Goal: Task Accomplishment & Management: Use online tool/utility

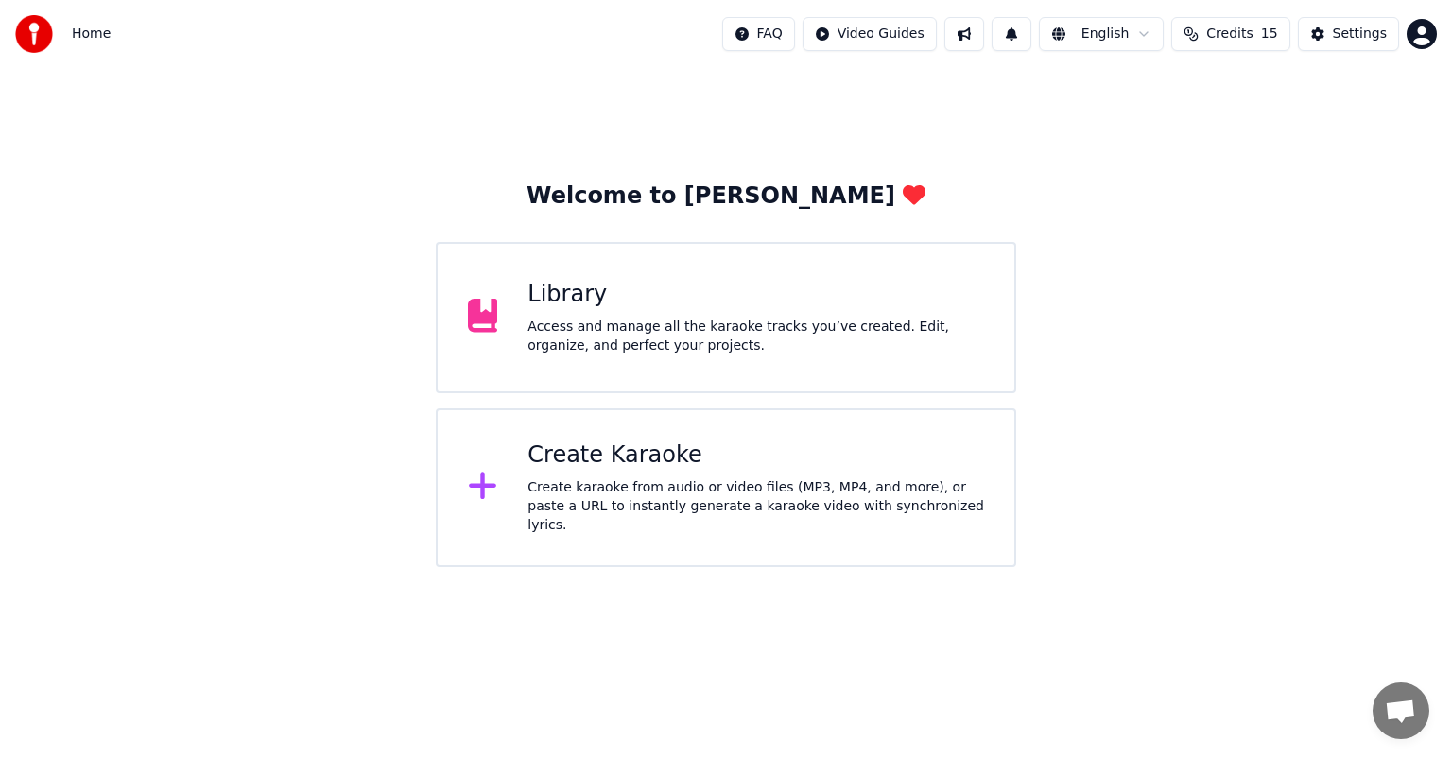
click at [599, 484] on div "Create karaoke from audio or video files (MP3, MP4, and more), or paste a URL t…" at bounding box center [755, 506] width 456 height 57
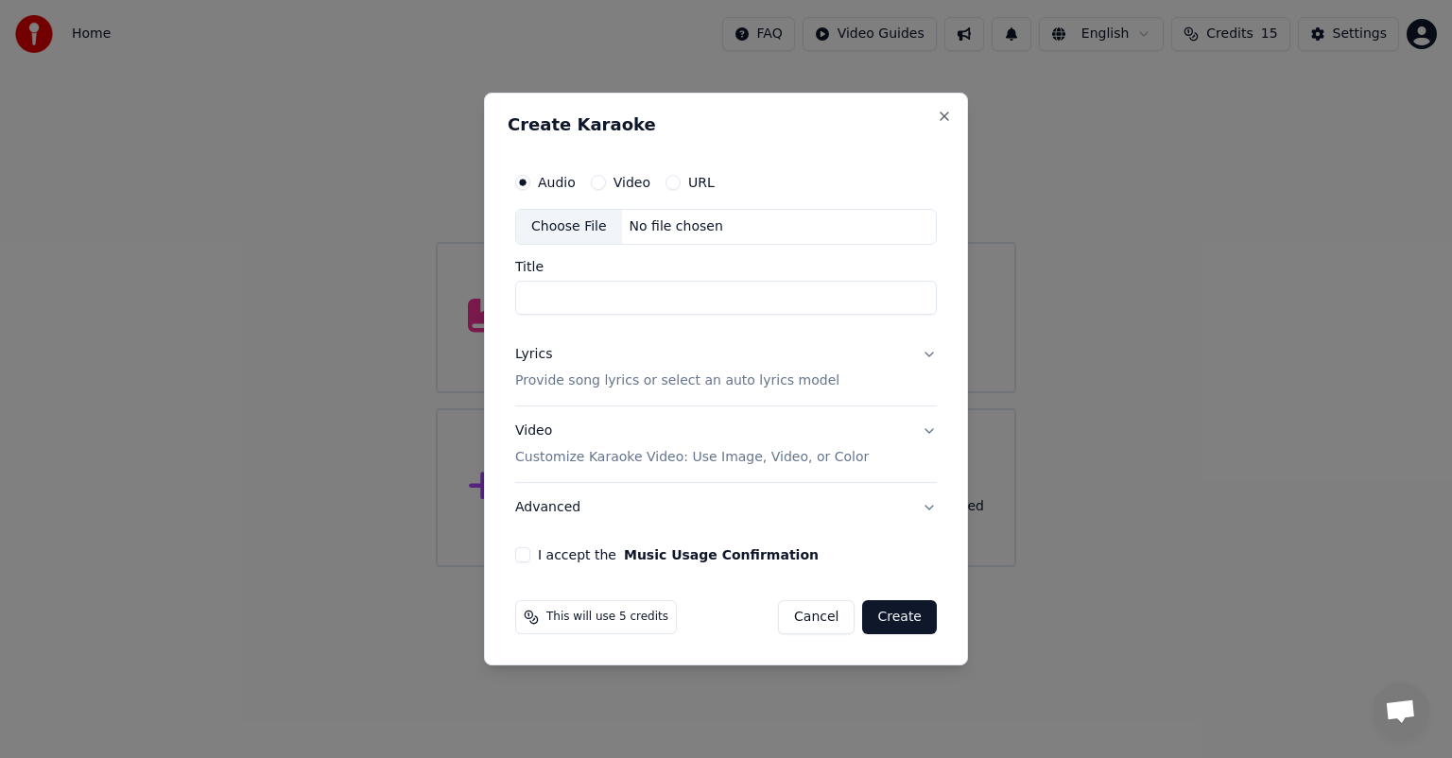
click at [572, 230] on div "Choose File" at bounding box center [569, 227] width 106 height 34
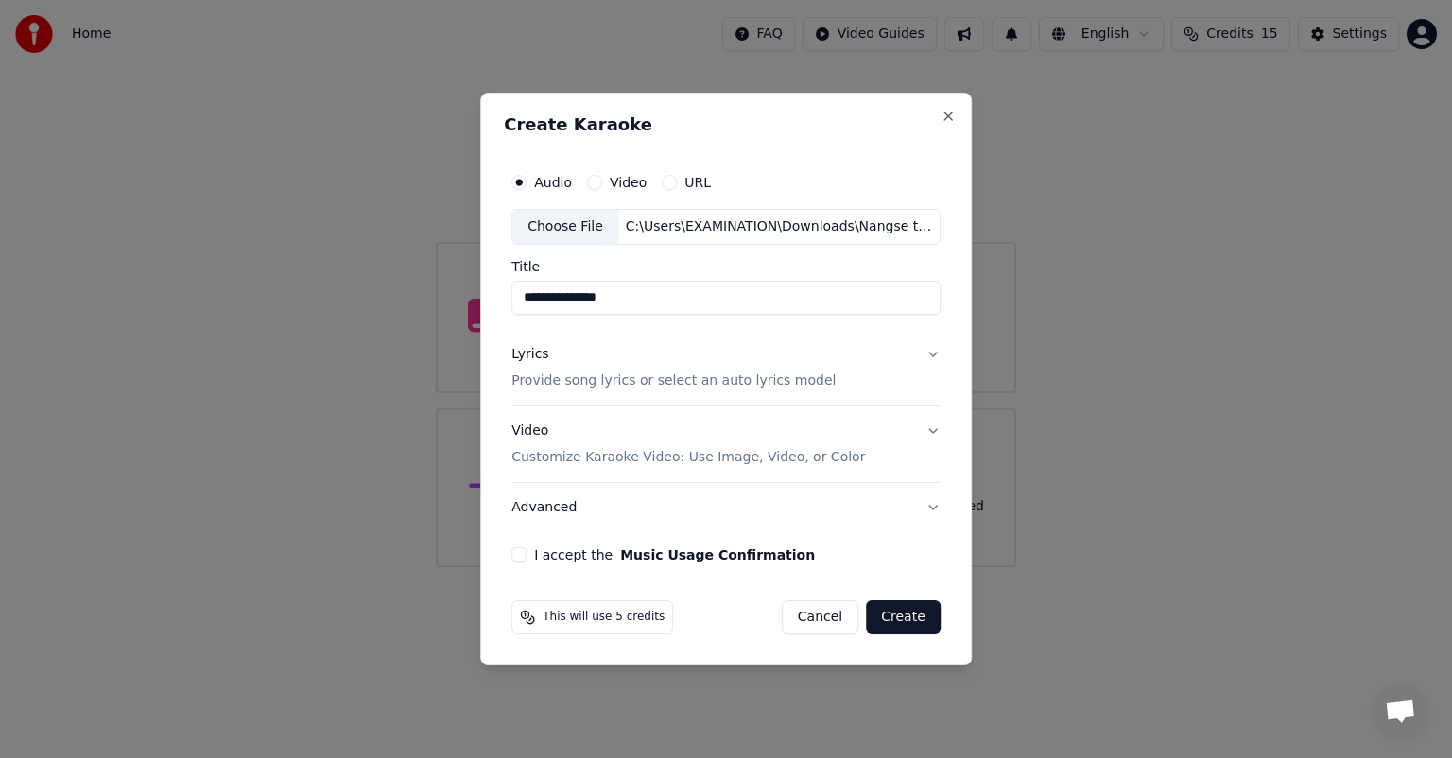
click at [573, 299] on input "**********" at bounding box center [725, 298] width 429 height 34
type input "**********"
click at [930, 359] on button "Lyrics Provide song lyrics or select an auto lyrics model" at bounding box center [725, 368] width 429 height 76
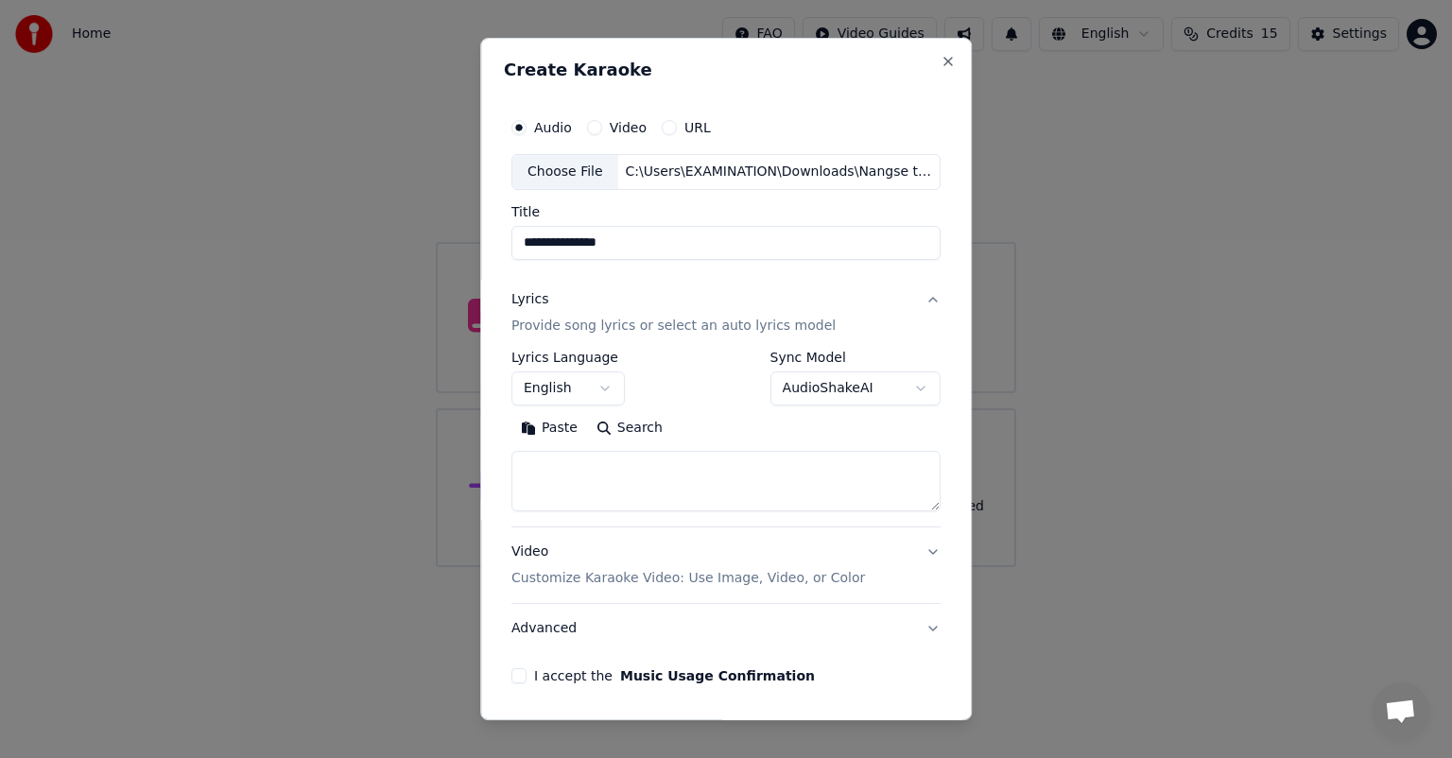
click at [775, 476] on textarea at bounding box center [725, 481] width 429 height 60
paste textarea "**********"
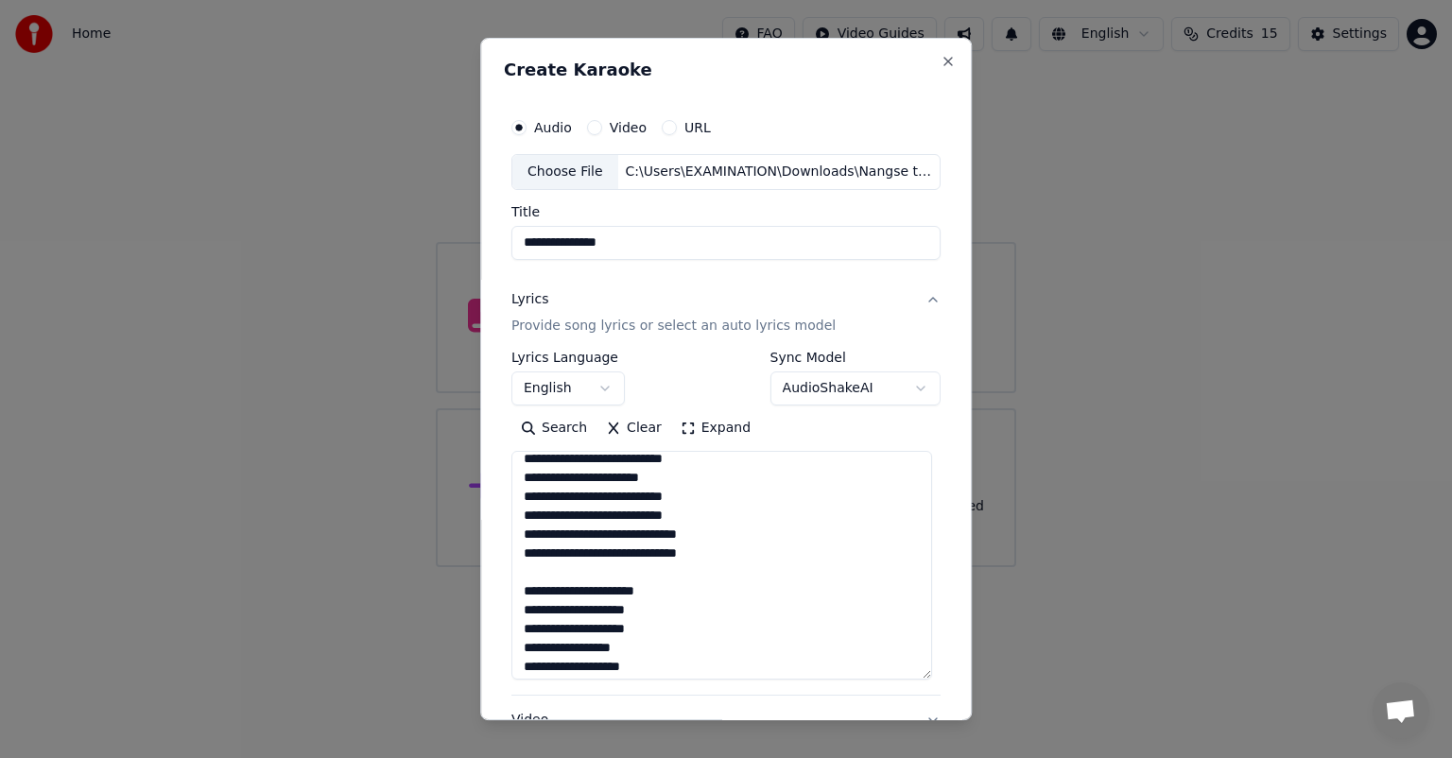
scroll to position [779, 0]
drag, startPoint x: 922, startPoint y: 507, endPoint x: 937, endPoint y: 685, distance: 178.3
click at [937, 685] on div "**********" at bounding box center [725, 379] width 491 height 682
type textarea "**********"
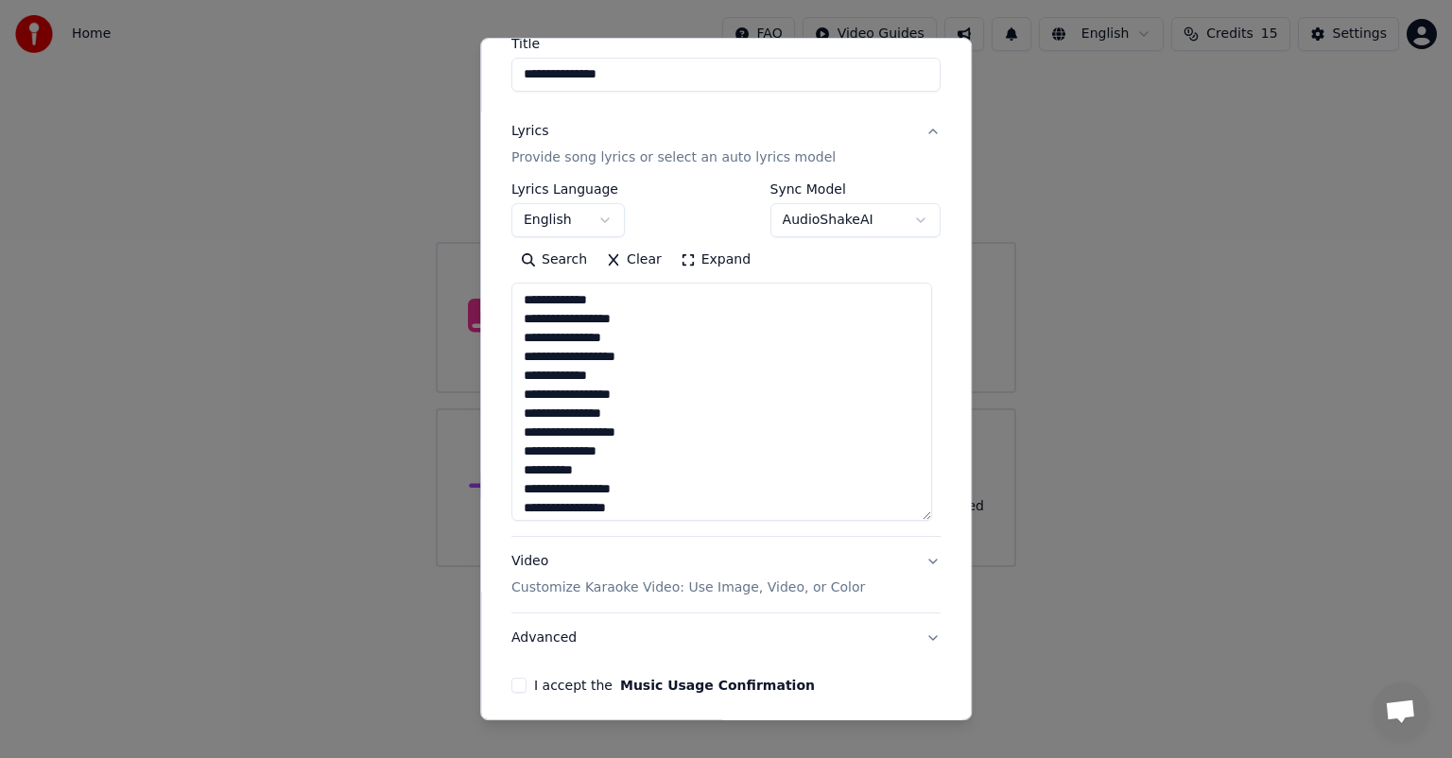
scroll to position [242, 0]
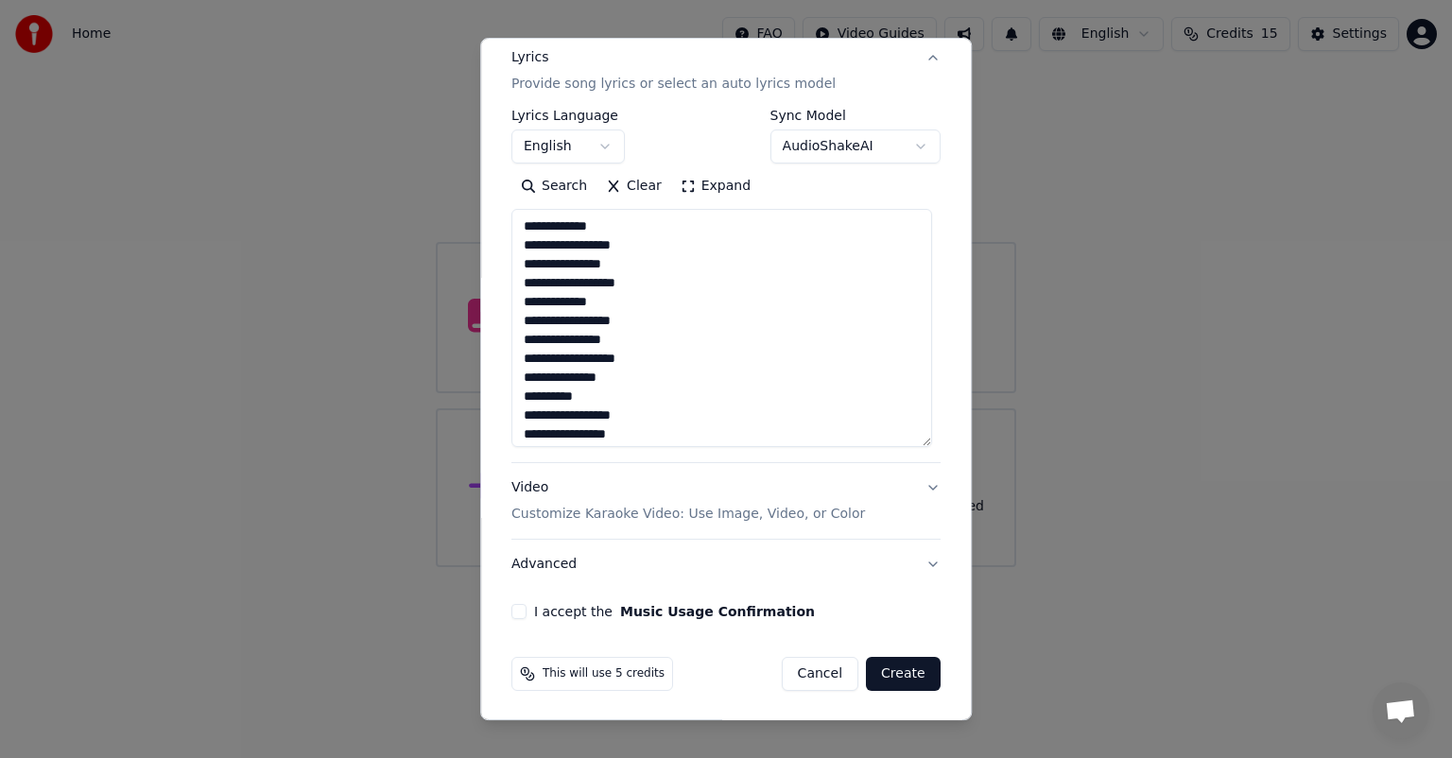
click at [914, 482] on button "Video Customize Karaoke Video: Use Image, Video, or Color" at bounding box center [725, 501] width 429 height 76
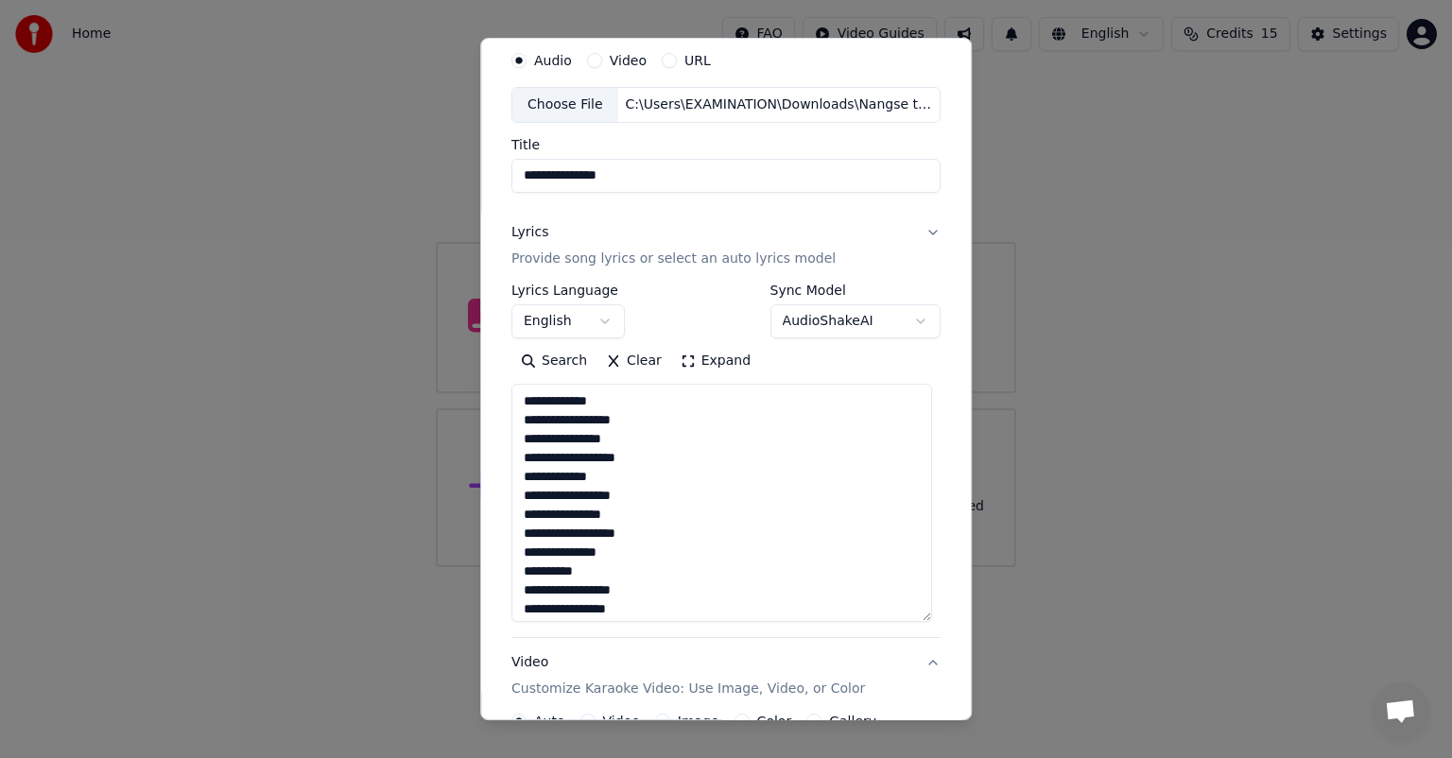
scroll to position [14, 0]
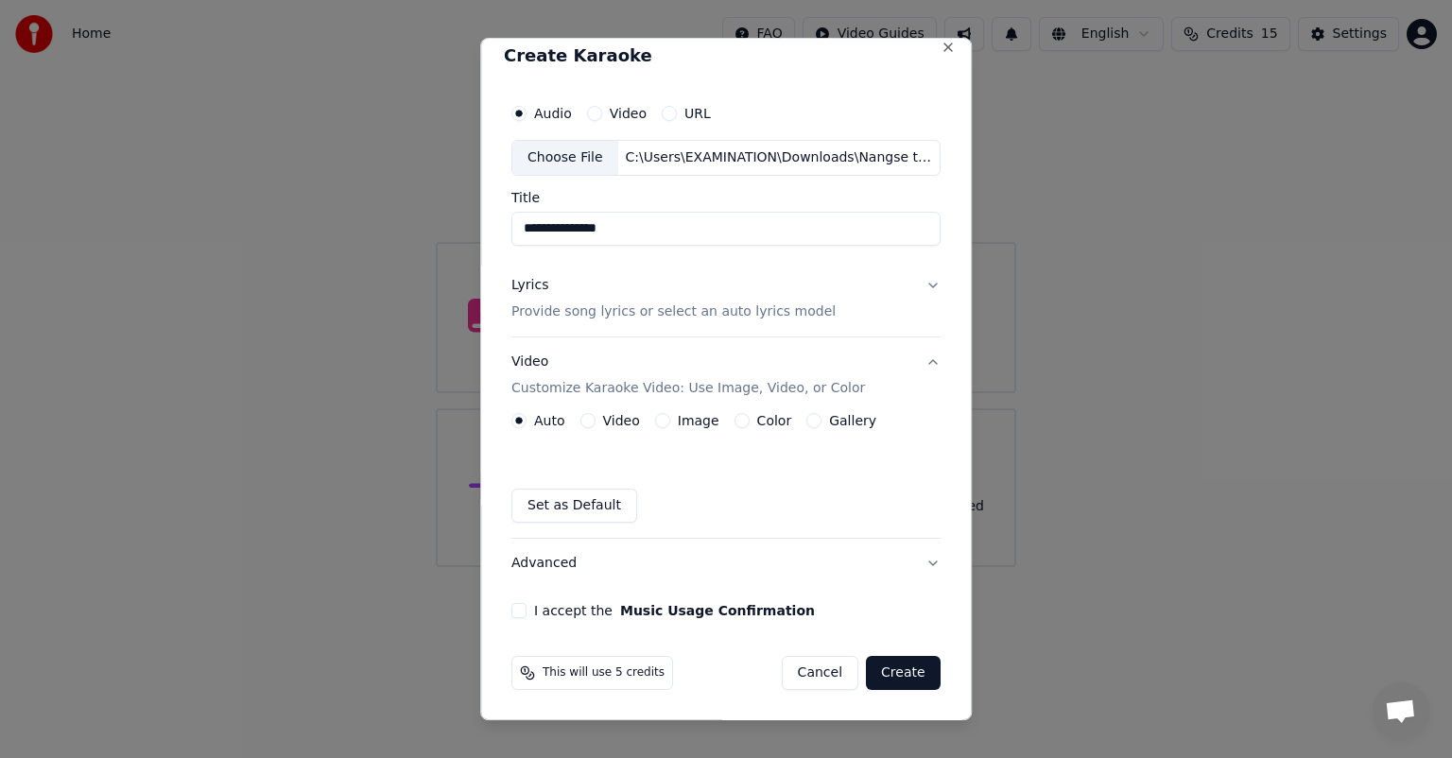
click at [661, 422] on button "Image" at bounding box center [662, 420] width 15 height 15
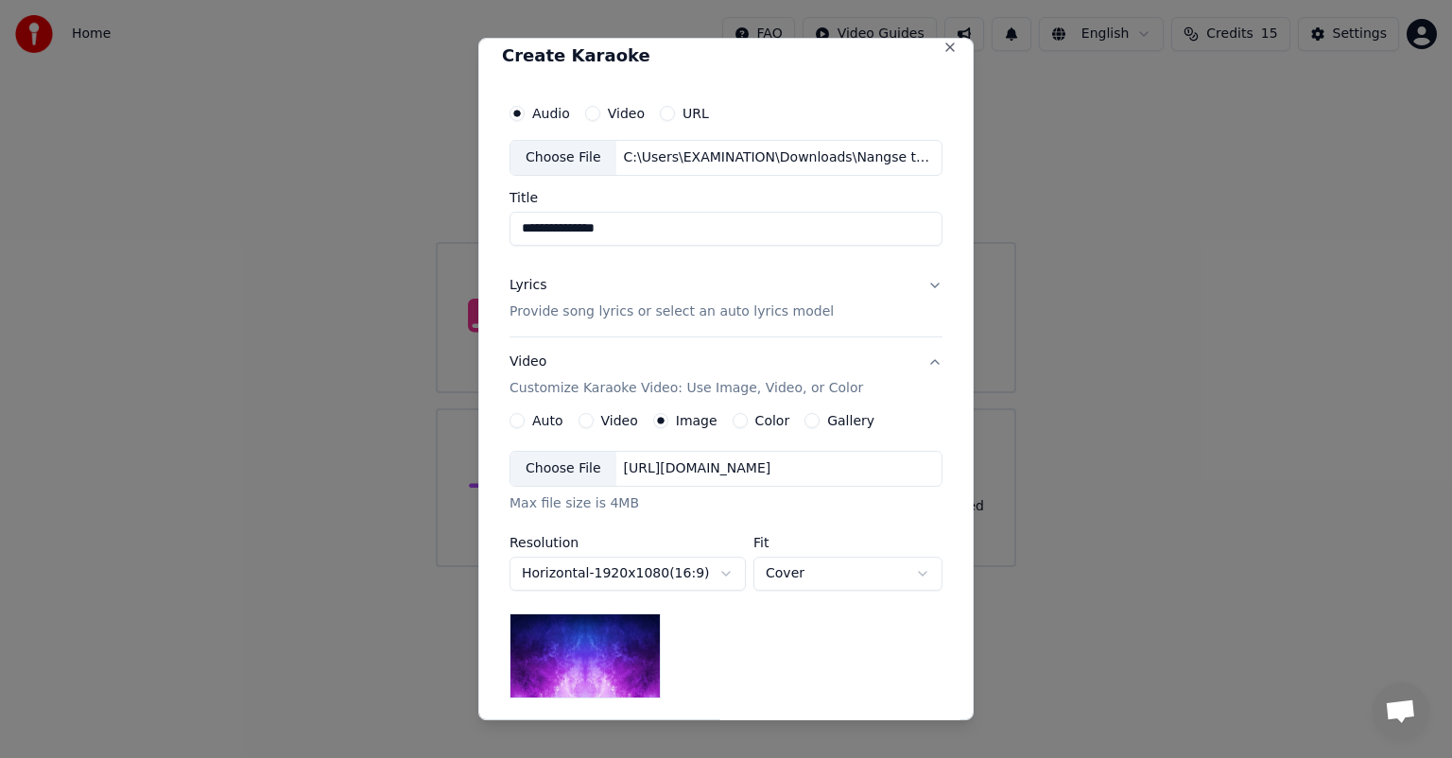
click at [555, 473] on div "Choose File" at bounding box center [563, 469] width 106 height 34
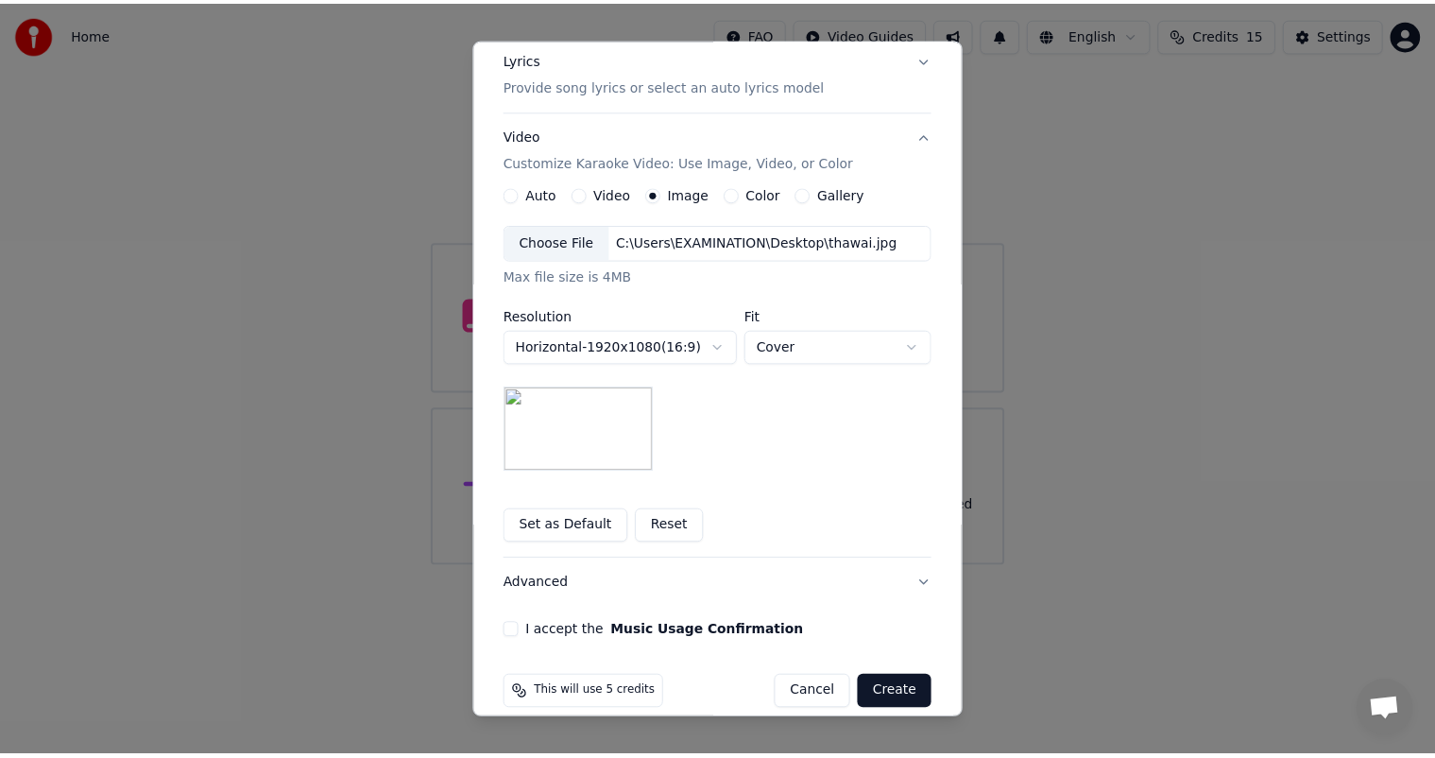
scroll to position [261, 0]
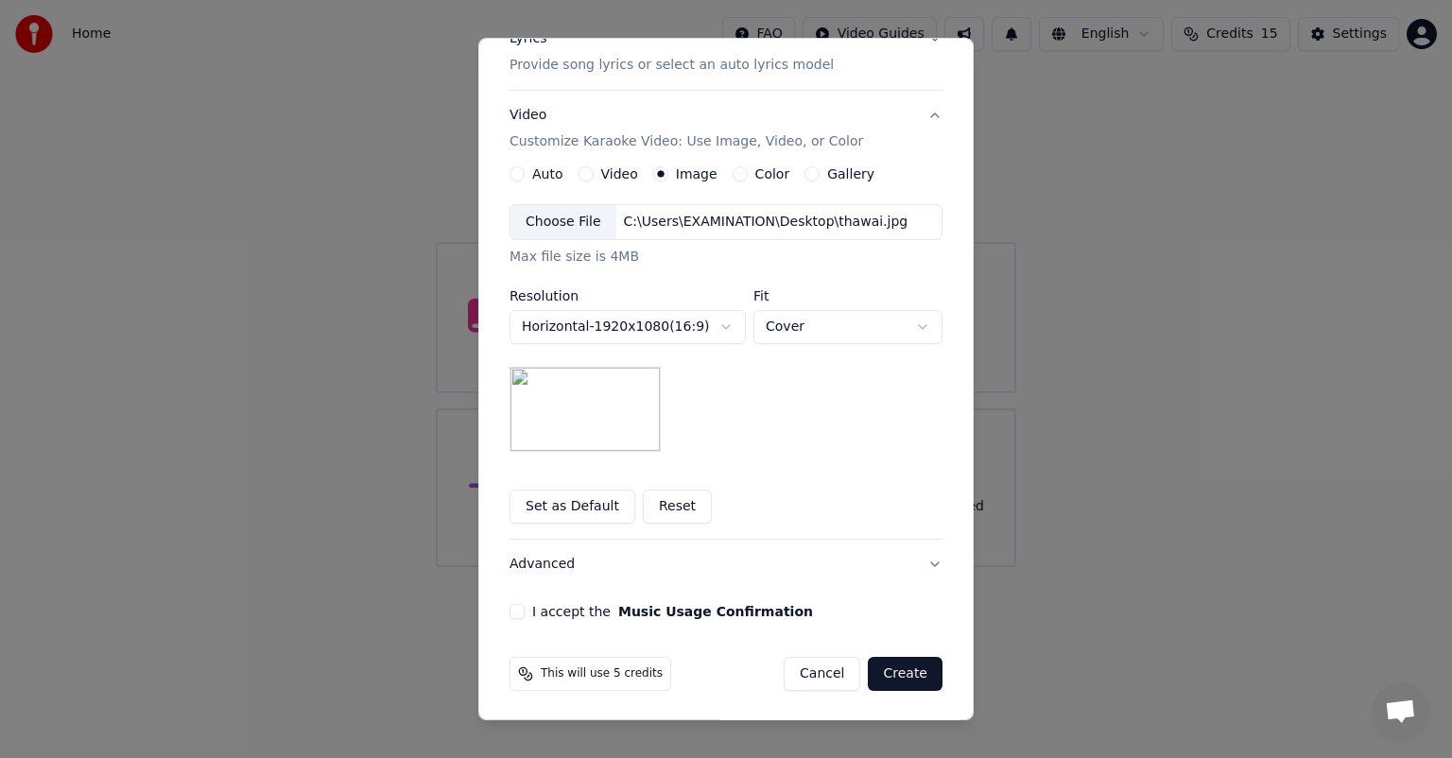
click at [502, 607] on div "**********" at bounding box center [726, 233] width 448 height 786
click at [509, 612] on button "I accept the Music Usage Confirmation" at bounding box center [516, 611] width 15 height 15
click at [907, 672] on button "Create" at bounding box center [905, 674] width 75 height 34
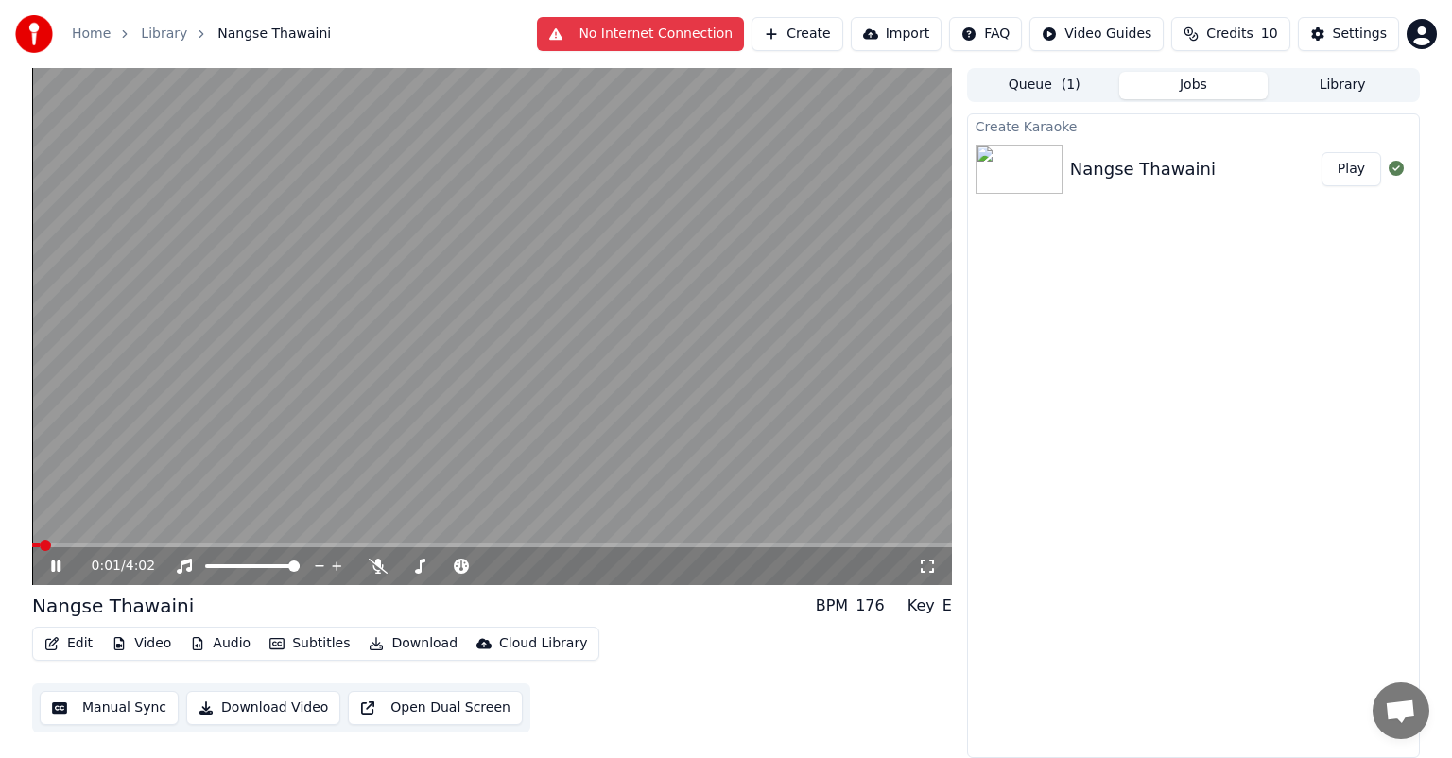
click at [58, 565] on icon at bounding box center [55, 565] width 9 height 11
click at [378, 567] on icon at bounding box center [378, 566] width 19 height 15
click at [58, 563] on icon at bounding box center [55, 565] width 11 height 13
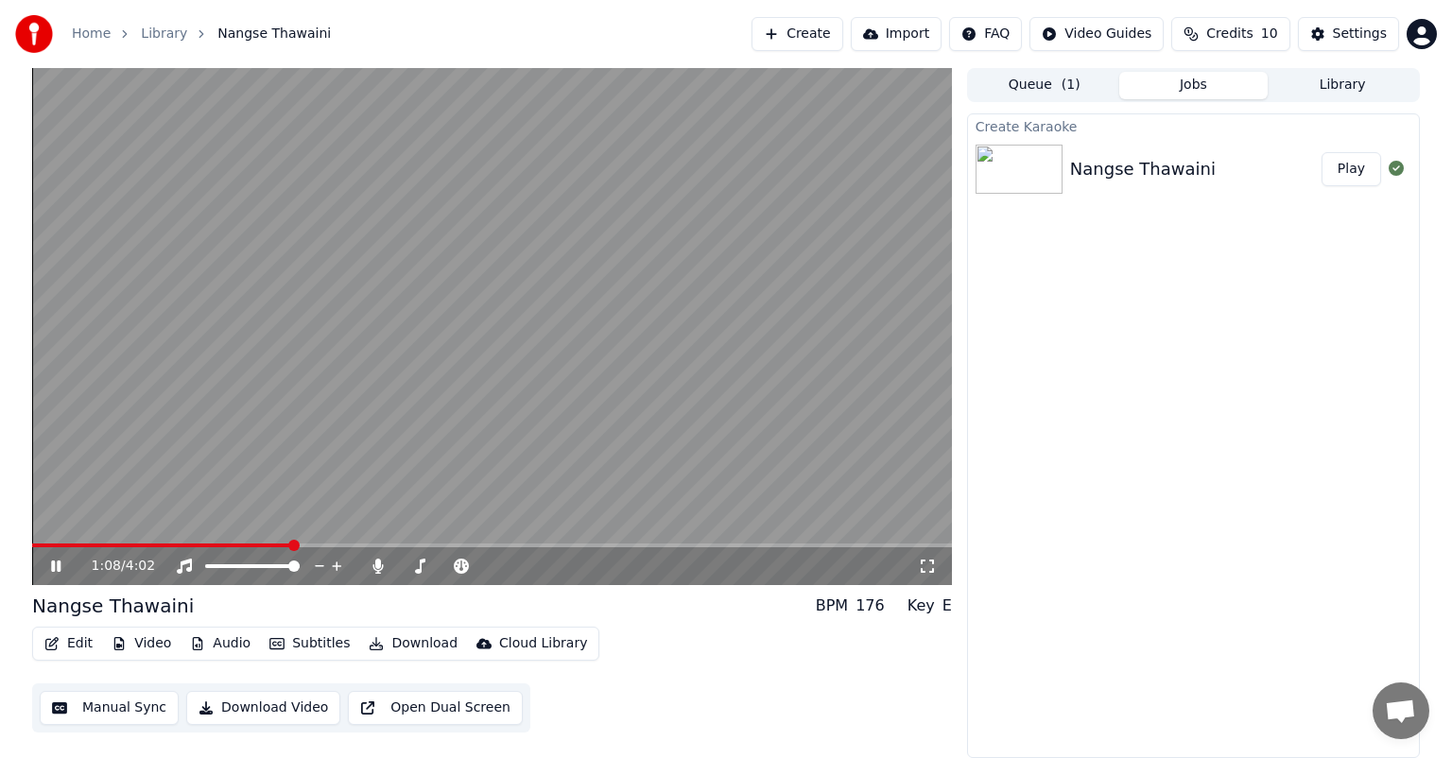
click at [279, 543] on span at bounding box center [161, 545] width 259 height 4
click at [262, 543] on span at bounding box center [159, 545] width 254 height 4
click at [259, 543] on span at bounding box center [156, 545] width 248 height 4
click at [239, 541] on video at bounding box center [491, 326] width 919 height 517
click at [232, 546] on span at bounding box center [132, 545] width 200 height 4
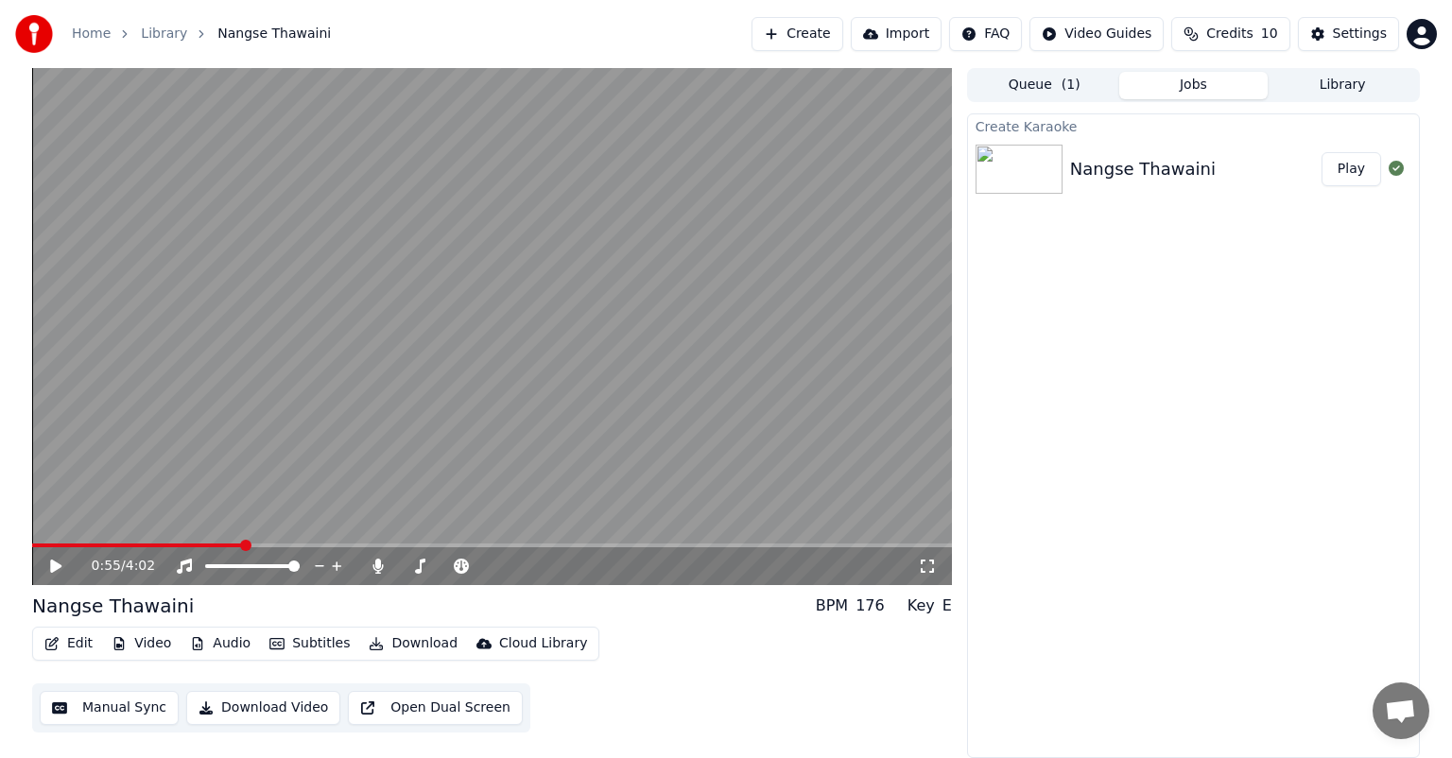
click at [69, 642] on button "Edit" at bounding box center [68, 643] width 63 height 26
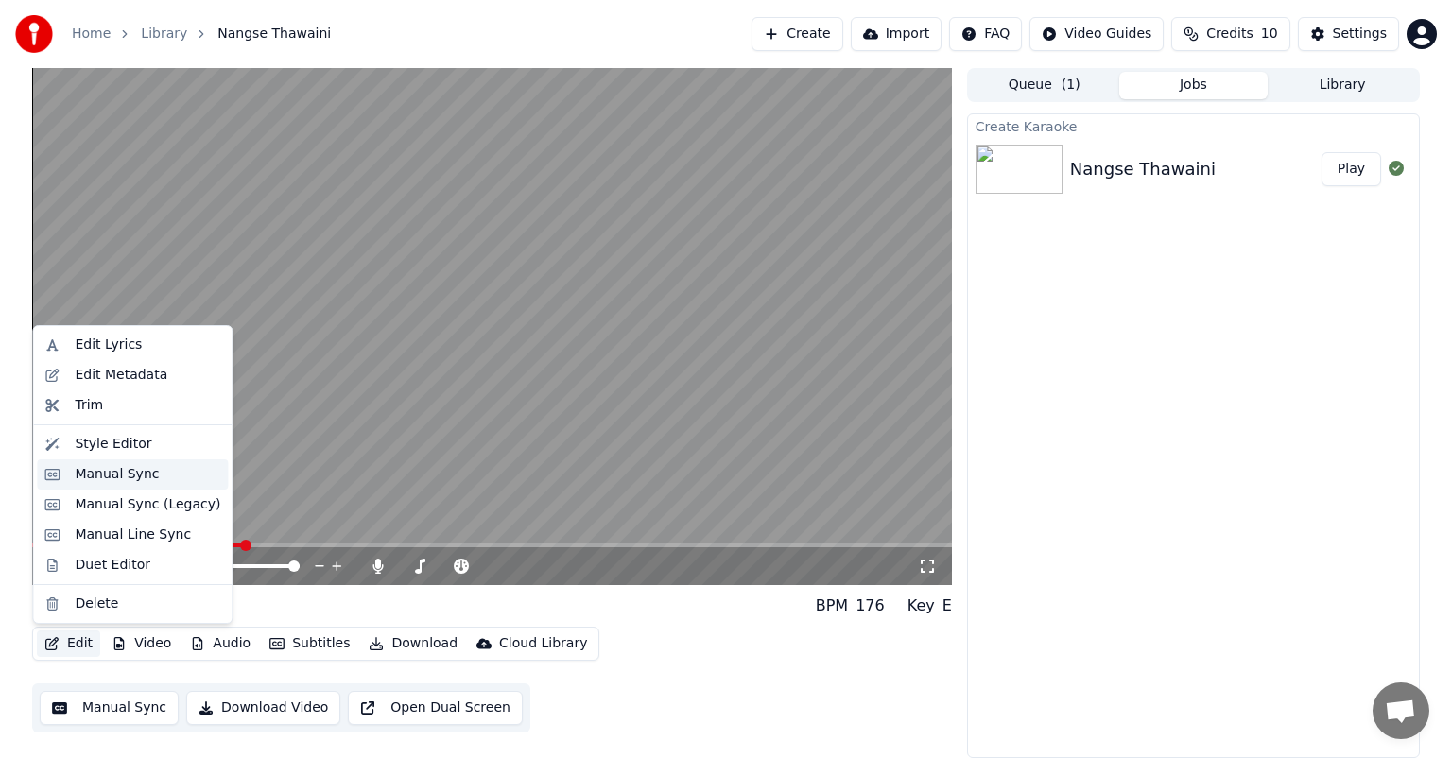
click at [101, 476] on div "Manual Sync" at bounding box center [117, 474] width 84 height 19
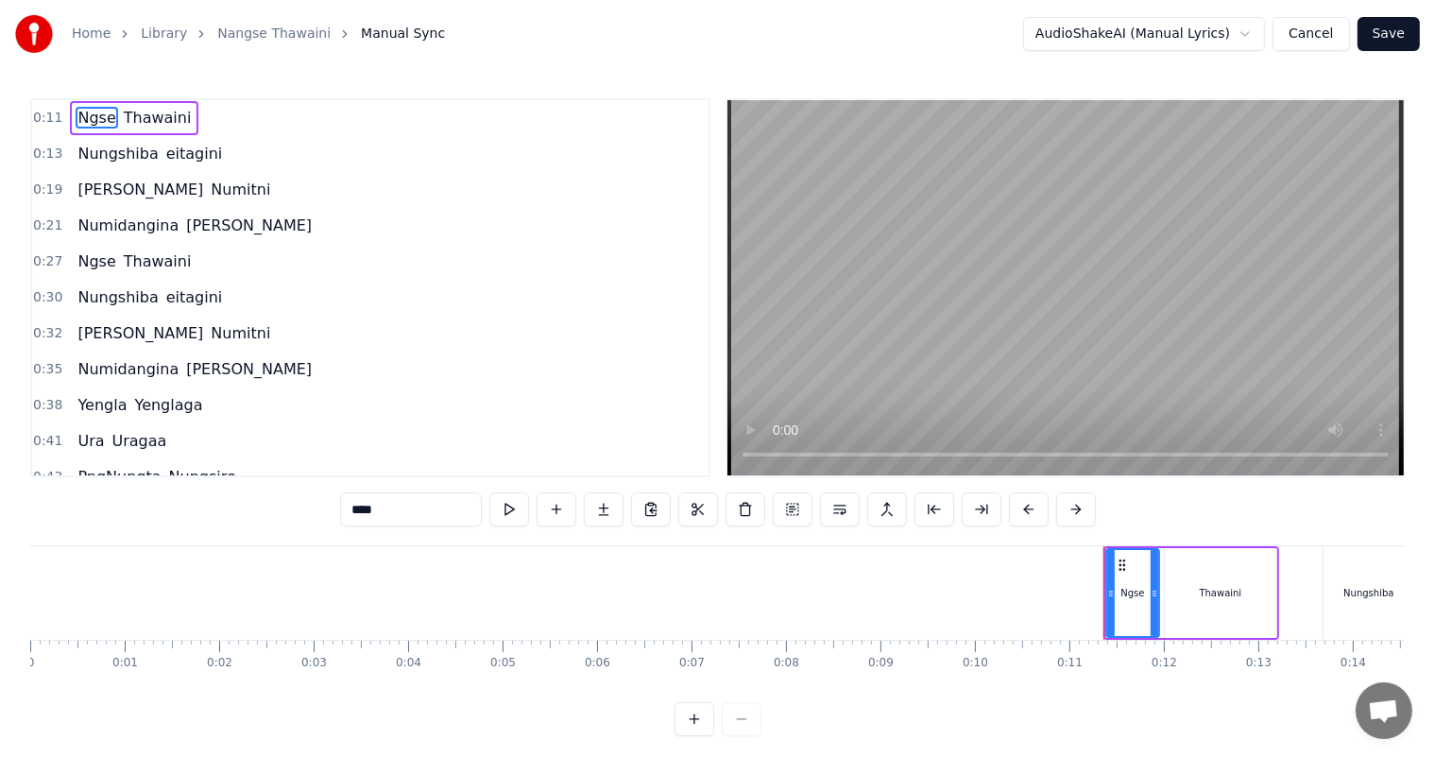
click at [364, 503] on input "****" at bounding box center [411, 509] width 142 height 34
click at [164, 150] on span "eitagini" at bounding box center [194, 154] width 60 height 22
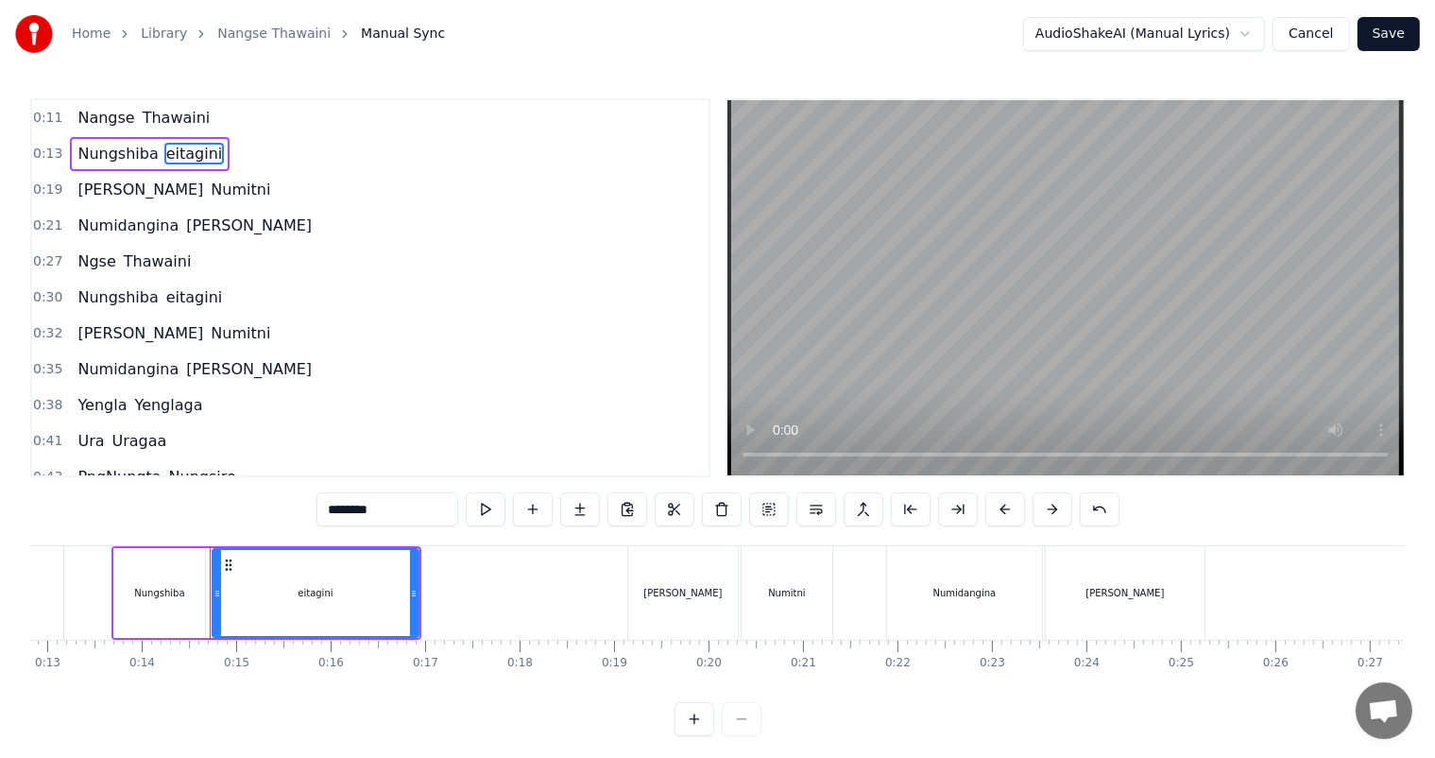
scroll to position [0, 1296]
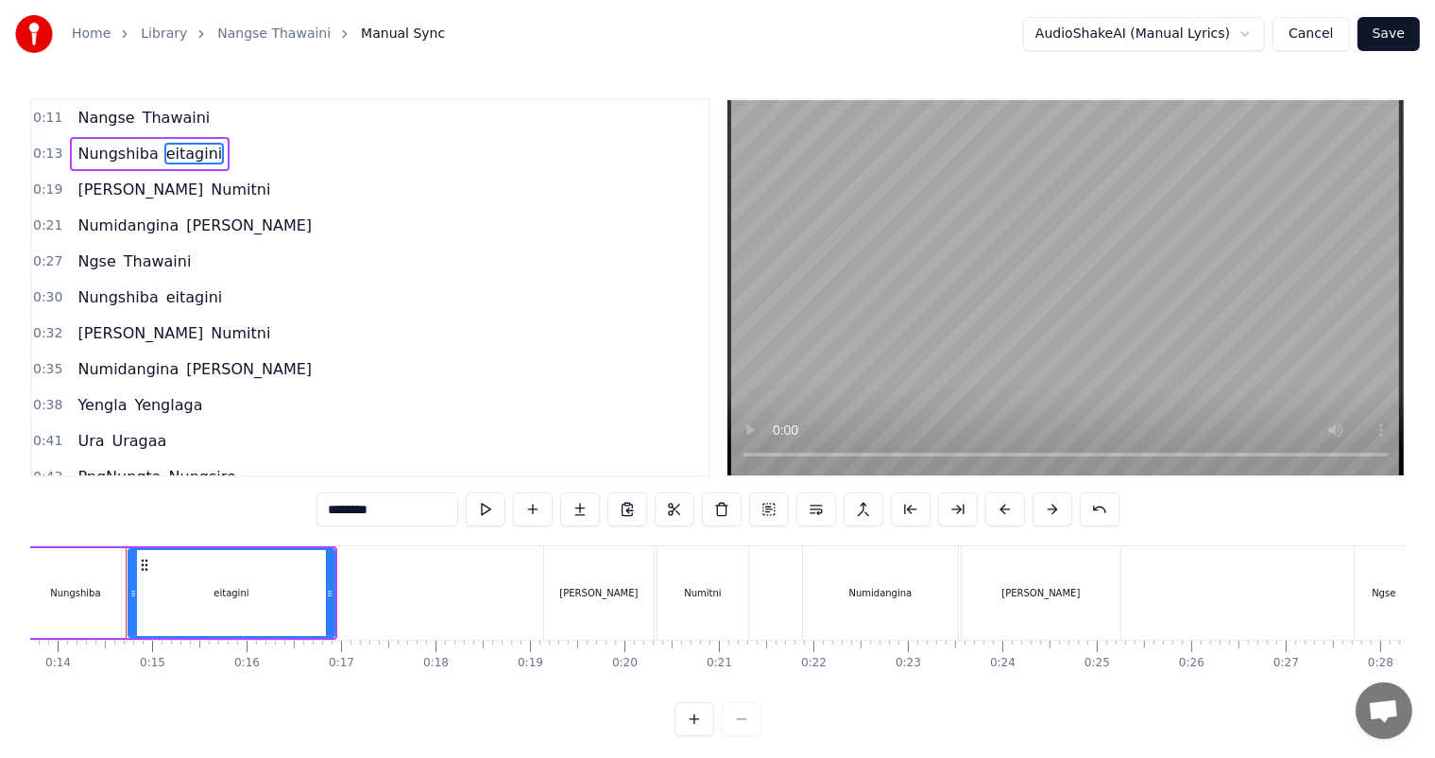
click at [336, 506] on input "********" at bounding box center [388, 509] width 142 height 34
click at [90, 264] on span "Ngse" at bounding box center [97, 261] width 42 height 22
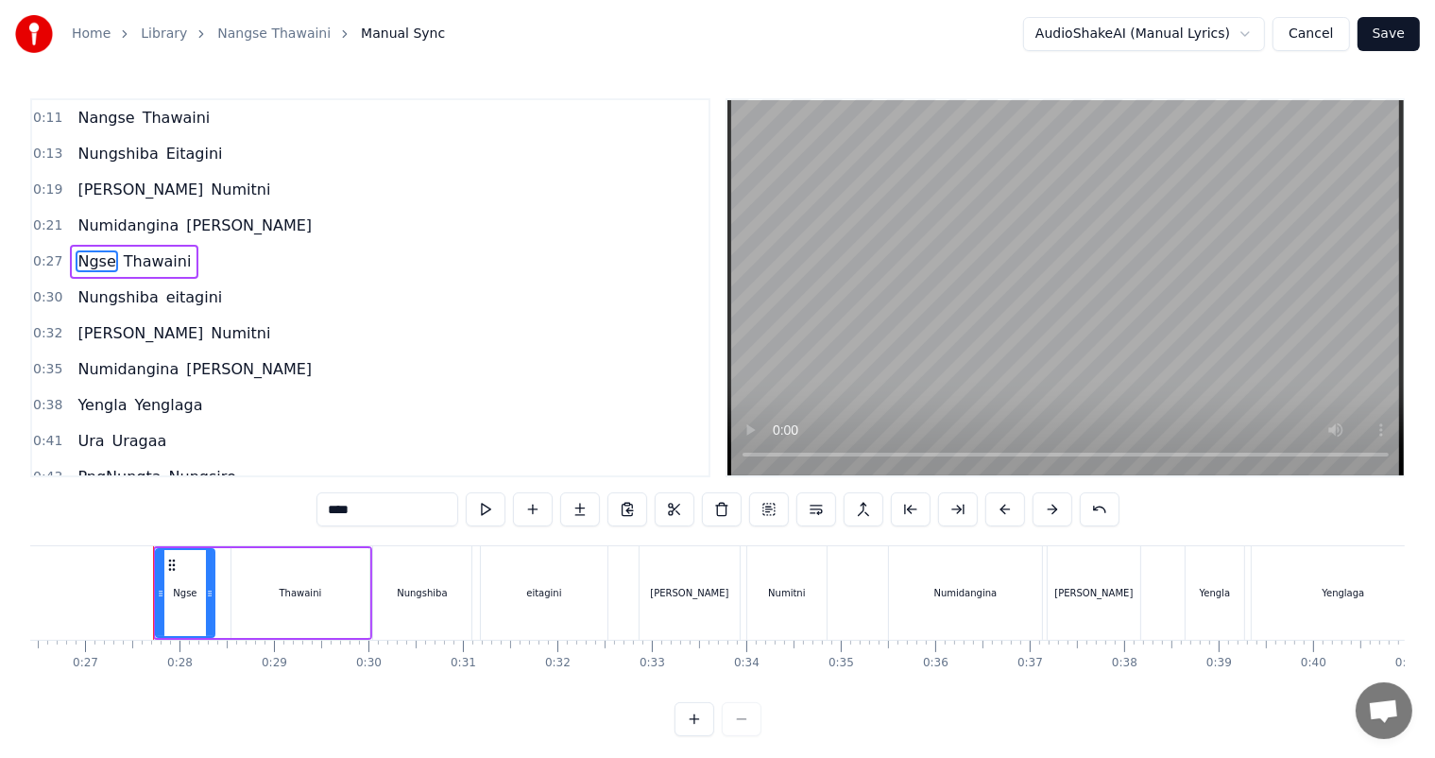
scroll to position [0, 2524]
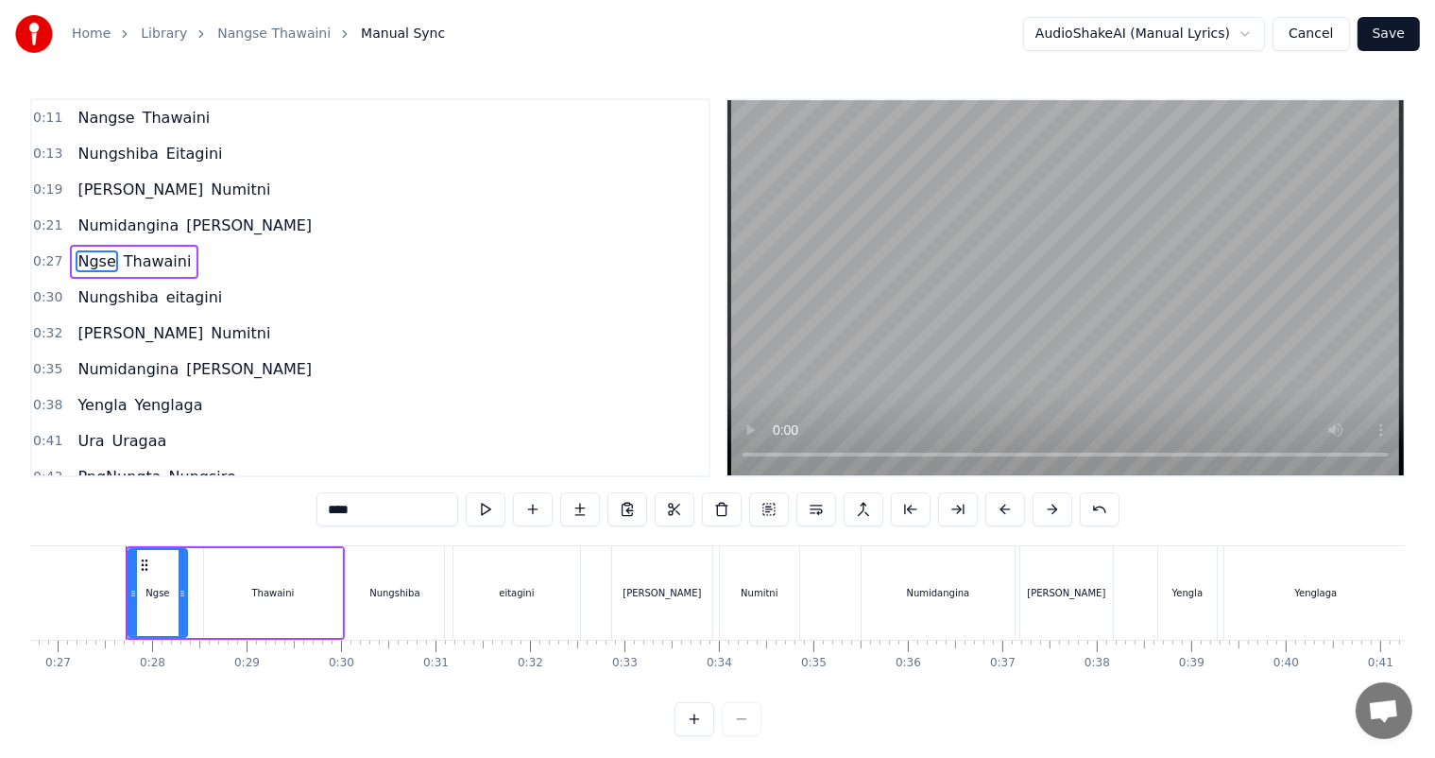
drag, startPoint x: 359, startPoint y: 510, endPoint x: 339, endPoint y: 507, distance: 20.0
click at [339, 507] on input "****" at bounding box center [388, 509] width 142 height 34
type input "******"
click at [357, 284] on div "0:30 Nungshiba eitagini" at bounding box center [370, 298] width 677 height 36
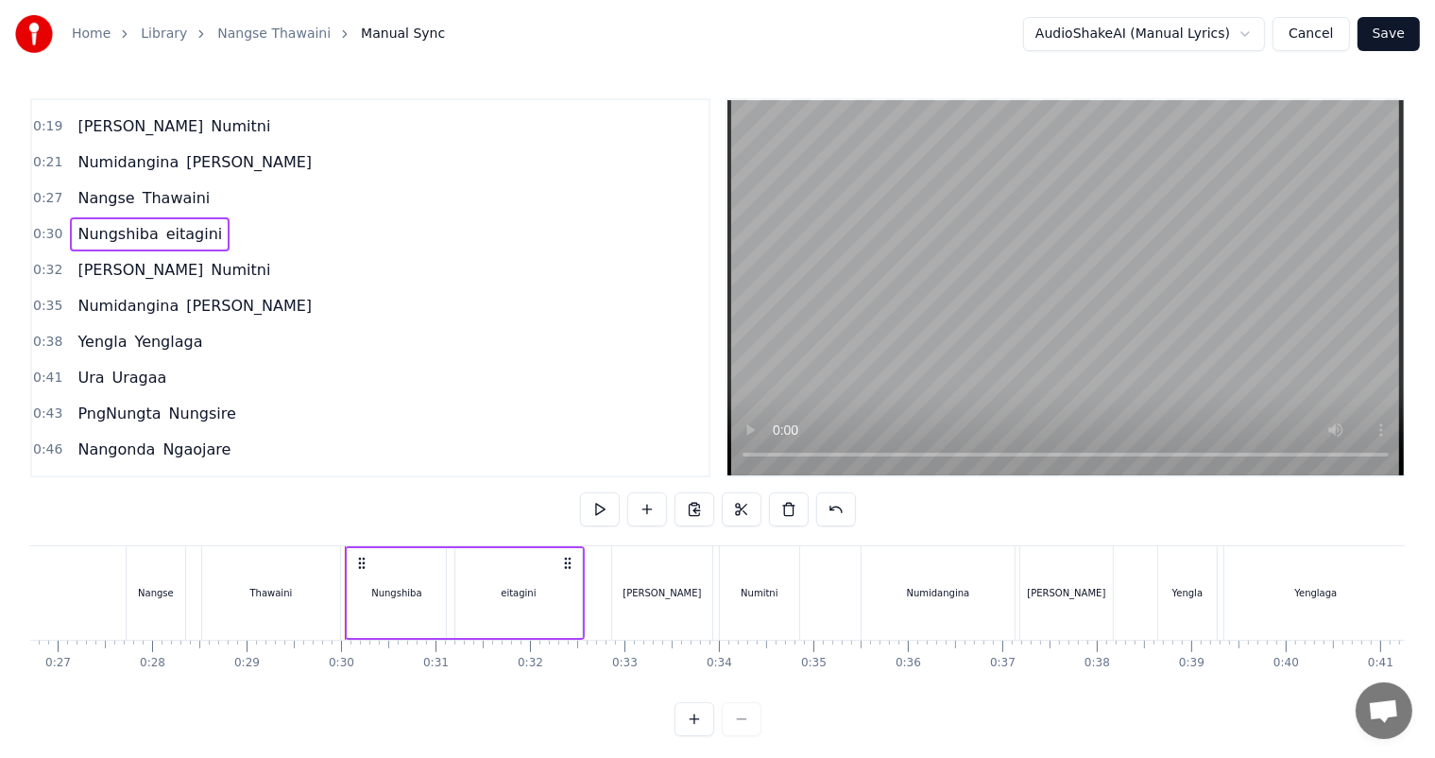
scroll to position [95, 0]
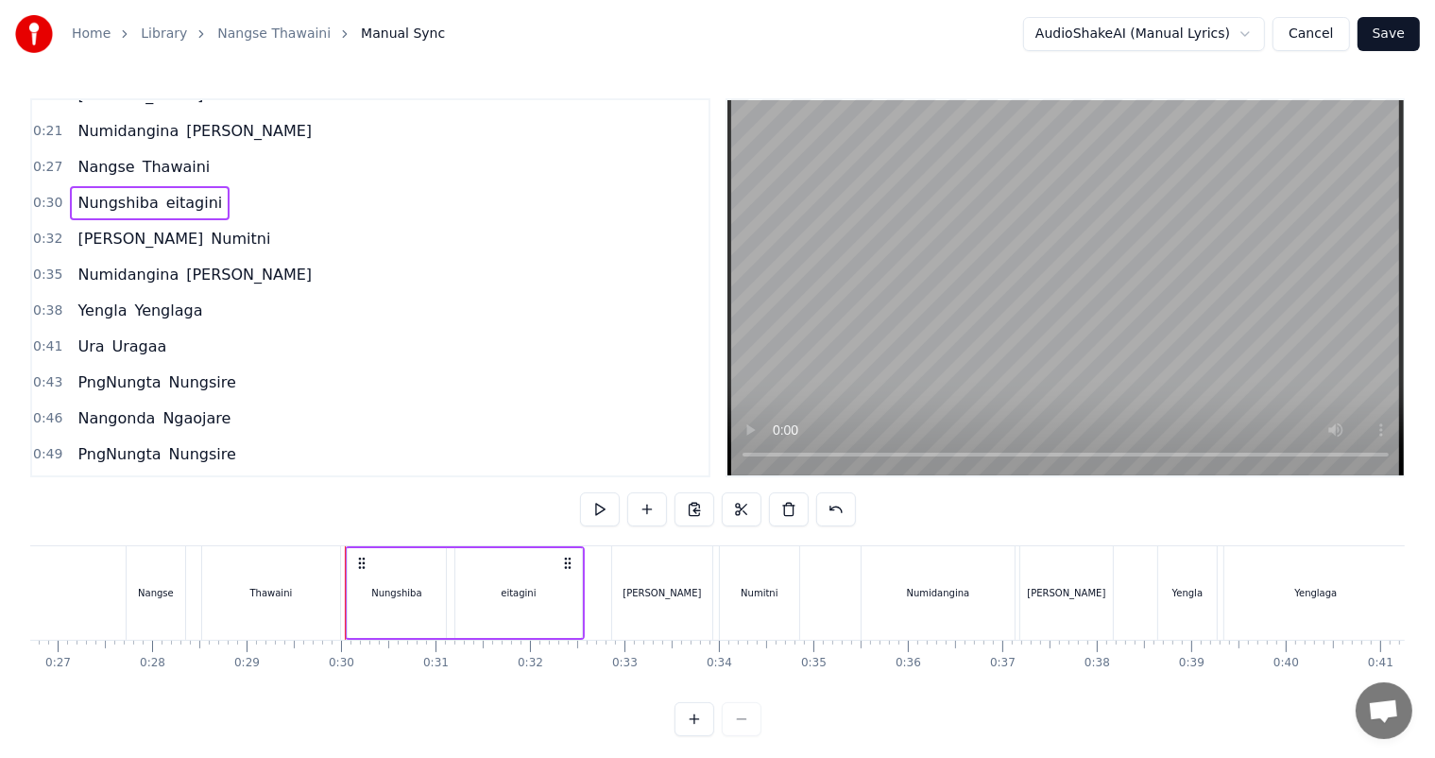
click at [92, 375] on span "PngNungta" at bounding box center [119, 382] width 87 height 22
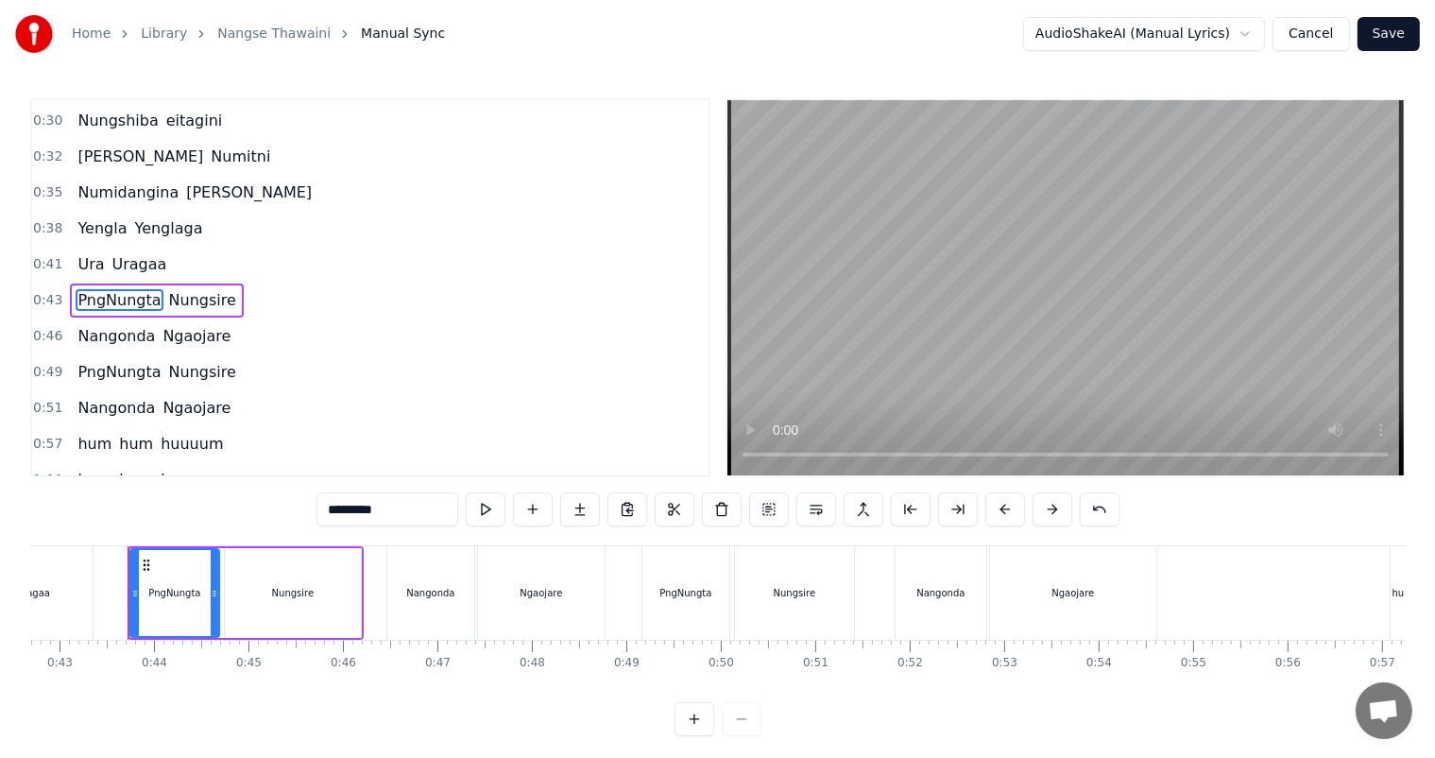
scroll to position [0, 4036]
click at [340, 507] on input "*********" at bounding box center [388, 509] width 142 height 34
drag, startPoint x: 412, startPoint y: 518, endPoint x: 307, endPoint y: 509, distance: 105.2
click at [307, 509] on div "0:11 [PERSON_NAME] 0:13 [PERSON_NAME] 0:19 Ayukkina Numitni 0:21 Numidangina Th…" at bounding box center [717, 417] width 1375 height 638
type input "**********"
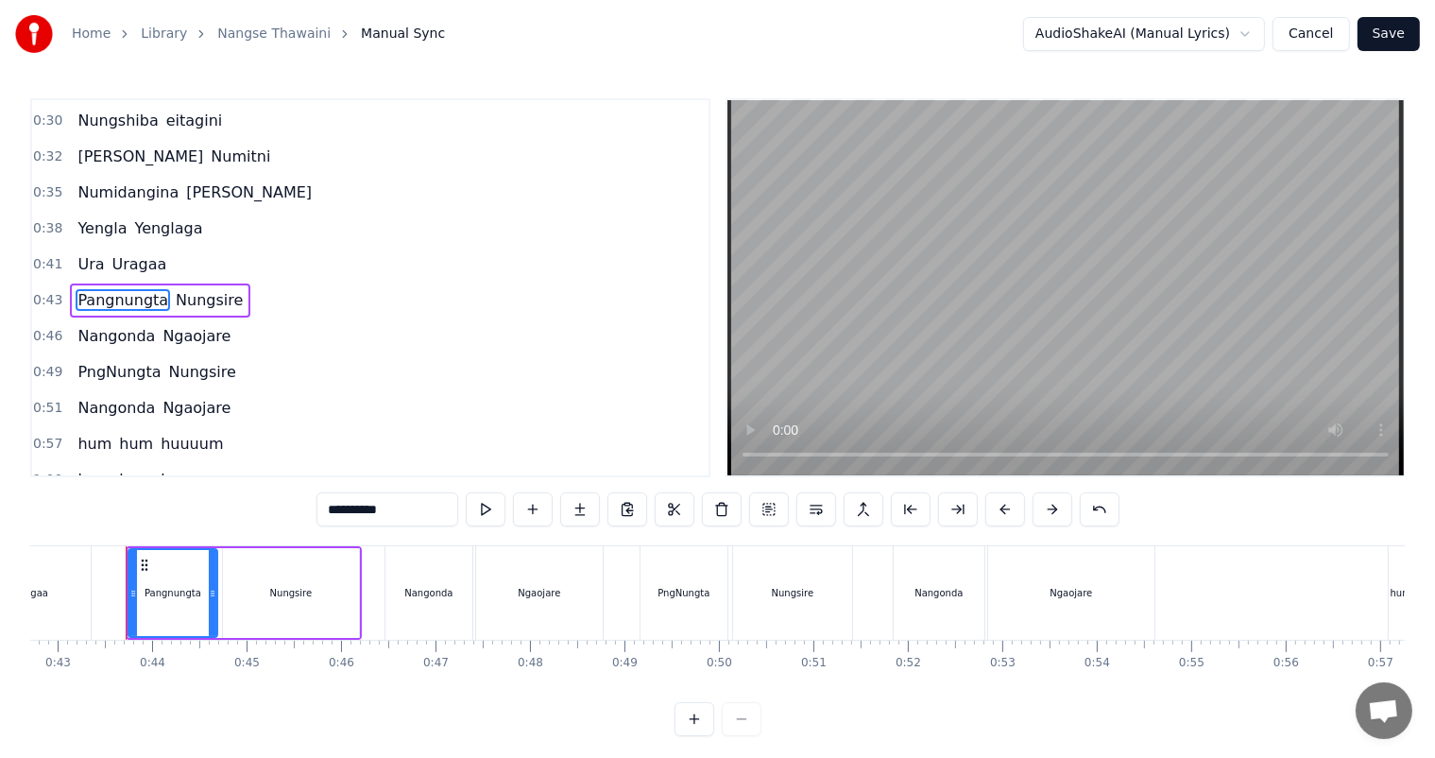
click at [345, 354] on div "0:49 PngNungta Nungsire" at bounding box center [370, 372] width 677 height 36
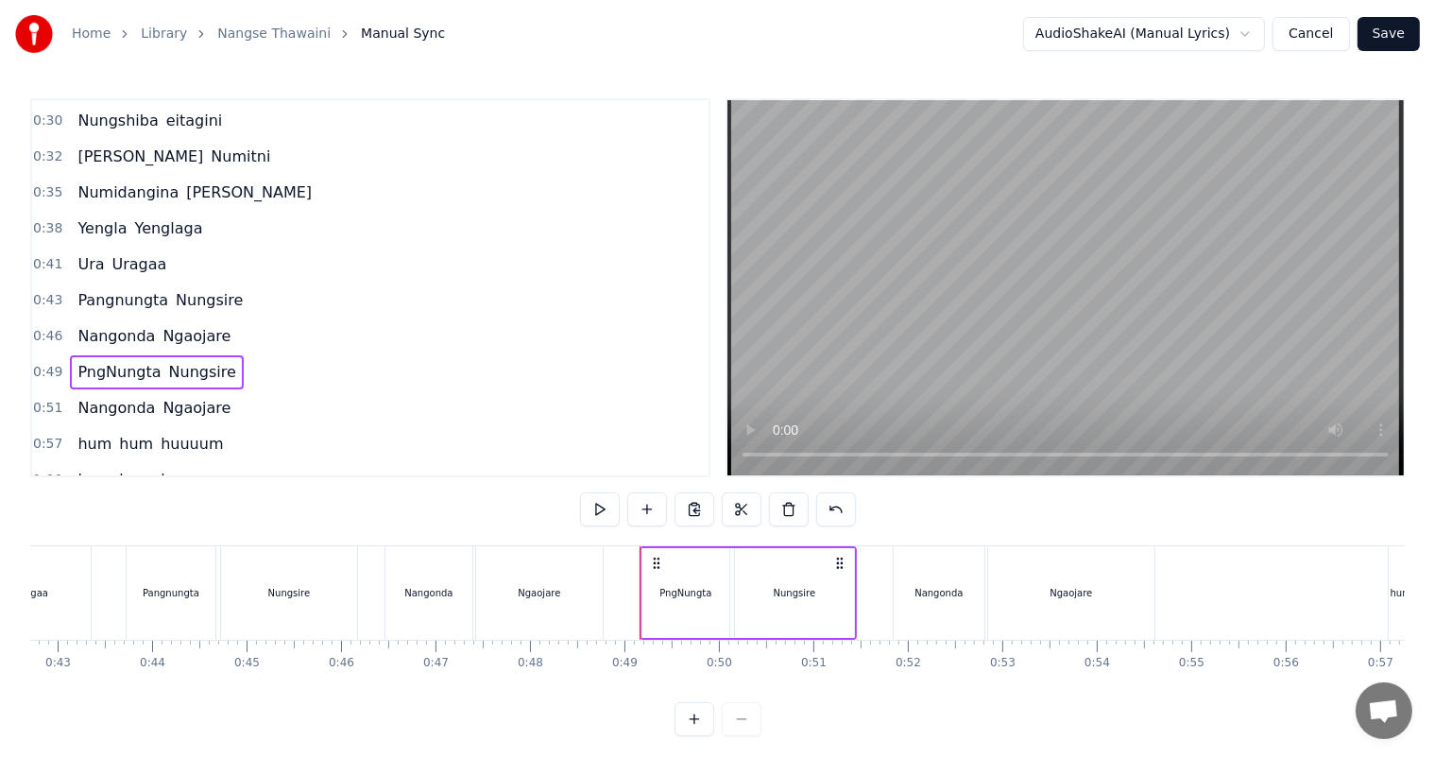
click at [109, 361] on span "PngNungta" at bounding box center [119, 372] width 87 height 22
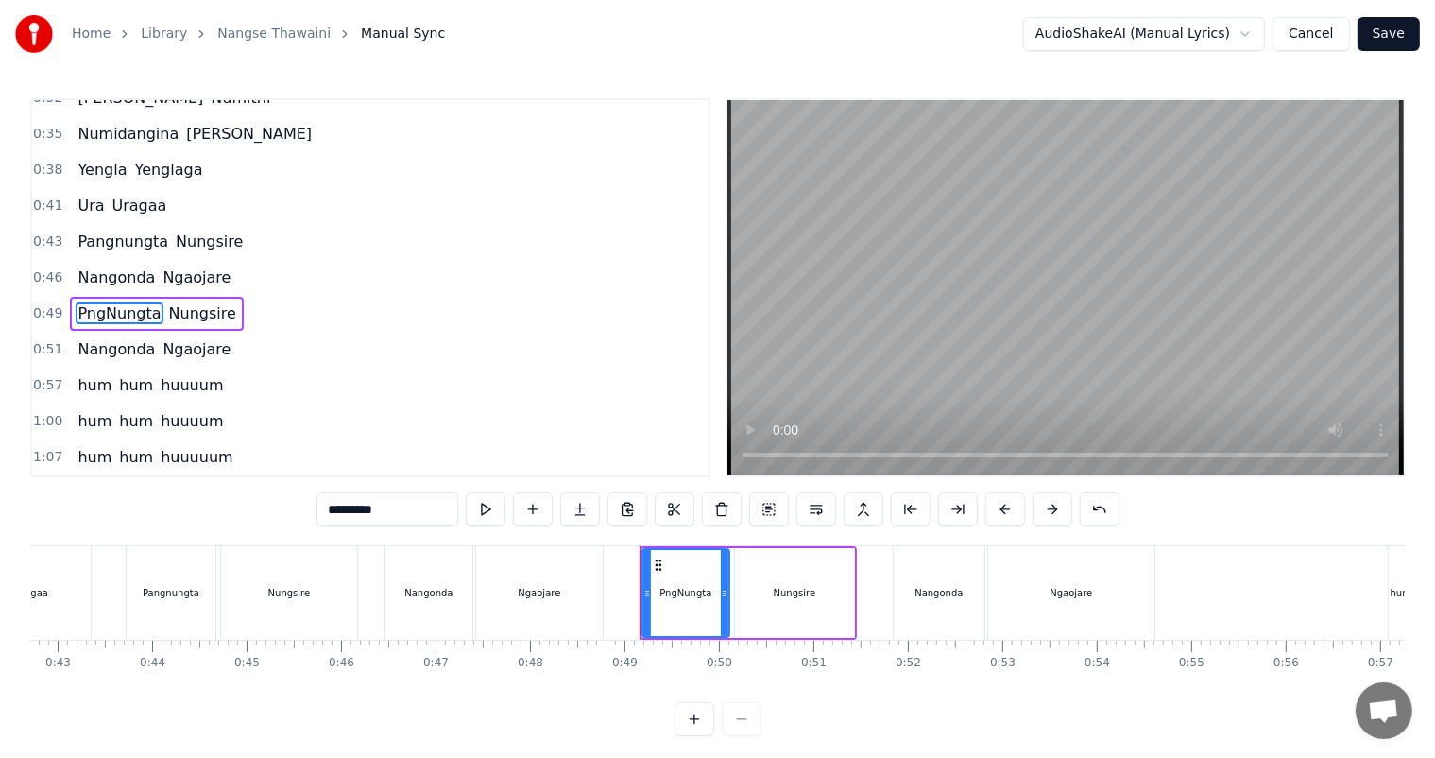
scroll to position [246, 0]
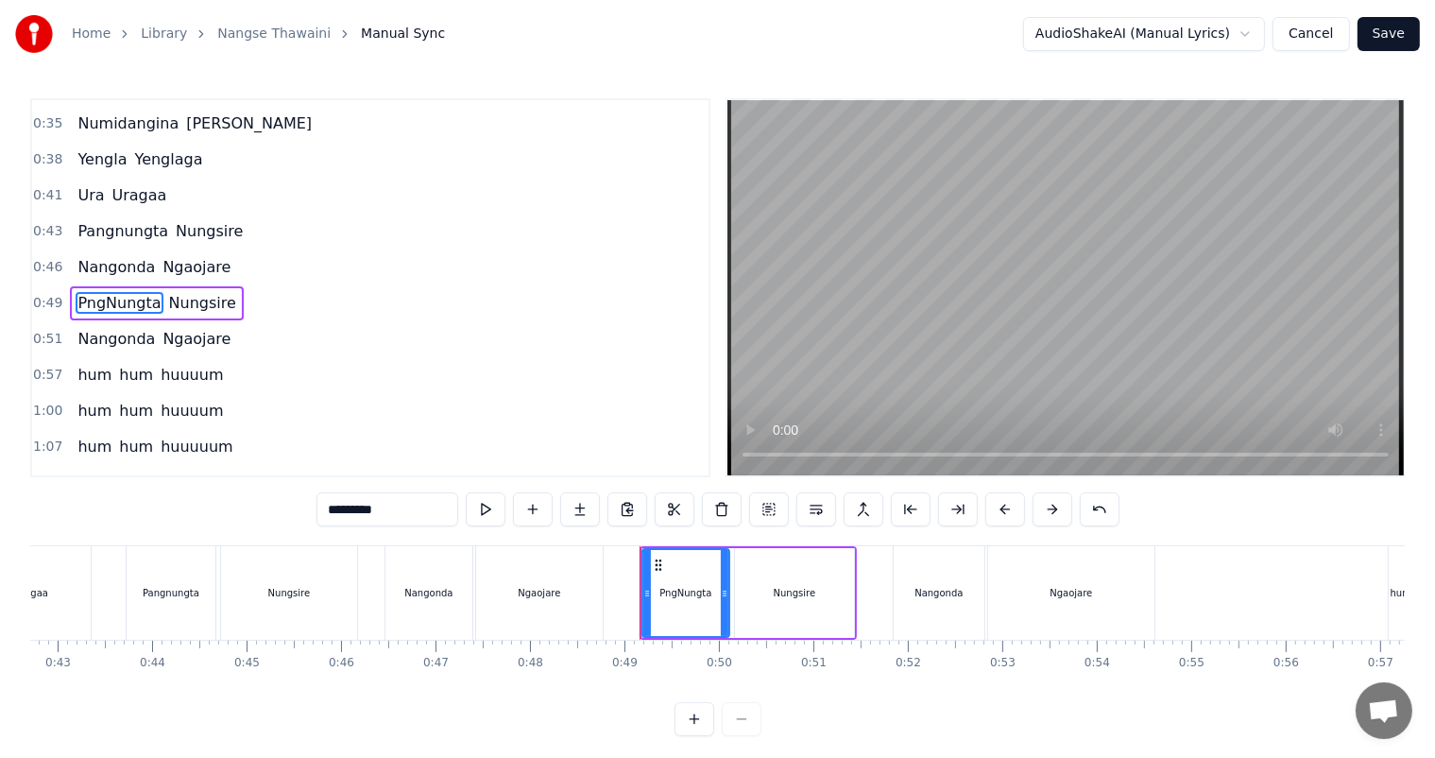
drag, startPoint x: 401, startPoint y: 507, endPoint x: 320, endPoint y: 509, distance: 80.4
click at [320, 509] on input "*********" at bounding box center [388, 509] width 142 height 34
type input "**********"
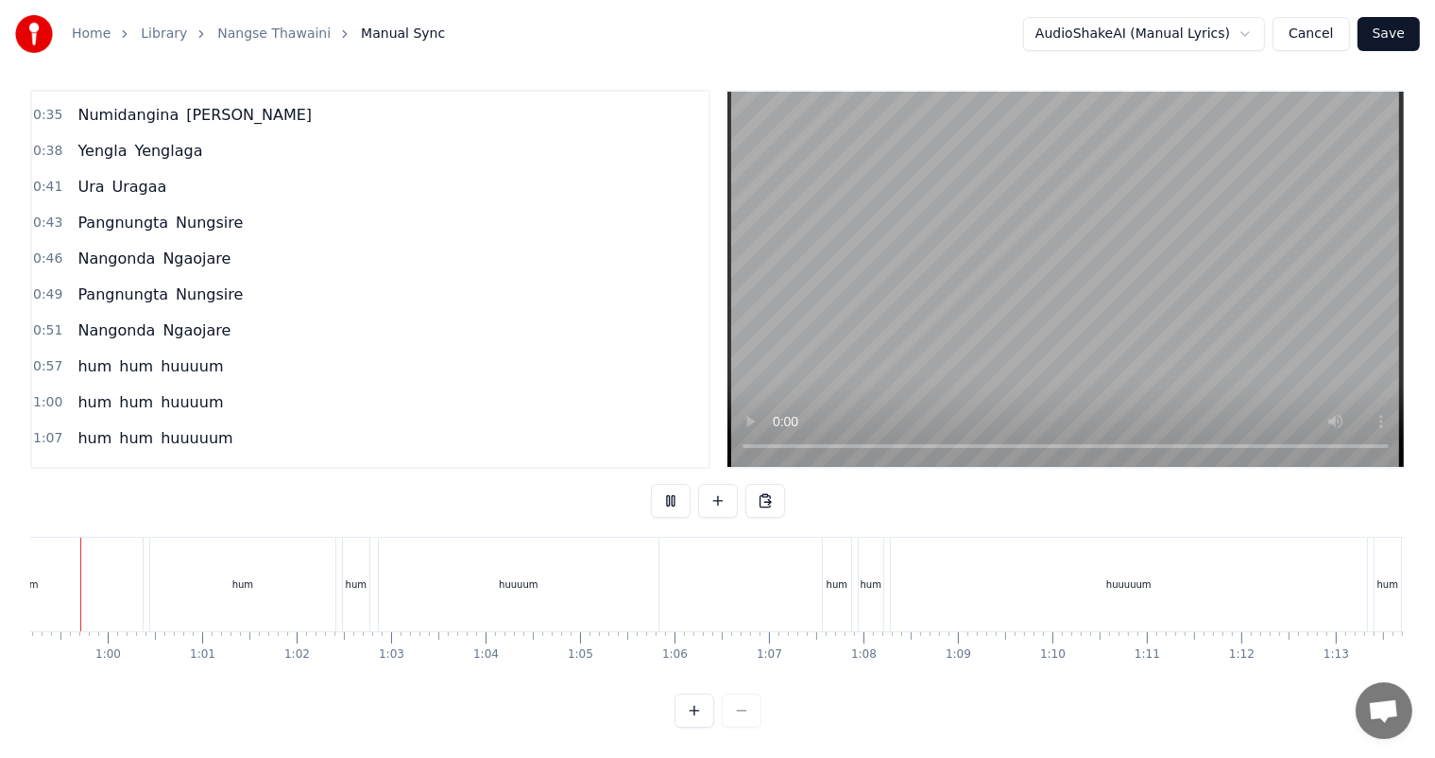
scroll to position [0, 5553]
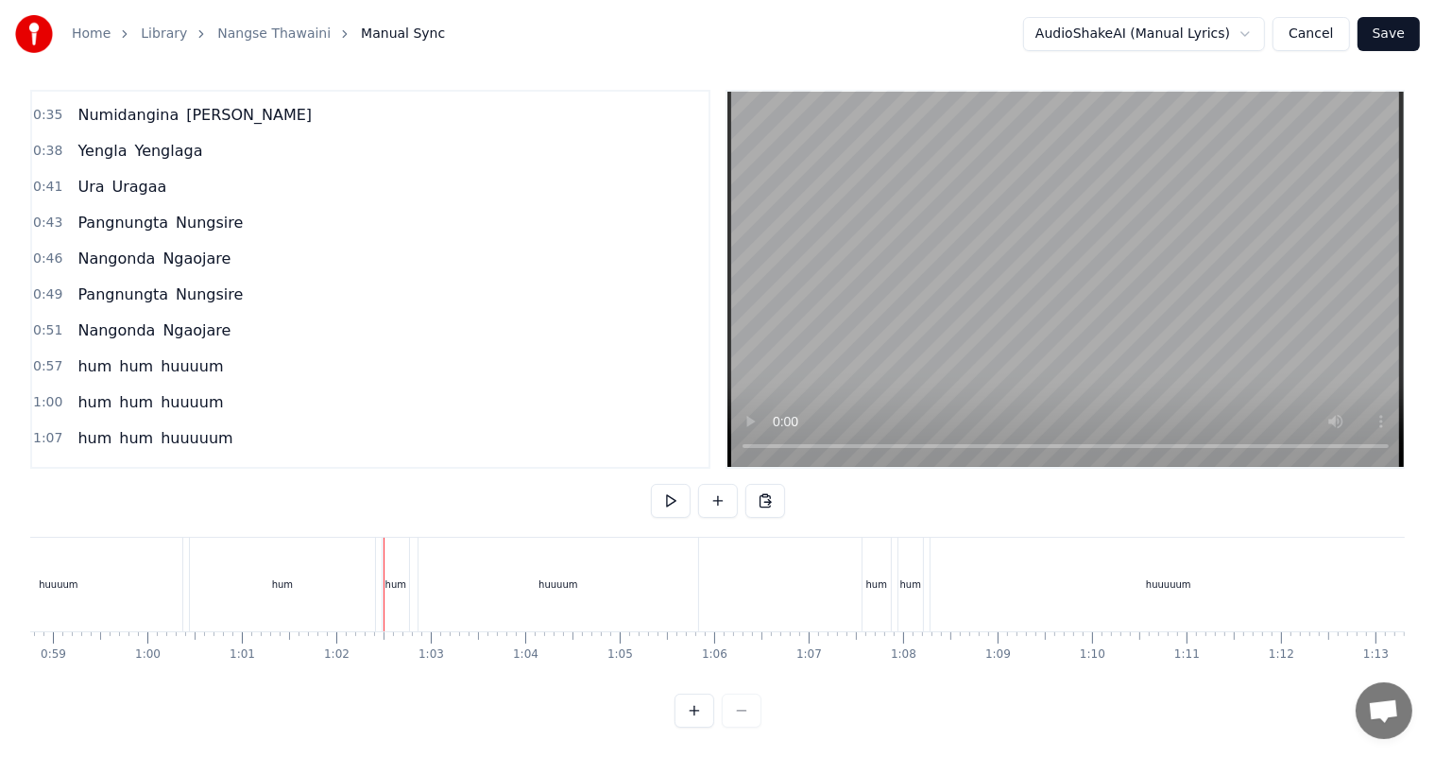
click at [395, 577] on div "hum" at bounding box center [396, 584] width 21 height 14
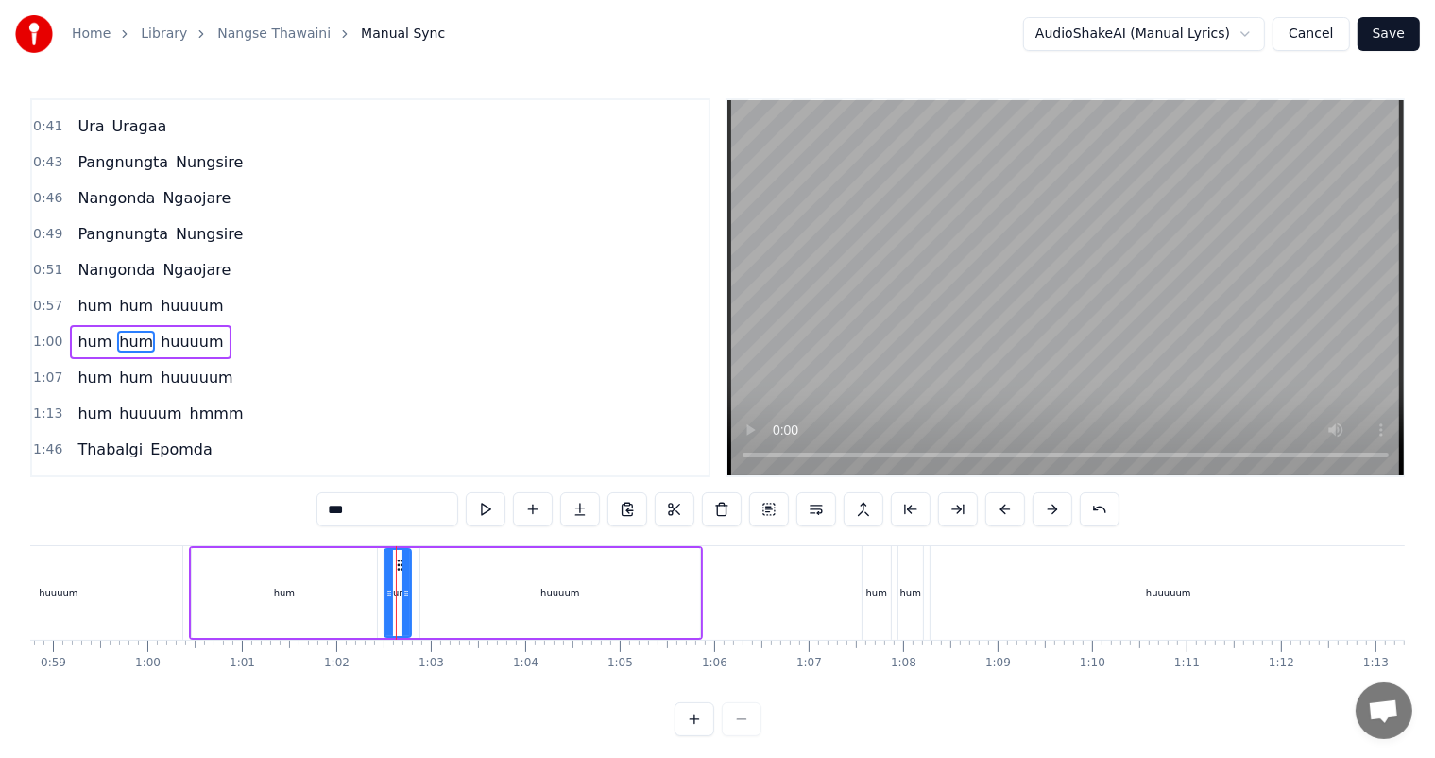
scroll to position [351, 0]
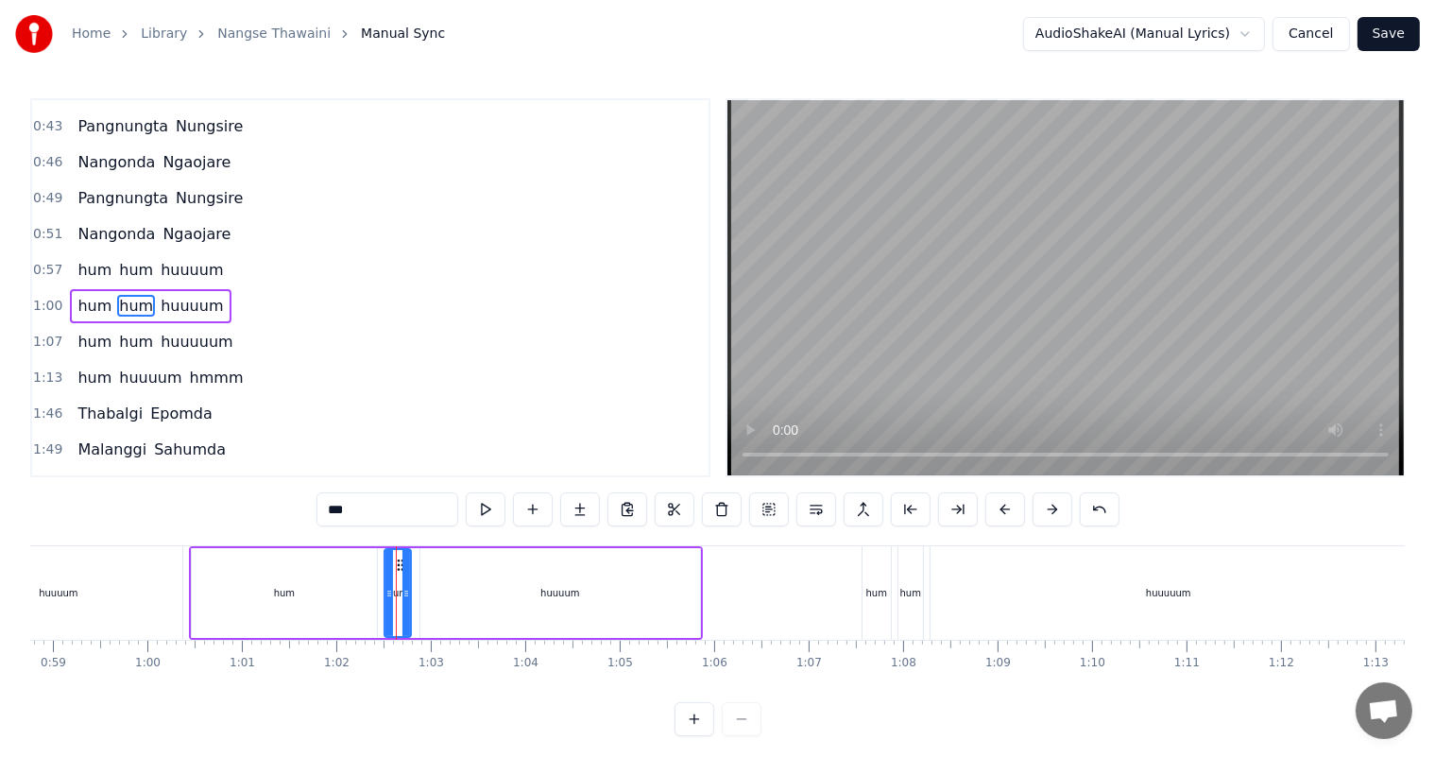
click at [502, 583] on div "huuuum" at bounding box center [561, 593] width 280 height 90
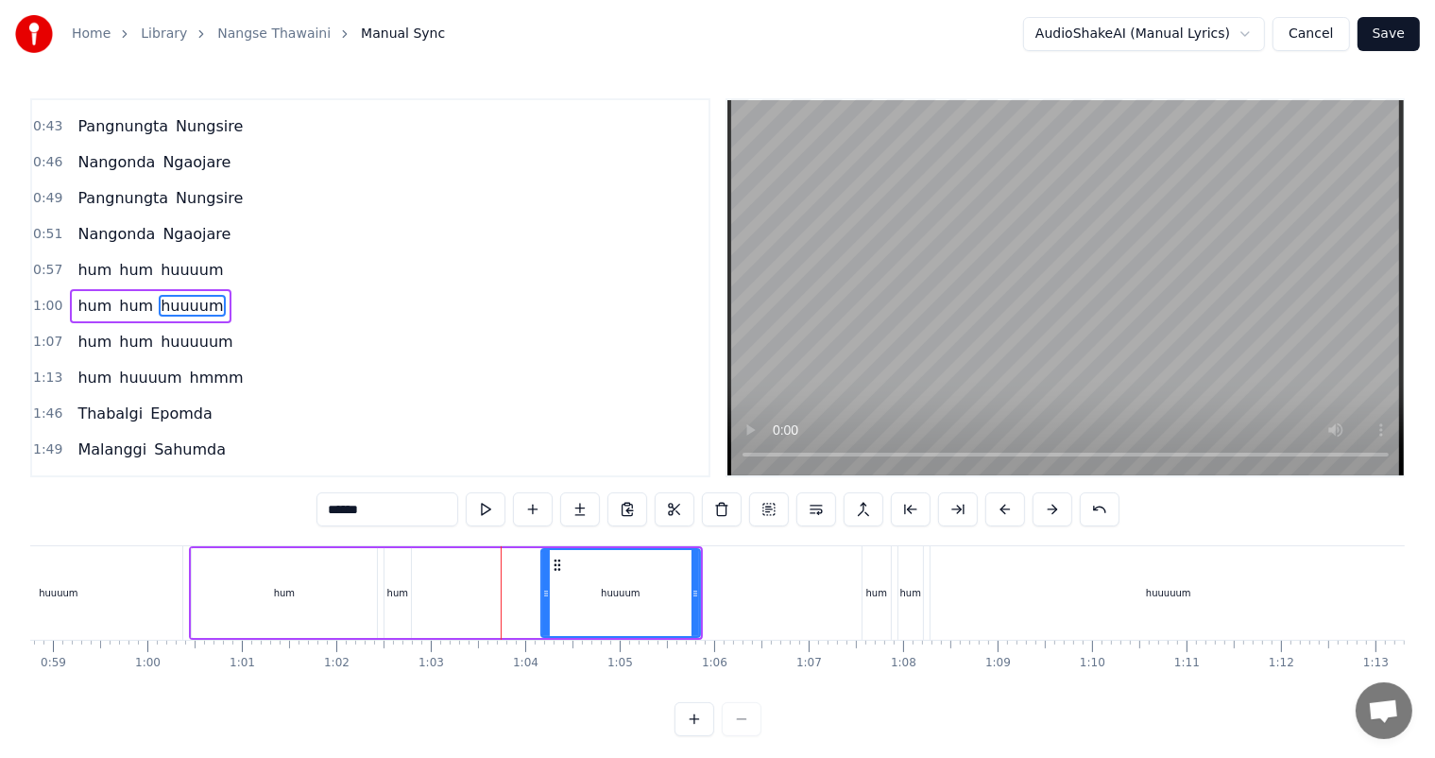
drag, startPoint x: 423, startPoint y: 590, endPoint x: 544, endPoint y: 597, distance: 121.2
click at [544, 597] on icon at bounding box center [546, 593] width 8 height 15
click at [401, 589] on div "hum" at bounding box center [397, 593] width 21 height 14
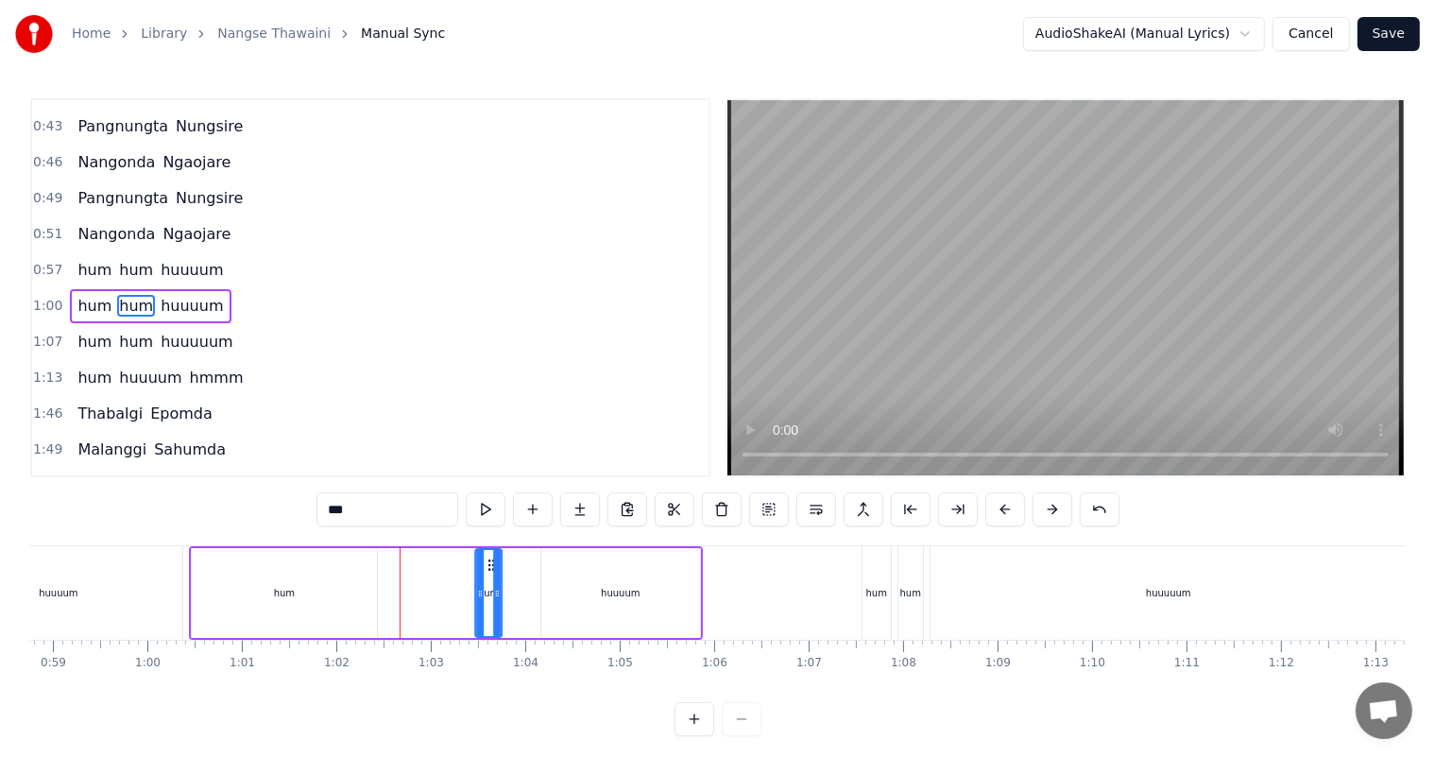
drag, startPoint x: 398, startPoint y: 560, endPoint x: 489, endPoint y: 568, distance: 91.0
click at [489, 568] on icon at bounding box center [491, 565] width 15 height 15
click at [598, 589] on div "huuuum" at bounding box center [620, 593] width 159 height 90
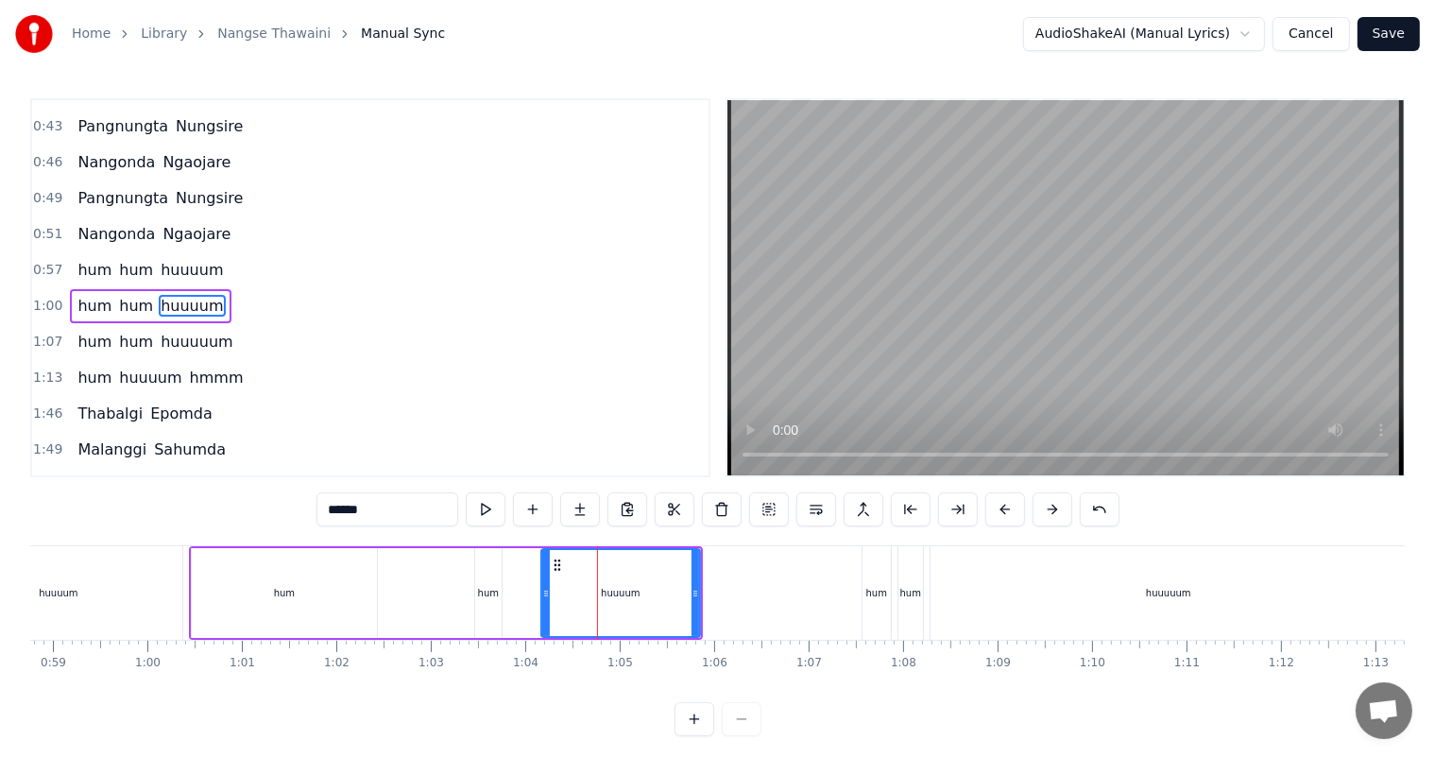
click at [372, 598] on div "hum" at bounding box center [284, 593] width 185 height 90
type input "***"
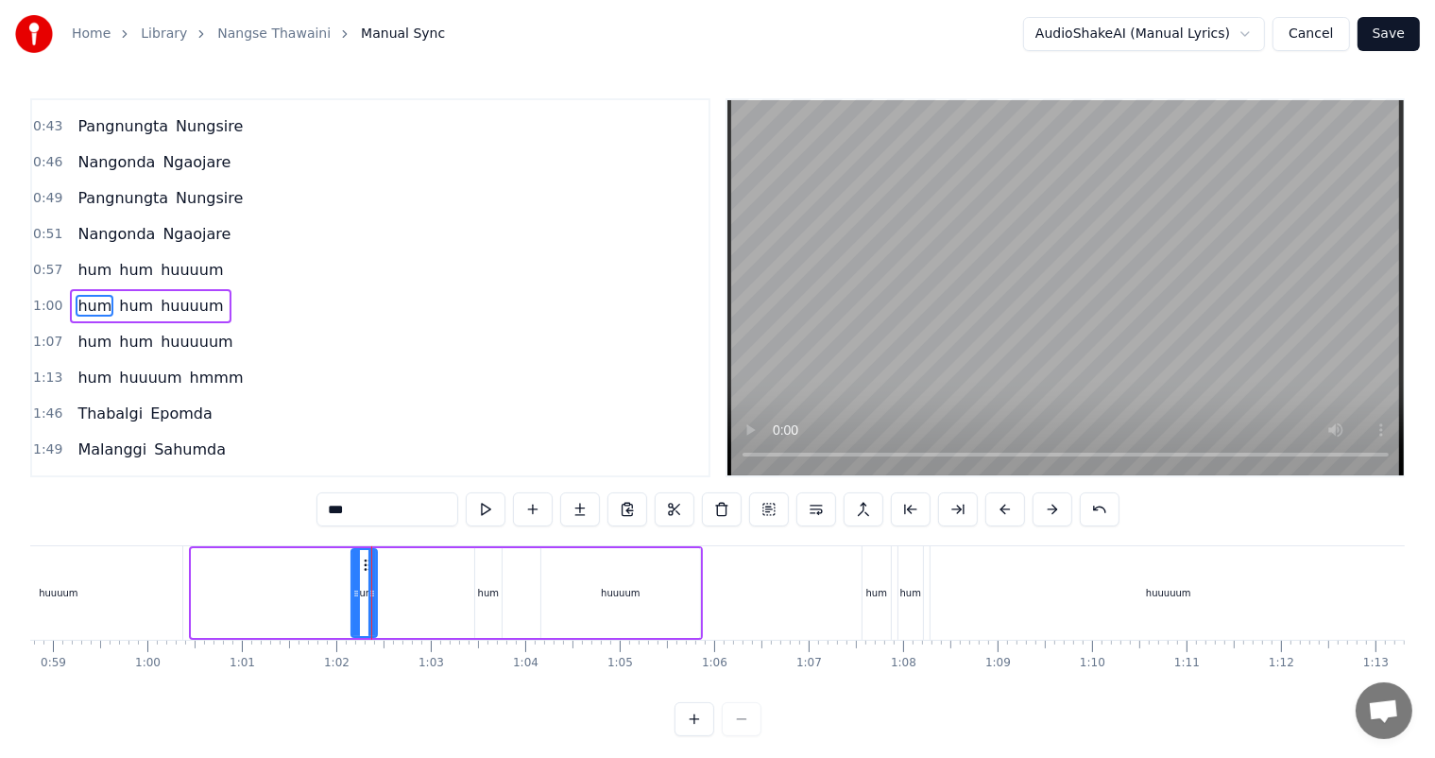
drag, startPoint x: 196, startPoint y: 591, endPoint x: 355, endPoint y: 599, distance: 159.9
click at [355, 599] on icon at bounding box center [356, 593] width 8 height 15
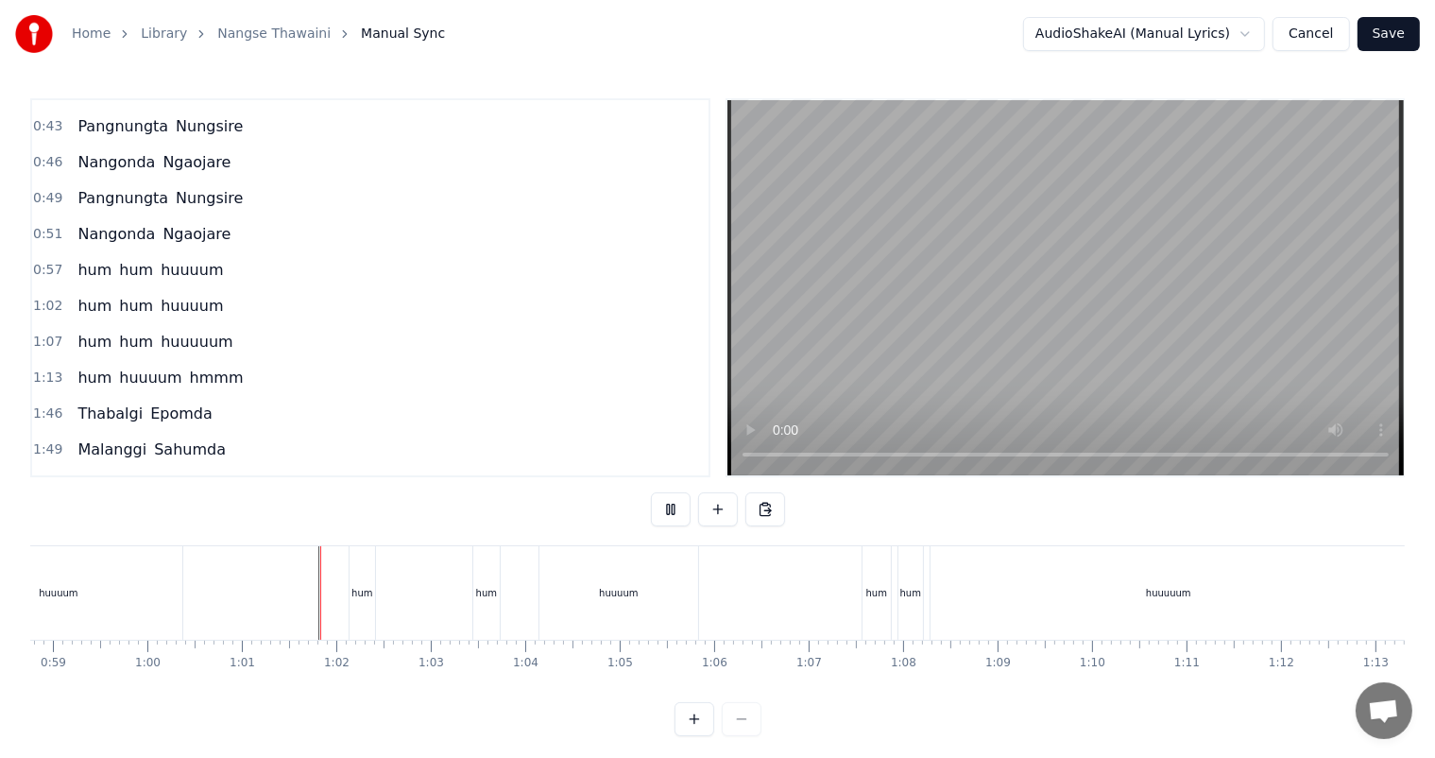
scroll to position [25, 0]
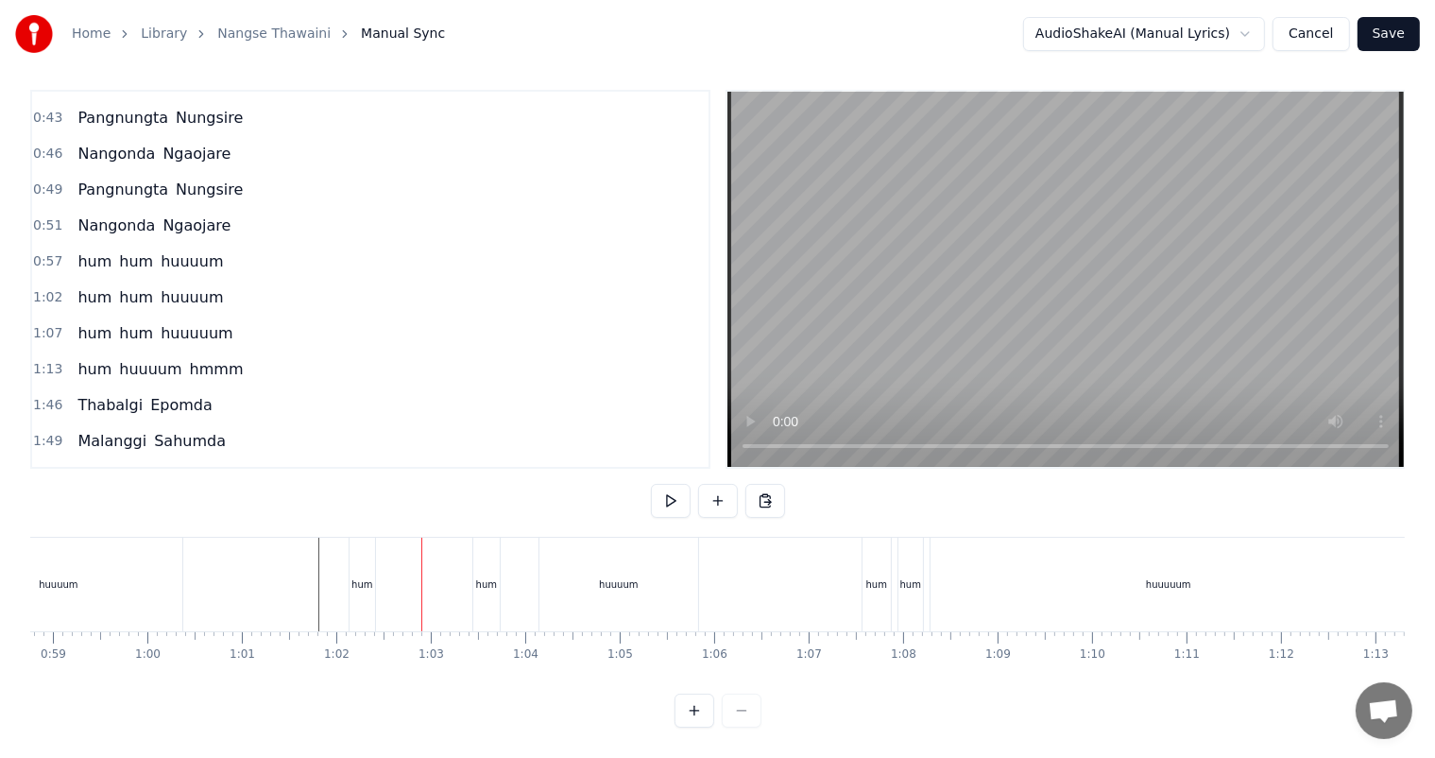
click at [482, 577] on div "hum" at bounding box center [486, 584] width 21 height 14
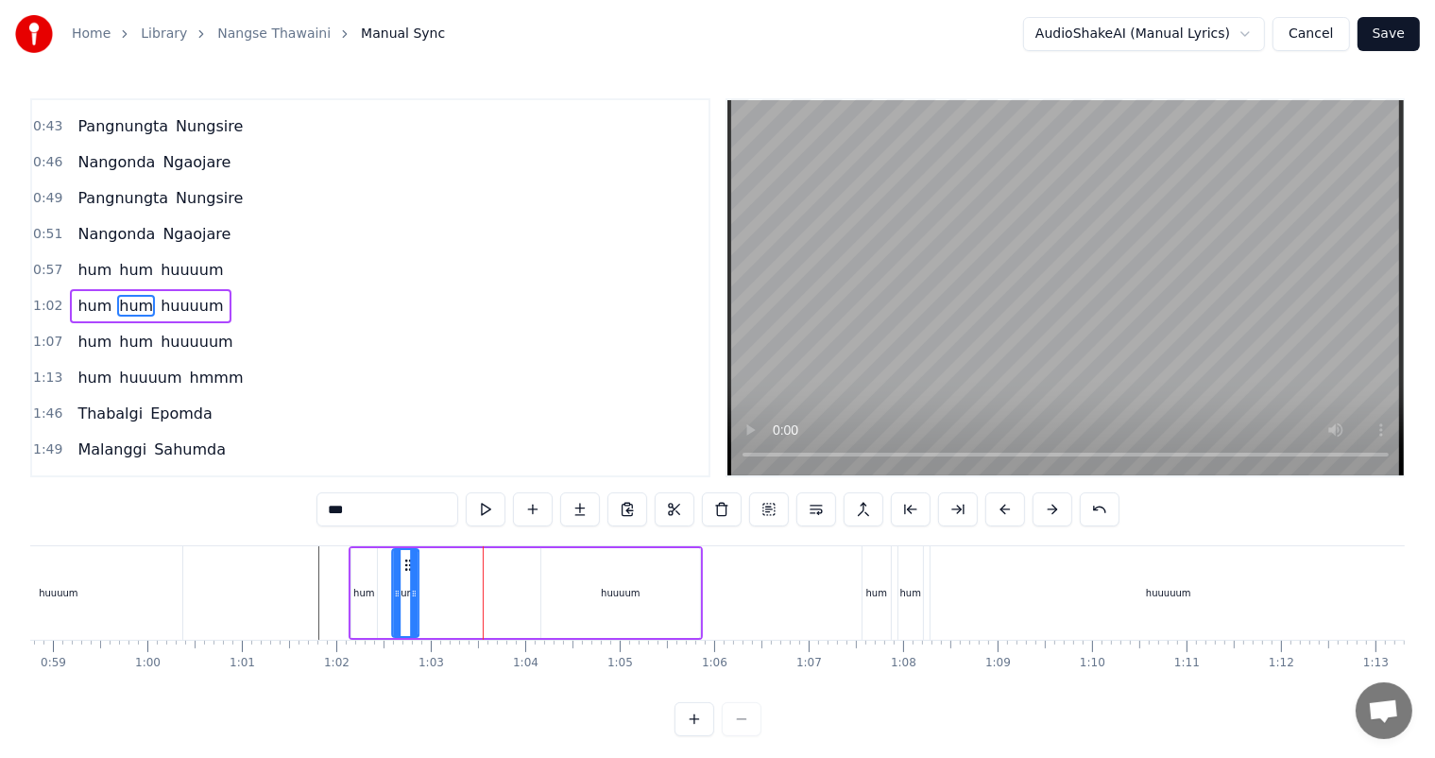
drag, startPoint x: 488, startPoint y: 561, endPoint x: 404, endPoint y: 565, distance: 83.2
click at [404, 565] on icon at bounding box center [408, 565] width 15 height 15
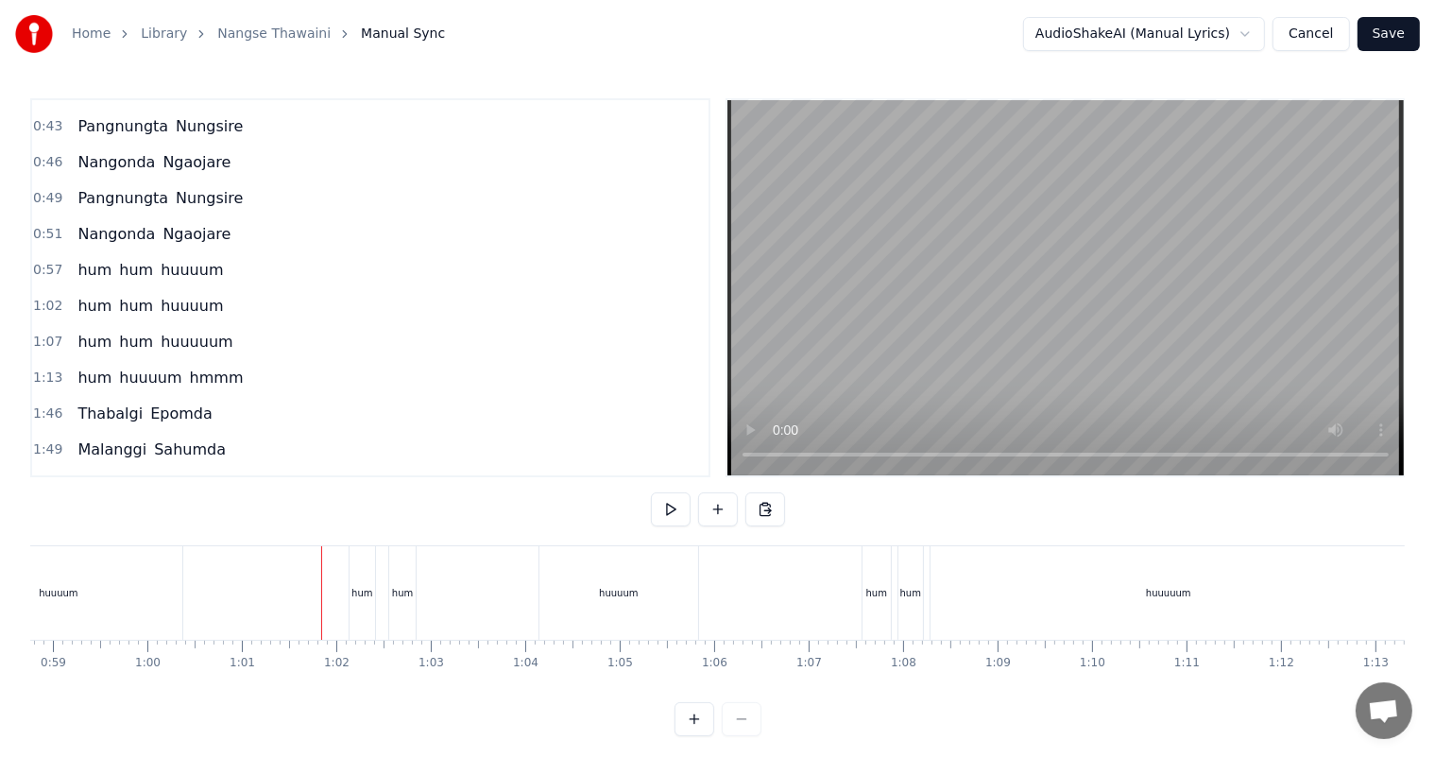
scroll to position [25, 0]
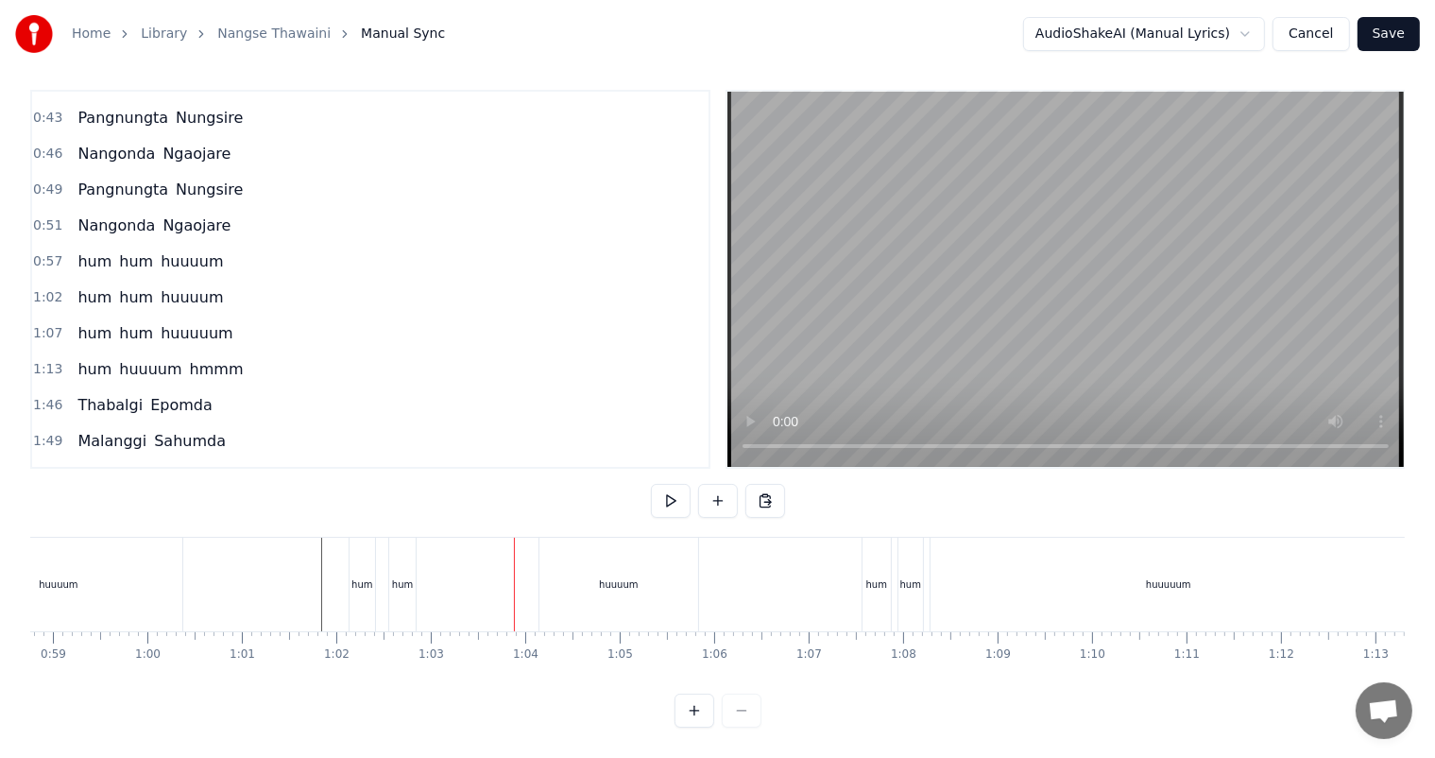
click at [624, 577] on div "huuuum" at bounding box center [618, 584] width 39 height 14
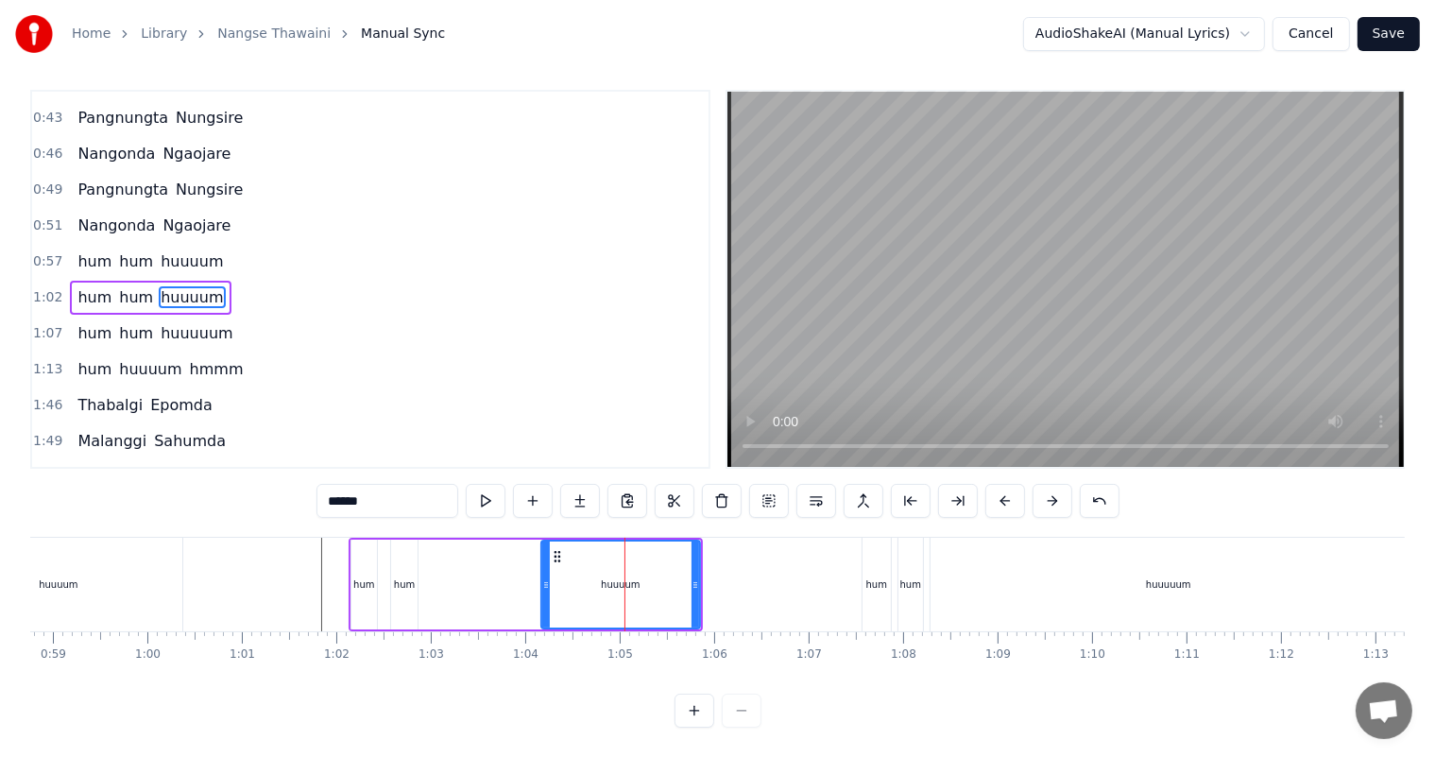
scroll to position [0, 0]
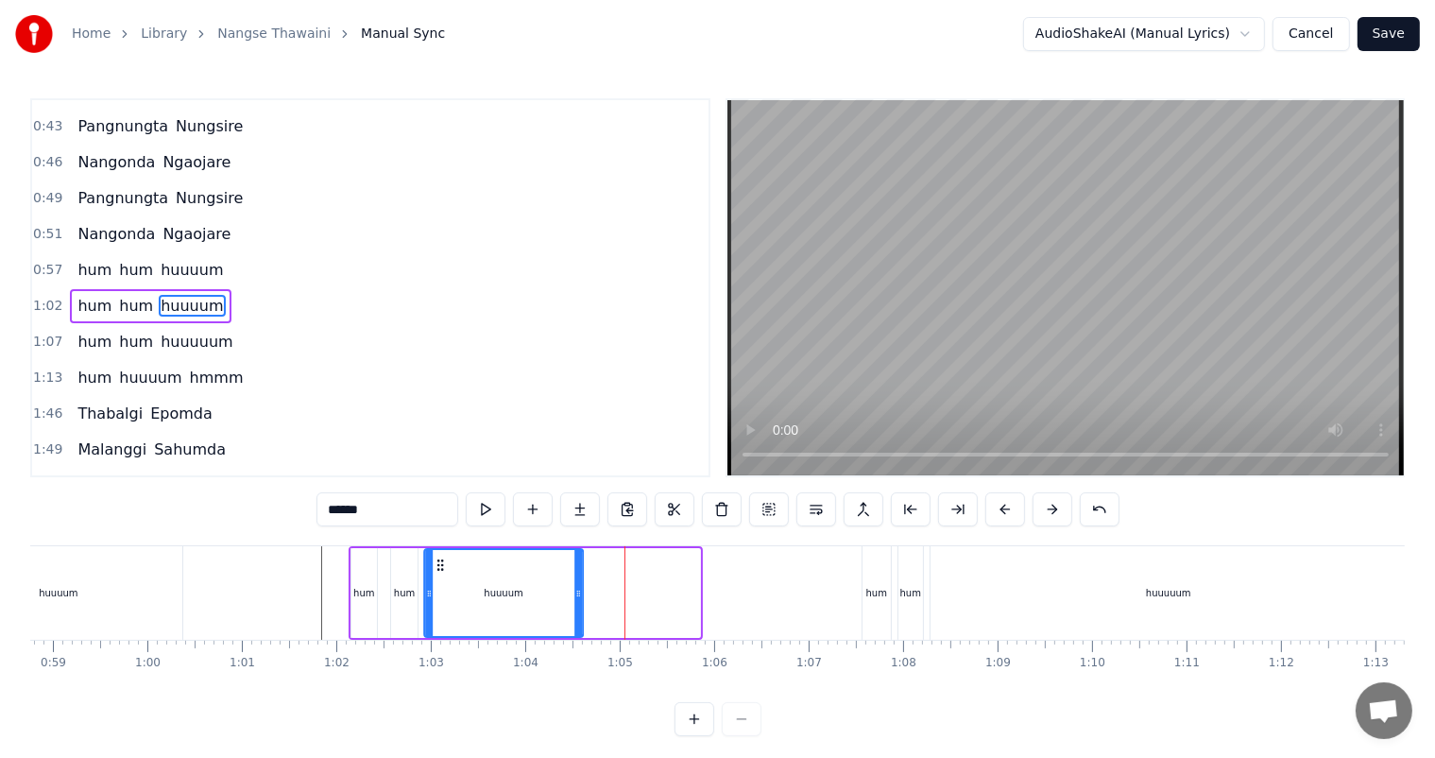
drag, startPoint x: 555, startPoint y: 565, endPoint x: 438, endPoint y: 563, distance: 117.2
click at [438, 563] on icon at bounding box center [440, 565] width 15 height 15
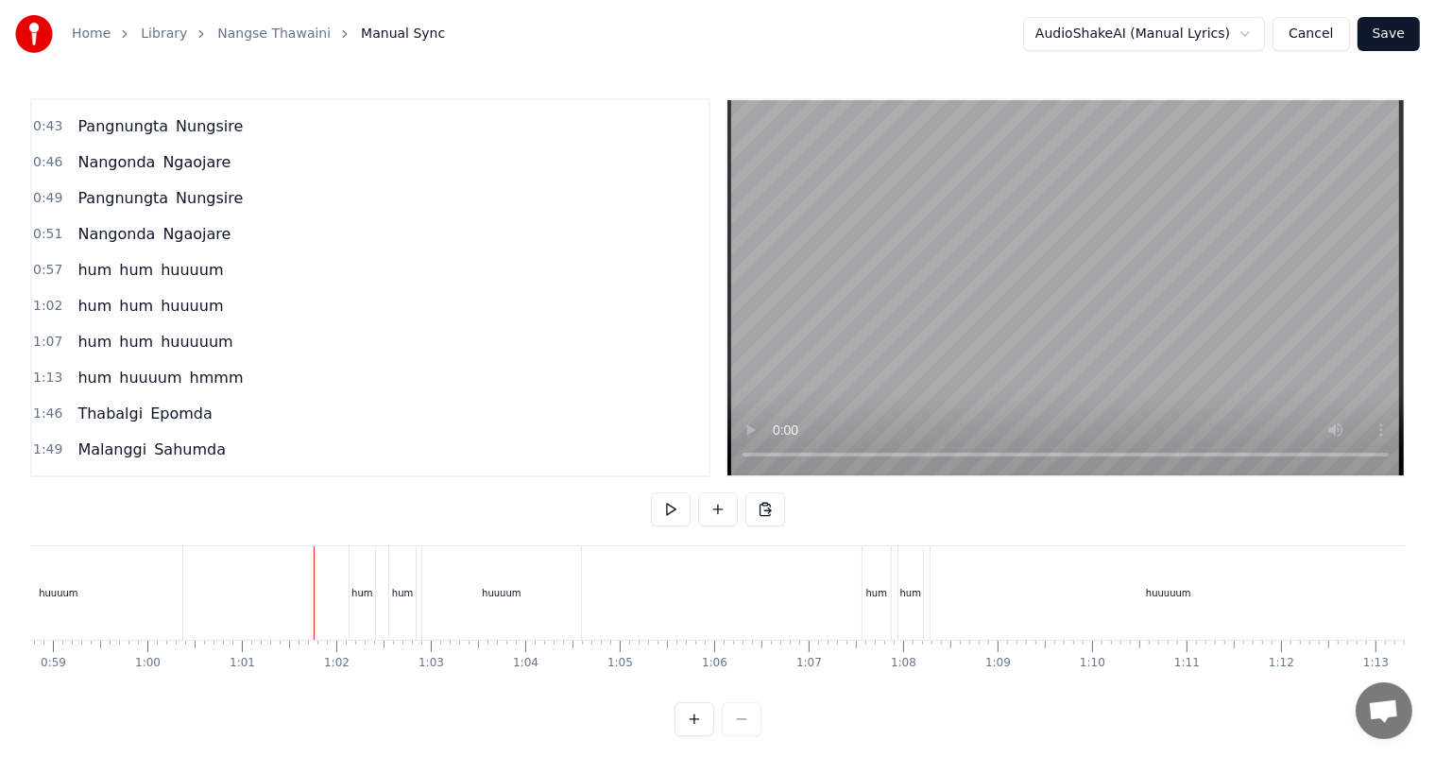
scroll to position [25, 0]
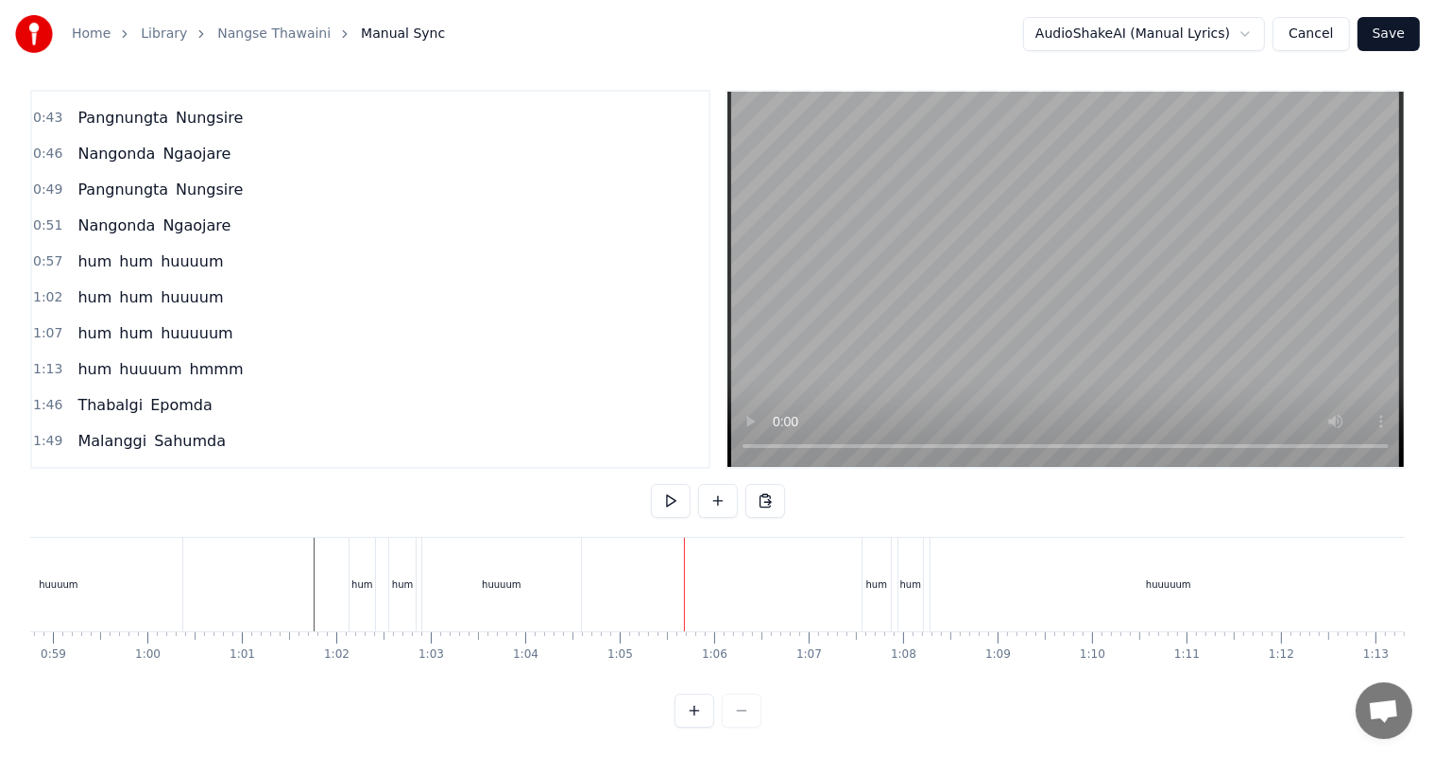
click at [937, 567] on div "huuuum" at bounding box center [875, 585] width 159 height 94
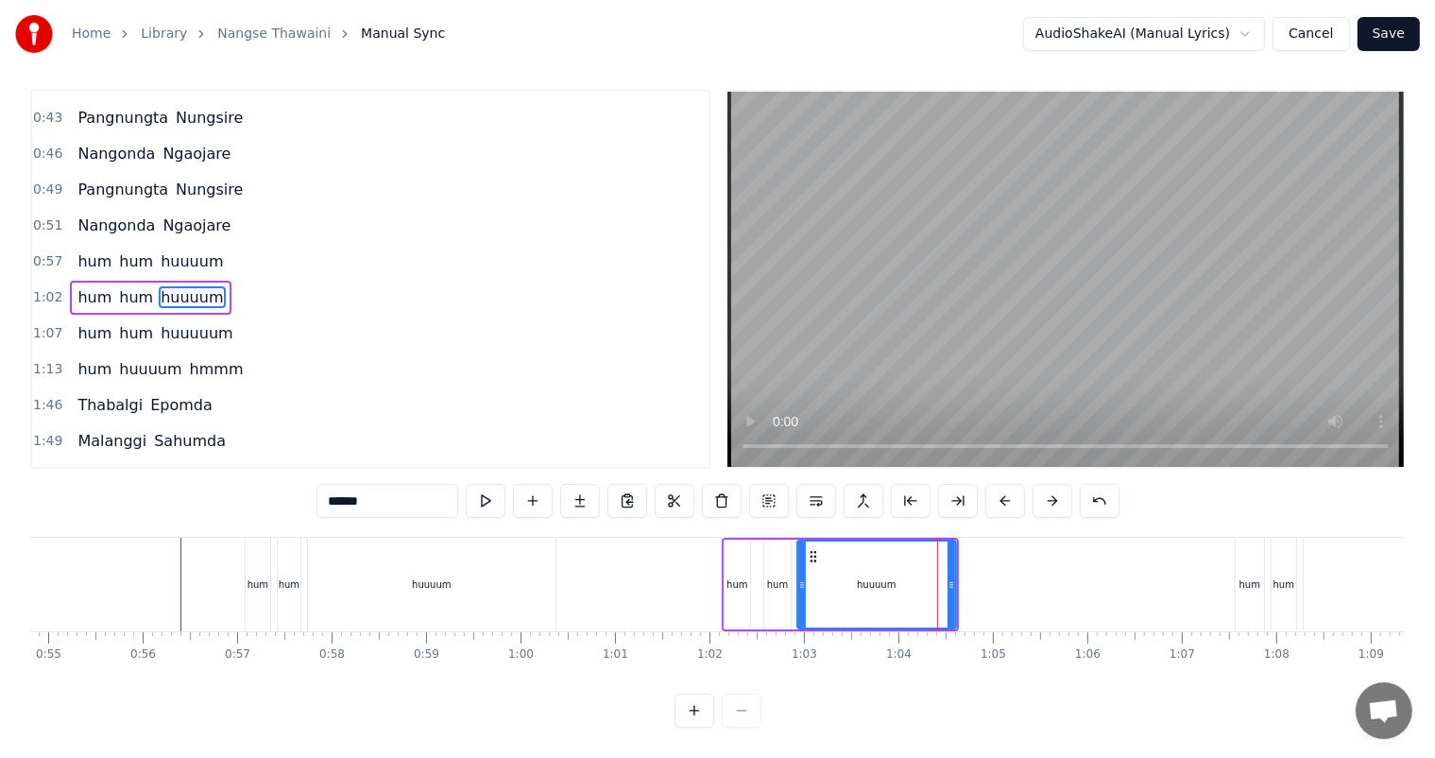
scroll to position [0, 0]
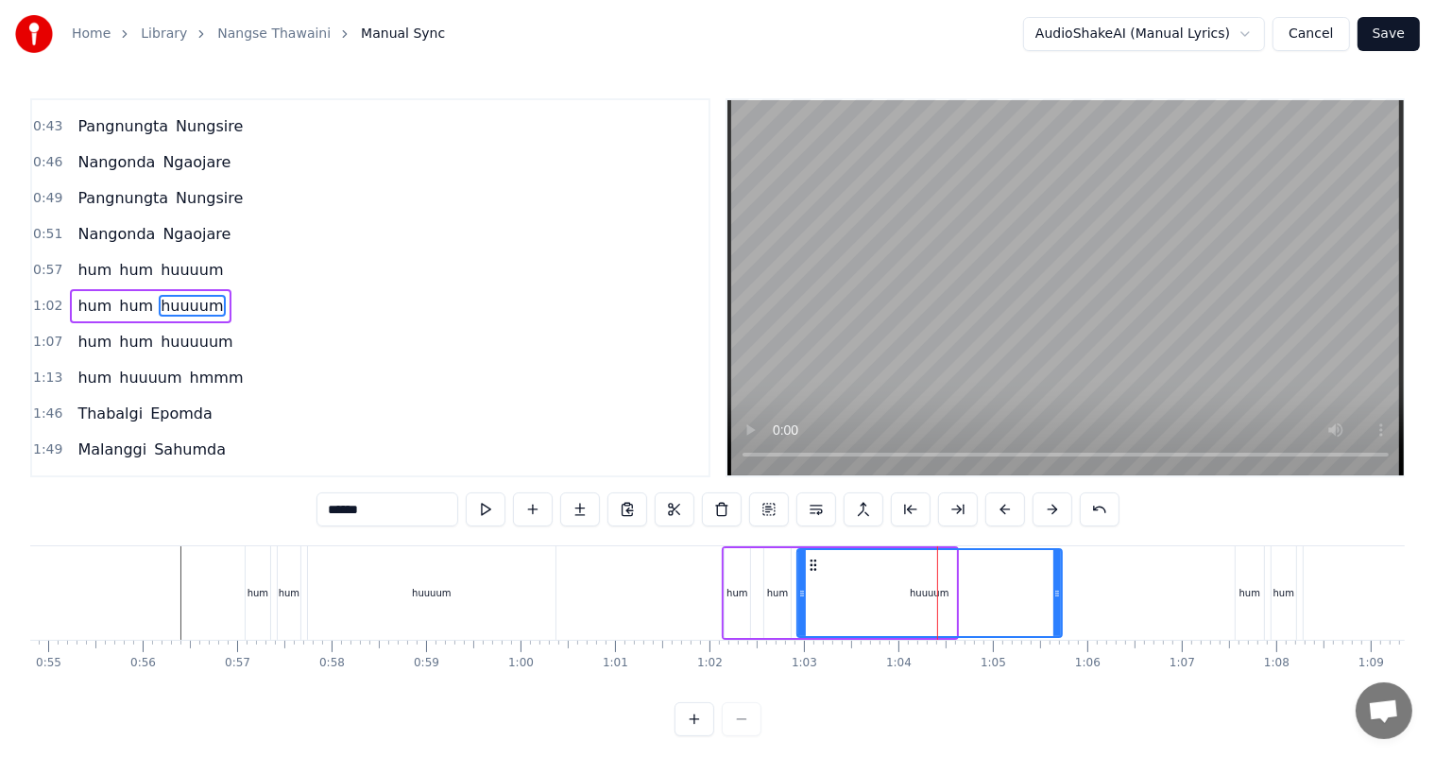
drag, startPoint x: 952, startPoint y: 586, endPoint x: 1057, endPoint y: 590, distance: 105.9
click at [1057, 590] on icon at bounding box center [1058, 593] width 8 height 15
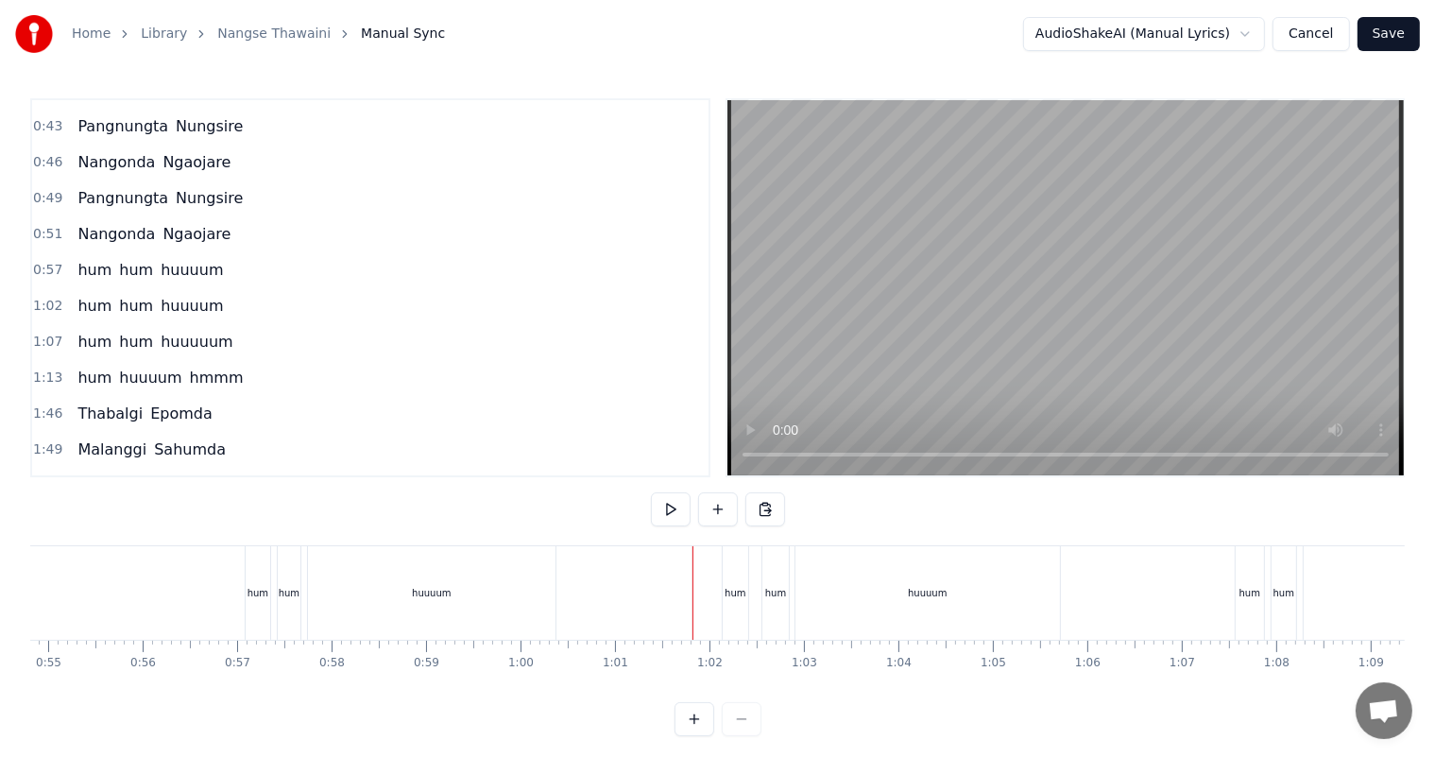
scroll to position [25, 0]
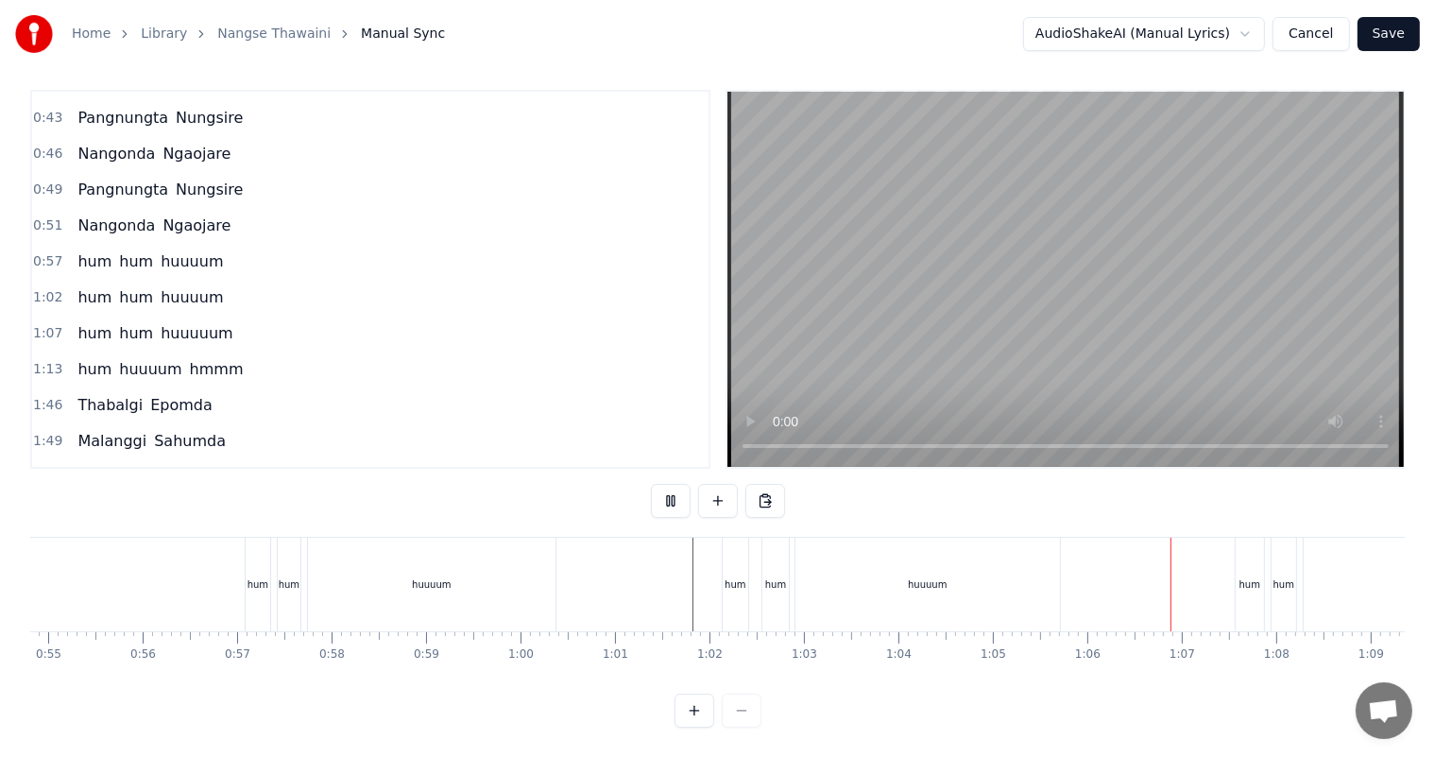
click at [827, 566] on div "huuuum" at bounding box center [928, 585] width 265 height 94
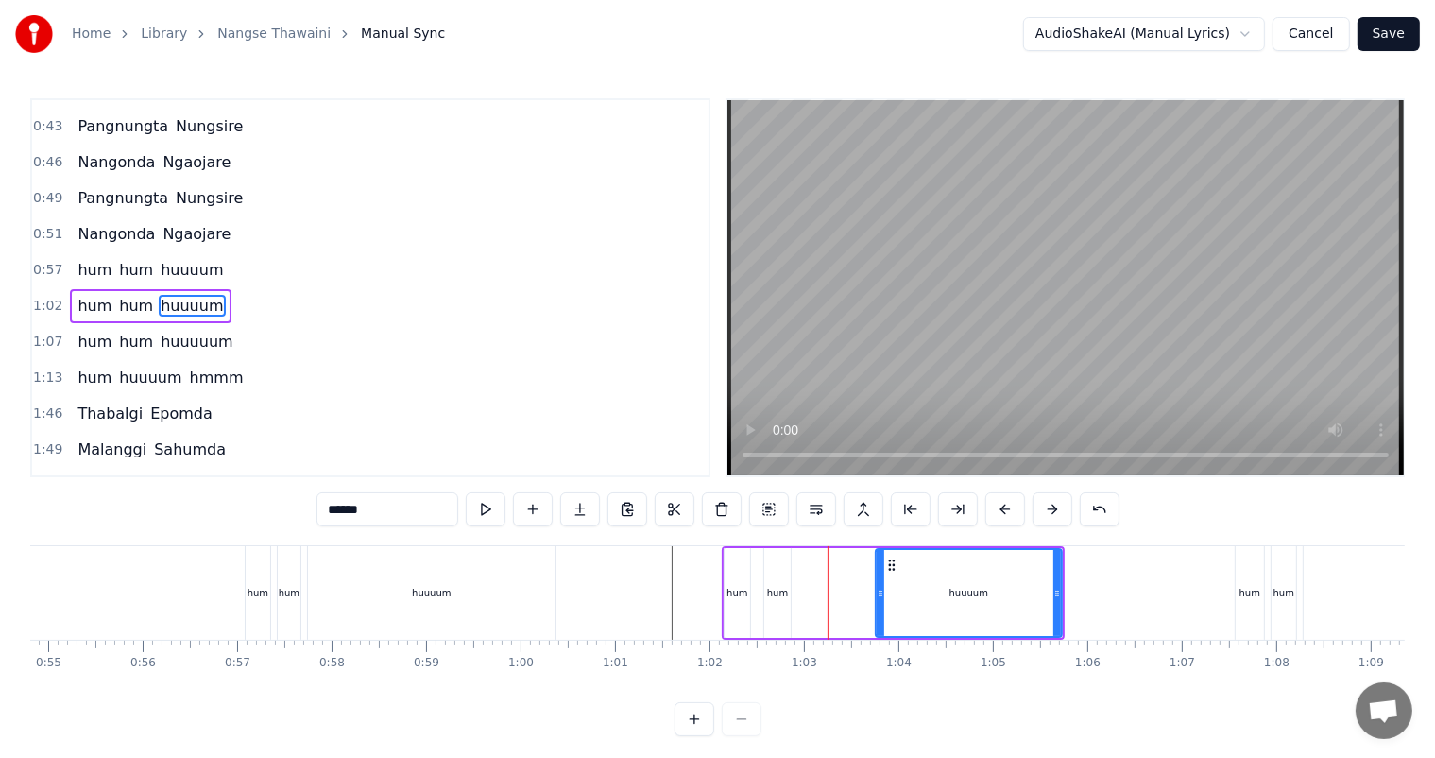
drag, startPoint x: 803, startPoint y: 594, endPoint x: 876, endPoint y: 593, distance: 72.8
click at [877, 593] on icon at bounding box center [881, 593] width 8 height 15
click at [780, 586] on div "hum" at bounding box center [777, 593] width 21 height 14
type input "***"
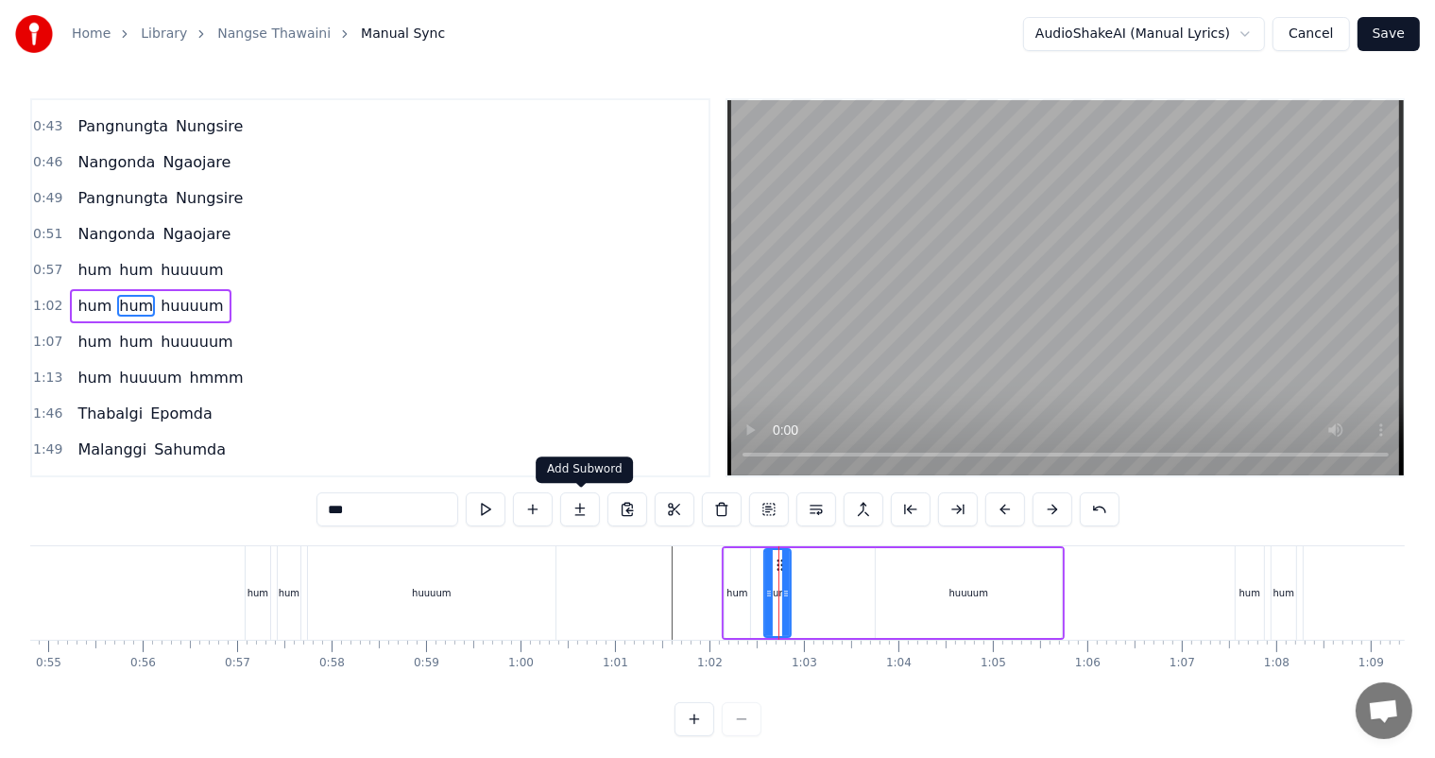
click at [576, 511] on button at bounding box center [580, 509] width 40 height 34
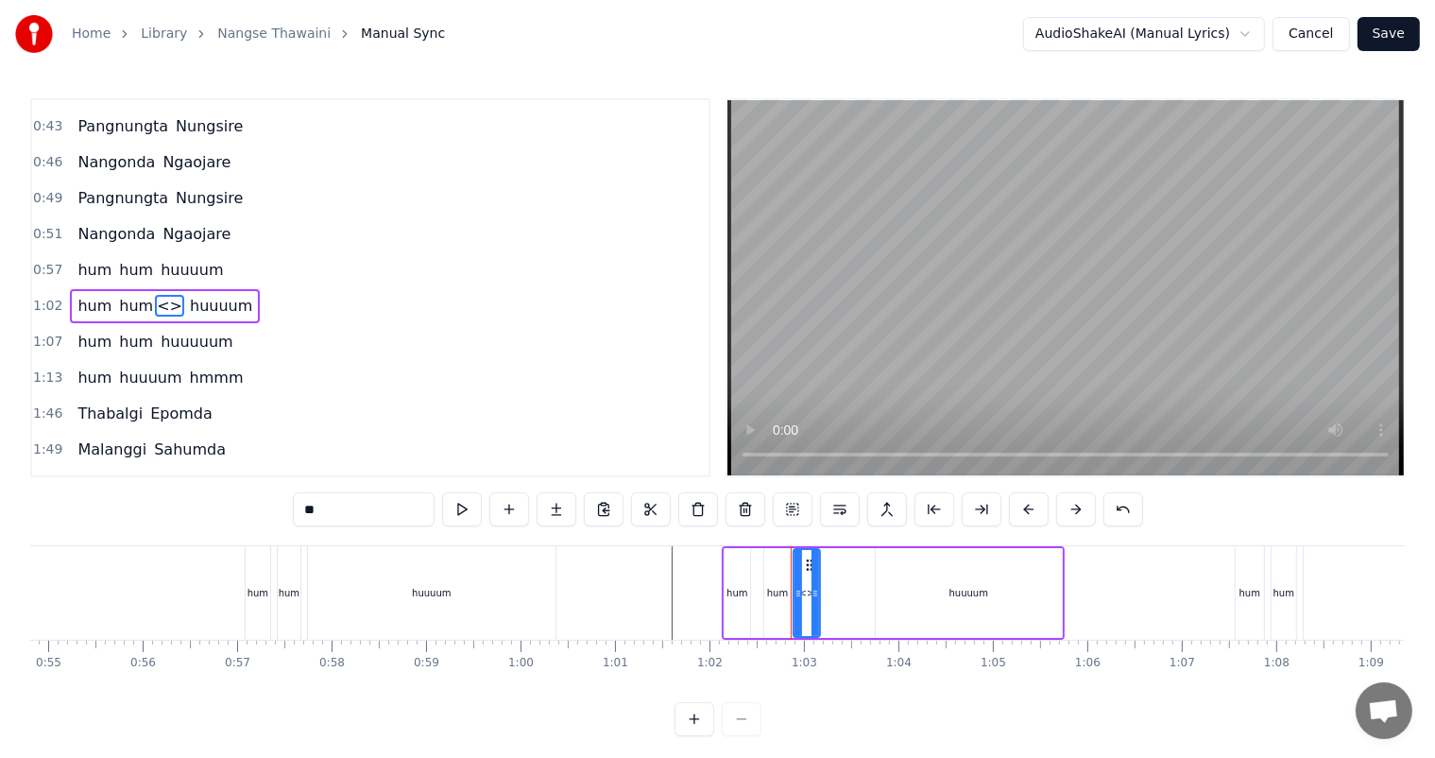
drag, startPoint x: 351, startPoint y: 510, endPoint x: 272, endPoint y: 513, distance: 78.5
click at [272, 513] on div "0:11 [PERSON_NAME] 0:13 [PERSON_NAME] 0:19 [PERSON_NAME] Numitni 0:21 Numidangi…" at bounding box center [717, 417] width 1375 height 638
type input "***"
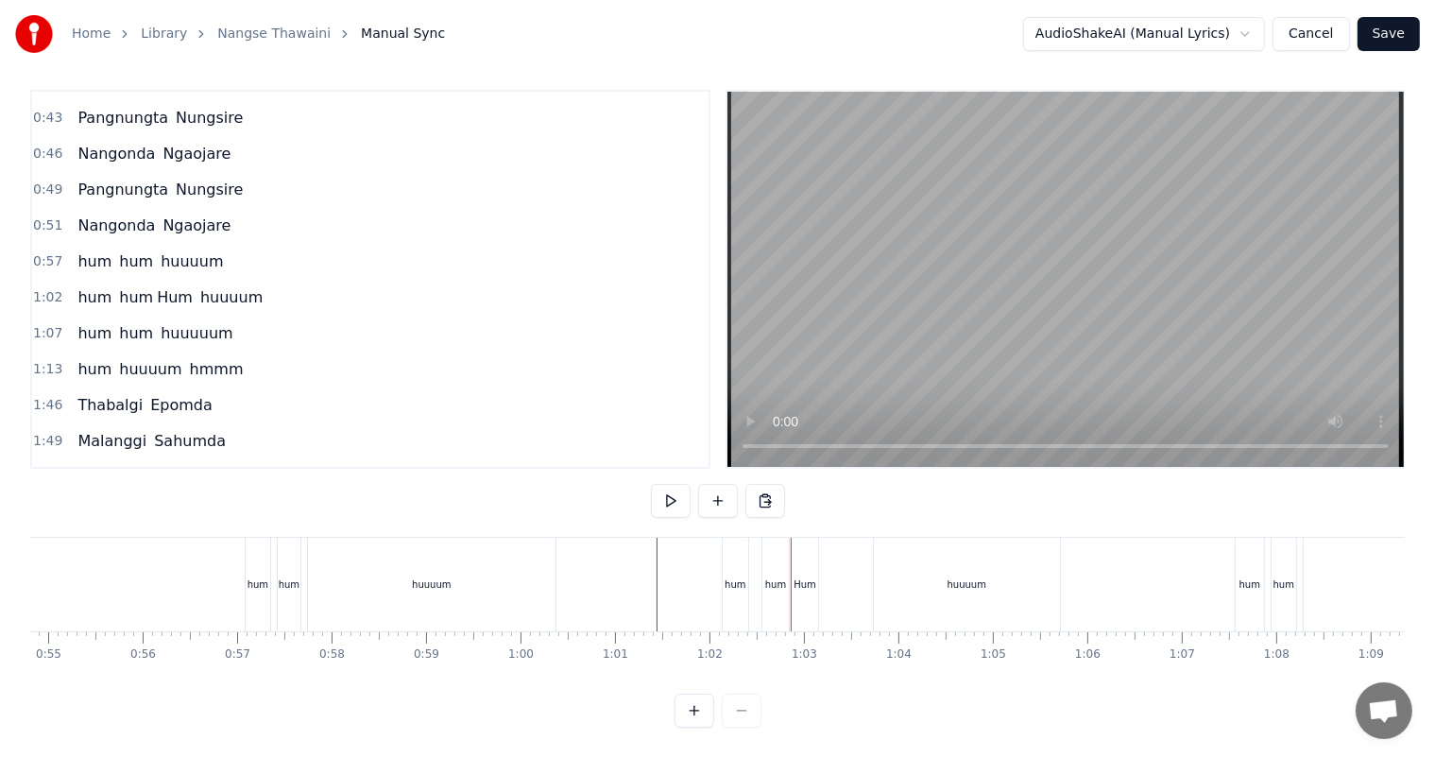
click at [779, 577] on div "hum" at bounding box center [775, 584] width 21 height 14
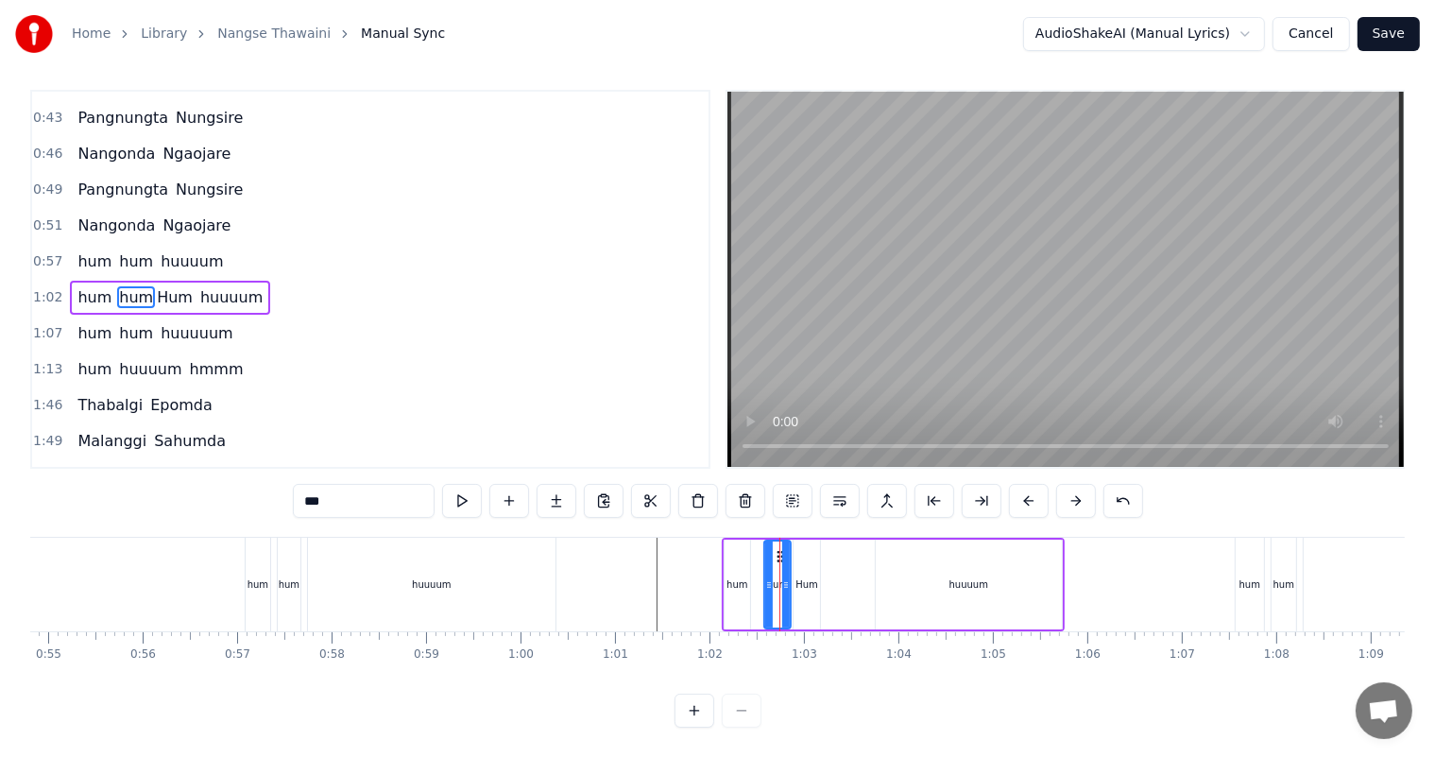
scroll to position [0, 0]
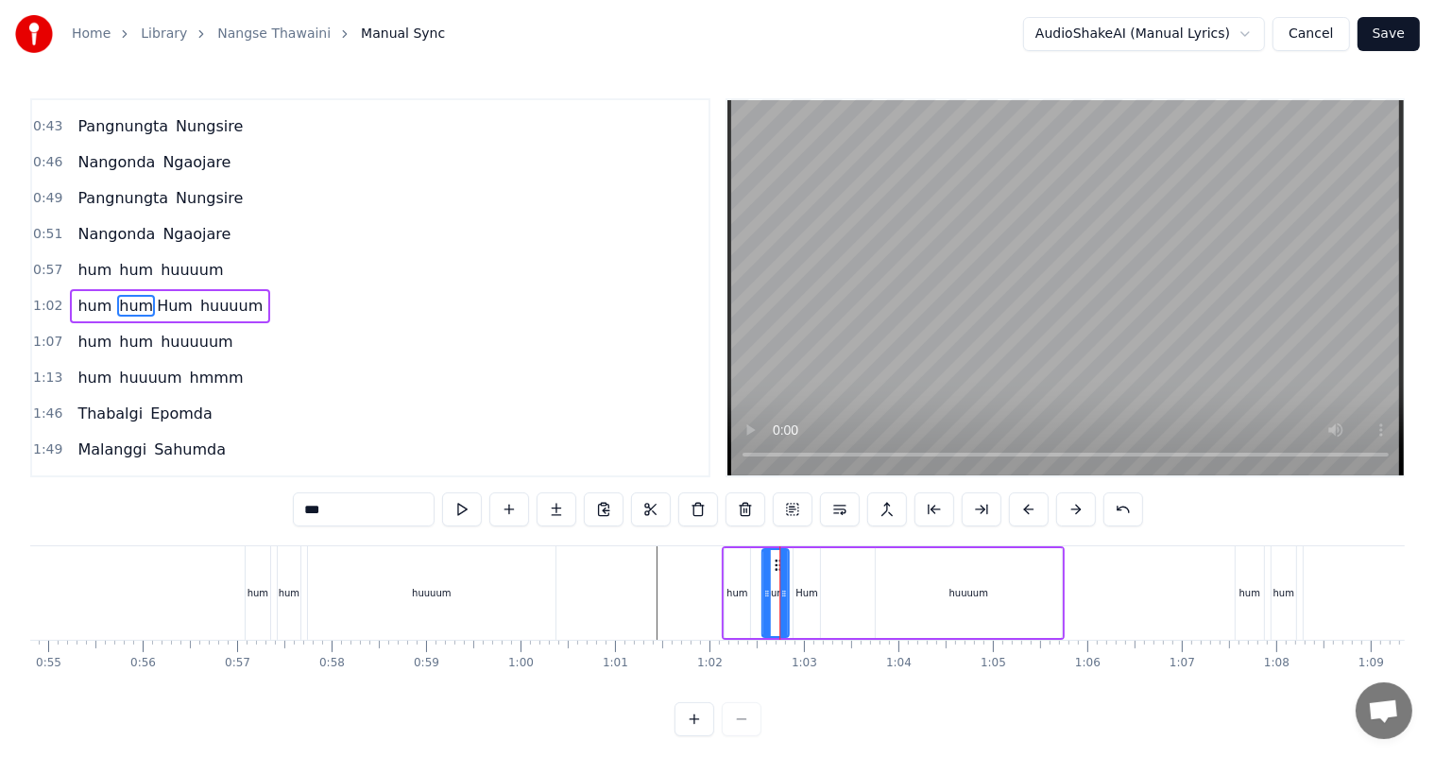
click at [775, 560] on icon at bounding box center [778, 565] width 15 height 15
click at [798, 586] on div "Hum" at bounding box center [807, 593] width 23 height 14
click at [804, 562] on icon at bounding box center [806, 565] width 15 height 15
drag, startPoint x: 317, startPoint y: 504, endPoint x: 301, endPoint y: 504, distance: 15.1
click at [301, 504] on input "***" at bounding box center [364, 509] width 142 height 34
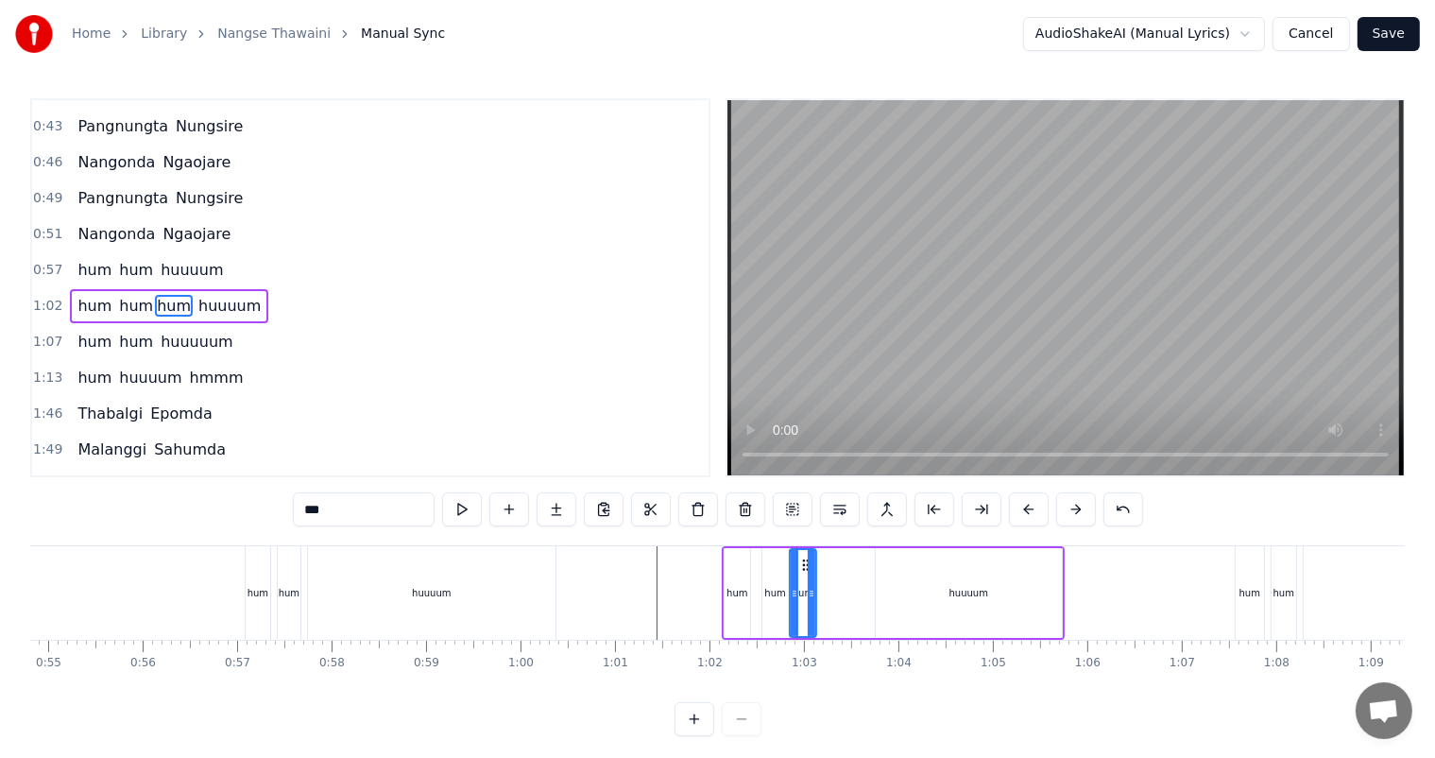
type input "***"
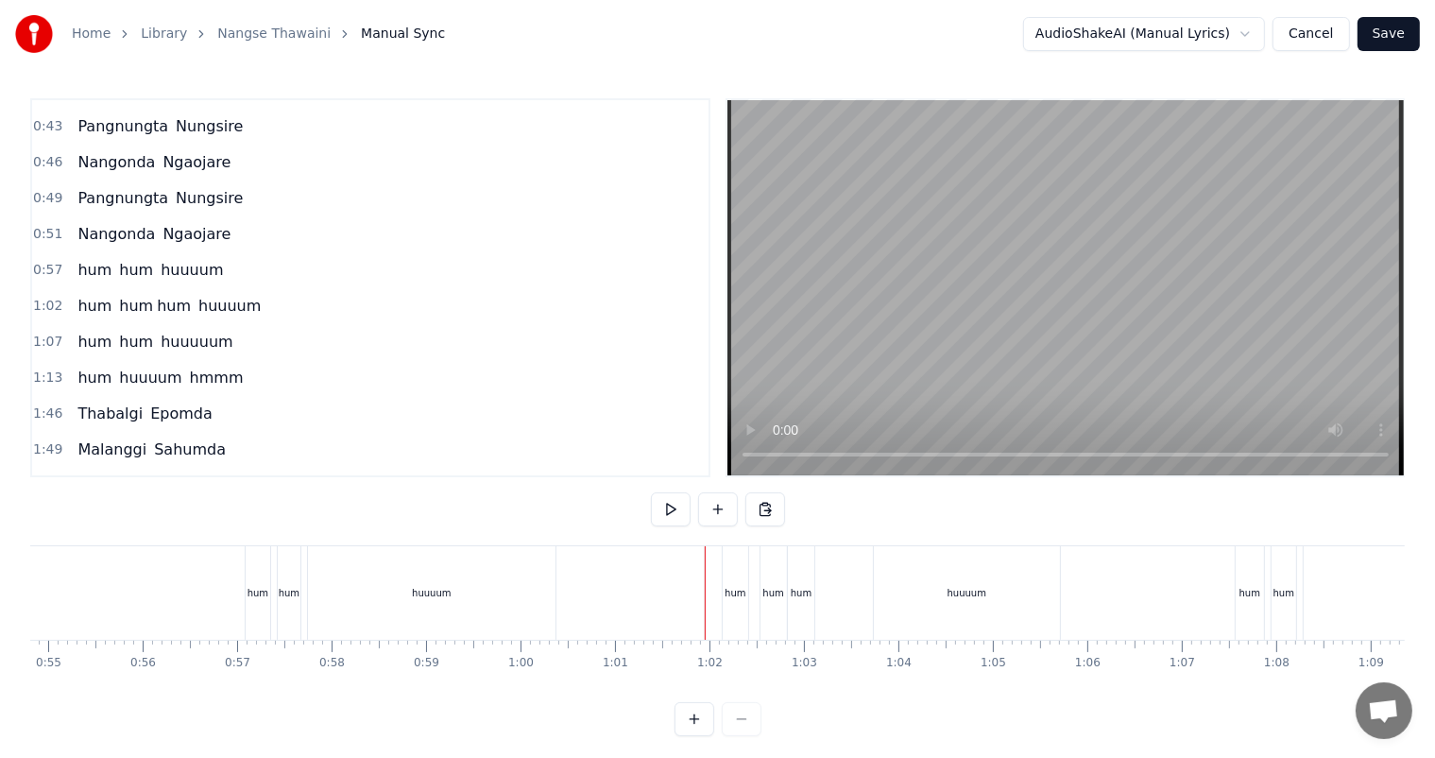
click at [775, 587] on div "hum" at bounding box center [773, 593] width 21 height 14
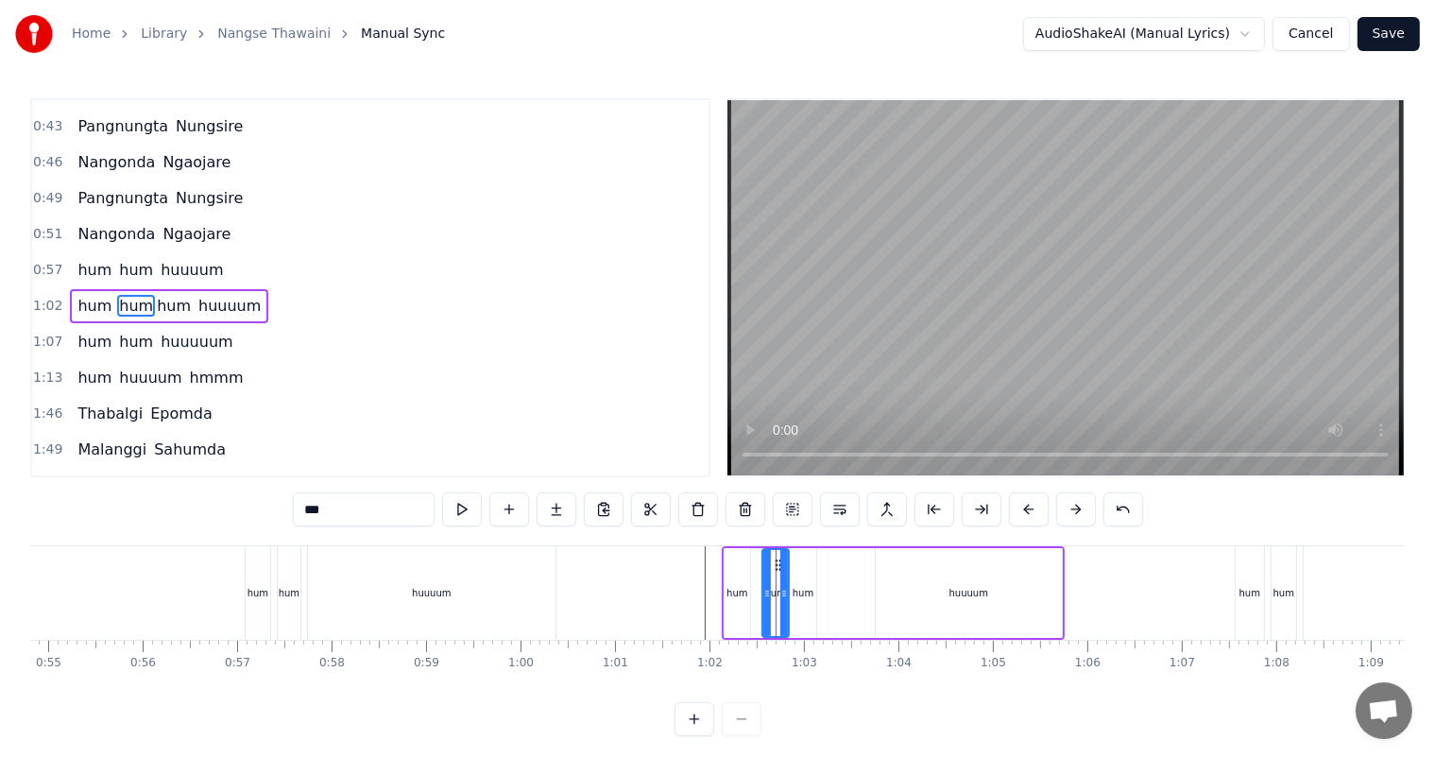
click at [776, 563] on div at bounding box center [776, 593] width 1 height 94
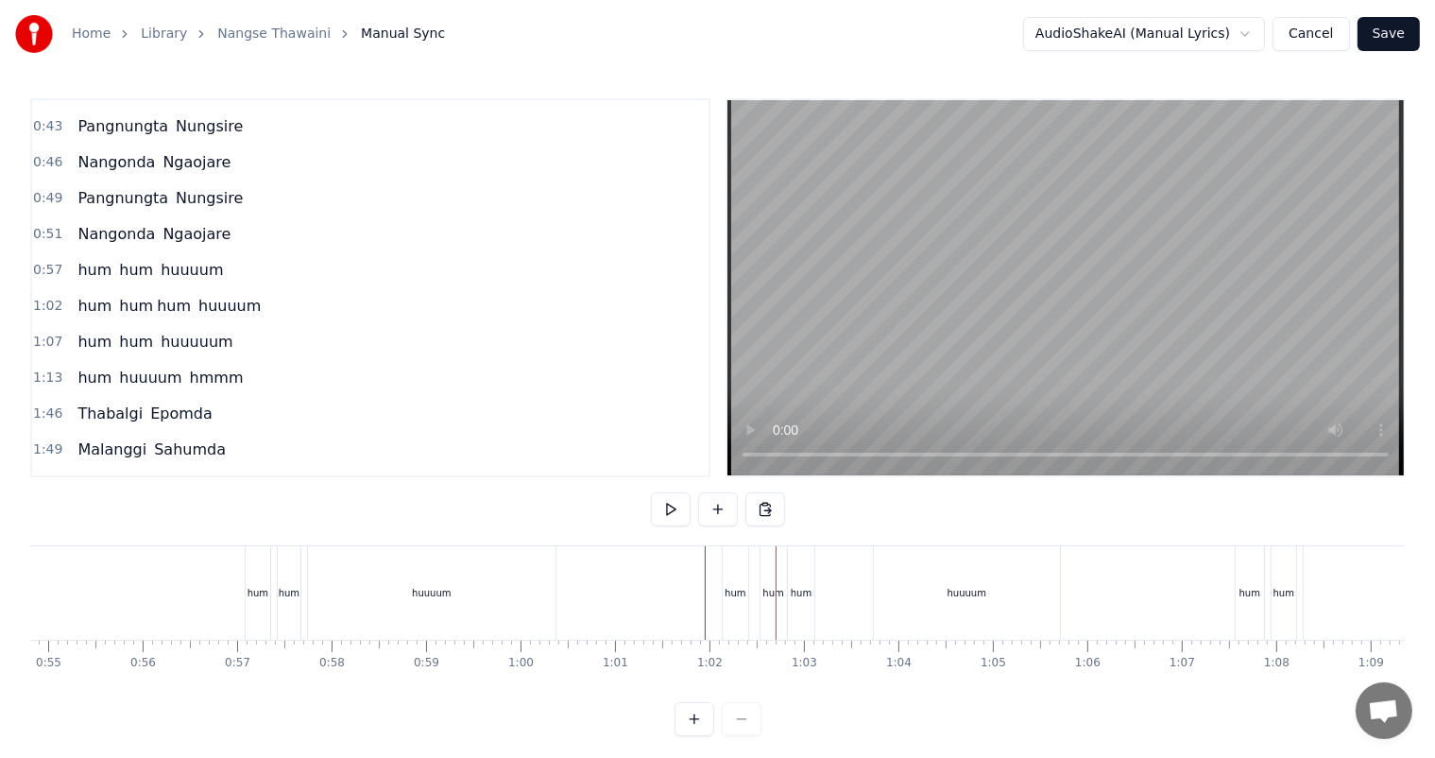
click at [768, 586] on div "hum" at bounding box center [773, 593] width 21 height 14
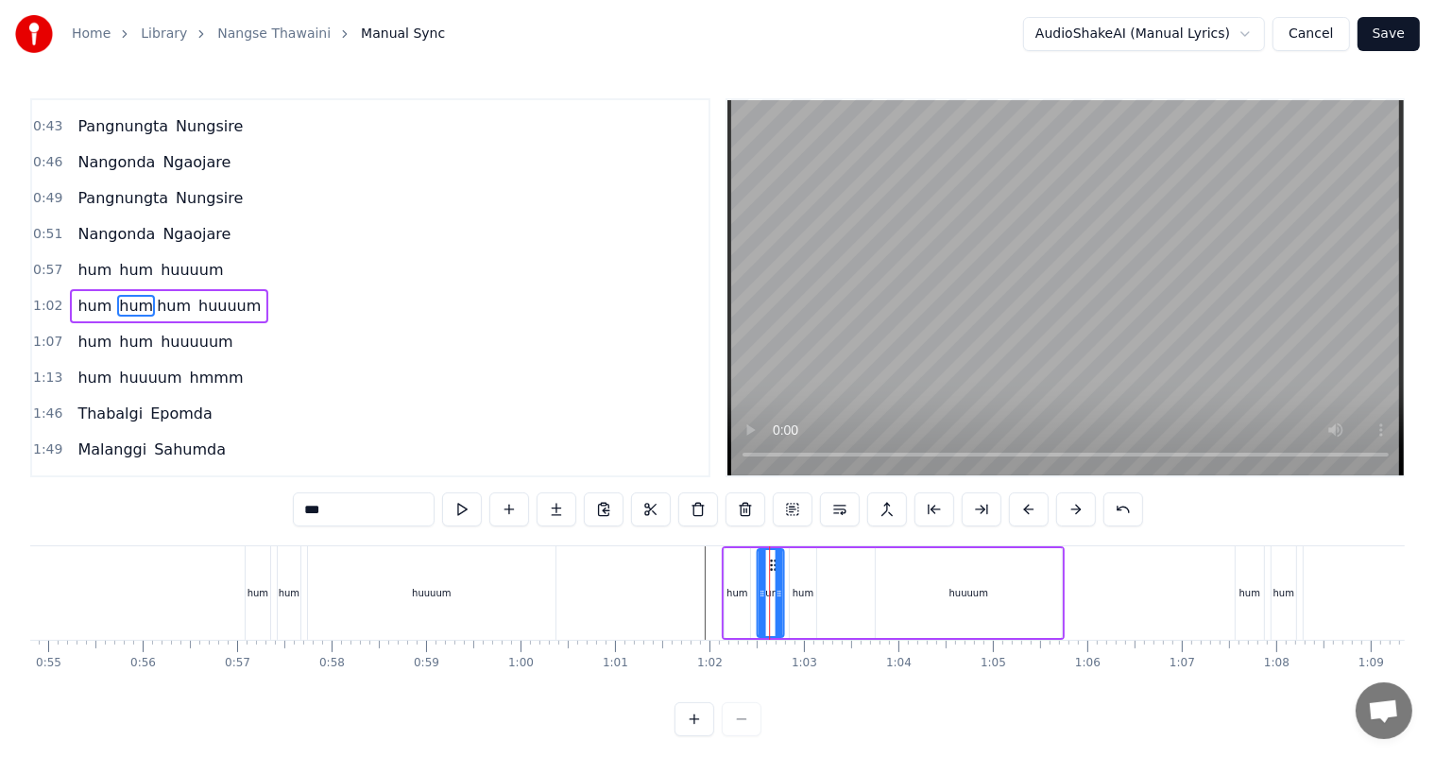
click at [770, 558] on icon at bounding box center [772, 565] width 15 height 15
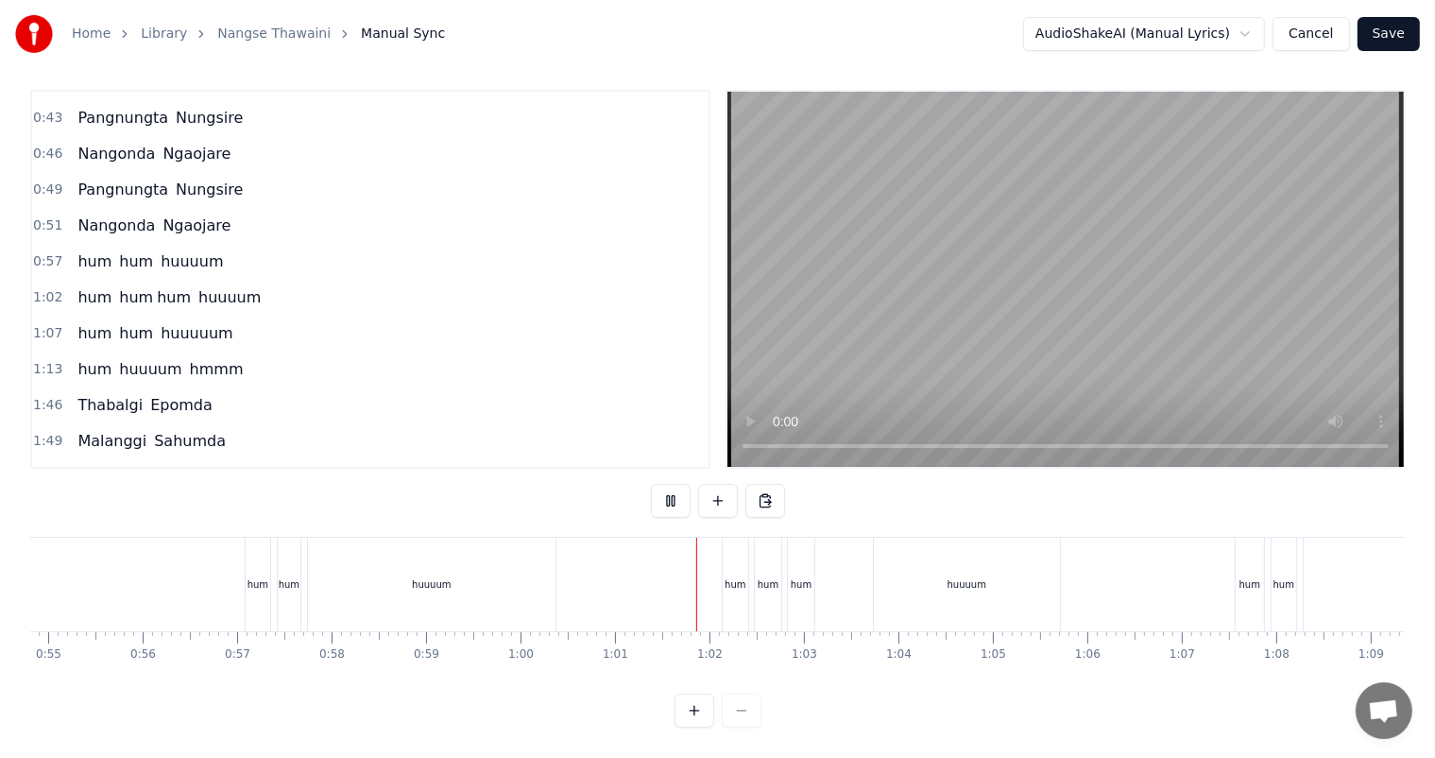
scroll to position [25, 0]
click at [928, 565] on div "huuuum" at bounding box center [967, 585] width 186 height 94
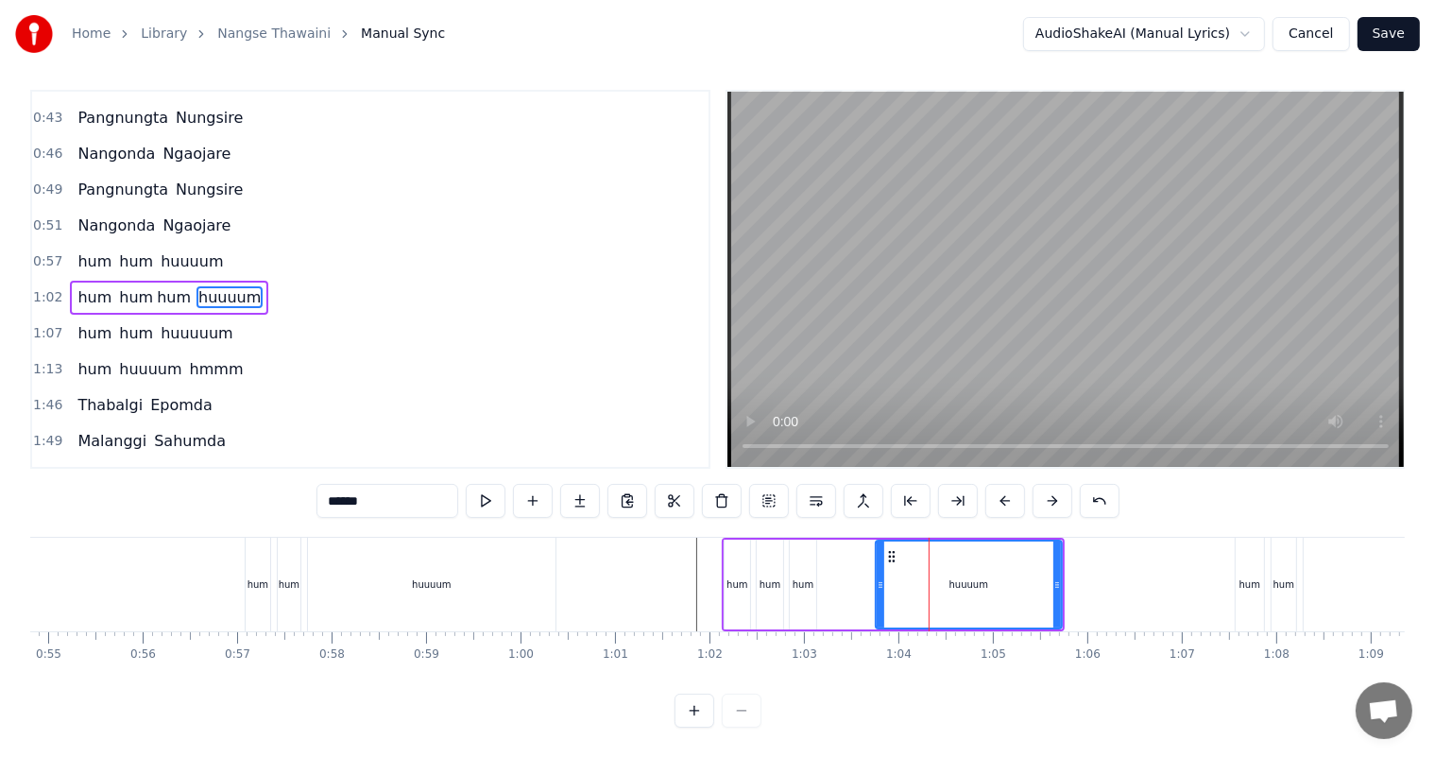
scroll to position [0, 0]
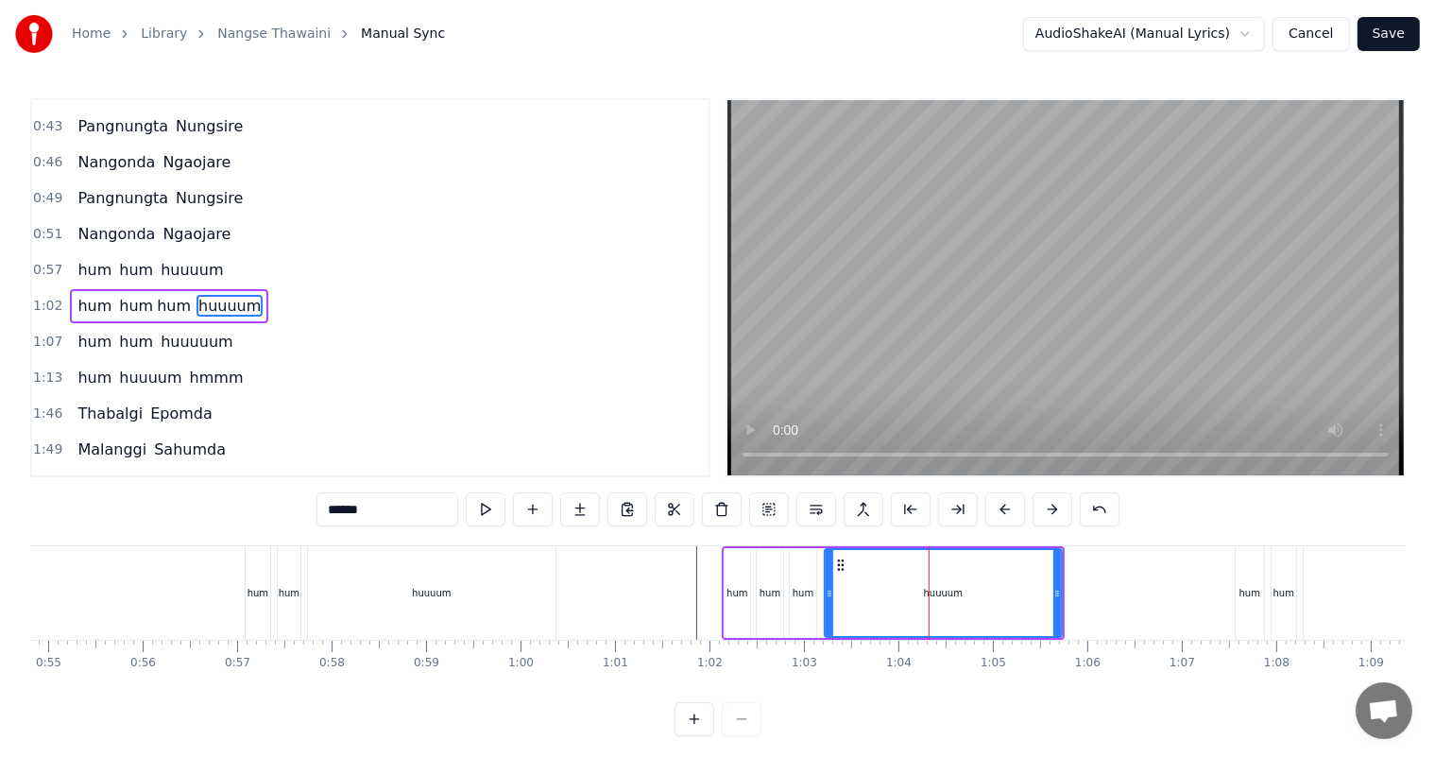
drag, startPoint x: 877, startPoint y: 593, endPoint x: 826, endPoint y: 592, distance: 51.1
click at [826, 592] on icon at bounding box center [830, 593] width 8 height 15
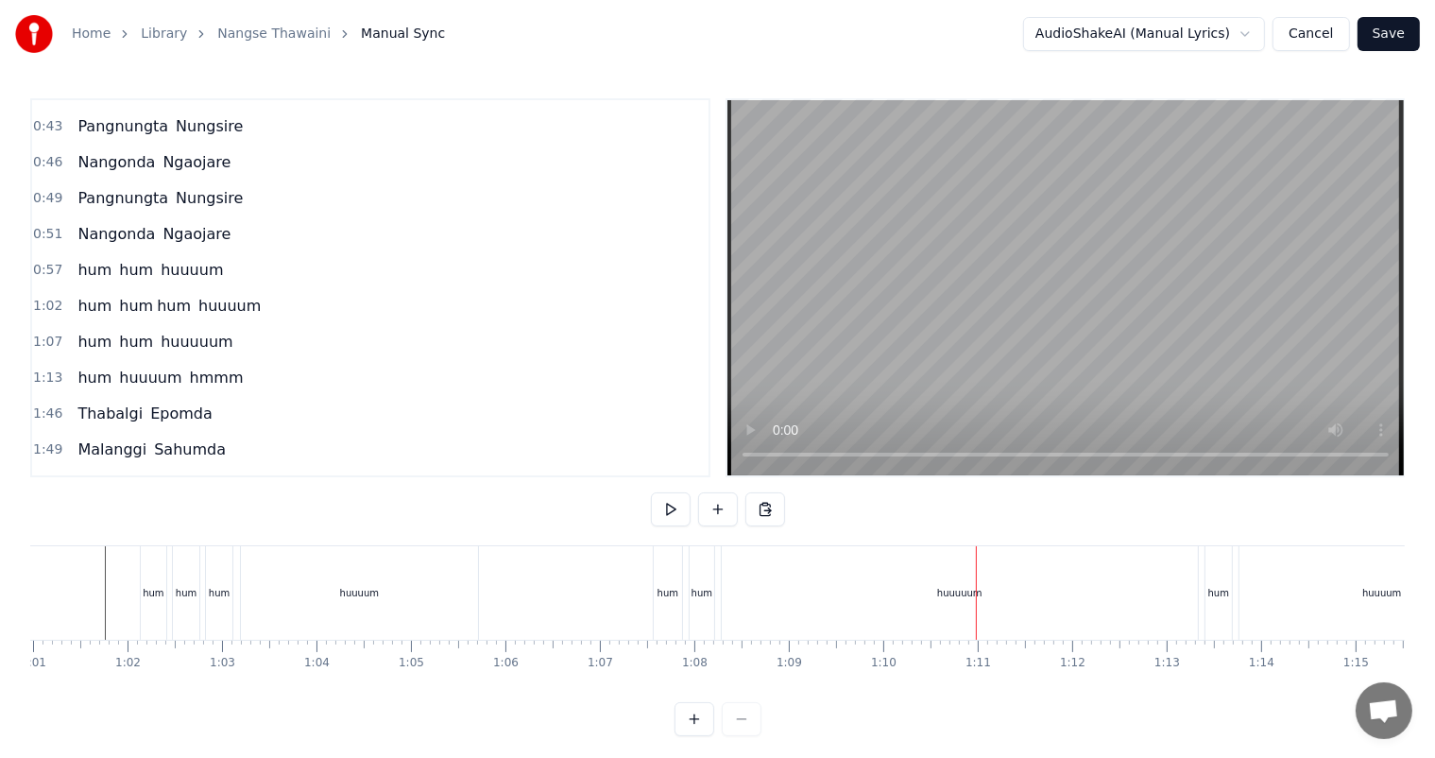
scroll to position [0, 5606]
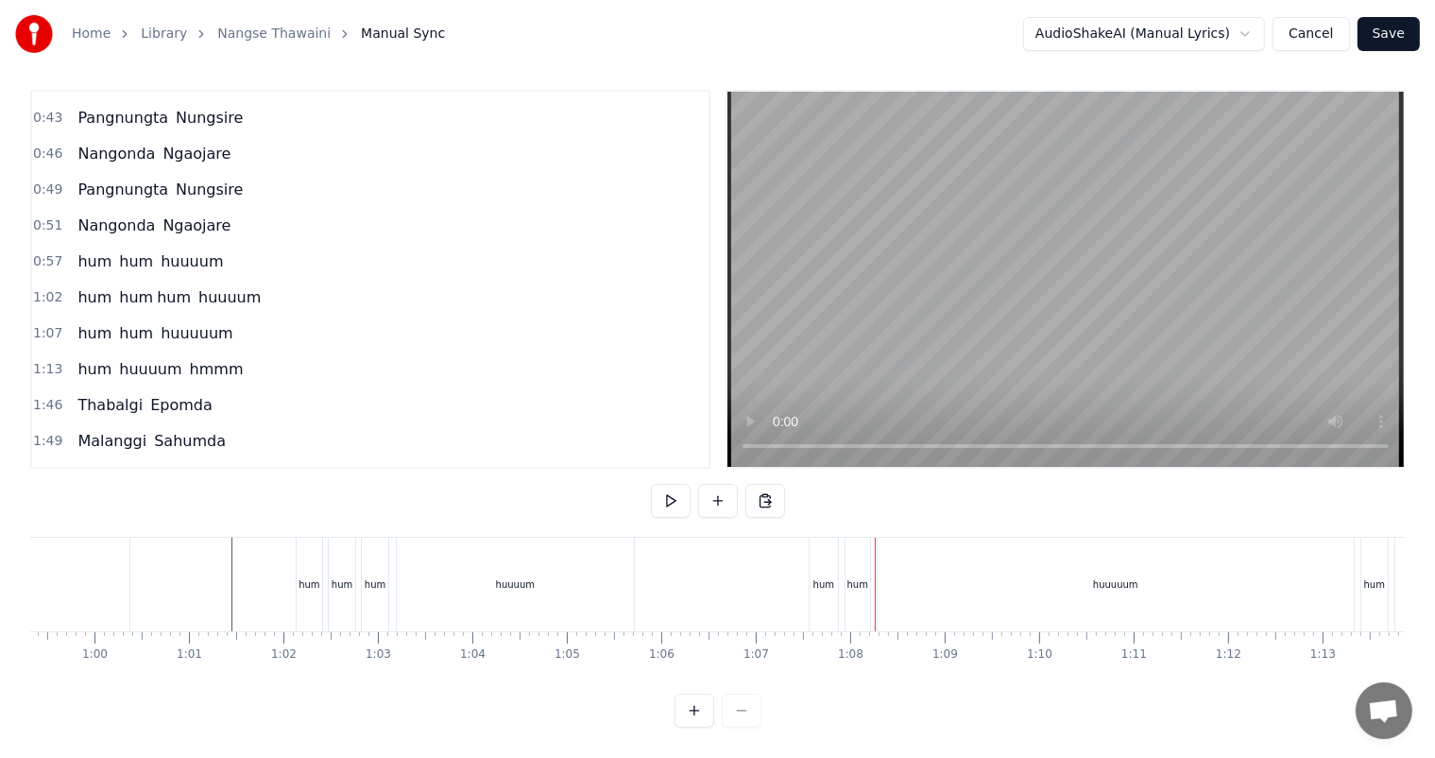
click at [866, 577] on div "hum" at bounding box center [858, 584] width 21 height 14
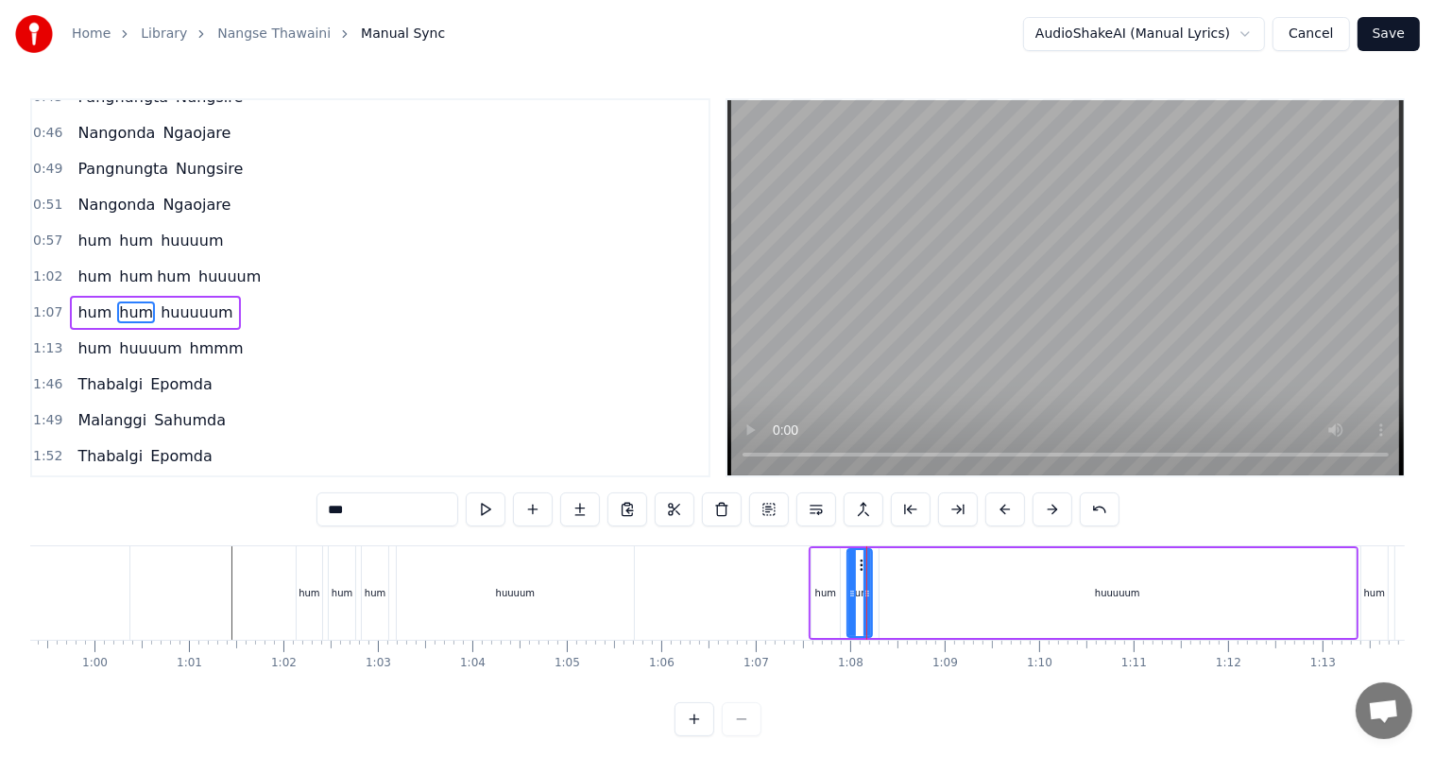
scroll to position [386, 0]
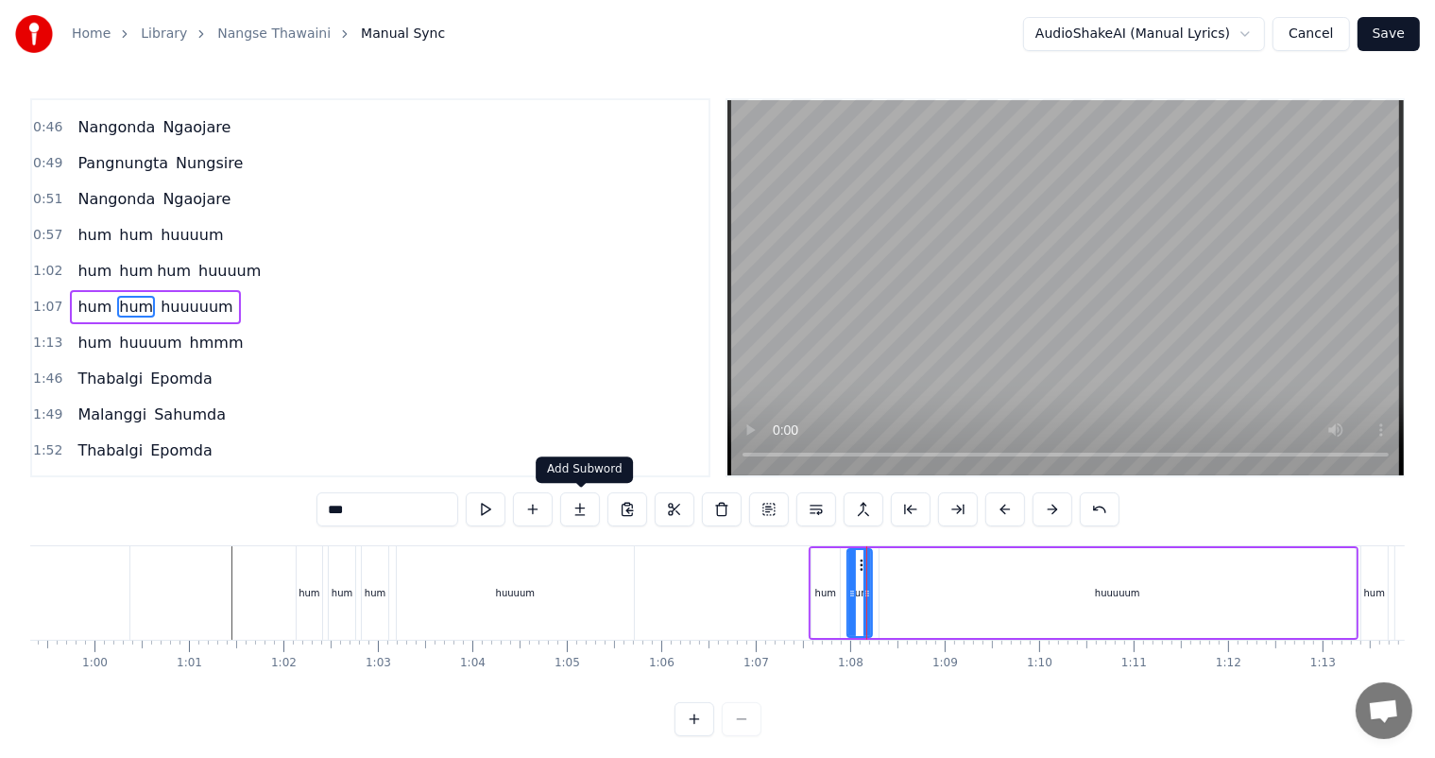
click at [582, 507] on button at bounding box center [580, 509] width 40 height 34
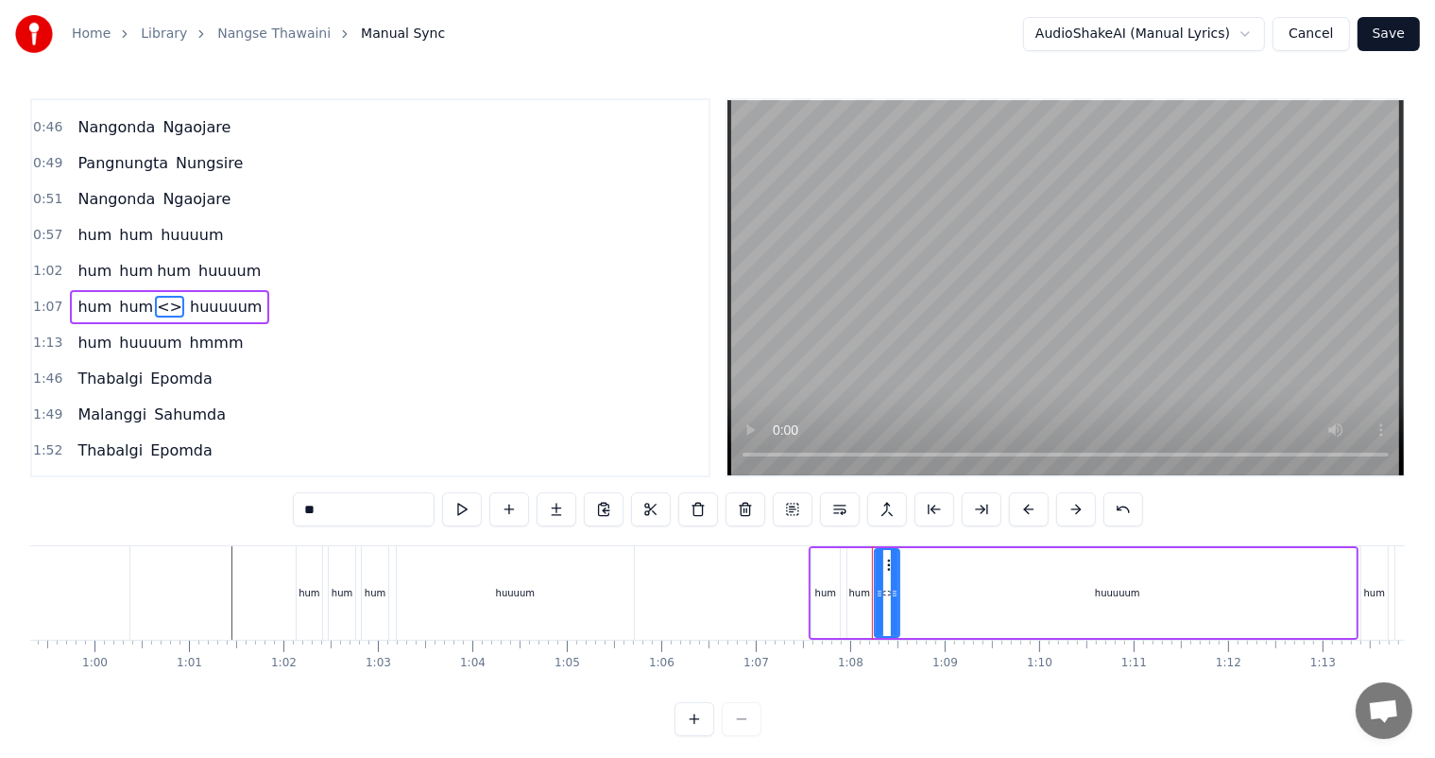
drag, startPoint x: 352, startPoint y: 517, endPoint x: 249, endPoint y: 524, distance: 102.3
click at [249, 524] on div "0:11 [PERSON_NAME] 0:13 [PERSON_NAME] 0:19 [PERSON_NAME] Numitni 0:21 Numidangi…" at bounding box center [717, 417] width 1375 height 638
type input "***"
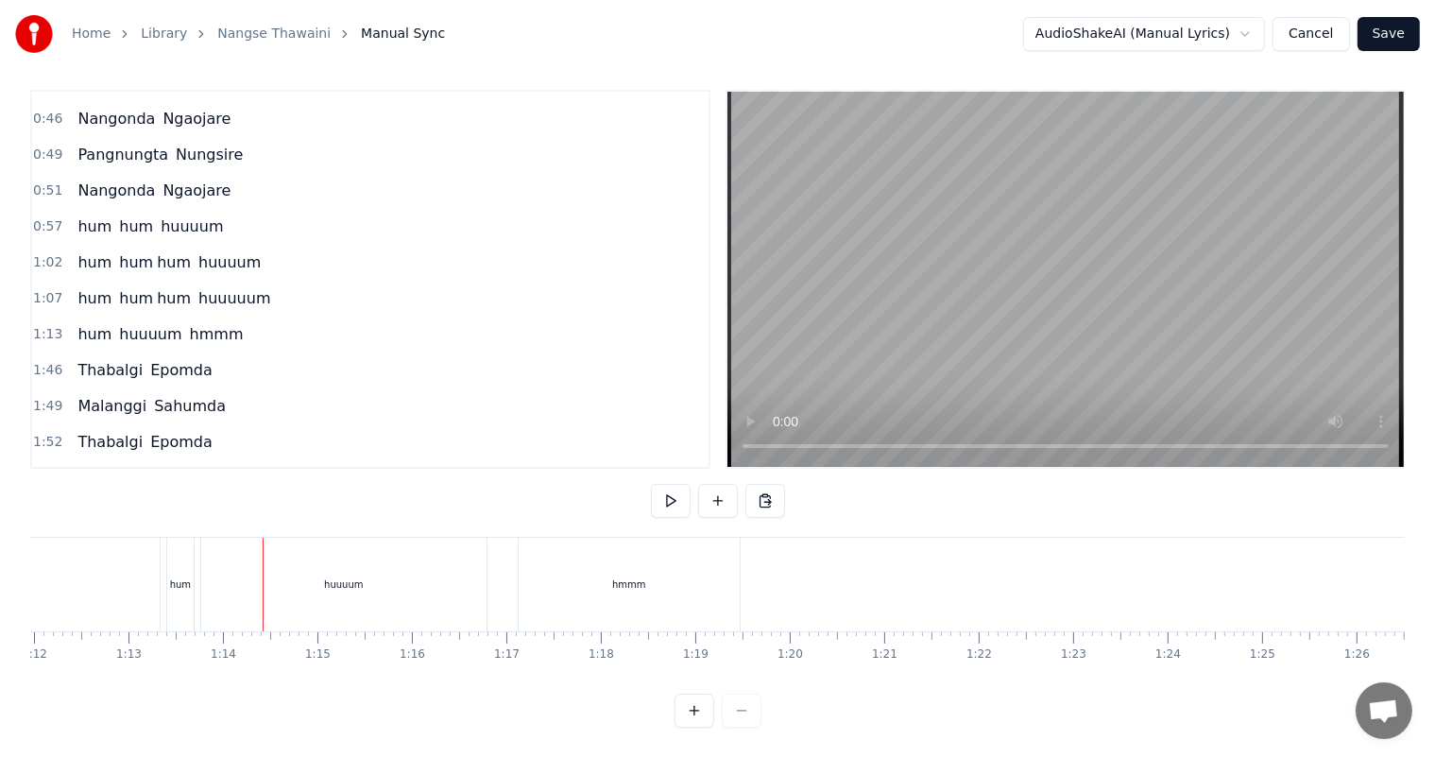
scroll to position [0, 0]
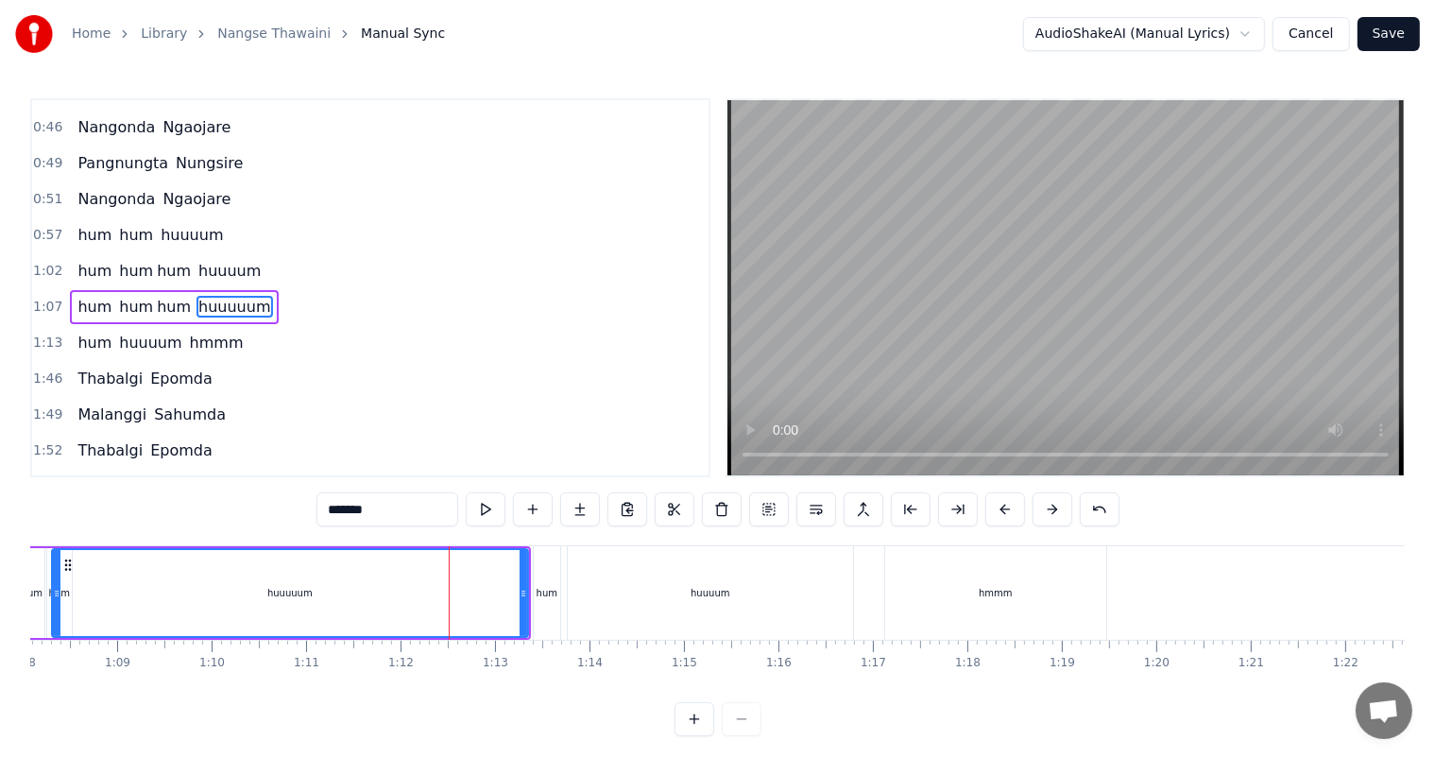
scroll to position [0, 6369]
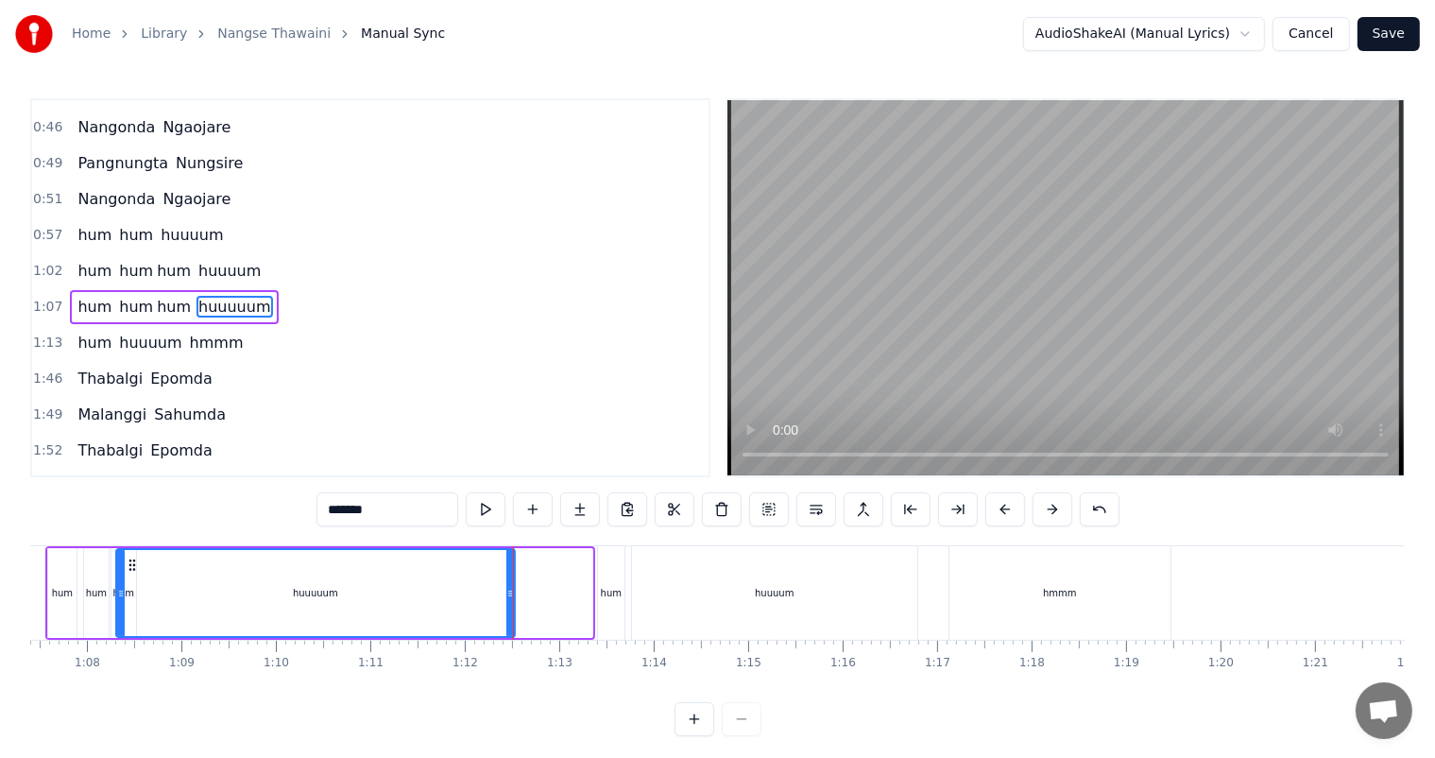
drag, startPoint x: 584, startPoint y: 593, endPoint x: 505, endPoint y: 592, distance: 79.4
click at [507, 592] on icon at bounding box center [511, 593] width 8 height 15
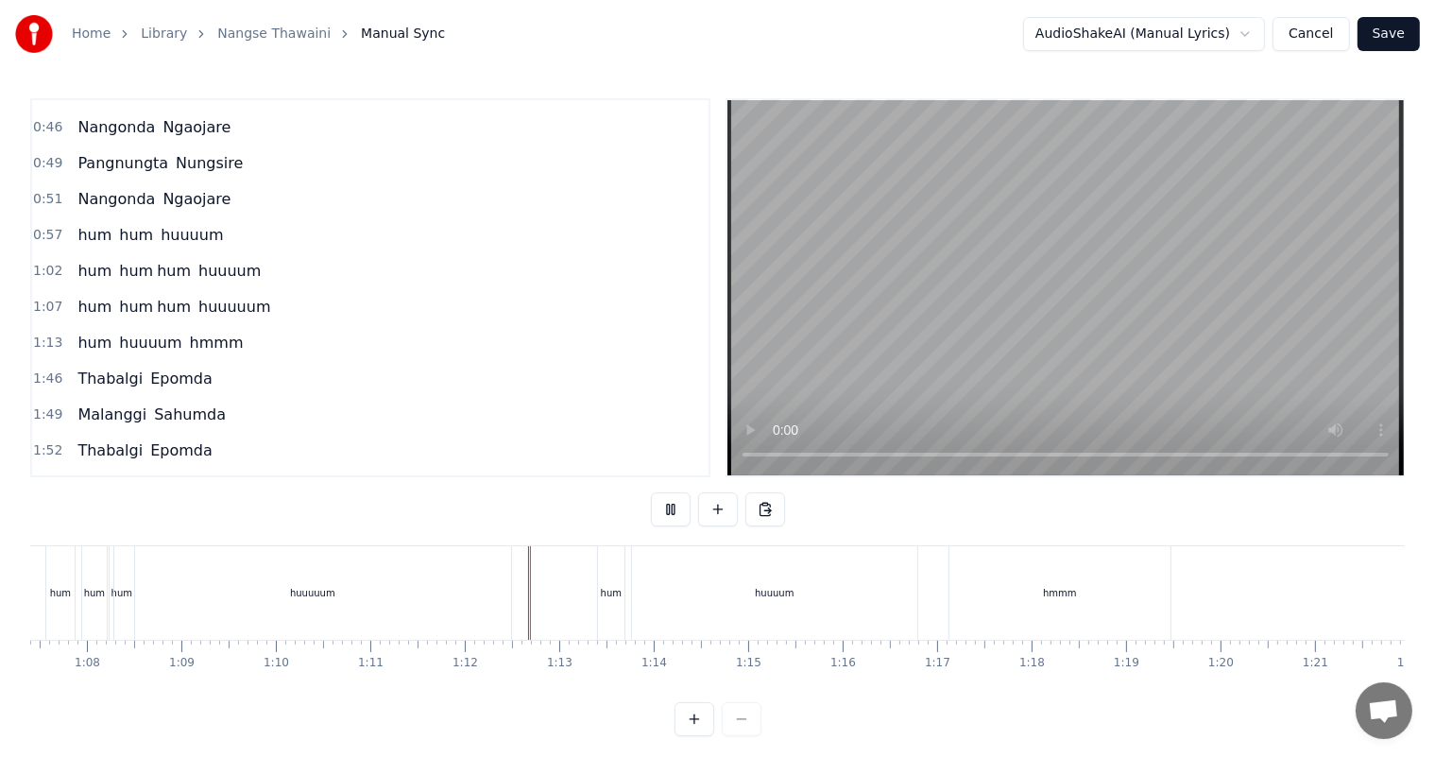
scroll to position [25, 0]
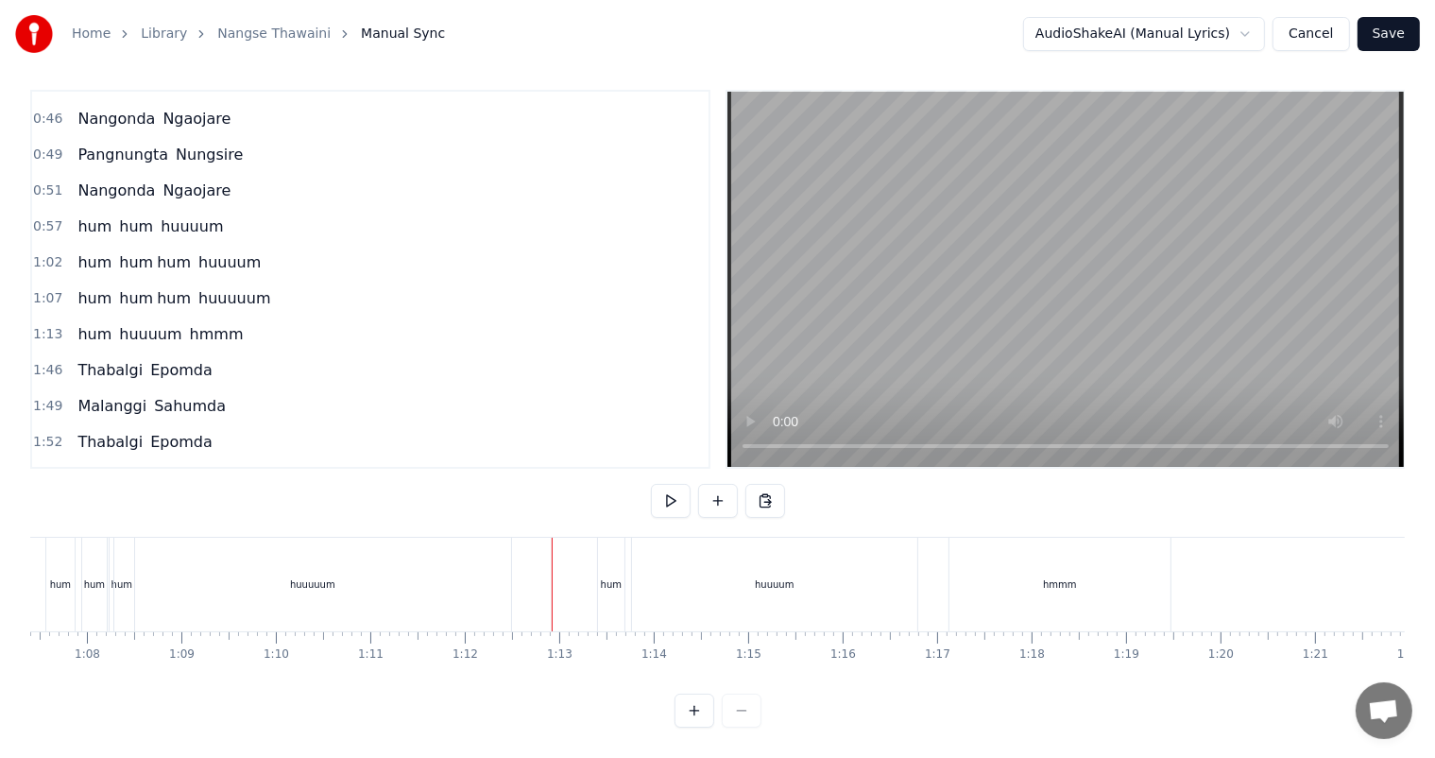
click at [601, 568] on div "hum" at bounding box center [611, 585] width 26 height 94
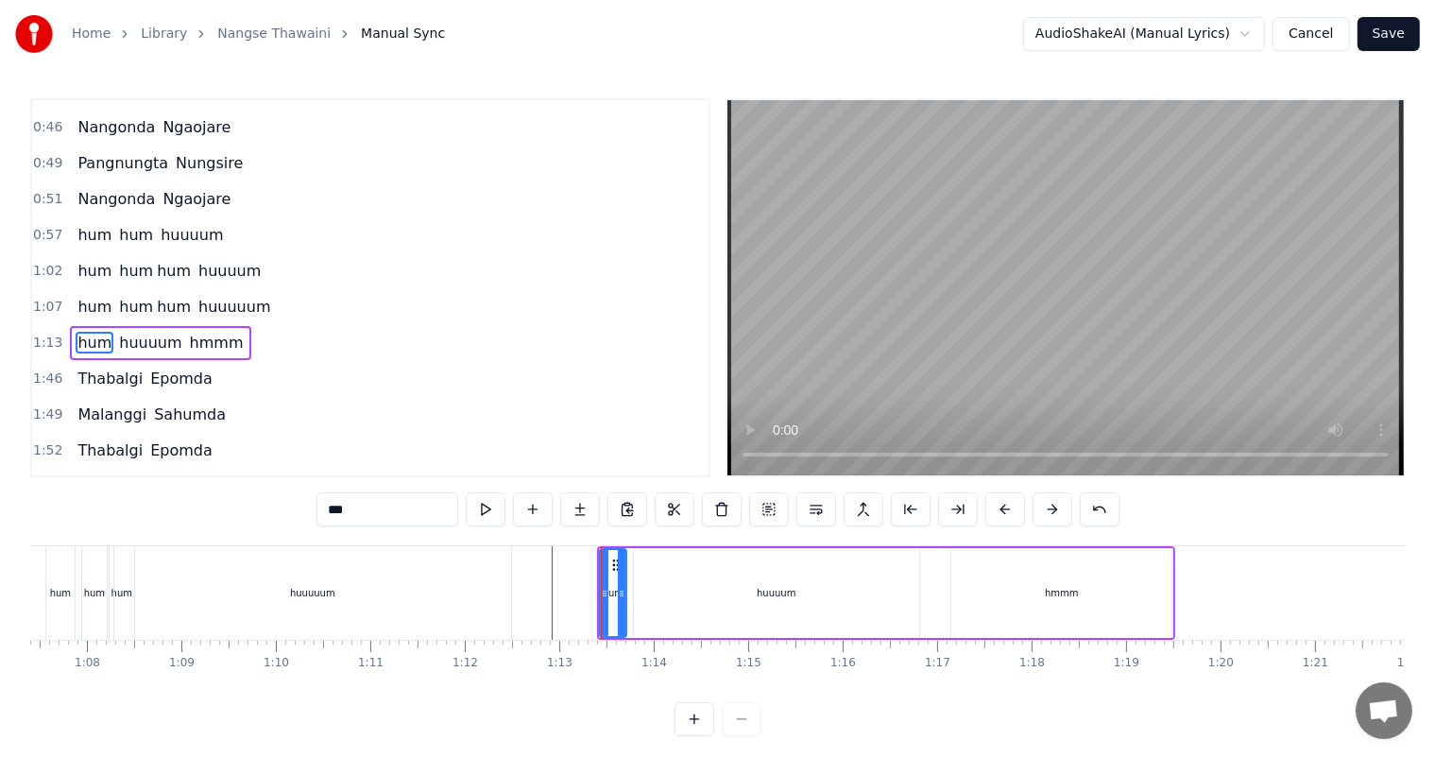
scroll to position [420, 0]
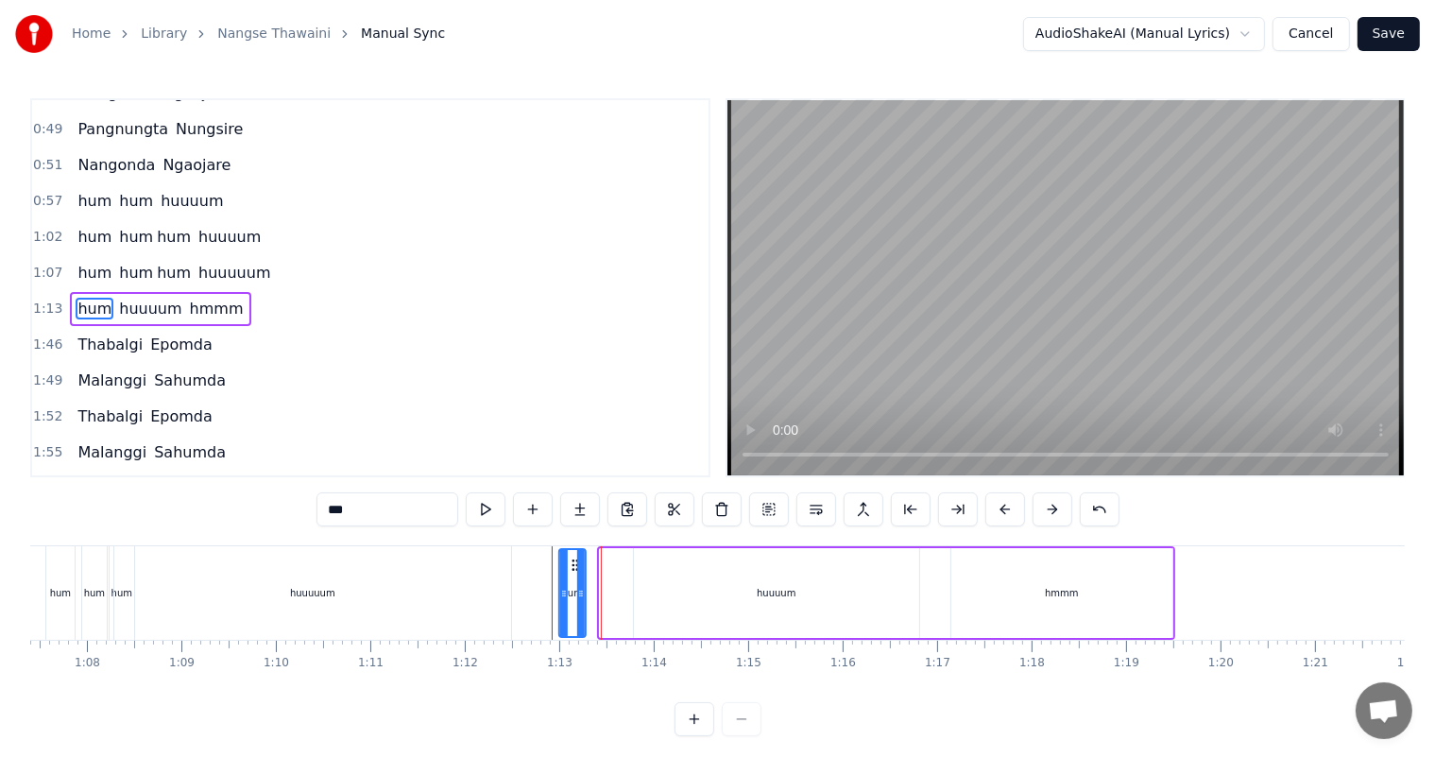
drag, startPoint x: 611, startPoint y: 564, endPoint x: 571, endPoint y: 565, distance: 40.6
click at [571, 565] on icon at bounding box center [575, 565] width 15 height 15
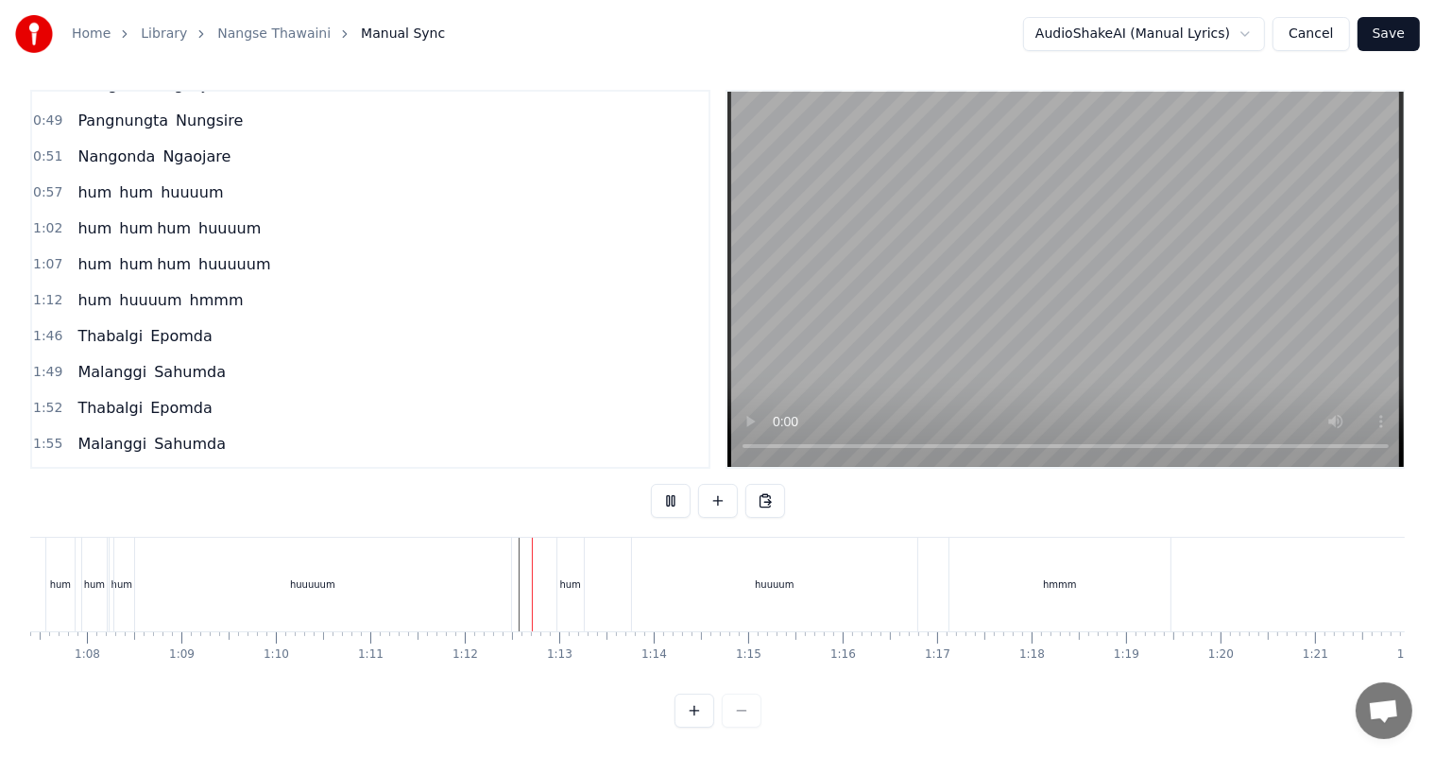
scroll to position [25, 0]
click at [765, 577] on div "huuuum" at bounding box center [774, 584] width 39 height 14
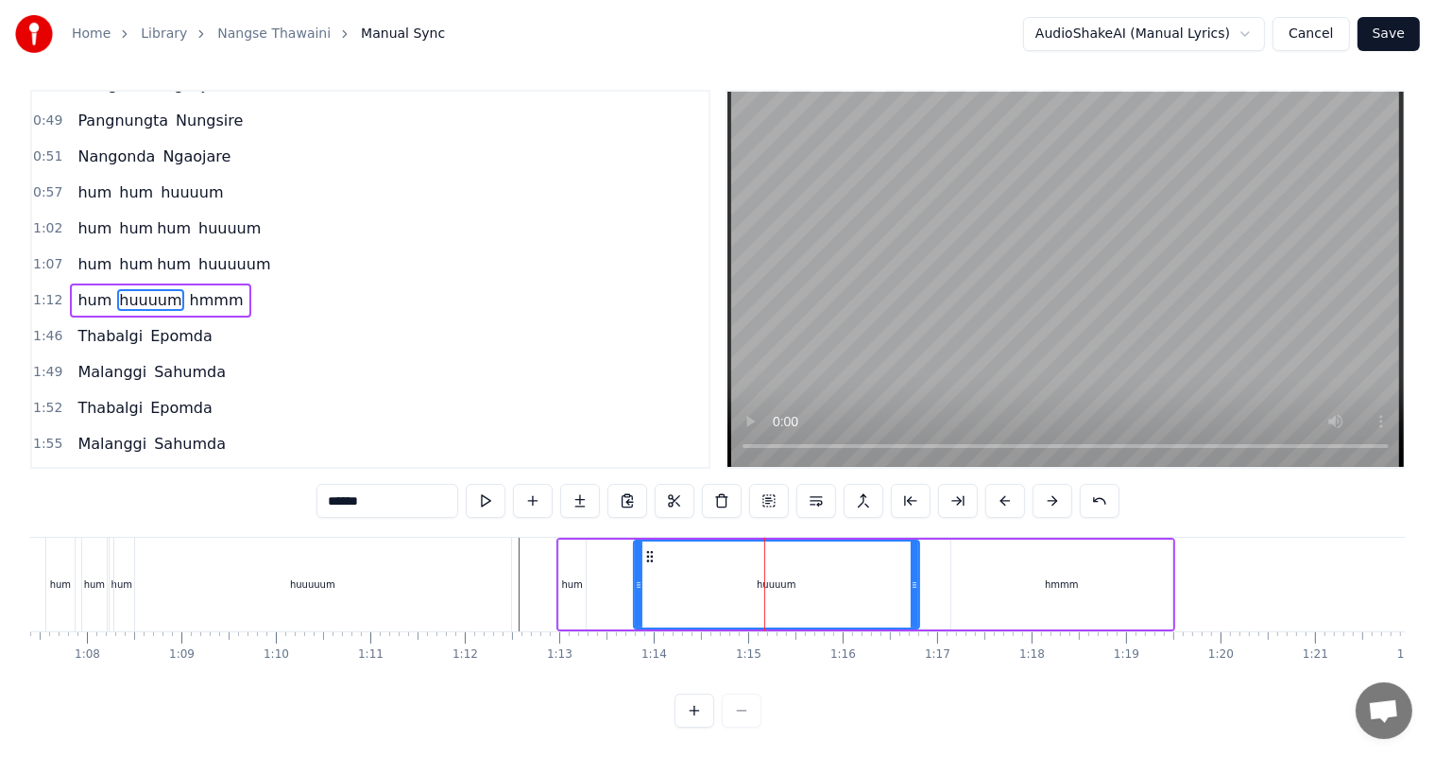
scroll to position [0, 0]
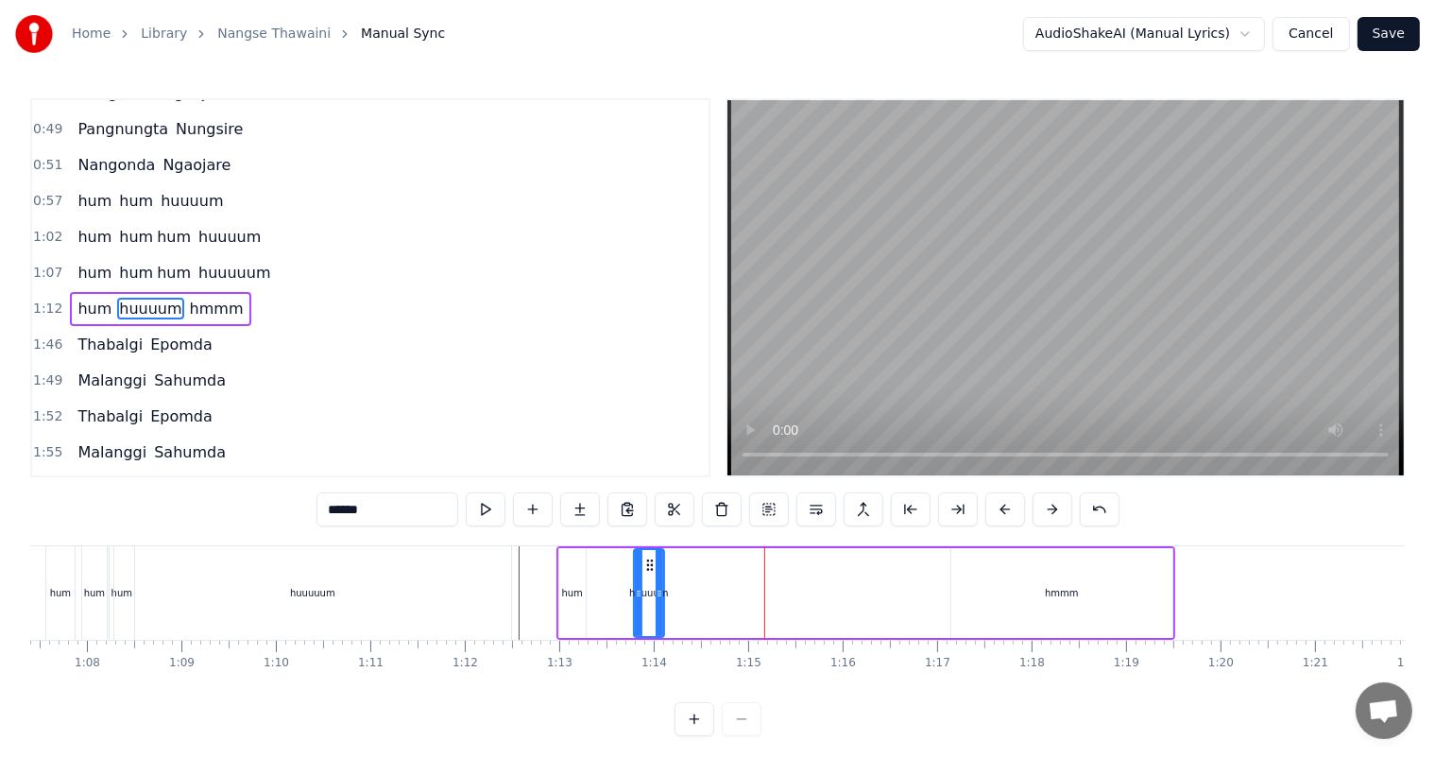
drag, startPoint x: 915, startPoint y: 586, endPoint x: 660, endPoint y: 605, distance: 255.9
click at [660, 605] on div at bounding box center [660, 593] width 8 height 86
drag, startPoint x: 650, startPoint y: 561, endPoint x: 609, endPoint y: 566, distance: 41.8
click at [609, 566] on icon at bounding box center [608, 565] width 15 height 15
click at [576, 508] on button at bounding box center [580, 509] width 40 height 34
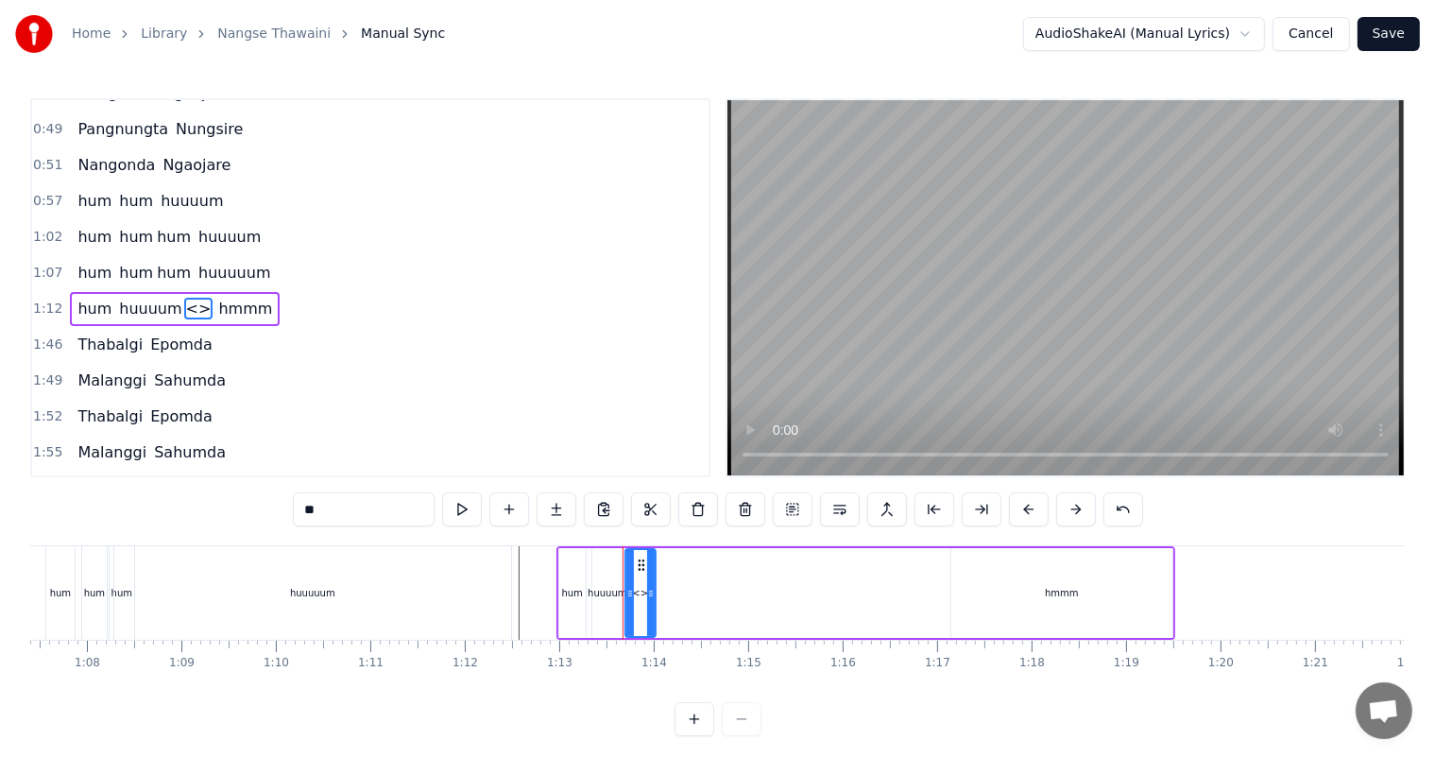
drag, startPoint x: 274, startPoint y: 529, endPoint x: 257, endPoint y: 529, distance: 17.0
click at [257, 529] on div "0:11 [PERSON_NAME] 0:13 [PERSON_NAME] 0:19 [PERSON_NAME] Numitni 0:21 Numidangi…" at bounding box center [717, 417] width 1375 height 638
type input "***"
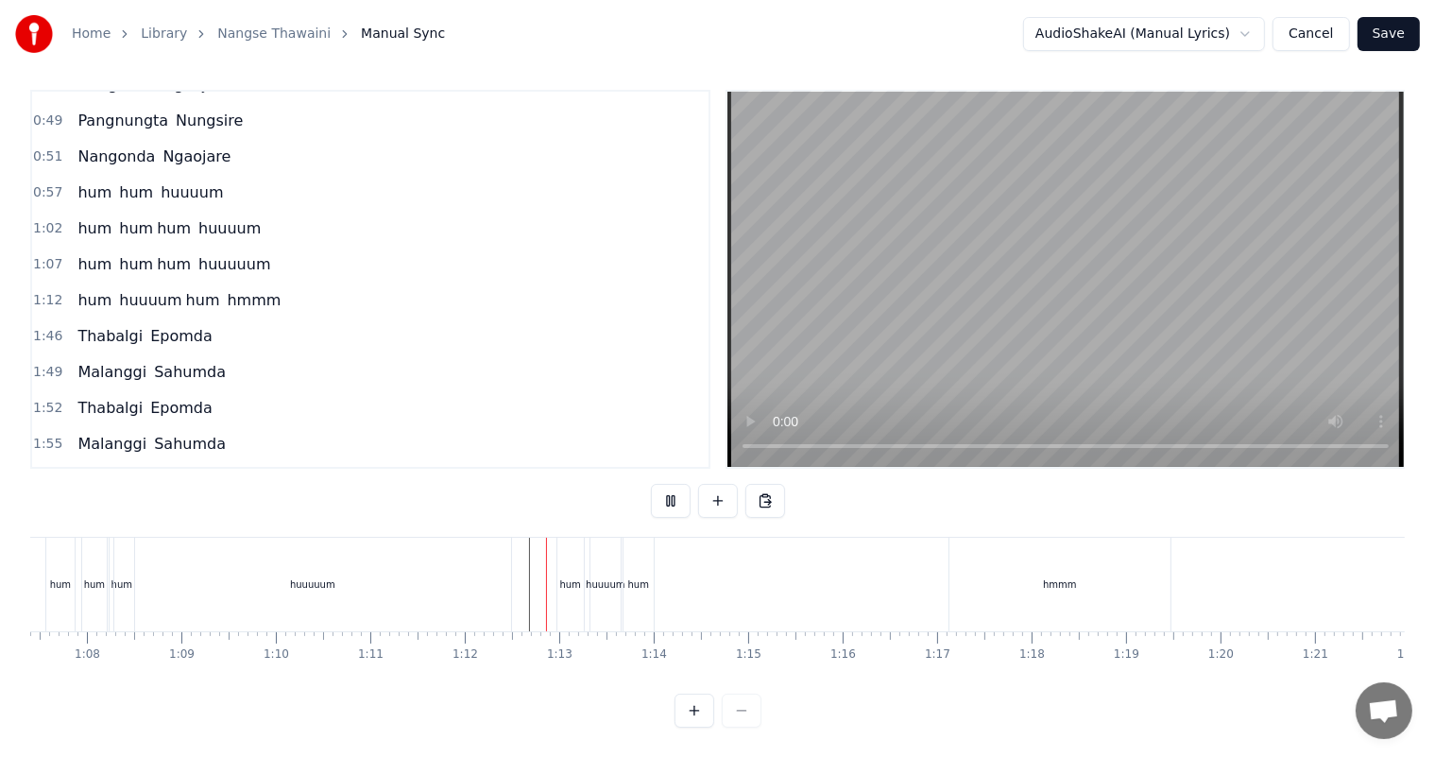
scroll to position [25, 0]
click at [1051, 577] on div "hmmm" at bounding box center [1060, 584] width 34 height 14
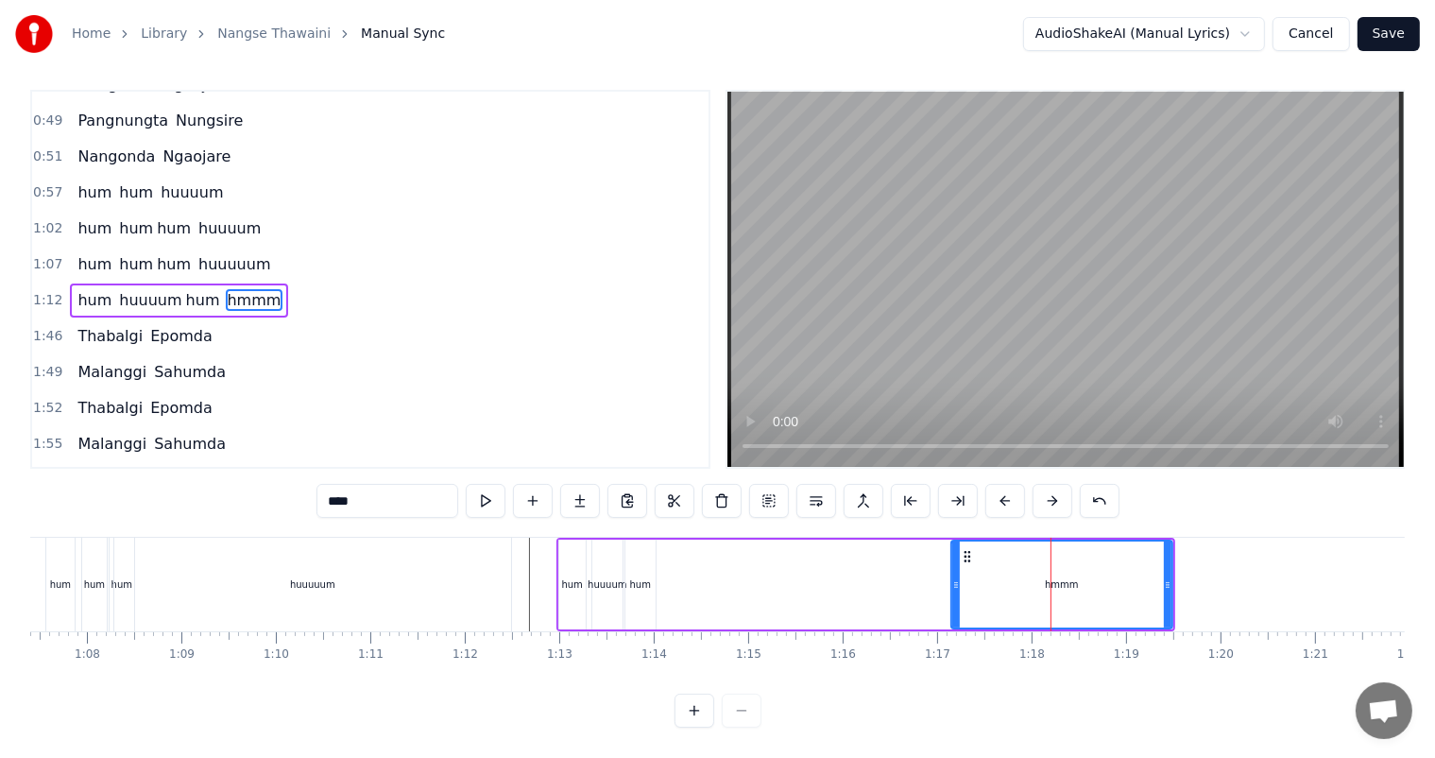
scroll to position [0, 0]
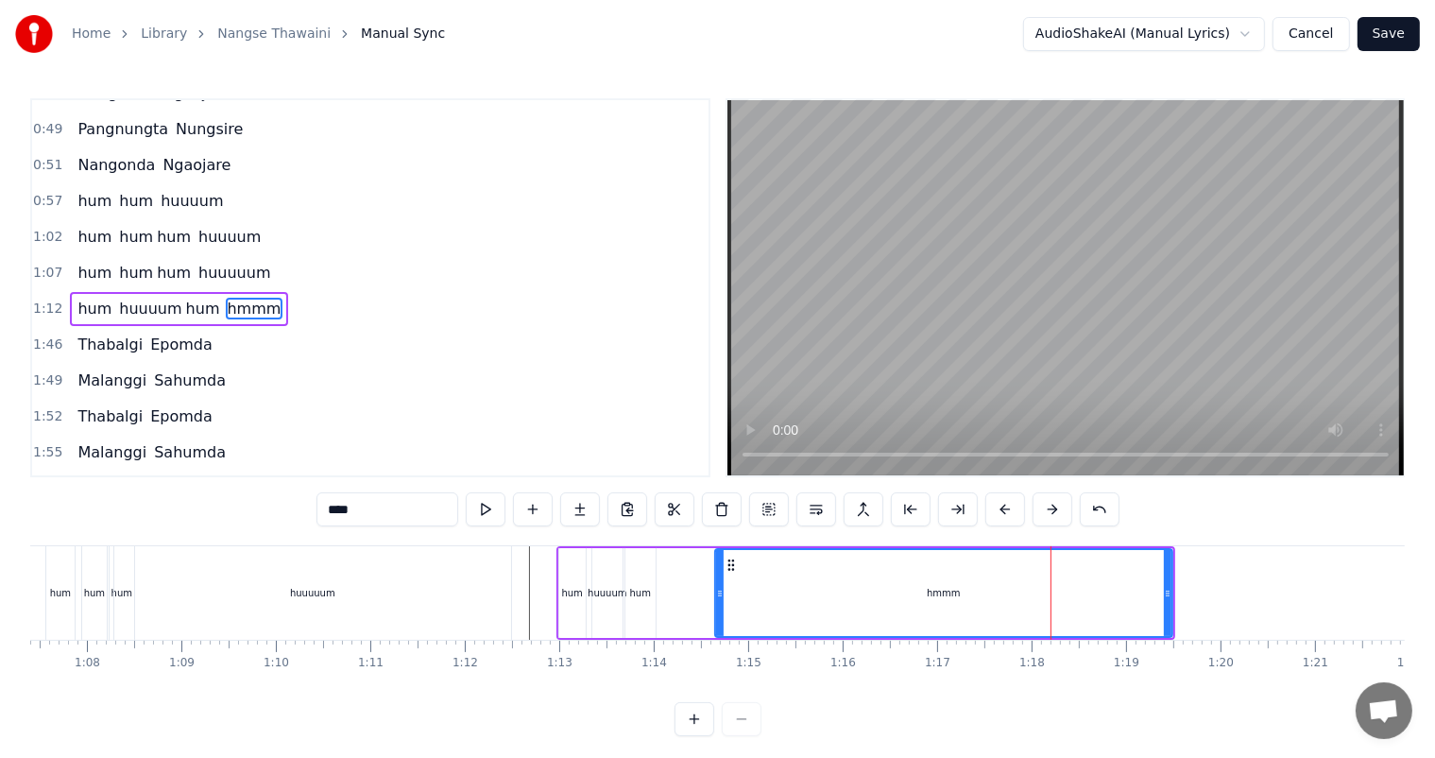
drag, startPoint x: 837, startPoint y: 598, endPoint x: 716, endPoint y: 593, distance: 121.1
click at [716, 593] on icon at bounding box center [720, 593] width 8 height 15
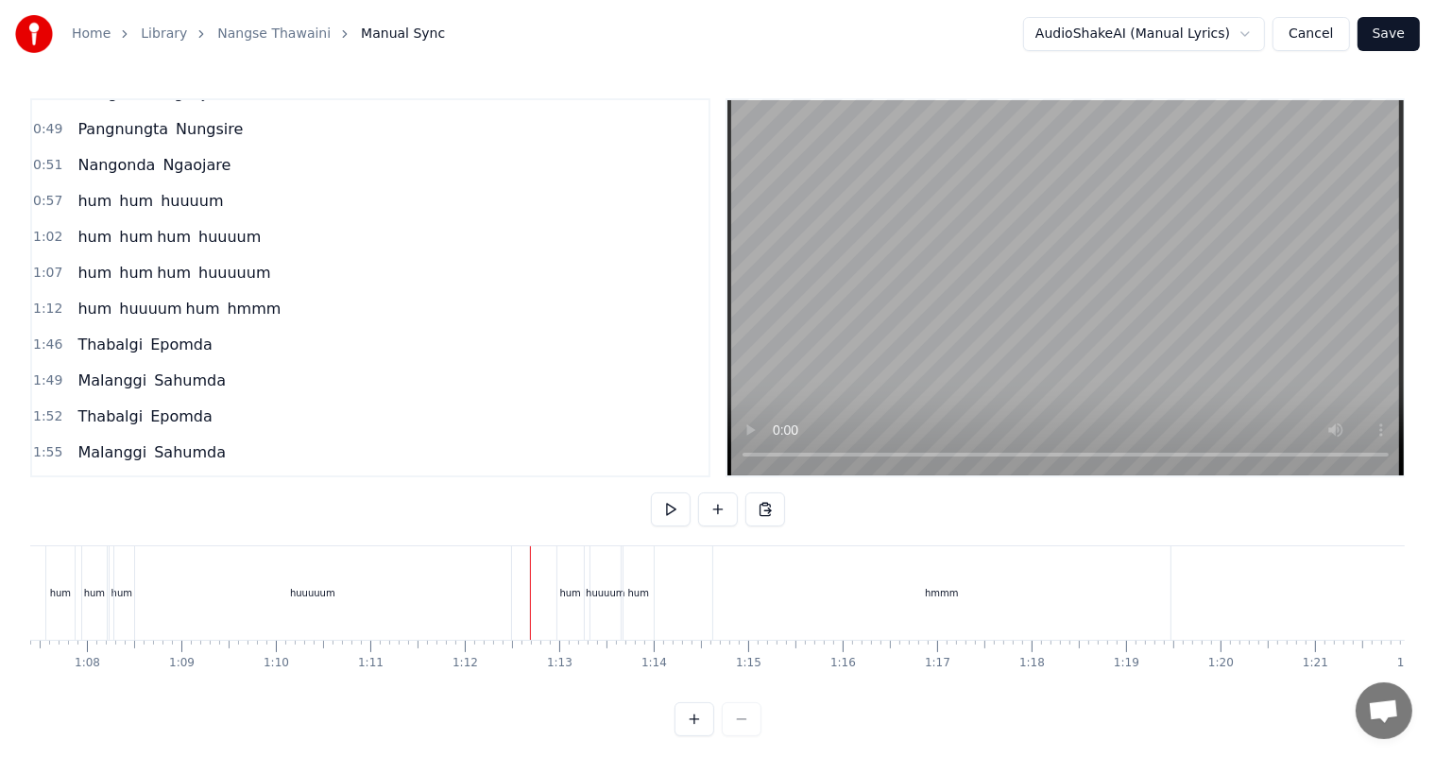
scroll to position [25, 0]
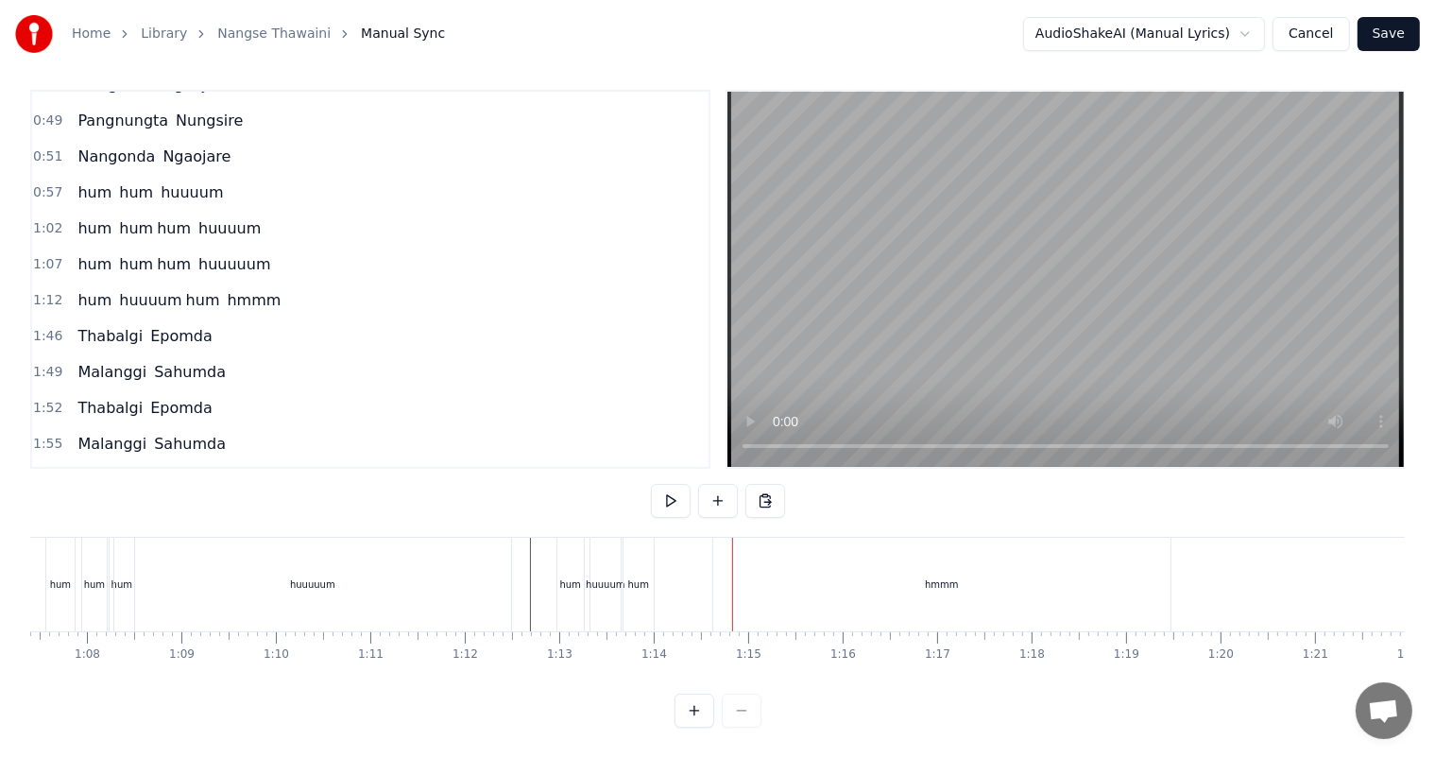
click at [602, 578] on div "huuuum" at bounding box center [606, 585] width 30 height 94
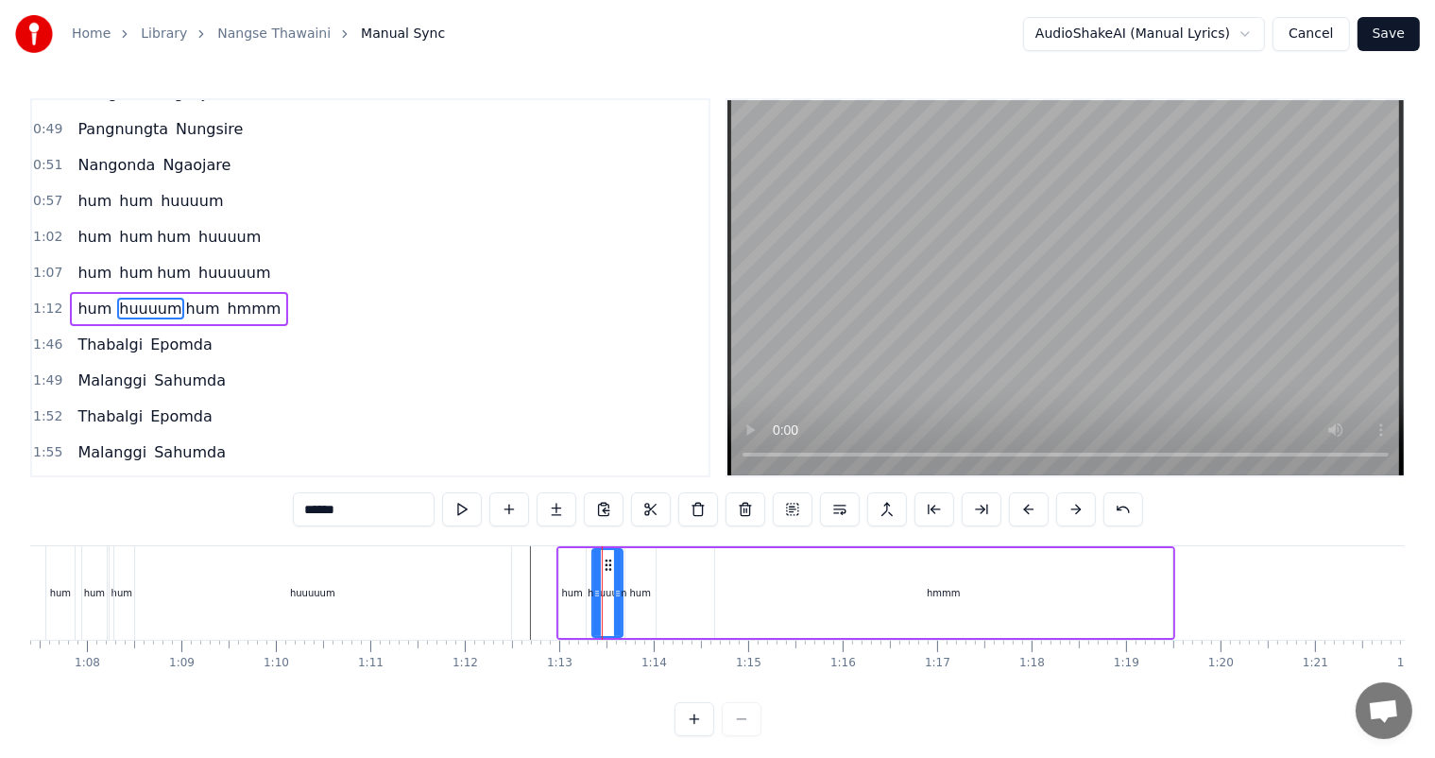
click at [359, 510] on input "******" at bounding box center [364, 509] width 142 height 34
type input "***"
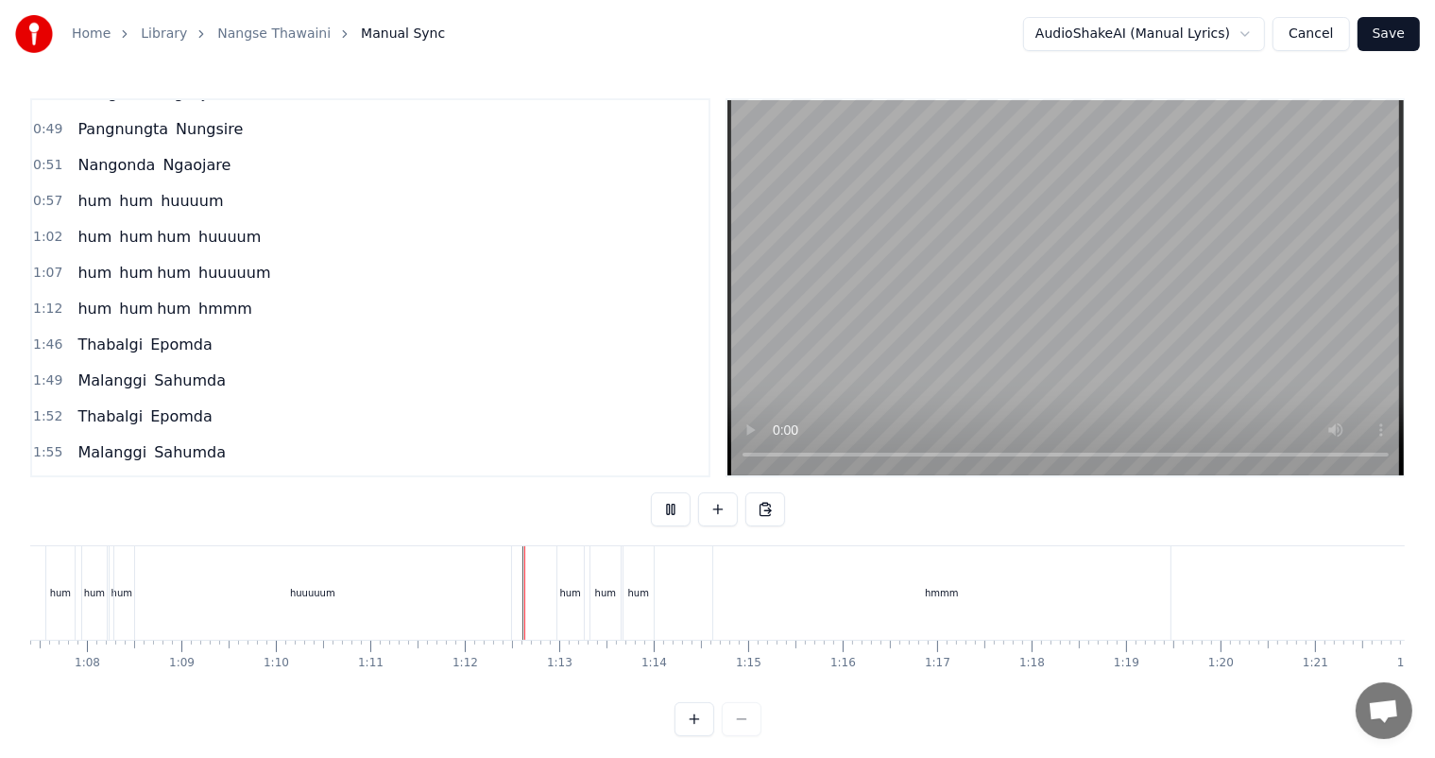
scroll to position [25, 0]
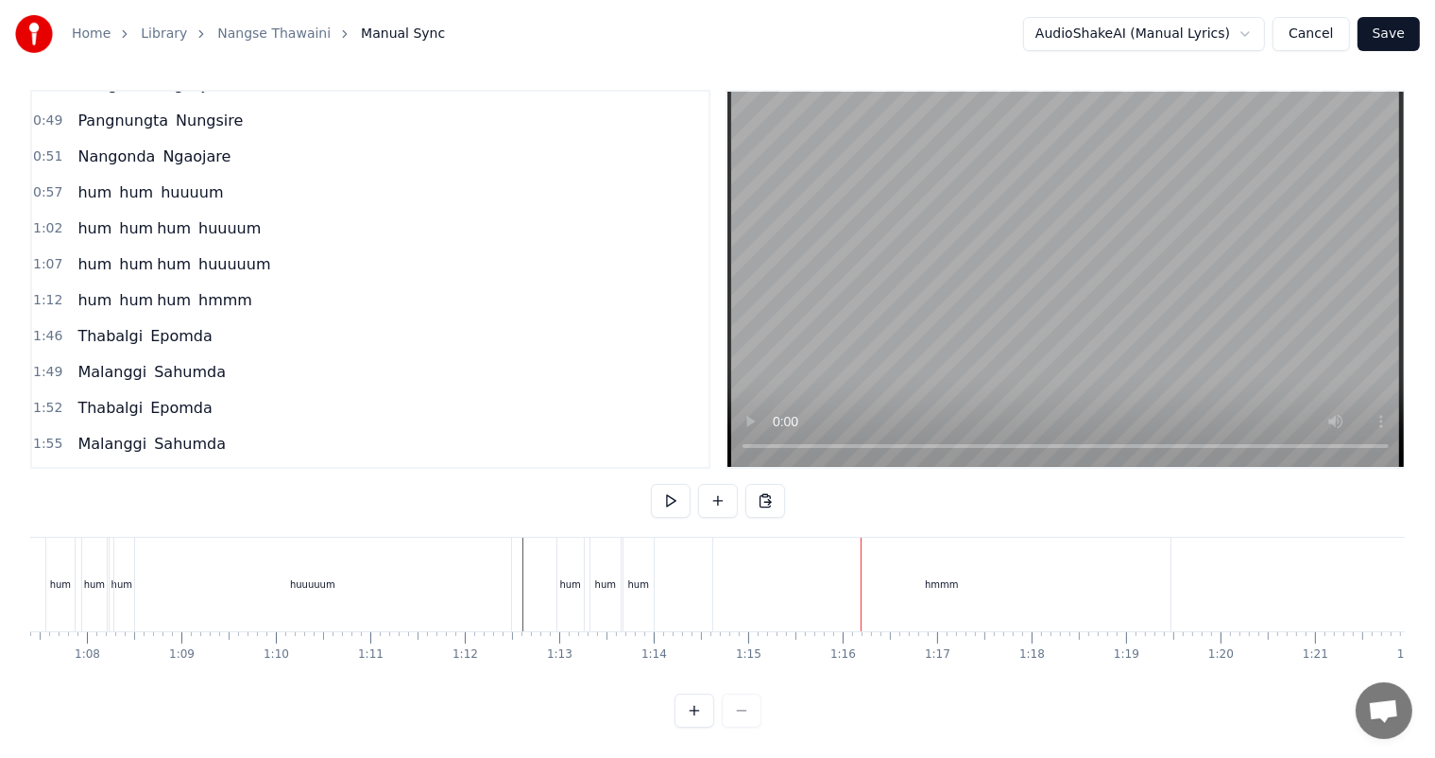
click at [637, 577] on div "hum" at bounding box center [638, 584] width 21 height 14
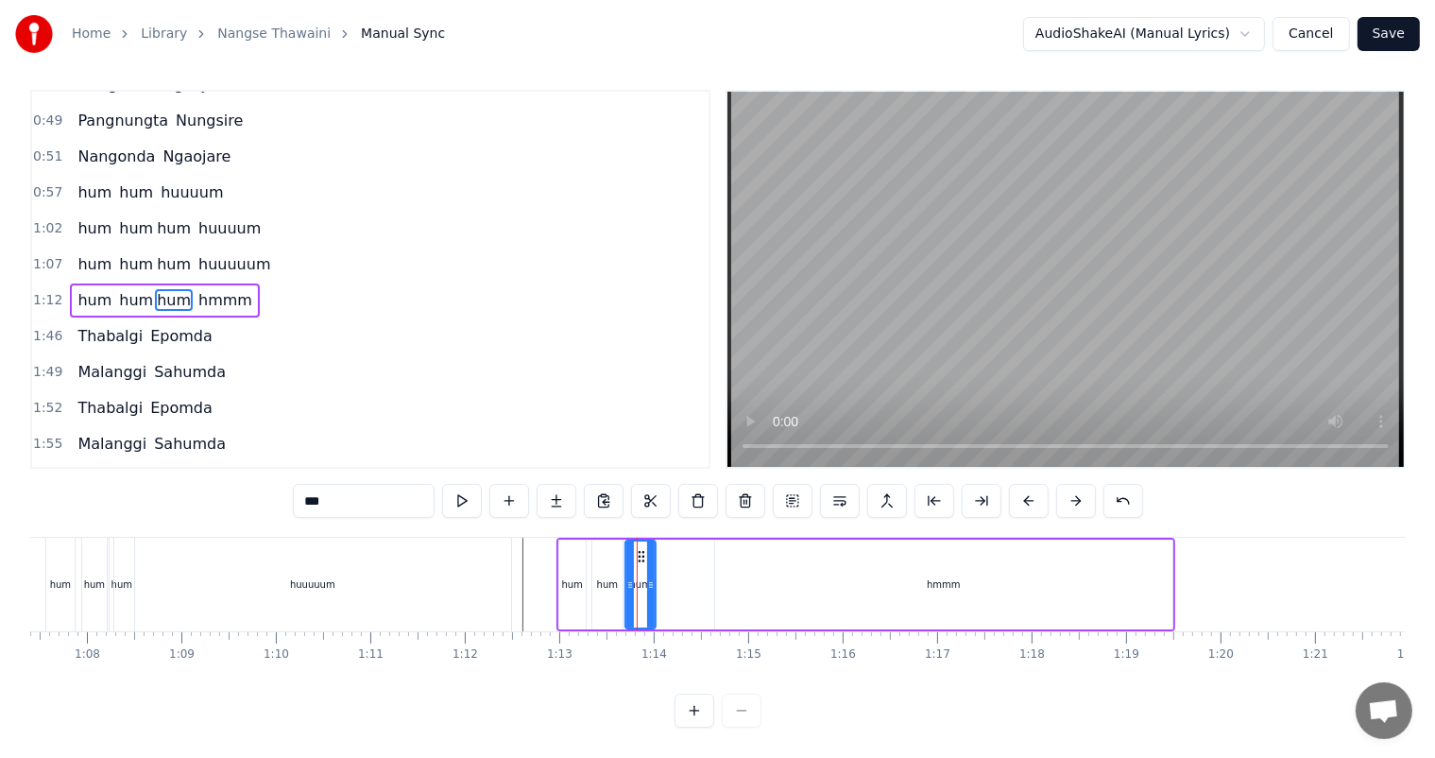
scroll to position [0, 0]
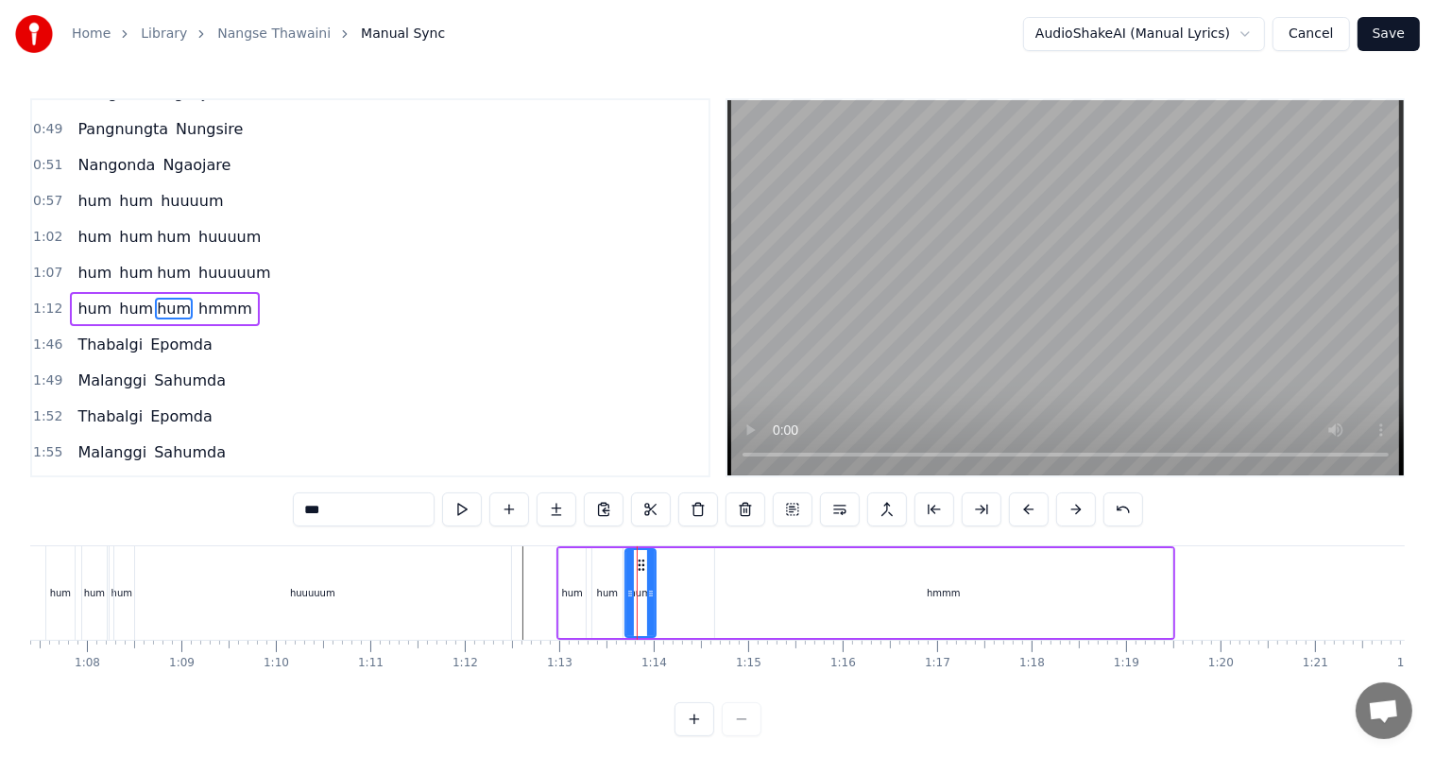
click at [360, 516] on input "***" at bounding box center [364, 509] width 142 height 34
type input "*****"
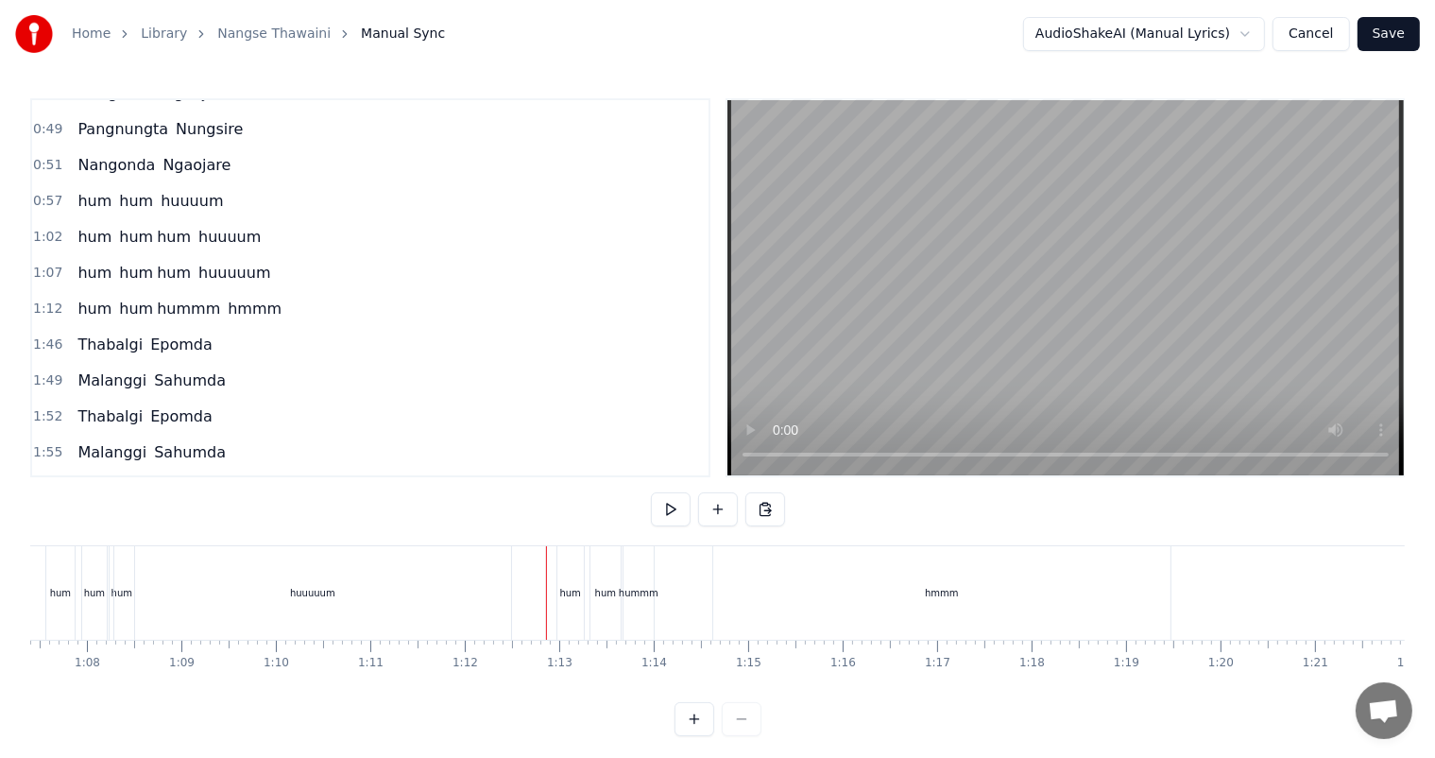
click at [639, 582] on div "hummm" at bounding box center [639, 593] width 30 height 94
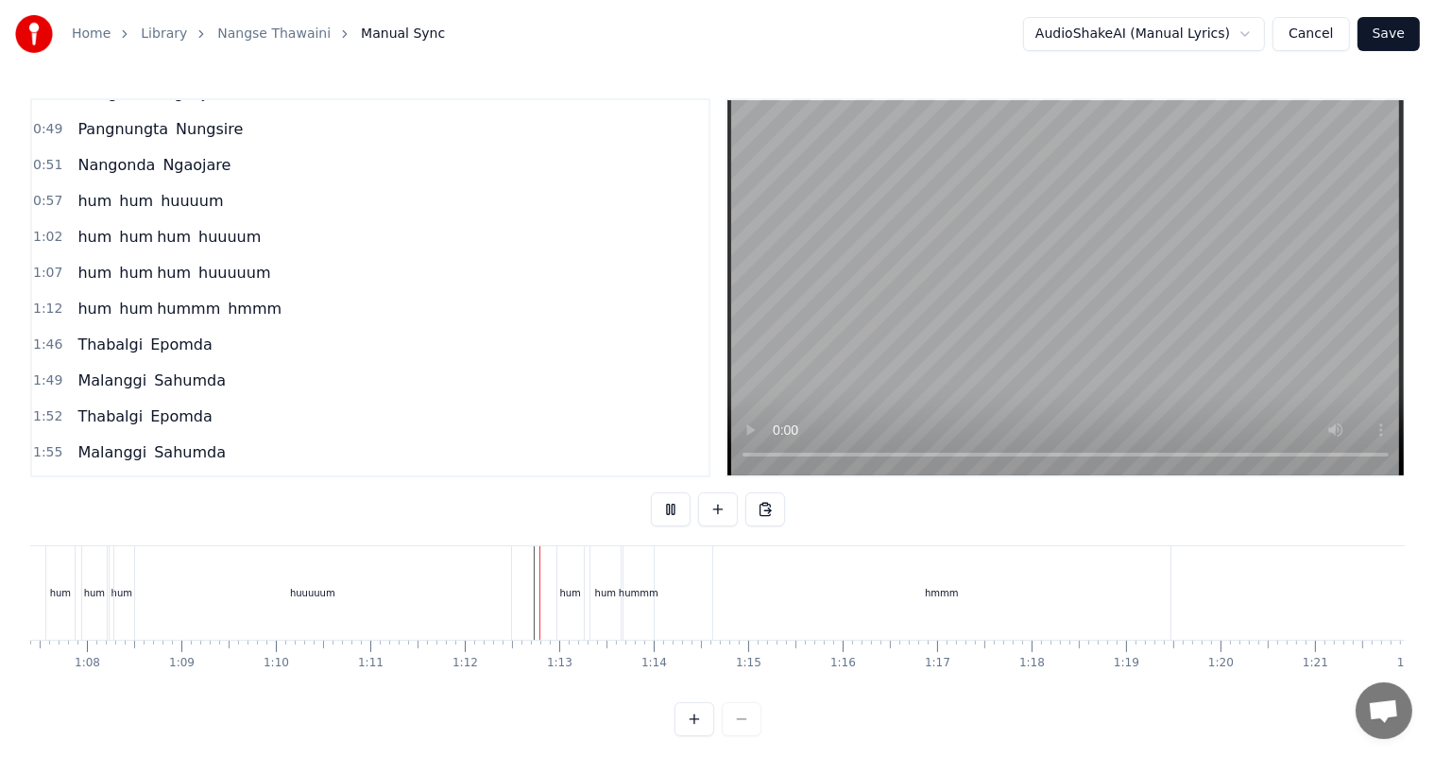
scroll to position [25, 0]
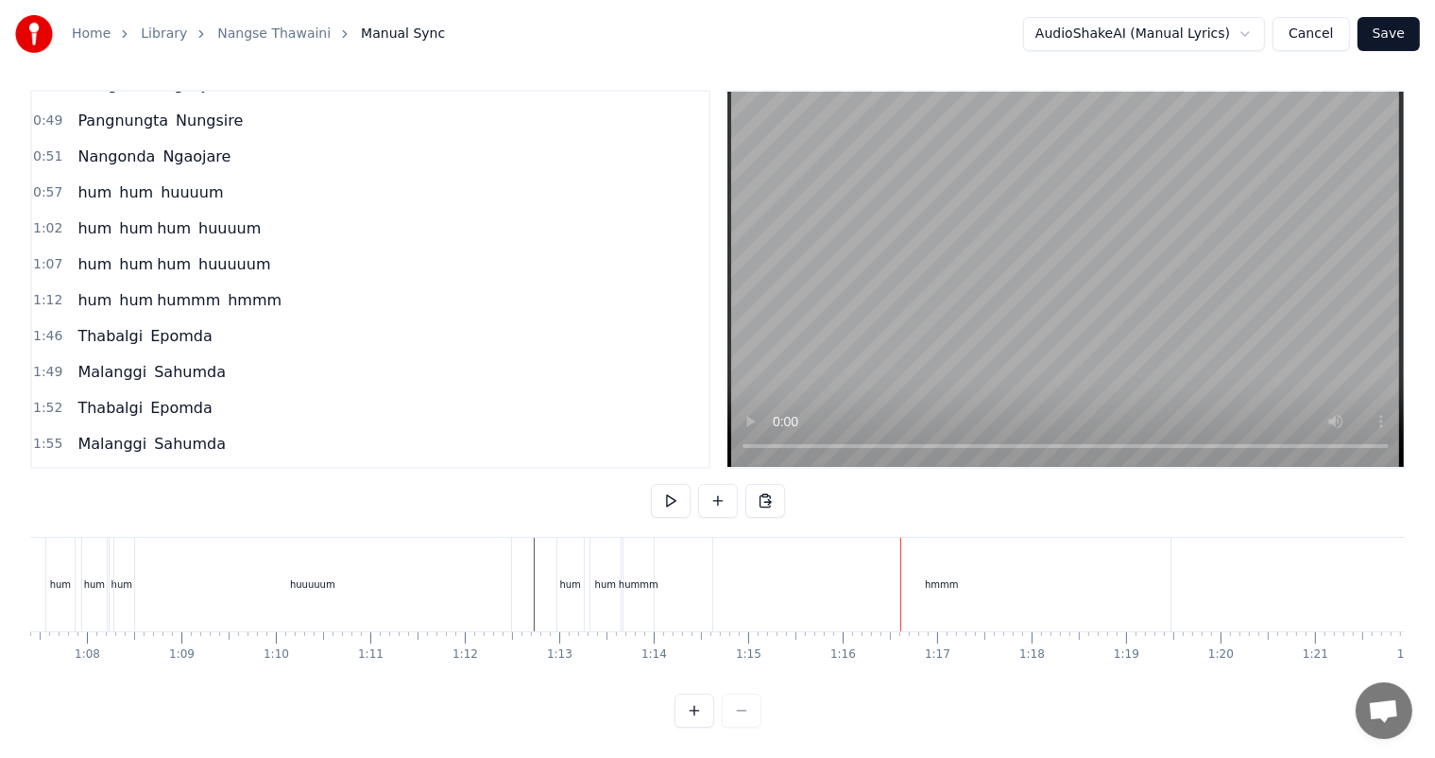
click at [646, 577] on div "hummm" at bounding box center [639, 584] width 40 height 14
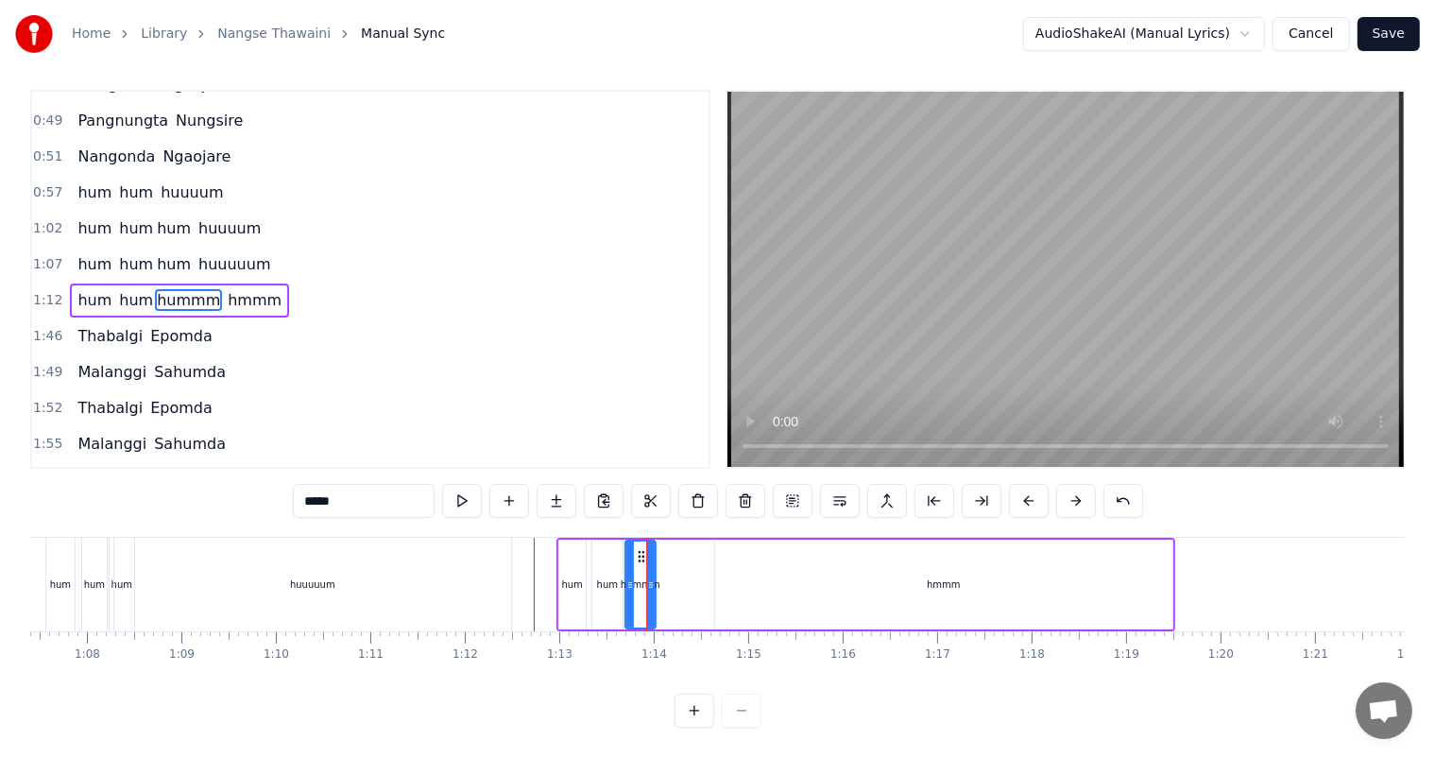
scroll to position [0, 0]
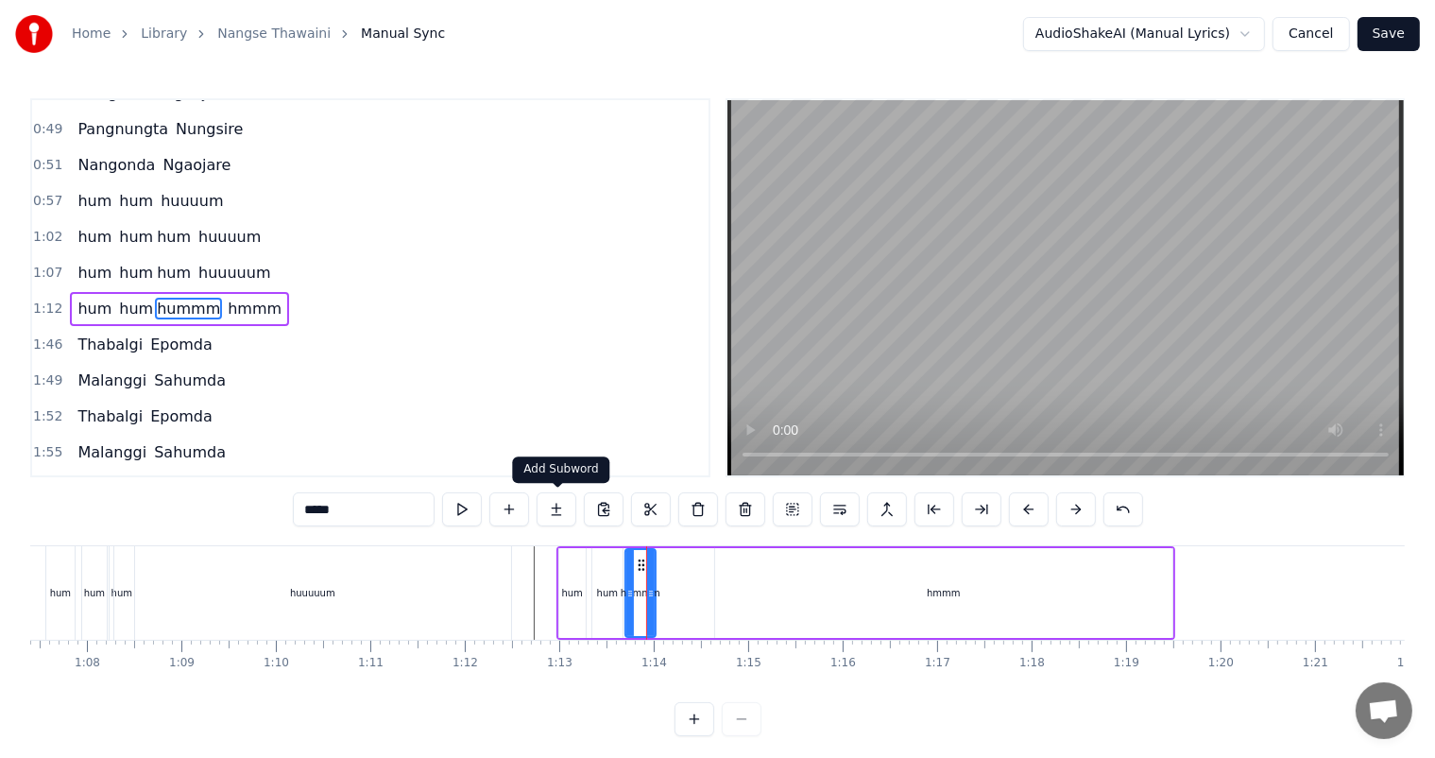
click at [562, 507] on button at bounding box center [557, 509] width 40 height 34
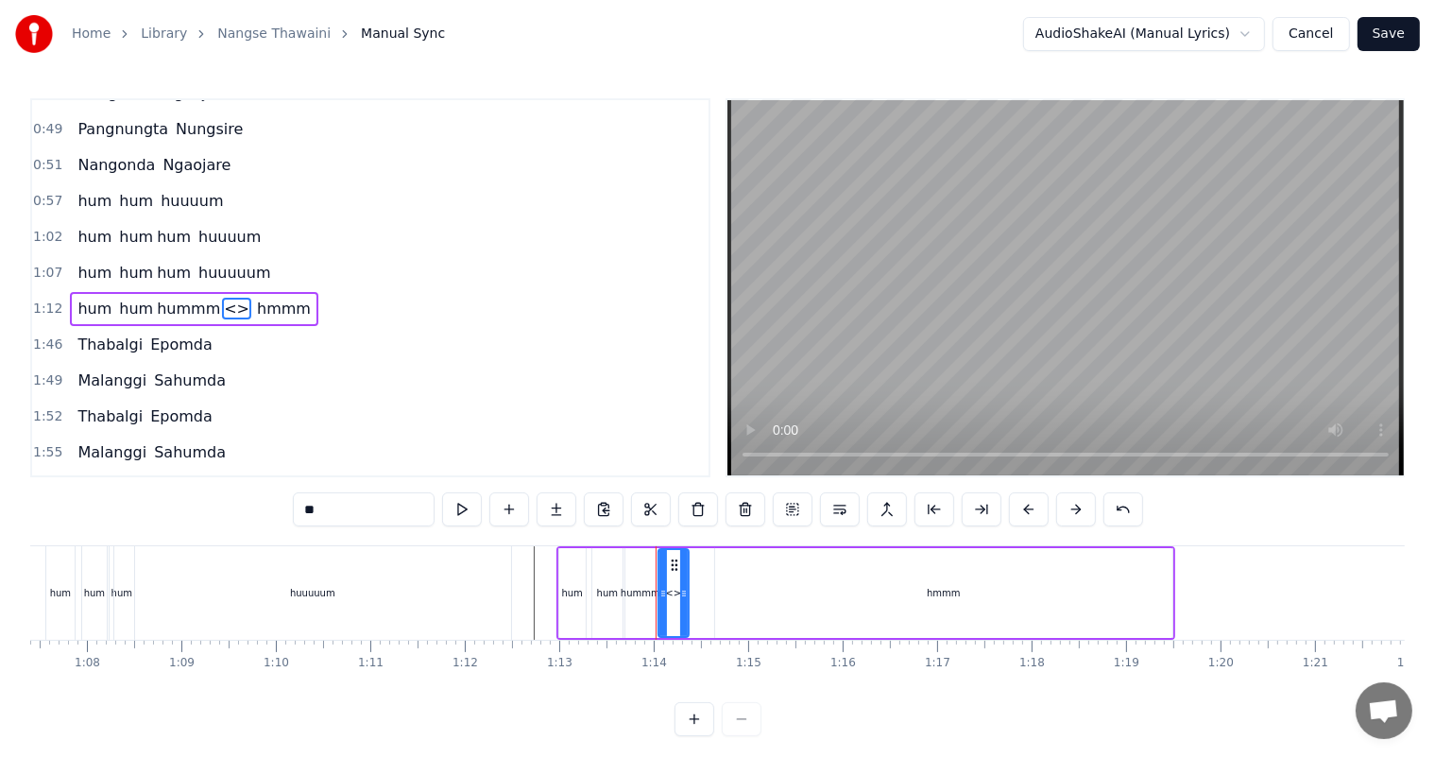
drag, startPoint x: 306, startPoint y: 512, endPoint x: 256, endPoint y: 525, distance: 51.8
click at [256, 525] on div "0:11 [PERSON_NAME] 0:13 [PERSON_NAME] 0:19 [PERSON_NAME] Numitni 0:21 Numidangi…" at bounding box center [717, 417] width 1375 height 638
type input "***"
drag, startPoint x: 673, startPoint y: 565, endPoint x: 721, endPoint y: 564, distance: 48.2
click at [721, 564] on icon at bounding box center [721, 565] width 15 height 15
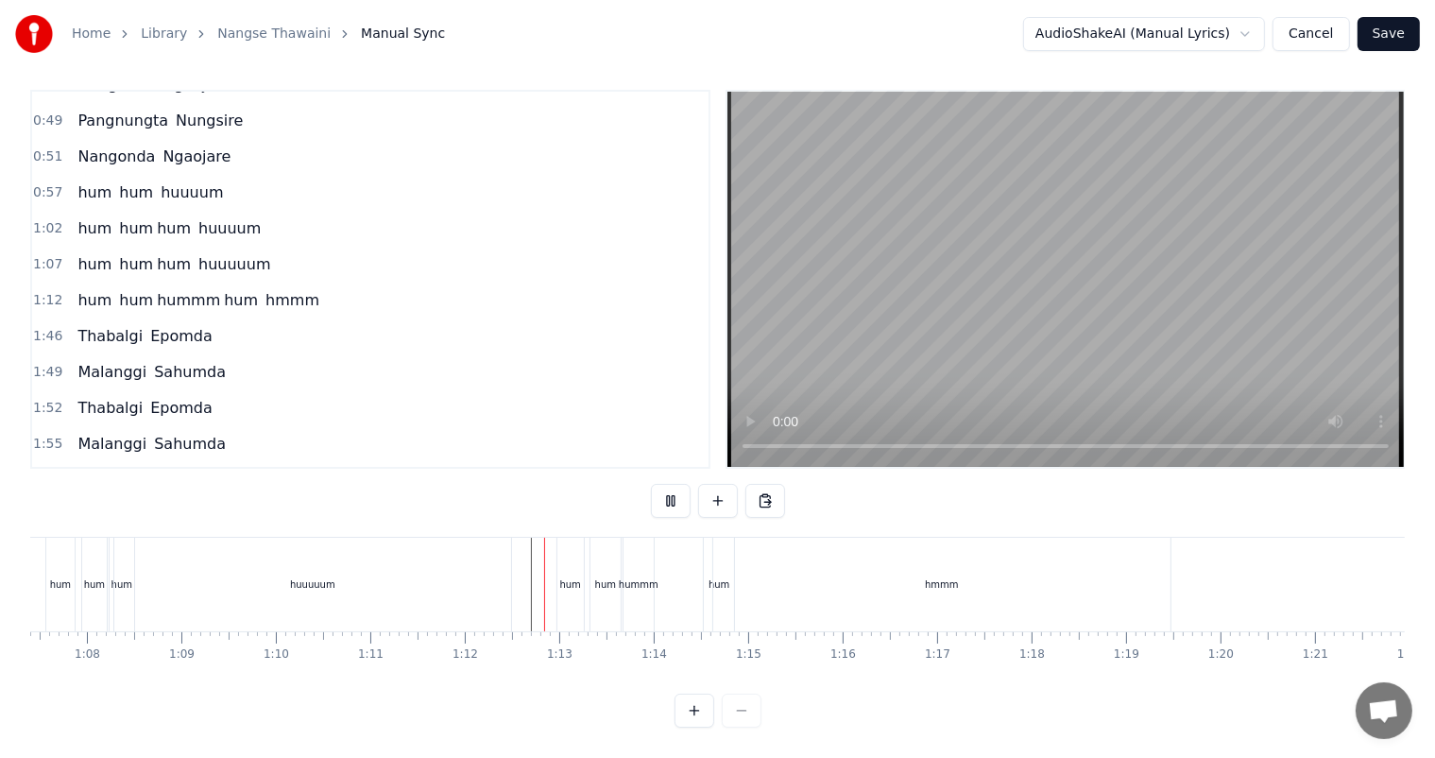
scroll to position [25, 0]
click at [609, 577] on div "hum" at bounding box center [605, 584] width 21 height 14
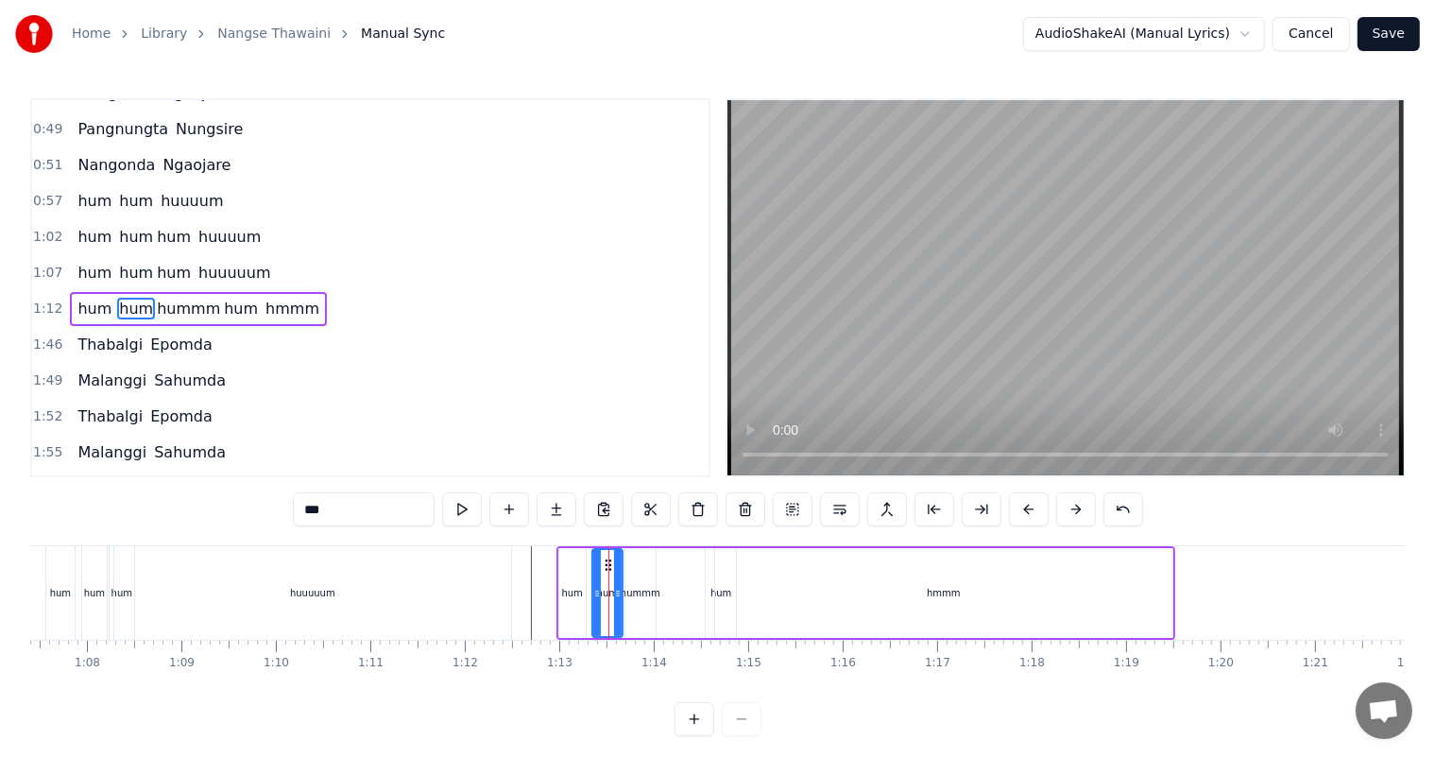
click at [358, 512] on input "***" at bounding box center [364, 509] width 142 height 34
type input "***"
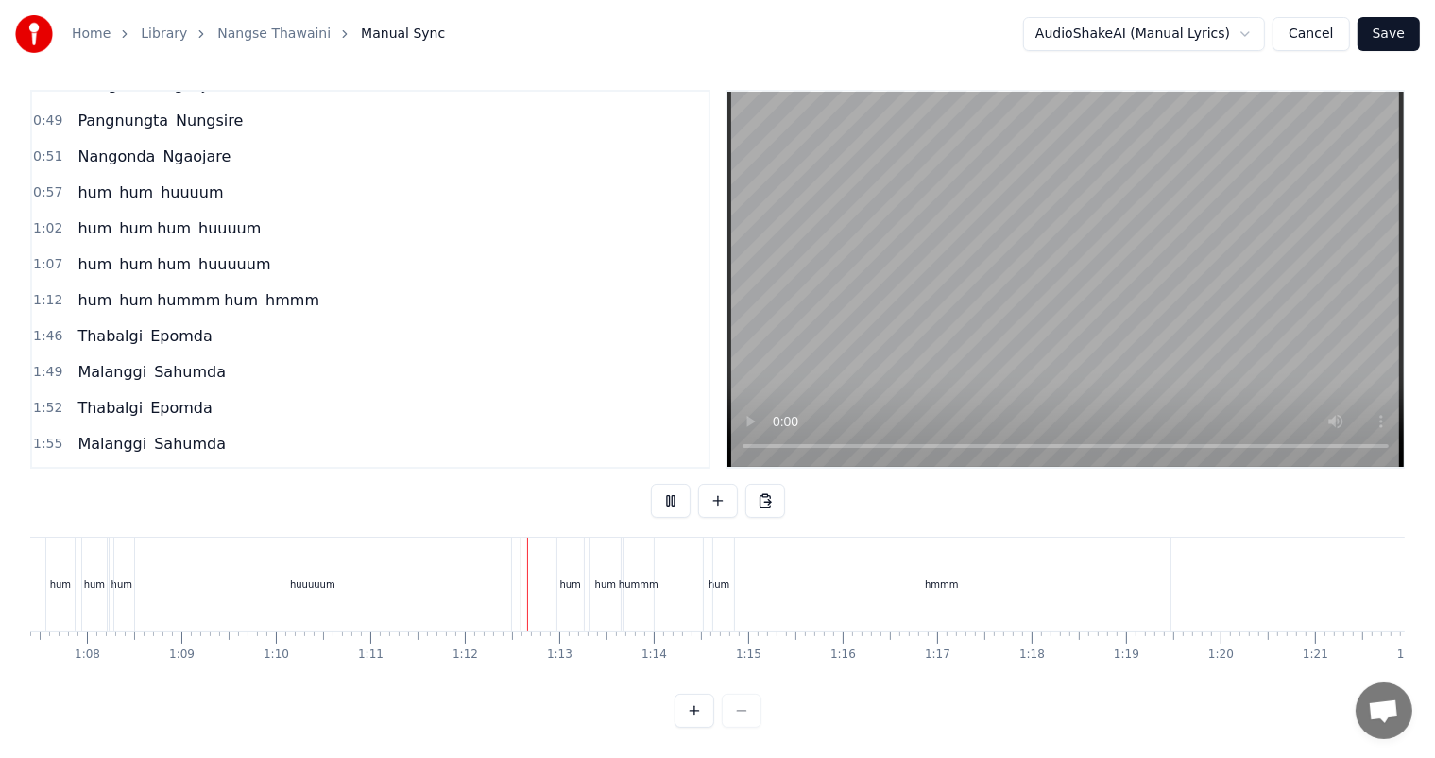
scroll to position [25, 0]
click at [718, 576] on div "hmmm" at bounding box center [941, 585] width 457 height 94
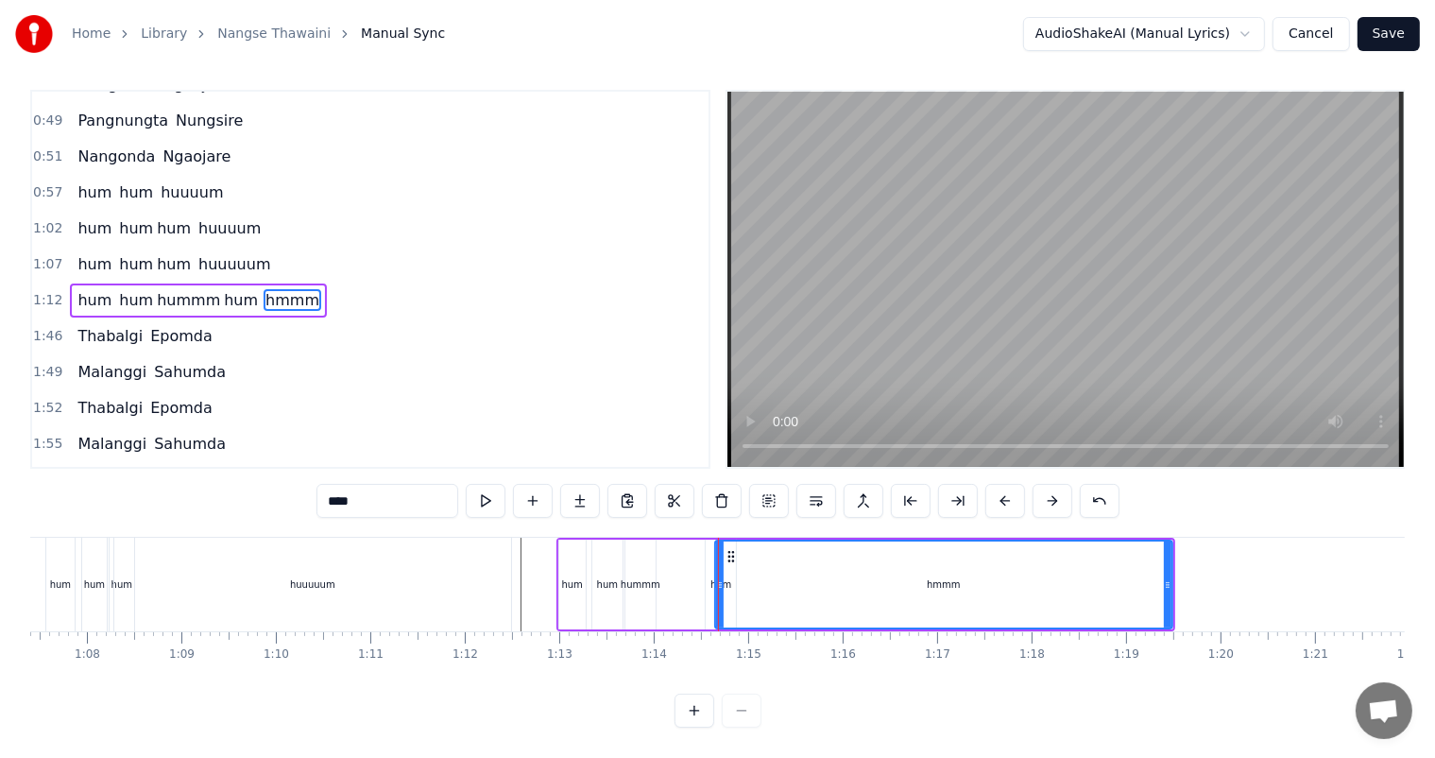
scroll to position [0, 0]
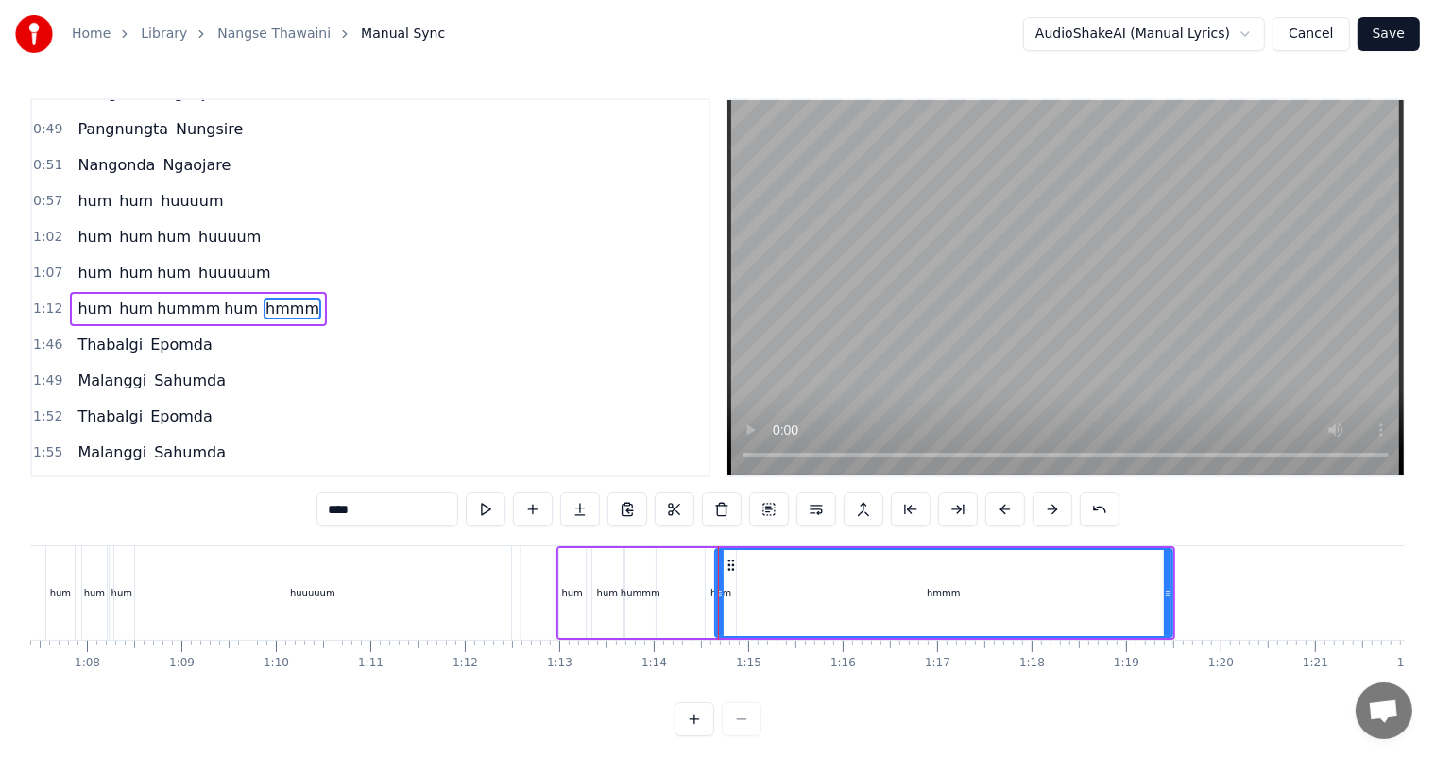
click at [676, 601] on div "hum hummm hum" at bounding box center [665, 593] width 146 height 90
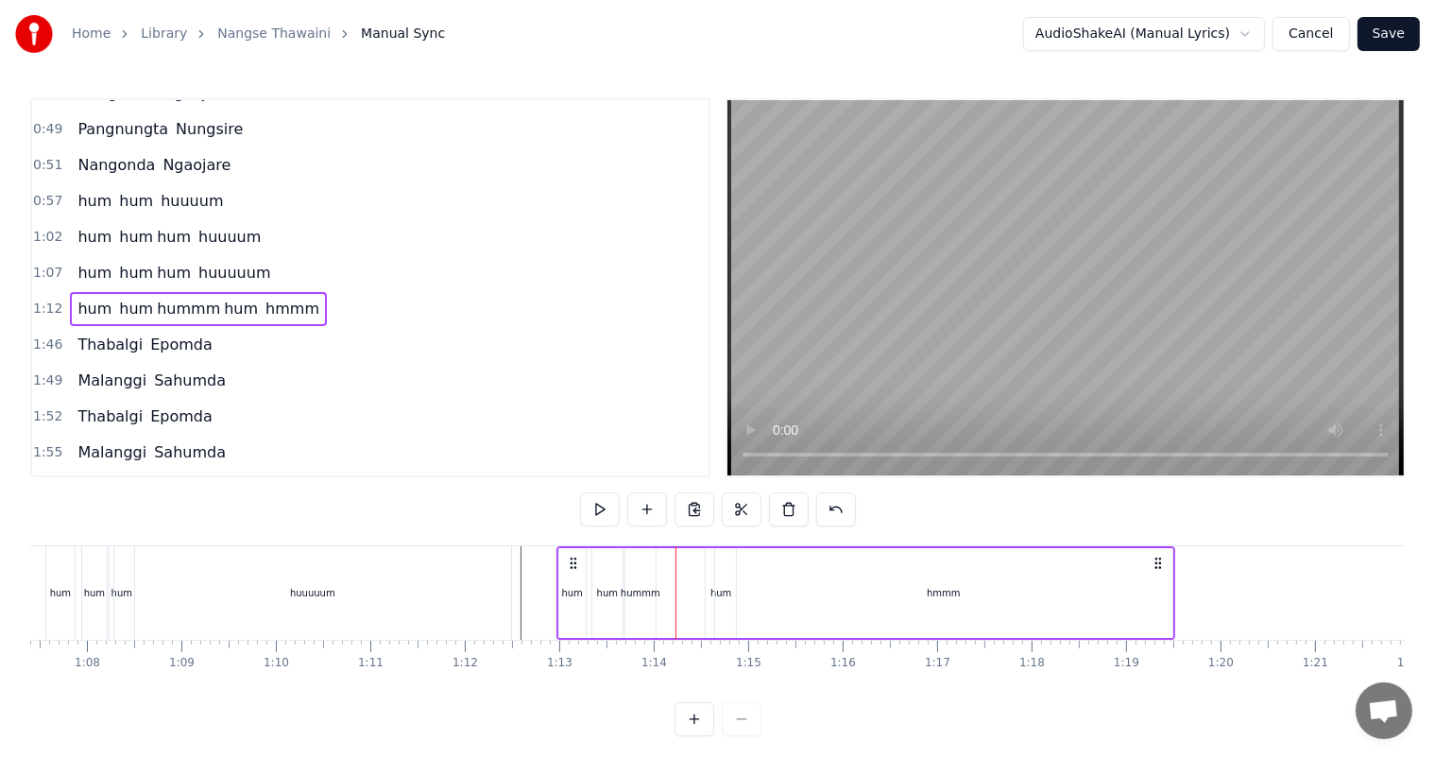
click at [646, 600] on div "hummm" at bounding box center [641, 593] width 30 height 90
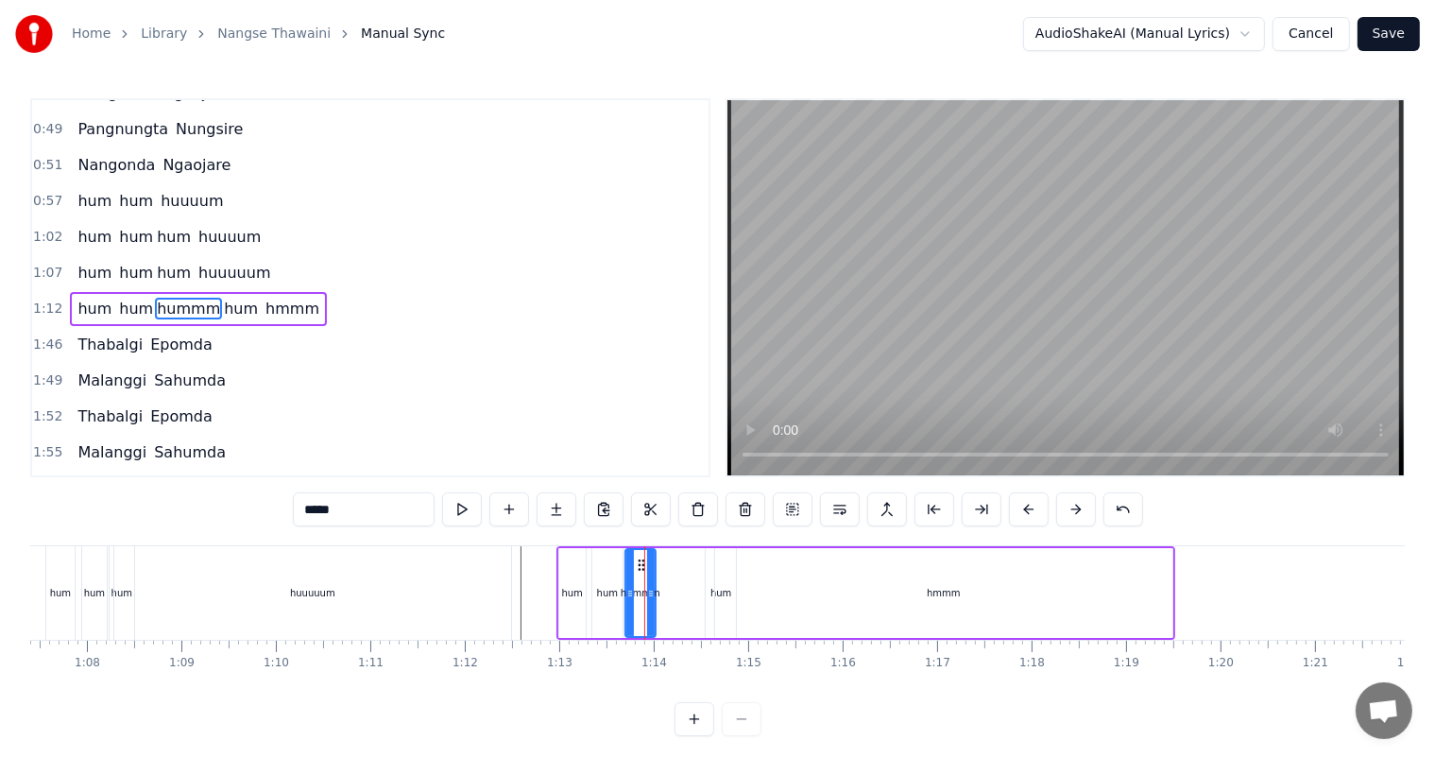
click at [387, 514] on input "*****" at bounding box center [364, 509] width 142 height 34
click at [488, 598] on div "huuuuum" at bounding box center [312, 593] width 397 height 94
type input "*******"
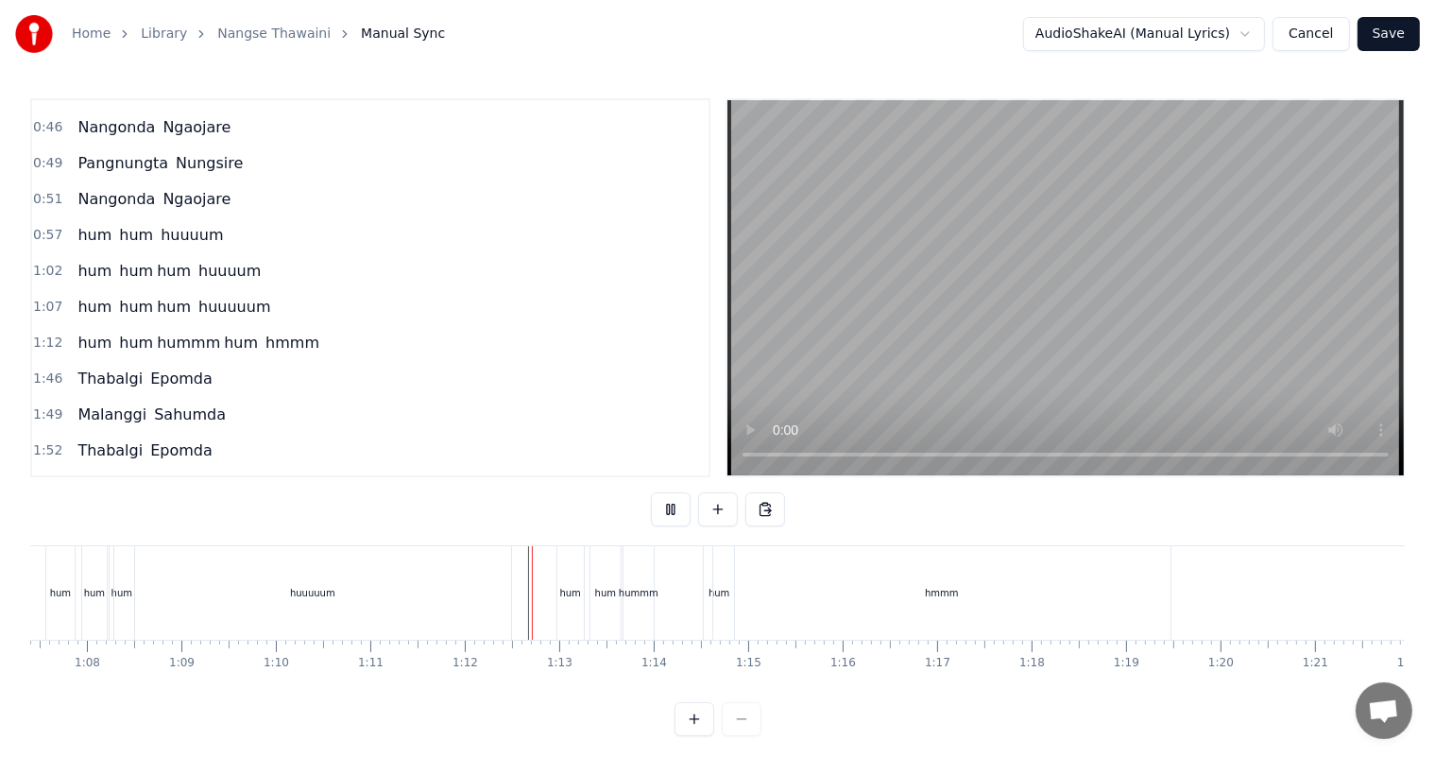
scroll to position [25, 0]
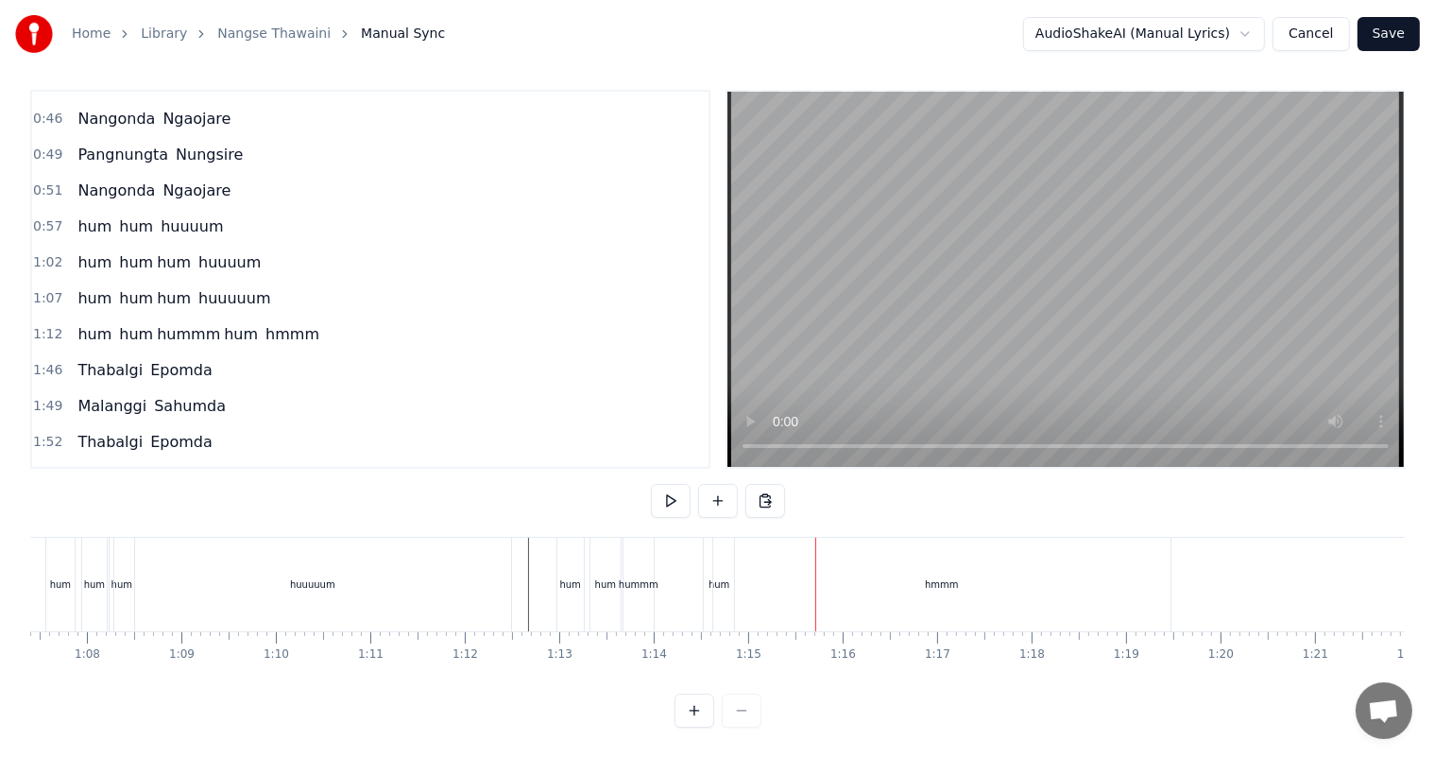
click at [714, 571] on div "hmmm" at bounding box center [941, 585] width 457 height 94
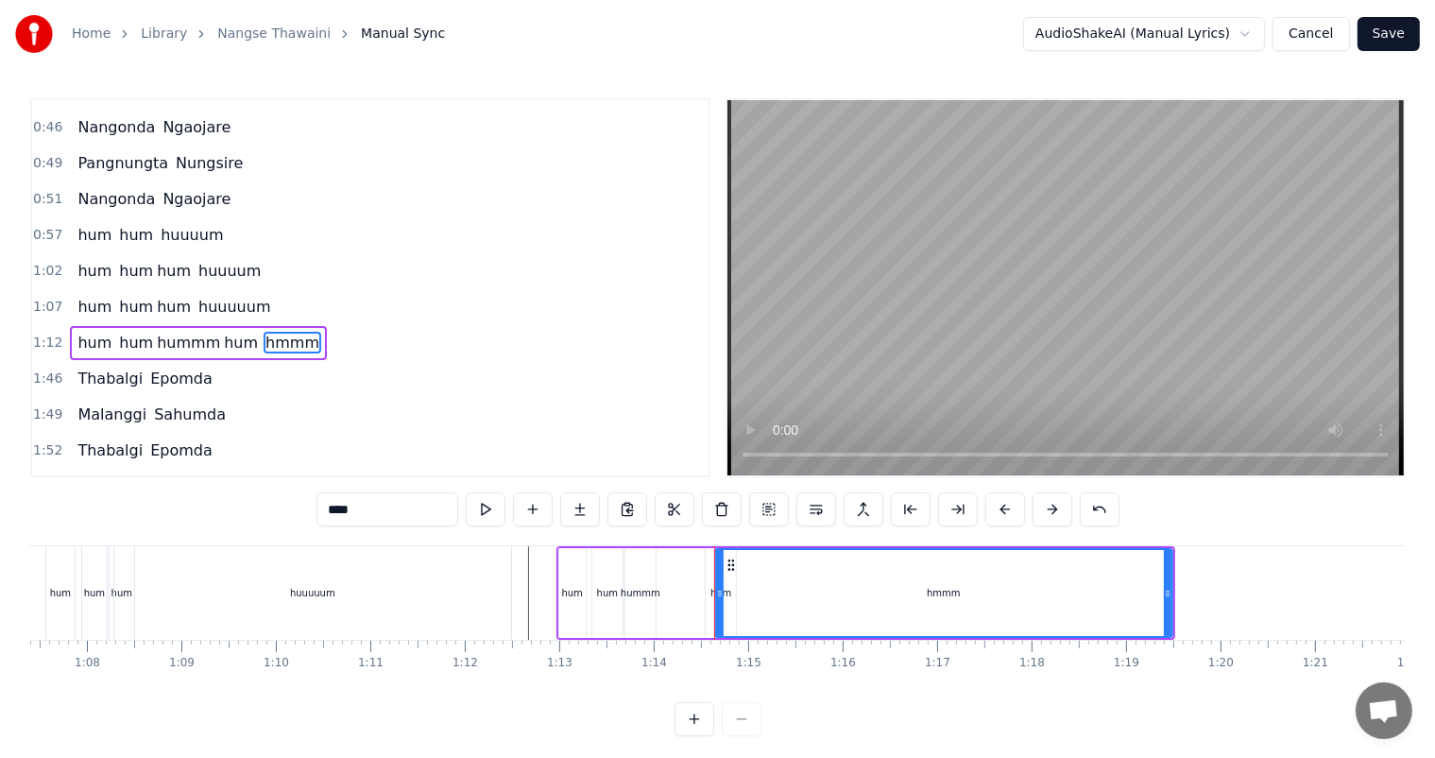
scroll to position [420, 0]
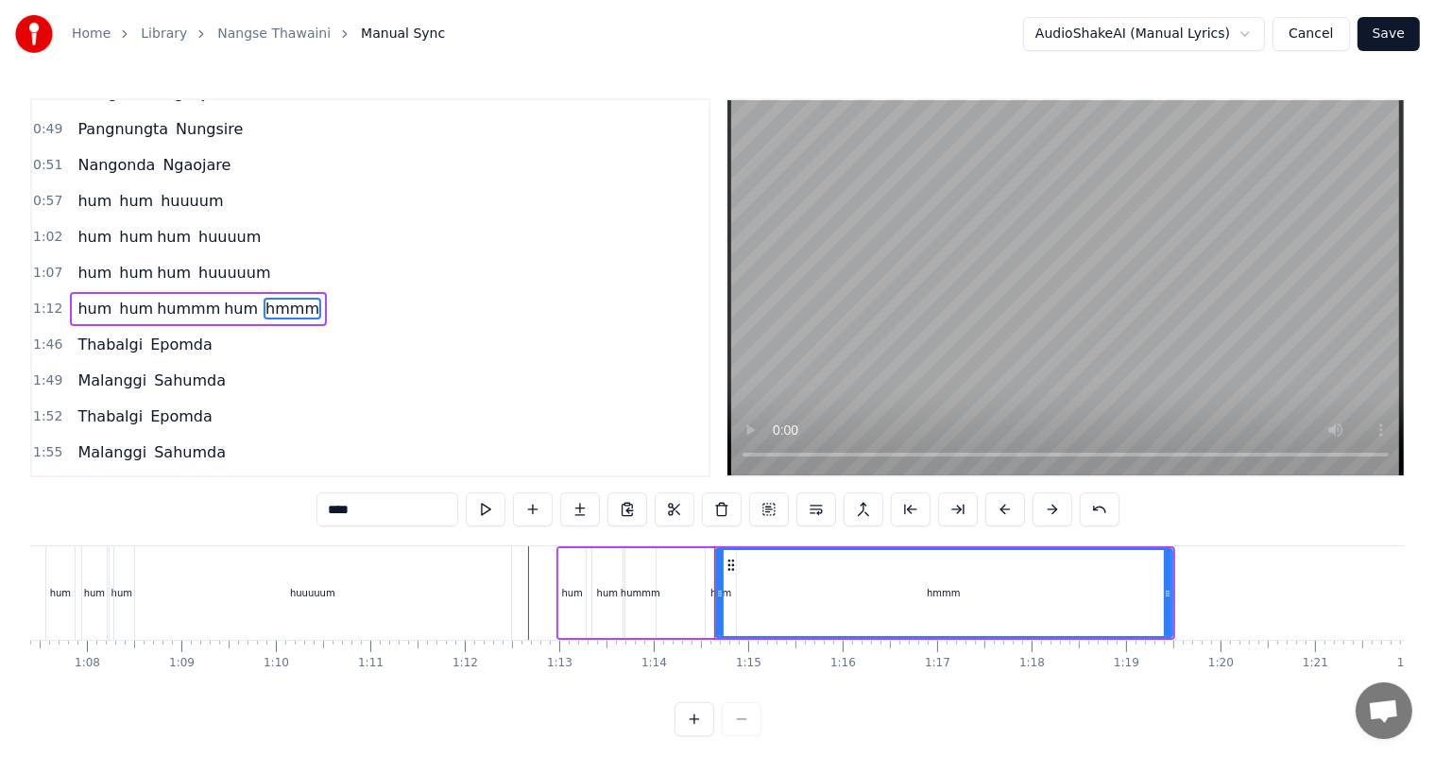
click at [702, 596] on div "hum hummm hum" at bounding box center [665, 593] width 146 height 90
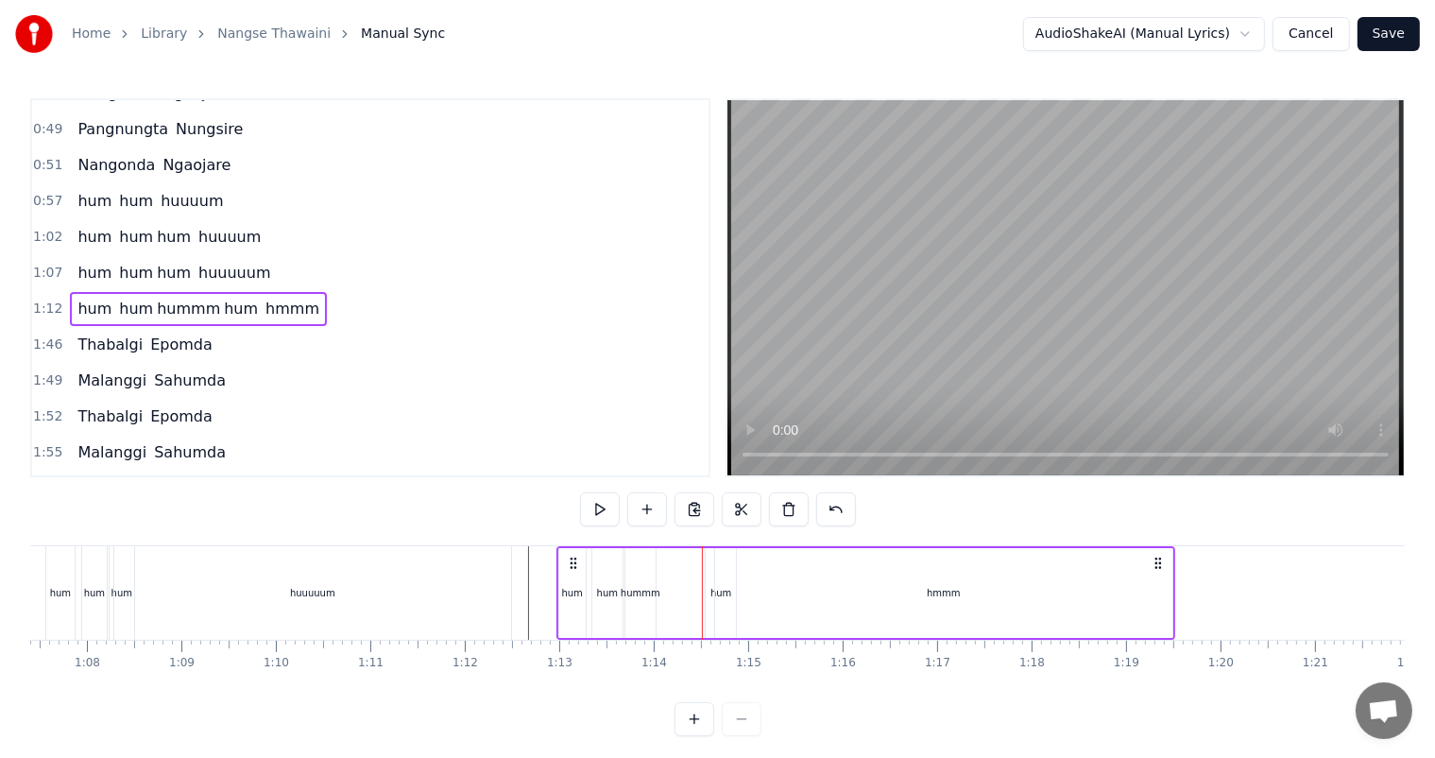
click at [756, 582] on div "hmmm" at bounding box center [943, 593] width 457 height 90
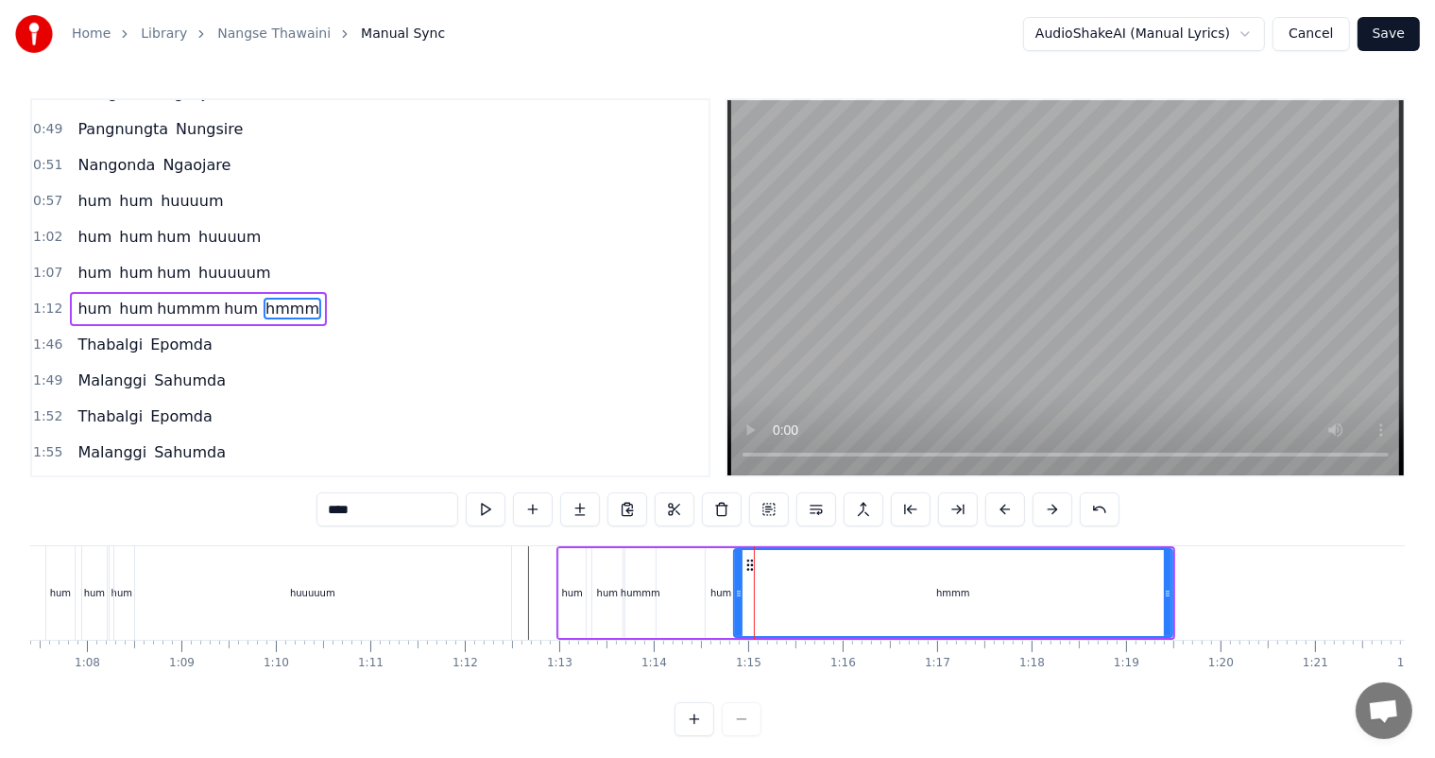
drag, startPoint x: 718, startPoint y: 583, endPoint x: 741, endPoint y: 590, distance: 23.6
click at [741, 590] on div at bounding box center [739, 593] width 8 height 86
click at [722, 586] on div "hum" at bounding box center [721, 593] width 21 height 14
type input "***"
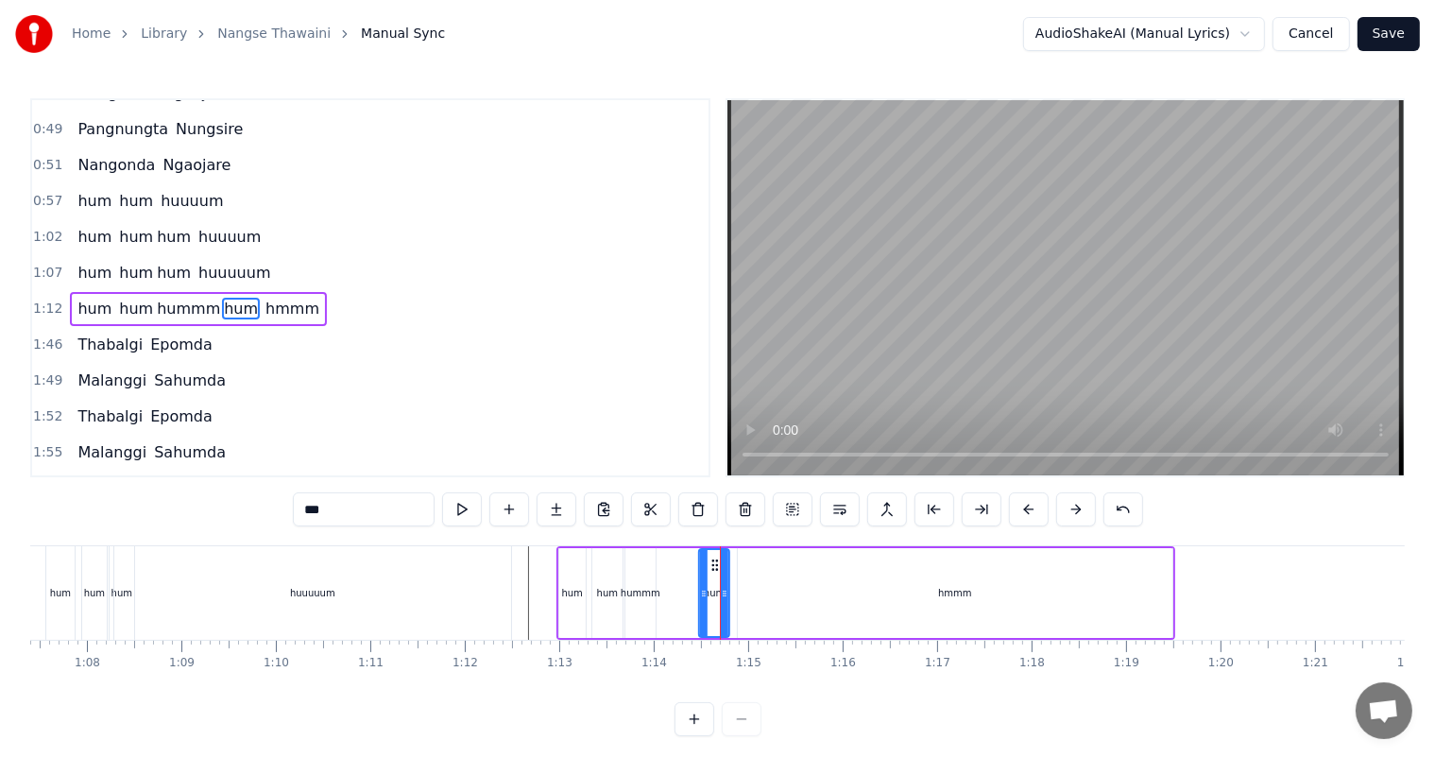
click at [712, 562] on icon at bounding box center [715, 565] width 15 height 15
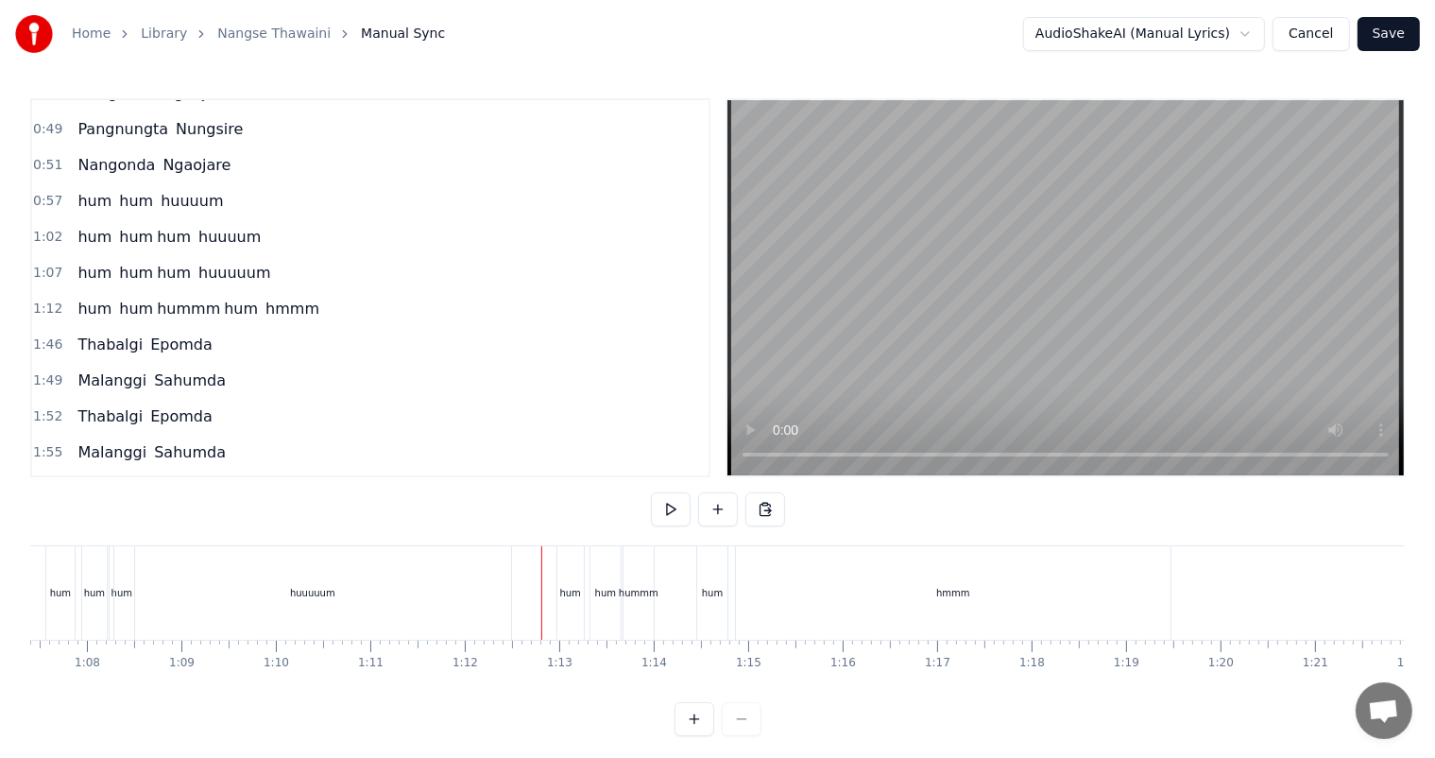
scroll to position [25, 0]
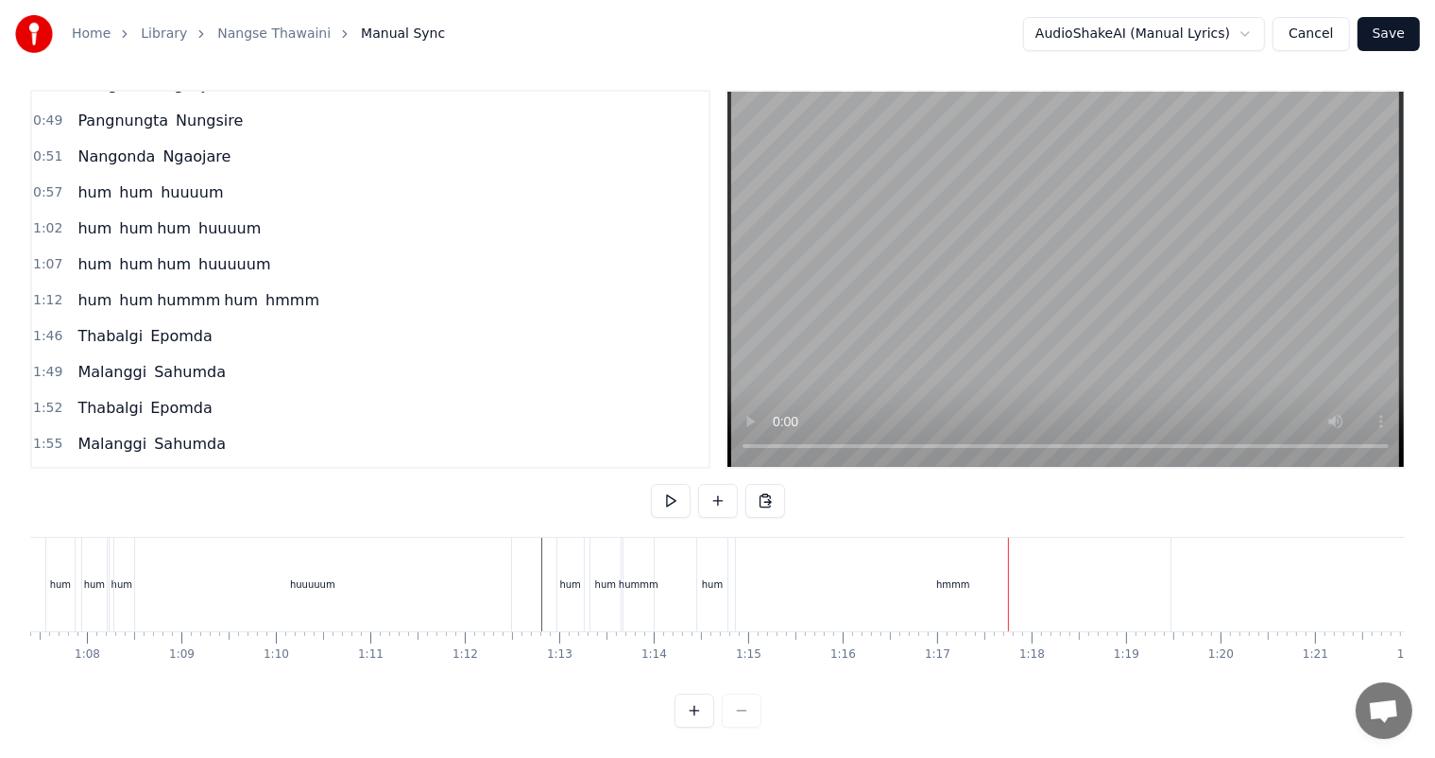
click at [711, 577] on div "hum" at bounding box center [712, 584] width 21 height 14
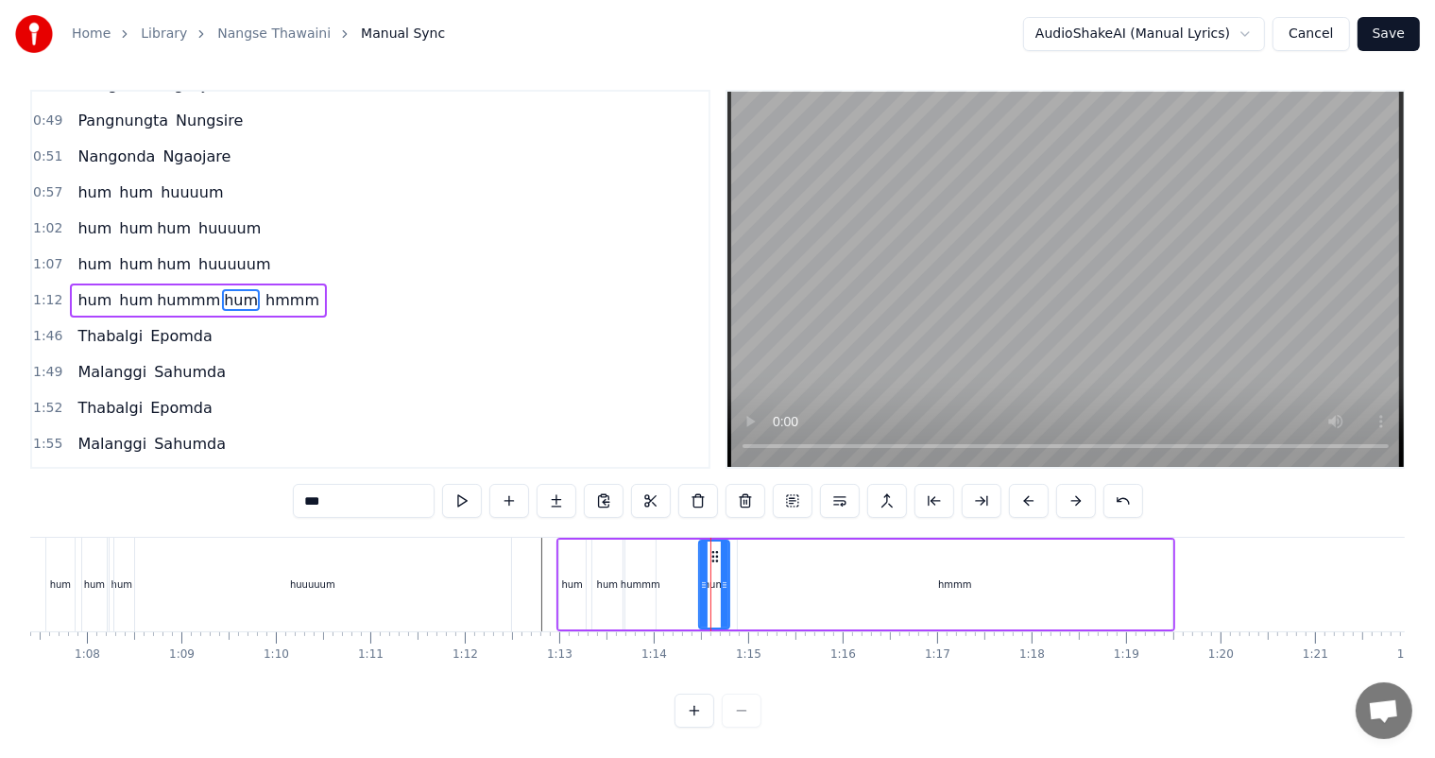
scroll to position [0, 0]
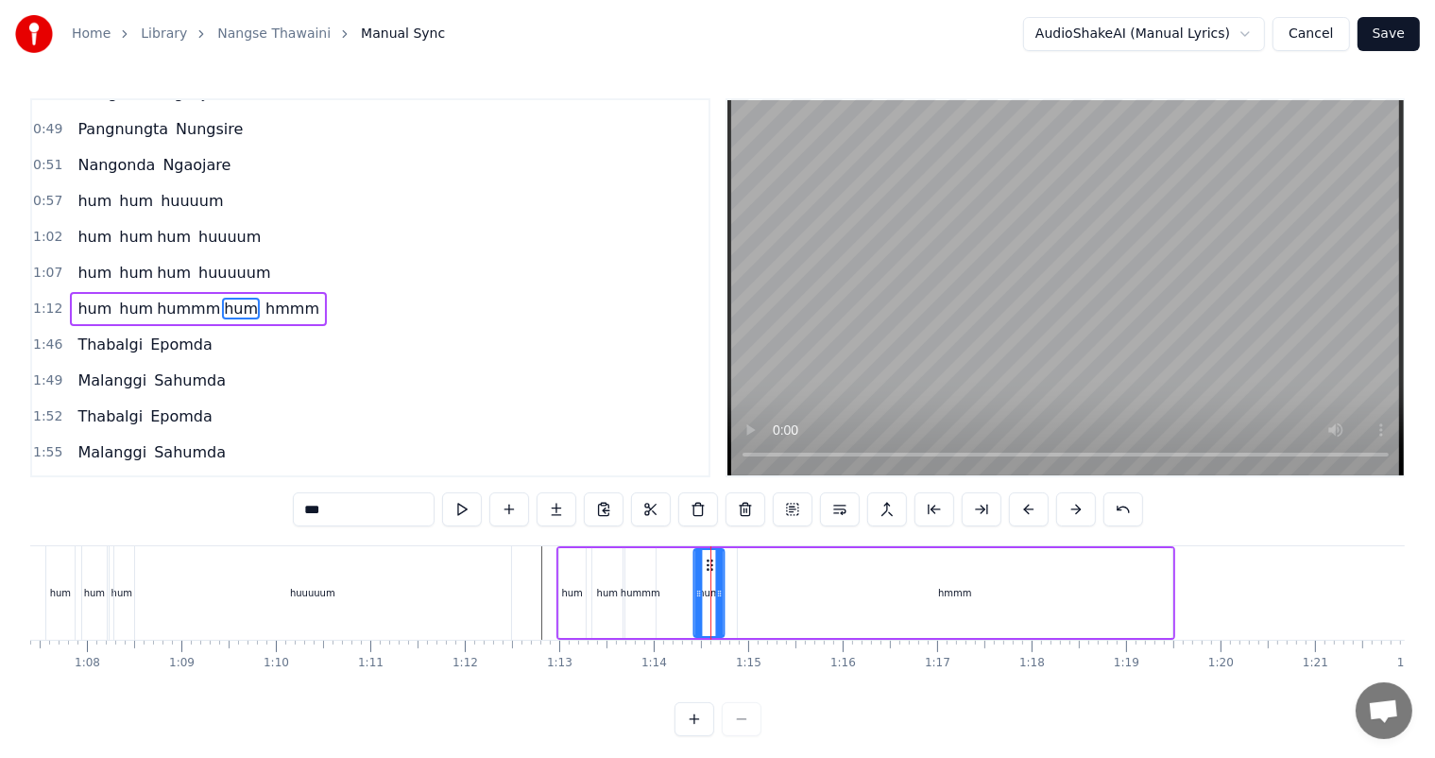
click at [708, 559] on icon at bounding box center [709, 565] width 15 height 15
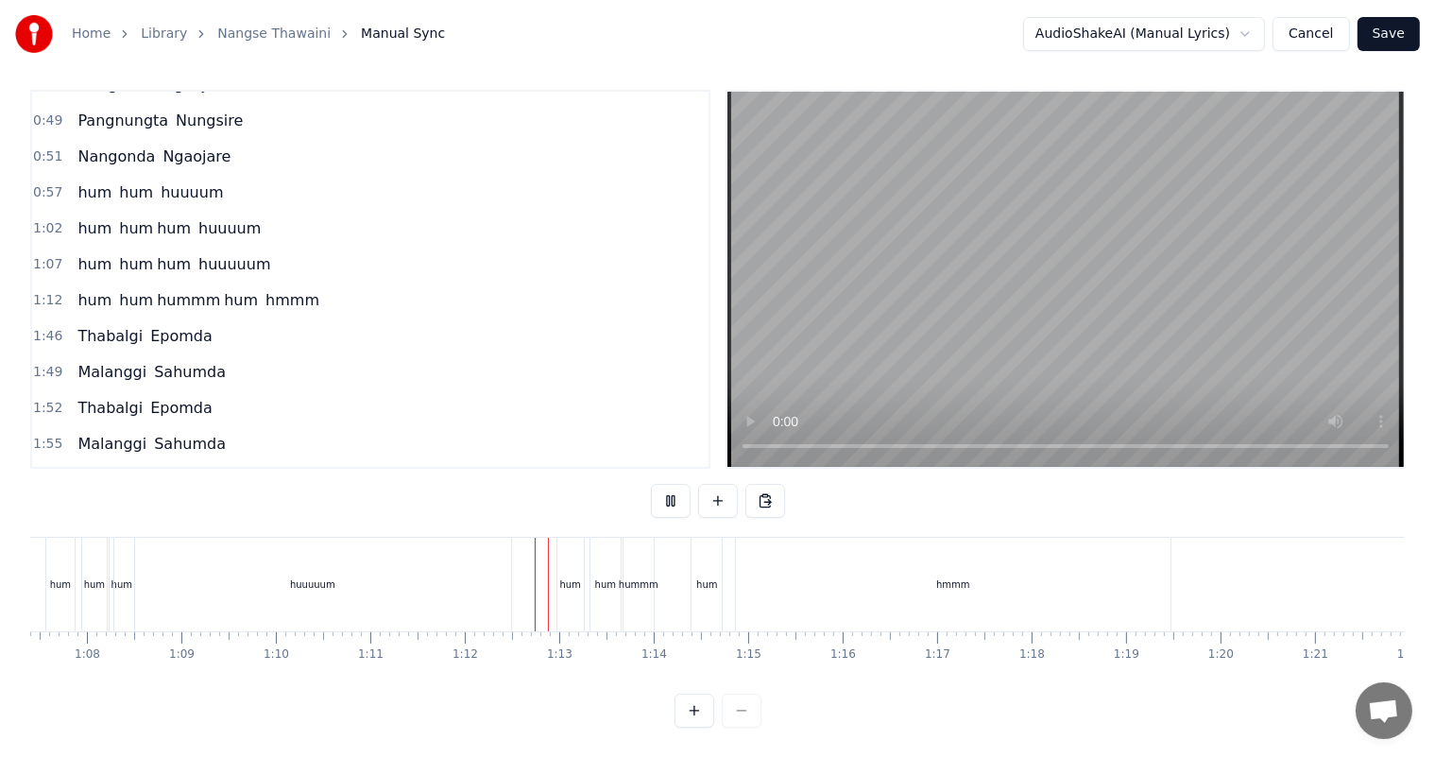
scroll to position [25, 0]
click at [780, 559] on div "hmmm" at bounding box center [953, 585] width 435 height 94
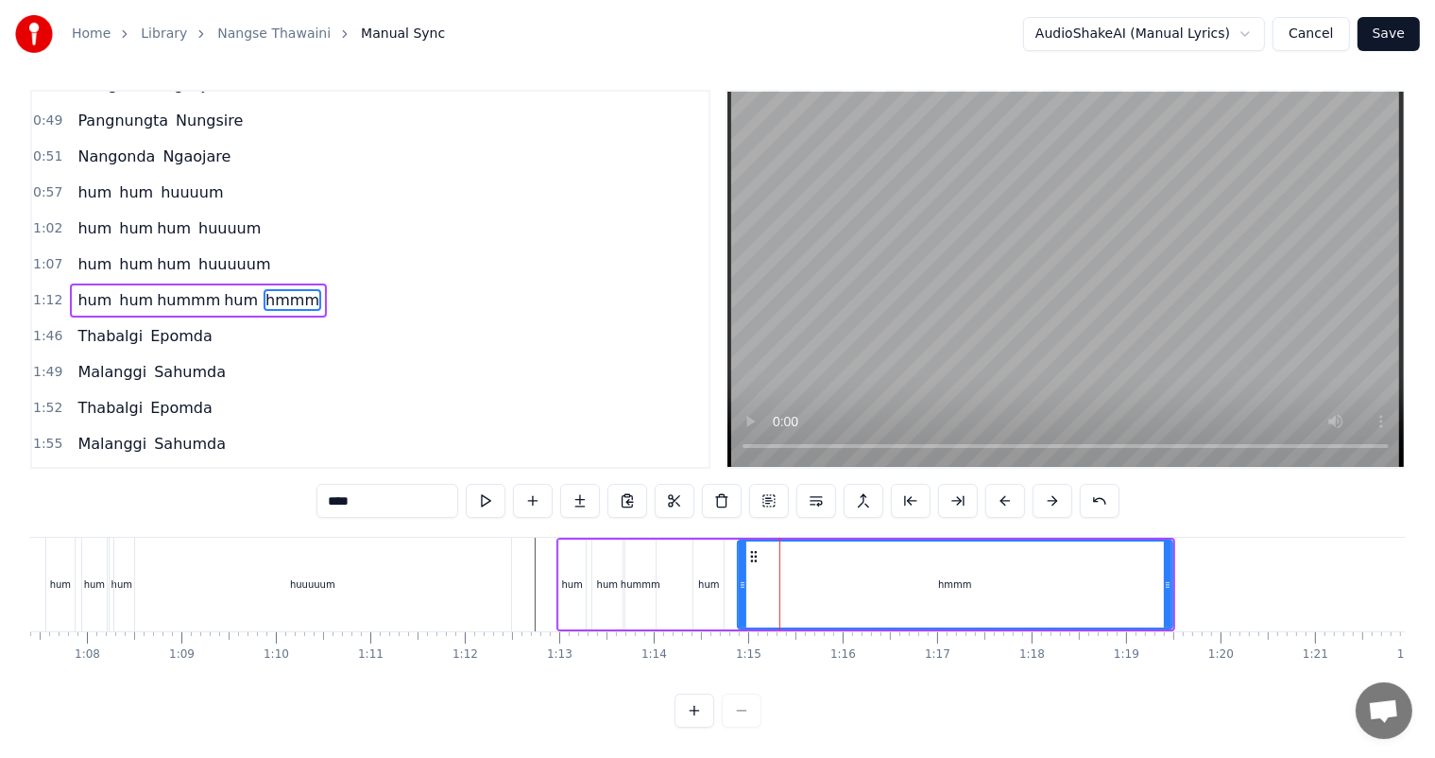
scroll to position [0, 0]
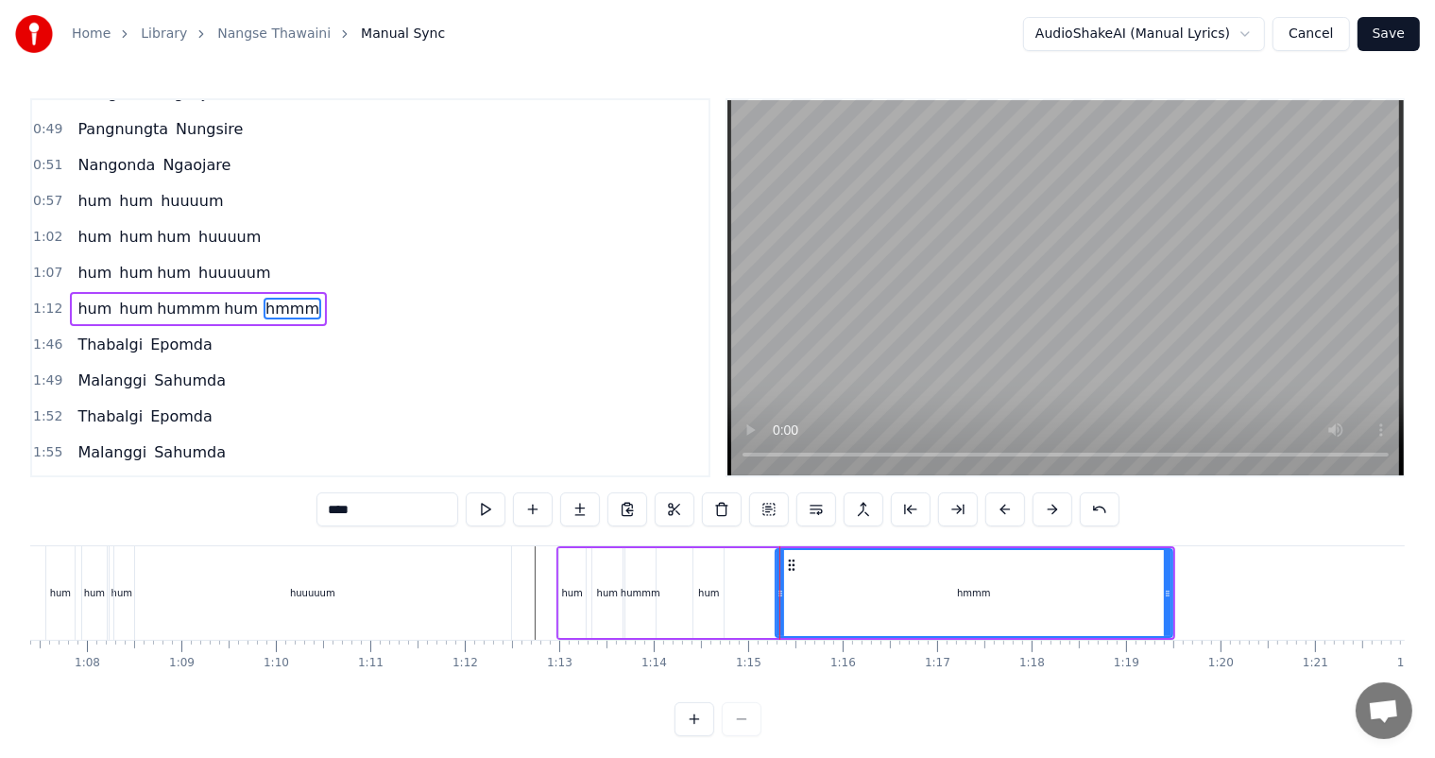
drag, startPoint x: 741, startPoint y: 593, endPoint x: 780, endPoint y: 592, distance: 38.8
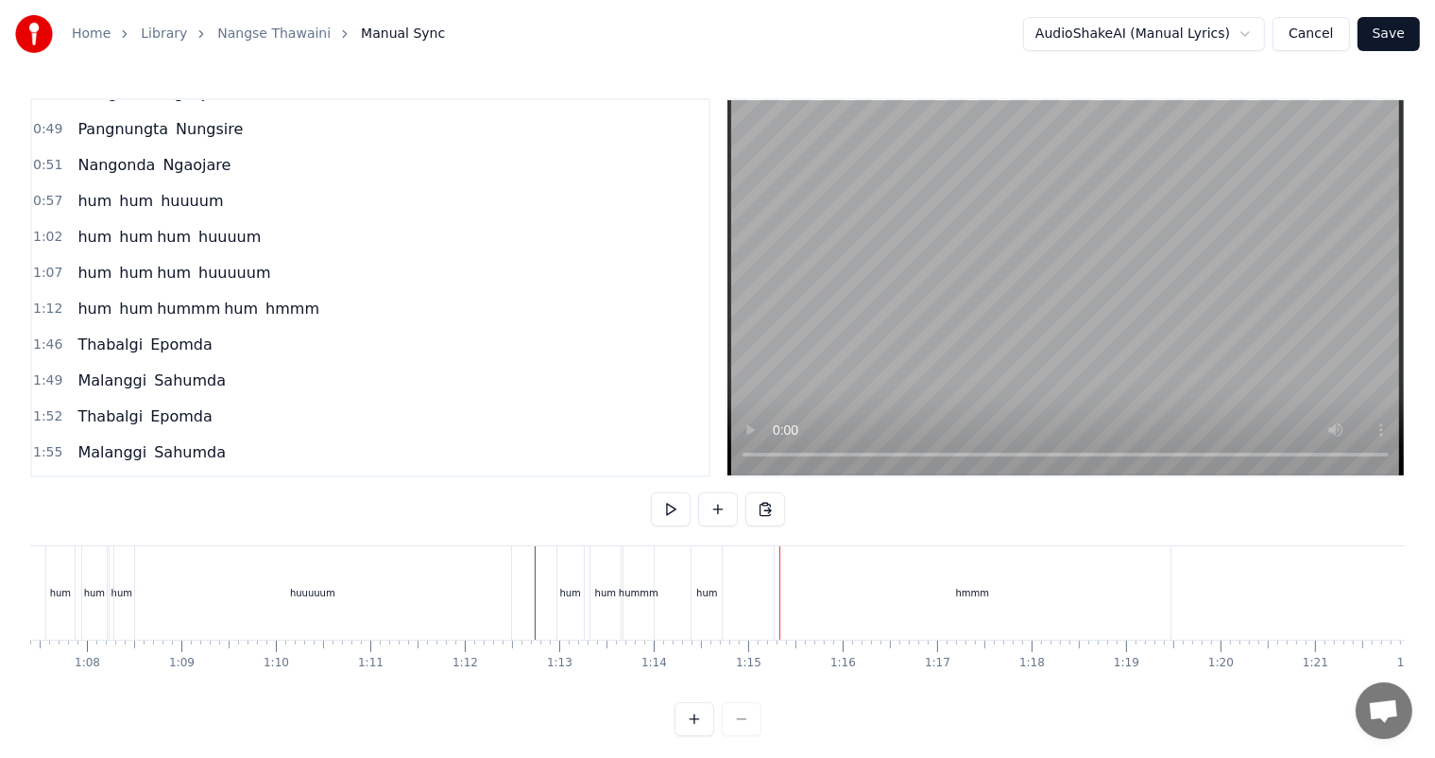
click at [512, 584] on div "hum hum hum huuuuum" at bounding box center [280, 593] width 471 height 94
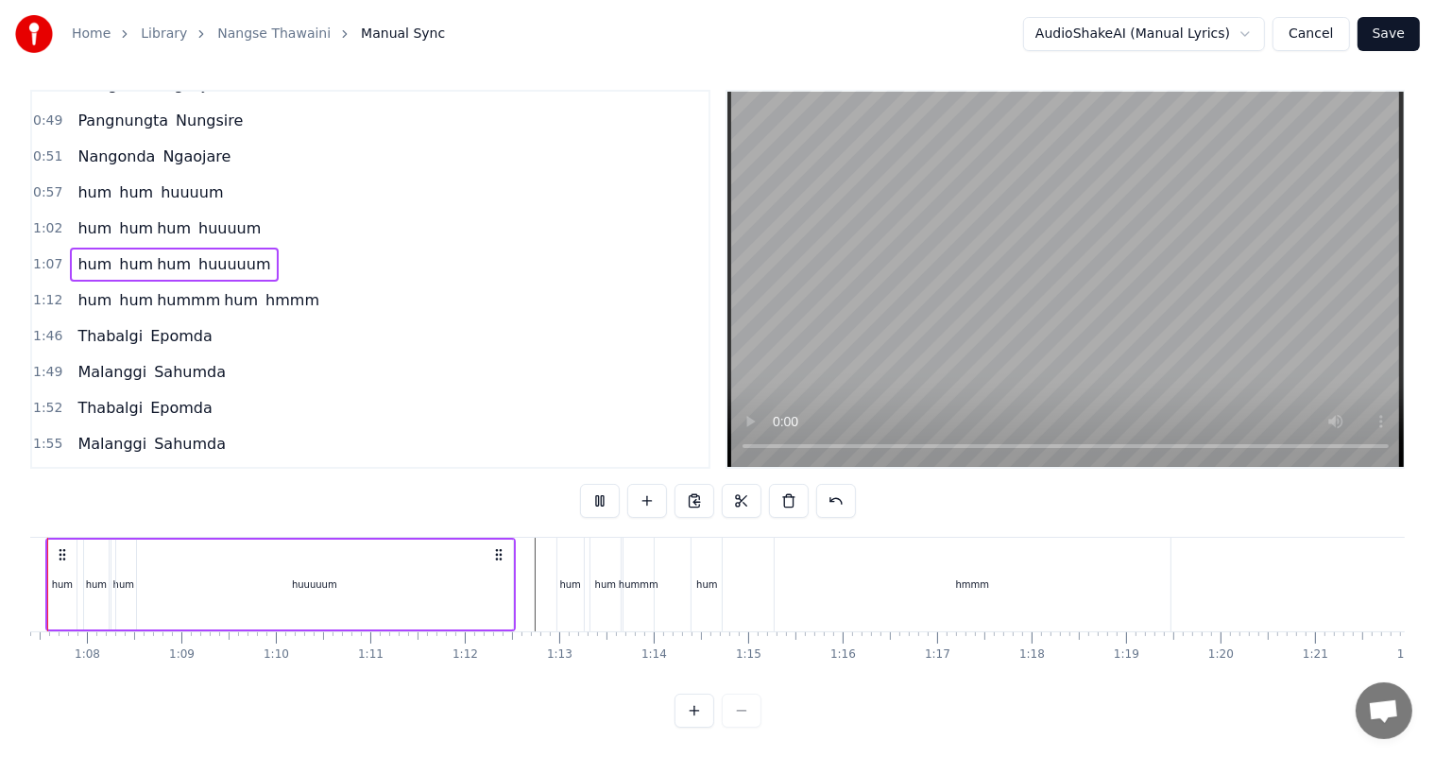
scroll to position [0, 6289]
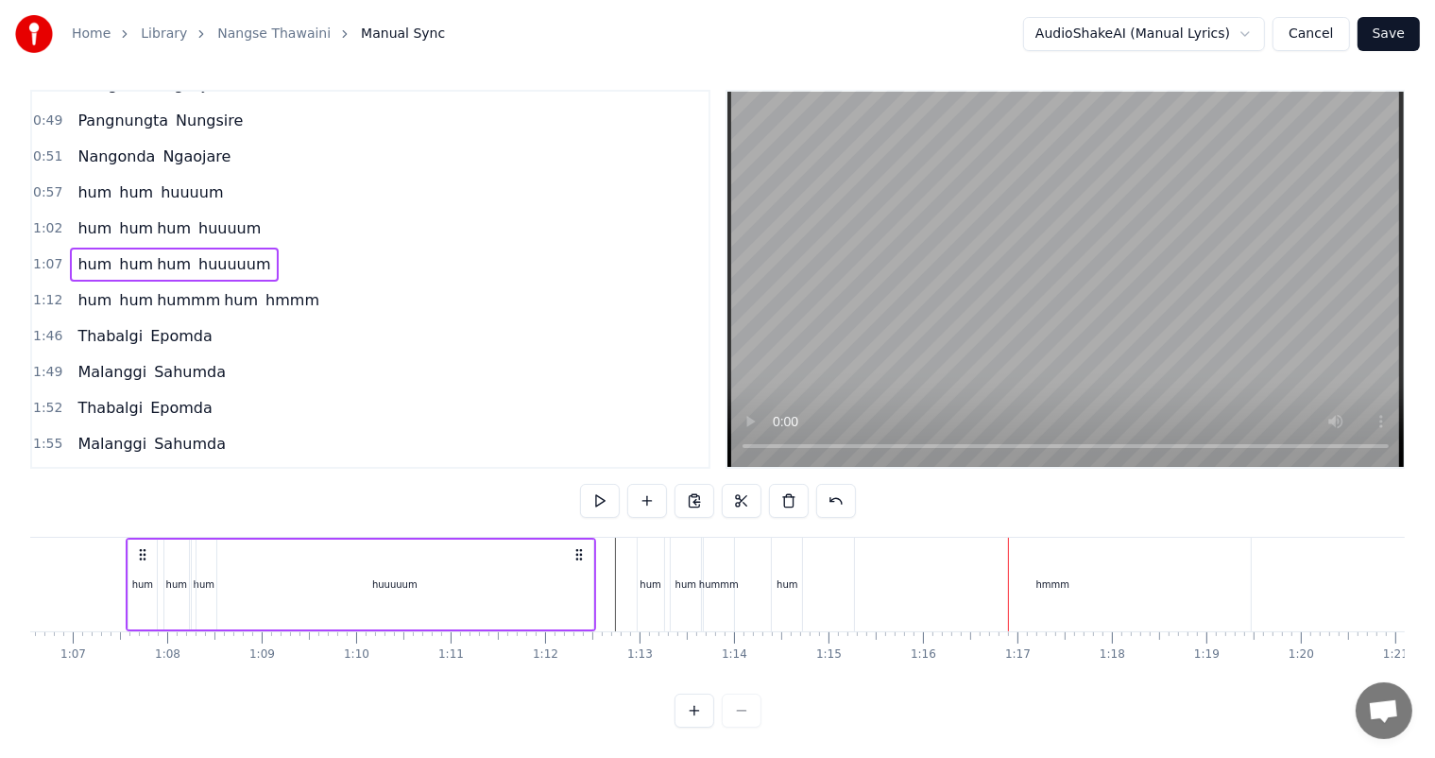
click at [966, 571] on div "hmmm" at bounding box center [1053, 585] width 396 height 94
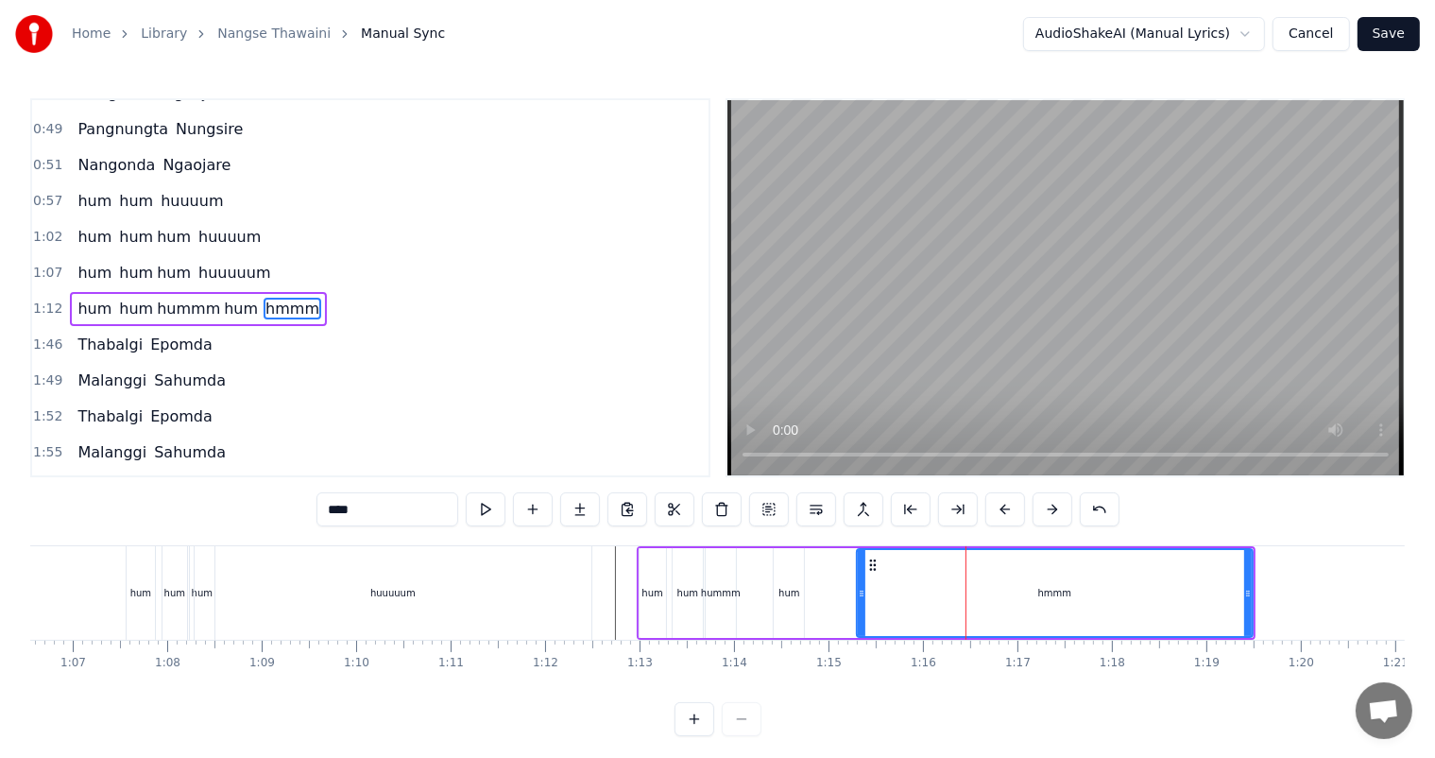
click at [820, 601] on div "hum hum hummm hum hmmm" at bounding box center [946, 593] width 619 height 94
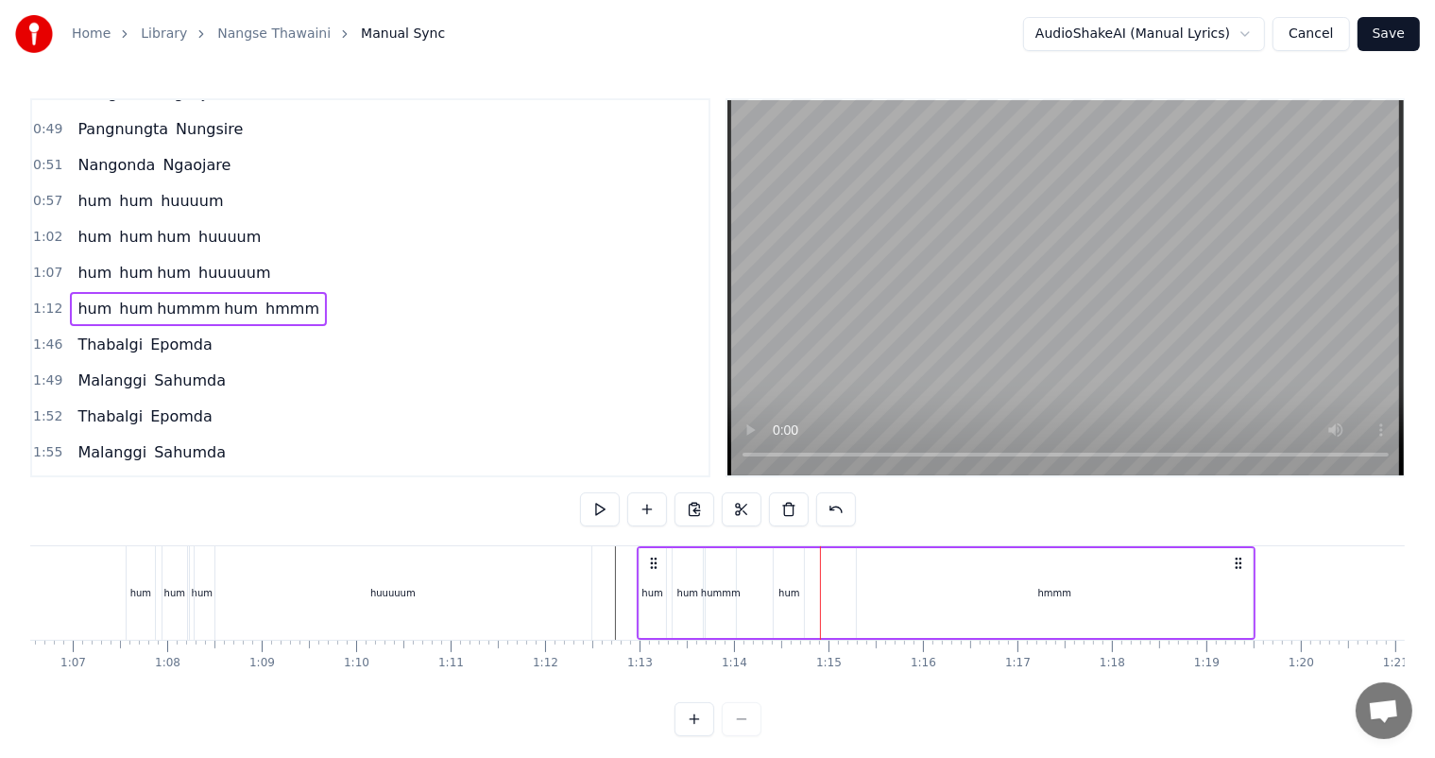
click at [793, 591] on div "hum" at bounding box center [789, 593] width 21 height 14
click at [991, 582] on div "hmmm" at bounding box center [1055, 593] width 396 height 90
type input "****"
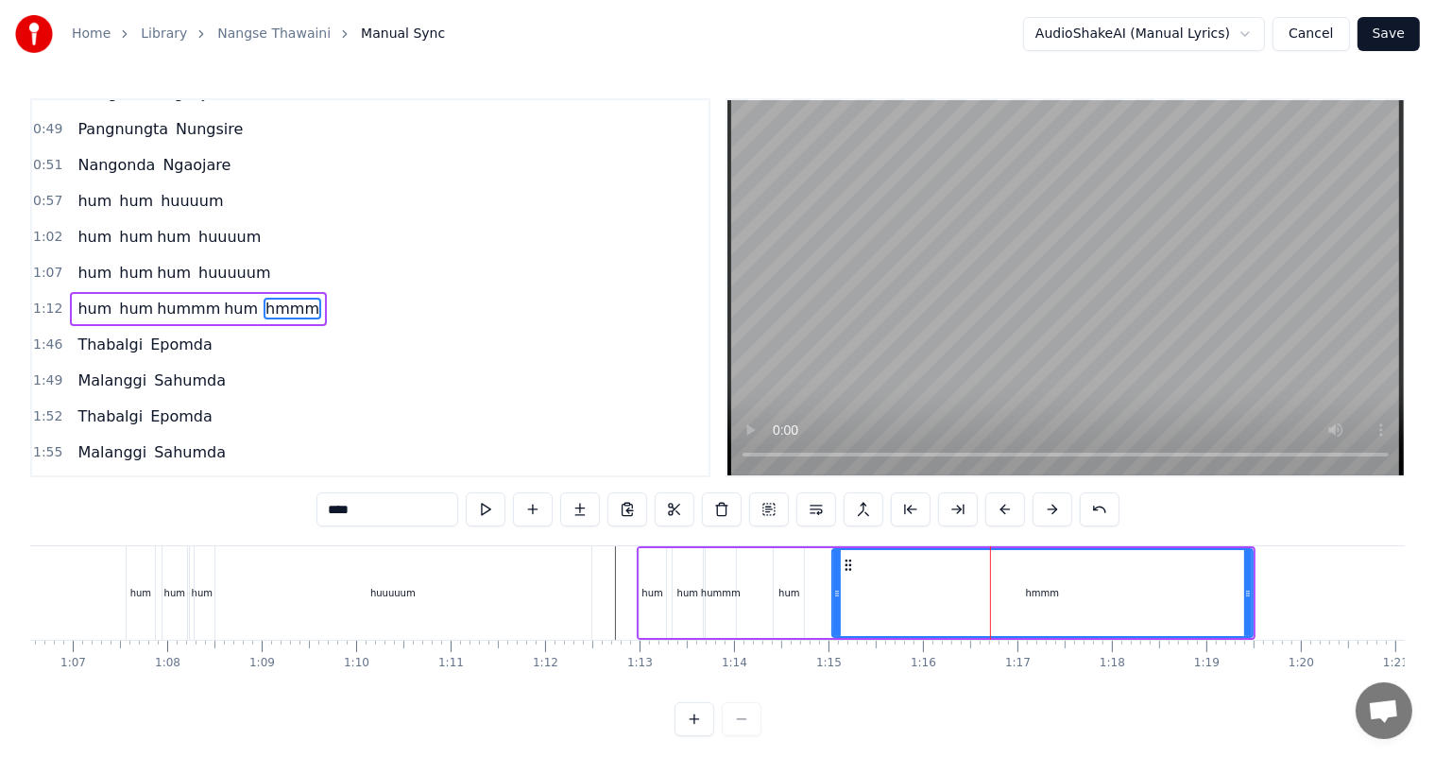
drag, startPoint x: 856, startPoint y: 592, endPoint x: 832, endPoint y: 592, distance: 24.6
click at [834, 592] on icon at bounding box center [838, 593] width 8 height 15
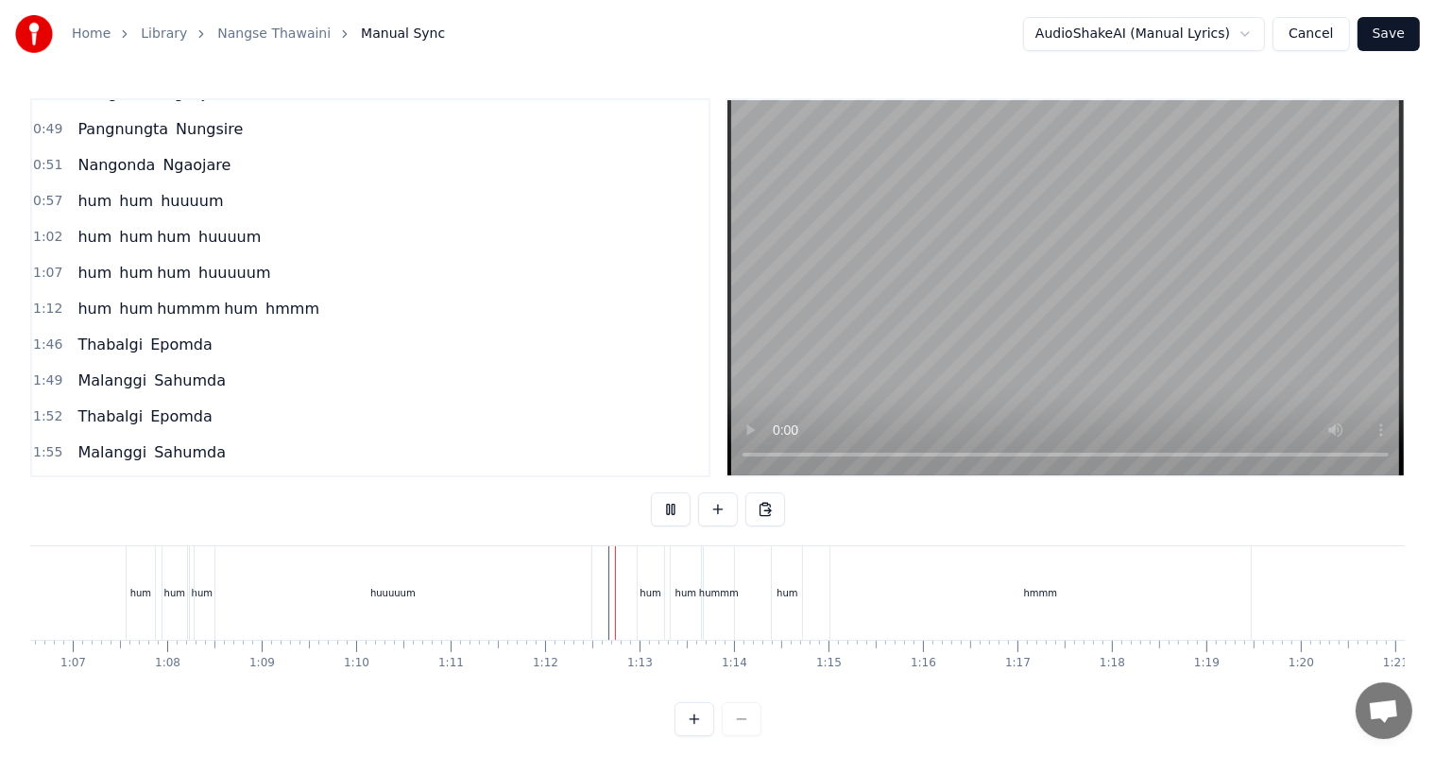
scroll to position [25, 0]
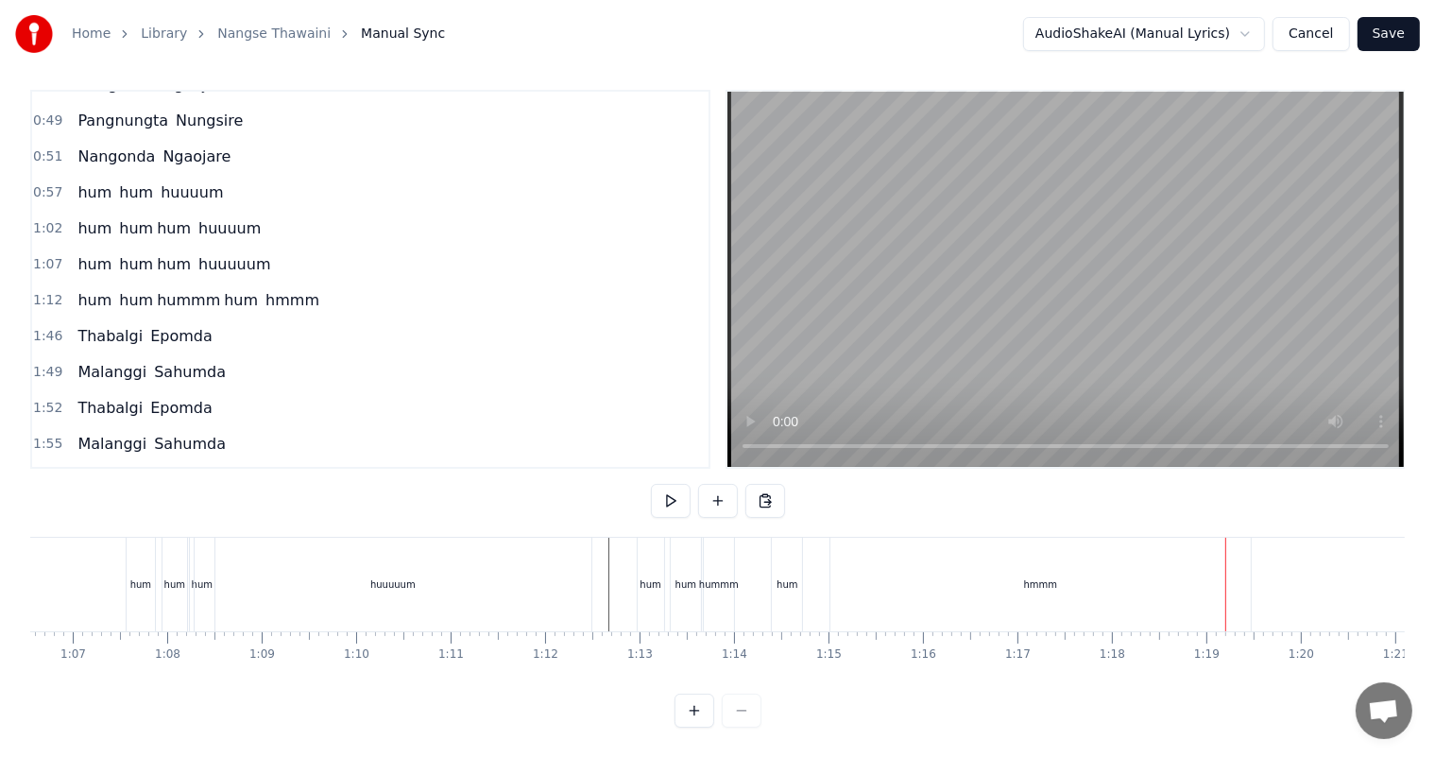
click at [1153, 571] on div "hmmm" at bounding box center [1041, 585] width 421 height 94
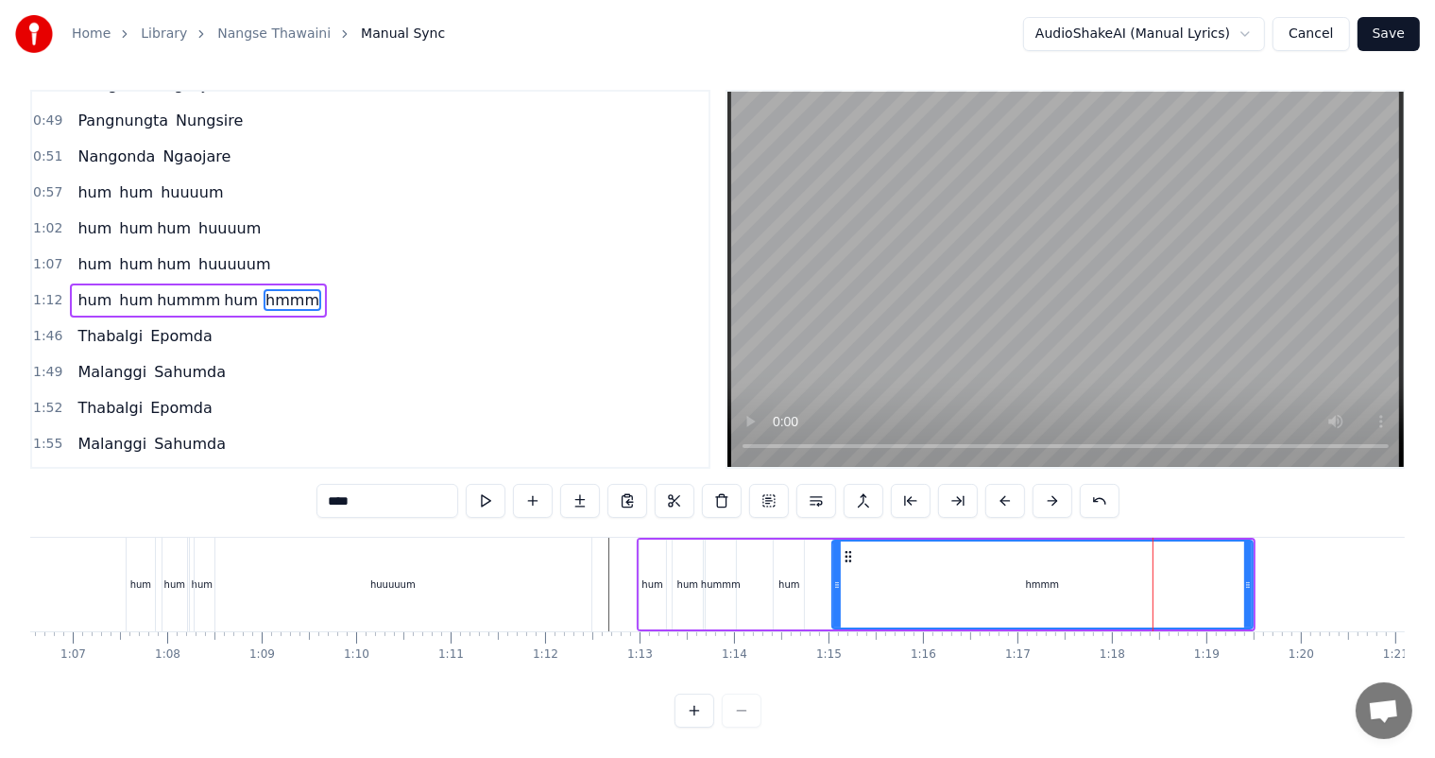
scroll to position [0, 0]
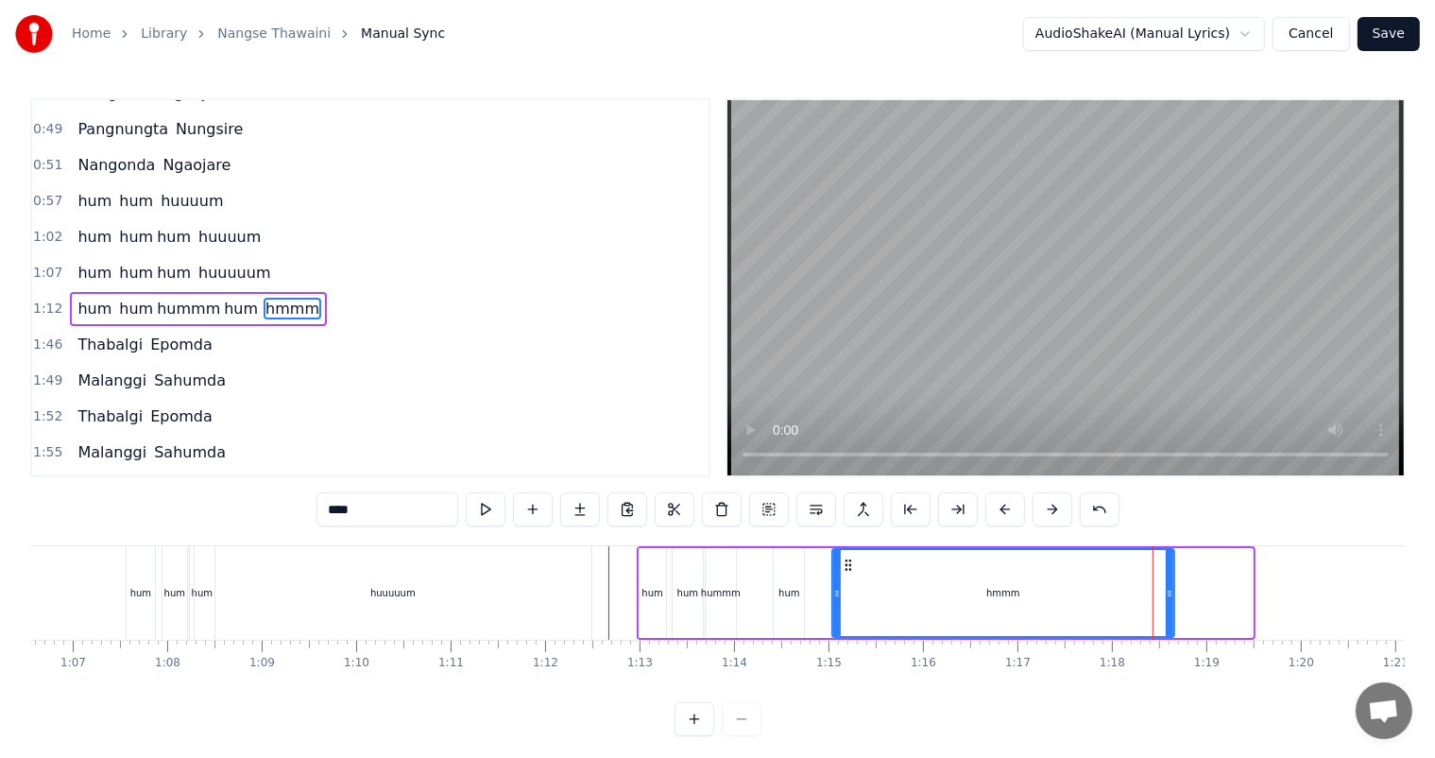
drag, startPoint x: 1250, startPoint y: 593, endPoint x: 1157, endPoint y: 592, distance: 93.6
click at [1171, 593] on icon at bounding box center [1170, 593] width 8 height 15
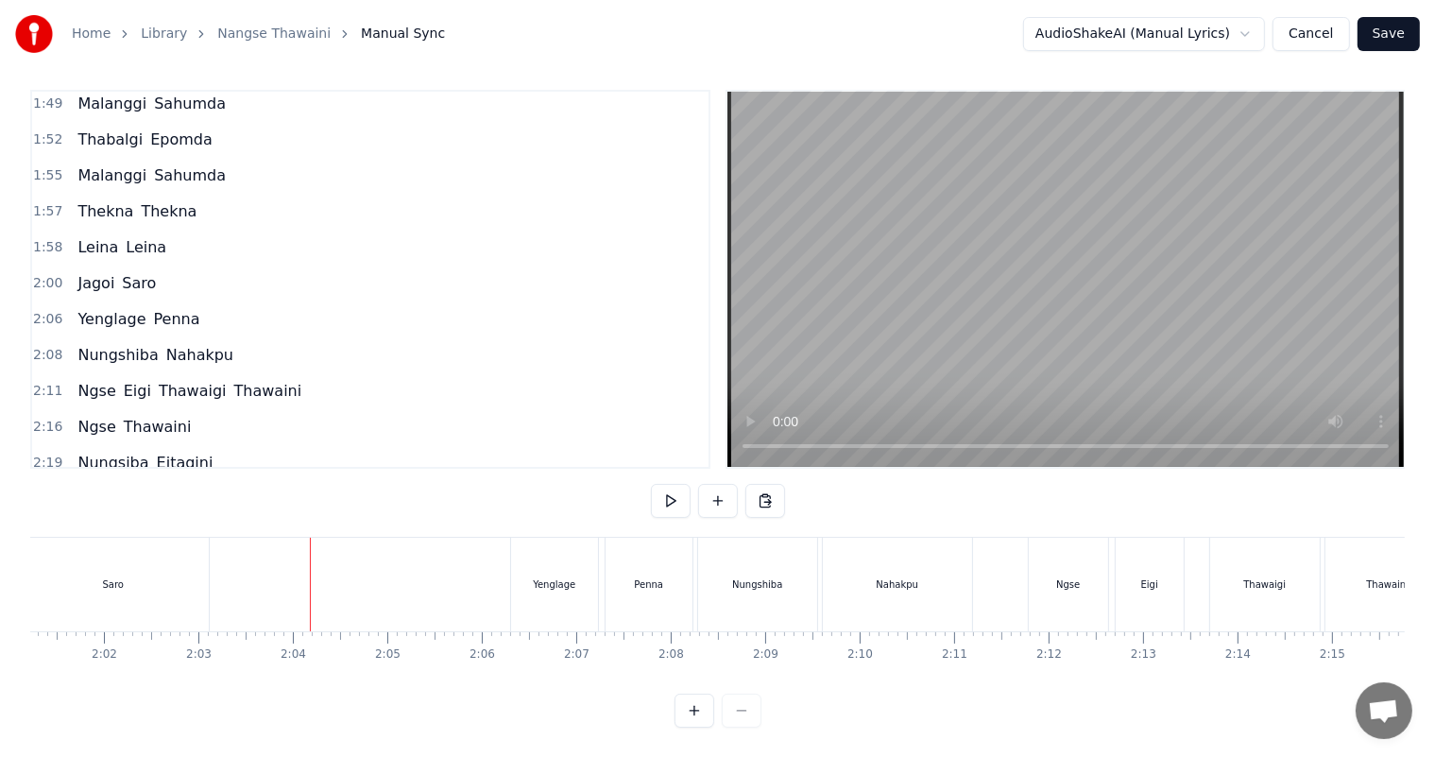
scroll to position [1017, 0]
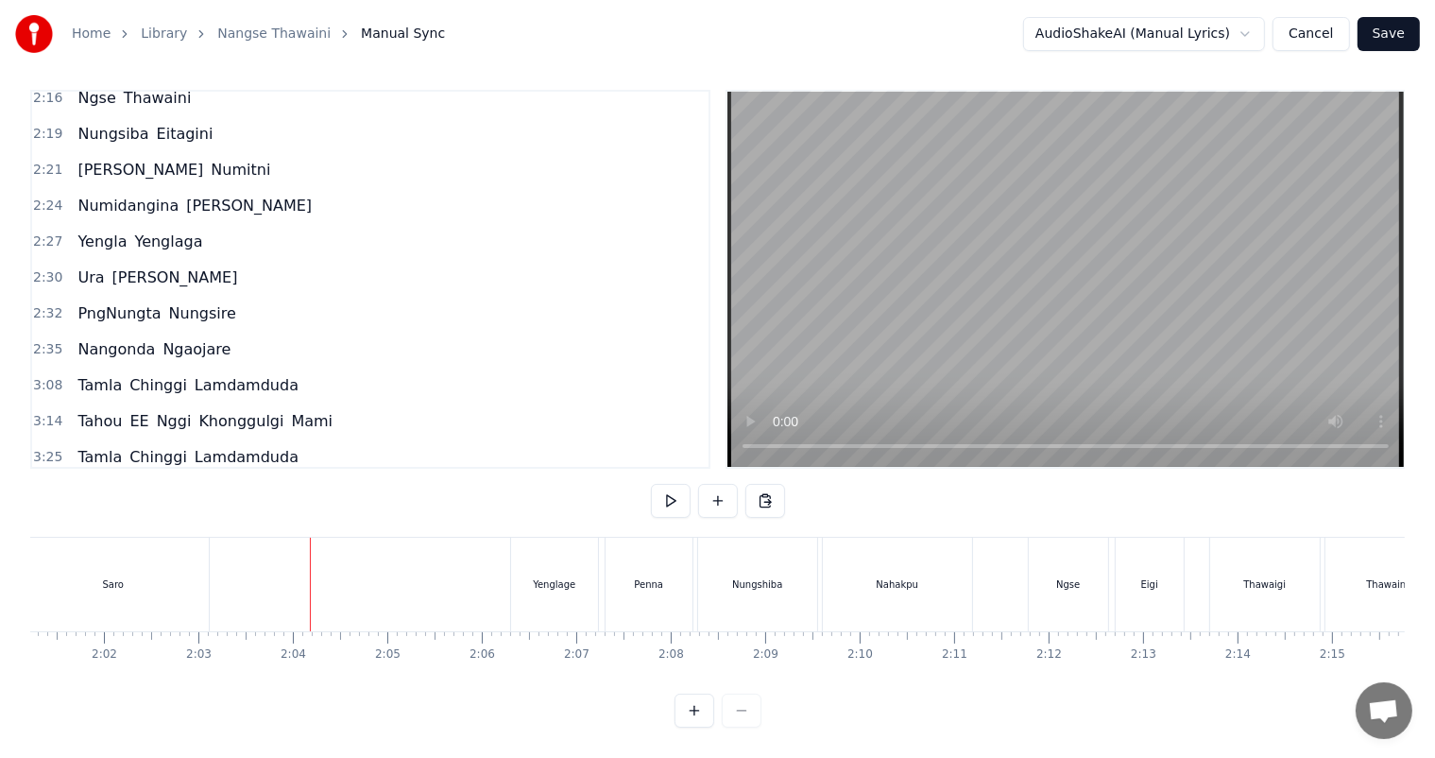
click at [129, 577] on div "Saro" at bounding box center [113, 585] width 191 height 94
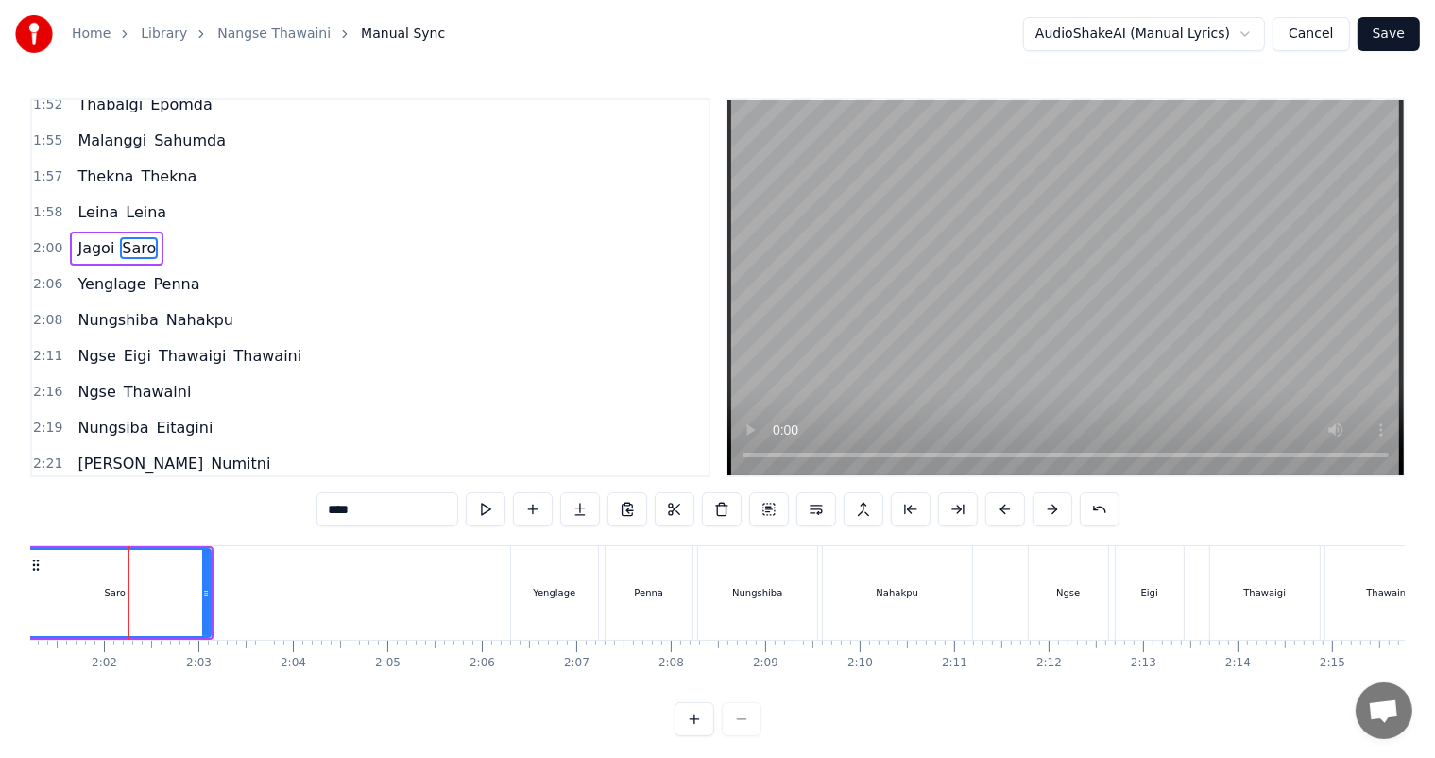
scroll to position [663, 0]
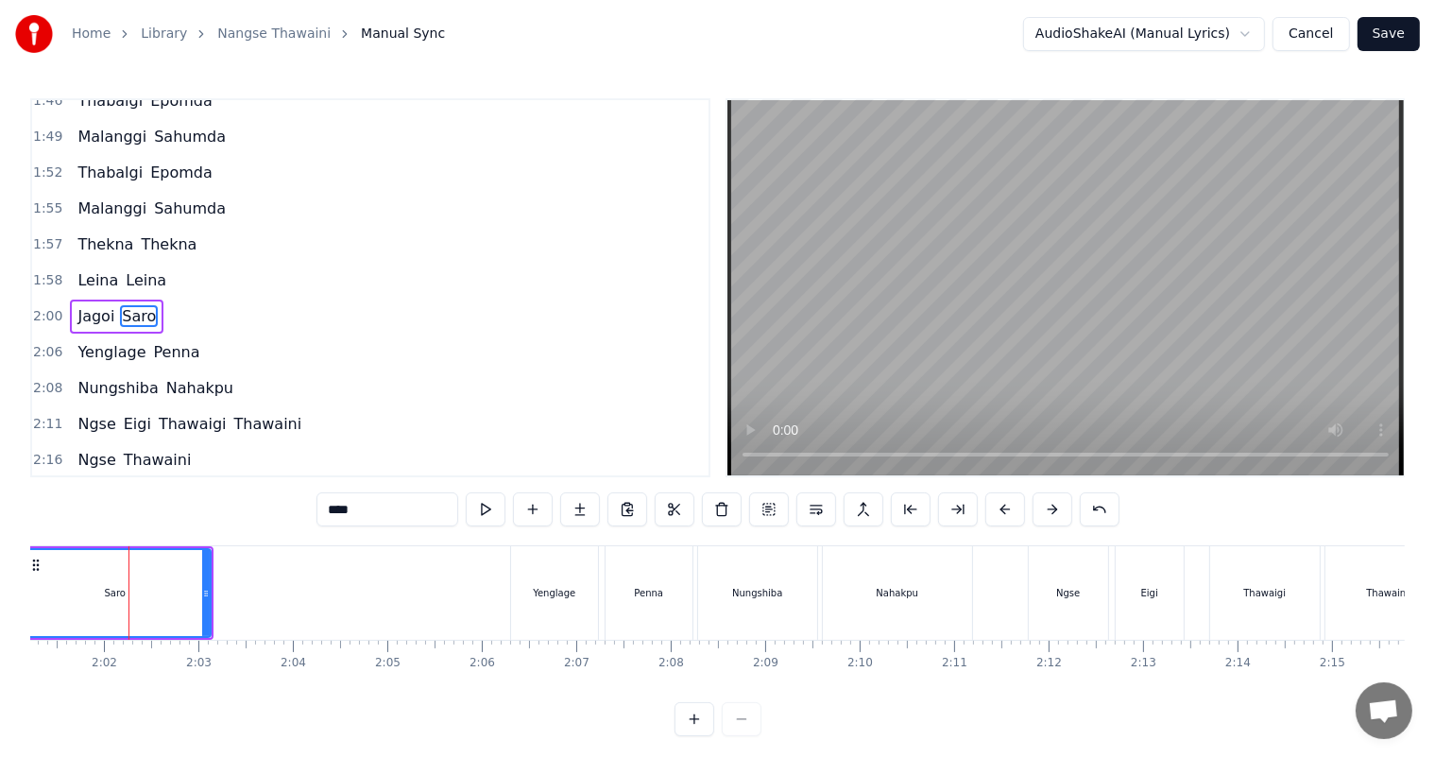
click at [367, 517] on input "****" at bounding box center [388, 509] width 142 height 34
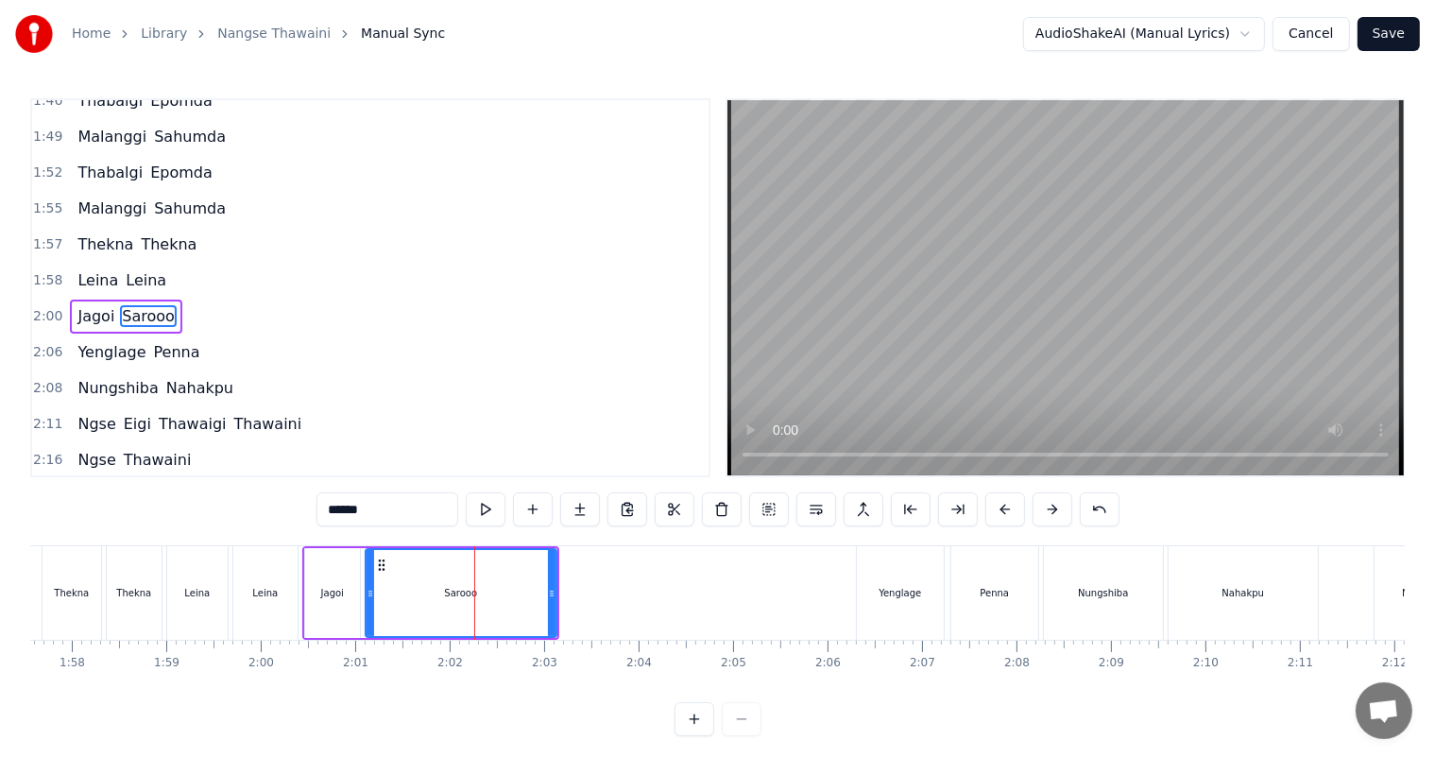
scroll to position [0, 11072]
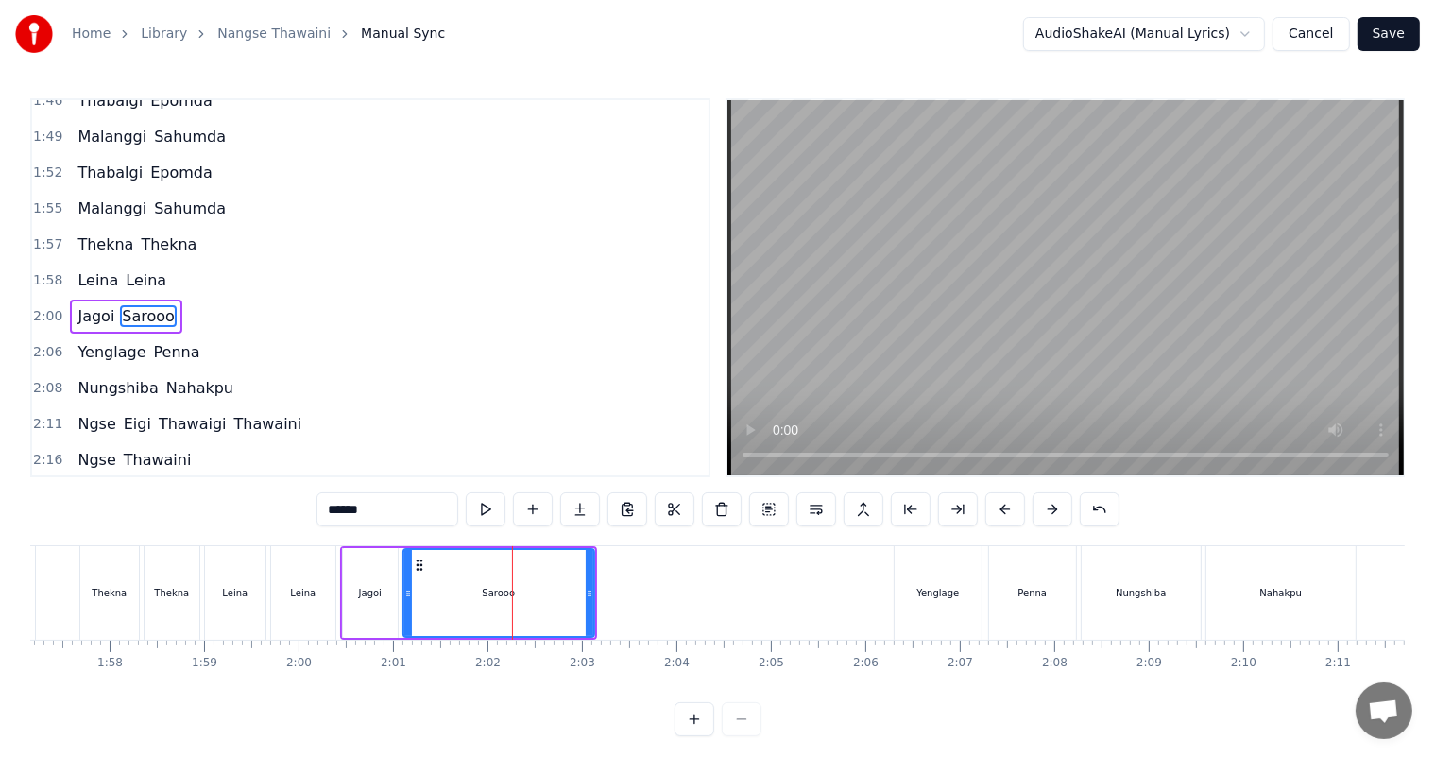
type input "******"
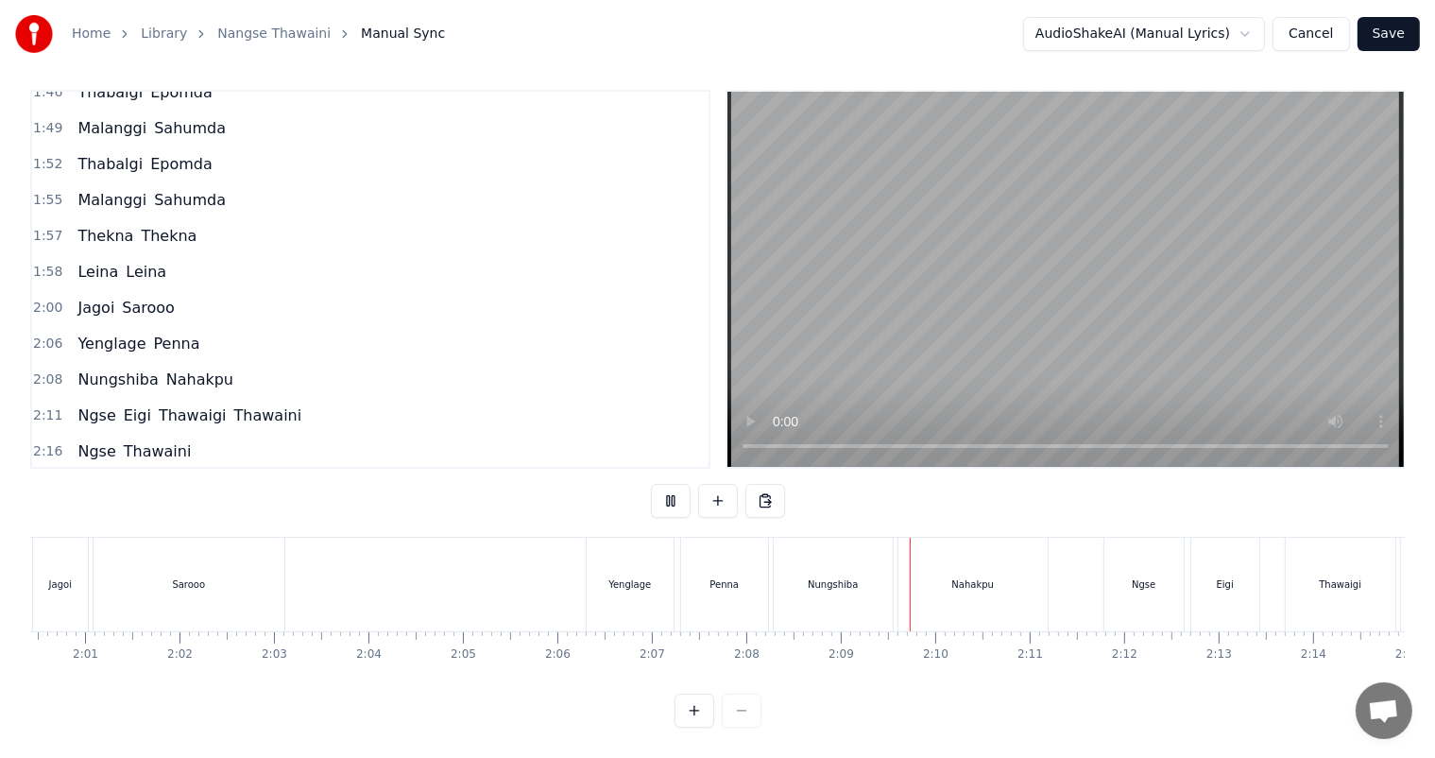
scroll to position [0, 11416]
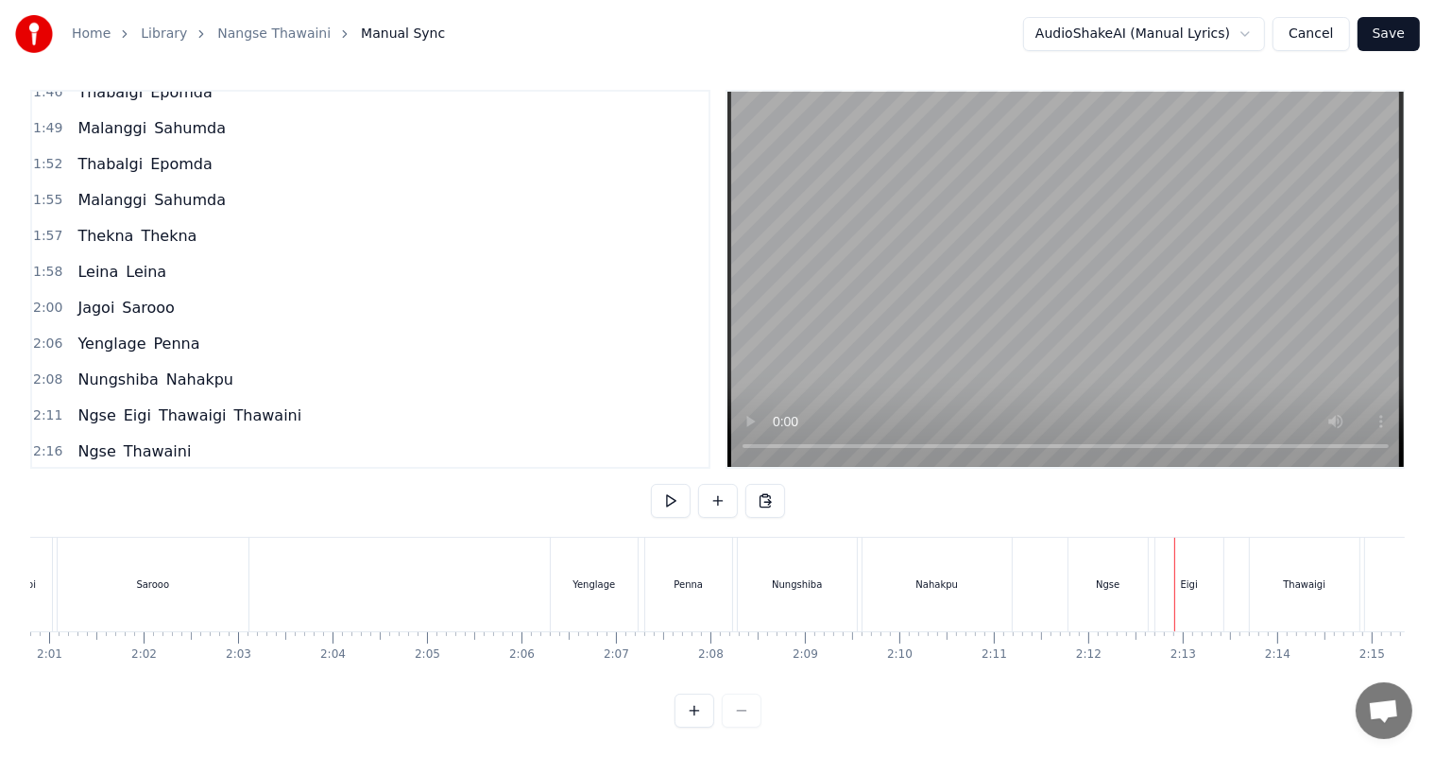
click at [1103, 578] on div "Ngse" at bounding box center [1108, 585] width 79 height 94
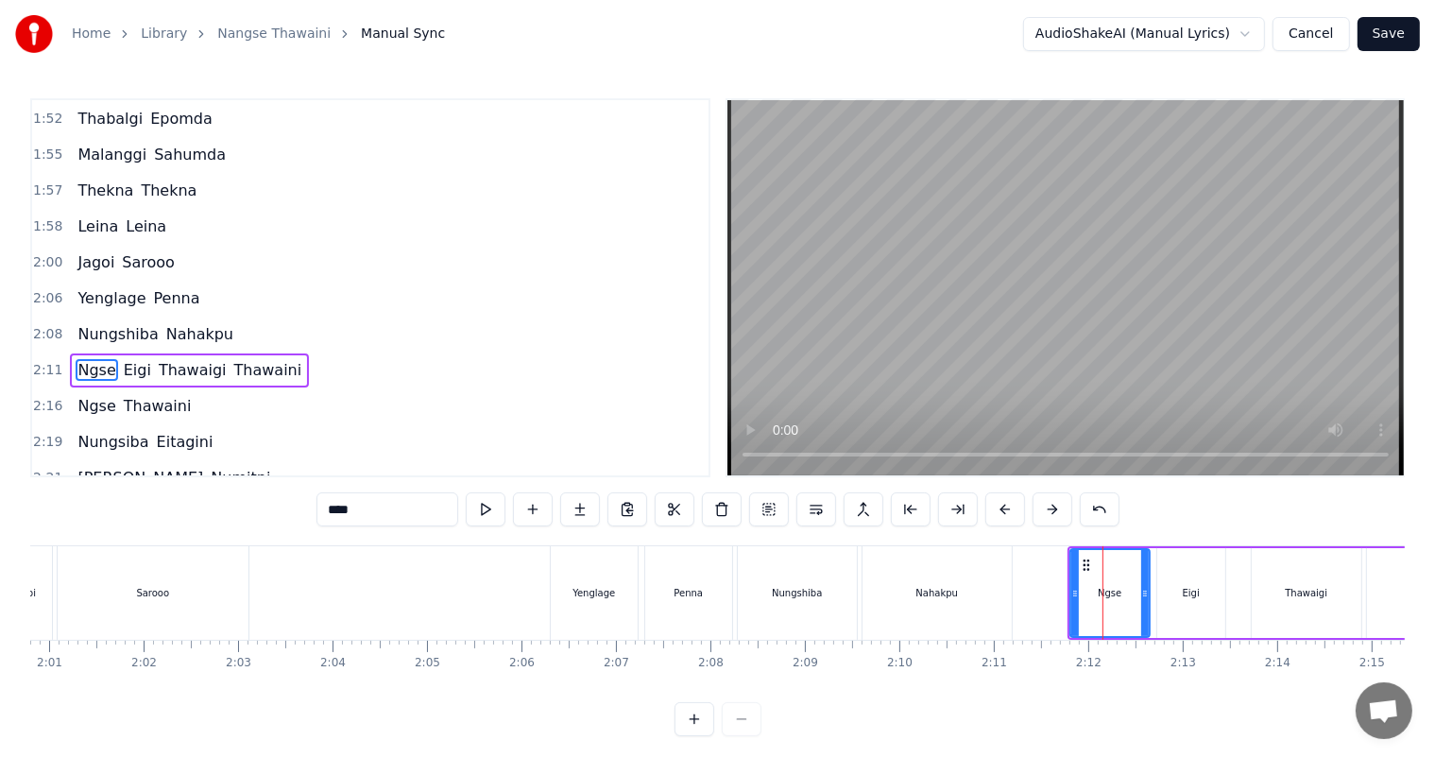
scroll to position [767, 0]
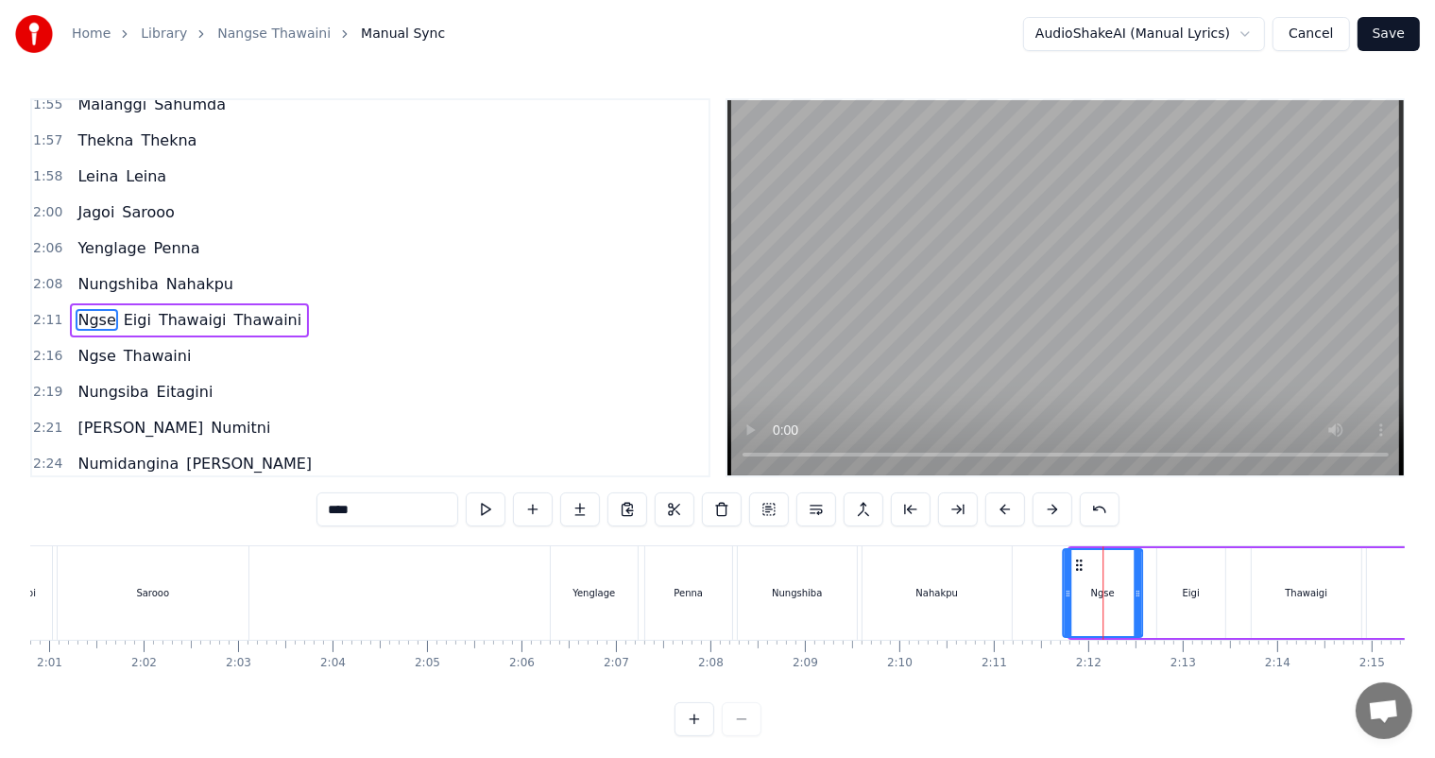
click at [1075, 567] on icon at bounding box center [1079, 565] width 15 height 15
click at [575, 584] on div "Yenglage" at bounding box center [594, 593] width 87 height 94
type input "********"
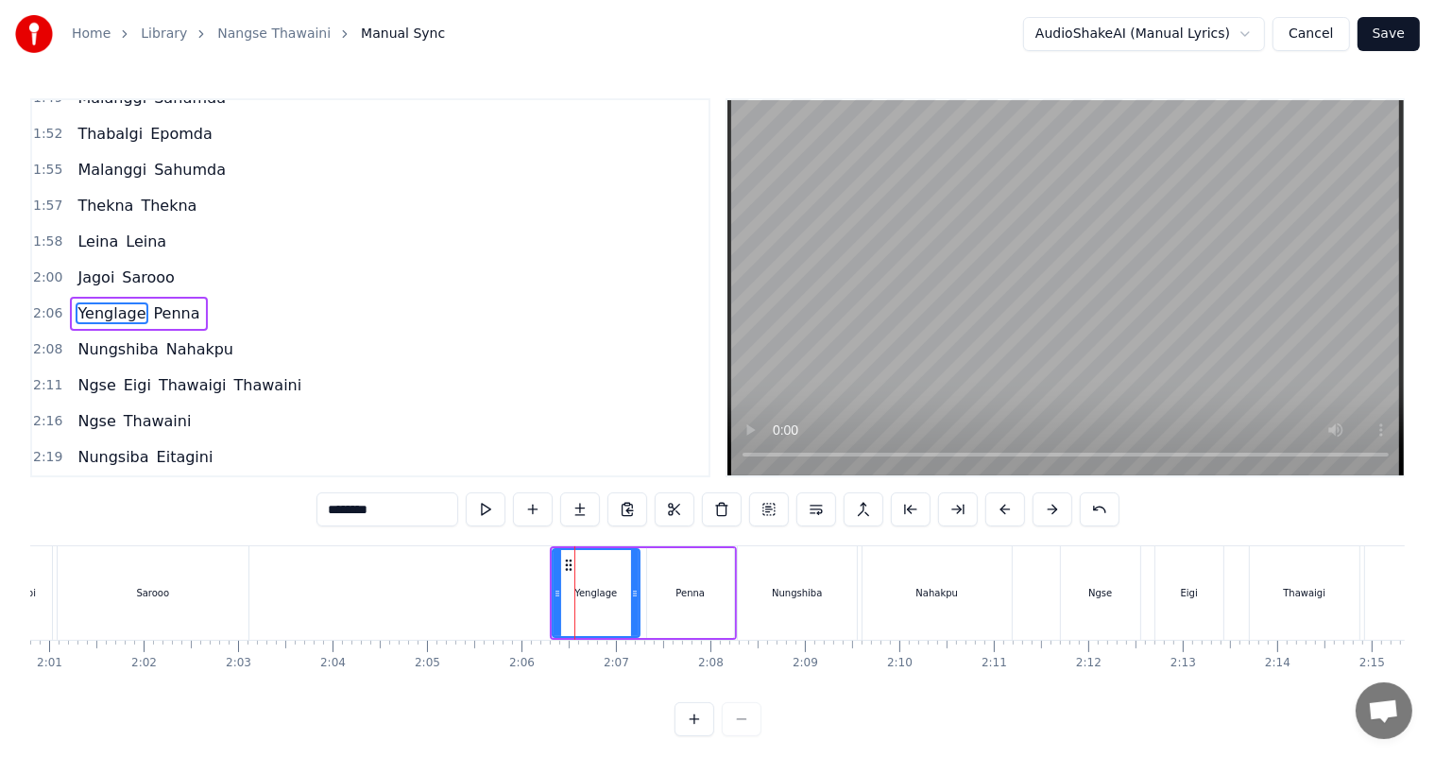
scroll to position [698, 0]
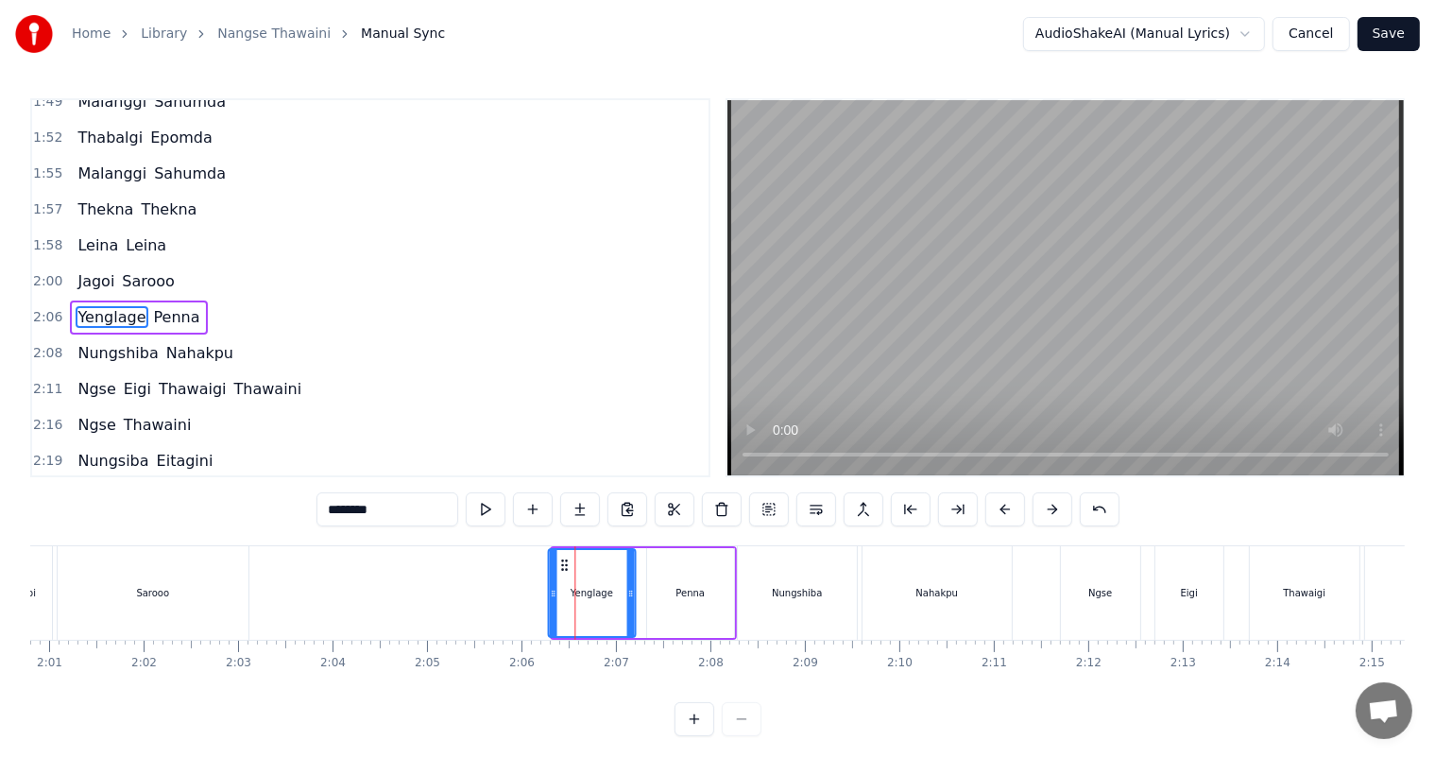
click at [561, 562] on icon at bounding box center [564, 565] width 15 height 15
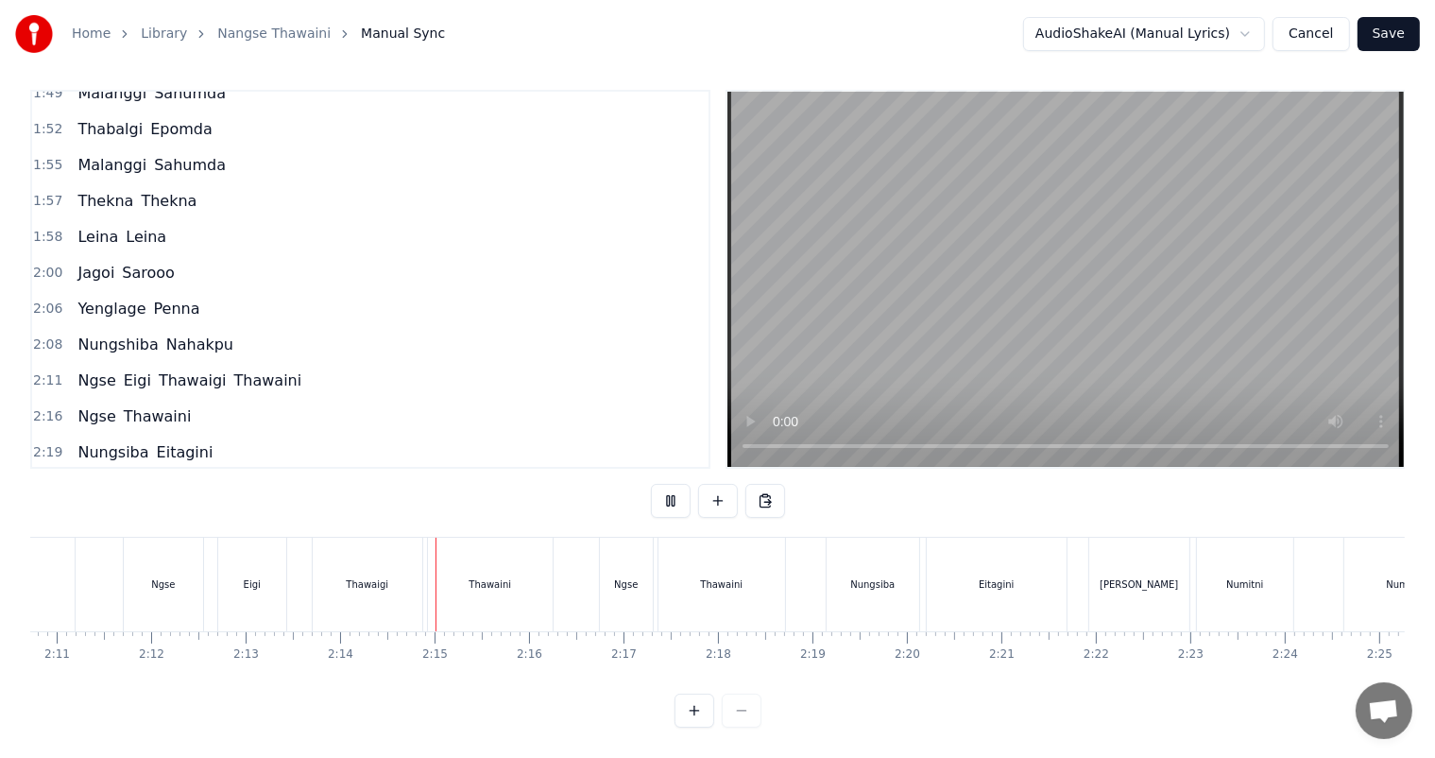
scroll to position [0, 12611]
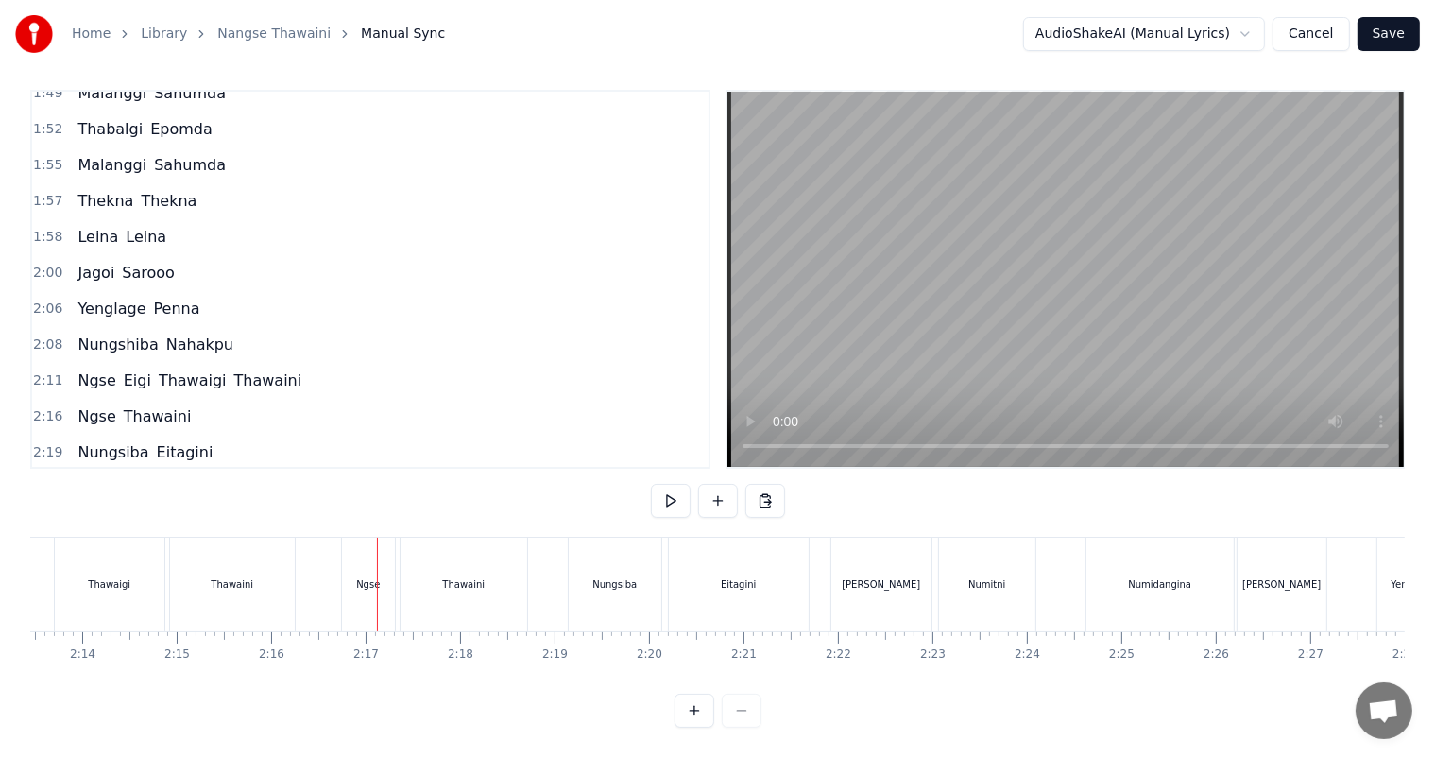
click at [95, 405] on span "Ngse" at bounding box center [97, 416] width 42 height 22
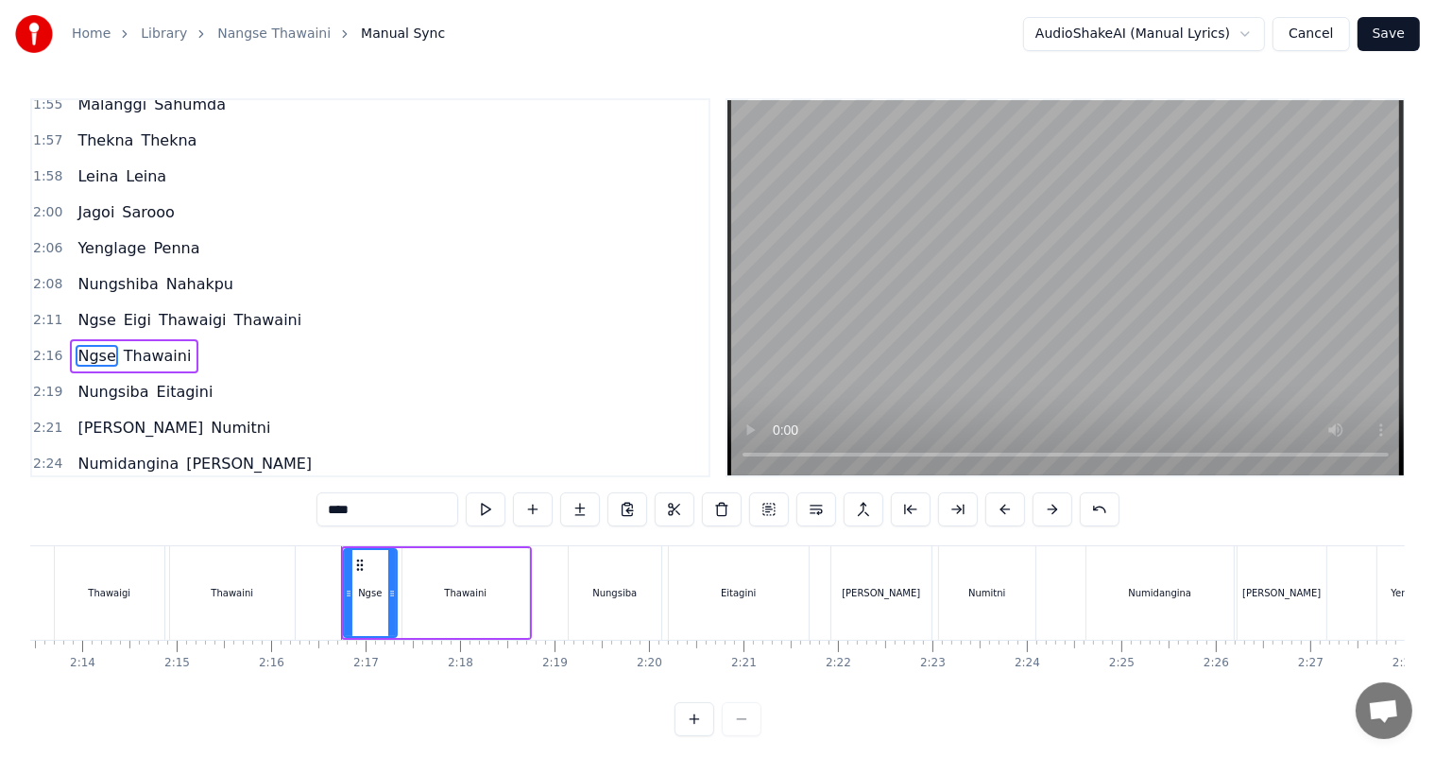
scroll to position [802, 0]
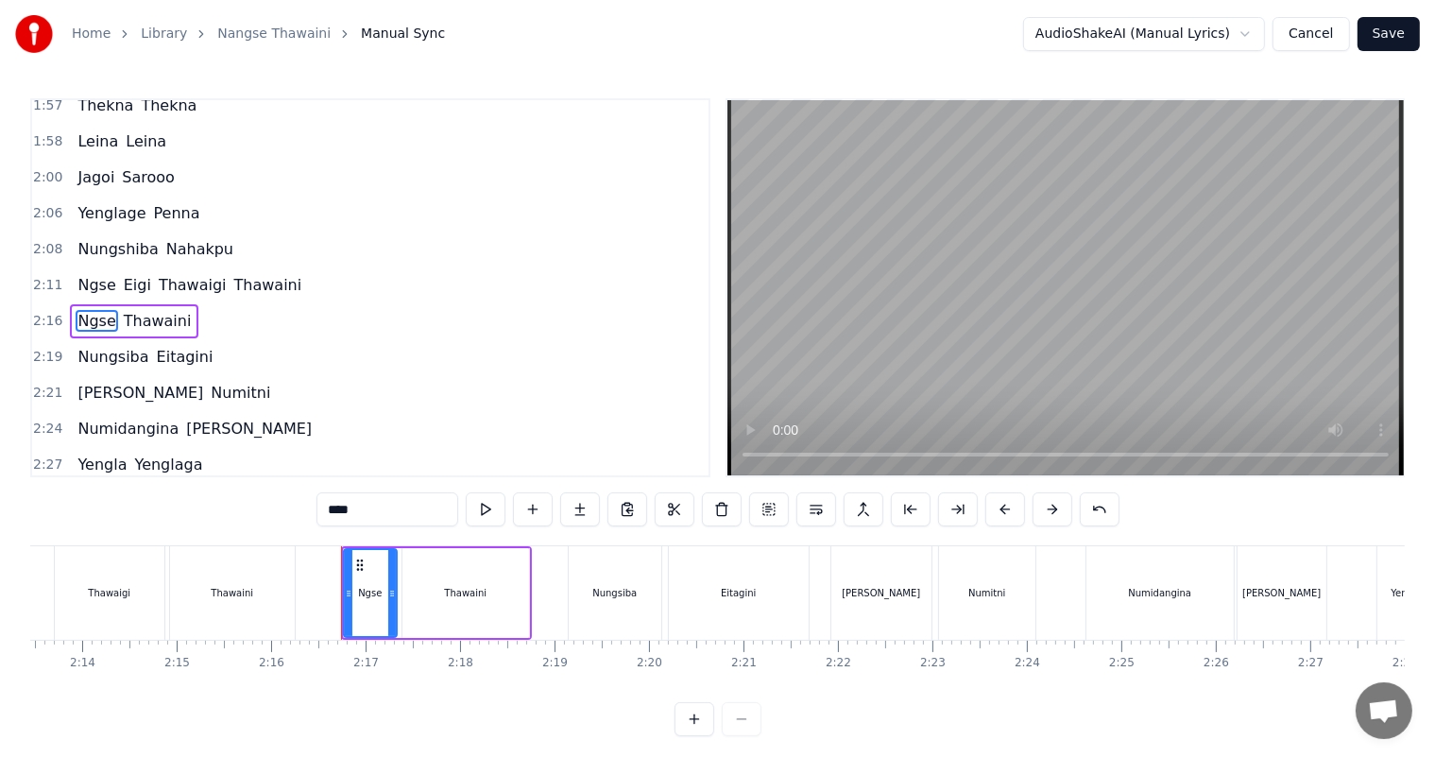
drag, startPoint x: 370, startPoint y: 509, endPoint x: 339, endPoint y: 506, distance: 30.5
click at [339, 506] on input "****" at bounding box center [388, 509] width 142 height 34
type input "******"
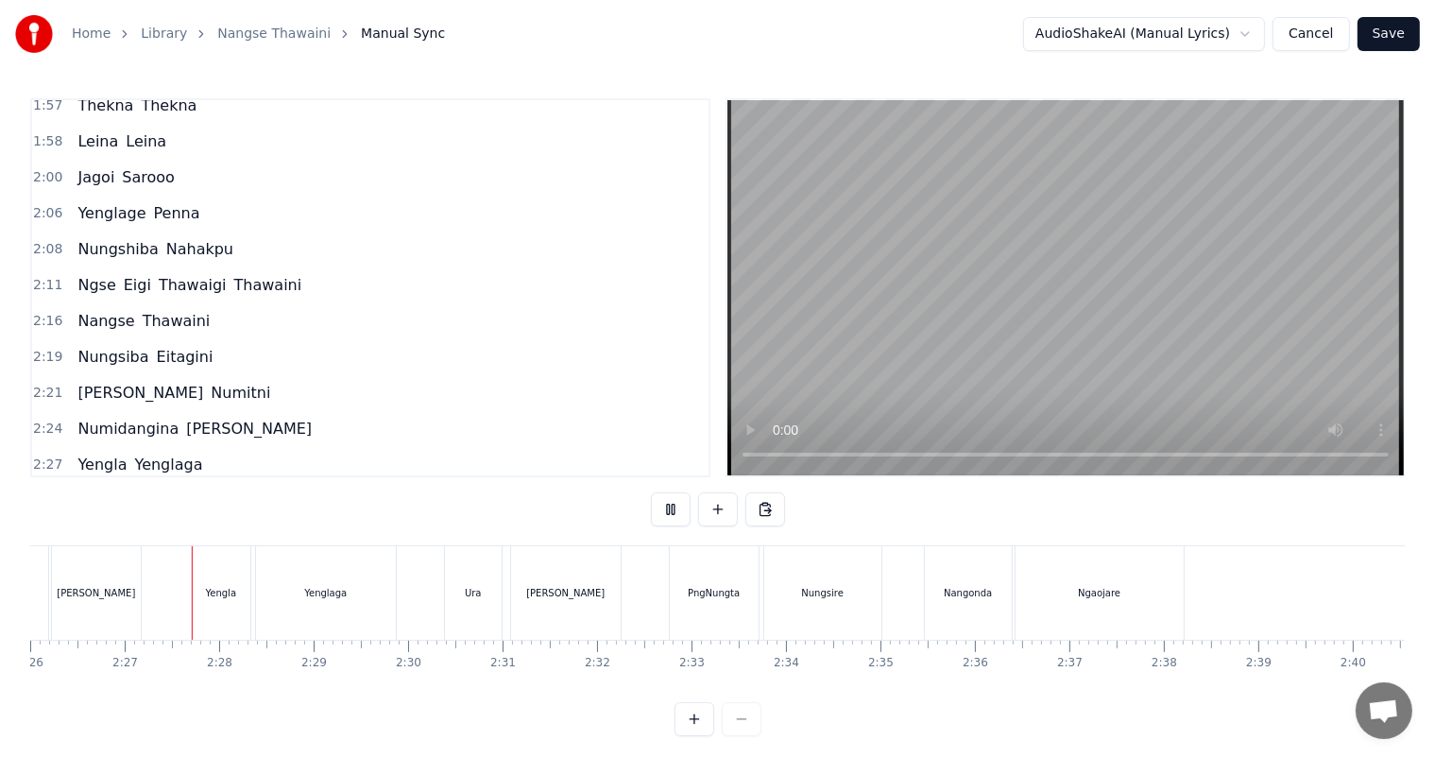
scroll to position [0, 13798]
click at [721, 587] on div "PngNungta" at bounding box center [713, 593] width 52 height 14
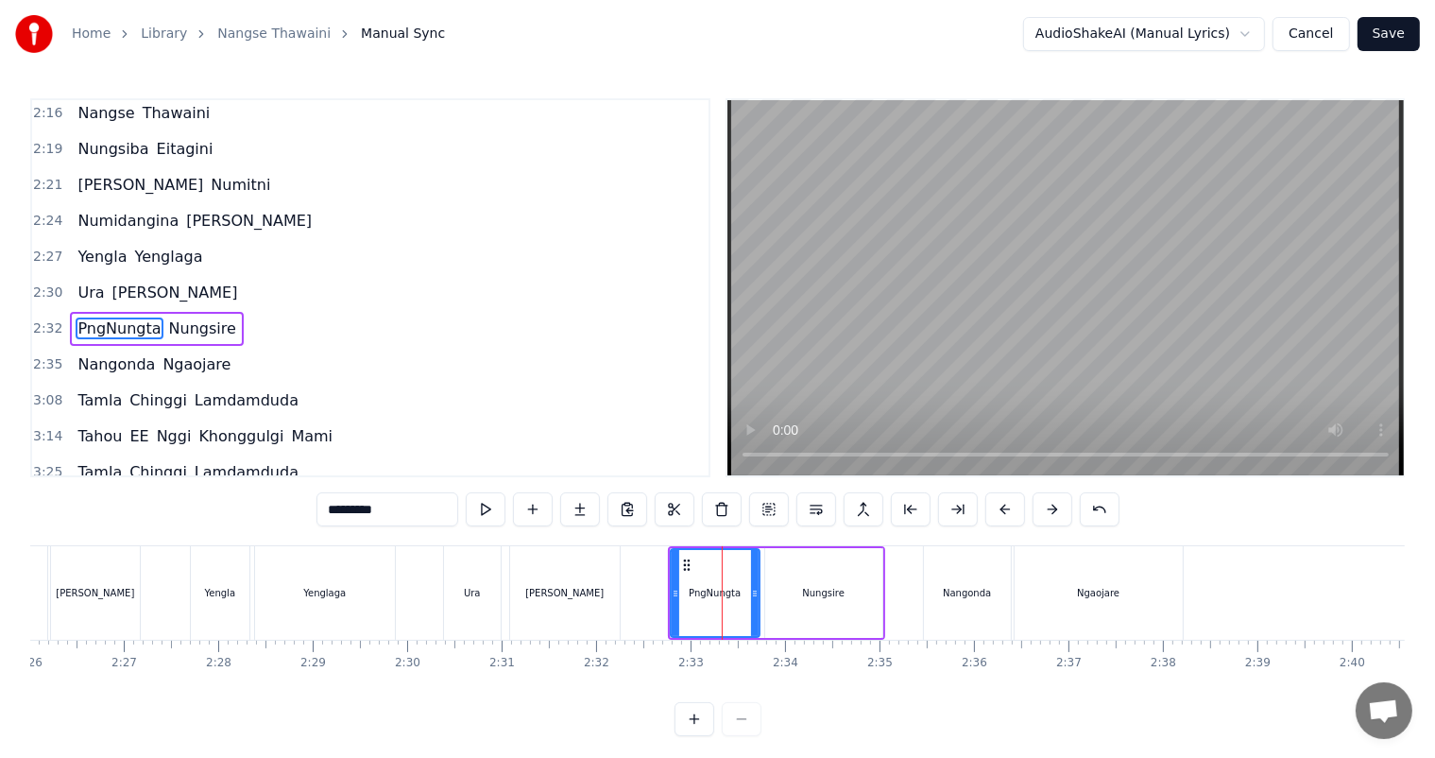
scroll to position [1011, 0]
drag, startPoint x: 408, startPoint y: 506, endPoint x: 339, endPoint y: 507, distance: 69.0
click at [339, 507] on input "*********" at bounding box center [388, 509] width 142 height 34
type input "**********"
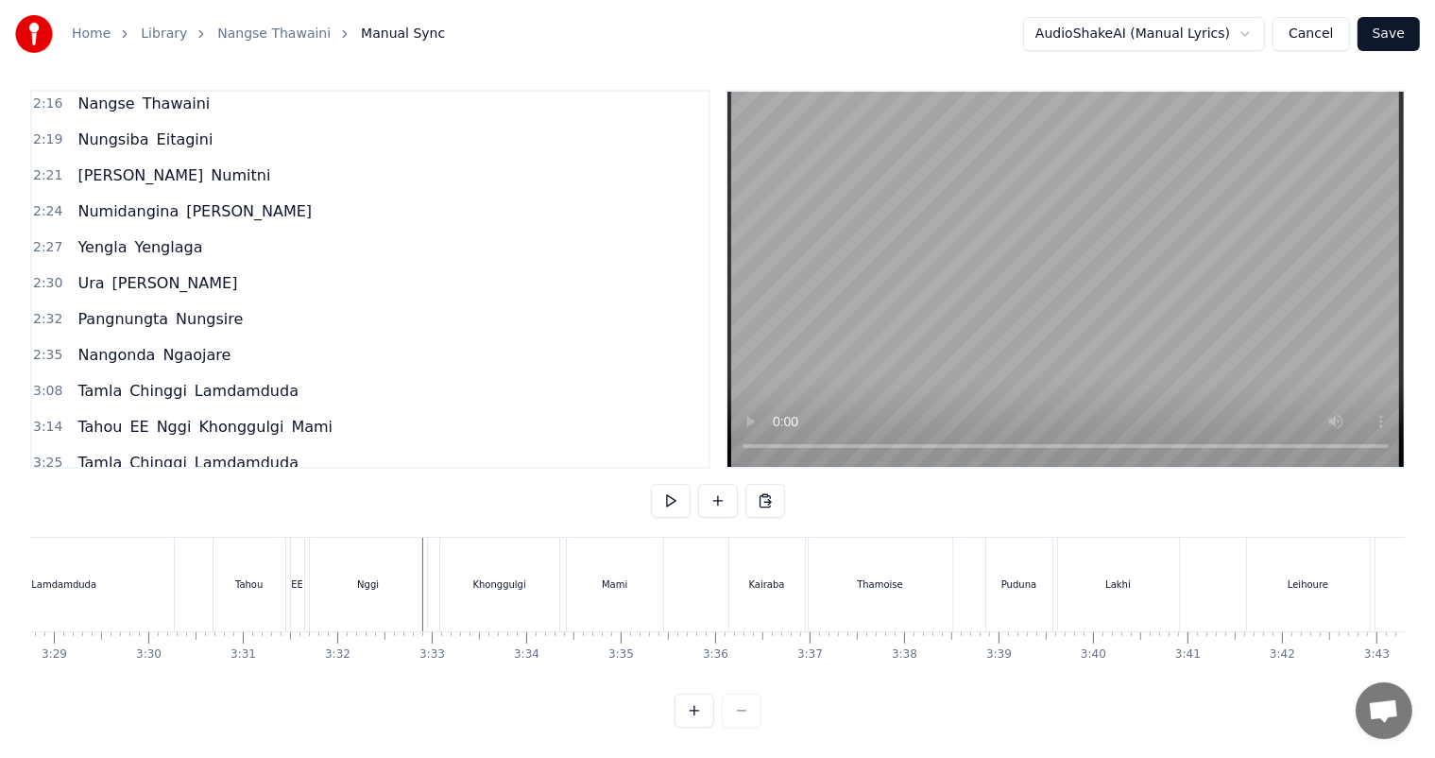
scroll to position [0, 19611]
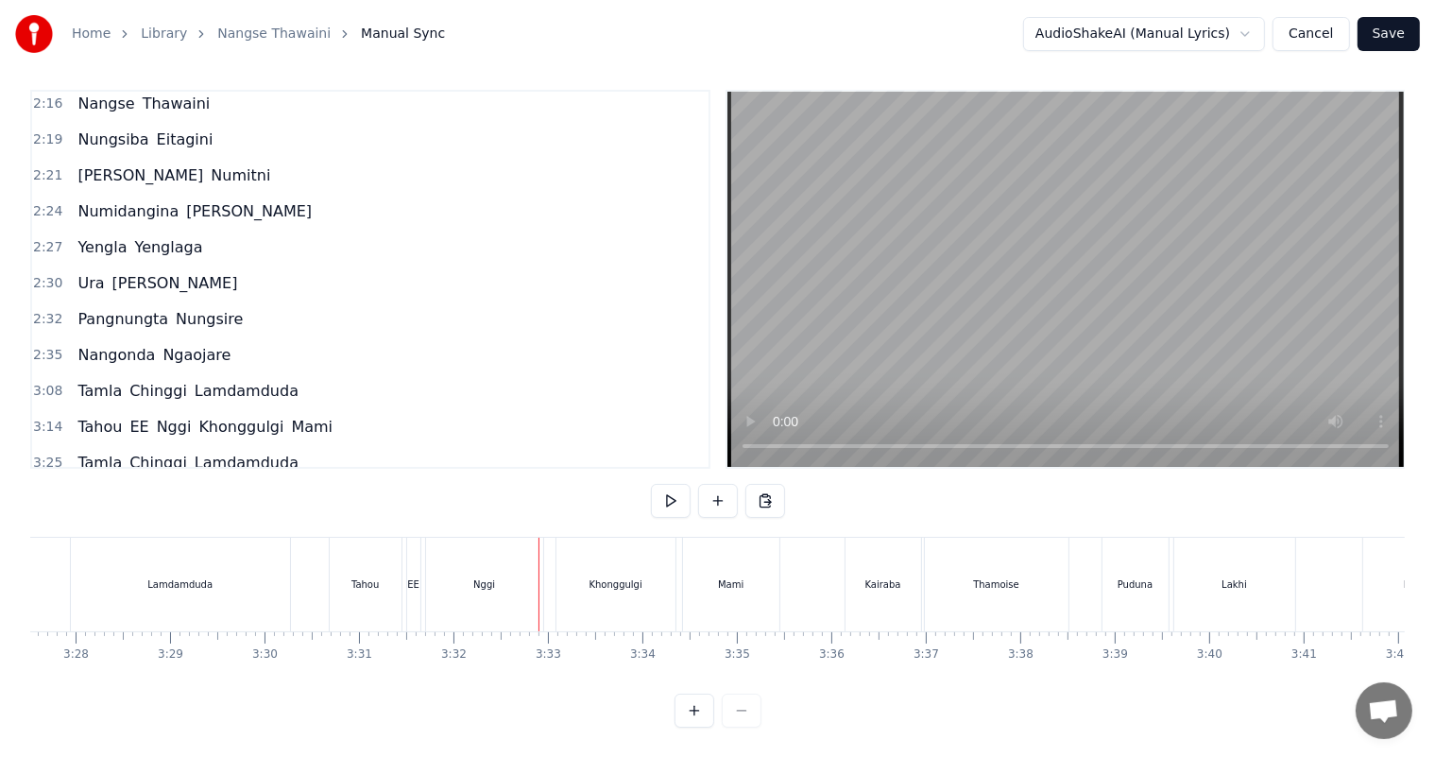
click at [363, 577] on div "Tahou" at bounding box center [365, 584] width 27 height 14
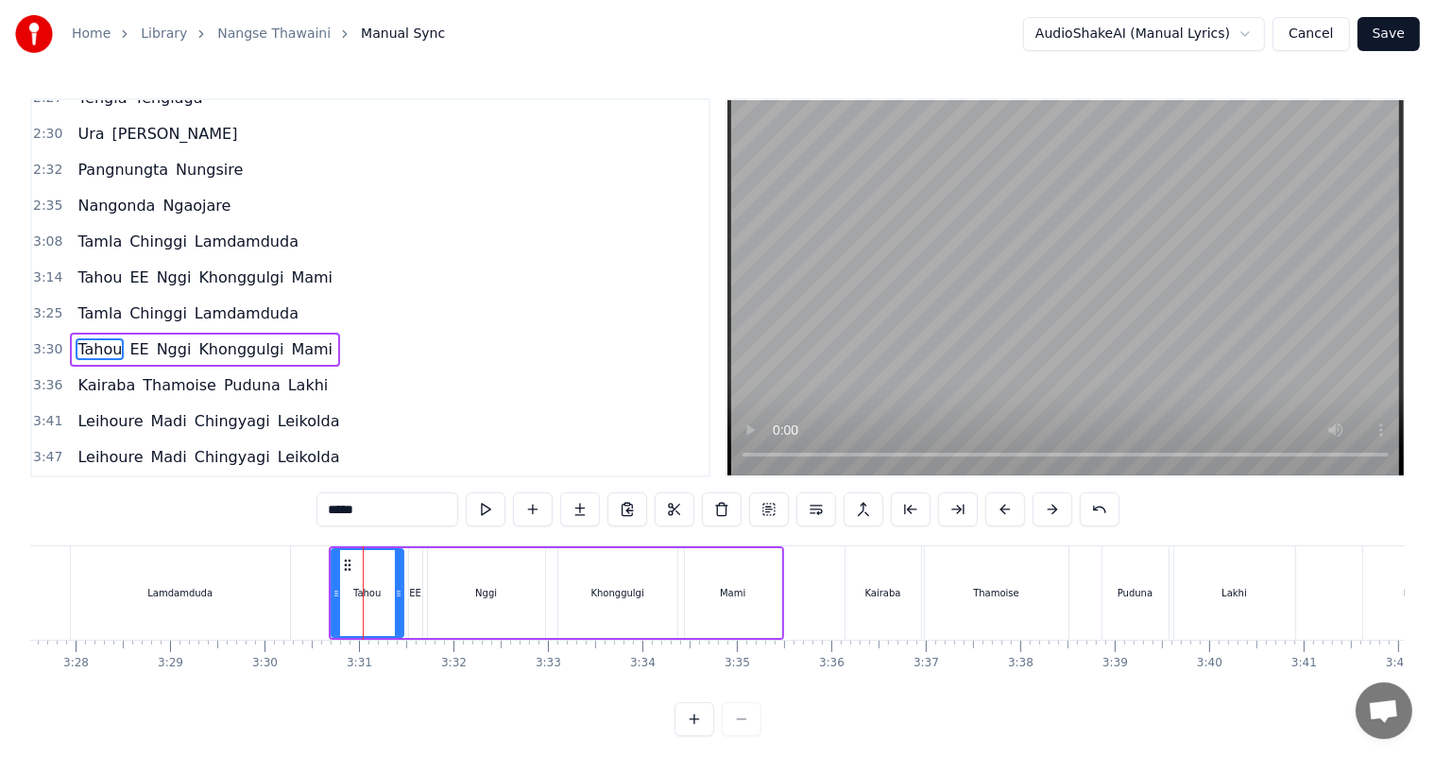
scroll to position [1185, 0]
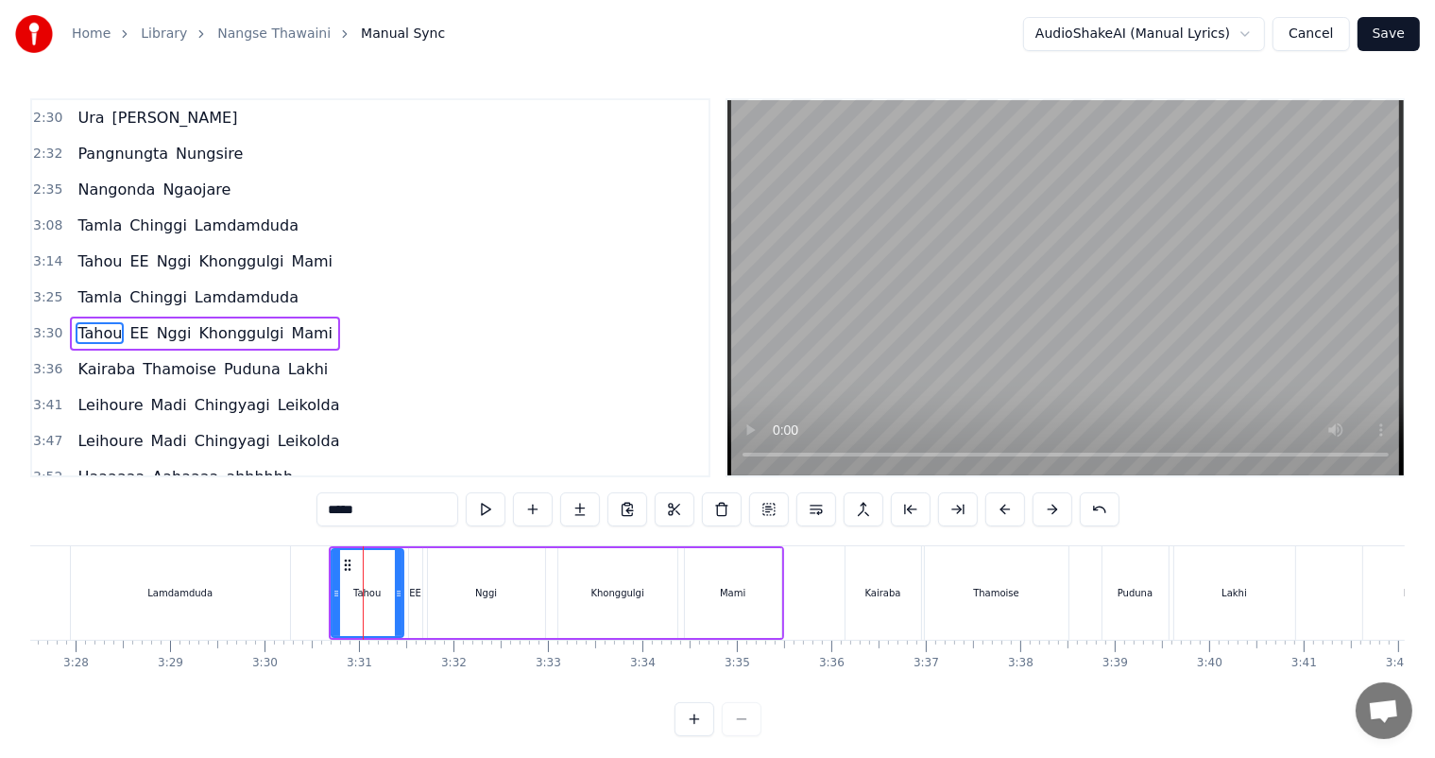
click at [412, 590] on div "EE" at bounding box center [415, 593] width 12 height 14
type input "**"
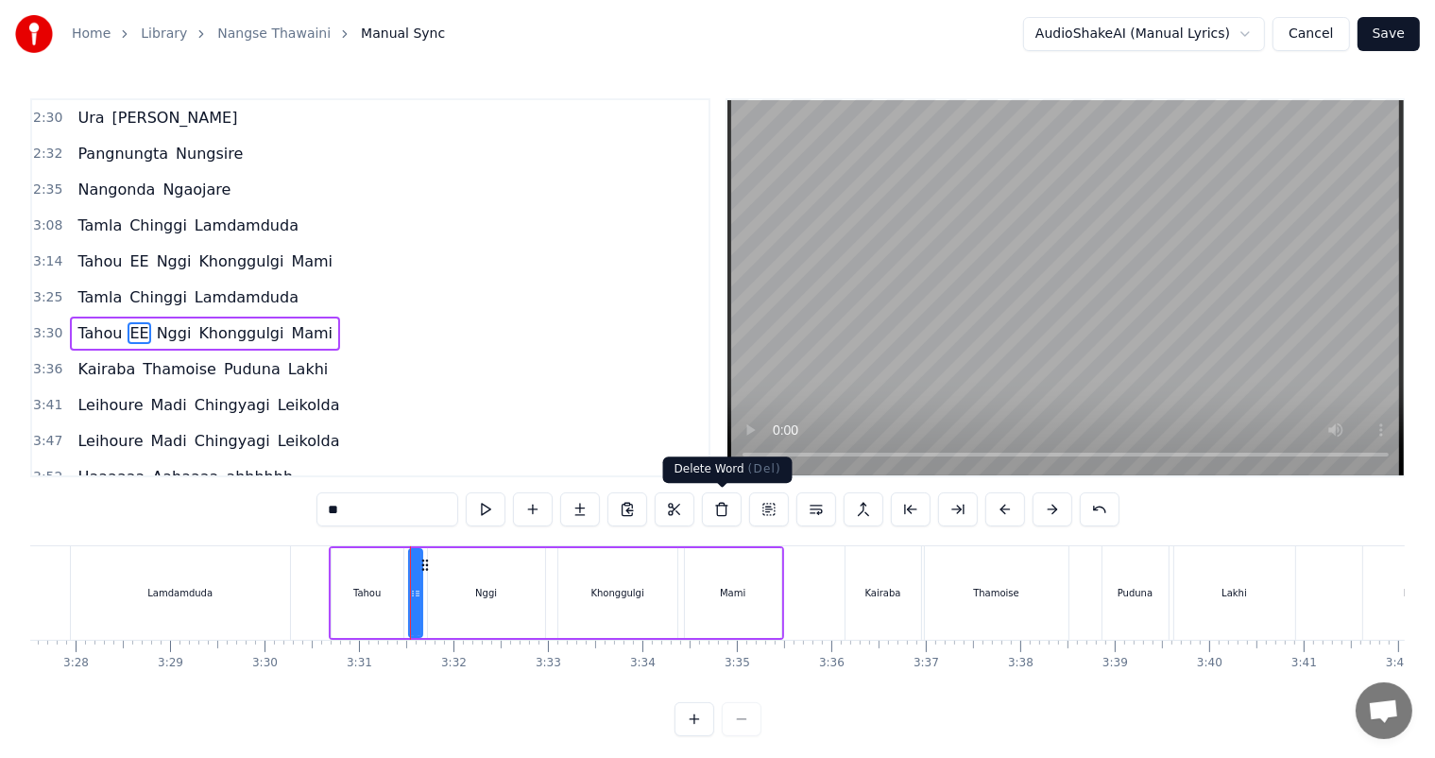
click at [727, 507] on button at bounding box center [722, 509] width 40 height 34
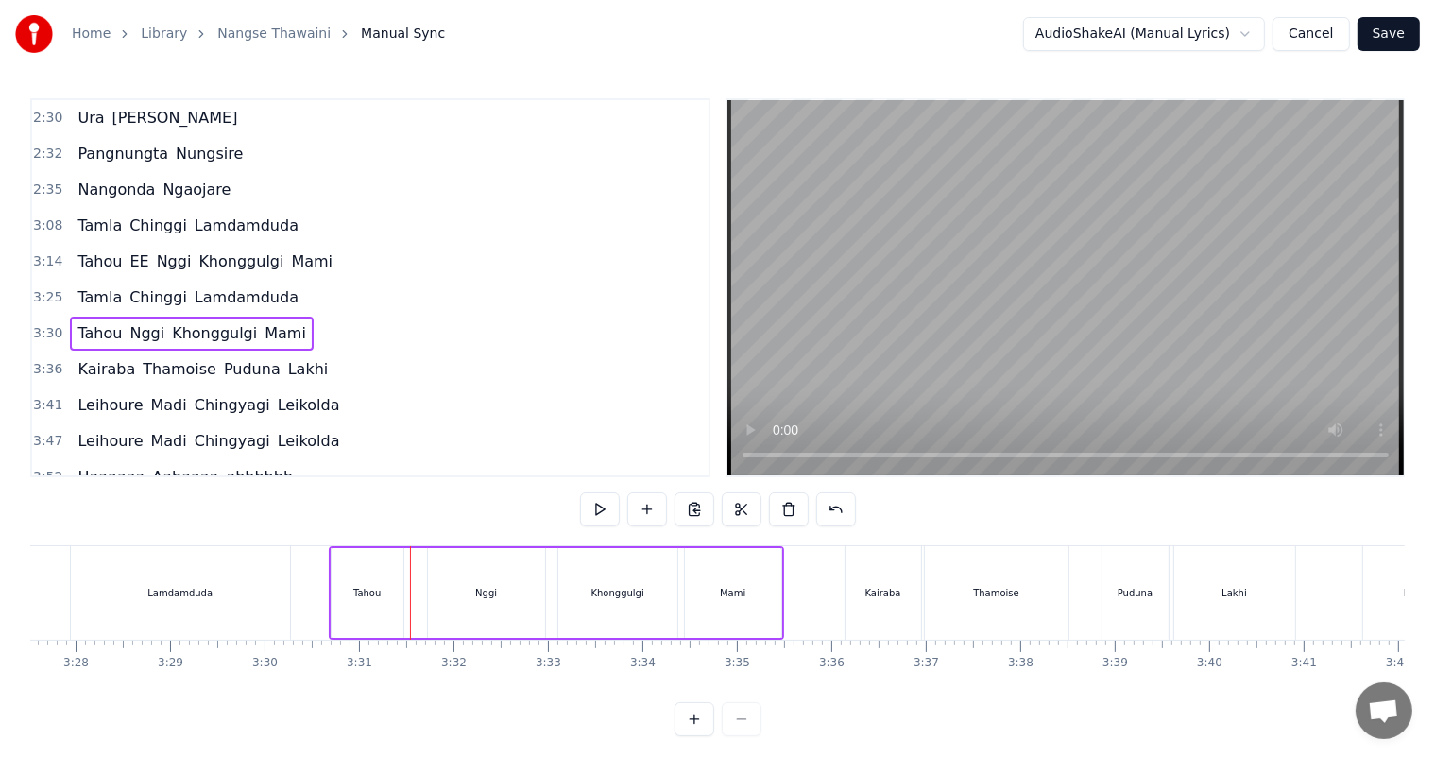
click at [386, 578] on div "Tahou" at bounding box center [368, 593] width 72 height 90
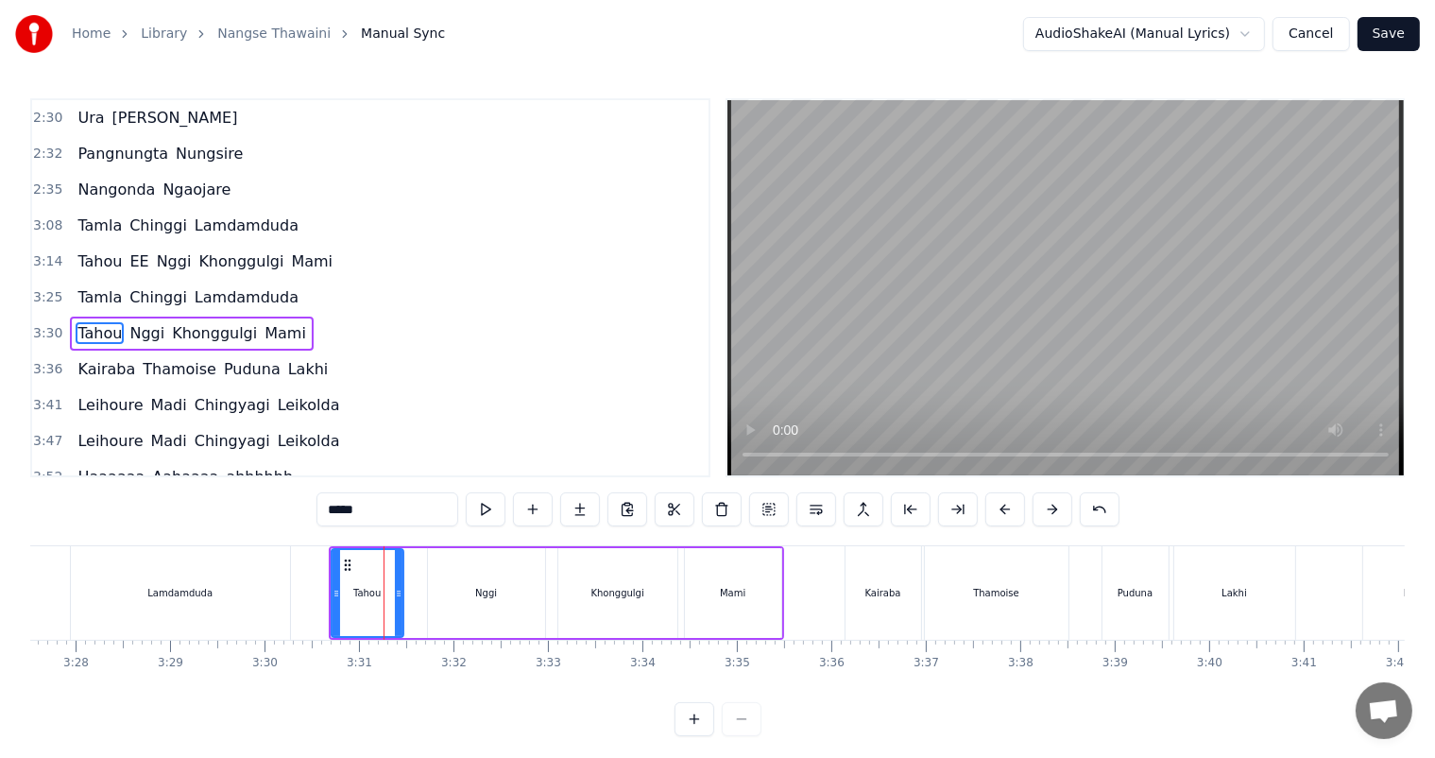
click at [382, 506] on input "*****" at bounding box center [388, 509] width 142 height 34
click at [466, 589] on div "Nggi" at bounding box center [486, 593] width 117 height 90
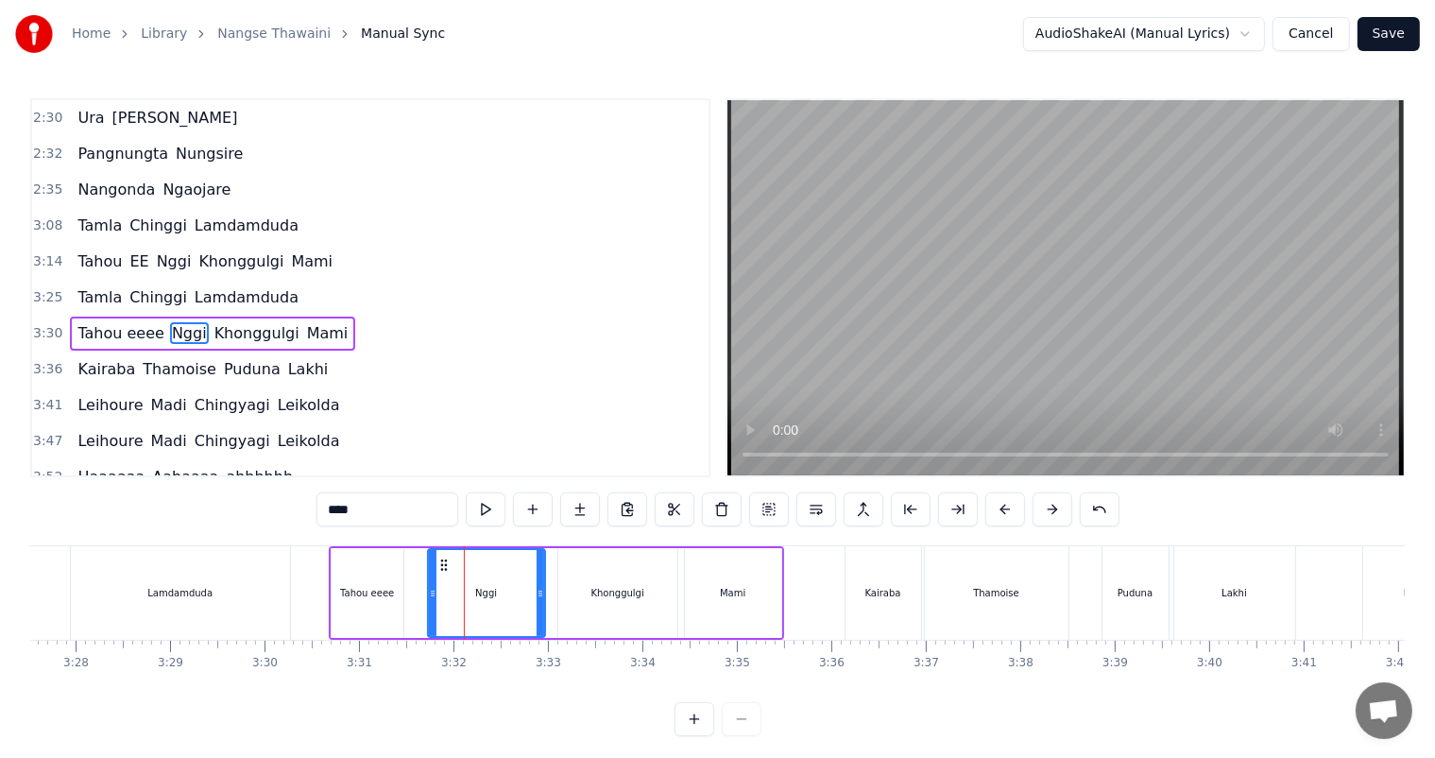
click at [391, 591] on div "Tahou eeee" at bounding box center [368, 593] width 72 height 90
type input "**********"
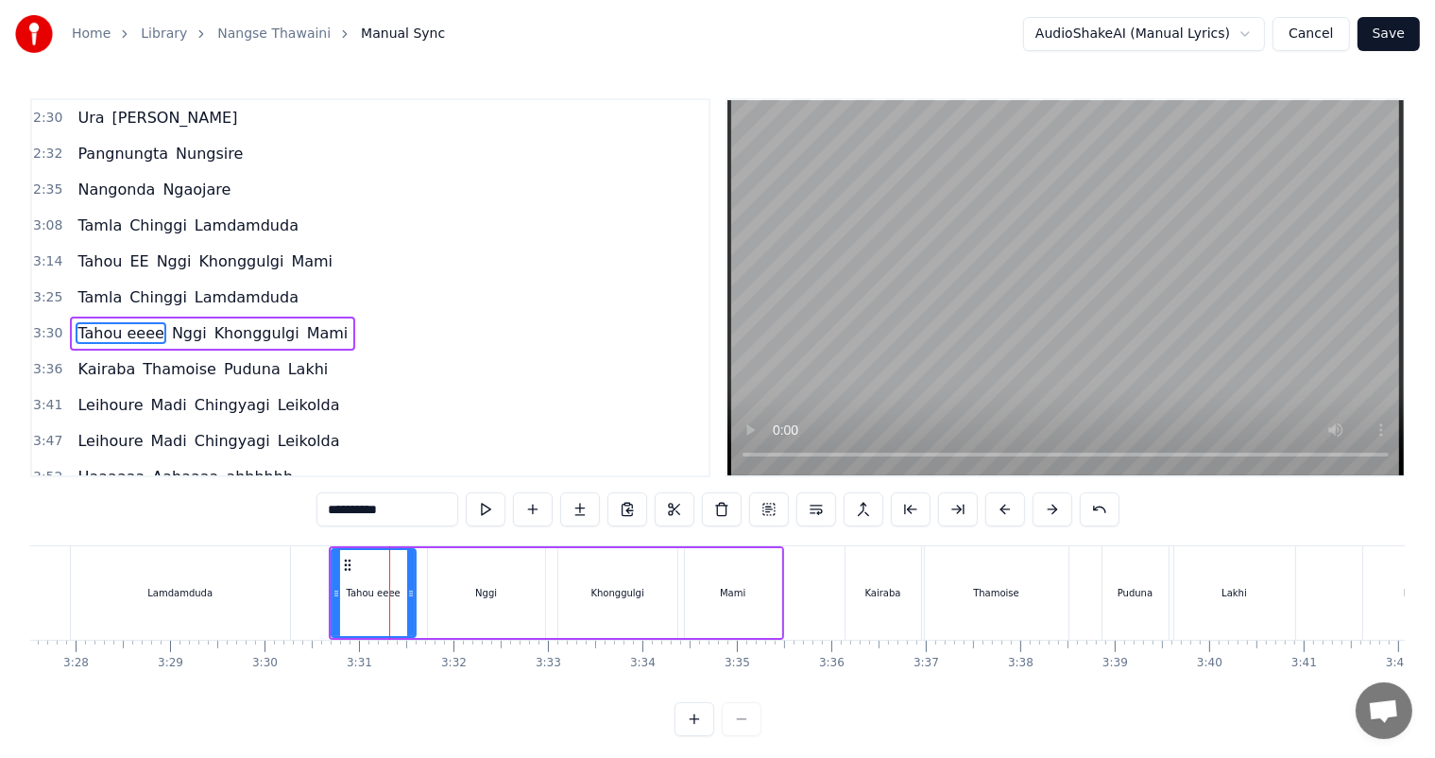
drag, startPoint x: 401, startPoint y: 589, endPoint x: 413, endPoint y: 592, distance: 12.6
click at [413, 592] on icon at bounding box center [411, 593] width 8 height 15
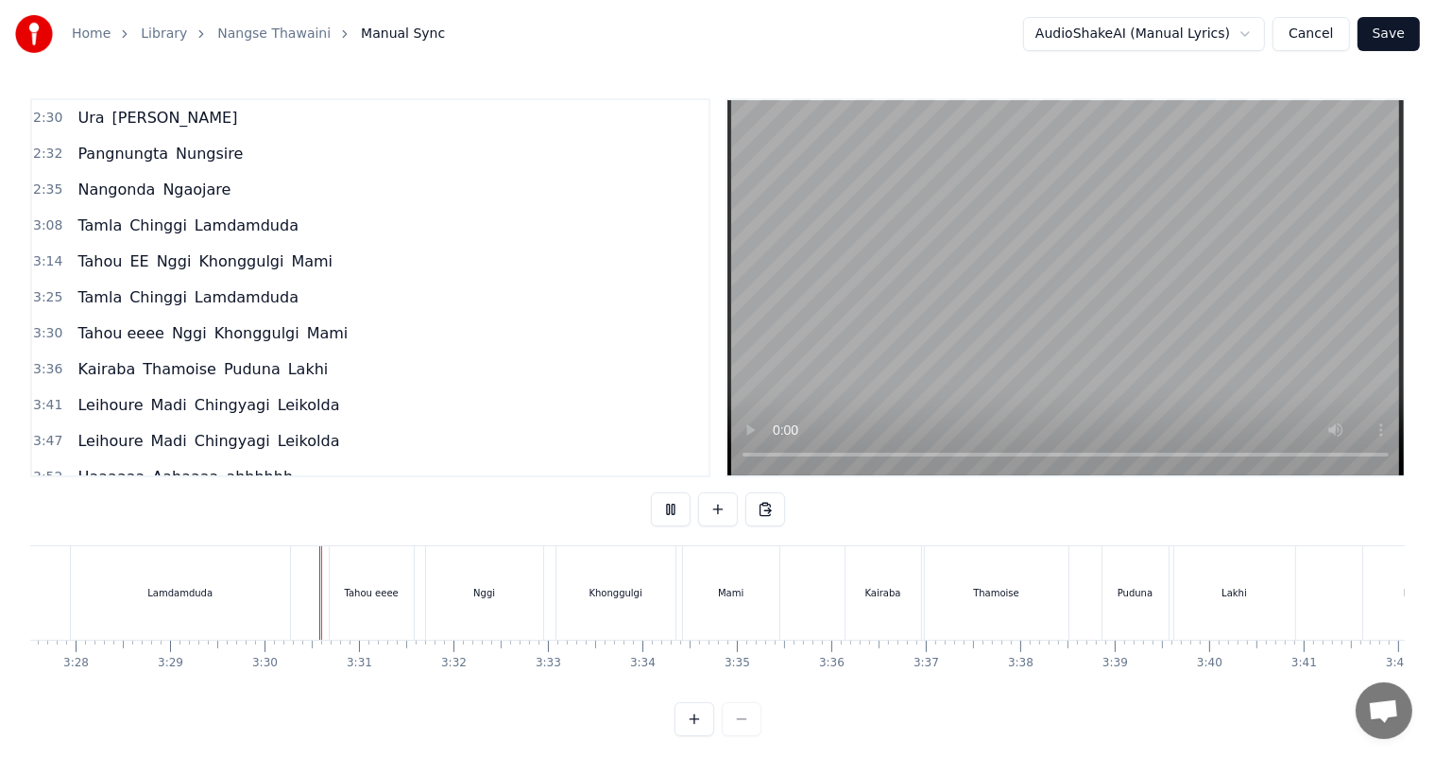
scroll to position [25, 0]
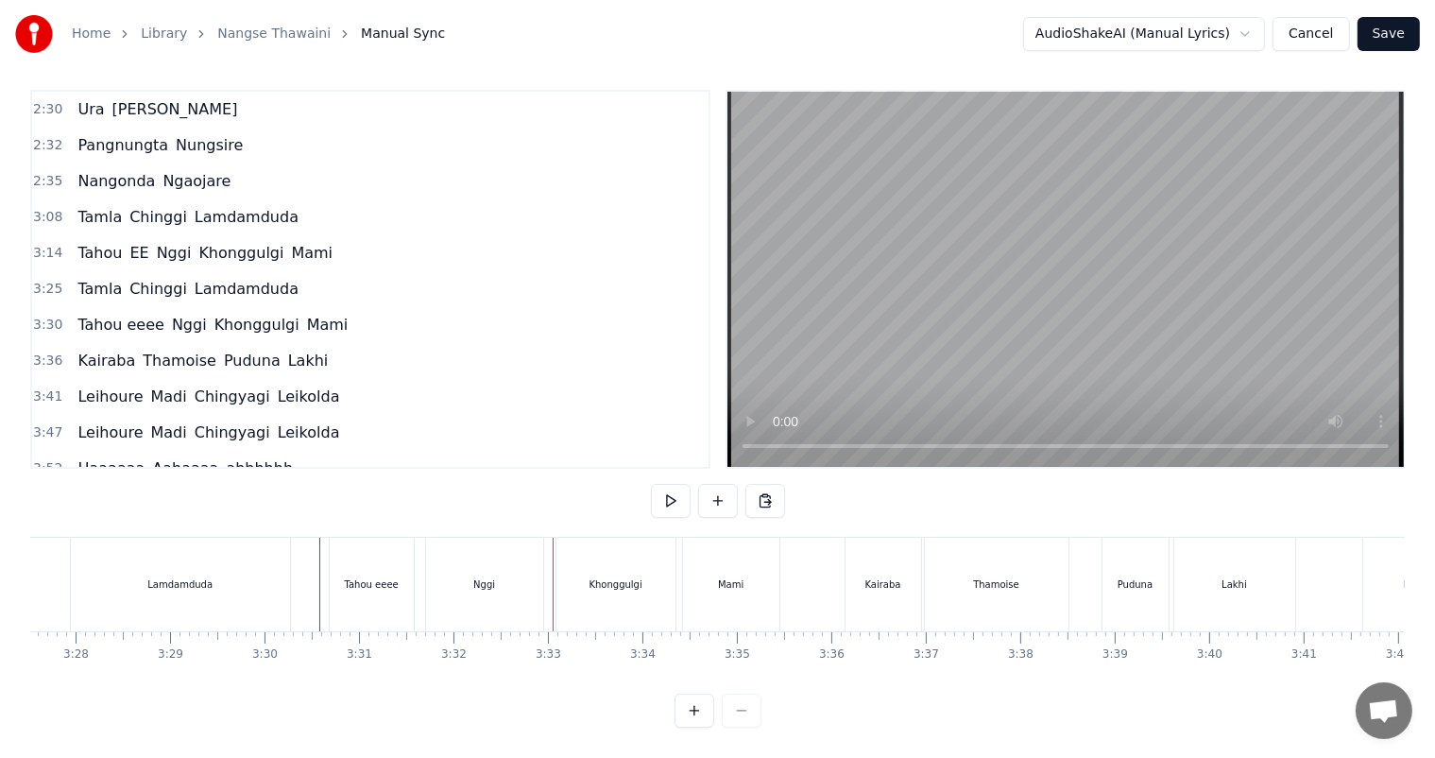
click at [487, 594] on div "Nggi" at bounding box center [484, 585] width 117 height 94
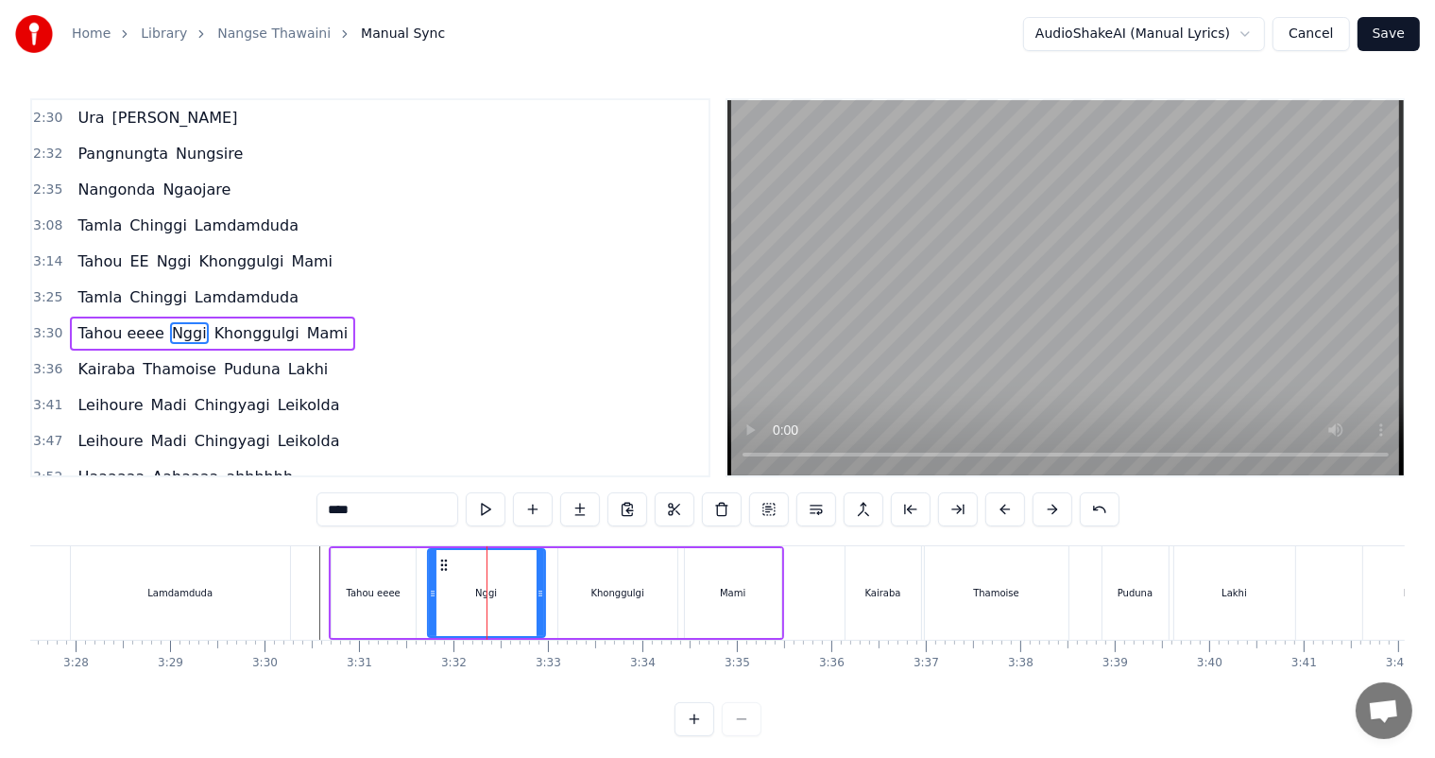
scroll to position [0, 0]
drag, startPoint x: 359, startPoint y: 507, endPoint x: 343, endPoint y: 507, distance: 16.1
click at [343, 507] on input "****" at bounding box center [388, 509] width 142 height 34
type input "******"
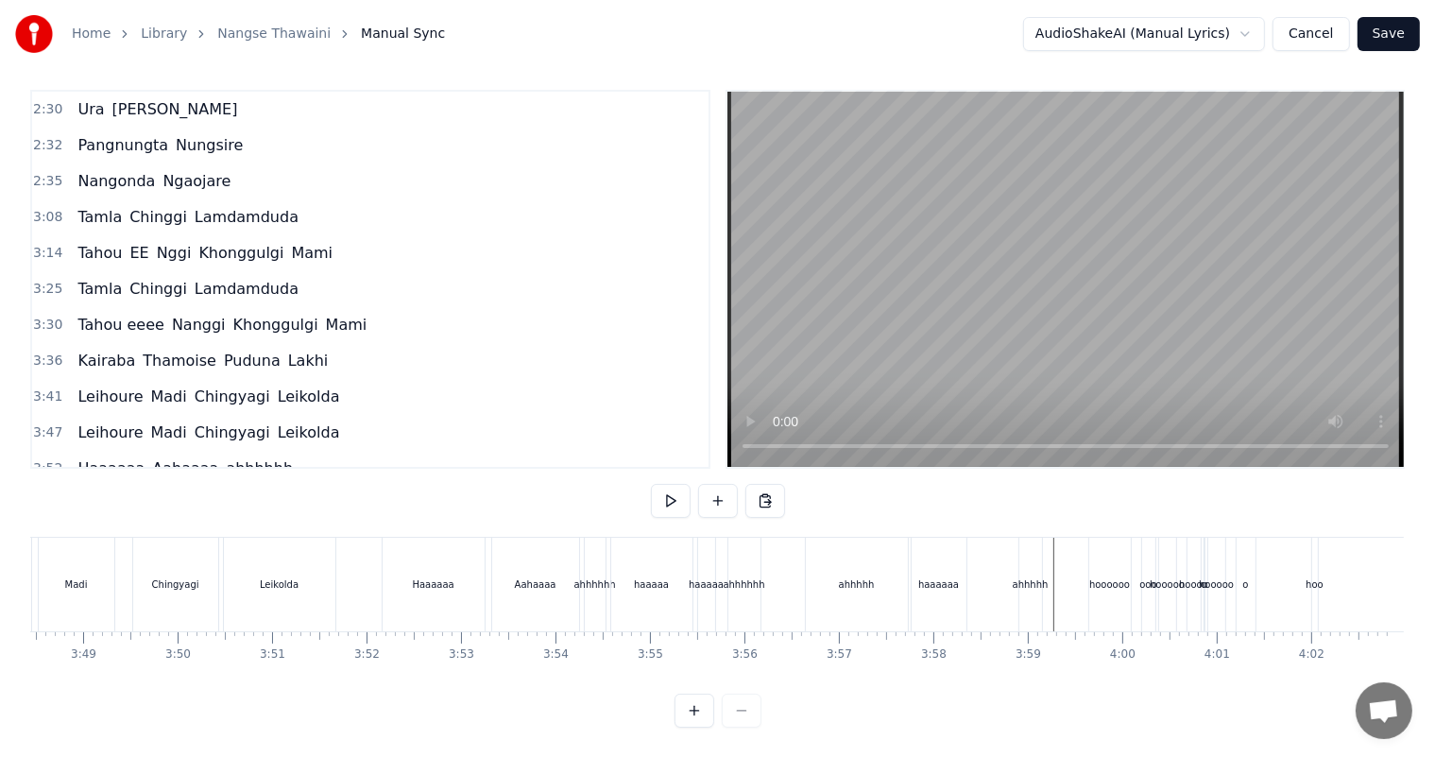
scroll to position [1293, 0]
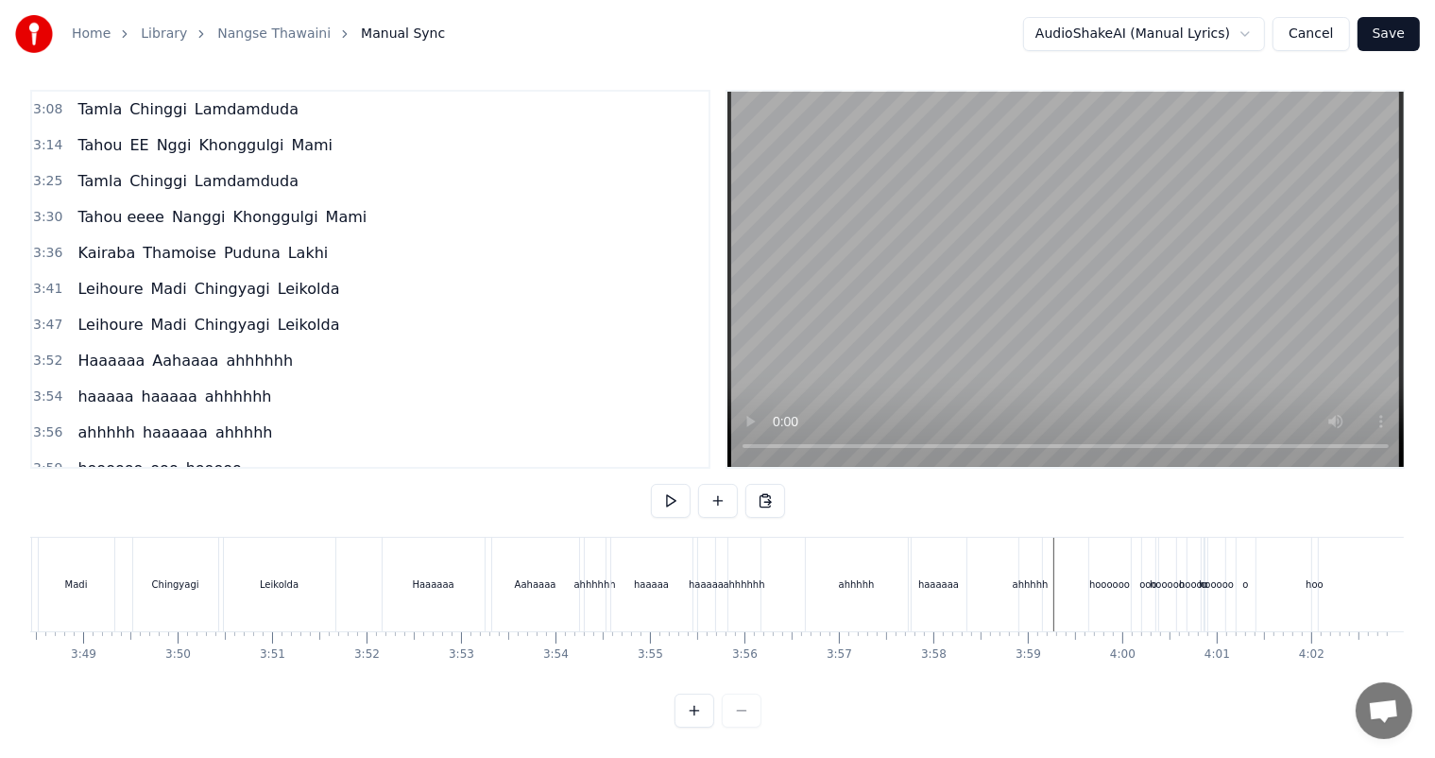
click at [1049, 495] on div "0:11 [PERSON_NAME] 0:13 [PERSON_NAME] 0:19 [PERSON_NAME] Numitni 0:21 Numidangi…" at bounding box center [717, 409] width 1375 height 638
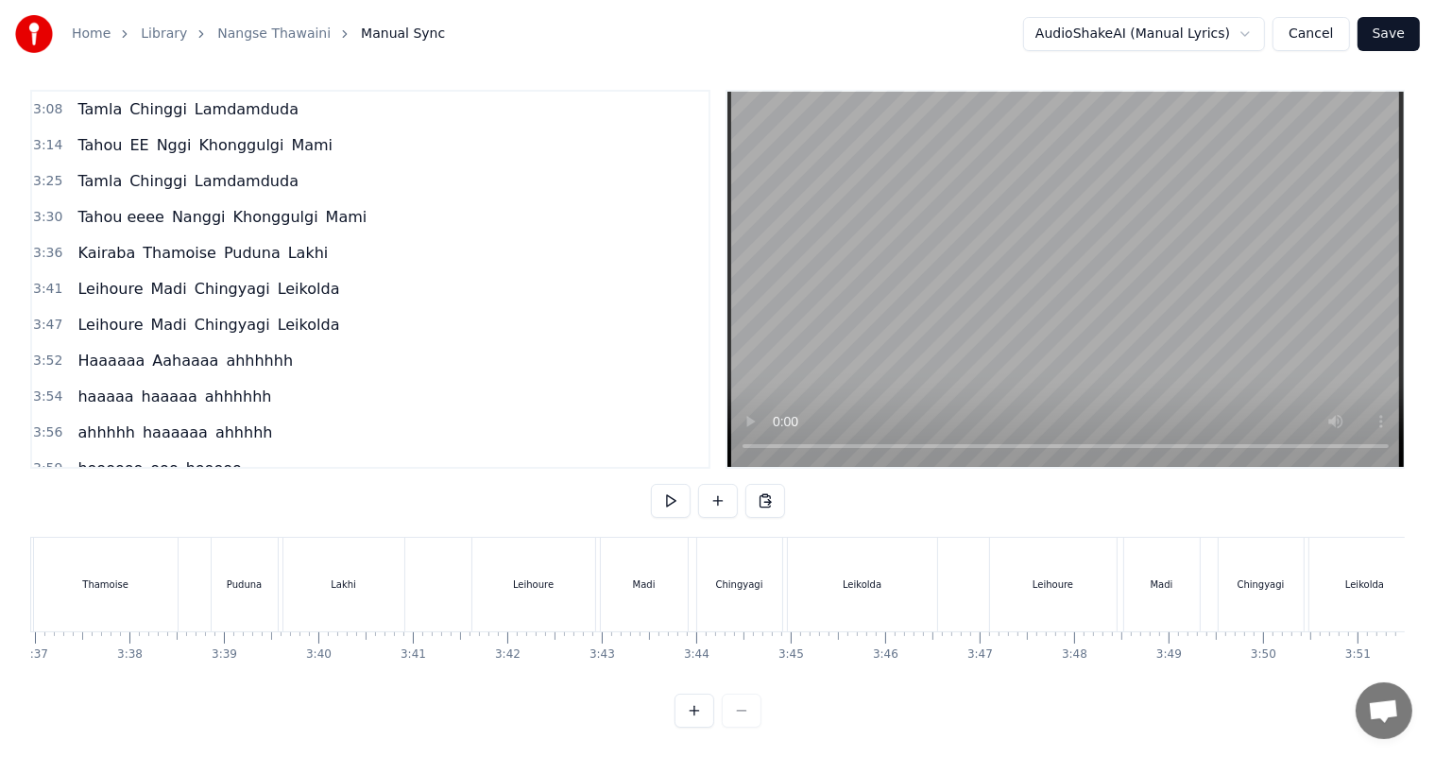
scroll to position [0, 21587]
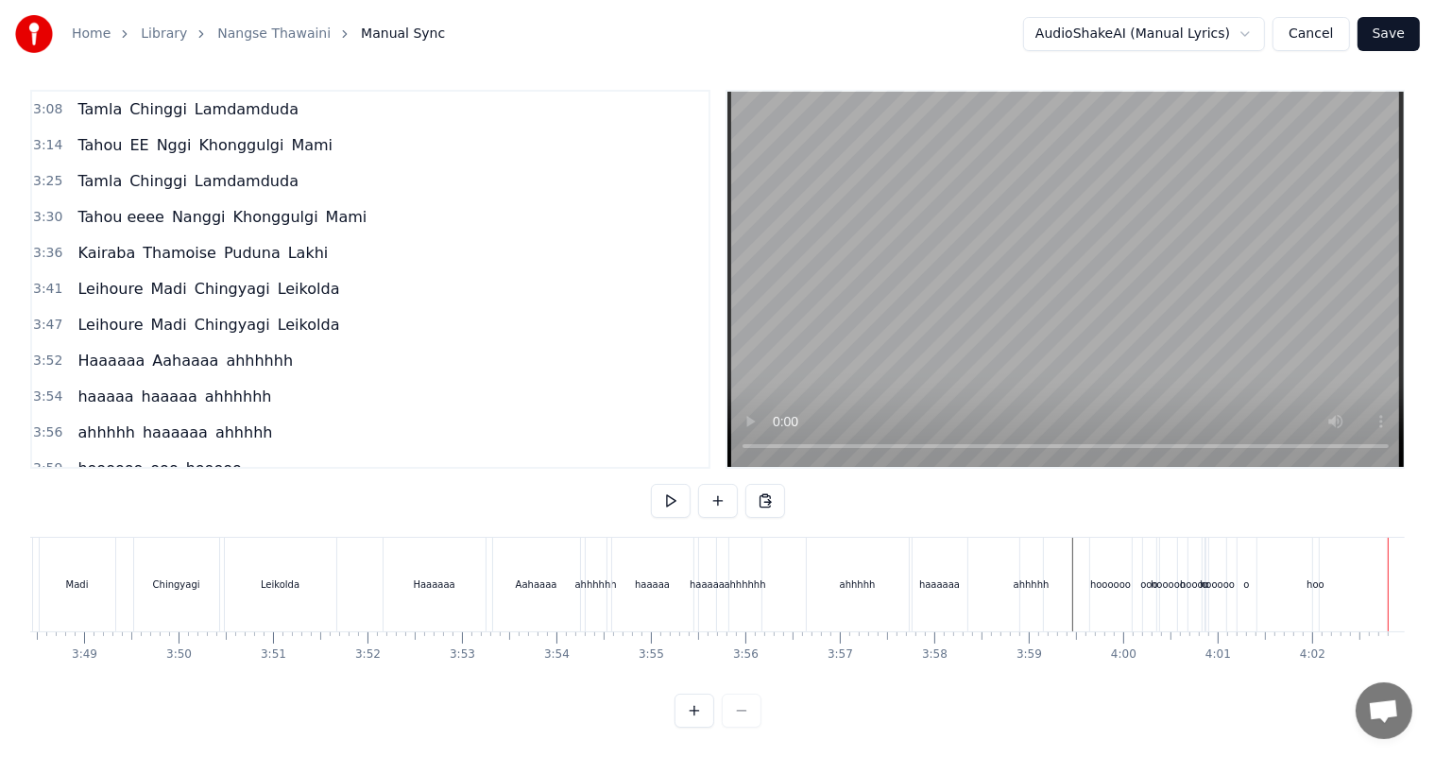
click at [1389, 32] on button "Save" at bounding box center [1389, 34] width 62 height 34
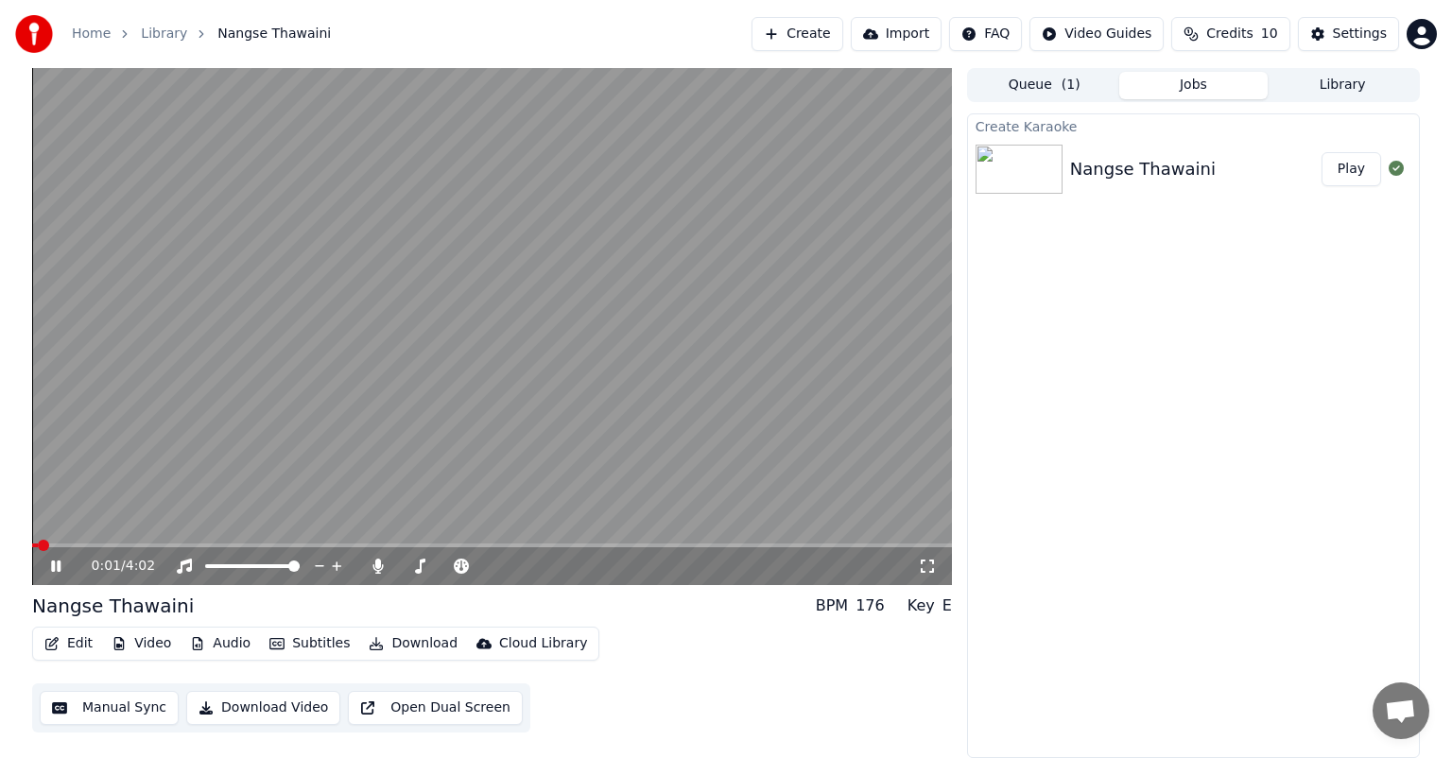
click at [52, 563] on icon at bounding box center [55, 565] width 9 height 11
click at [214, 638] on button "Audio" at bounding box center [220, 643] width 76 height 26
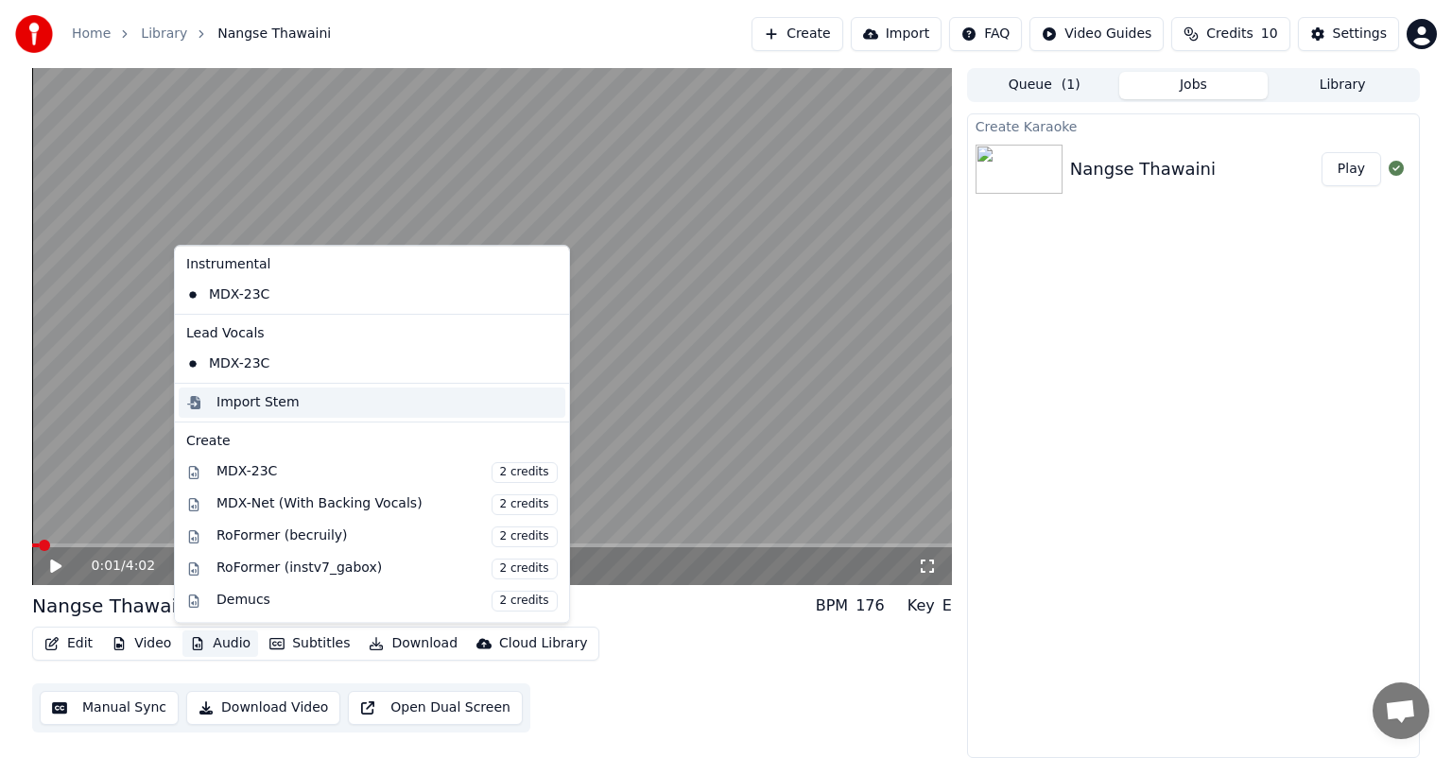
click at [250, 407] on div "Import Stem" at bounding box center [257, 402] width 83 height 19
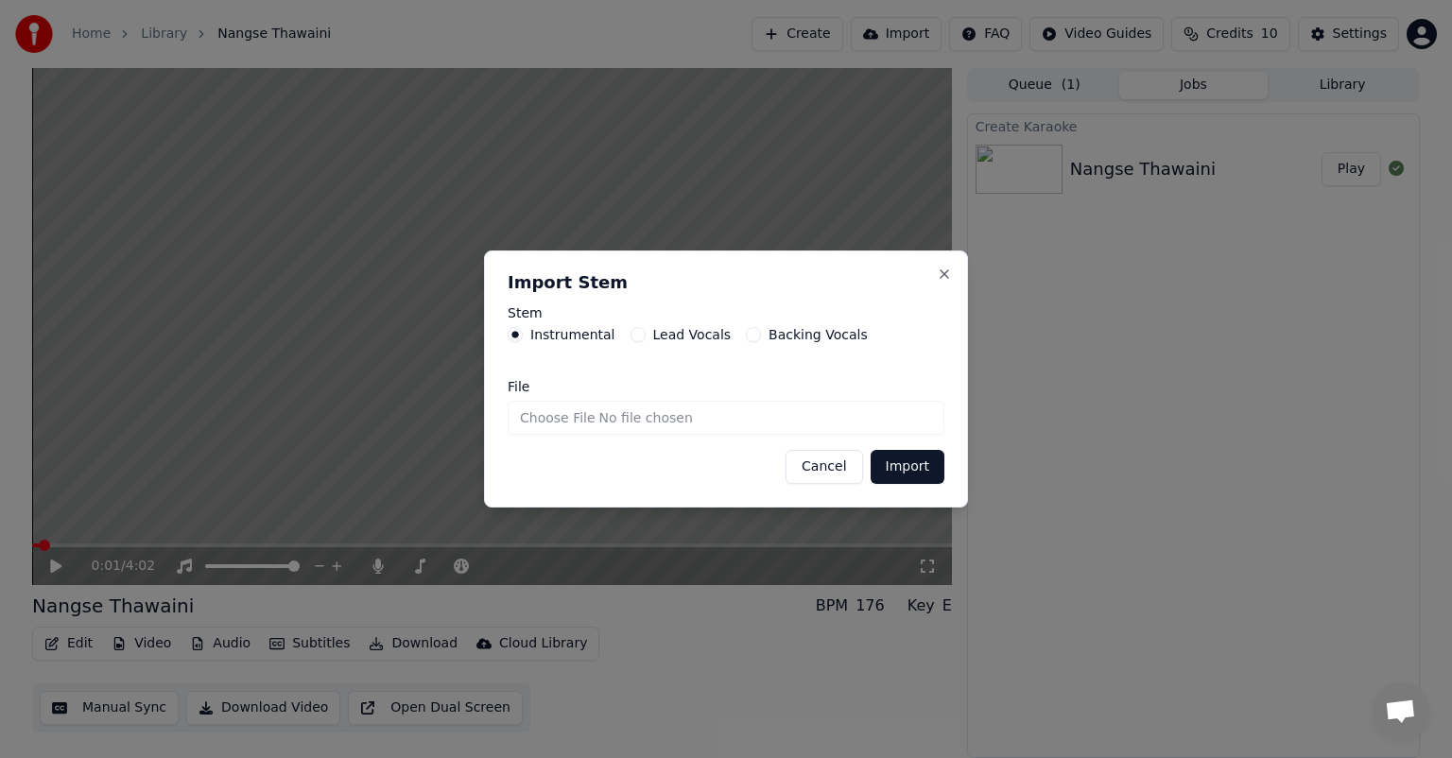
click at [547, 419] on input "File" at bounding box center [725, 418] width 437 height 34
type input "**********"
click at [903, 472] on button "Import" at bounding box center [907, 467] width 74 height 34
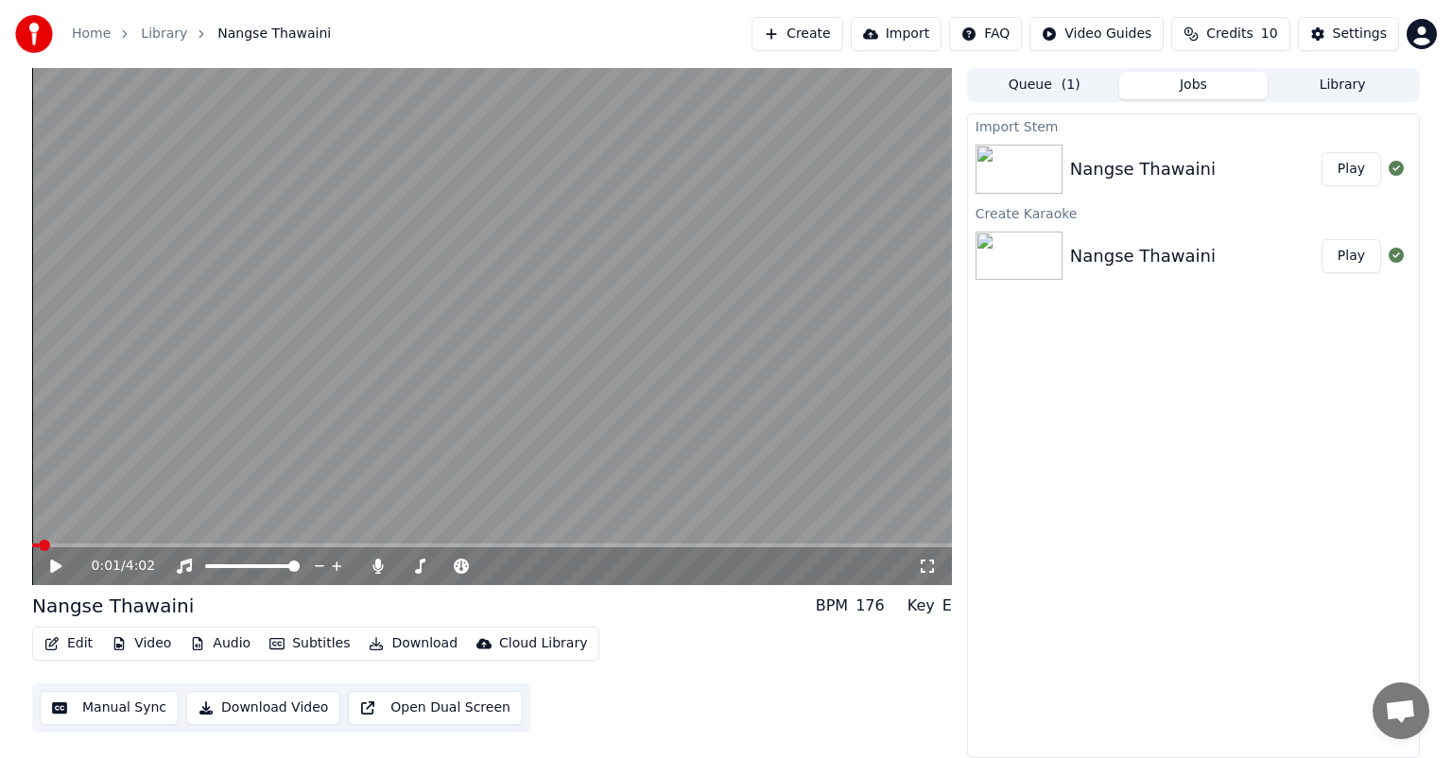
click at [1341, 163] on button "Play" at bounding box center [1351, 169] width 60 height 34
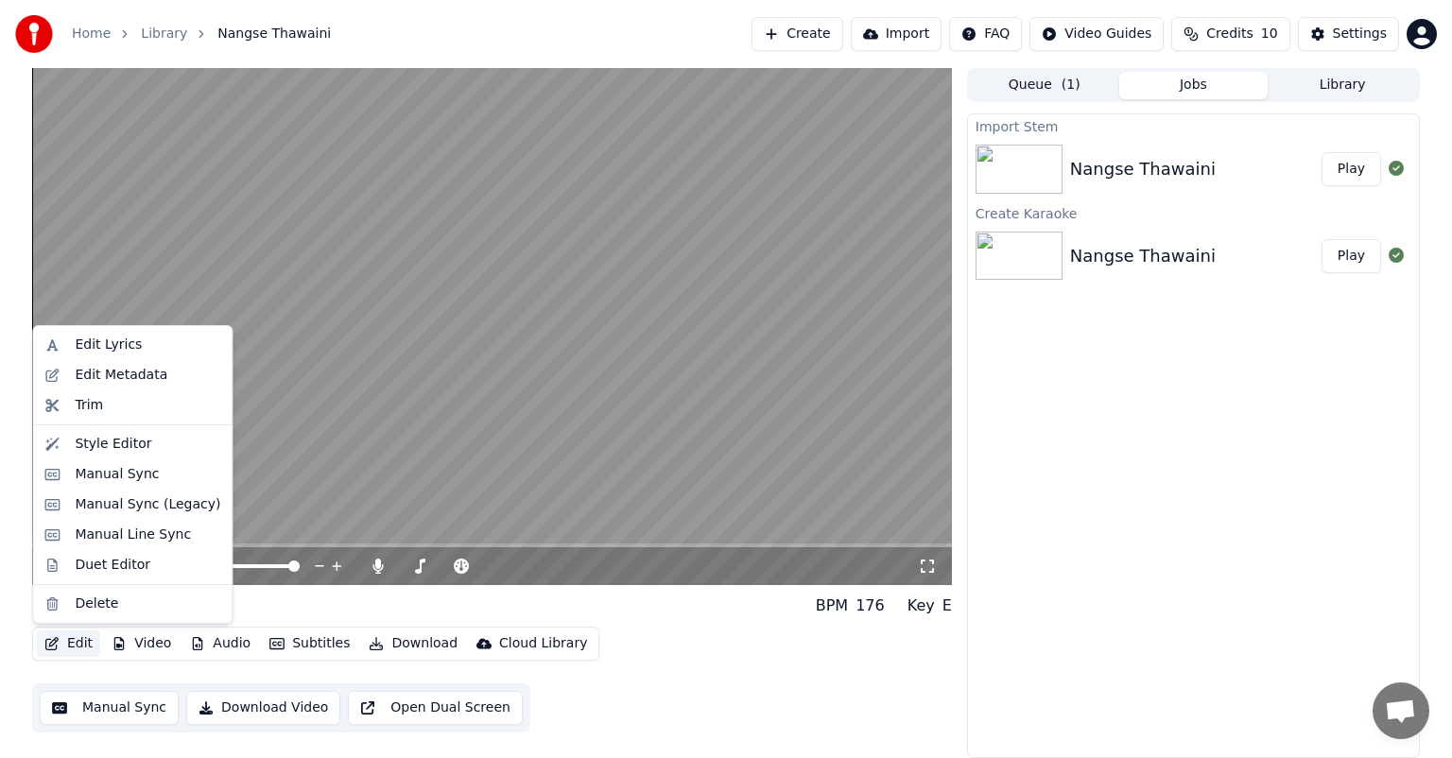
click at [78, 643] on button "Edit" at bounding box center [68, 643] width 63 height 26
click at [112, 473] on div "Manual Sync" at bounding box center [117, 474] width 84 height 19
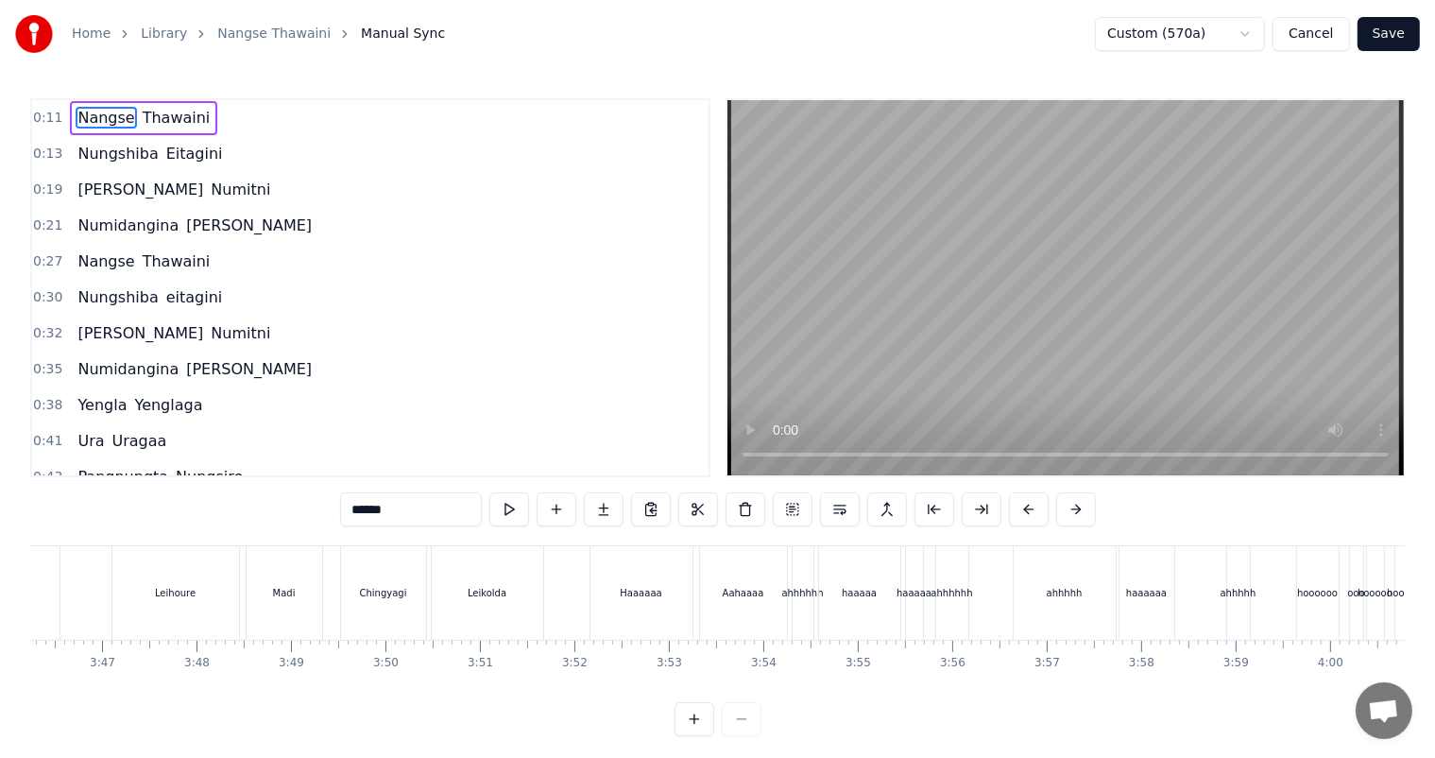
scroll to position [0, 21587]
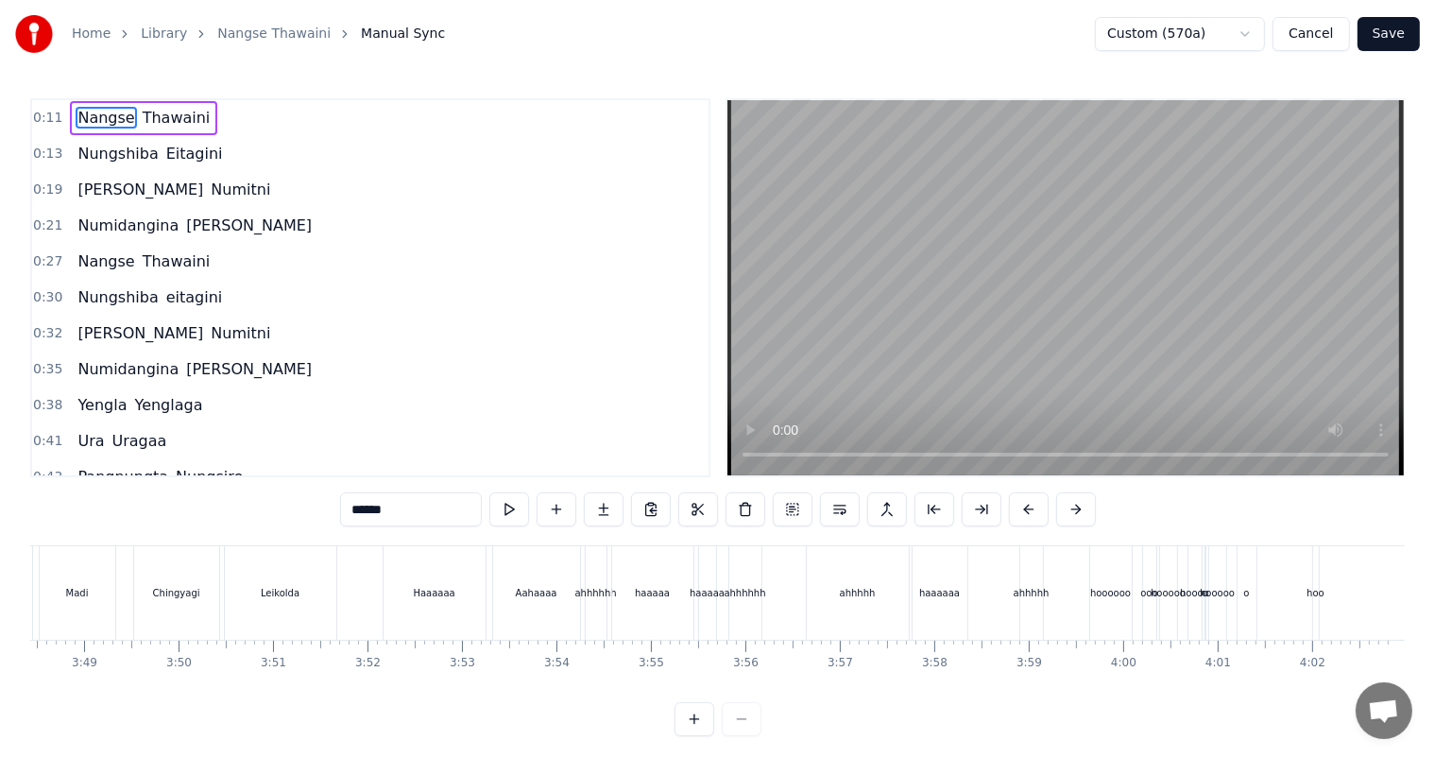
click at [808, 575] on div "ahhhhh" at bounding box center [858, 593] width 102 height 94
type input "******"
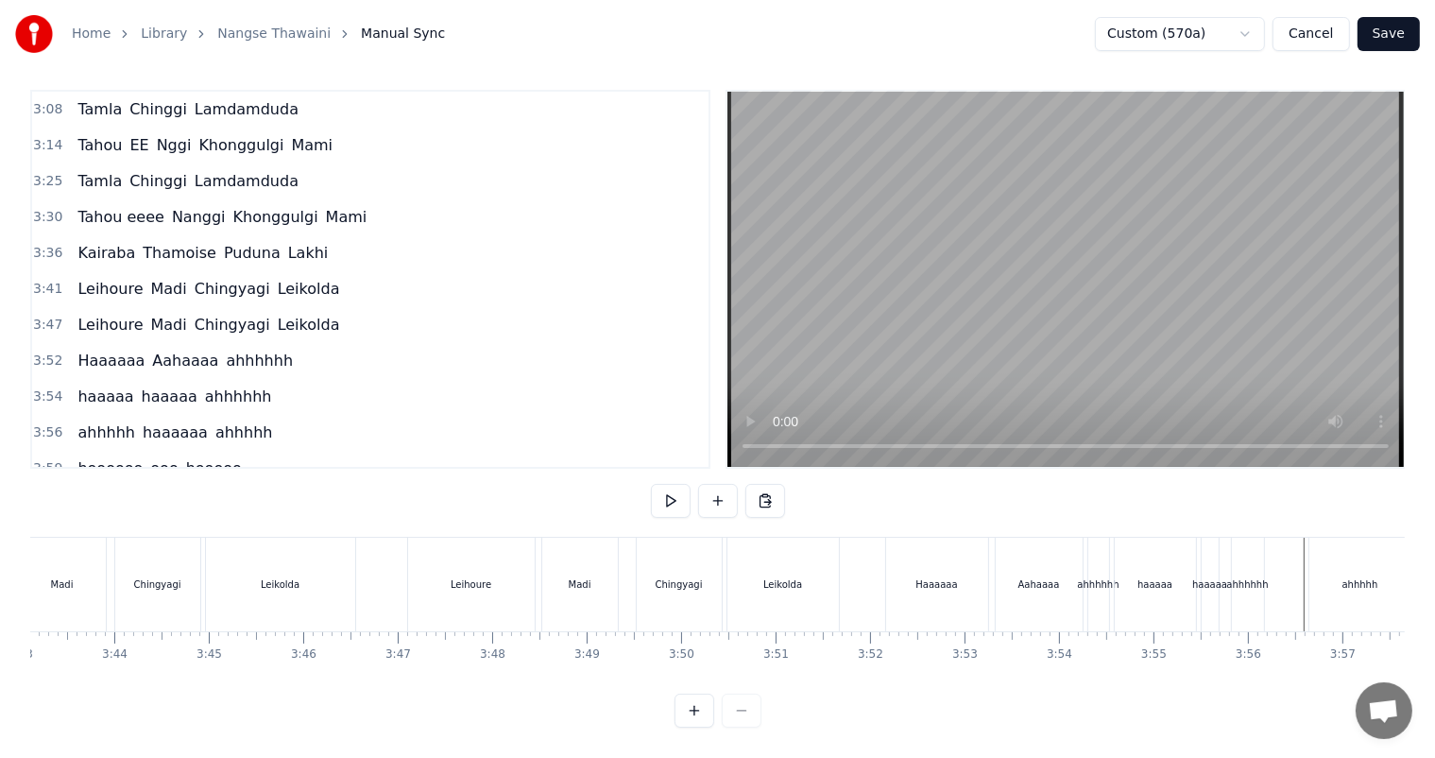
scroll to position [0, 21588]
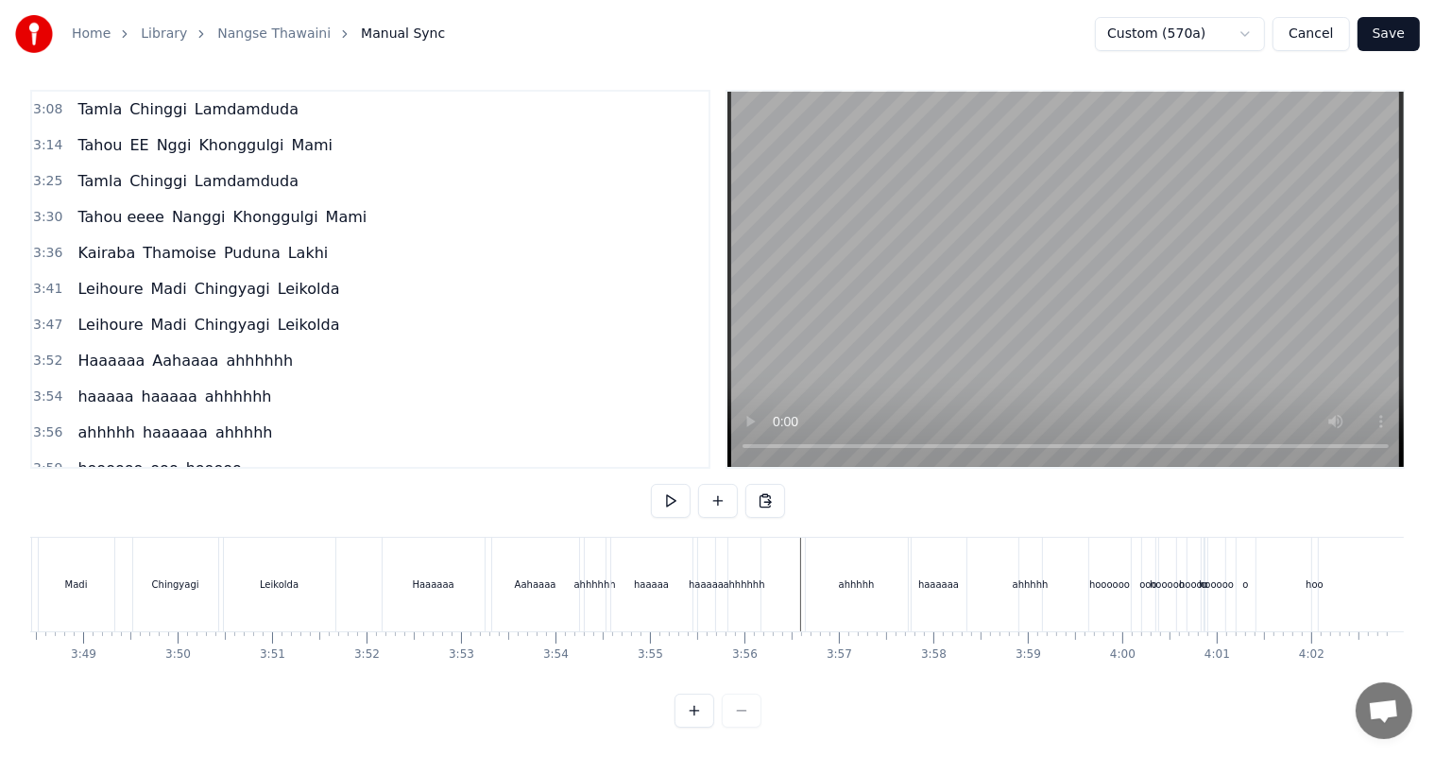
click at [1326, 31] on button "Cancel" at bounding box center [1311, 34] width 77 height 34
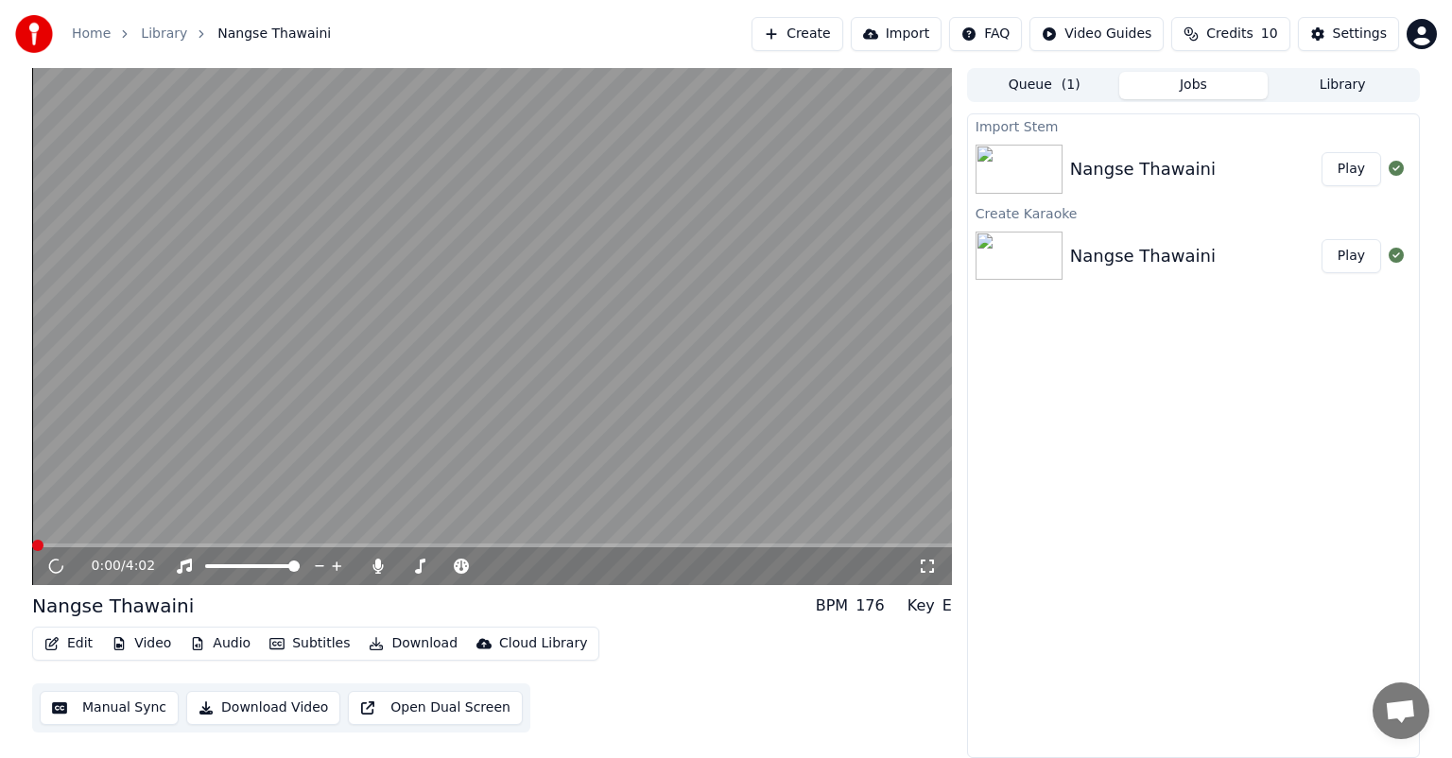
click at [1356, 253] on button "Play" at bounding box center [1351, 256] width 60 height 34
click at [64, 567] on icon at bounding box center [69, 566] width 44 height 15
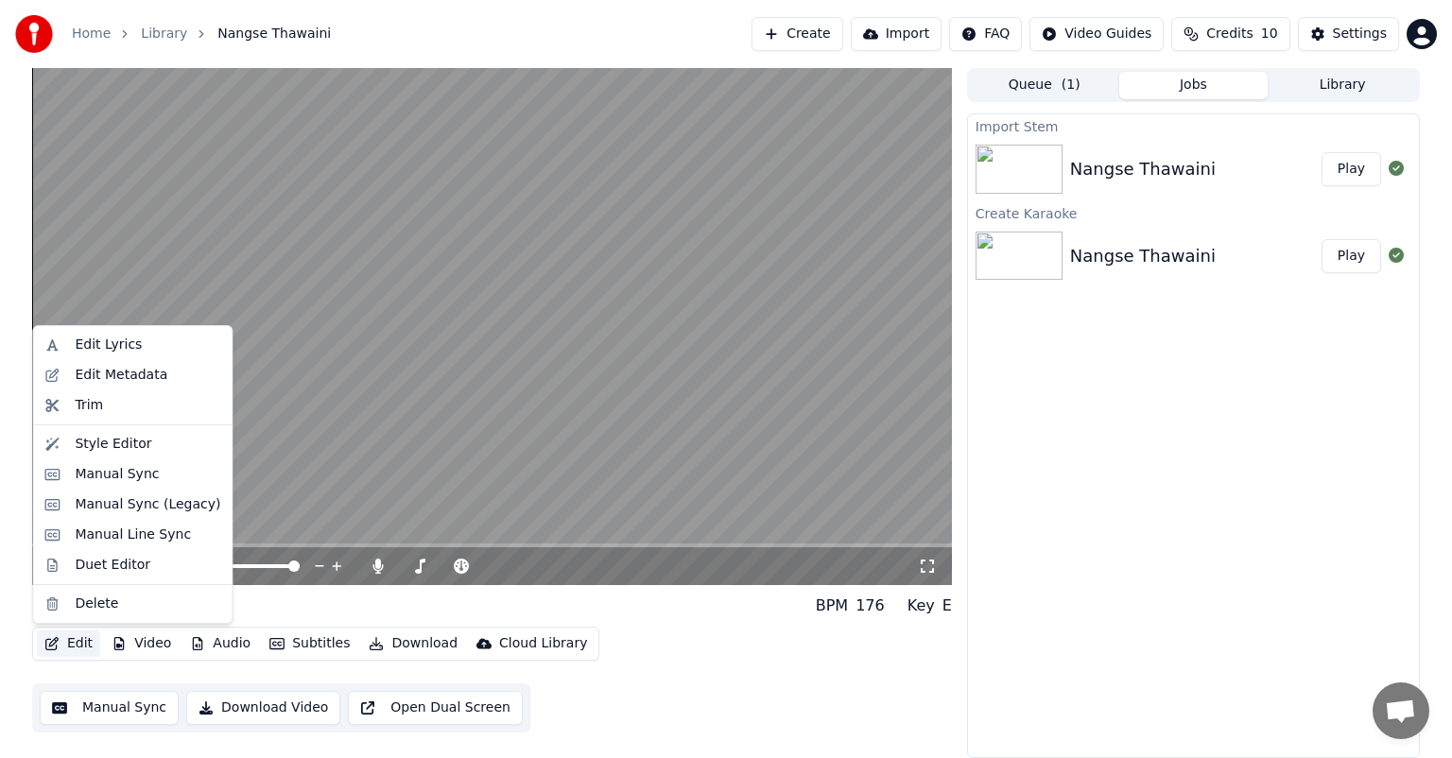
click at [79, 646] on button "Edit" at bounding box center [68, 643] width 63 height 26
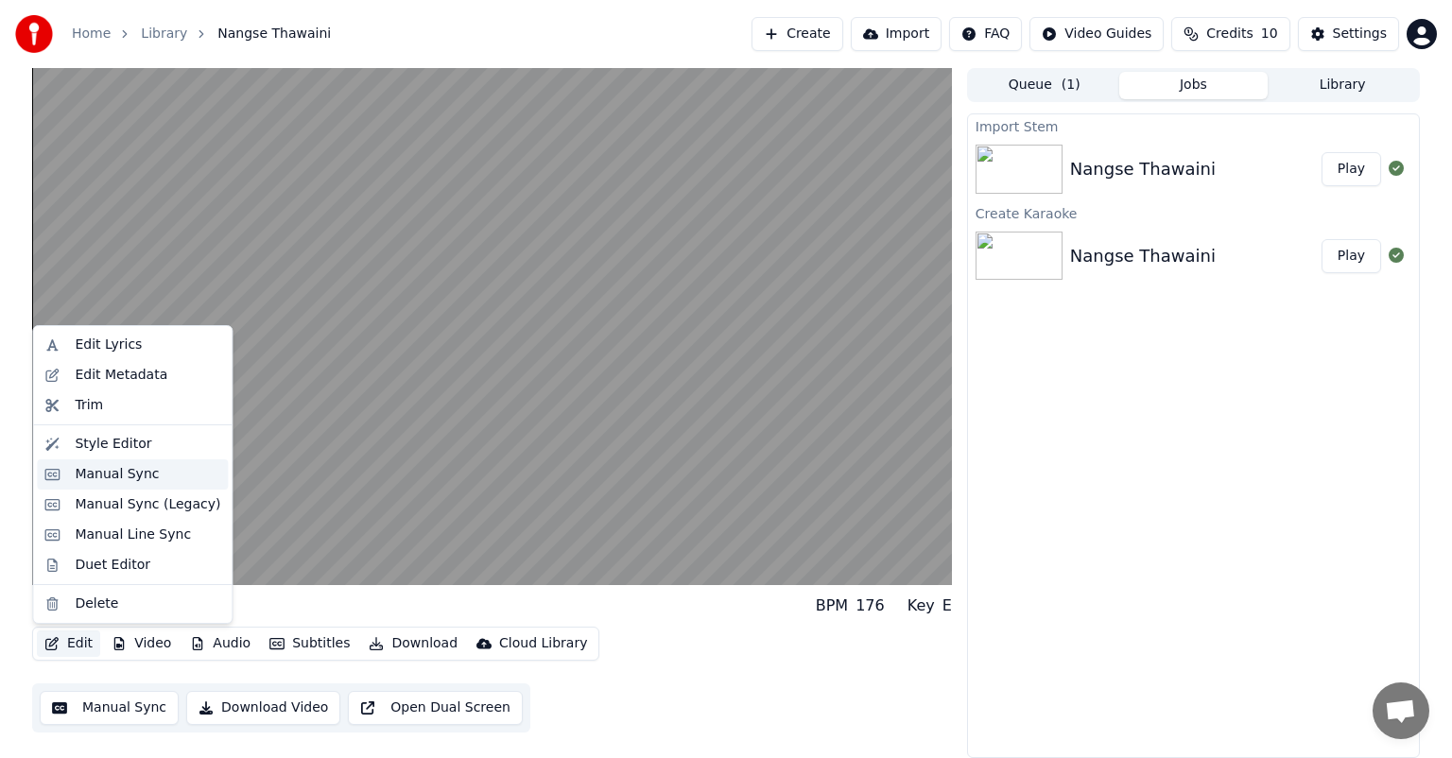
click at [112, 473] on div "Manual Sync" at bounding box center [117, 474] width 84 height 19
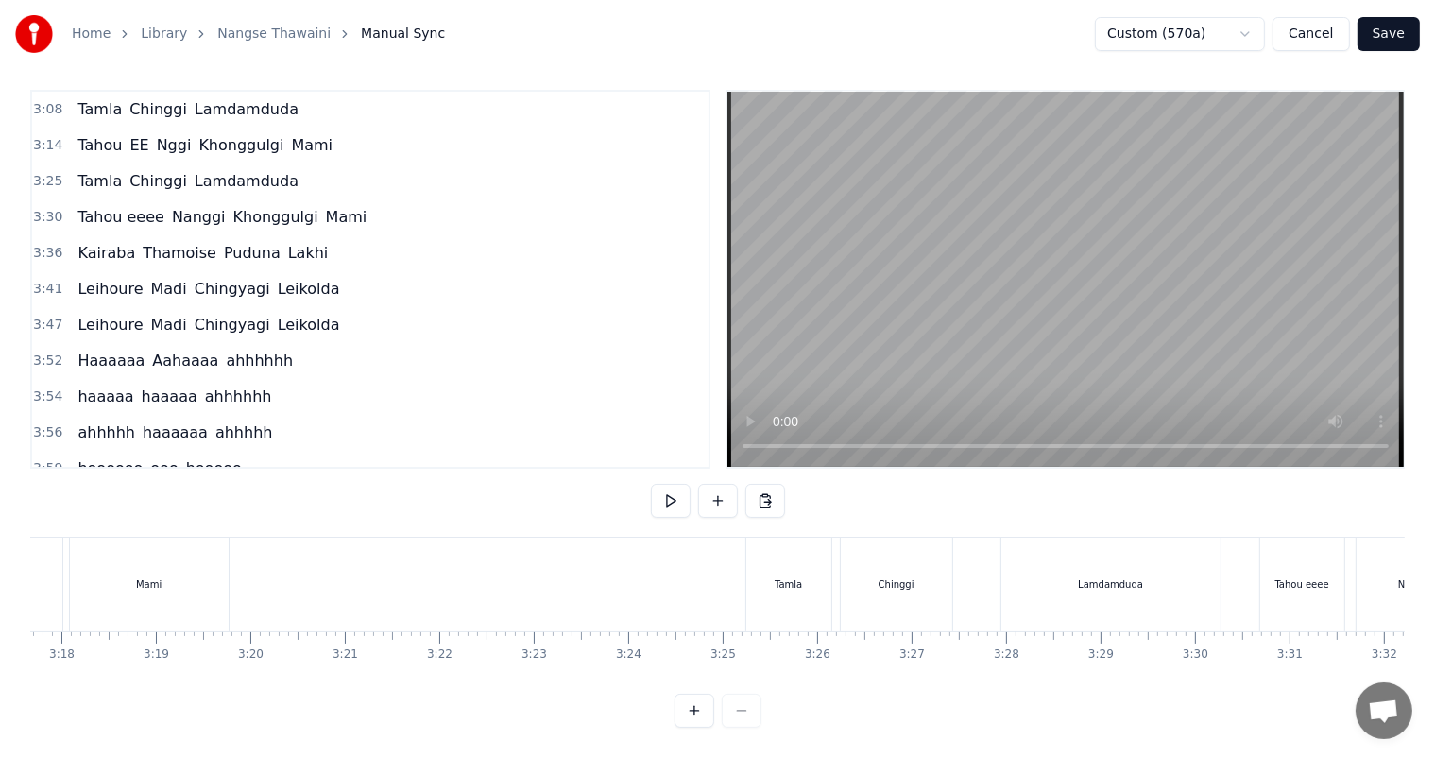
scroll to position [0, 21587]
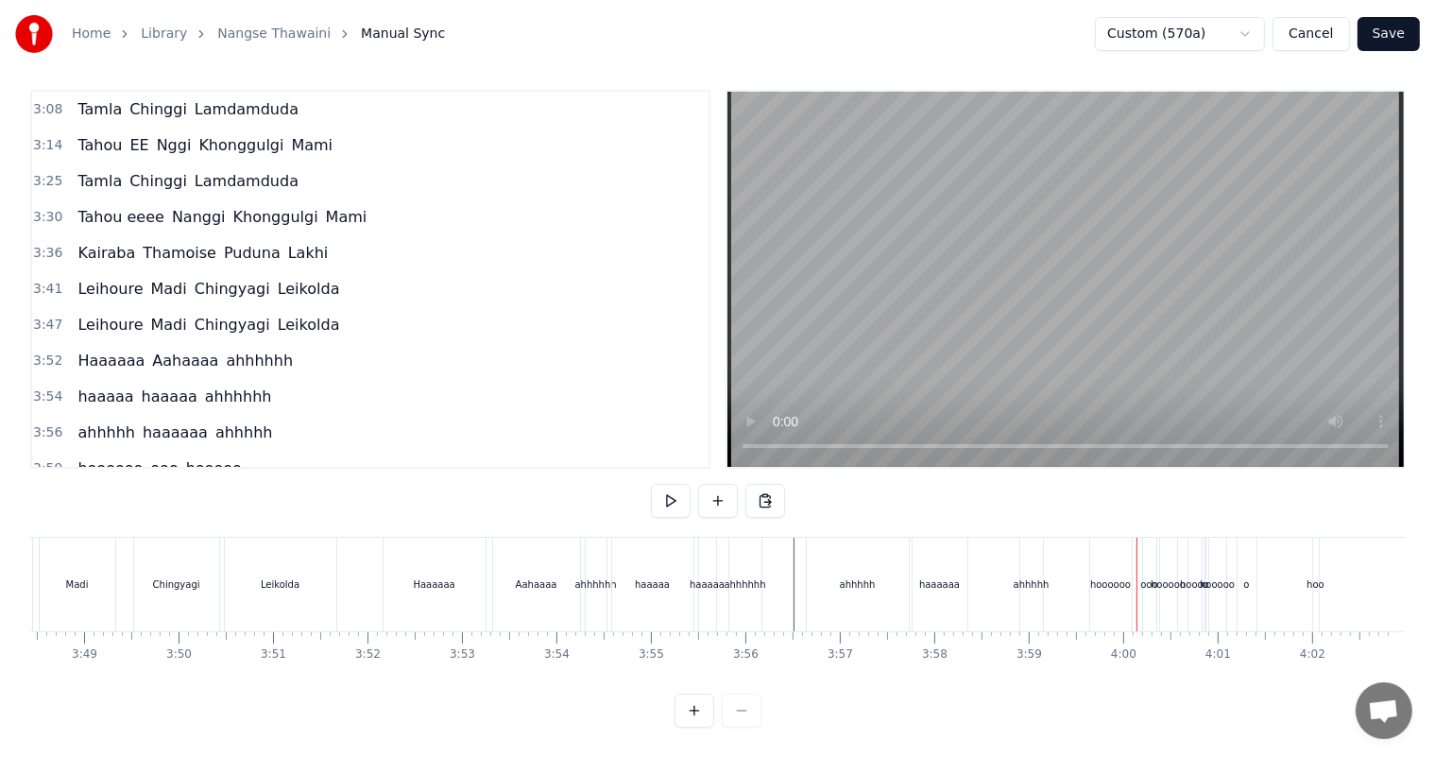
click at [1105, 577] on div "hoooooo" at bounding box center [1111, 584] width 41 height 14
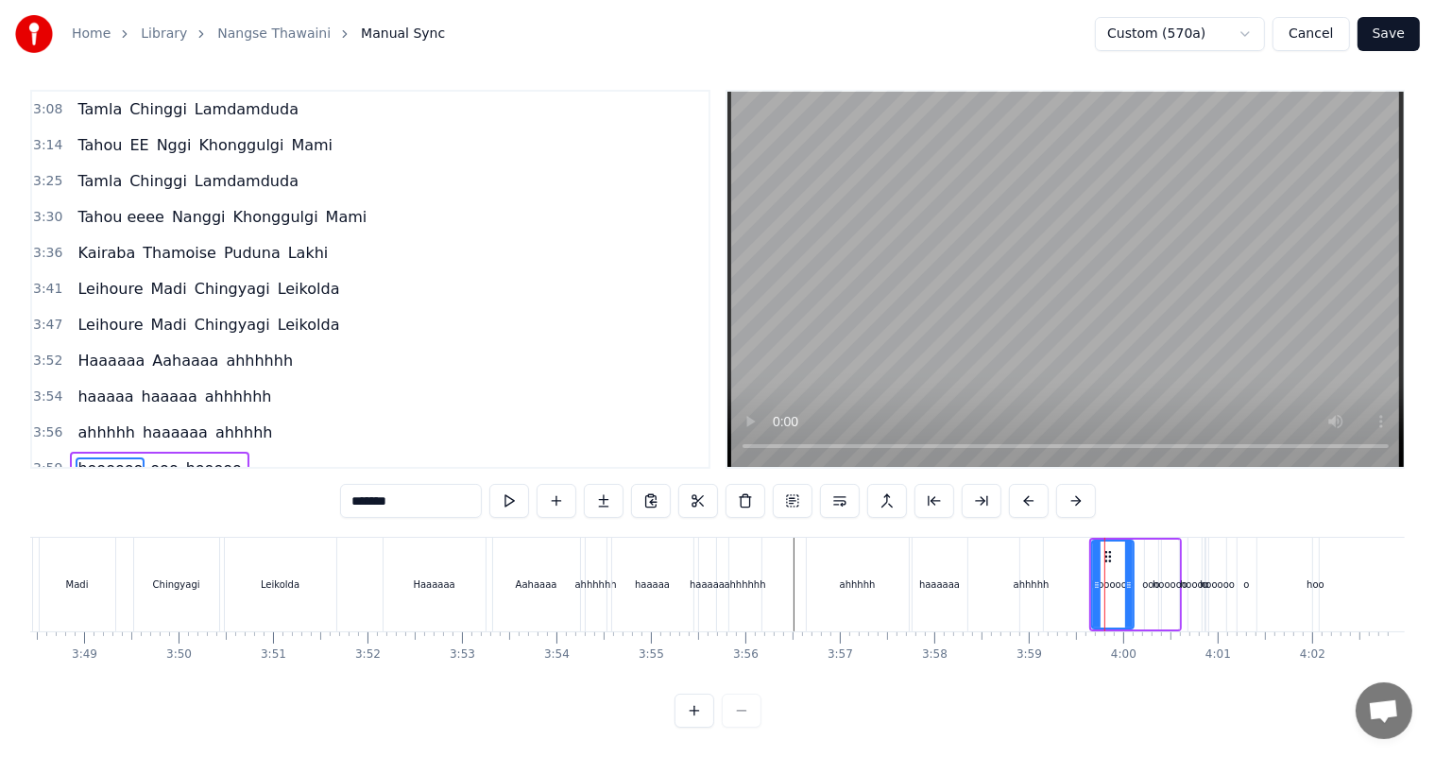
drag, startPoint x: 407, startPoint y: 485, endPoint x: 301, endPoint y: 497, distance: 107.5
click at [301, 497] on div "0:11 [PERSON_NAME] 0:13 [PERSON_NAME] 0:19 [PERSON_NAME] Numitni 0:21 Numidangi…" at bounding box center [717, 409] width 1375 height 638
click at [1143, 577] on div "ooo" at bounding box center [1151, 584] width 17 height 14
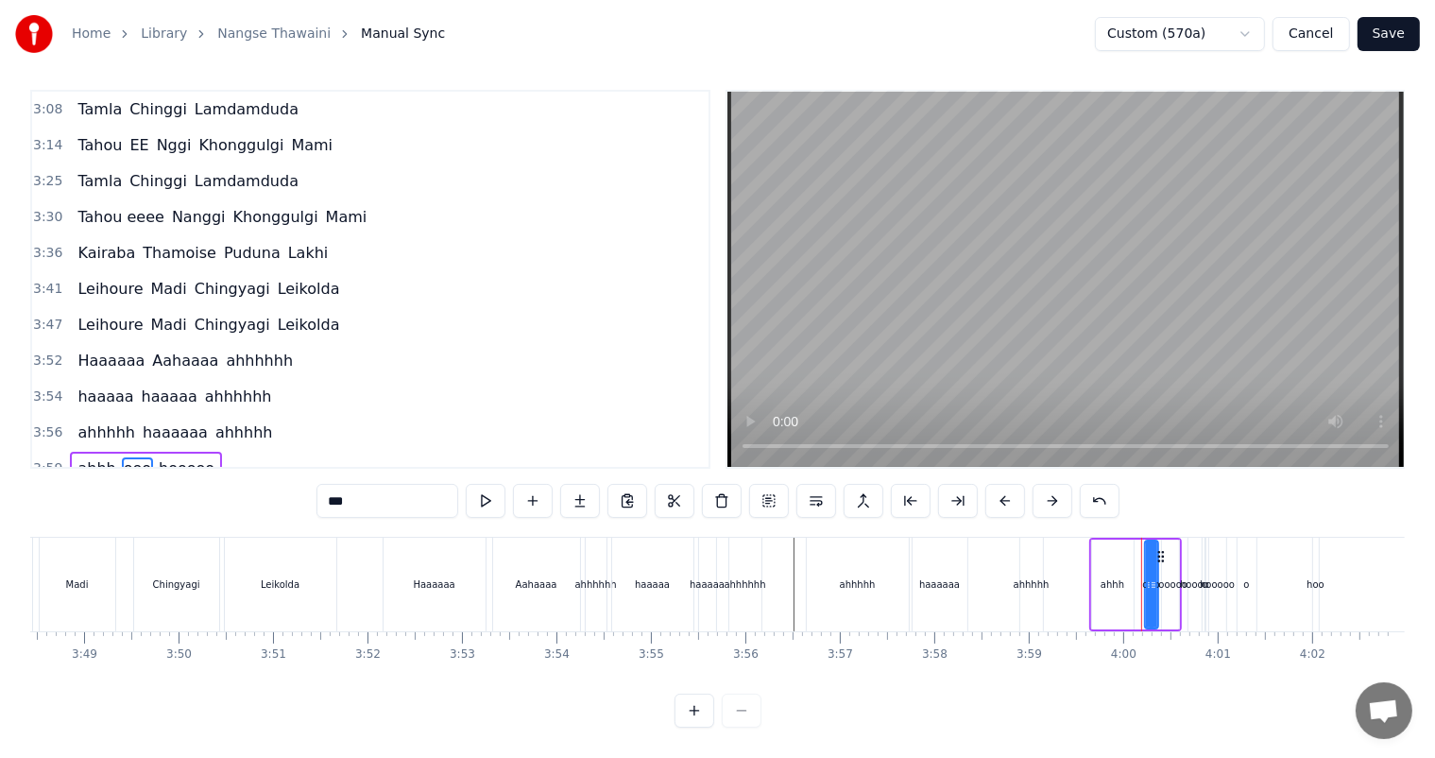
drag, startPoint x: 359, startPoint y: 488, endPoint x: 281, endPoint y: 490, distance: 78.5
click at [281, 490] on div "0:11 [PERSON_NAME] 0:13 [PERSON_NAME] 0:19 [PERSON_NAME] Numitni 0:21 Numidangi…" at bounding box center [717, 409] width 1375 height 638
click at [1168, 576] on div "hooooo" at bounding box center [1170, 585] width 17 height 90
drag, startPoint x: 385, startPoint y: 486, endPoint x: 301, endPoint y: 488, distance: 83.2
click at [301, 488] on div "0:11 [PERSON_NAME] 0:13 [PERSON_NAME] 0:19 [PERSON_NAME] Numitni 0:21 Numidangi…" at bounding box center [717, 409] width 1375 height 638
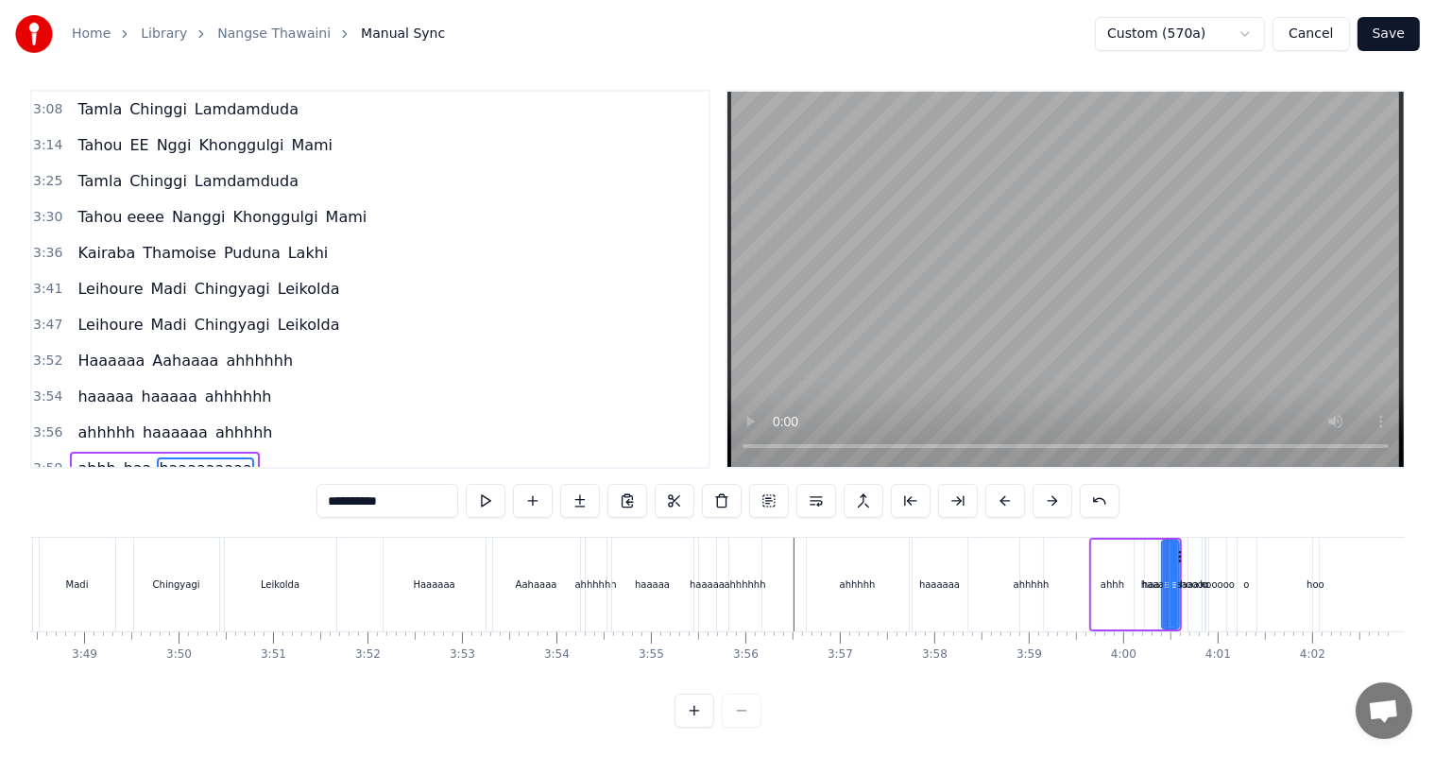
type input "**********"
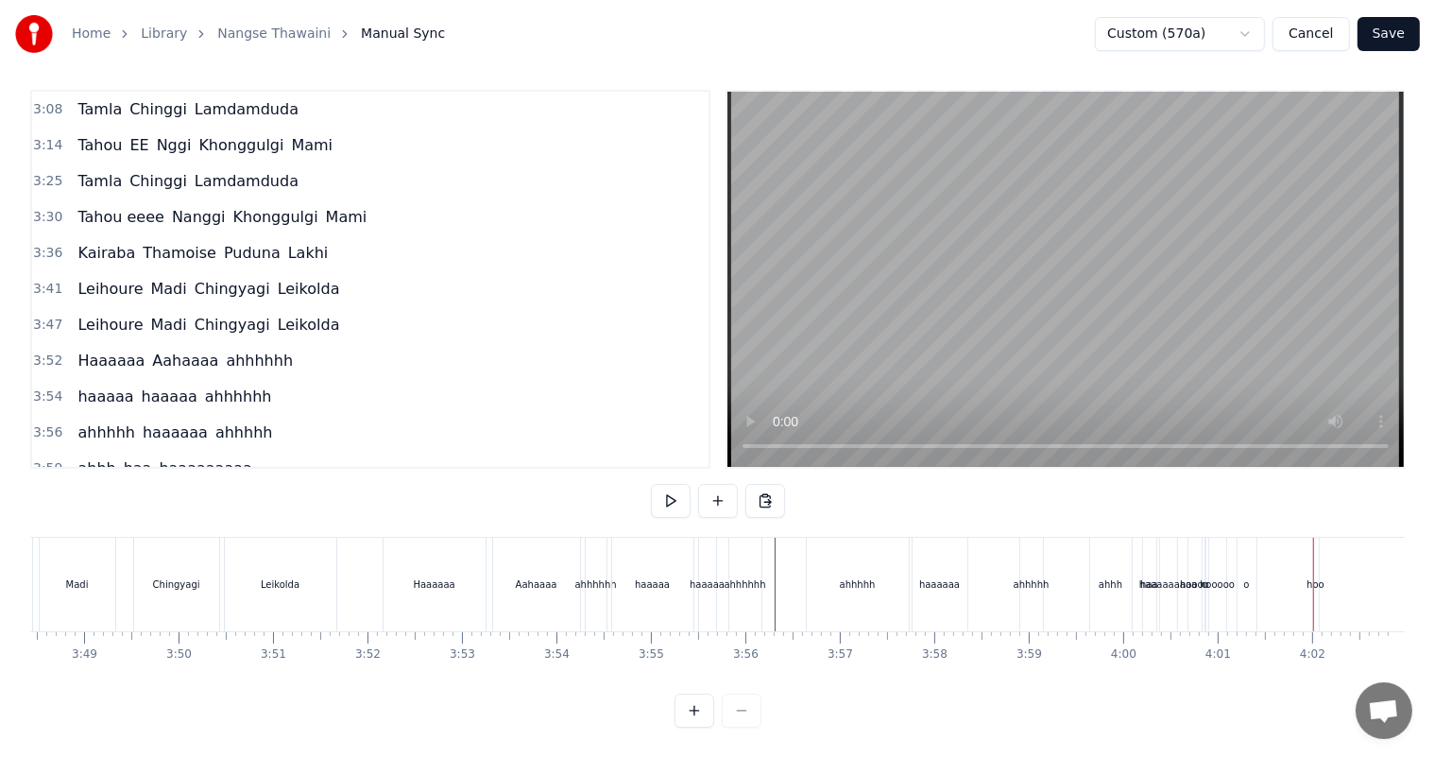
click at [1151, 577] on div "haaaaaaaaa" at bounding box center [1169, 584] width 59 height 14
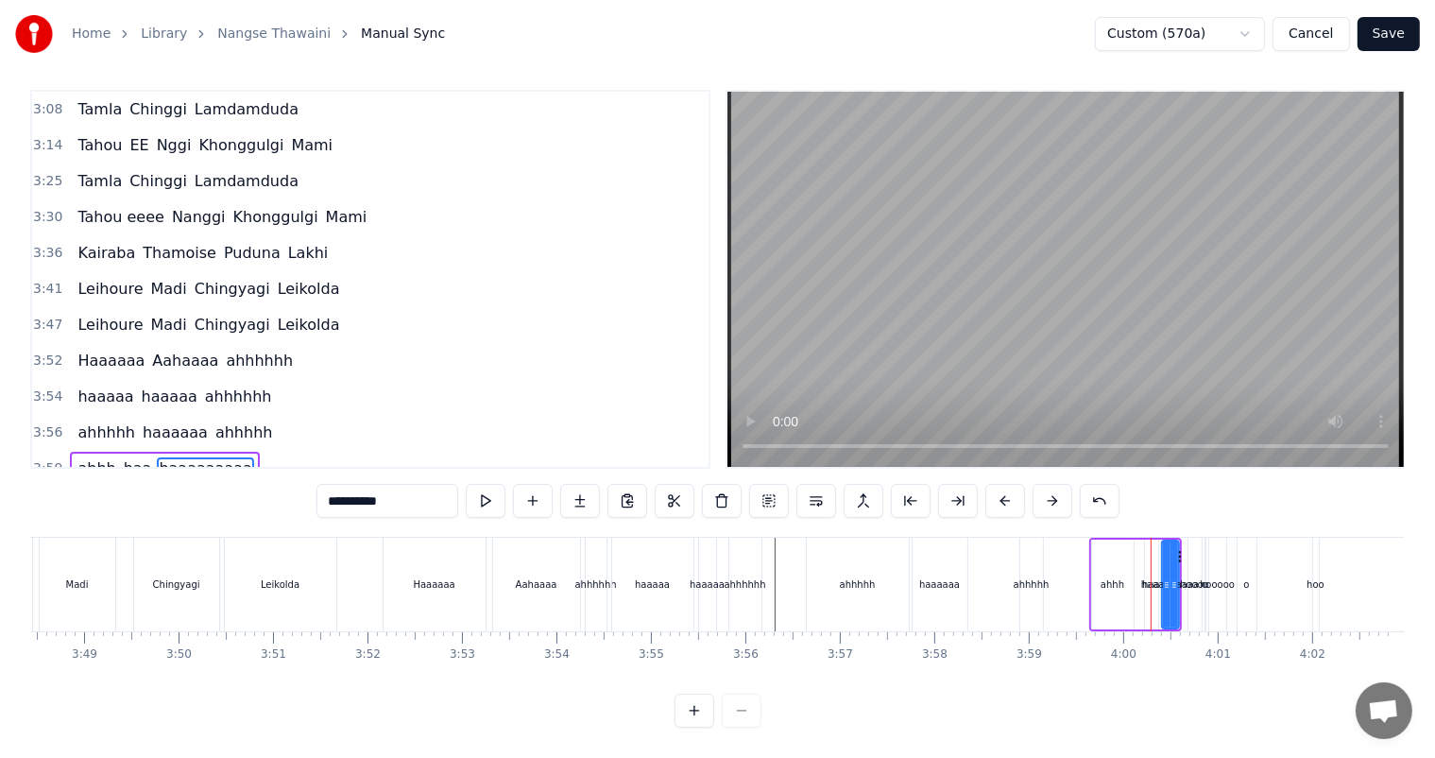
click at [1211, 577] on div "hooooo" at bounding box center [1217, 584] width 35 height 14
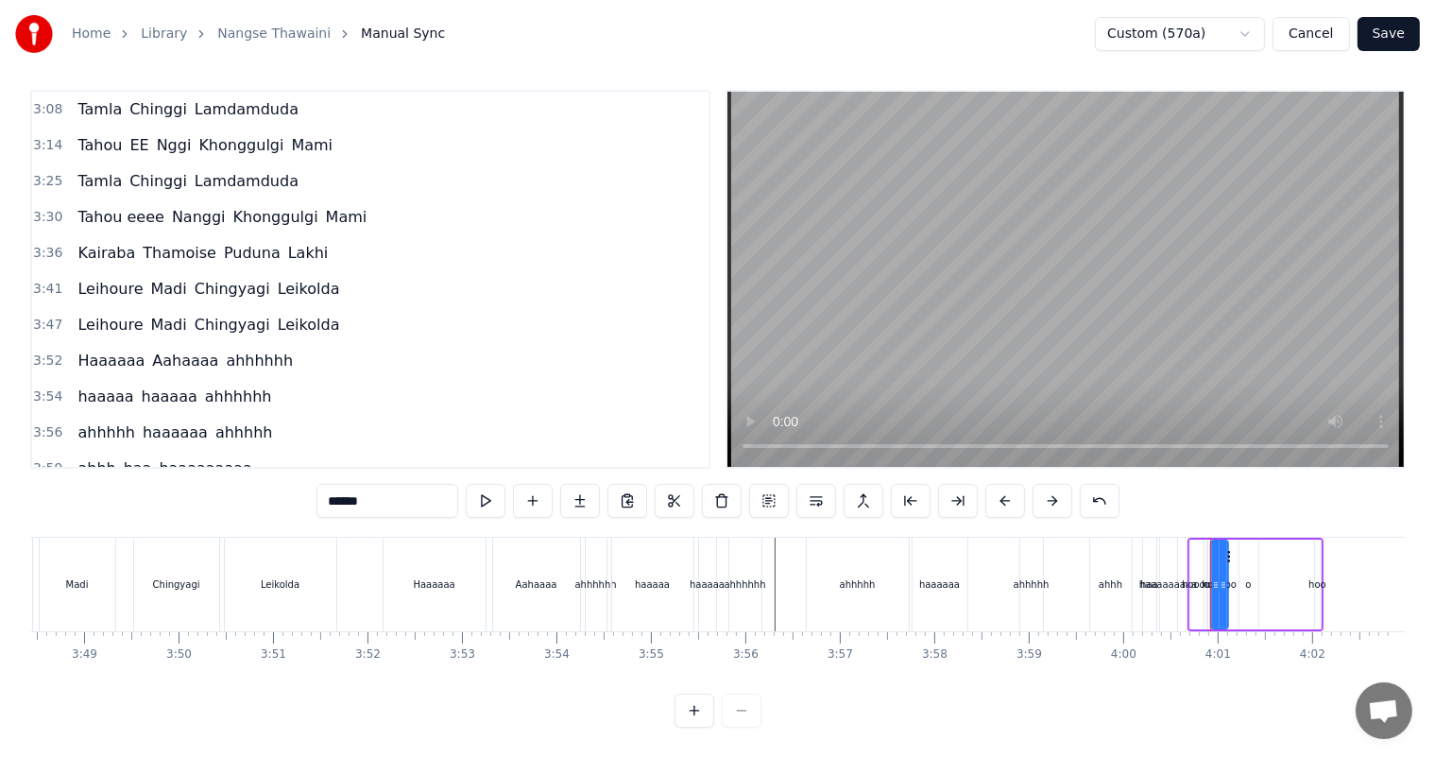
click at [1321, 577] on div "hoo" at bounding box center [1318, 584] width 18 height 14
type input "***"
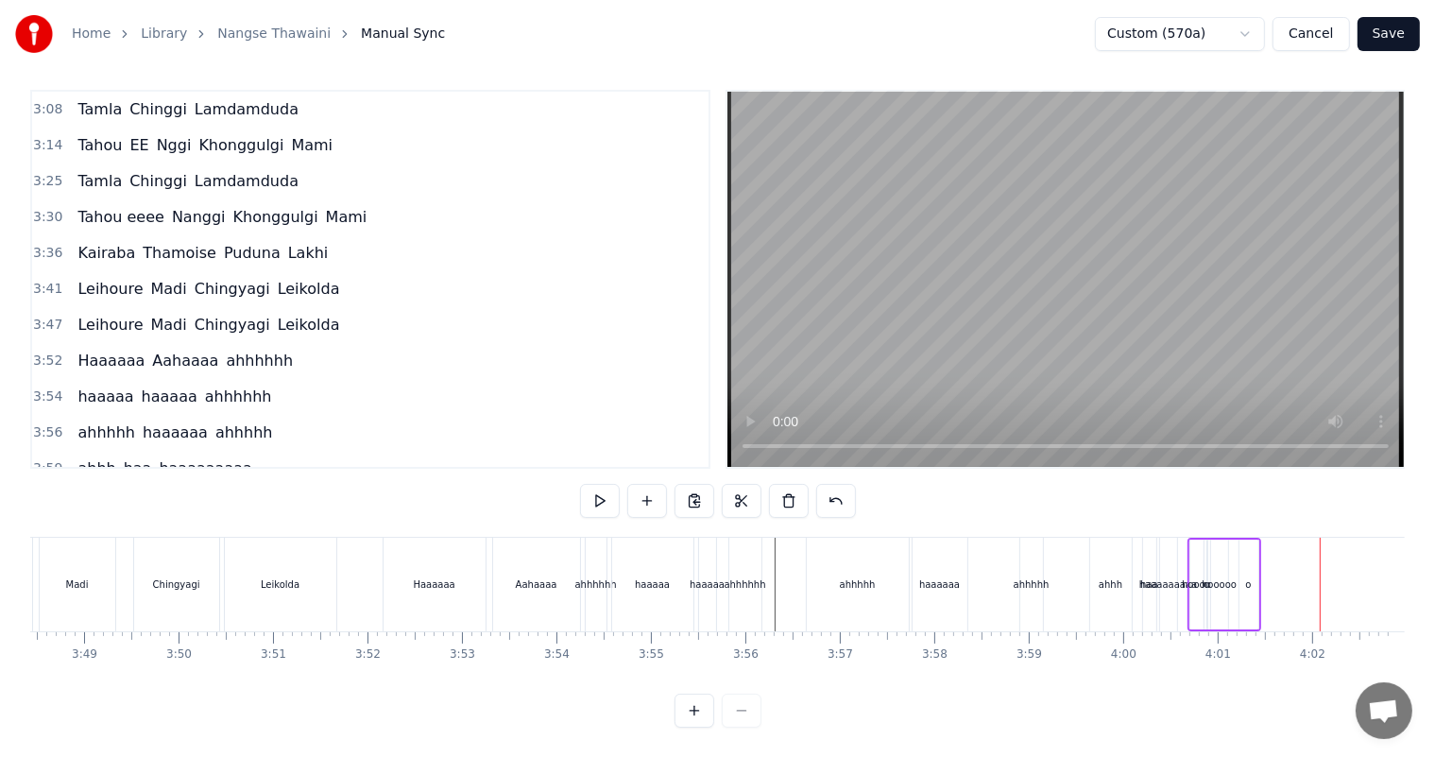
click at [1255, 573] on div "o" at bounding box center [1249, 585] width 19 height 90
click at [1227, 577] on div "hooooo" at bounding box center [1220, 585] width 19 height 90
click at [1205, 577] on div "o" at bounding box center [1208, 584] width 6 height 14
click at [1170, 577] on div "haaaaaaaaa" at bounding box center [1169, 584] width 59 height 14
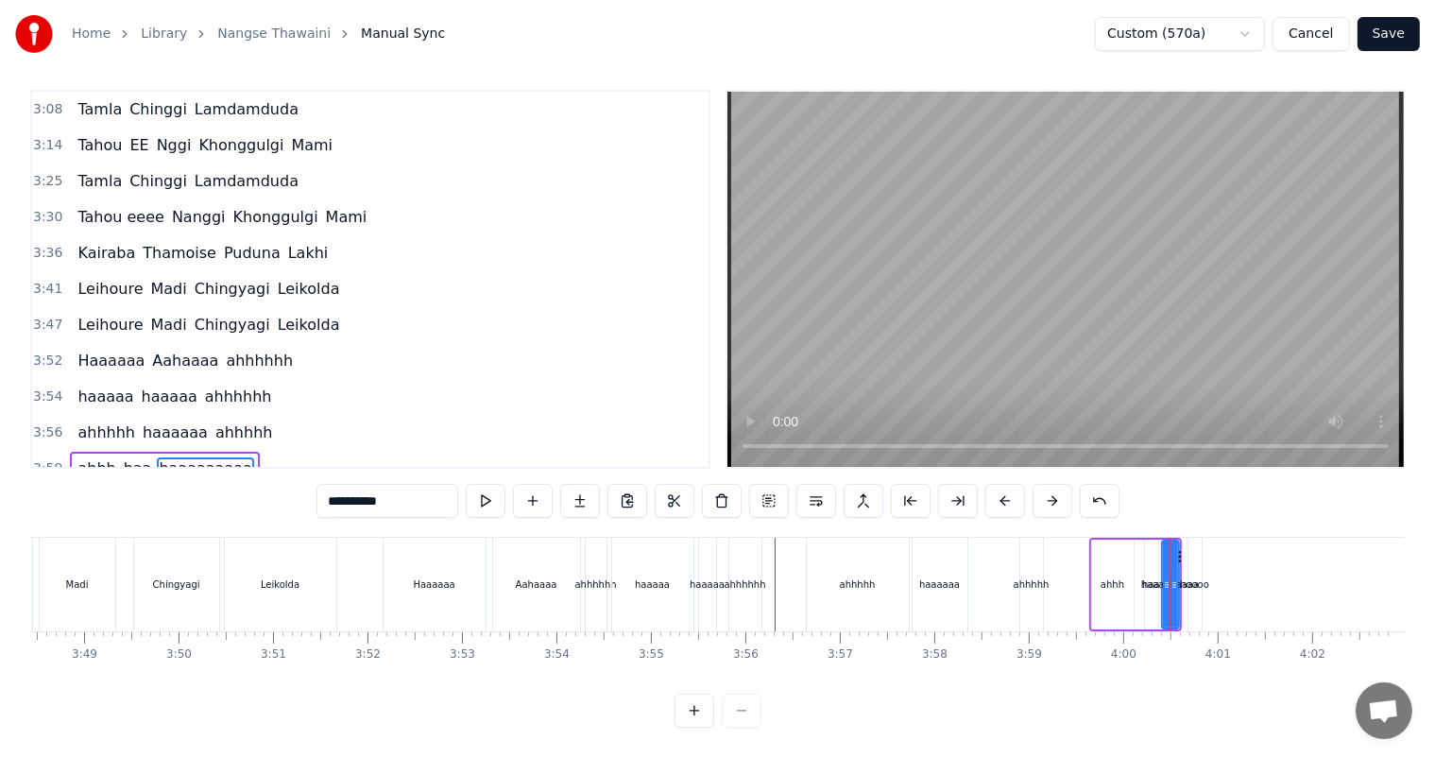
click at [1194, 577] on div "hoooo" at bounding box center [1194, 584] width 29 height 14
type input "*****"
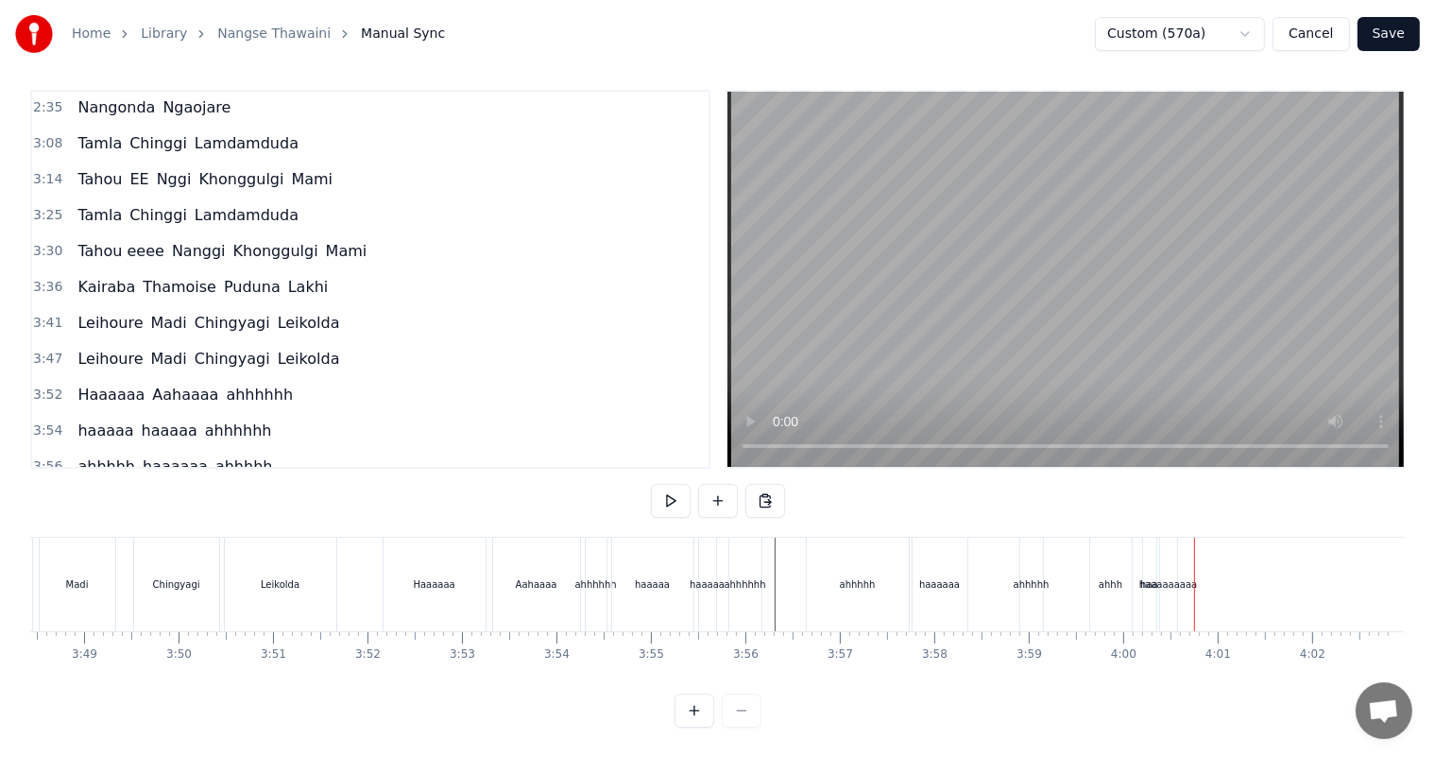
click at [1122, 575] on div "ahhh" at bounding box center [1112, 585] width 42 height 94
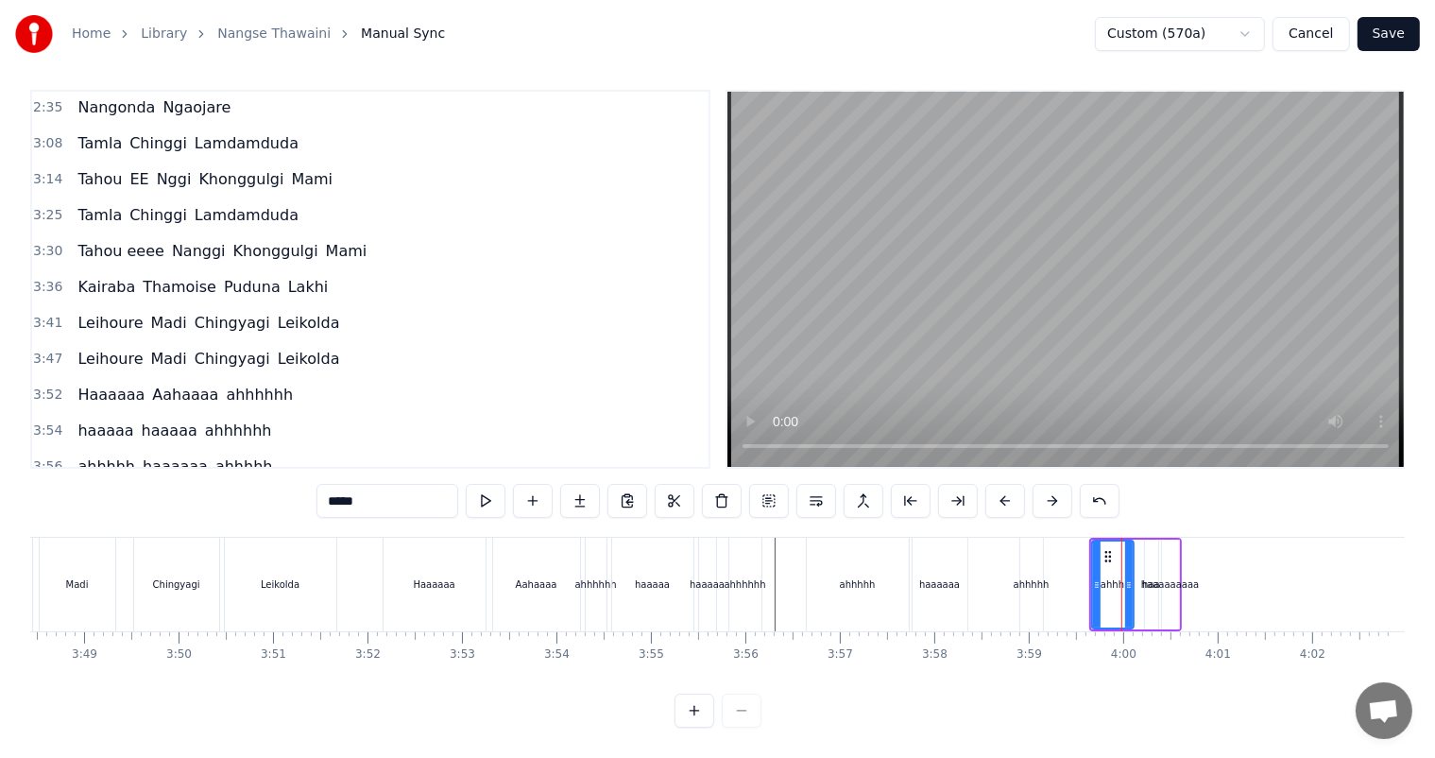
click at [1153, 577] on div "haaaaaaaaa" at bounding box center [1171, 584] width 59 height 14
type input "**********"
click at [1186, 577] on div "haaaaaaaaa" at bounding box center [1171, 584] width 59 height 14
click at [1193, 577] on div "haaaaaaaaa" at bounding box center [1171, 584] width 59 height 14
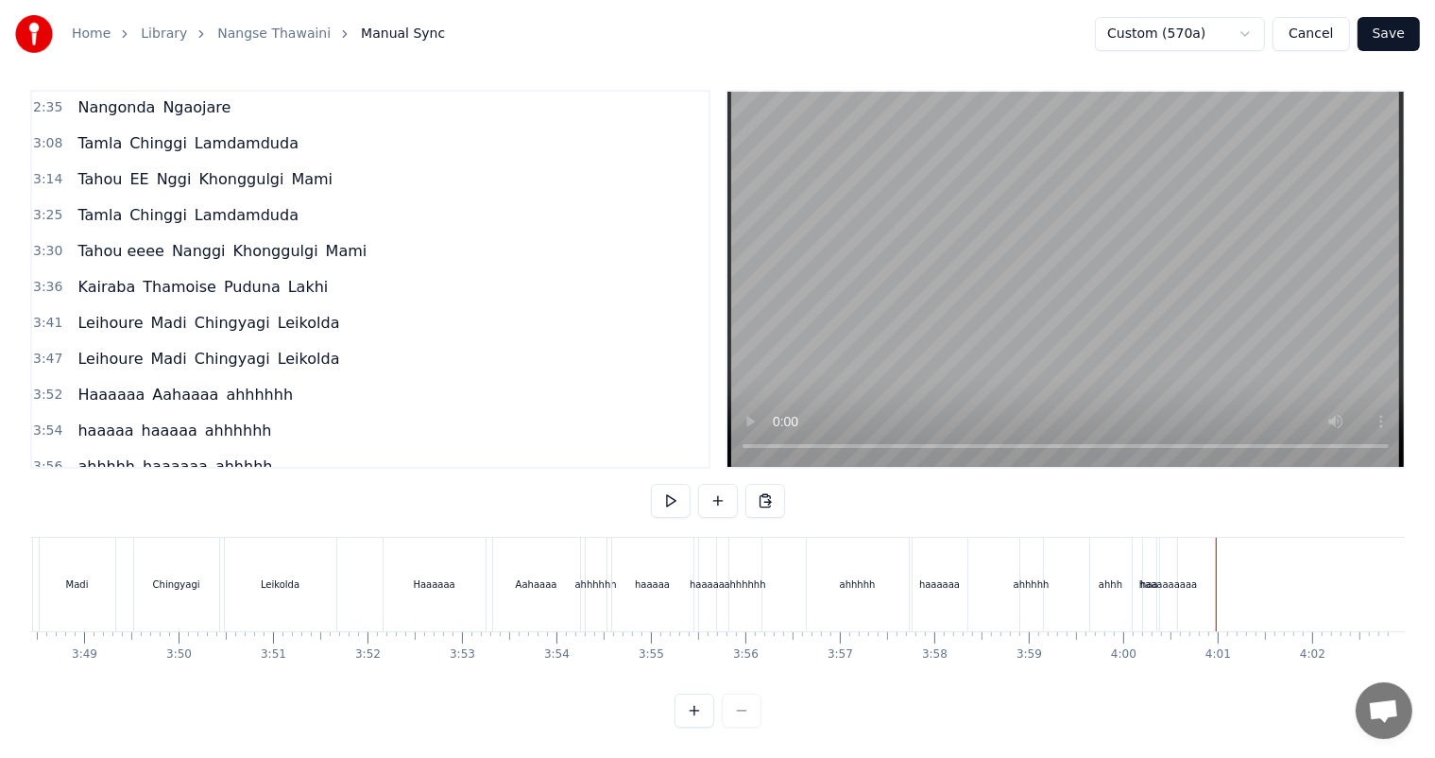
click at [1111, 576] on div "ahhh" at bounding box center [1112, 585] width 42 height 94
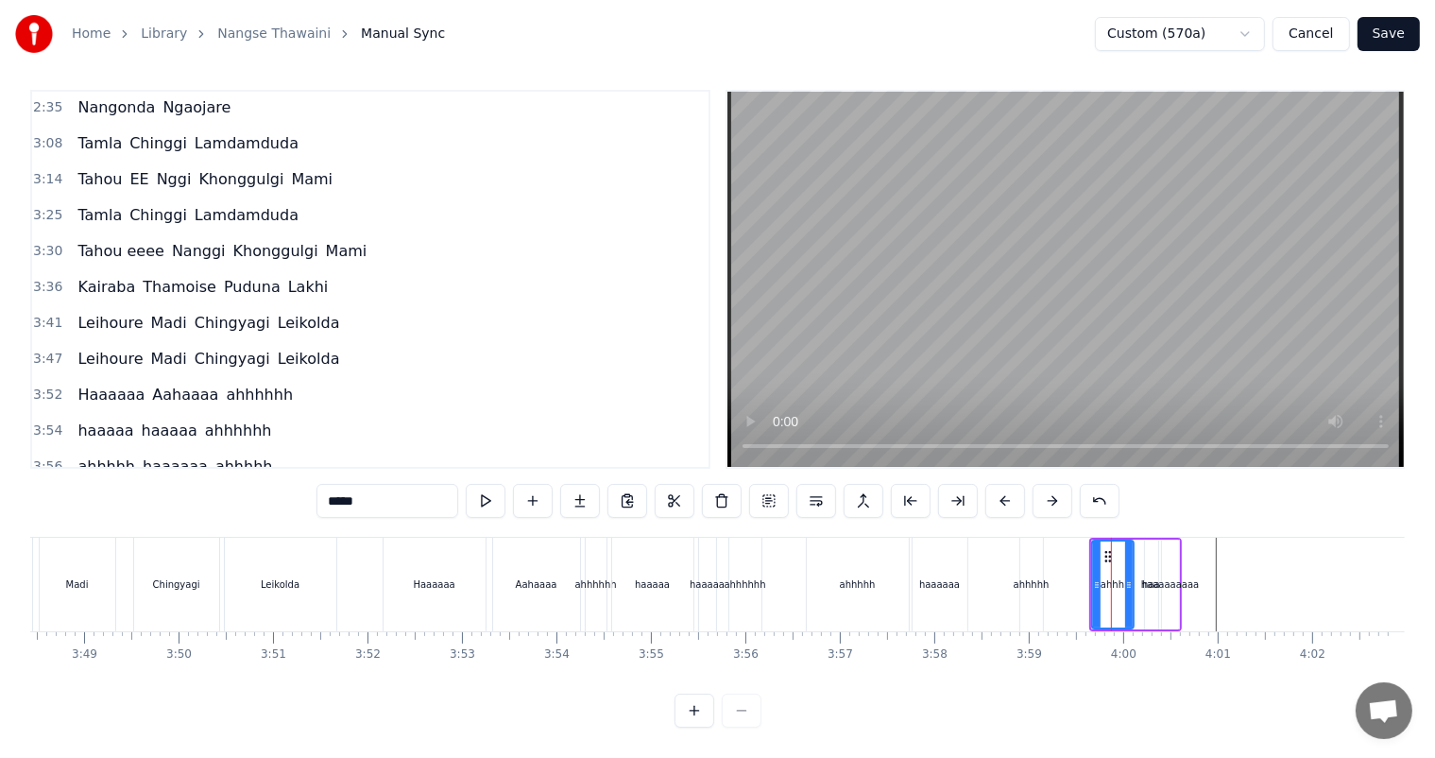
click at [1149, 577] on div "haaaaaaaaa" at bounding box center [1171, 584] width 59 height 14
type input "**********"
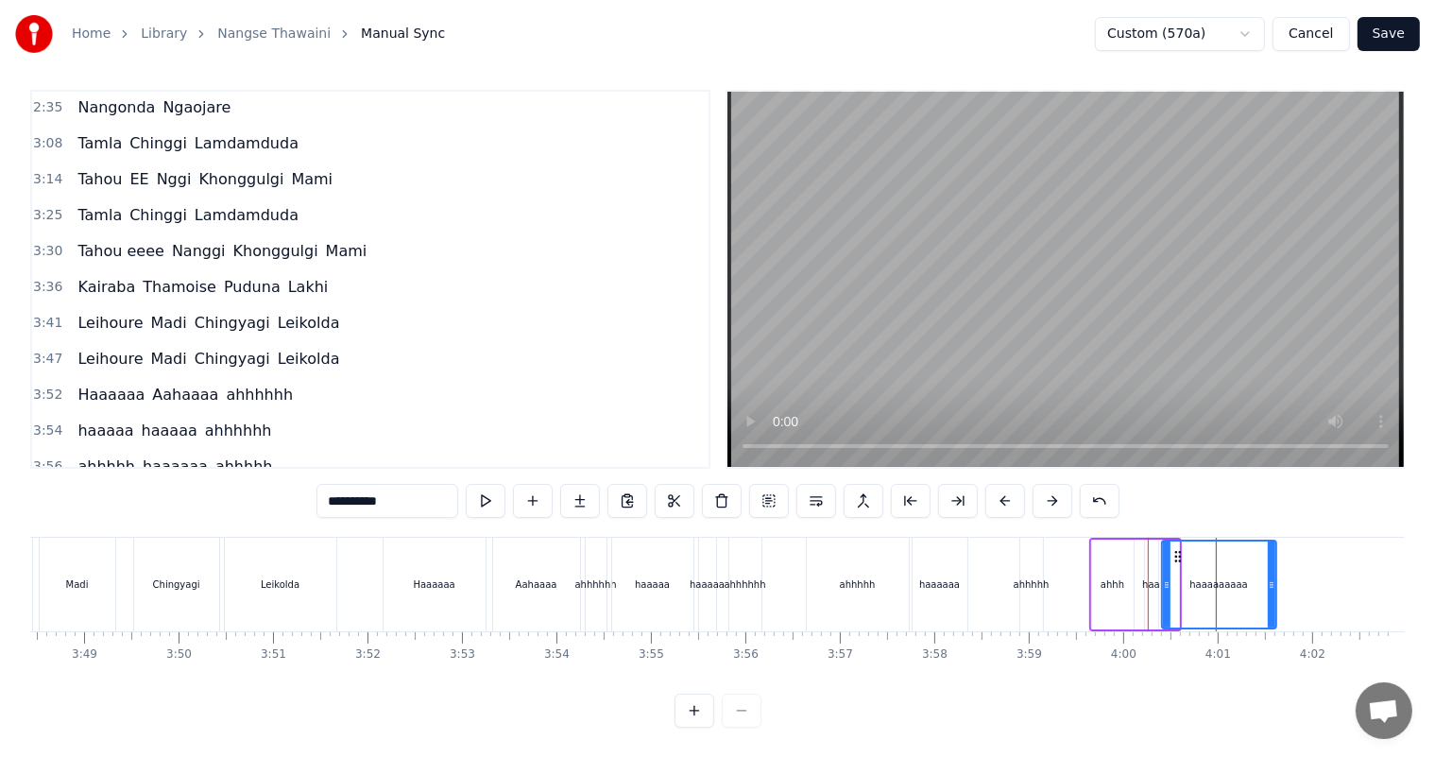
drag, startPoint x: 1176, startPoint y: 567, endPoint x: 1273, endPoint y: 570, distance: 97.4
click at [1273, 577] on icon at bounding box center [1272, 584] width 8 height 15
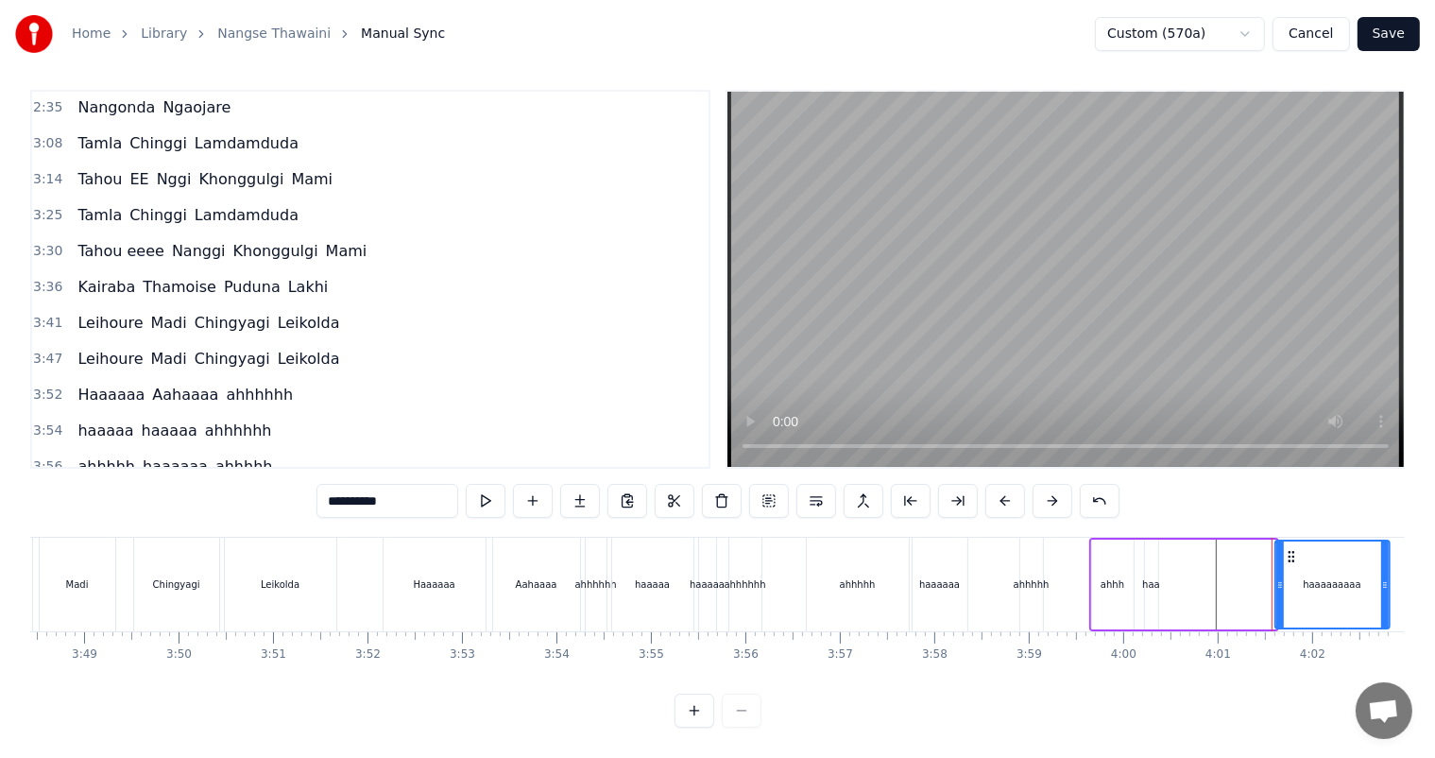
drag, startPoint x: 1175, startPoint y: 537, endPoint x: 1288, endPoint y: 537, distance: 113.4
click at [1288, 549] on icon at bounding box center [1291, 556] width 15 height 15
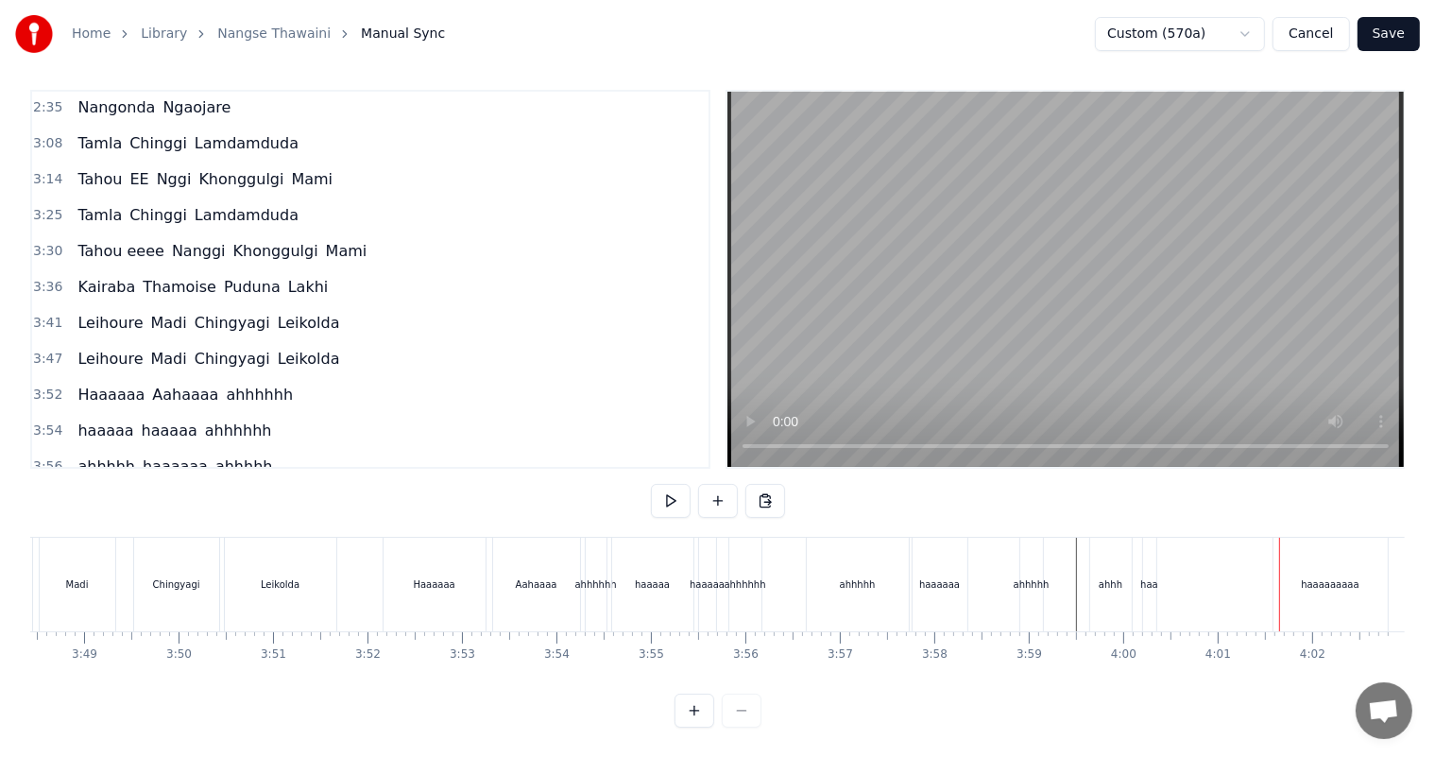
click at [1040, 555] on div "ahhhhh" at bounding box center [1032, 585] width 23 height 94
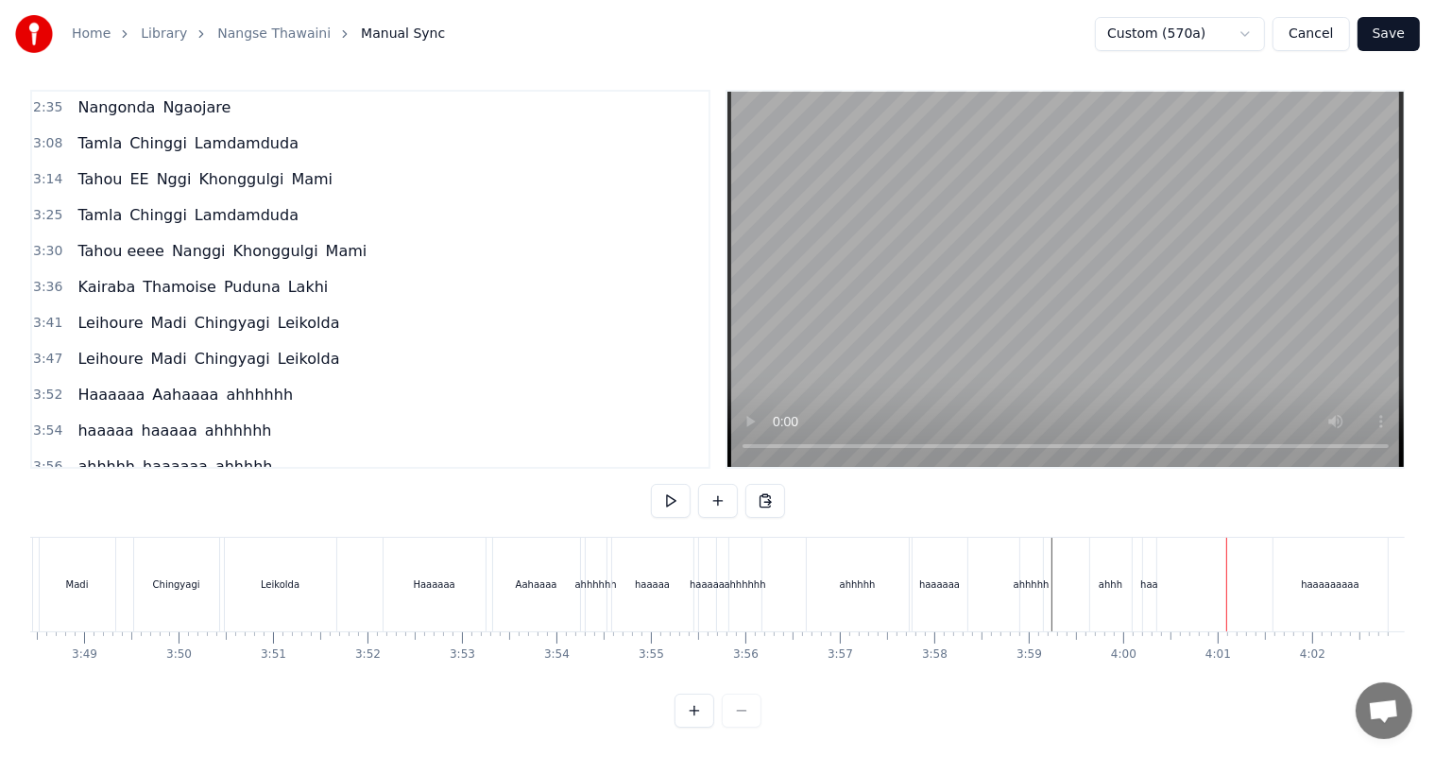
click at [1314, 577] on div "haaaaaaaaa" at bounding box center [1330, 584] width 59 height 14
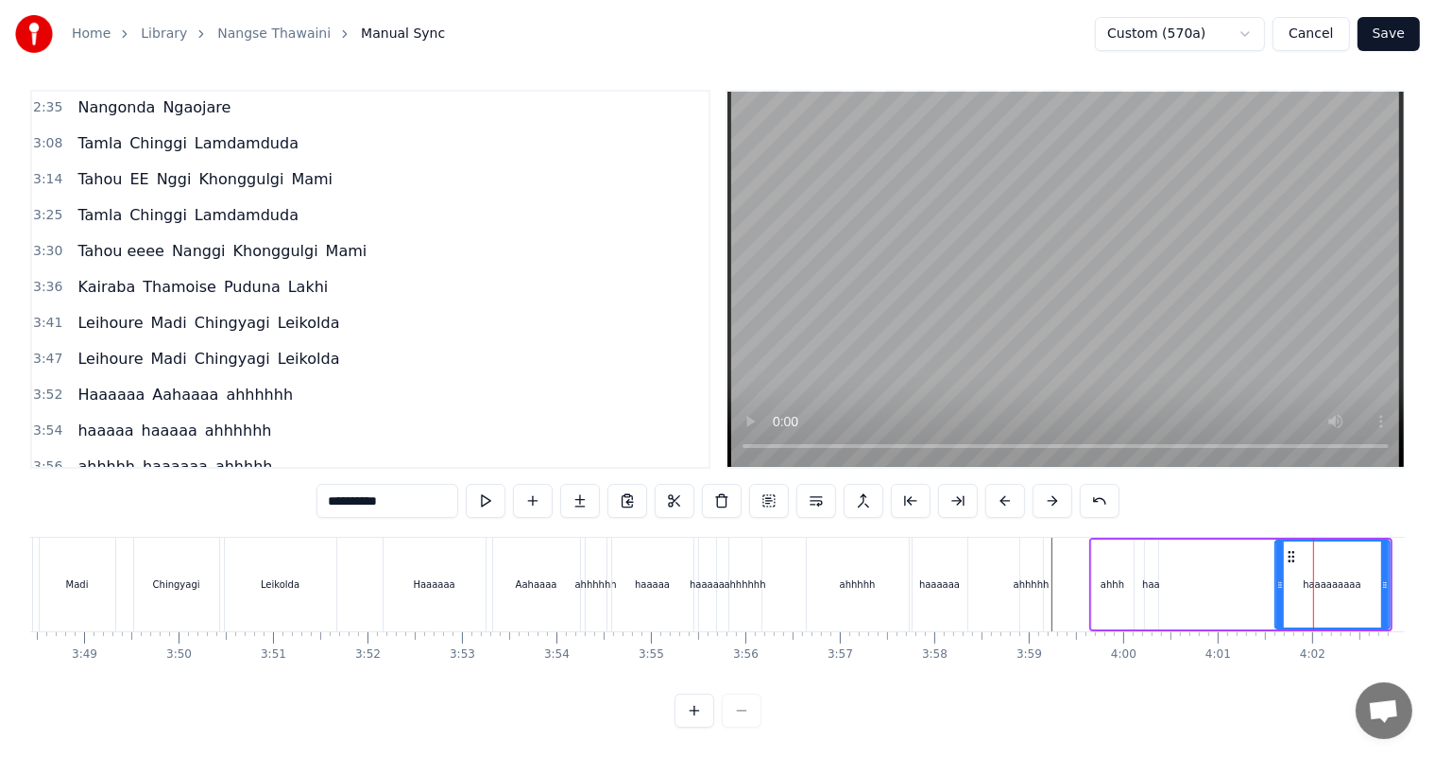
click at [1284, 549] on icon at bounding box center [1291, 556] width 15 height 15
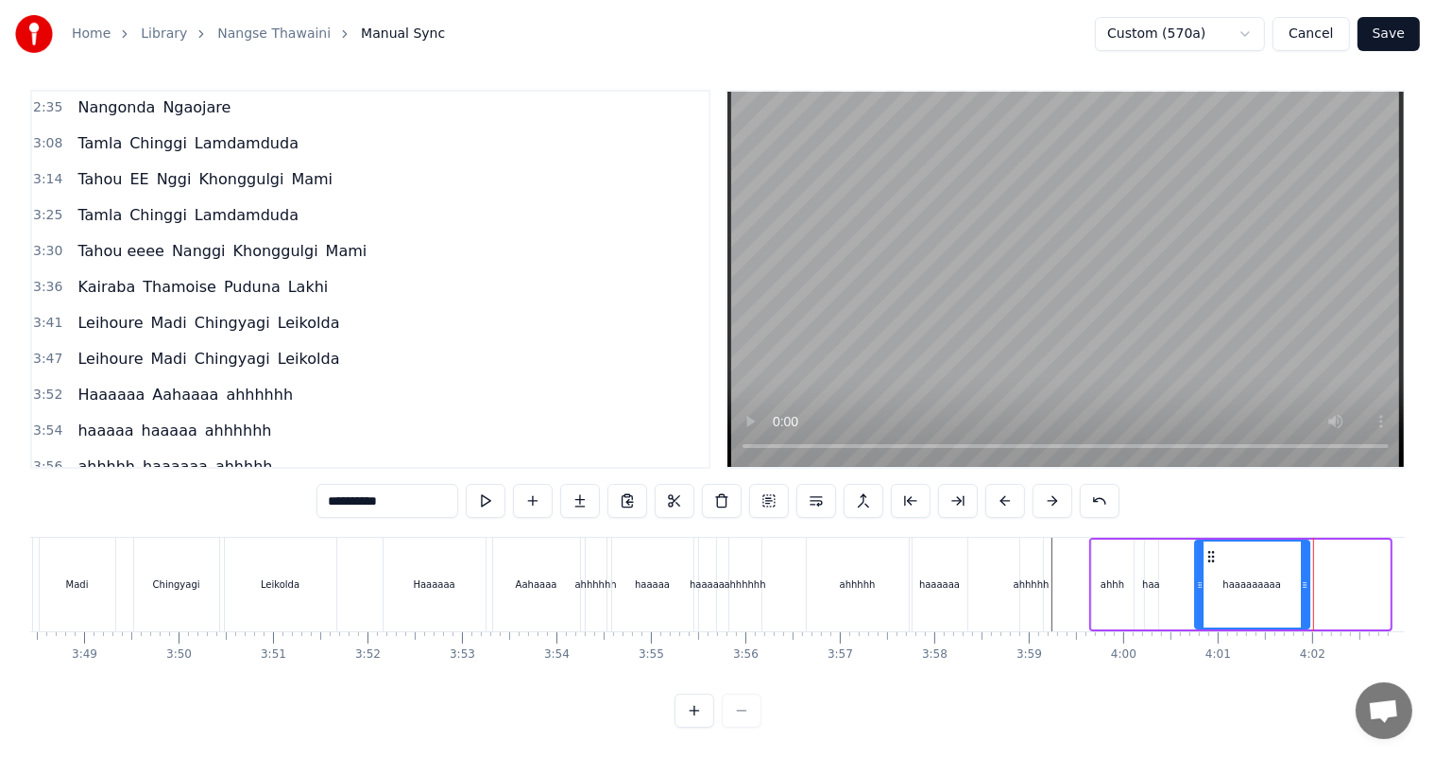
drag, startPoint x: 1289, startPoint y: 537, endPoint x: 1210, endPoint y: 537, distance: 79.4
click at [1210, 549] on icon at bounding box center [1211, 556] width 15 height 15
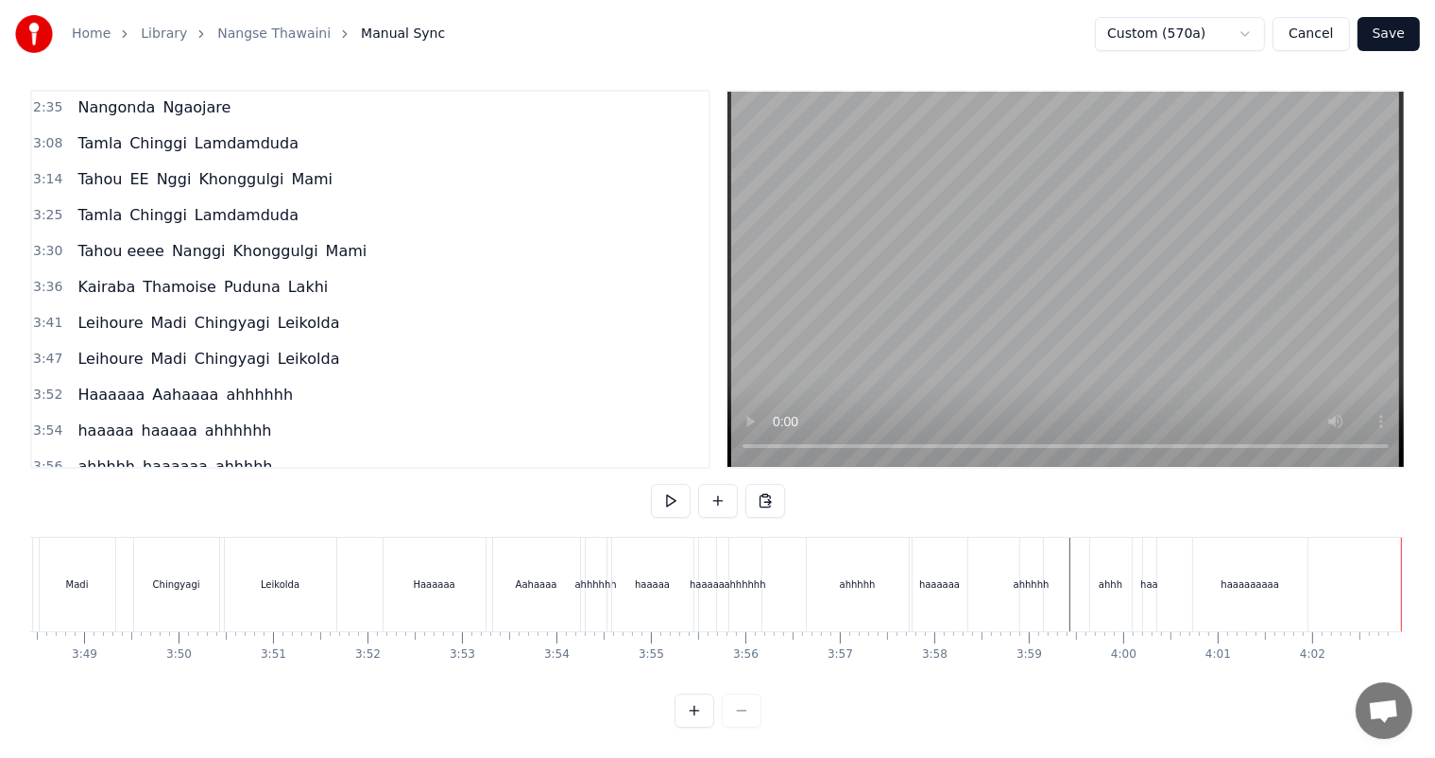
click at [1248, 582] on div "haaaaaaaaa" at bounding box center [1251, 585] width 114 height 94
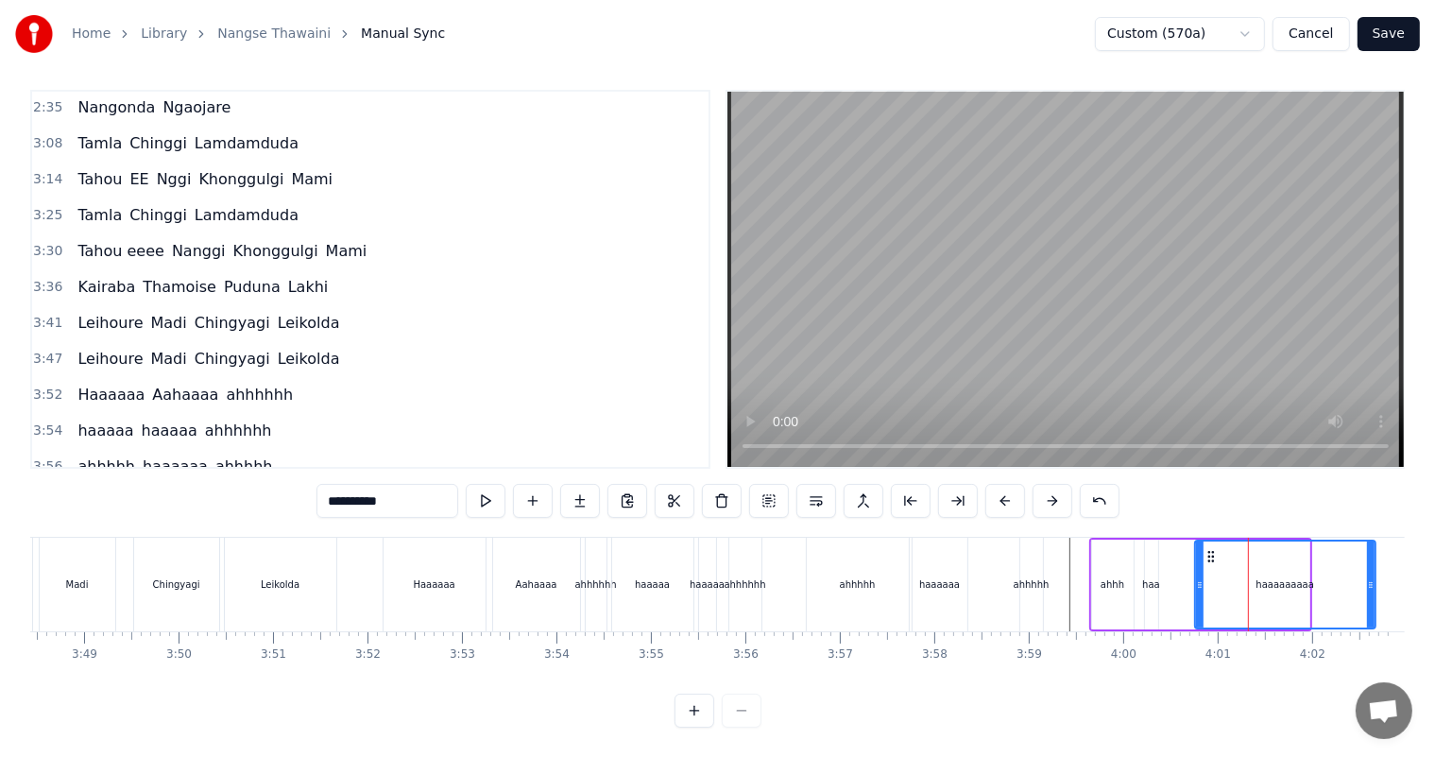
drag, startPoint x: 1306, startPoint y: 566, endPoint x: 1372, endPoint y: 563, distance: 66.2
click at [1372, 577] on icon at bounding box center [1371, 584] width 8 height 15
drag, startPoint x: 1209, startPoint y: 541, endPoint x: 1198, endPoint y: 538, distance: 10.8
click at [1198, 549] on icon at bounding box center [1201, 556] width 15 height 15
drag, startPoint x: 1089, startPoint y: 574, endPoint x: 1070, endPoint y: 553, distance: 28.1
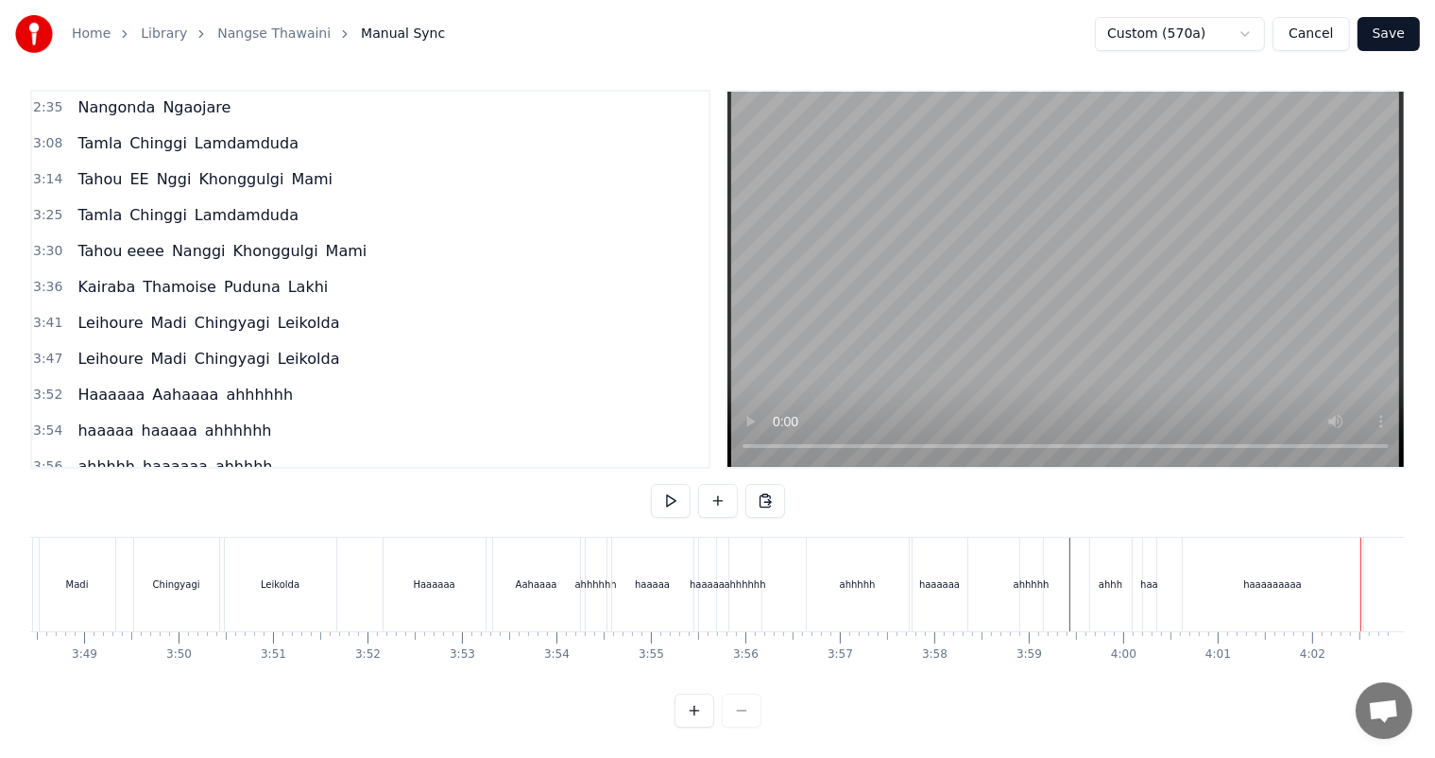
click at [1028, 577] on div "ahhhhh" at bounding box center [1032, 584] width 36 height 14
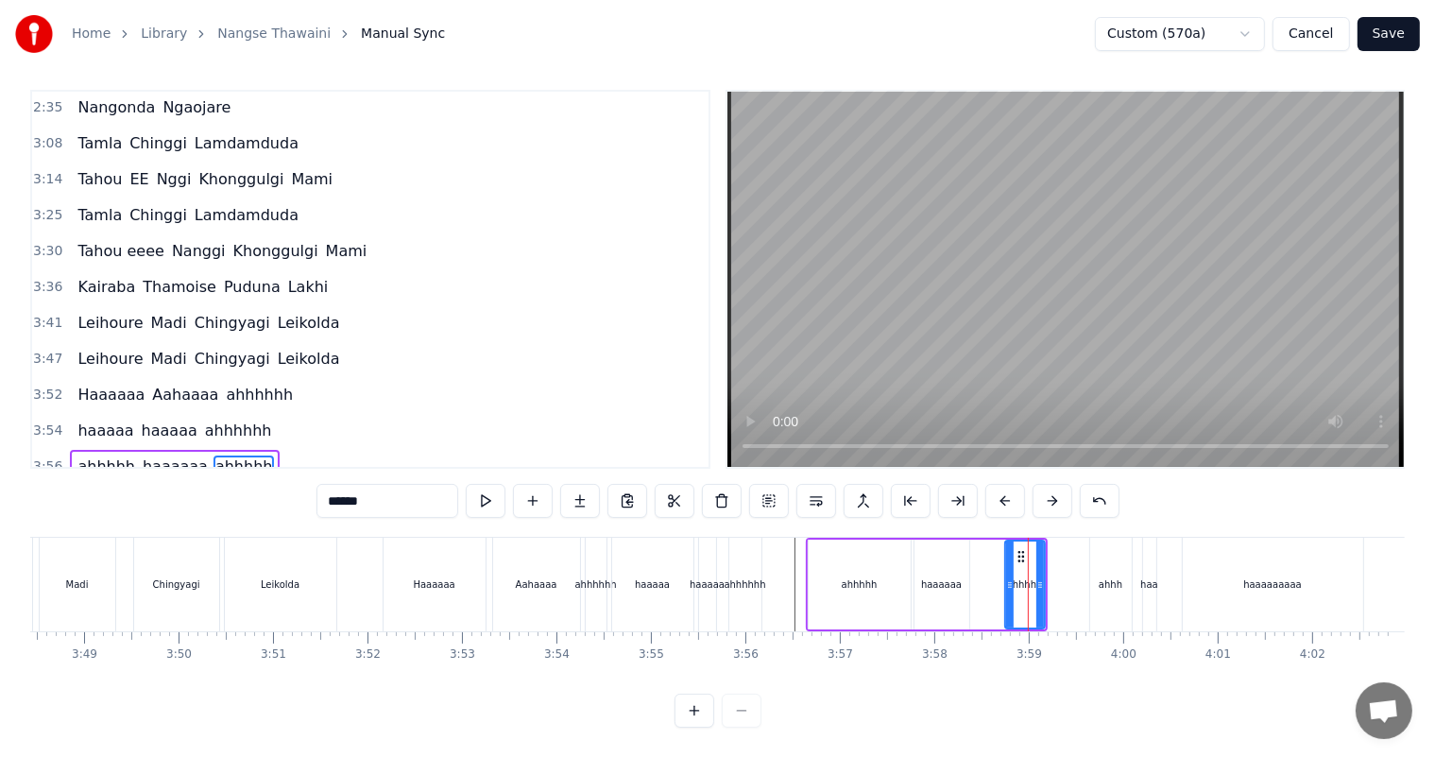
drag, startPoint x: 1023, startPoint y: 567, endPoint x: 1005, endPoint y: 567, distance: 17.0
click at [1006, 577] on icon at bounding box center [1010, 584] width 8 height 15
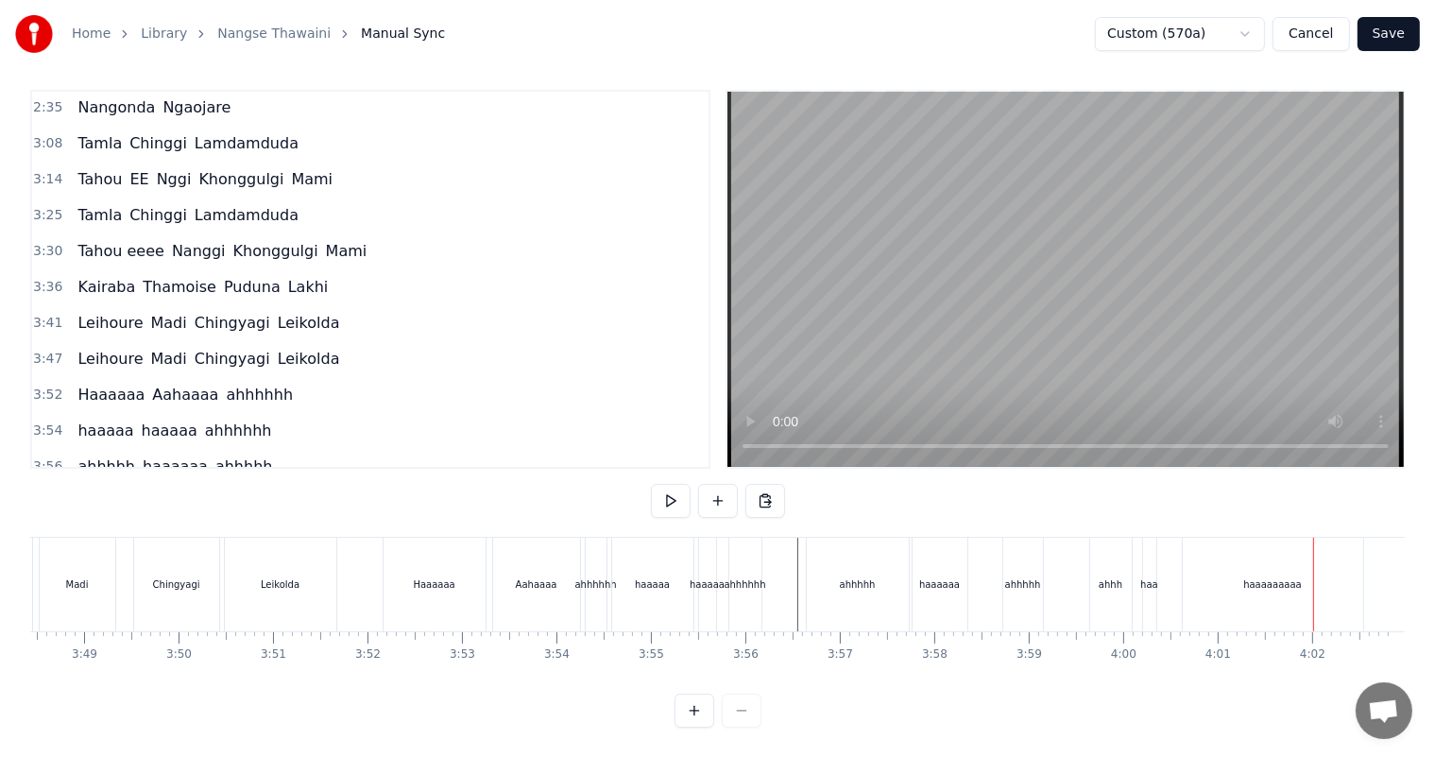
click at [1268, 576] on div "haaaaaaaaa" at bounding box center [1273, 585] width 180 height 94
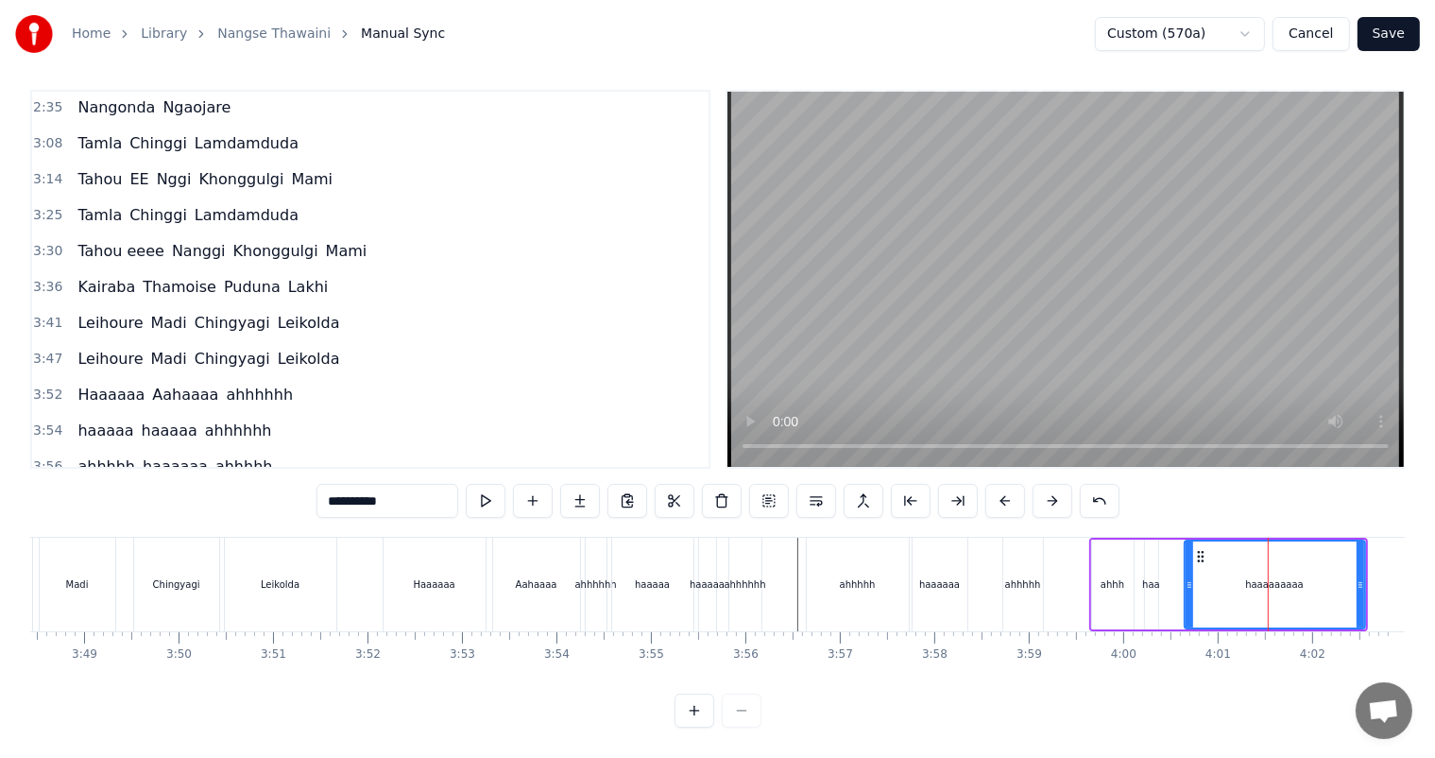
click at [417, 484] on input "**********" at bounding box center [388, 501] width 142 height 34
type input "**********"
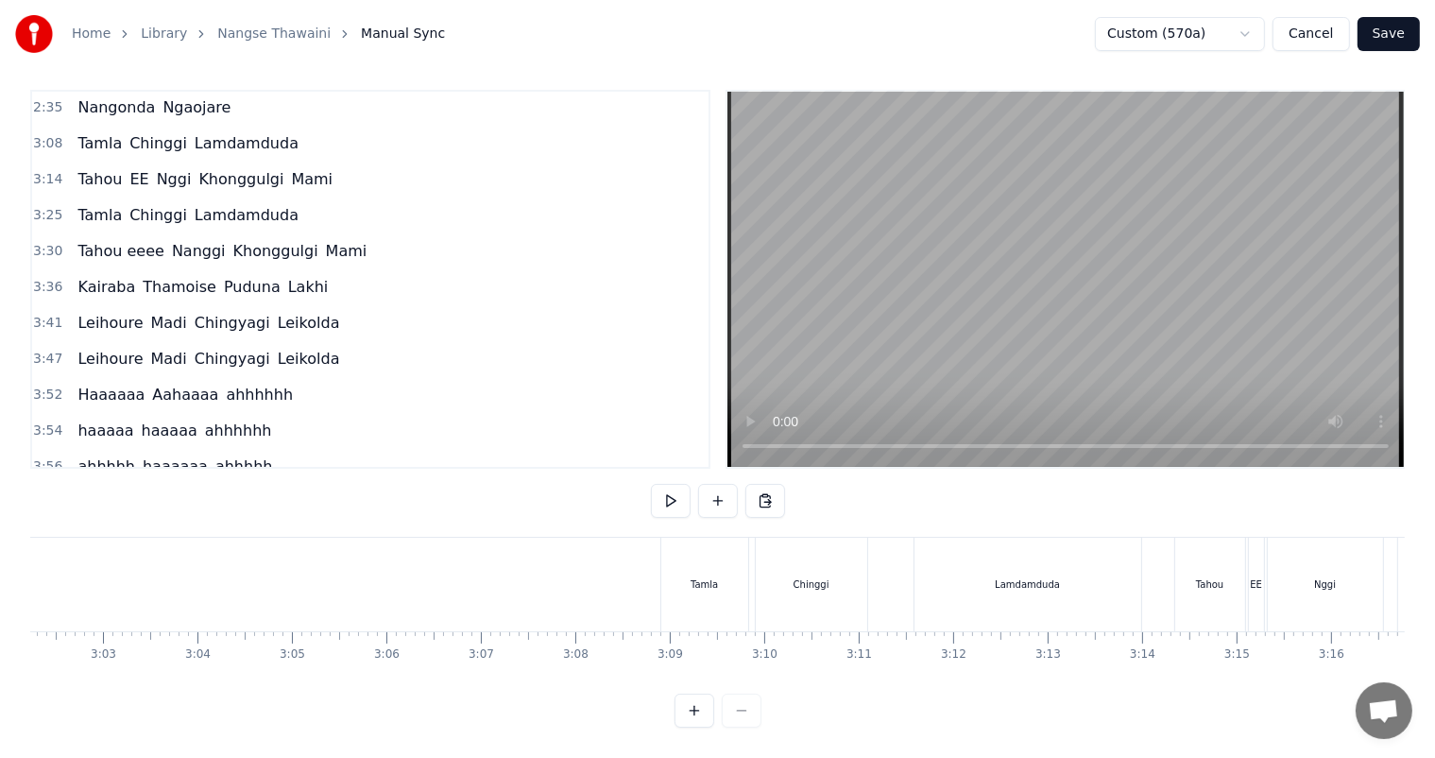
scroll to position [0, 21587]
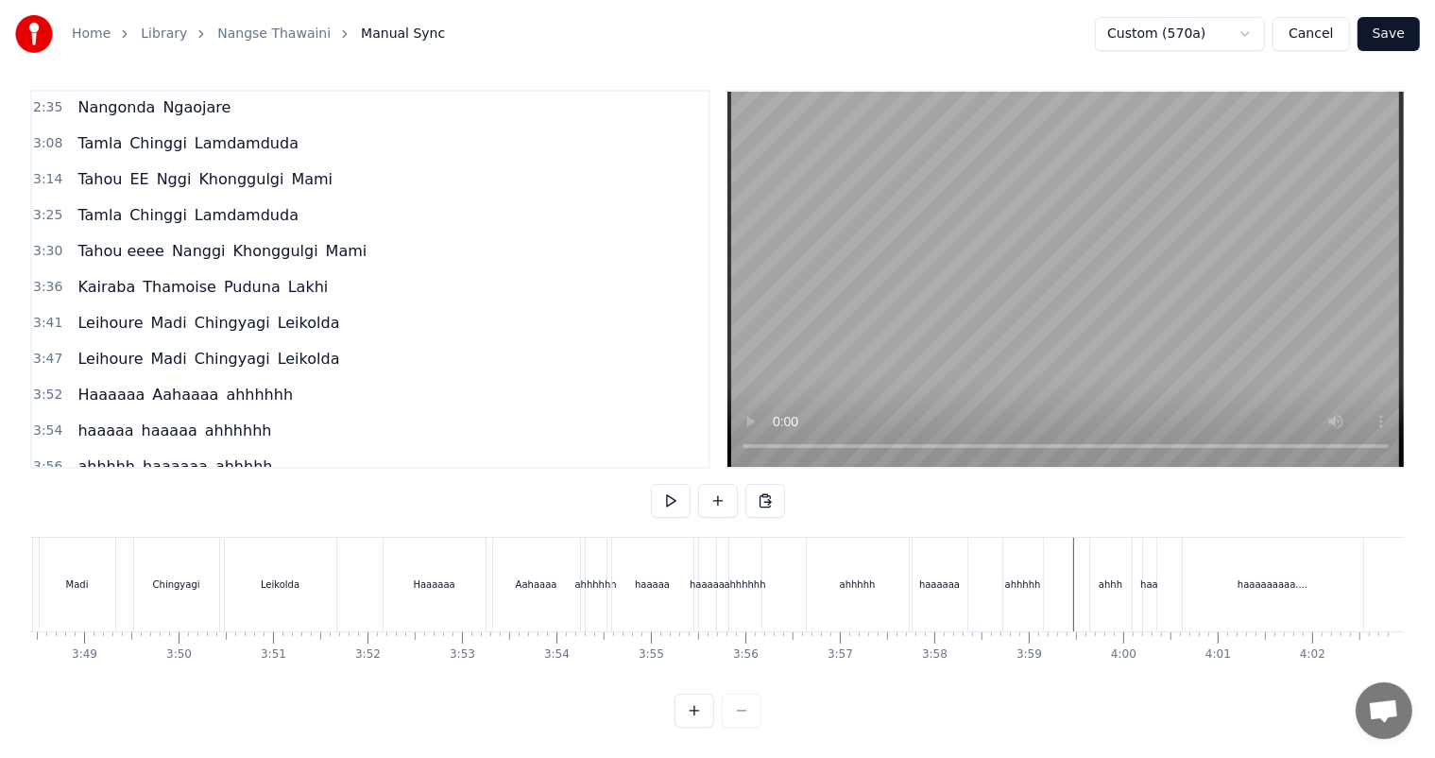
click at [1304, 561] on div "haaaaaaaaa...." at bounding box center [1273, 585] width 180 height 94
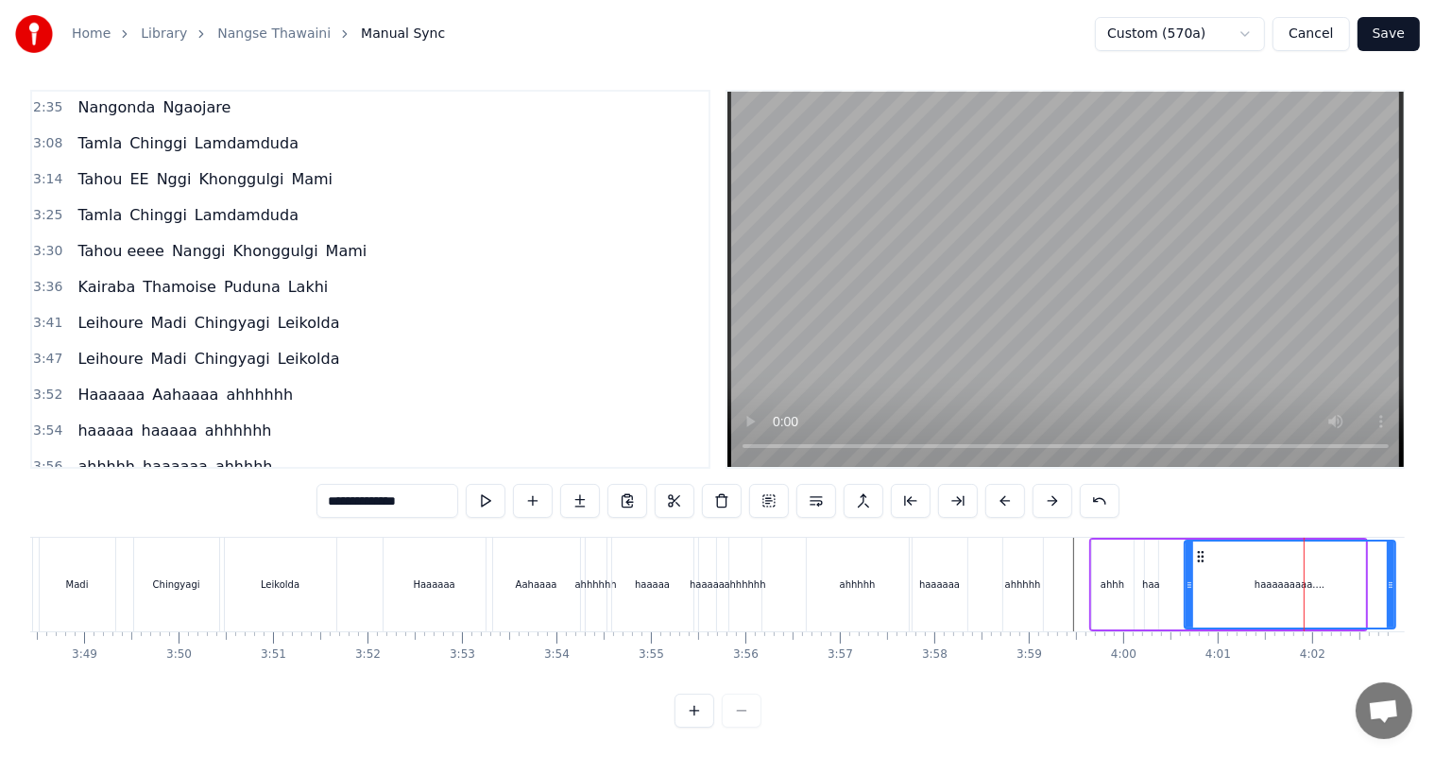
drag, startPoint x: 1362, startPoint y: 565, endPoint x: 1392, endPoint y: 562, distance: 30.4
click at [1392, 577] on icon at bounding box center [1391, 584] width 8 height 15
click at [413, 484] on input "**********" at bounding box center [388, 501] width 142 height 34
type input "**********"
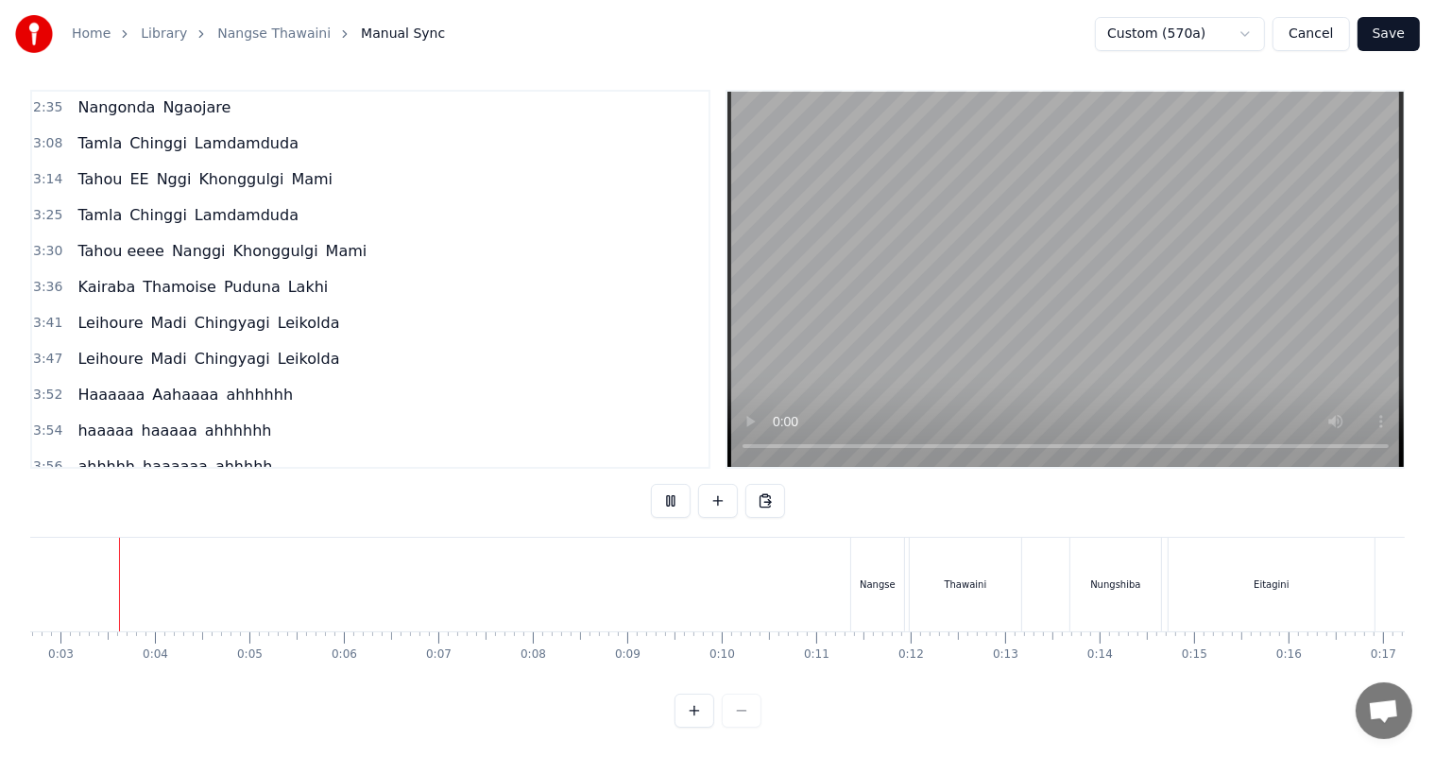
scroll to position [0, 227]
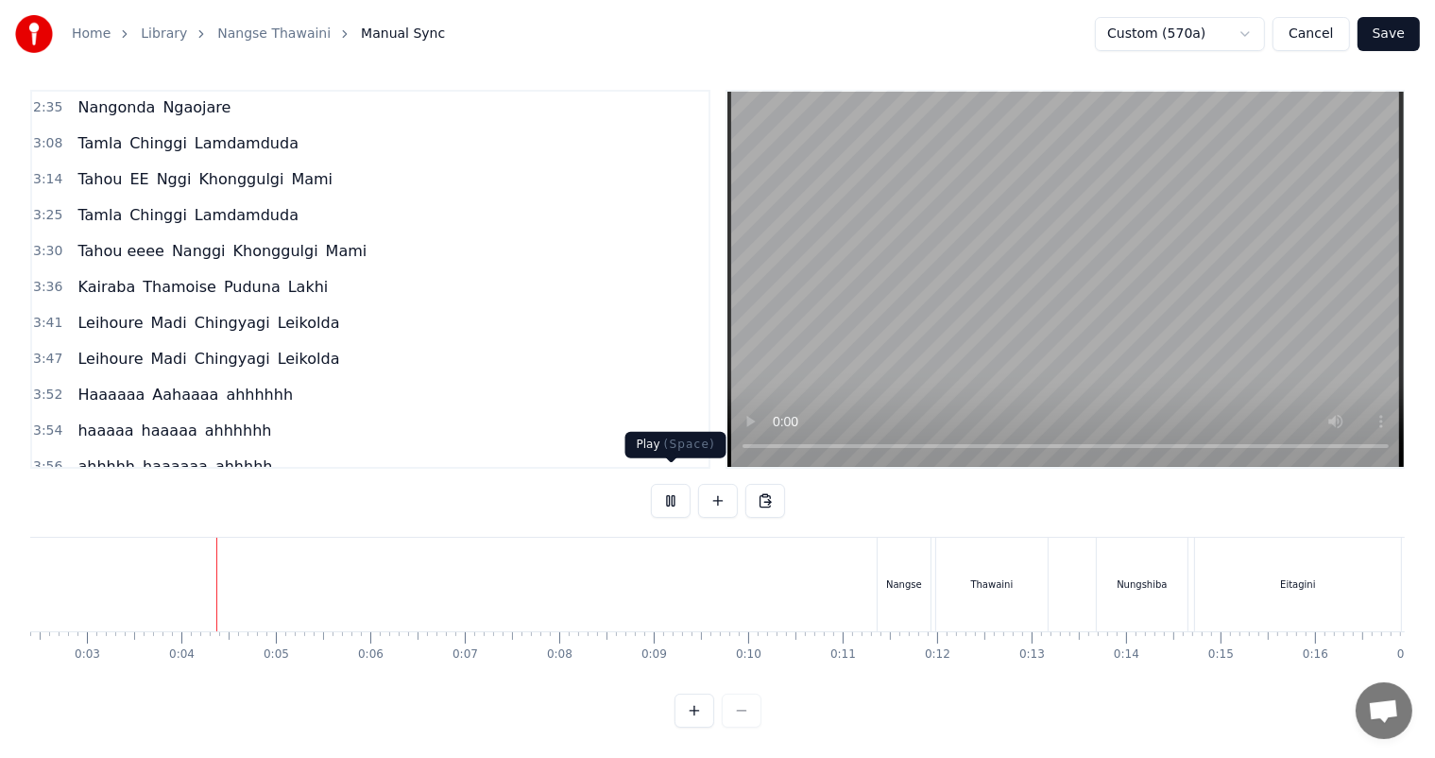
click at [670, 485] on button at bounding box center [671, 501] width 40 height 34
drag, startPoint x: 1384, startPoint y: 20, endPoint x: 1387, endPoint y: 36, distance: 16.3
click at [1387, 36] on button "Save" at bounding box center [1389, 34] width 62 height 34
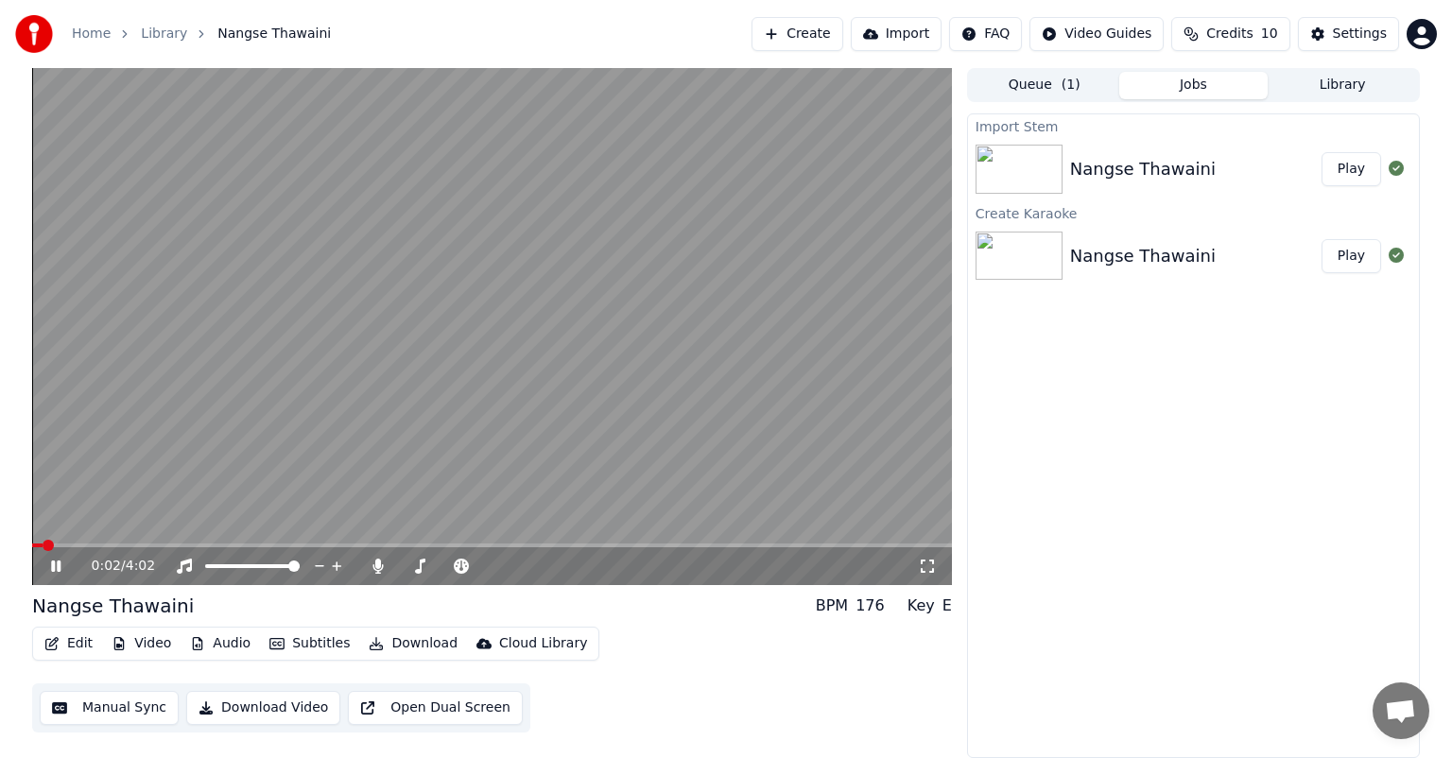
click at [60, 573] on icon at bounding box center [69, 566] width 44 height 15
click at [60, 570] on icon at bounding box center [69, 566] width 44 height 15
click at [32, 546] on span at bounding box center [37, 545] width 11 height 11
click at [50, 565] on icon at bounding box center [55, 565] width 11 height 13
click at [374, 565] on icon at bounding box center [377, 566] width 10 height 15
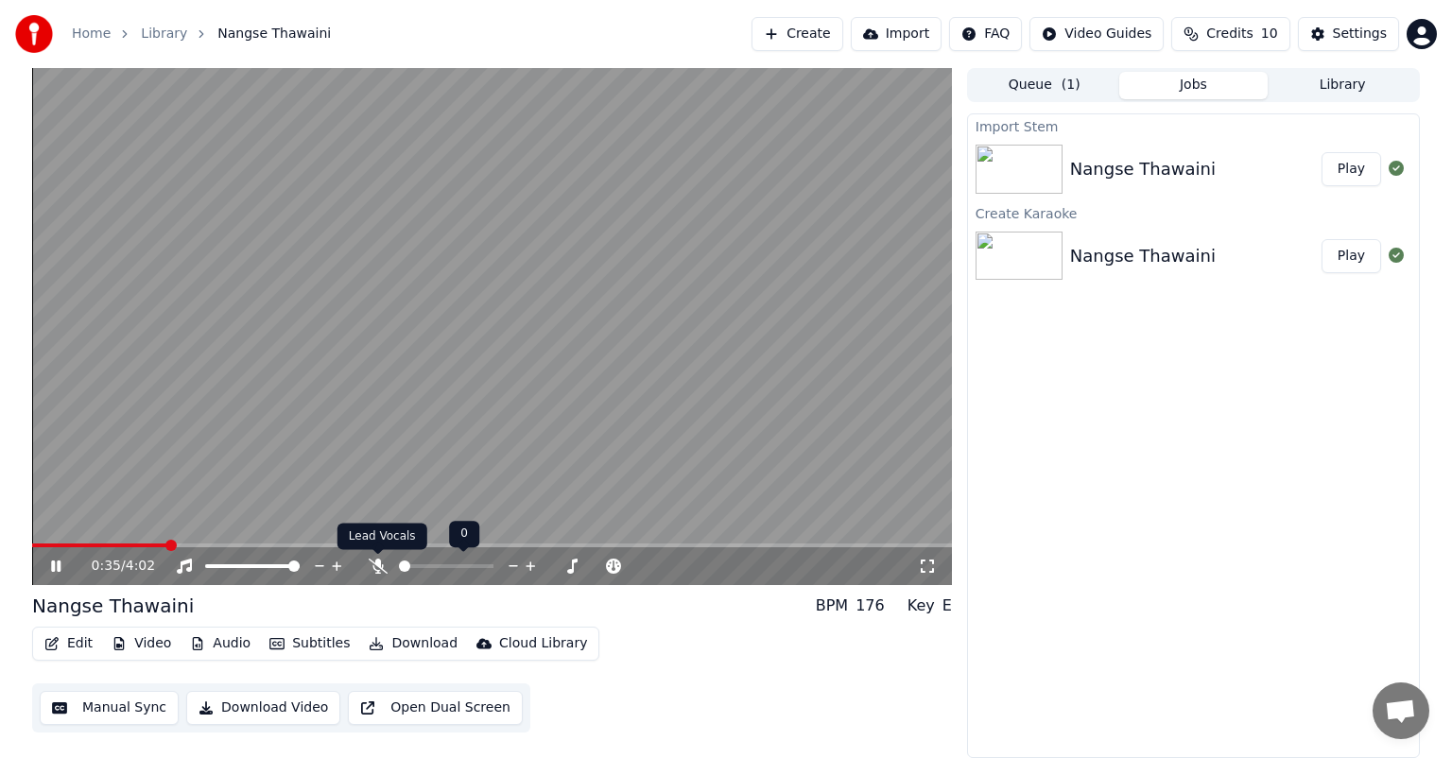
click at [379, 570] on icon at bounding box center [378, 566] width 19 height 15
click at [379, 570] on icon at bounding box center [377, 566] width 10 height 15
click at [379, 570] on icon at bounding box center [378, 566] width 19 height 15
click at [379, 570] on icon at bounding box center [377, 566] width 10 height 15
click at [54, 564] on icon at bounding box center [55, 565] width 9 height 11
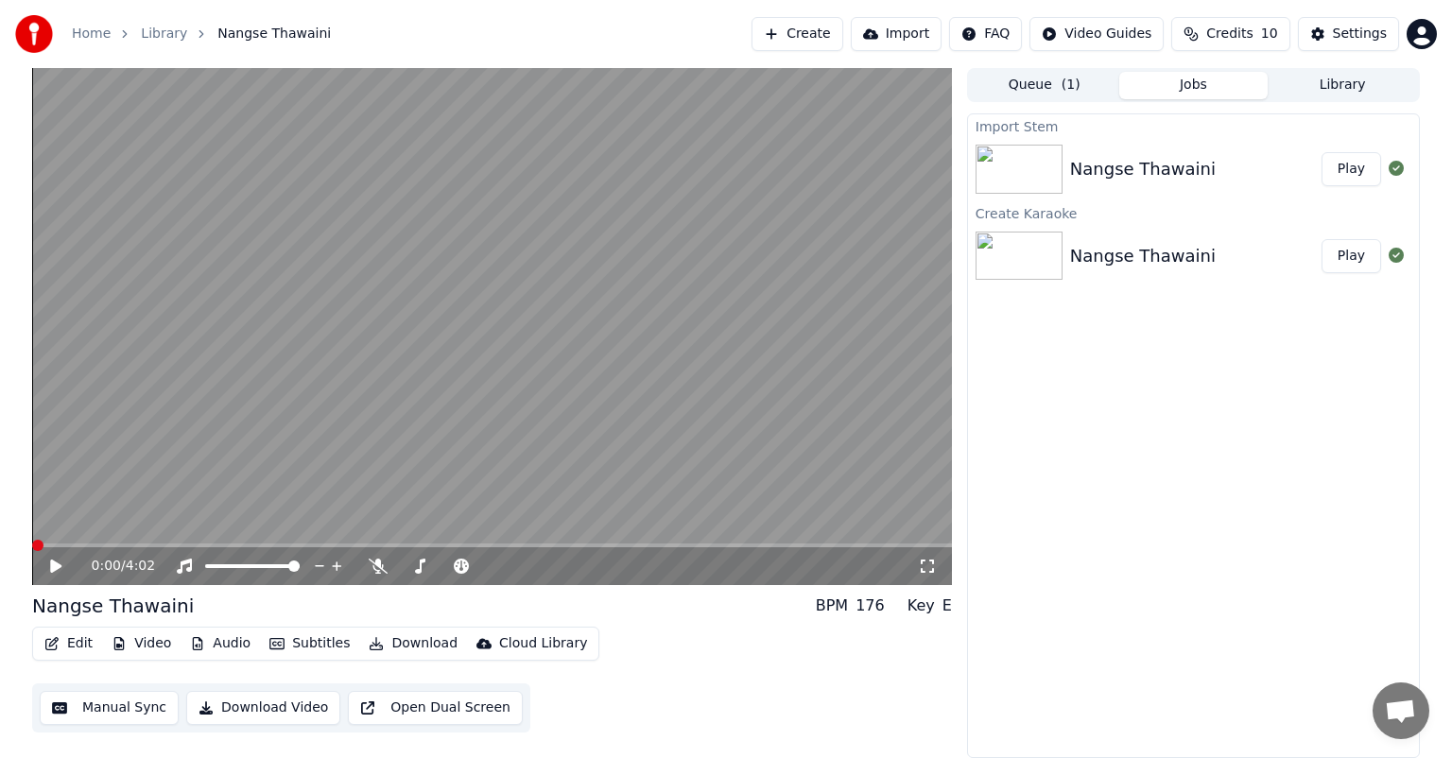
click at [32, 551] on span at bounding box center [37, 545] width 11 height 11
click at [405, 644] on button "Download" at bounding box center [413, 643] width 104 height 26
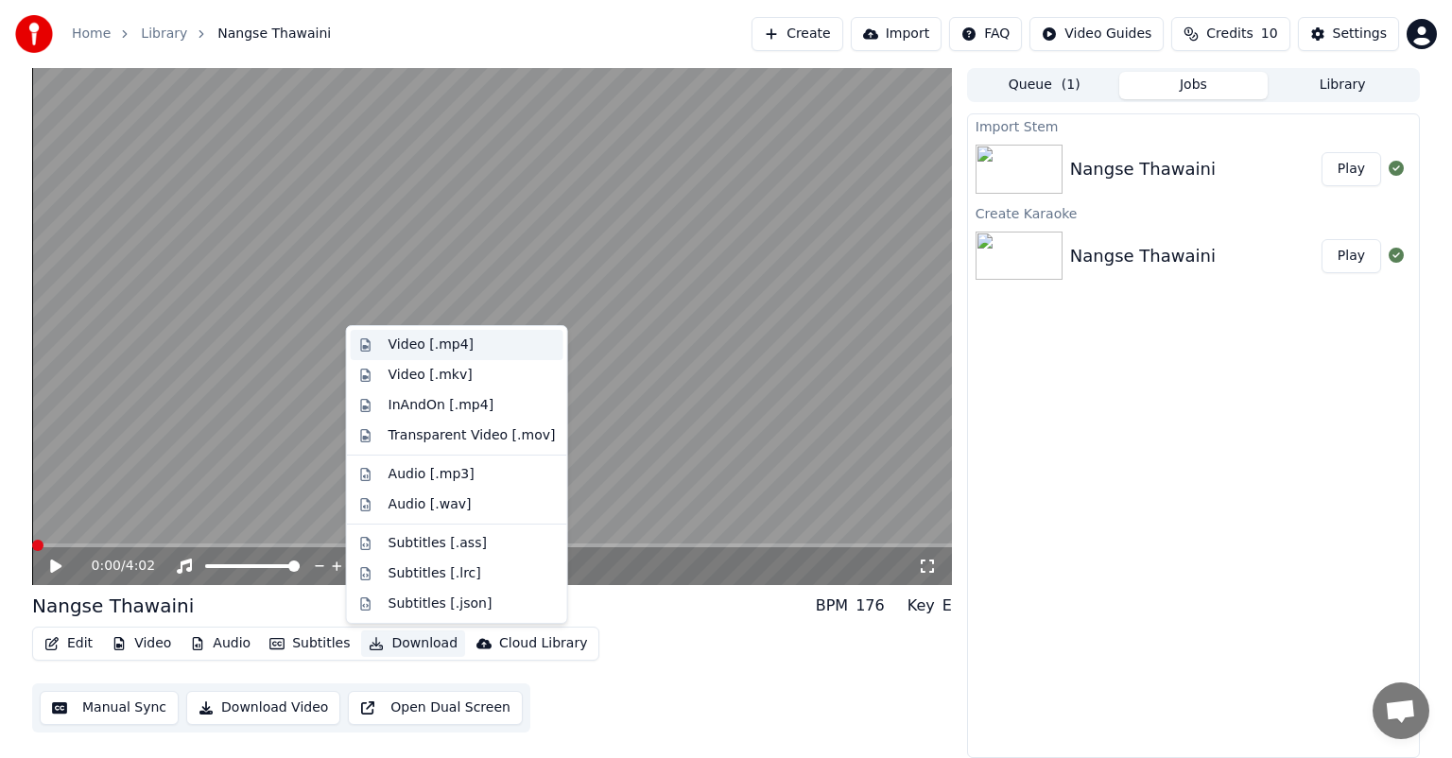
click at [435, 348] on div "Video [.mp4]" at bounding box center [430, 344] width 85 height 19
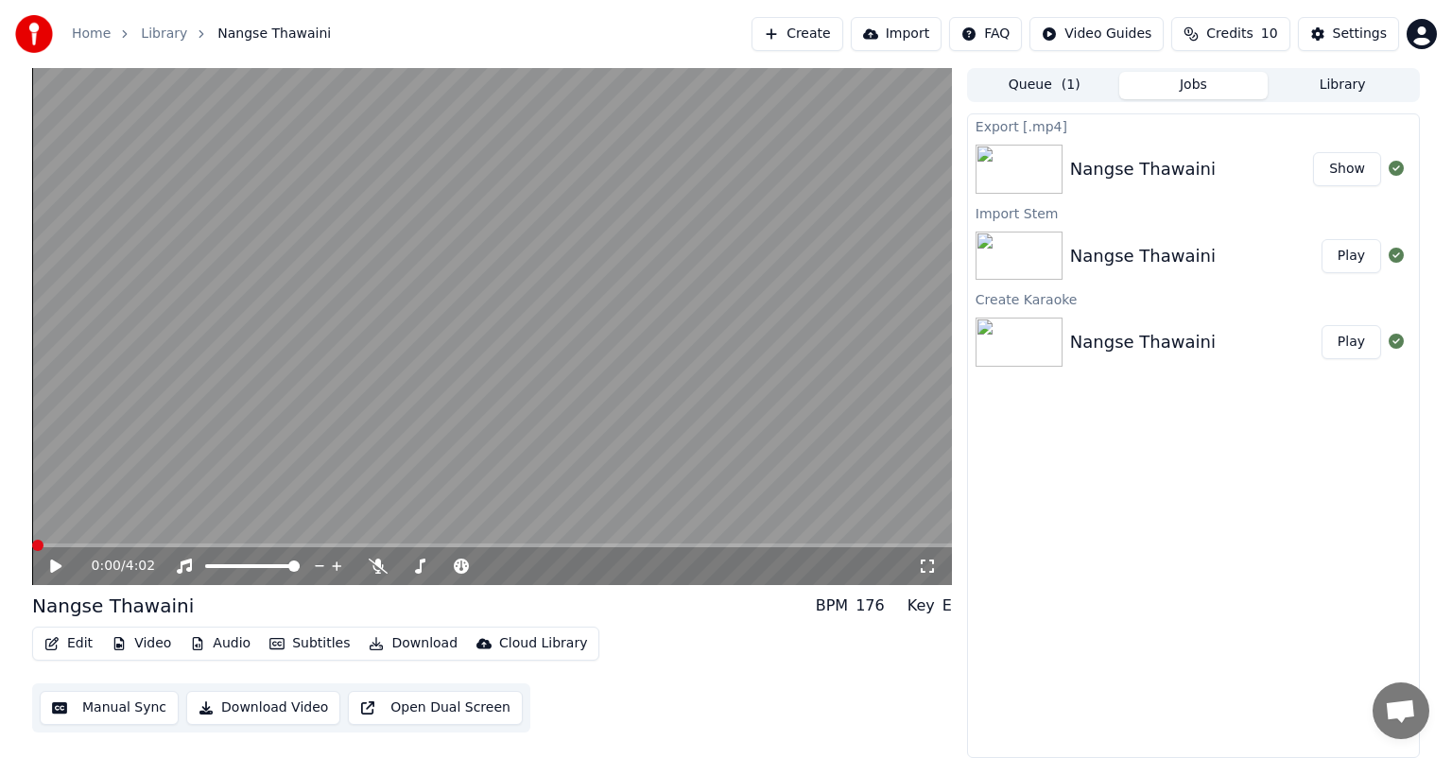
click at [1344, 172] on button "Show" at bounding box center [1347, 169] width 68 height 34
click at [827, 34] on button "Create" at bounding box center [797, 34] width 92 height 34
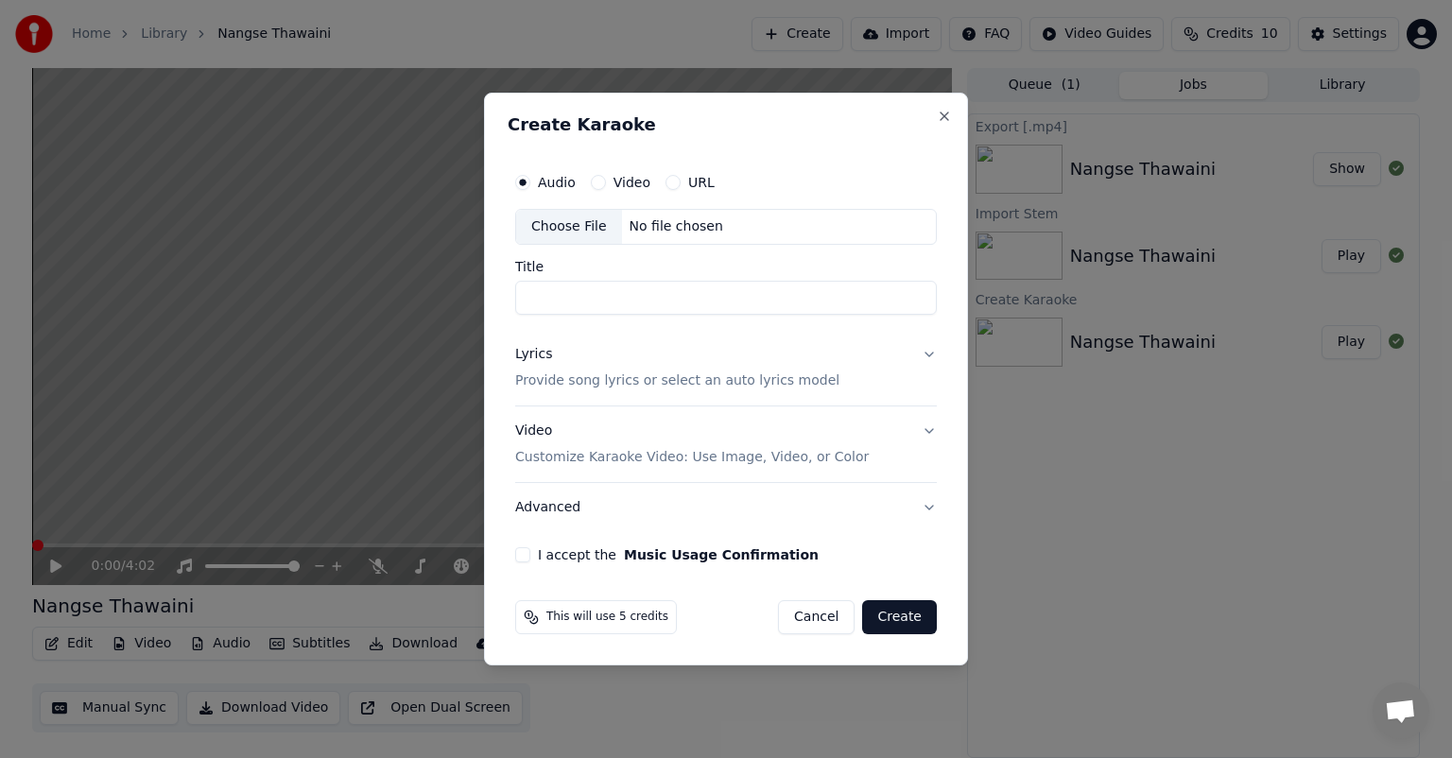
click at [574, 231] on div "Choose File" at bounding box center [569, 227] width 106 height 34
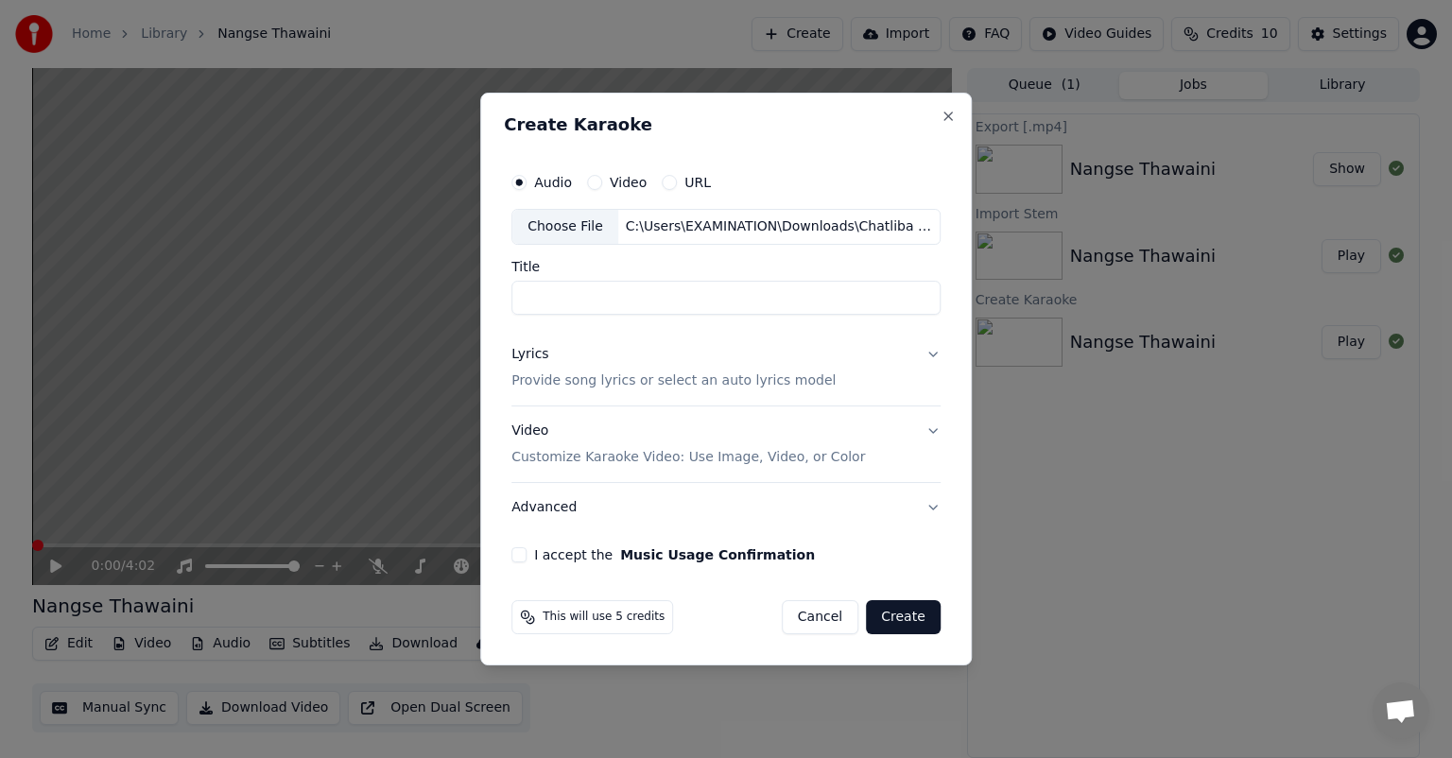
type input "**********"
click at [929, 352] on button "Lyrics Provide song lyrics or select an auto lyrics model" at bounding box center [725, 368] width 429 height 76
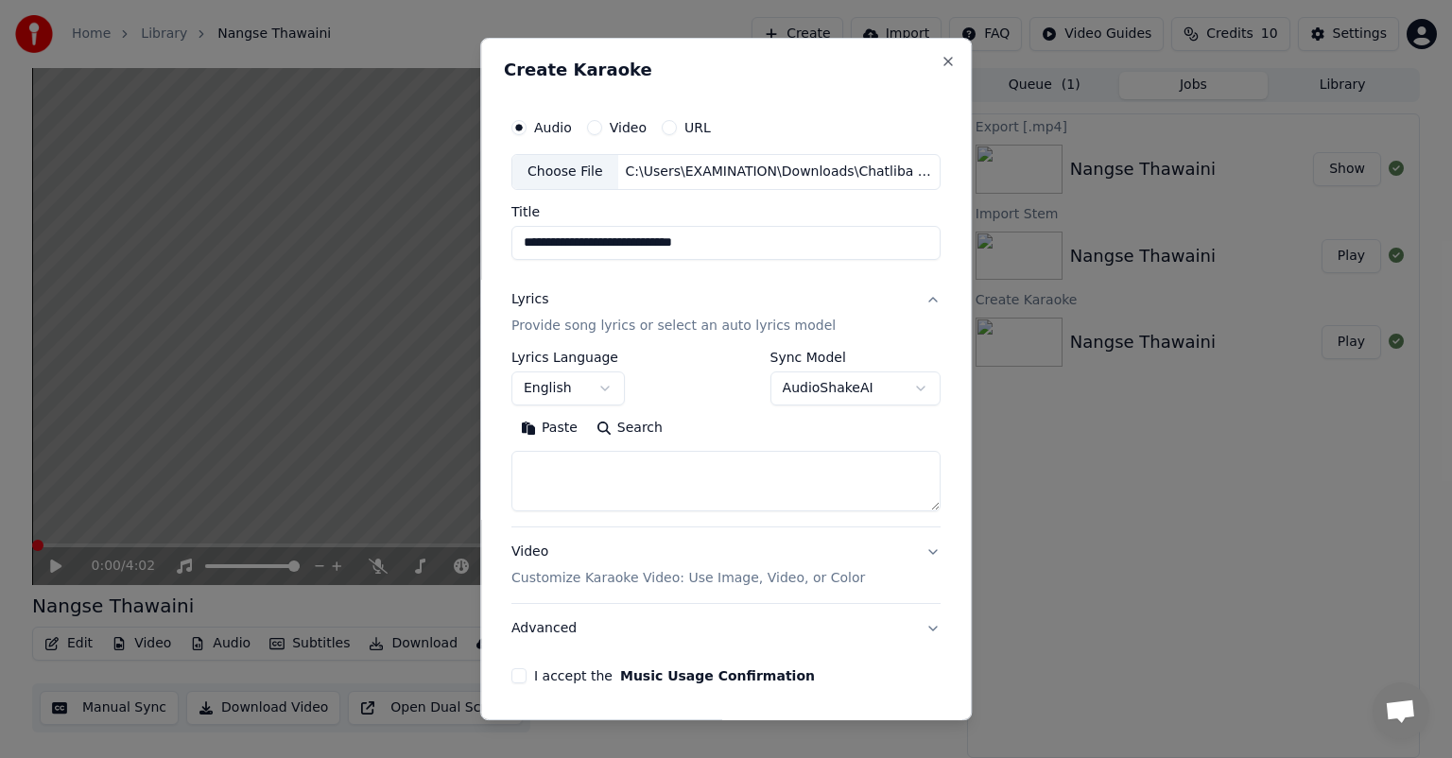
click at [581, 465] on textarea at bounding box center [725, 481] width 429 height 60
paste textarea "**********"
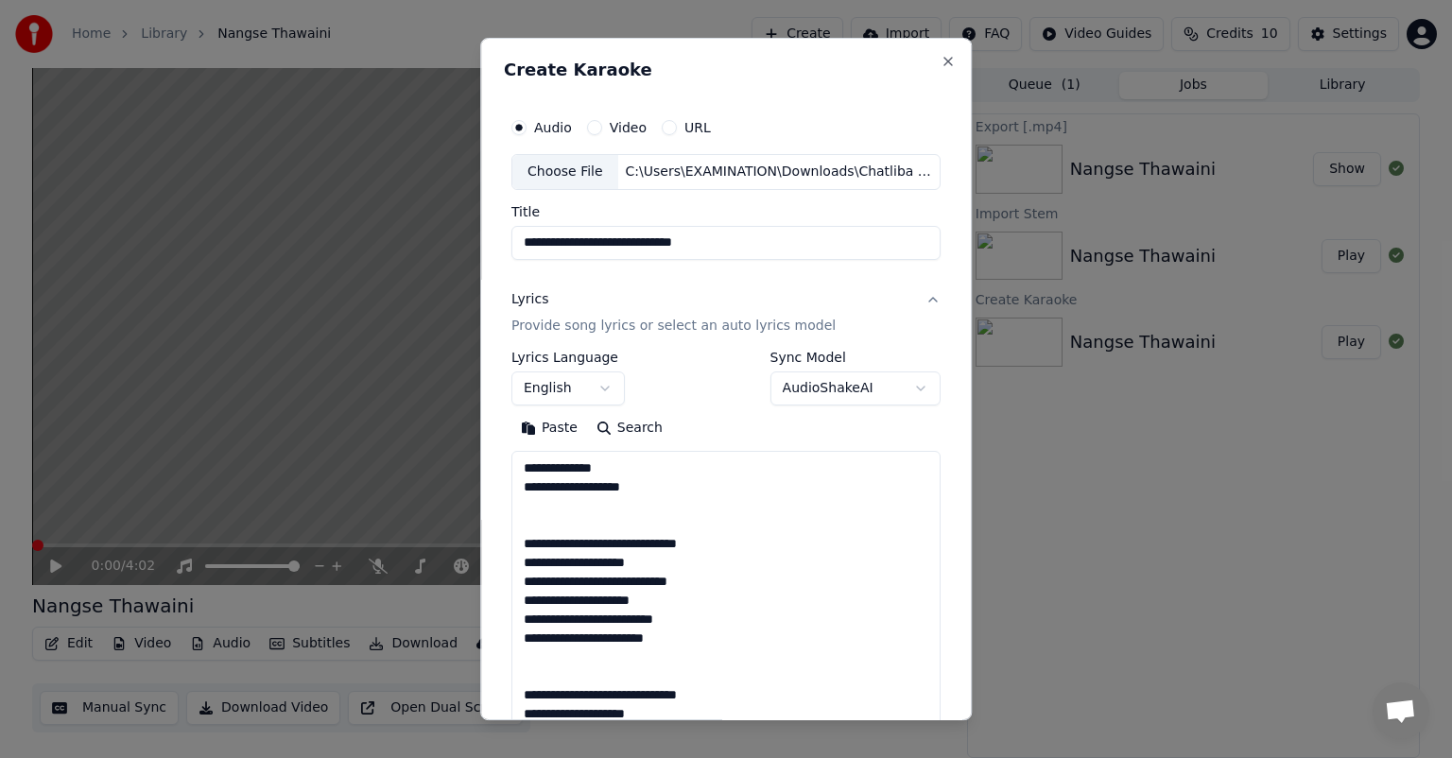
scroll to position [1590, 0]
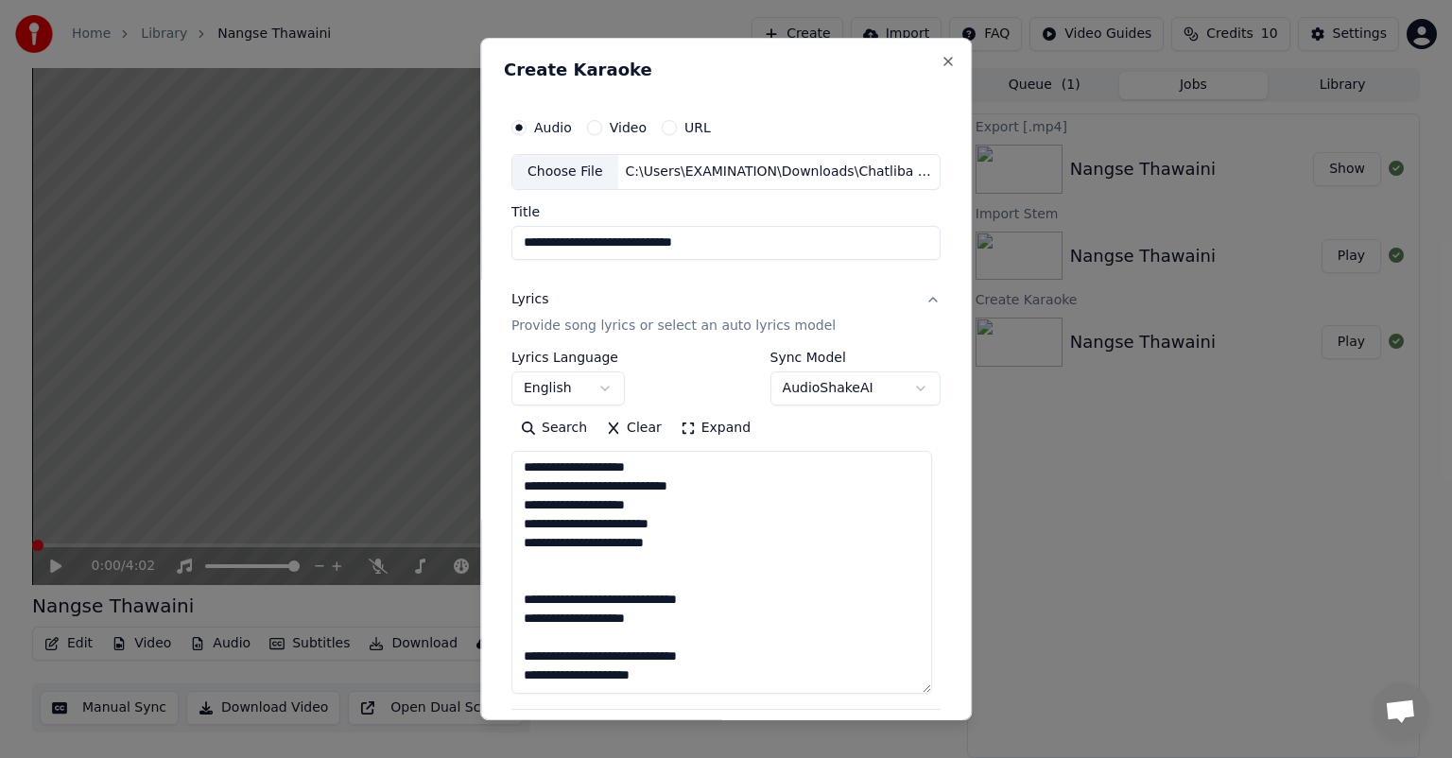
drag, startPoint x: 922, startPoint y: 509, endPoint x: 954, endPoint y: 691, distance: 184.3
click at [954, 691] on div "**********" at bounding box center [725, 379] width 491 height 682
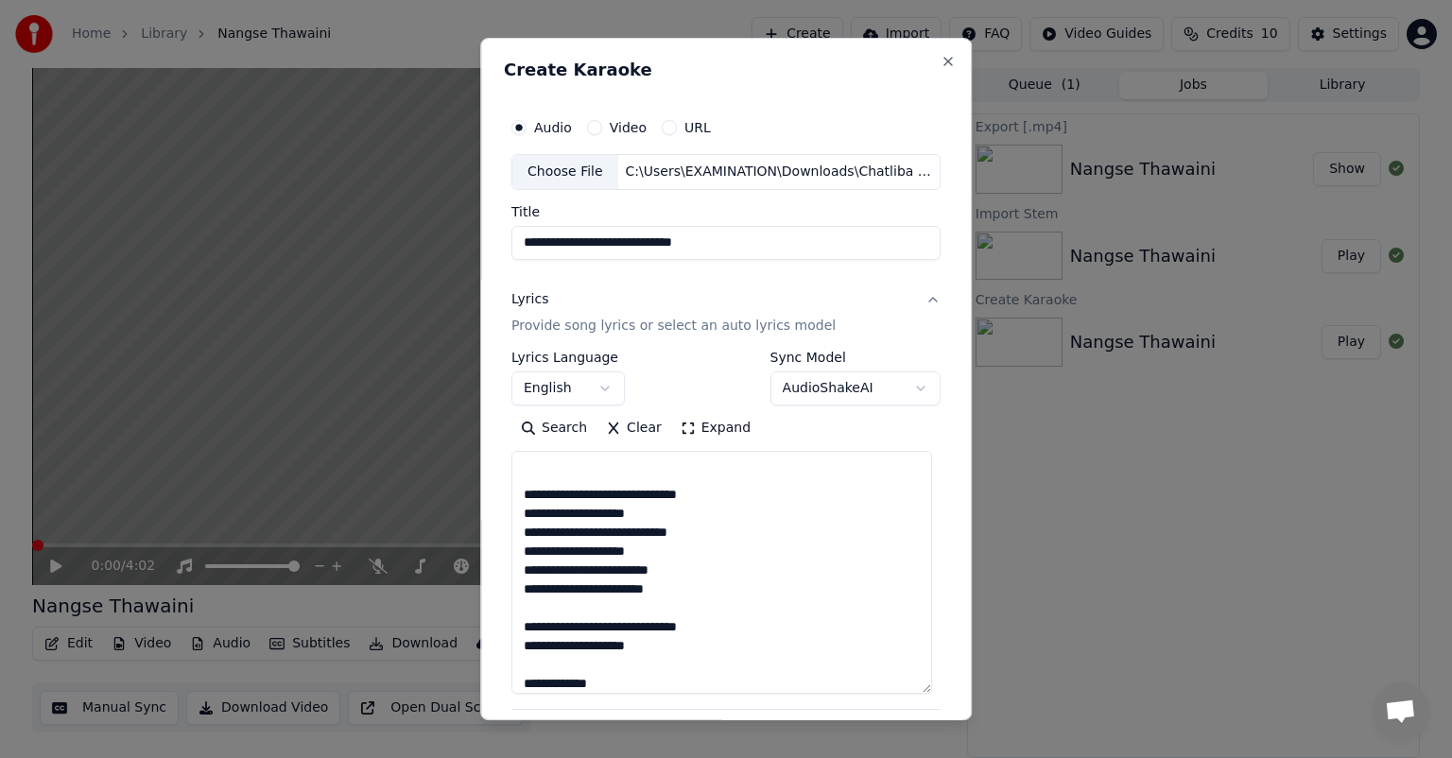
scroll to position [0, 0]
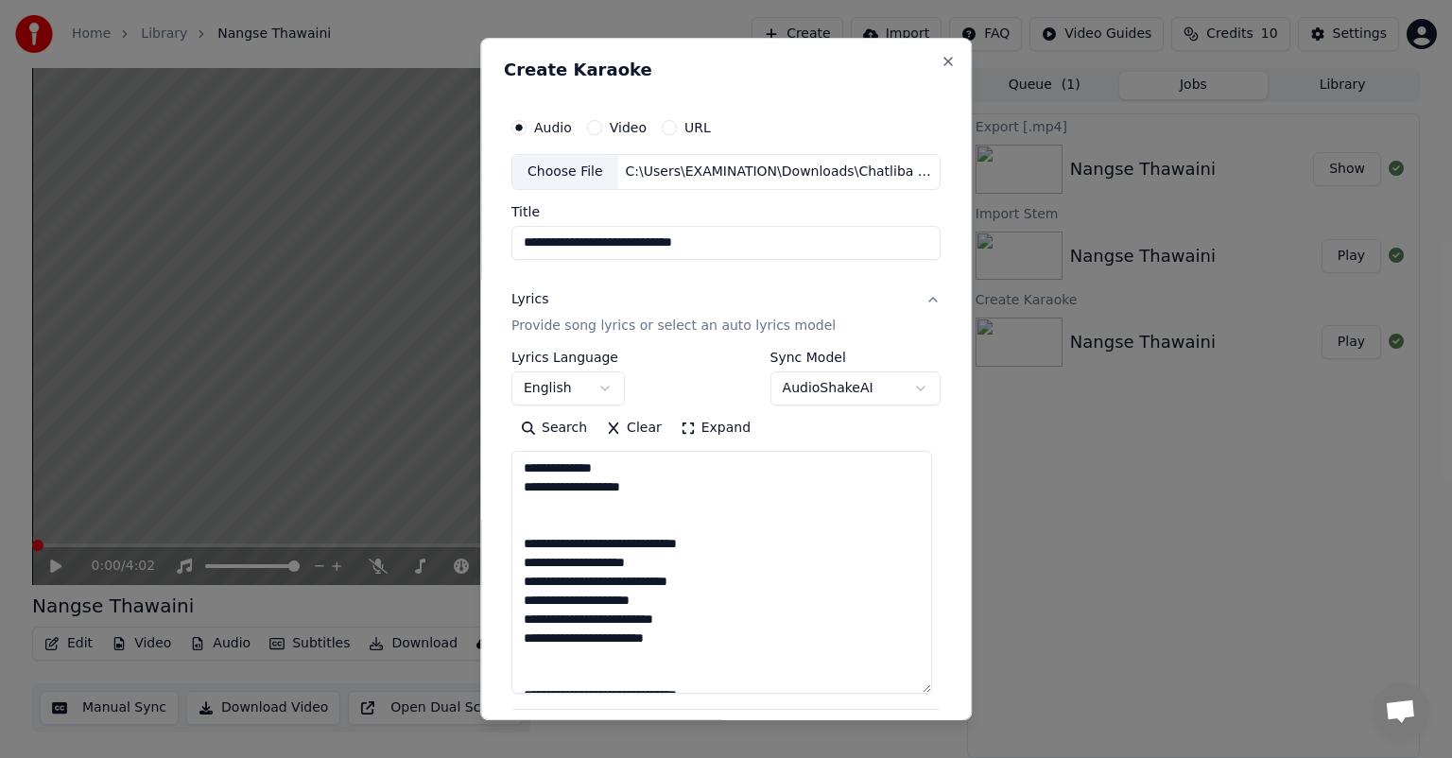
drag, startPoint x: 641, startPoint y: 524, endPoint x: 476, endPoint y: 446, distance: 181.8
click at [480, 446] on div "**********" at bounding box center [725, 379] width 491 height 682
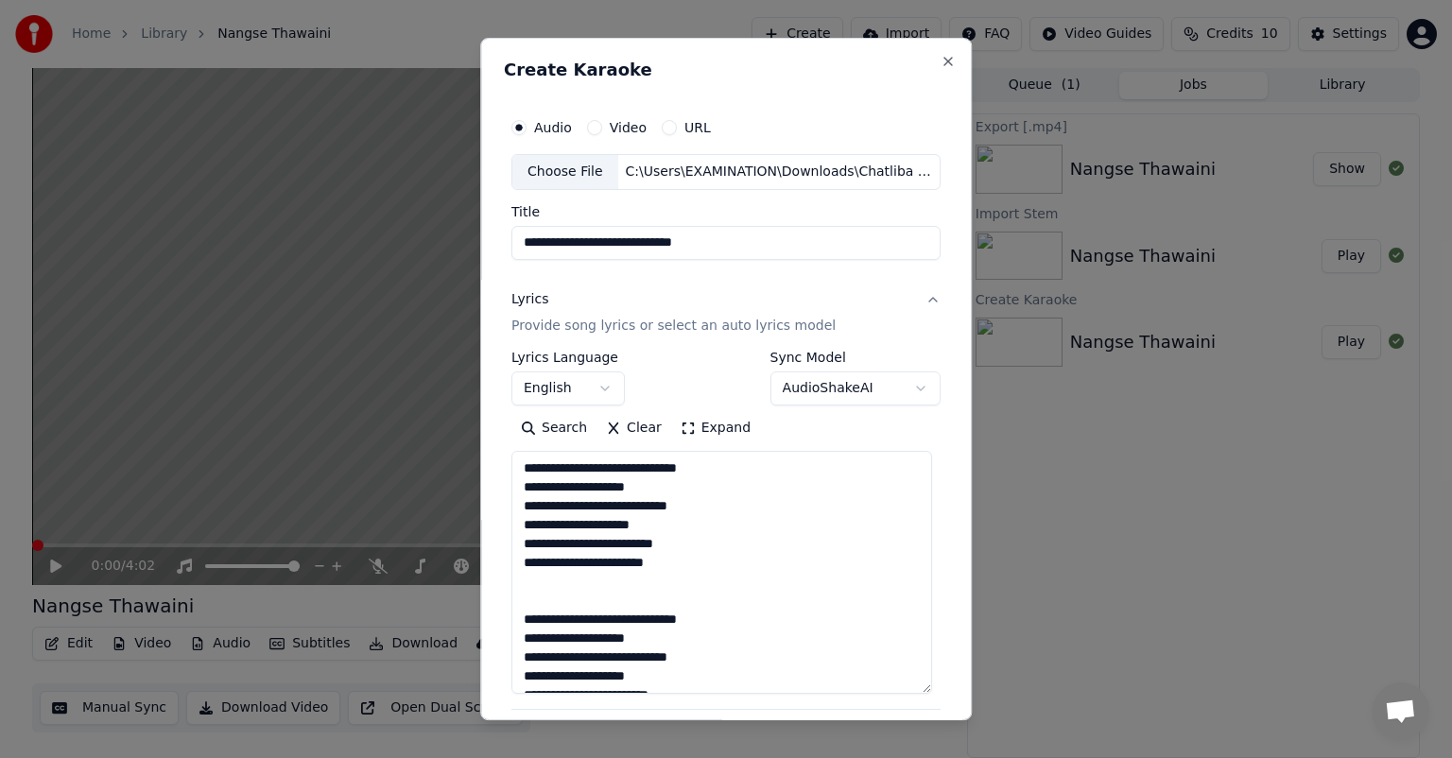
scroll to position [284, 0]
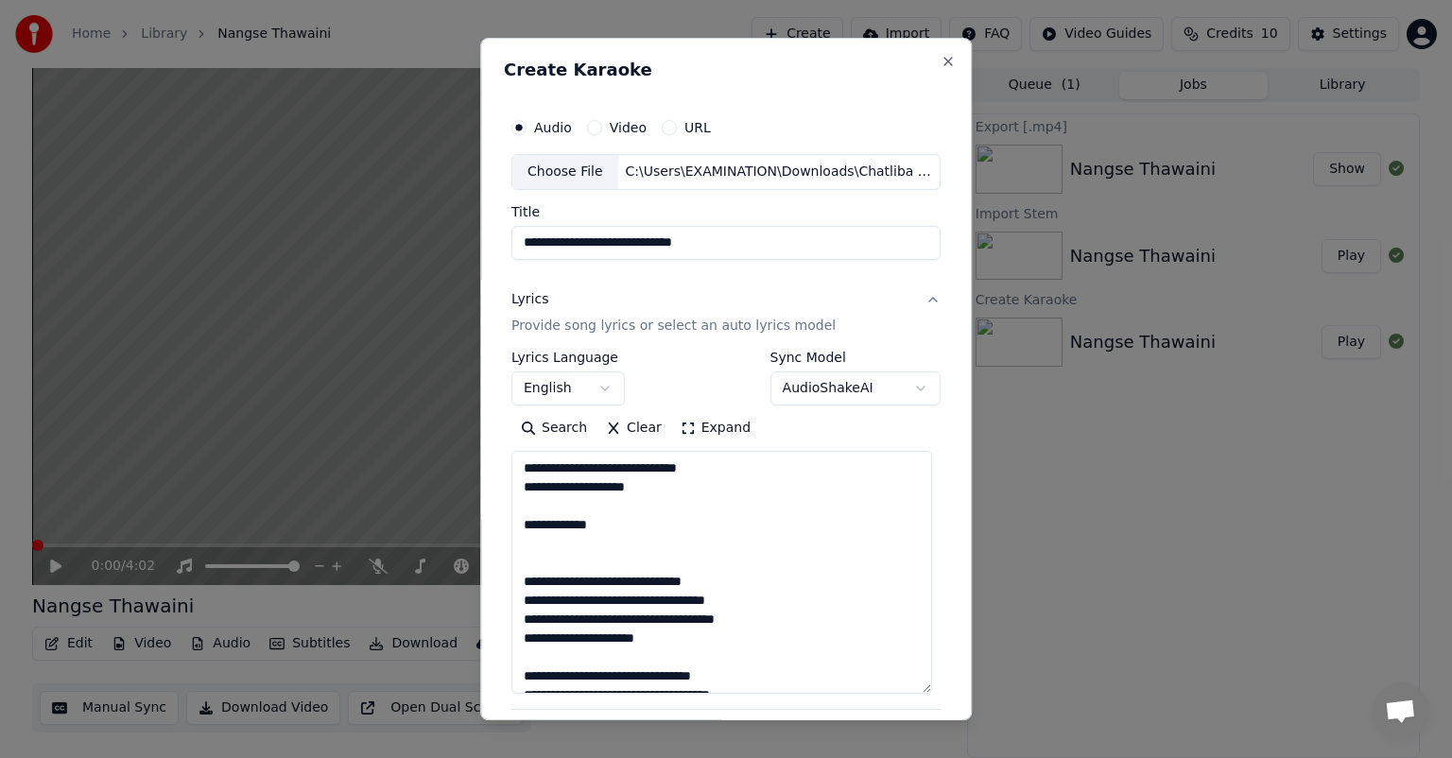
drag, startPoint x: 586, startPoint y: 538, endPoint x: 495, endPoint y: 503, distance: 97.2
click at [495, 503] on div "**********" at bounding box center [725, 379] width 491 height 682
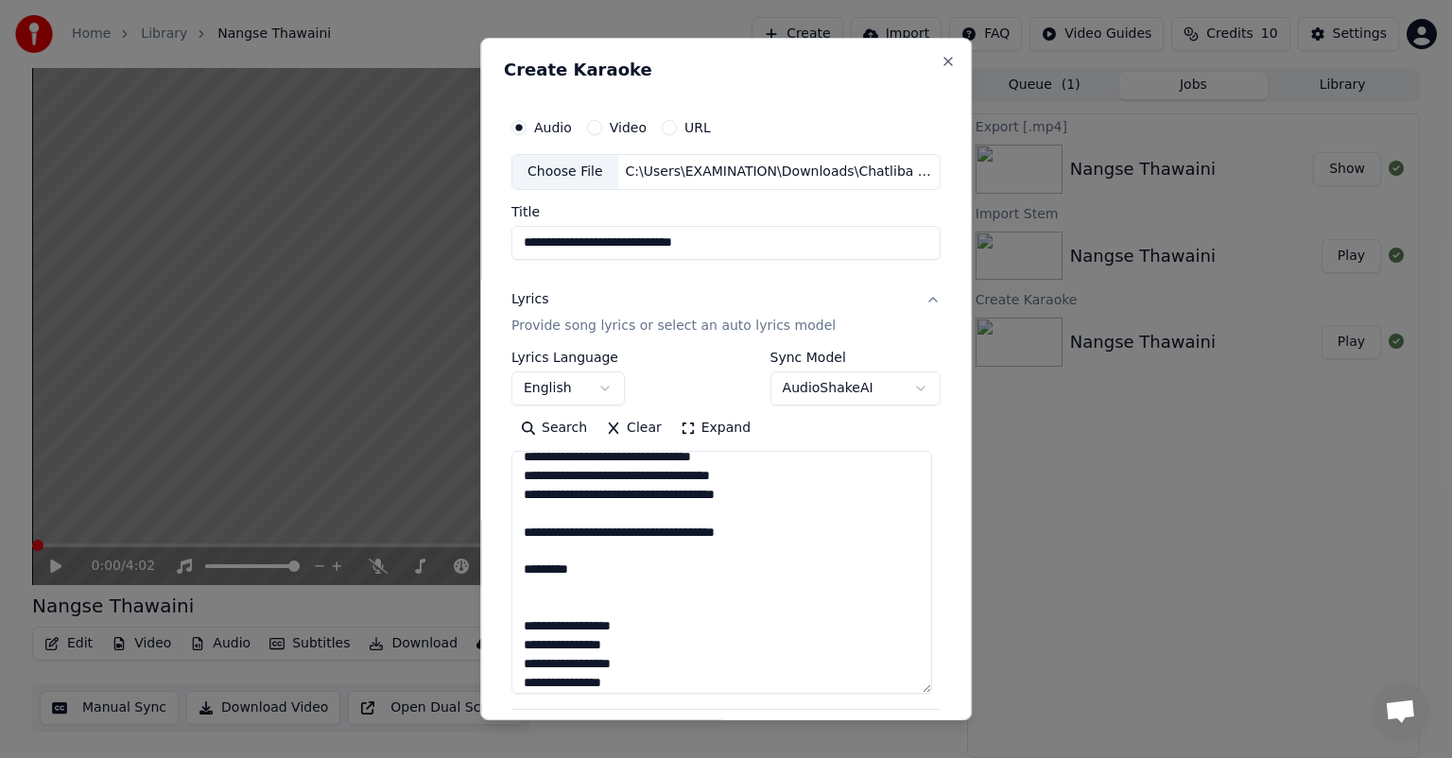
scroll to position [567, 0]
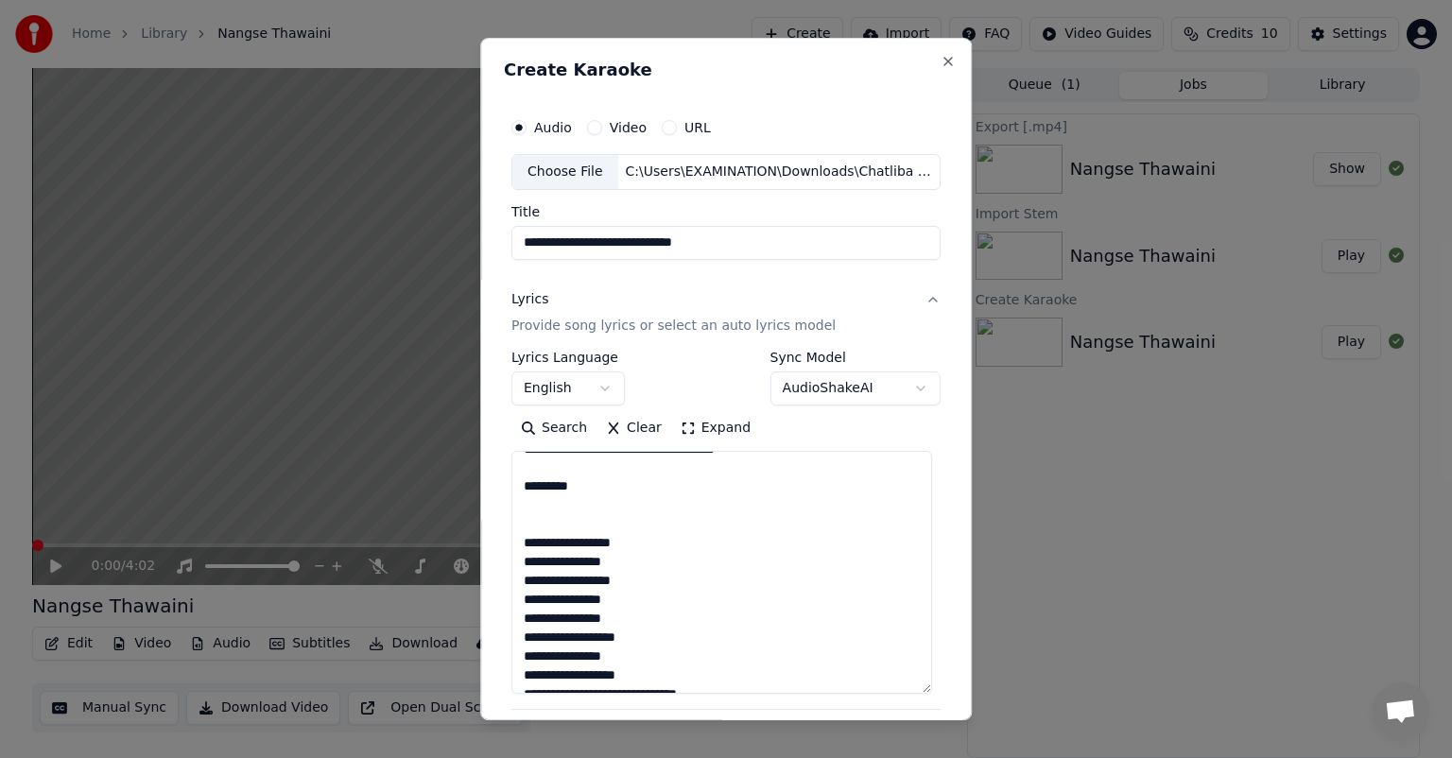
drag, startPoint x: 605, startPoint y: 529, endPoint x: 496, endPoint y: 475, distance: 121.3
click at [496, 475] on div "**********" at bounding box center [725, 379] width 491 height 682
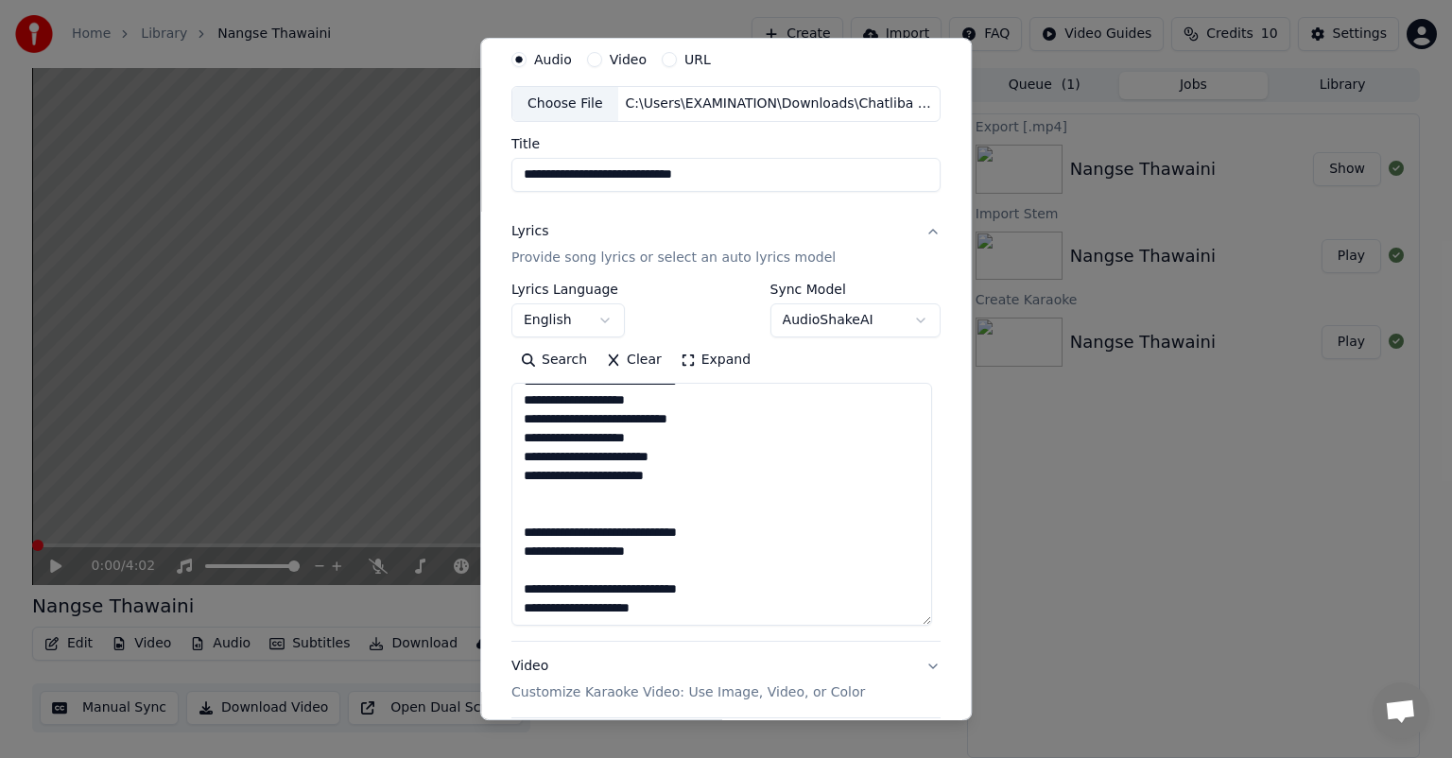
scroll to position [95, 0]
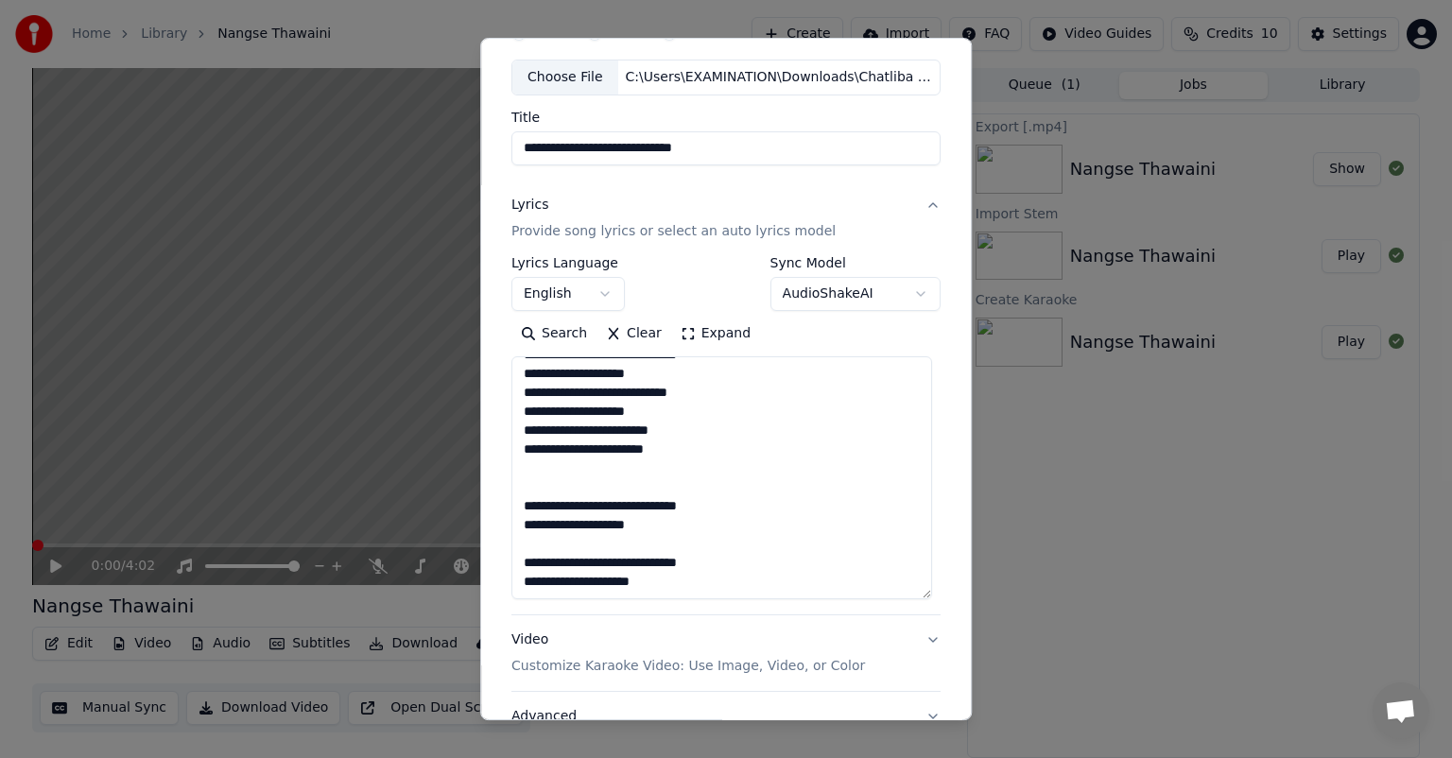
click at [535, 490] on textarea at bounding box center [721, 477] width 421 height 243
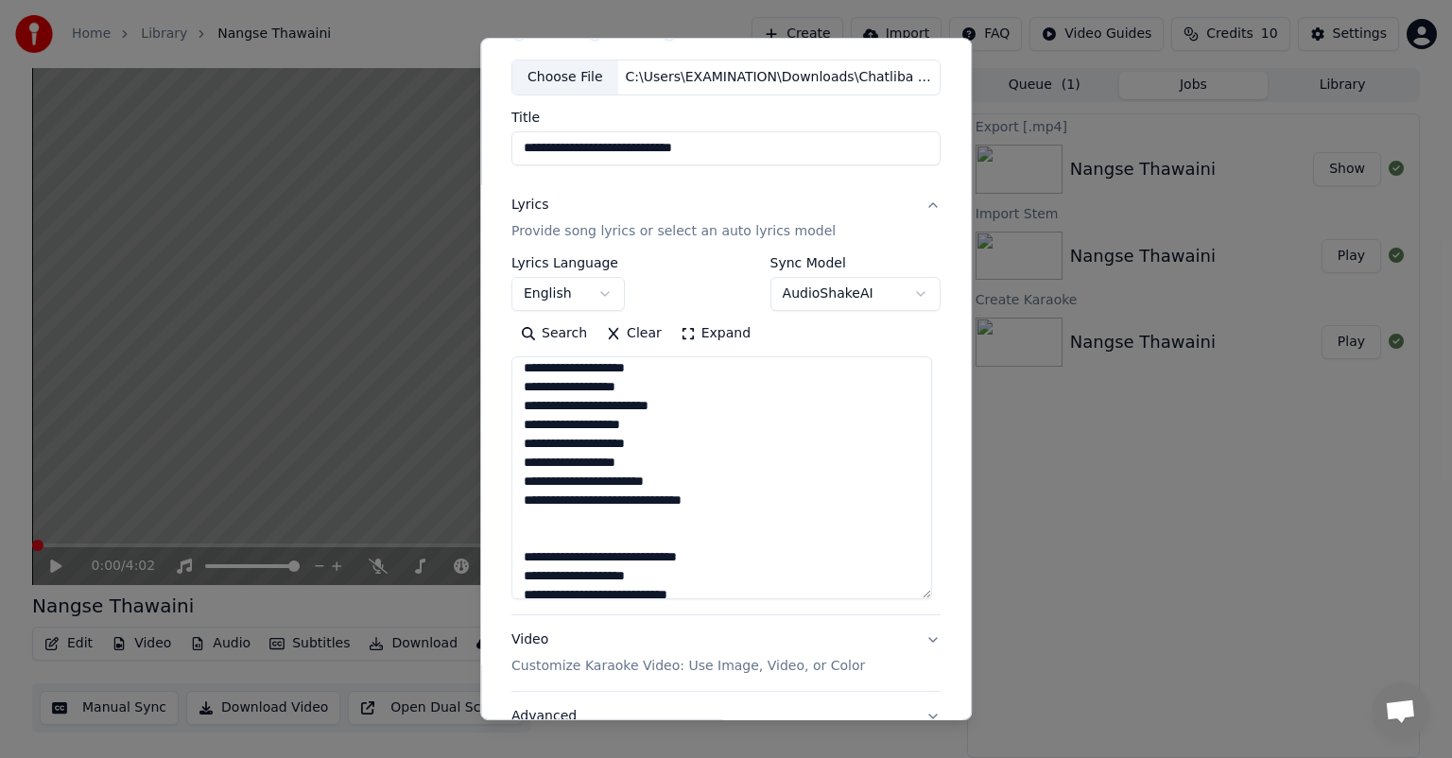
scroll to position [925, 0]
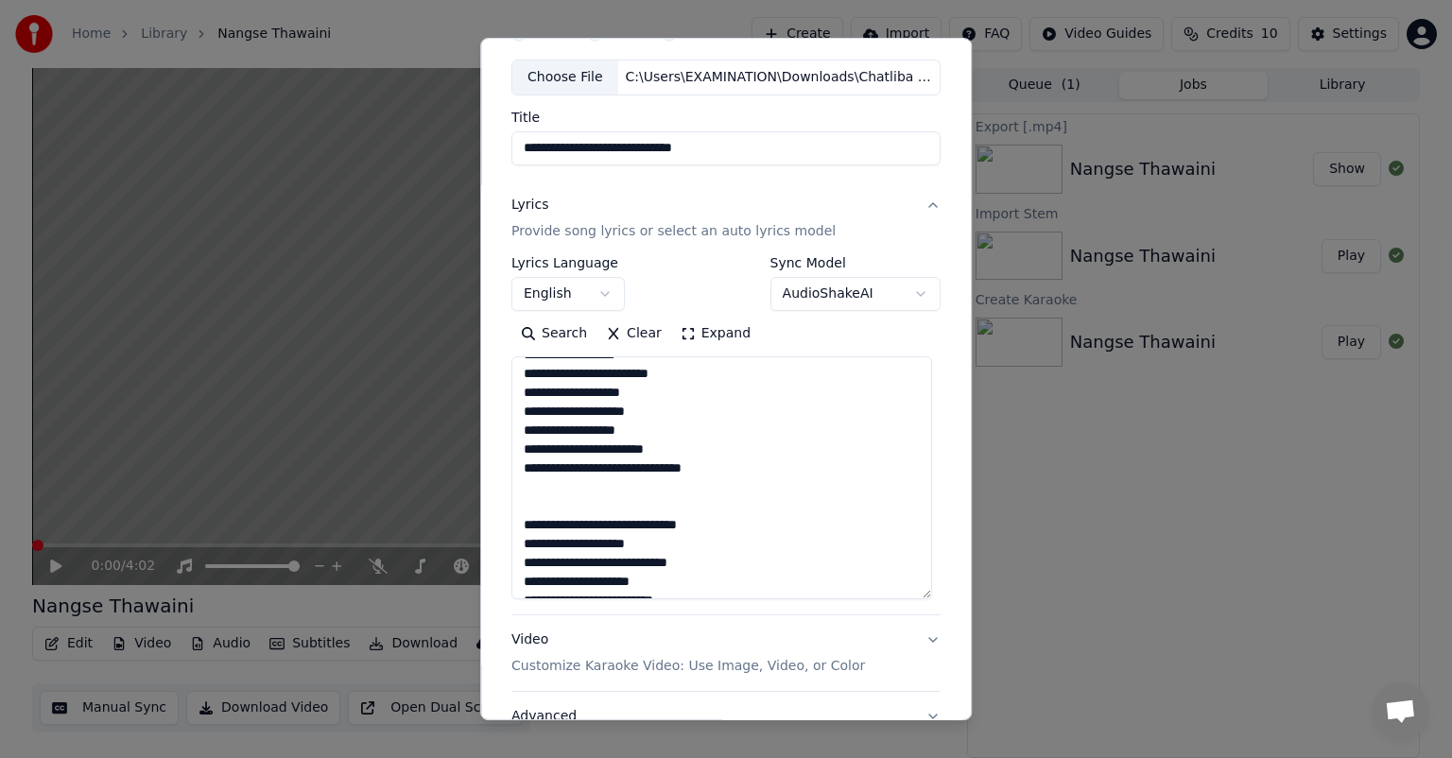
click at [560, 505] on textarea at bounding box center [721, 477] width 421 height 243
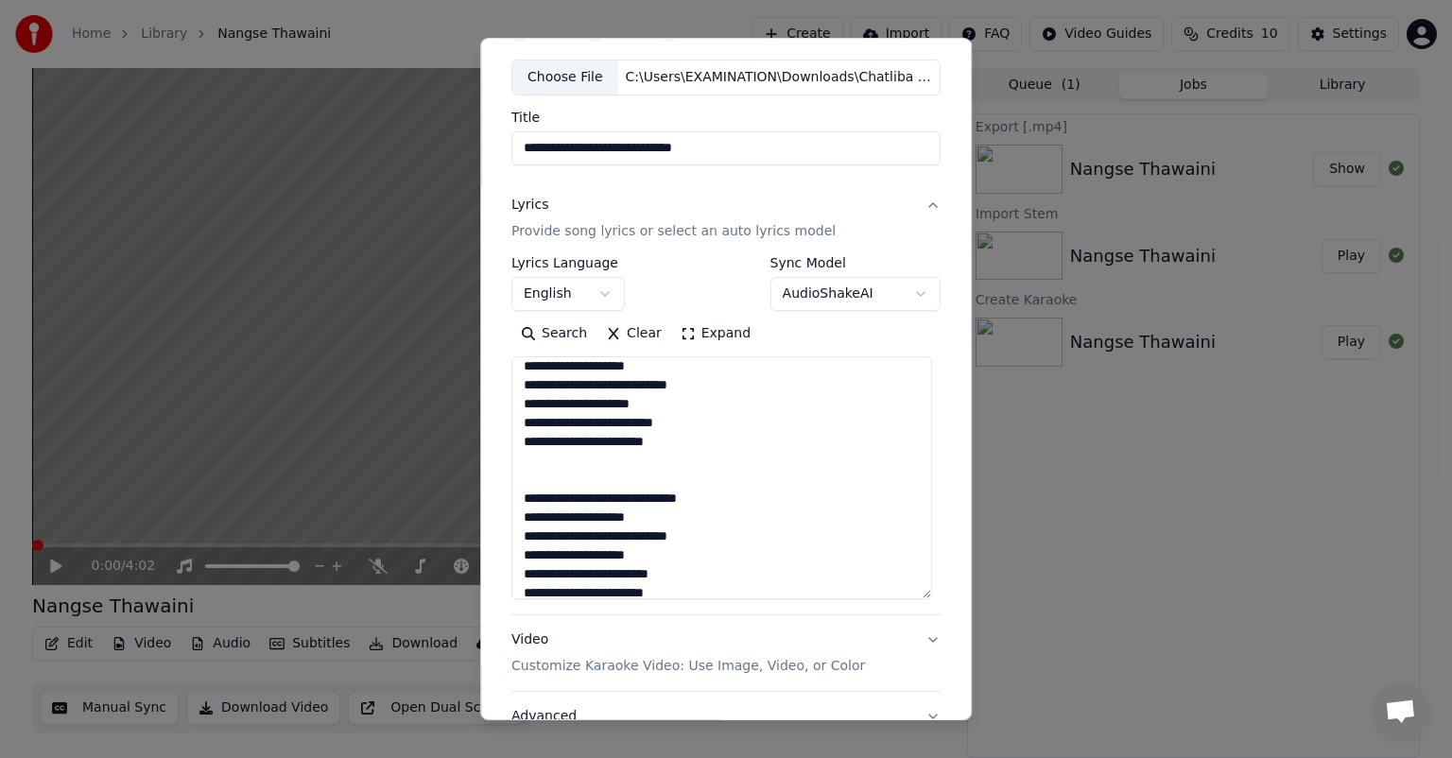
scroll to position [0, 0]
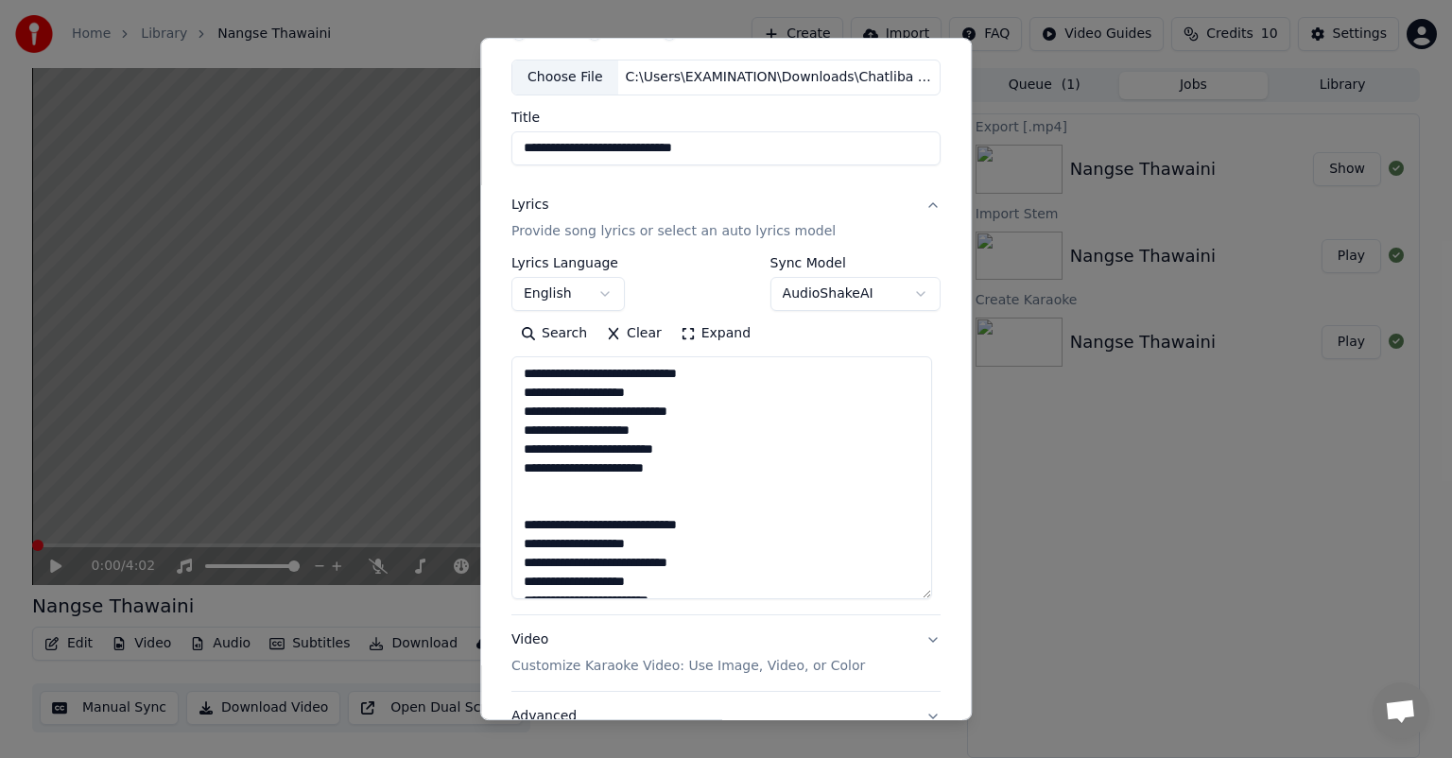
click at [560, 497] on textarea at bounding box center [721, 477] width 421 height 243
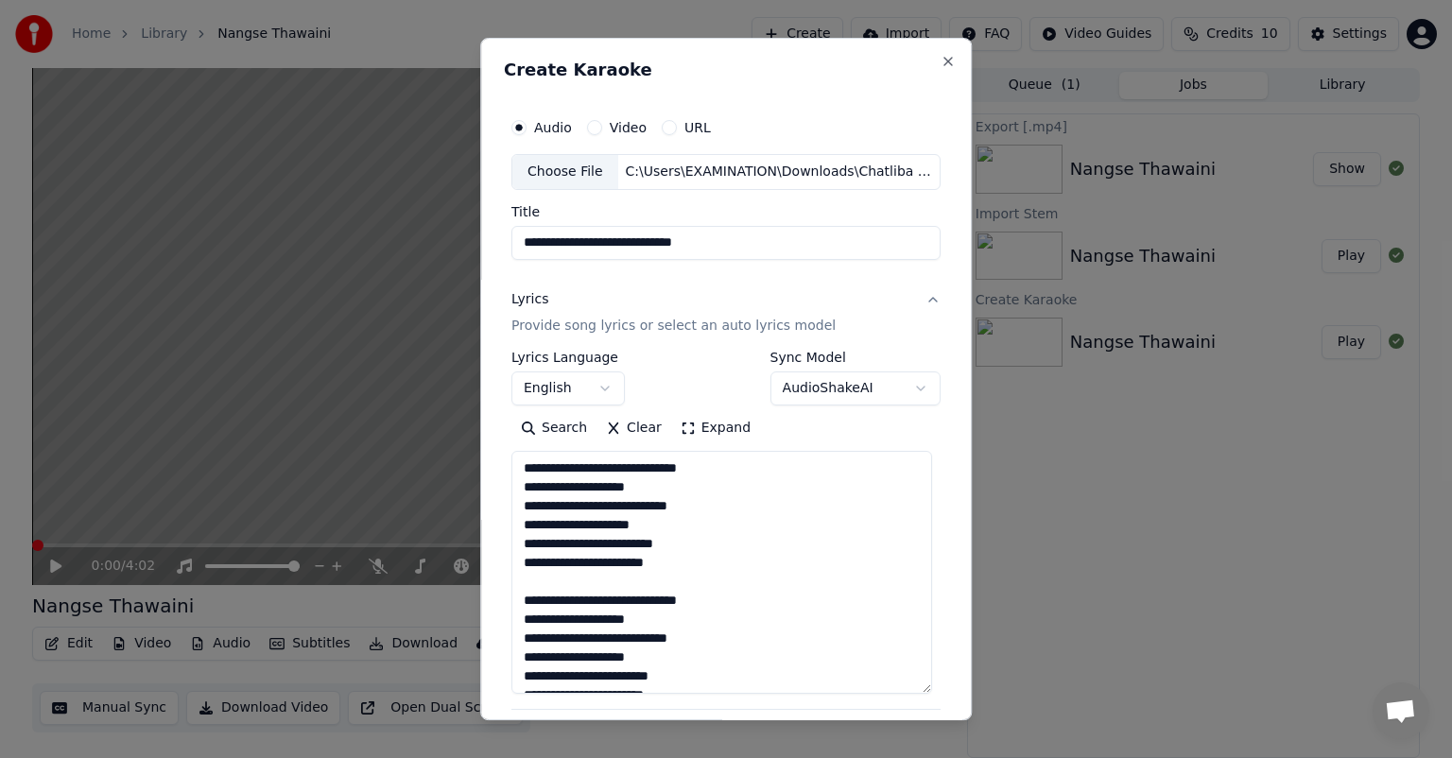
type textarea "**********"
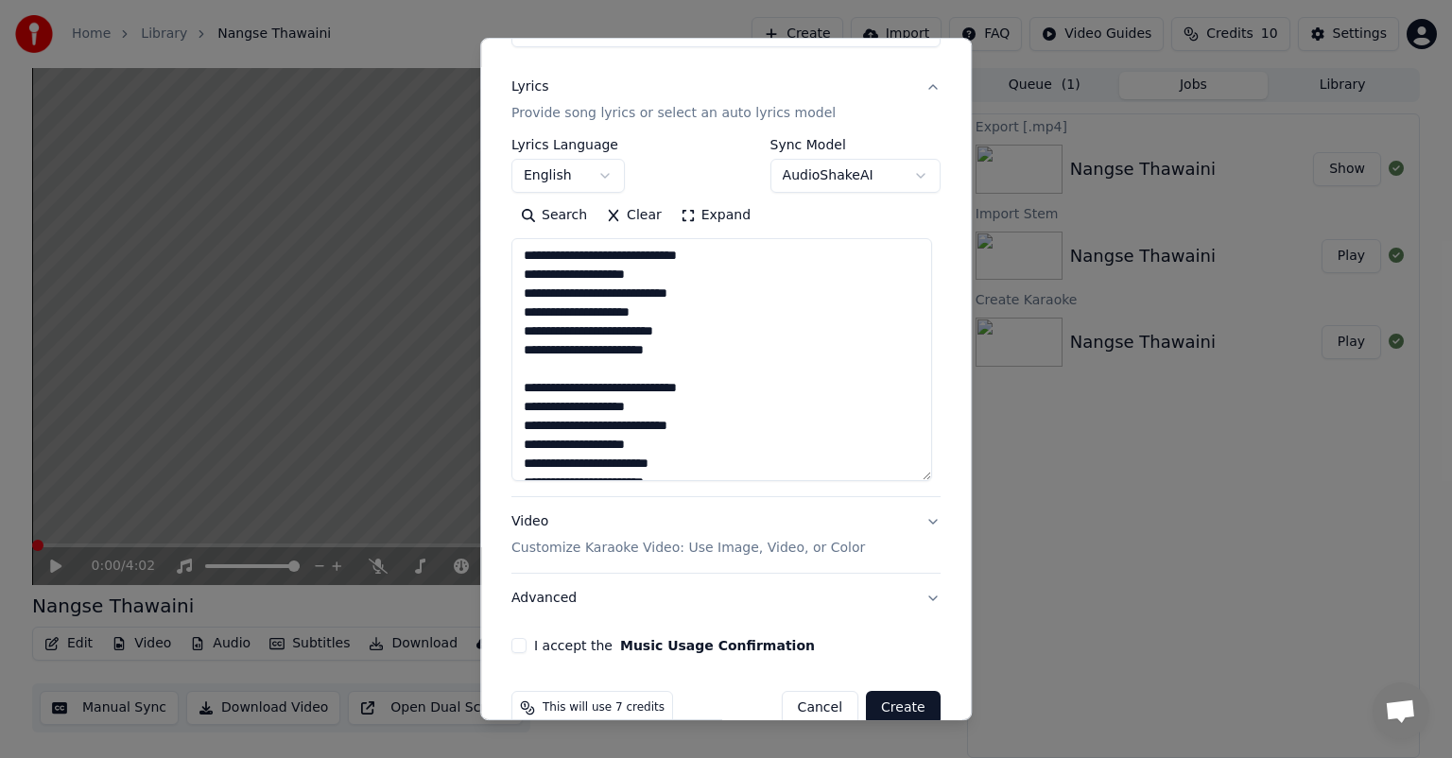
scroll to position [248, 0]
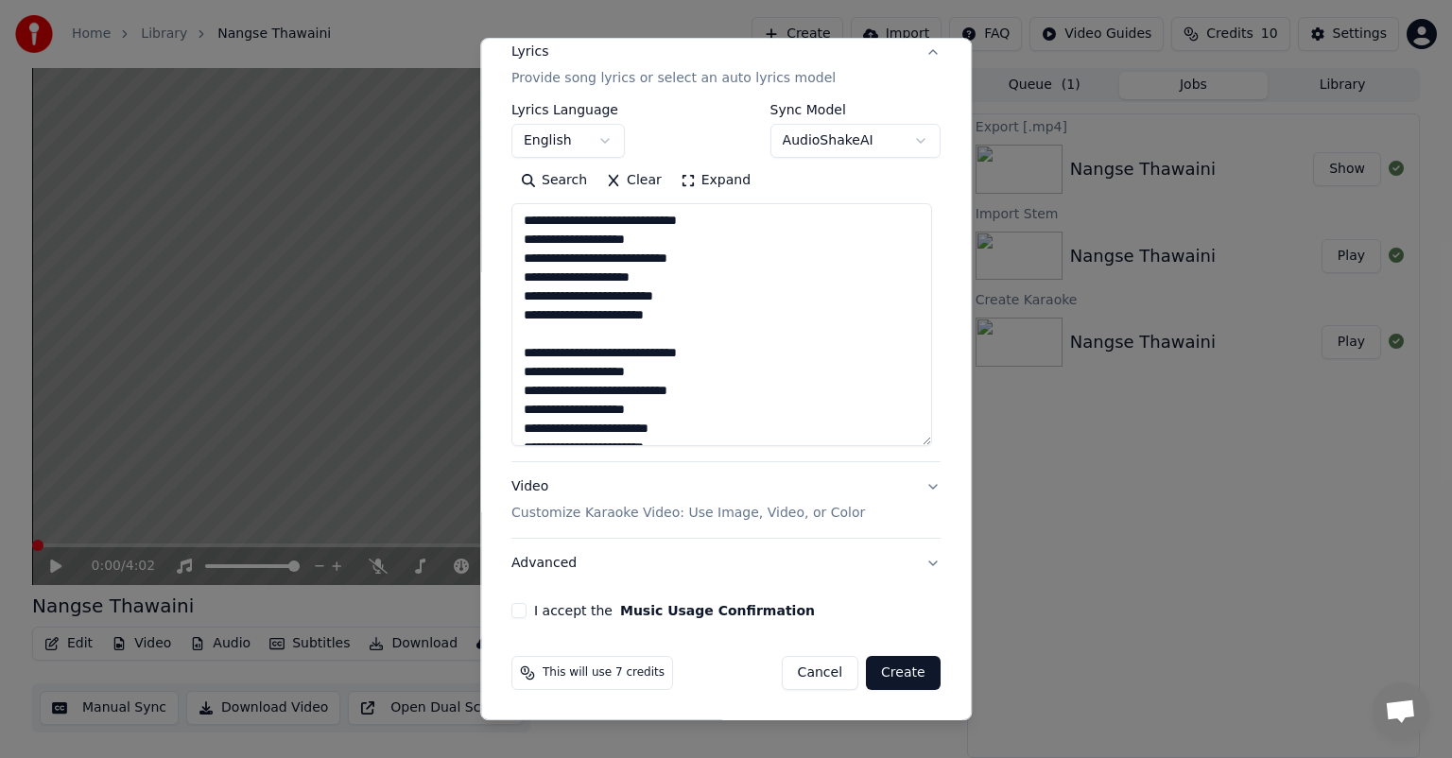
click at [917, 483] on button "Video Customize Karaoke Video: Use Image, Video, or Color" at bounding box center [725, 500] width 429 height 76
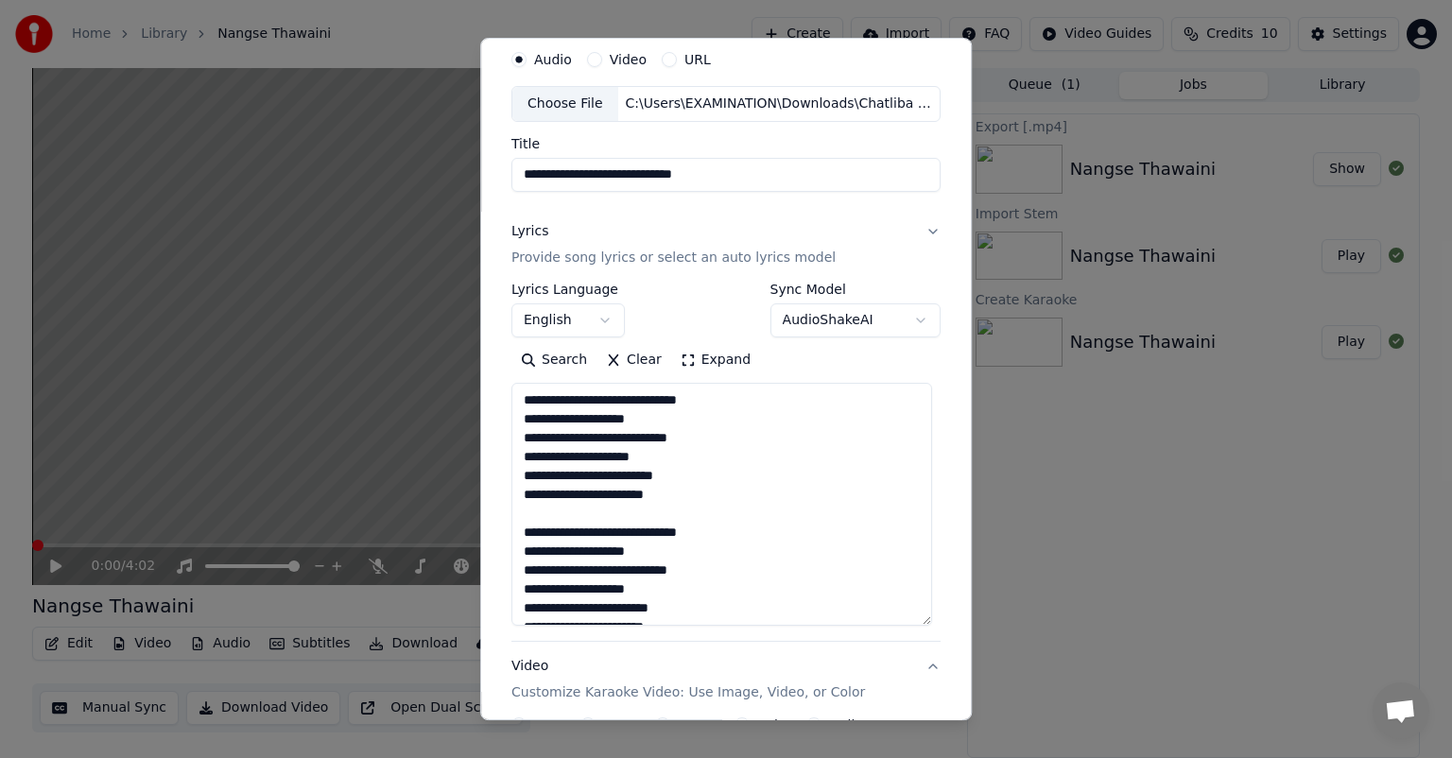
scroll to position [14, 0]
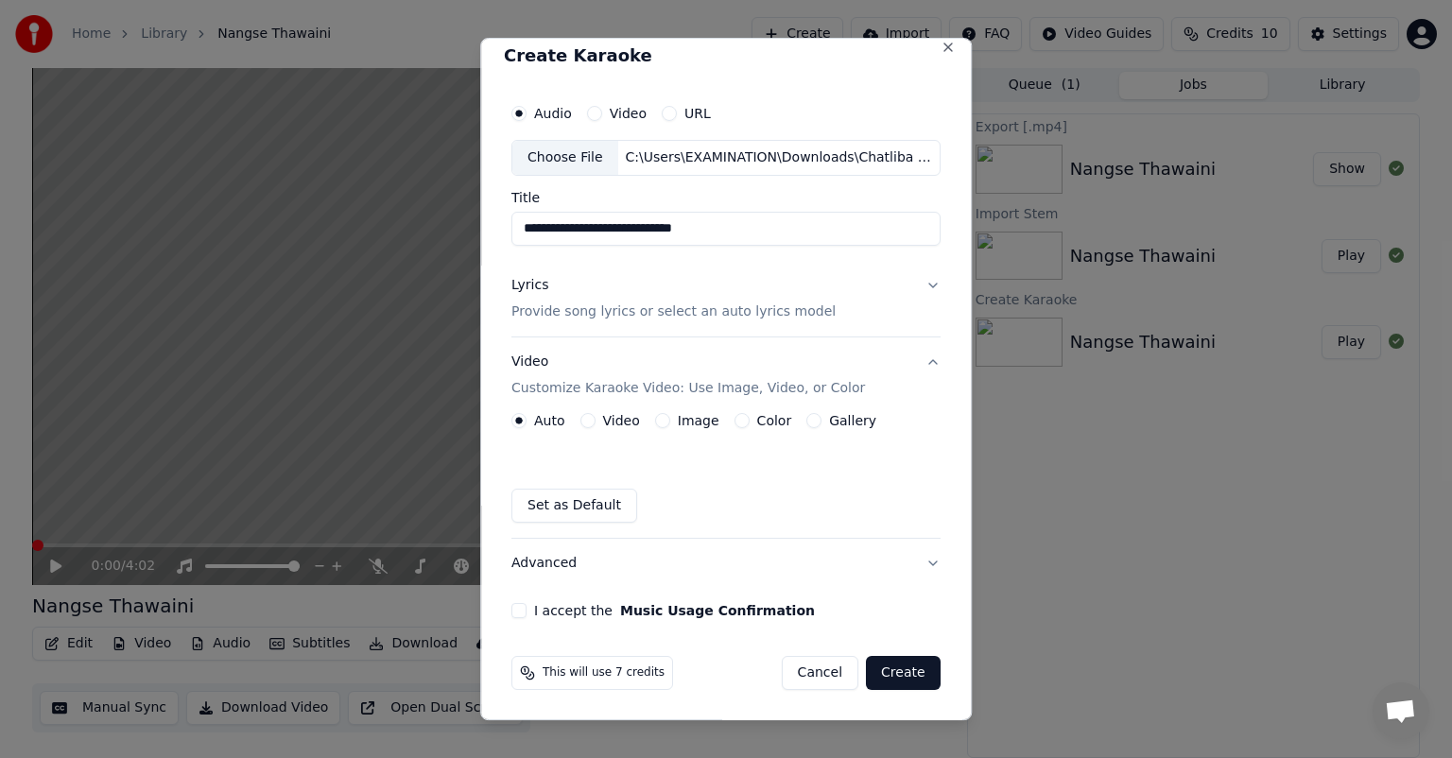
click at [663, 419] on div "Image" at bounding box center [687, 420] width 64 height 15
click at [662, 419] on button "Image" at bounding box center [662, 420] width 15 height 15
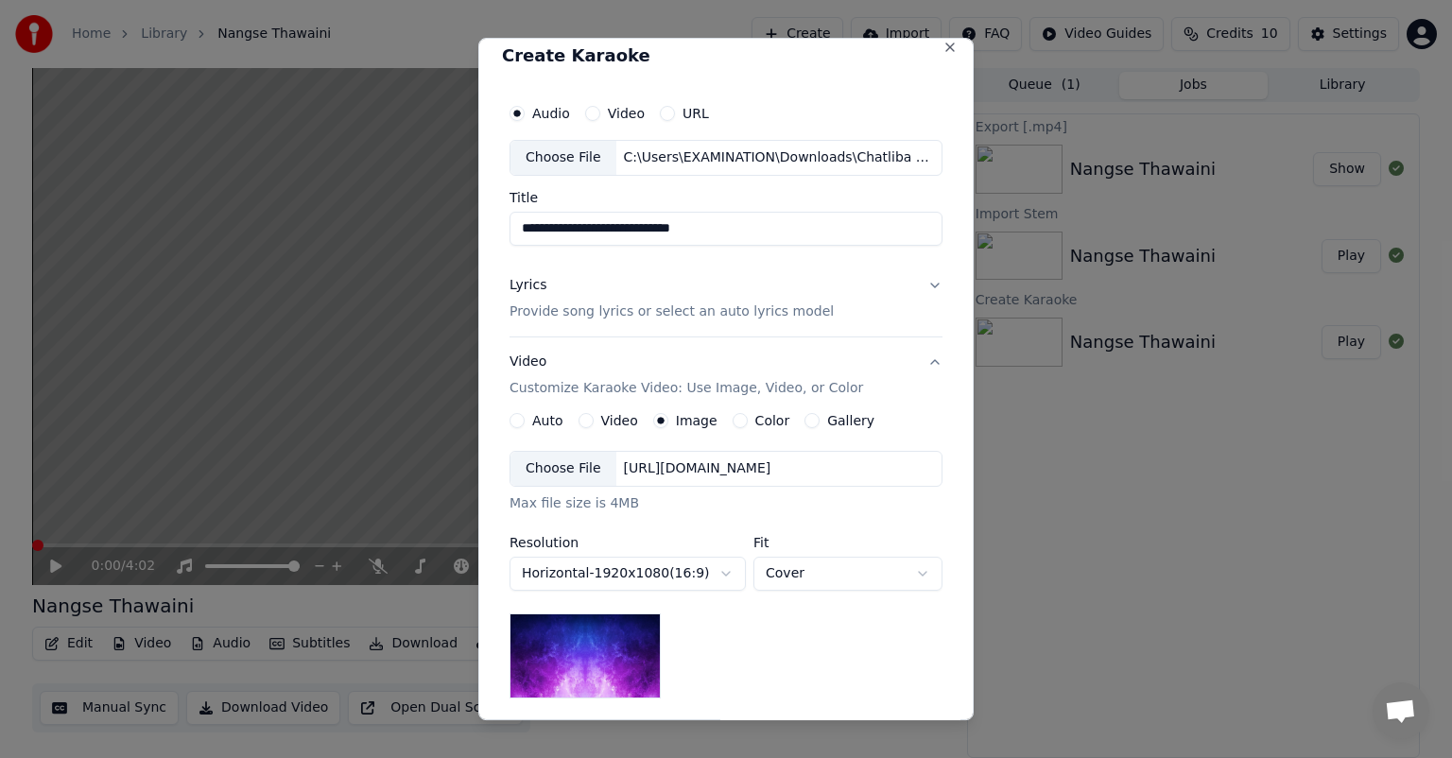
click at [546, 468] on div "Choose File" at bounding box center [563, 469] width 106 height 34
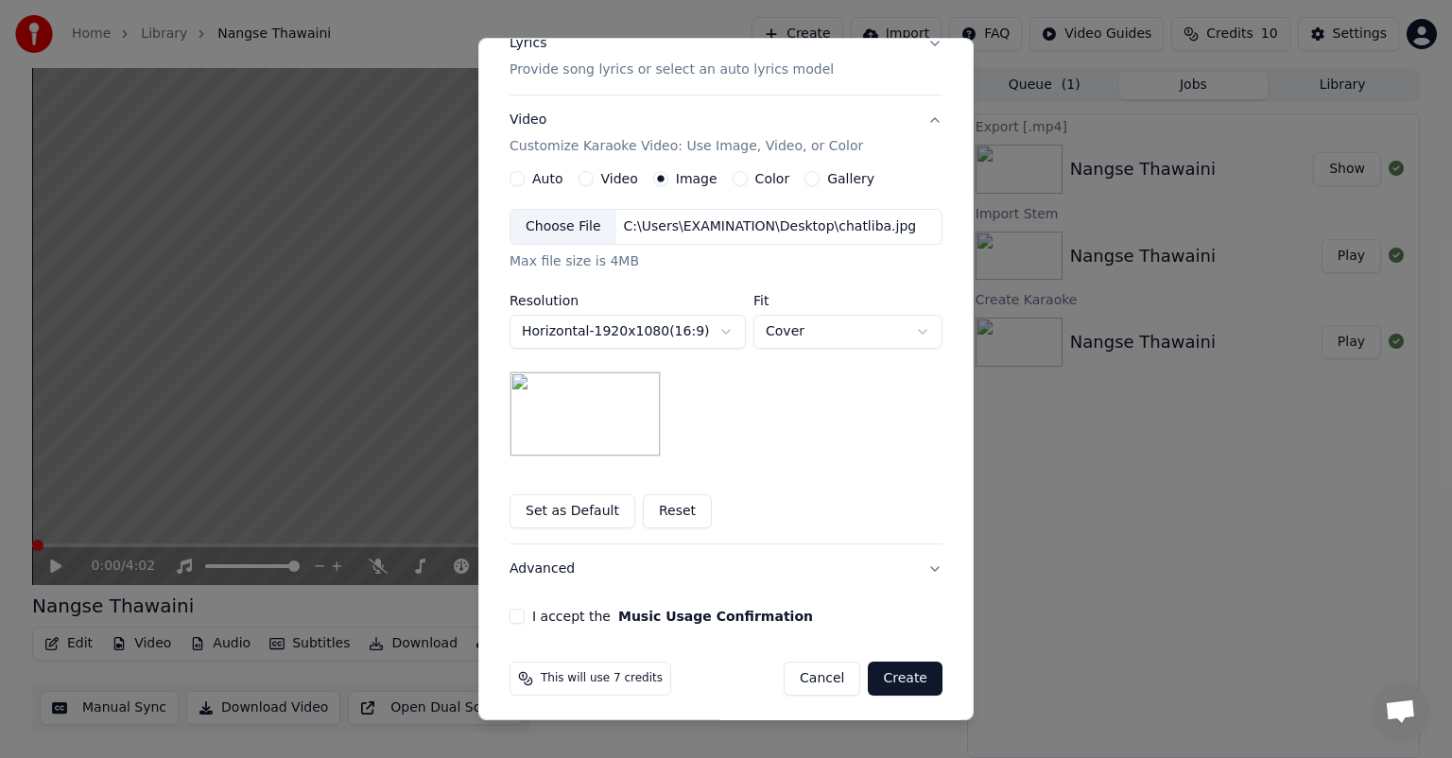
scroll to position [261, 0]
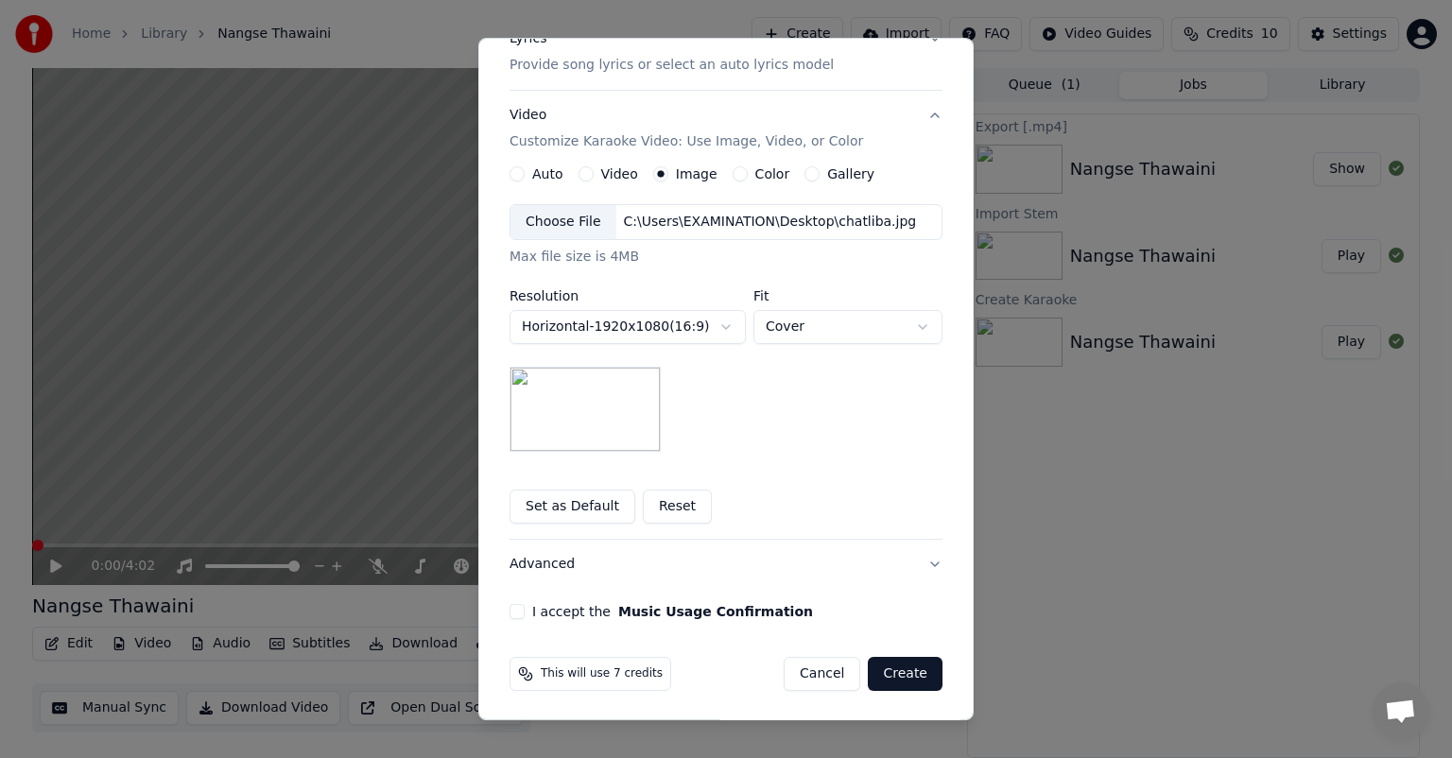
click at [509, 614] on button "I accept the Music Usage Confirmation" at bounding box center [516, 611] width 15 height 15
click at [905, 669] on button "Create" at bounding box center [905, 674] width 75 height 34
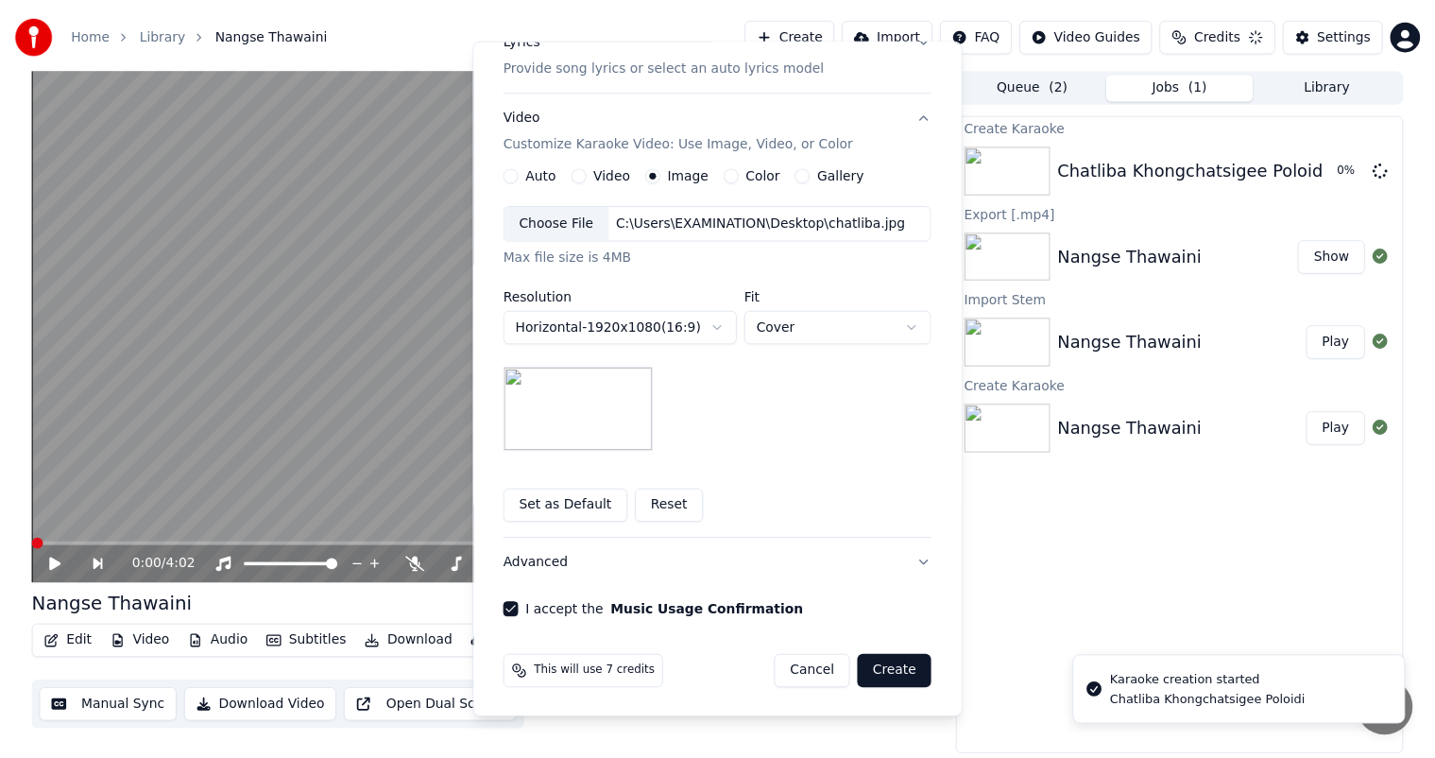
scroll to position [14, 0]
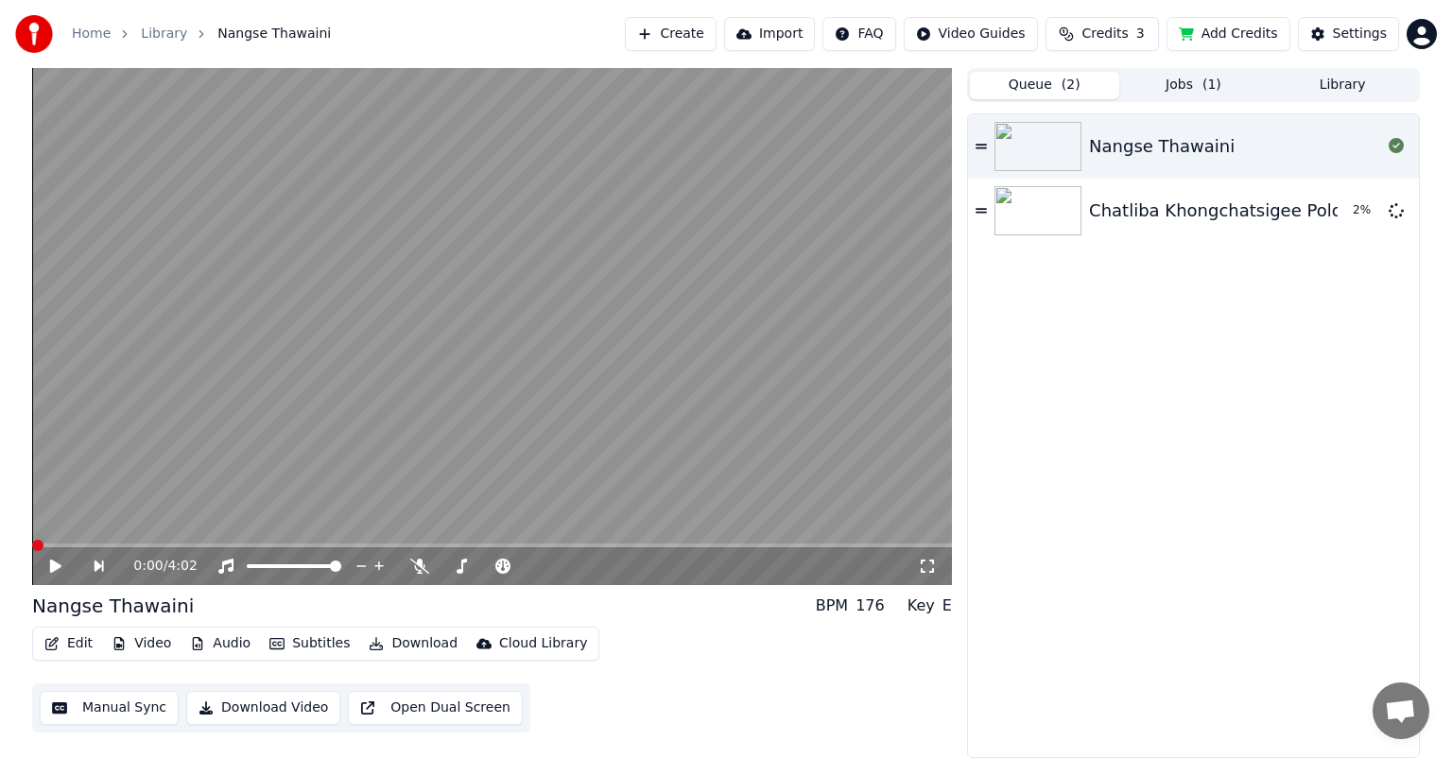
click at [1024, 87] on button "Queue ( 2 )" at bounding box center [1044, 85] width 149 height 27
click at [1160, 92] on button "Jobs ( 1 )" at bounding box center [1193, 85] width 149 height 27
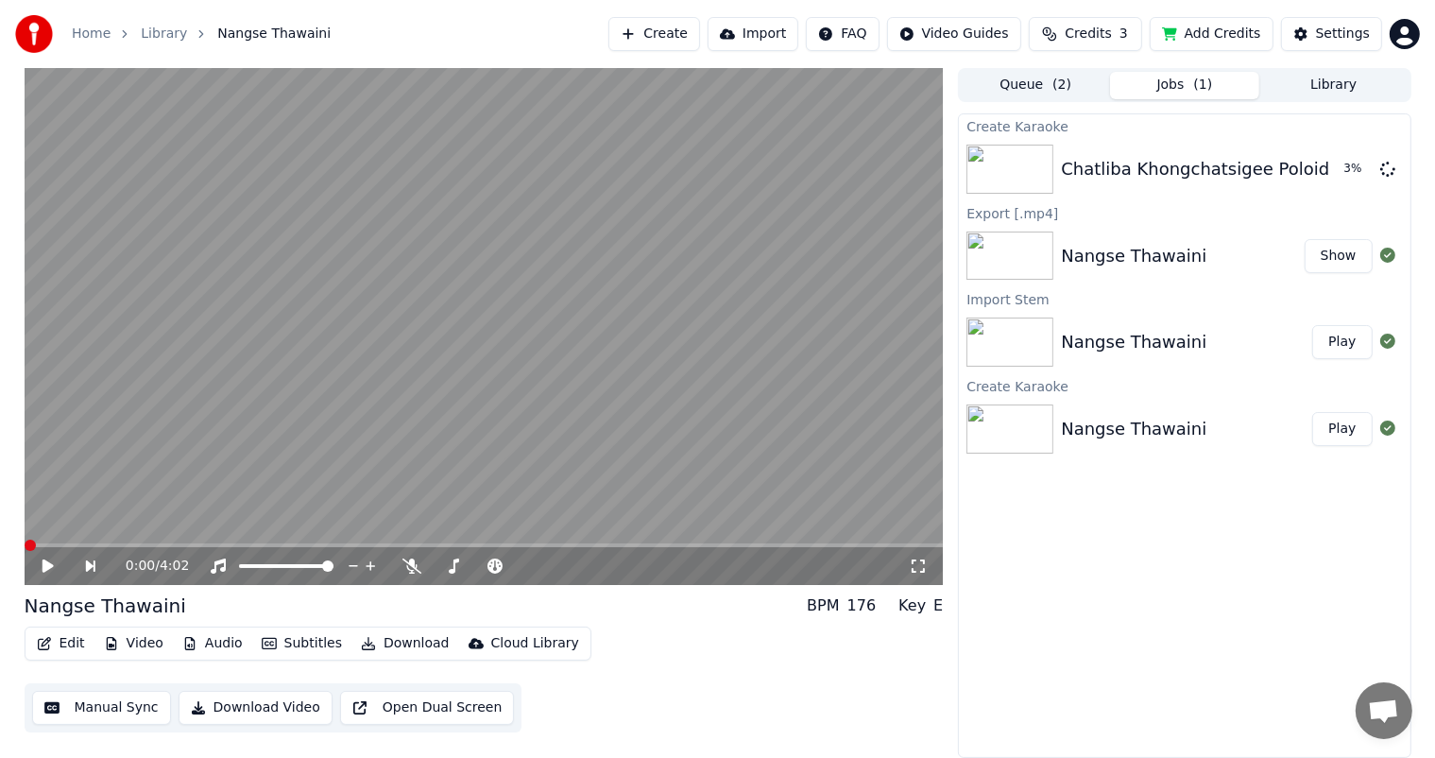
click at [1346, 88] on button "Library" at bounding box center [1334, 85] width 149 height 27
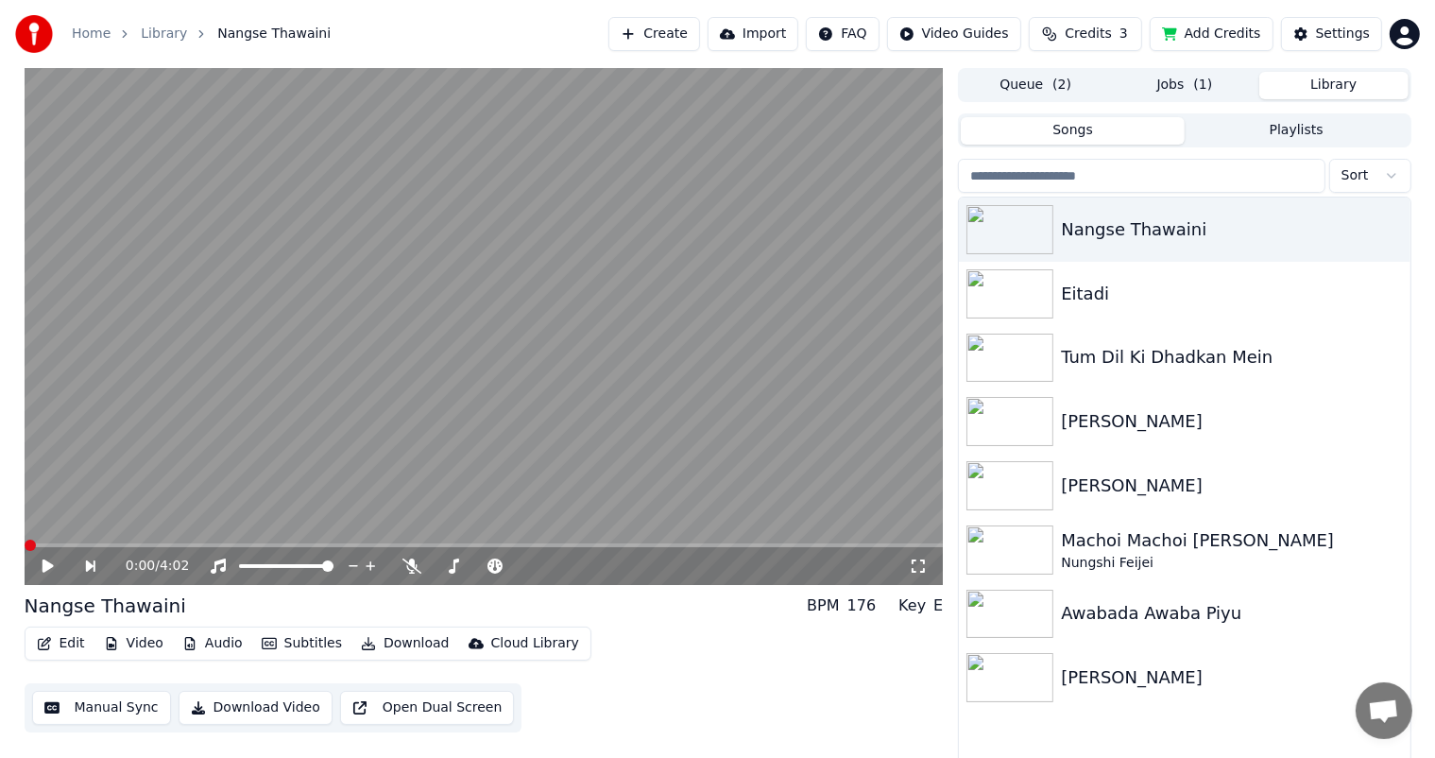
scroll to position [8, 0]
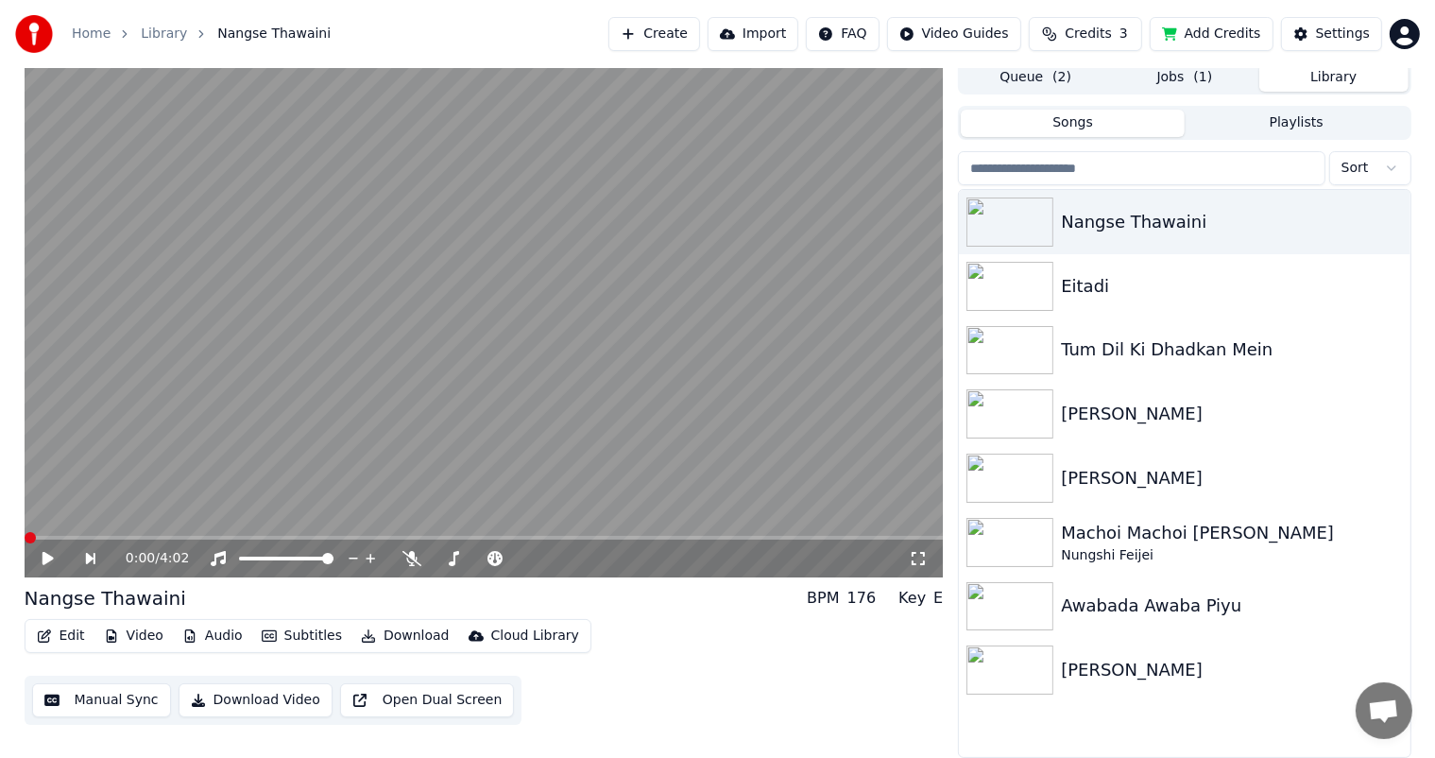
click at [1193, 76] on button "Jobs ( 1 )" at bounding box center [1184, 77] width 149 height 27
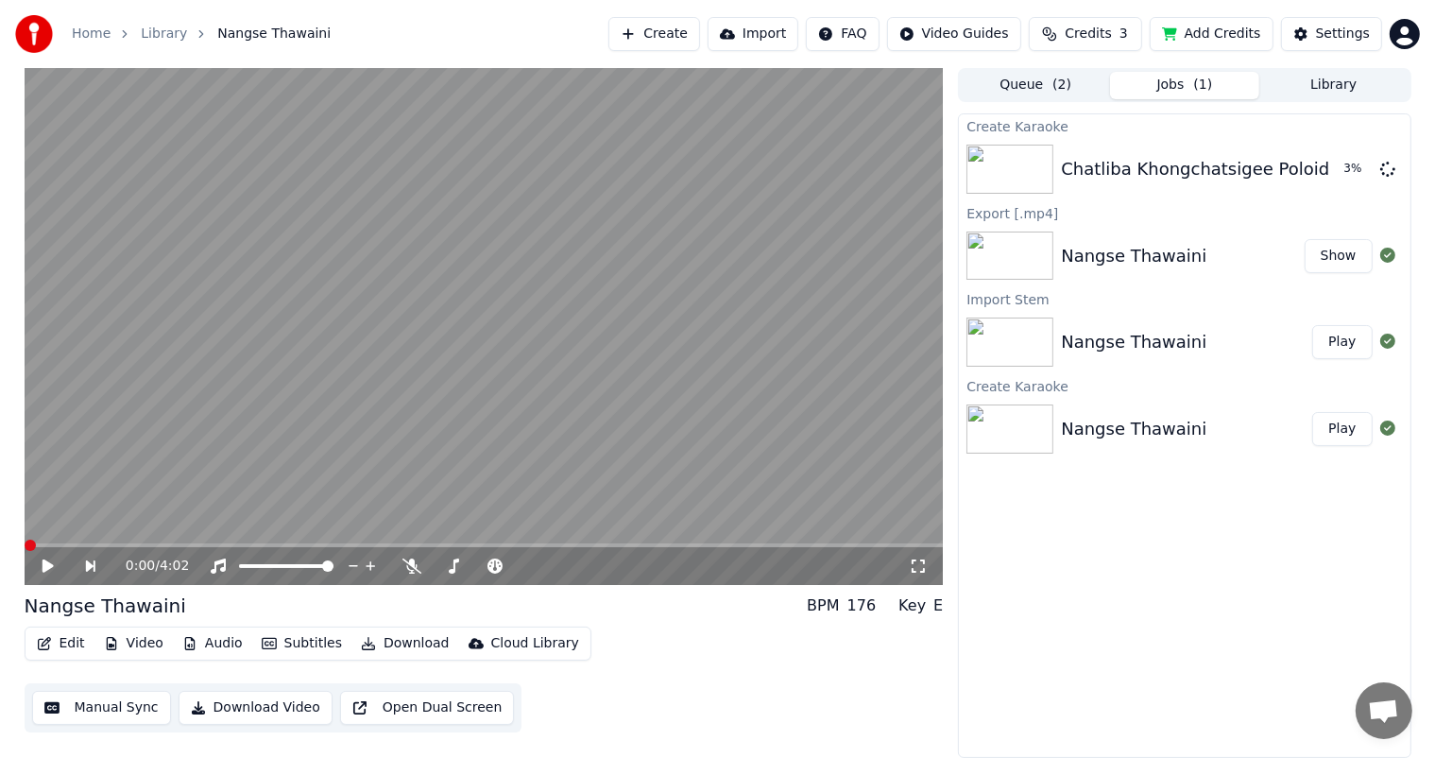
scroll to position [0, 0]
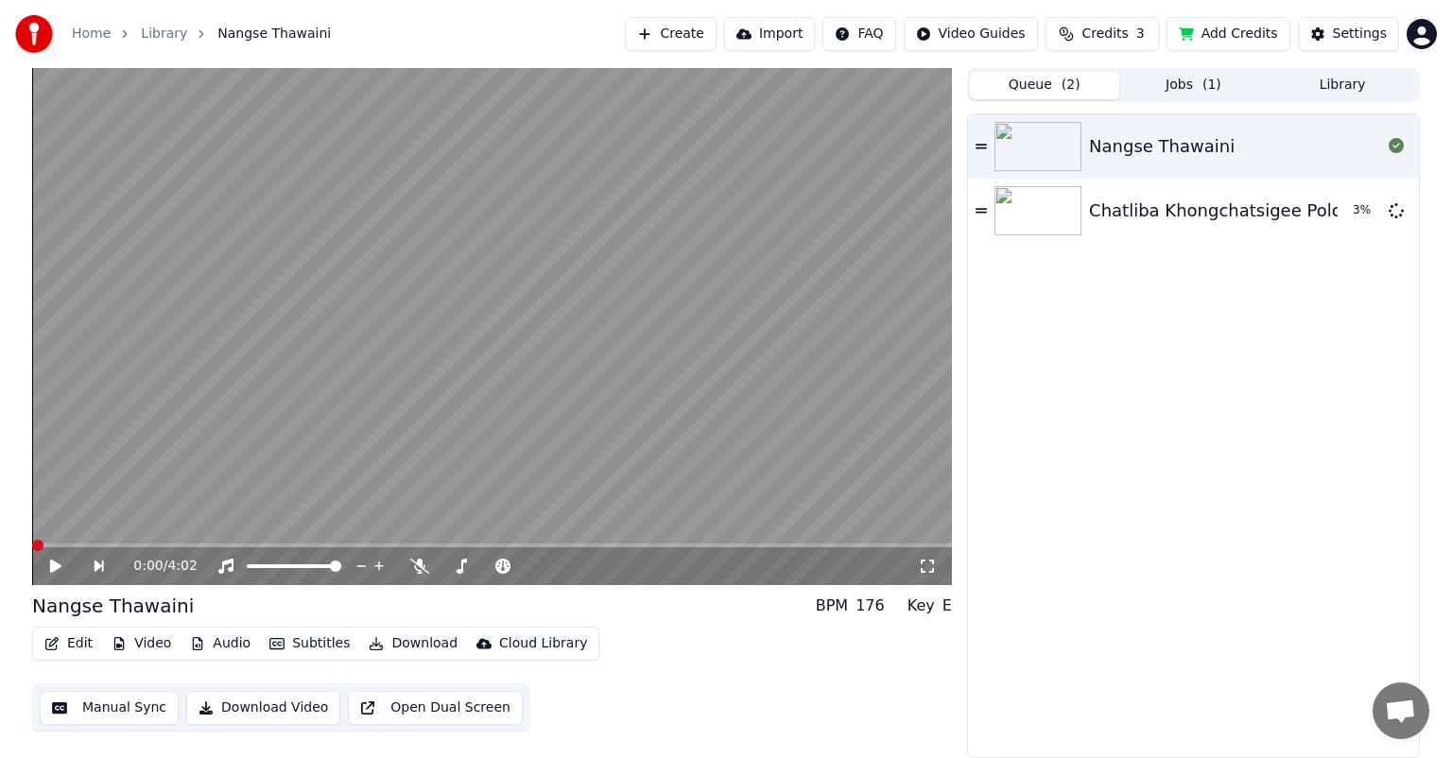
click at [1070, 81] on span "( 2 )" at bounding box center [1070, 85] width 19 height 19
click at [1323, 204] on div "Chatliba Khongchatsigee Poloidi" at bounding box center [1235, 210] width 292 height 45
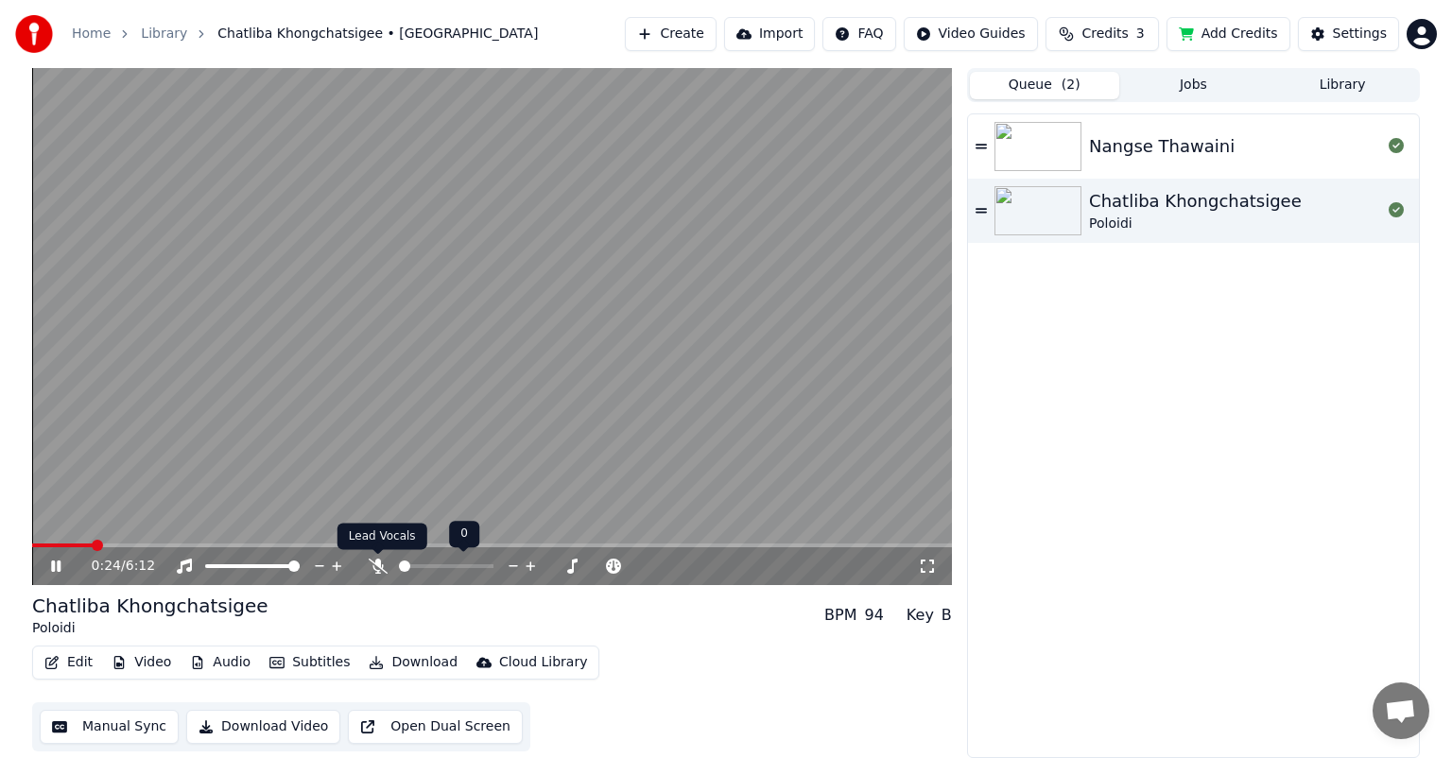
click at [378, 560] on icon at bounding box center [378, 566] width 19 height 15
click at [94, 545] on span at bounding box center [62, 545] width 61 height 4
click at [75, 541] on video at bounding box center [491, 326] width 919 height 517
click at [72, 544] on span at bounding box center [64, 545] width 65 height 4
click at [60, 561] on icon at bounding box center [69, 566] width 44 height 15
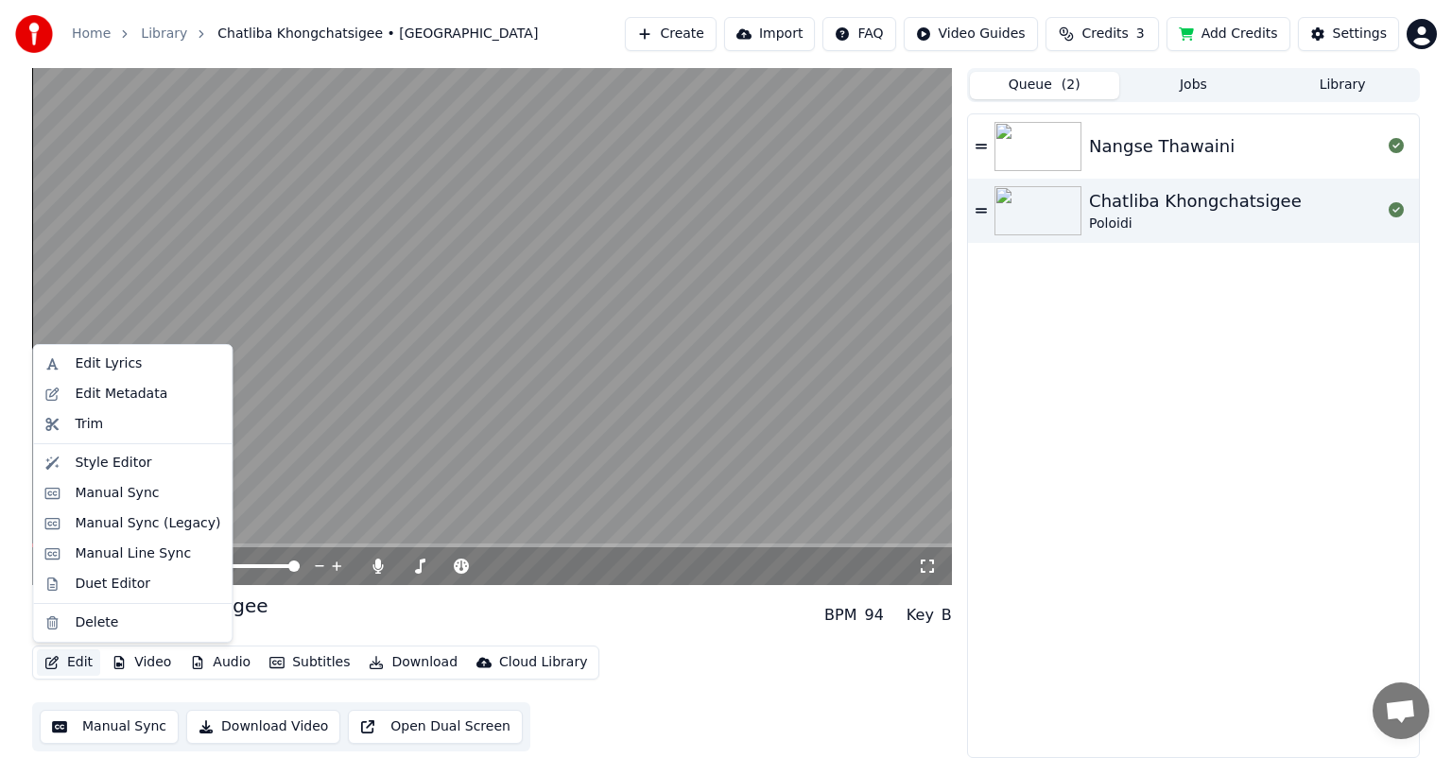
click at [82, 663] on button "Edit" at bounding box center [68, 662] width 63 height 26
click at [121, 497] on div "Manual Sync" at bounding box center [117, 493] width 84 height 19
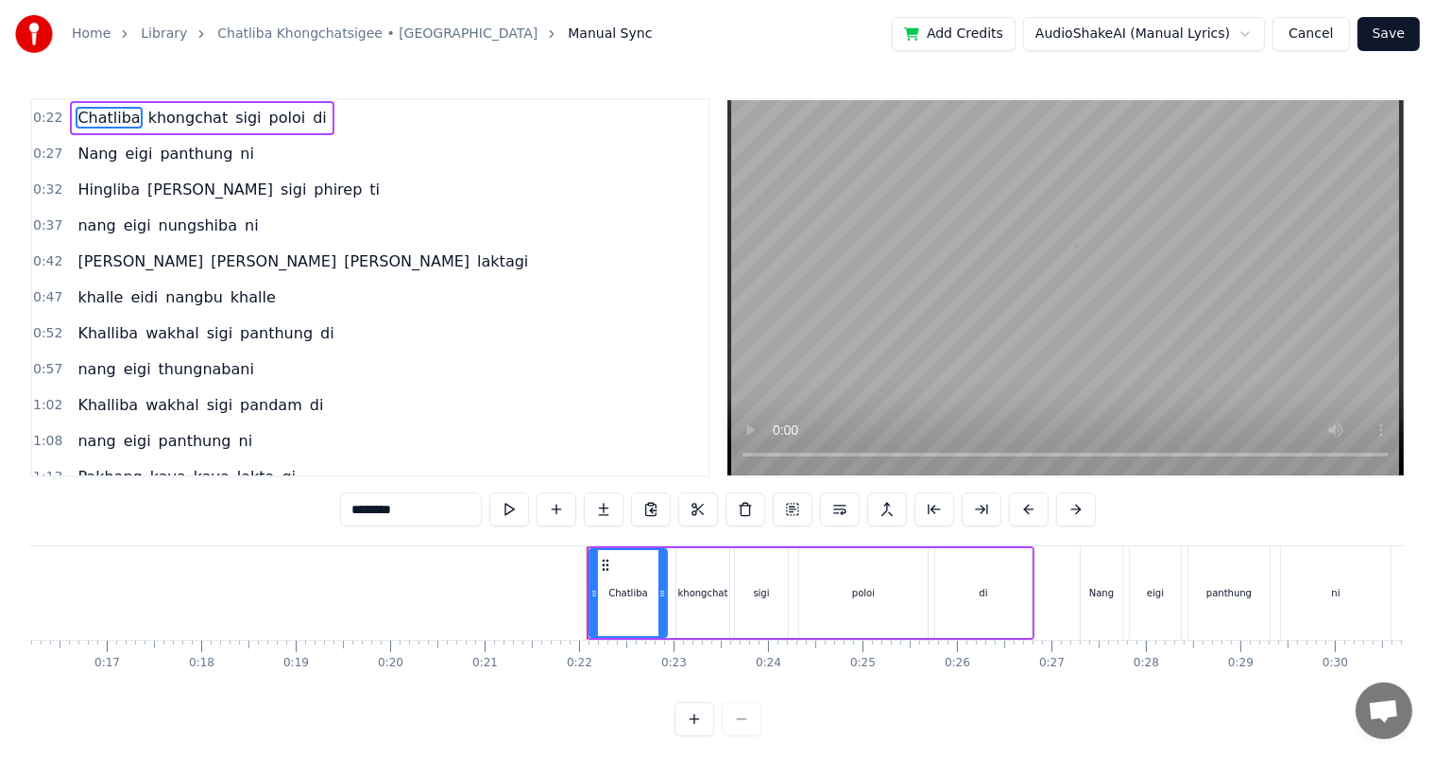
scroll to position [0, 1992]
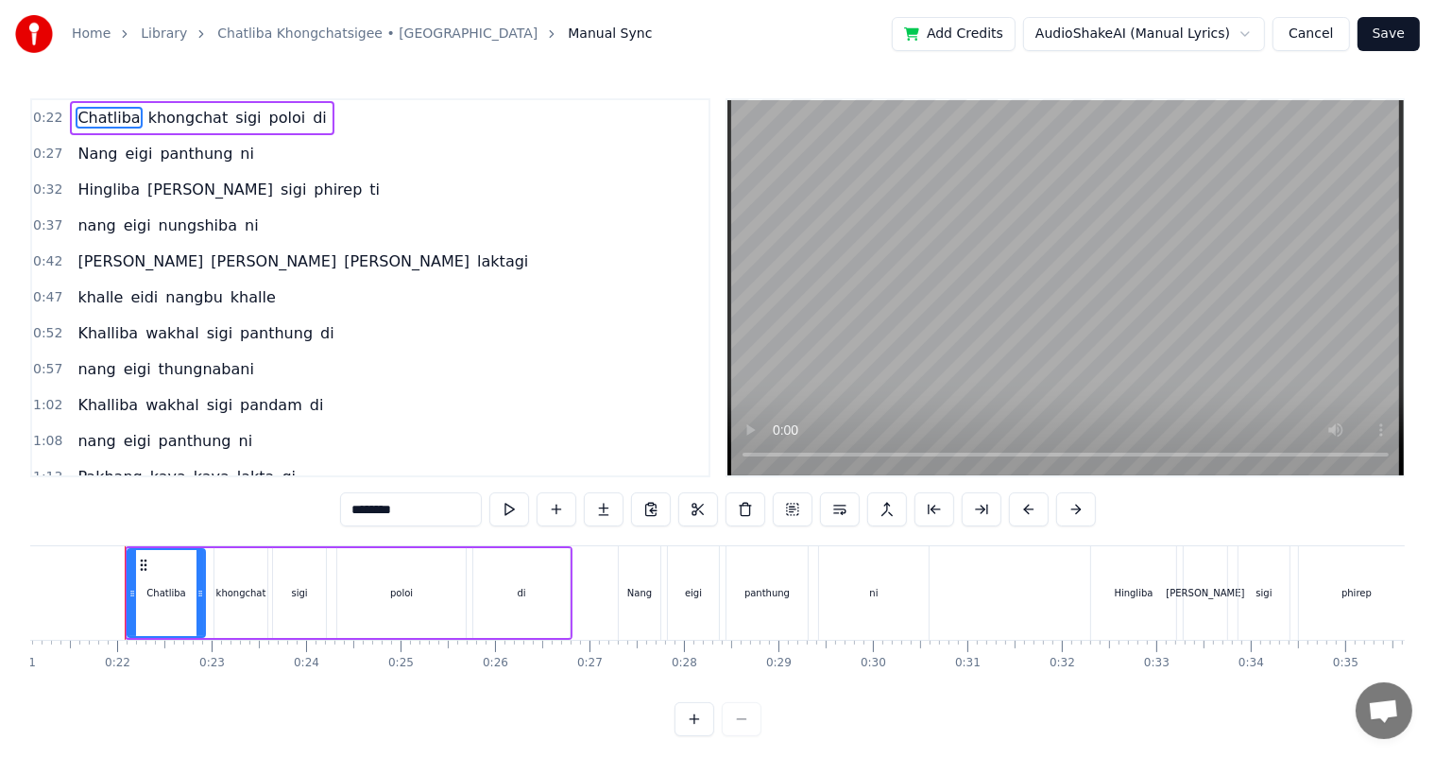
click at [233, 116] on span "sigi" at bounding box center [247, 118] width 29 height 22
type input "****"
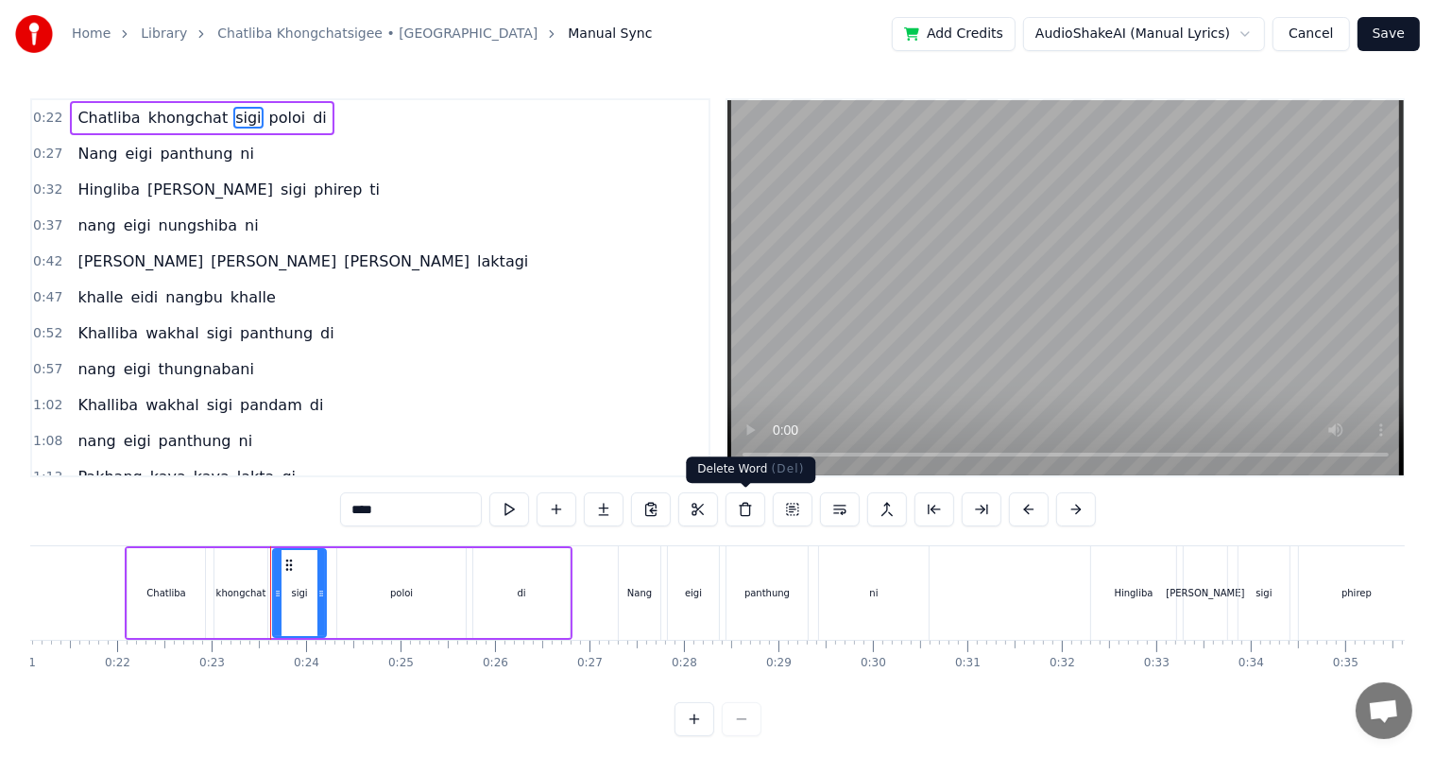
click at [746, 507] on button at bounding box center [746, 509] width 40 height 34
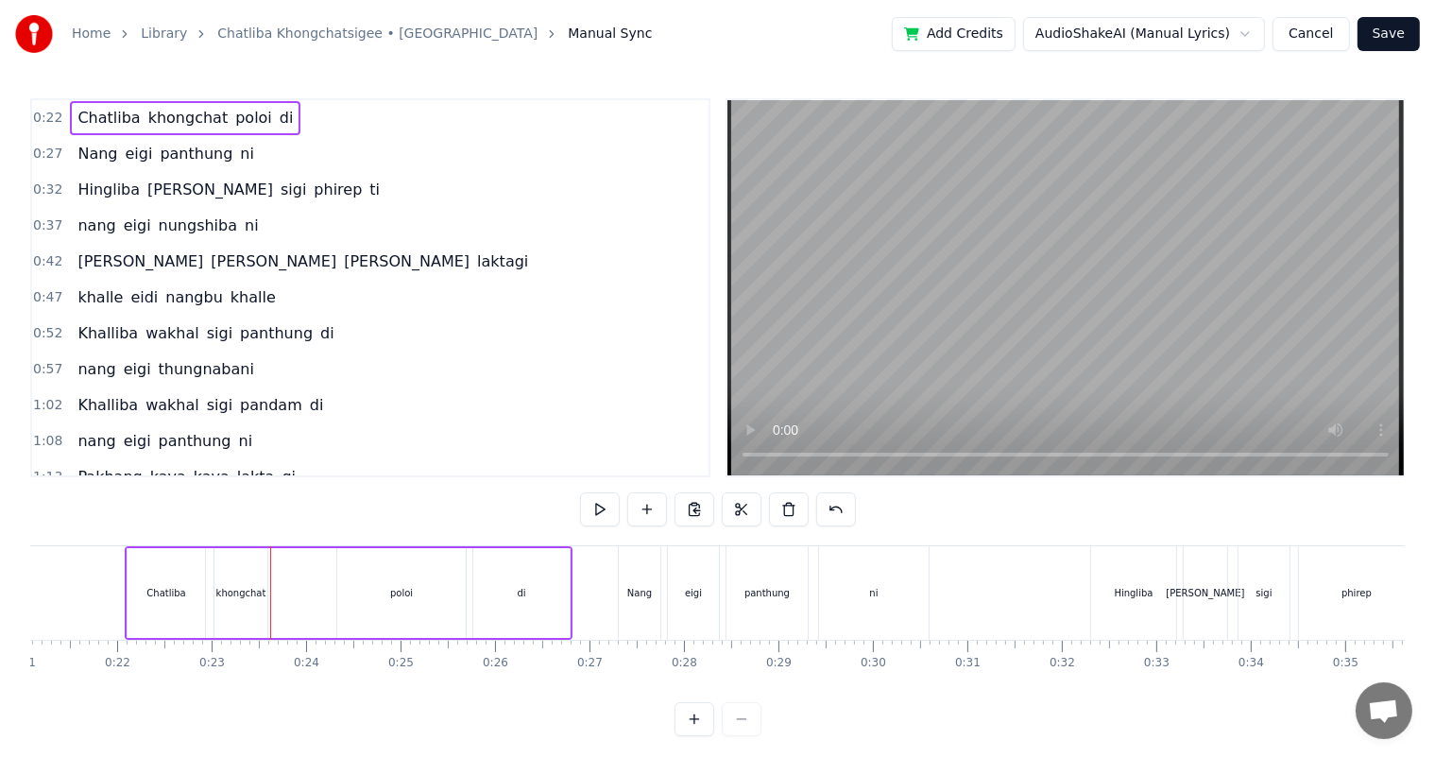
click at [193, 116] on span "khongchat" at bounding box center [188, 118] width 84 height 22
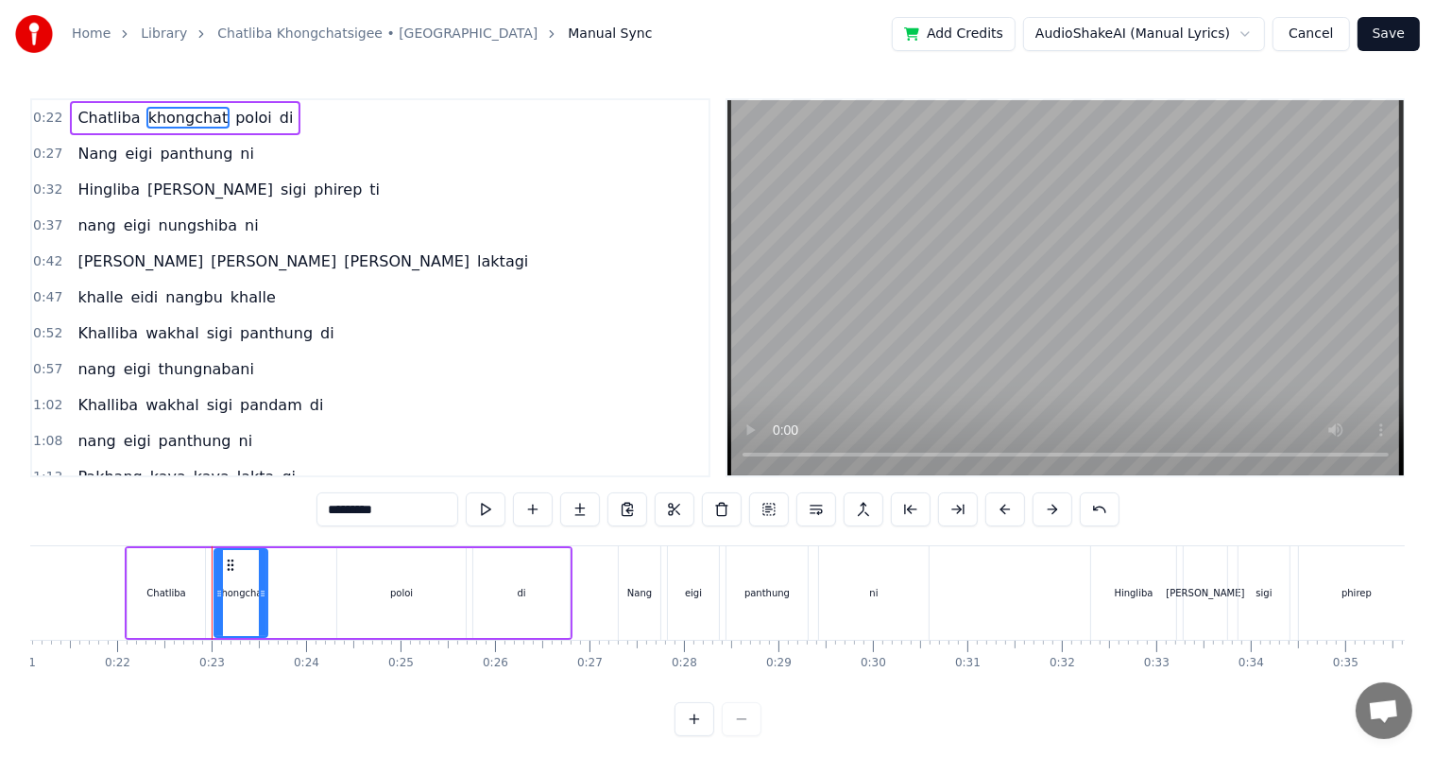
click at [399, 514] on input "*********" at bounding box center [388, 509] width 142 height 34
type input "**********"
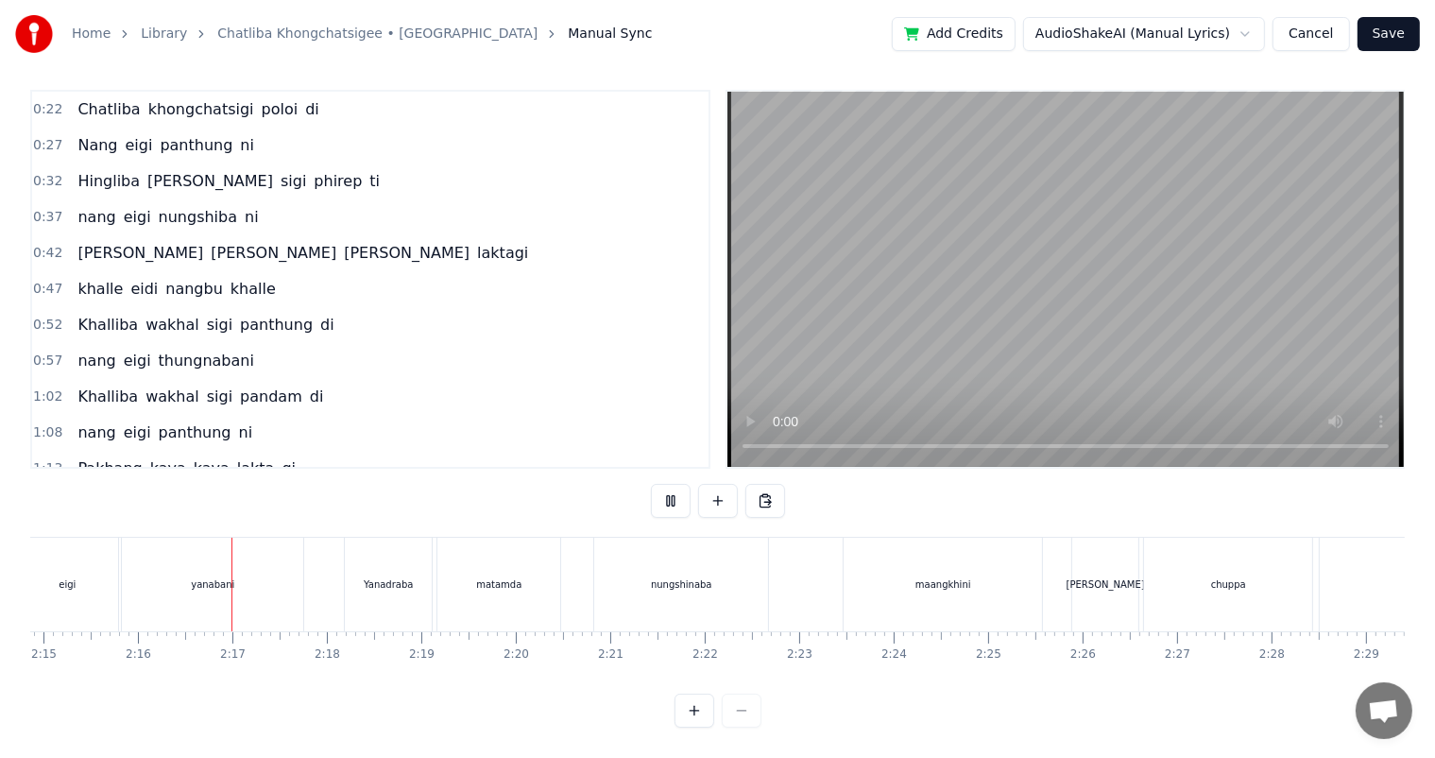
scroll to position [0, 12795]
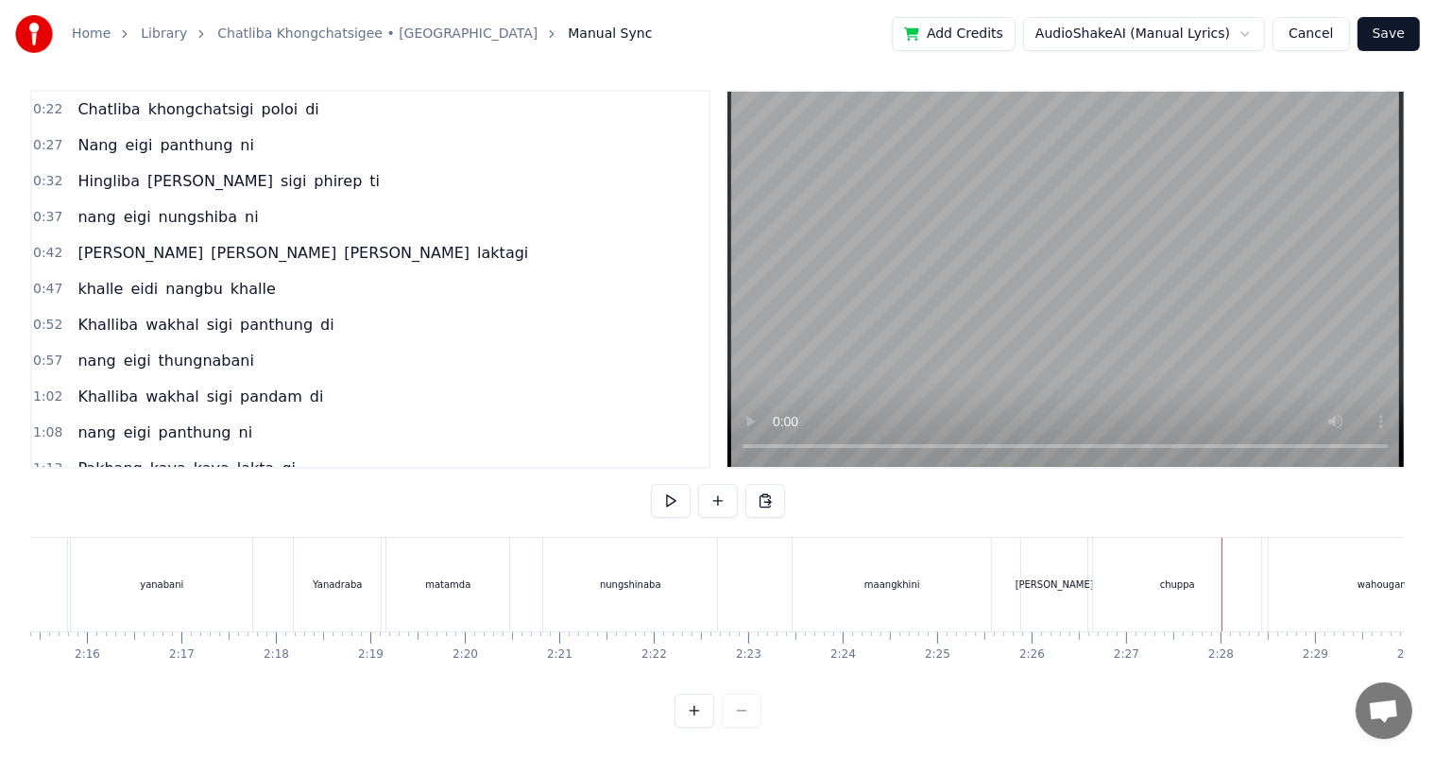
click at [650, 582] on div "nungshinaba" at bounding box center [630, 585] width 174 height 94
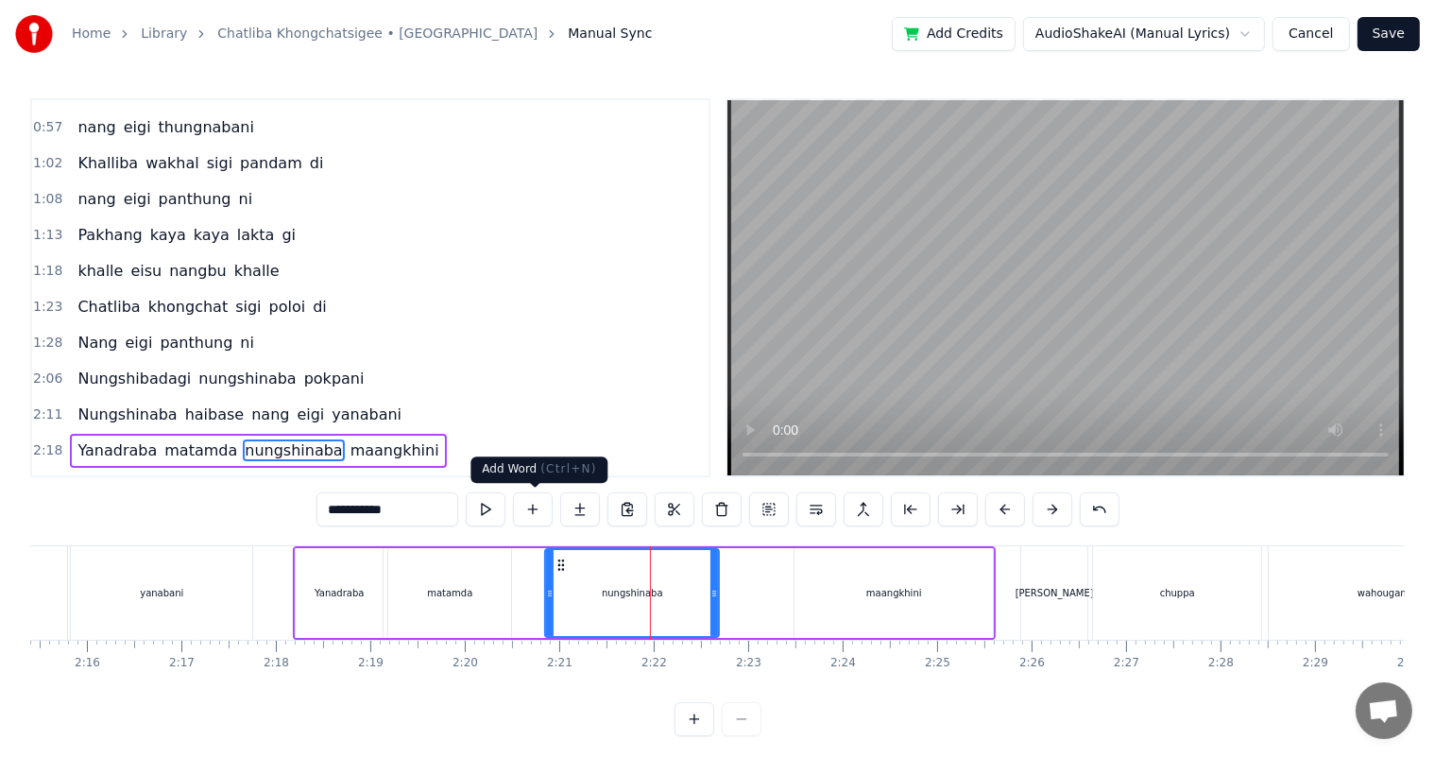
scroll to position [386, 0]
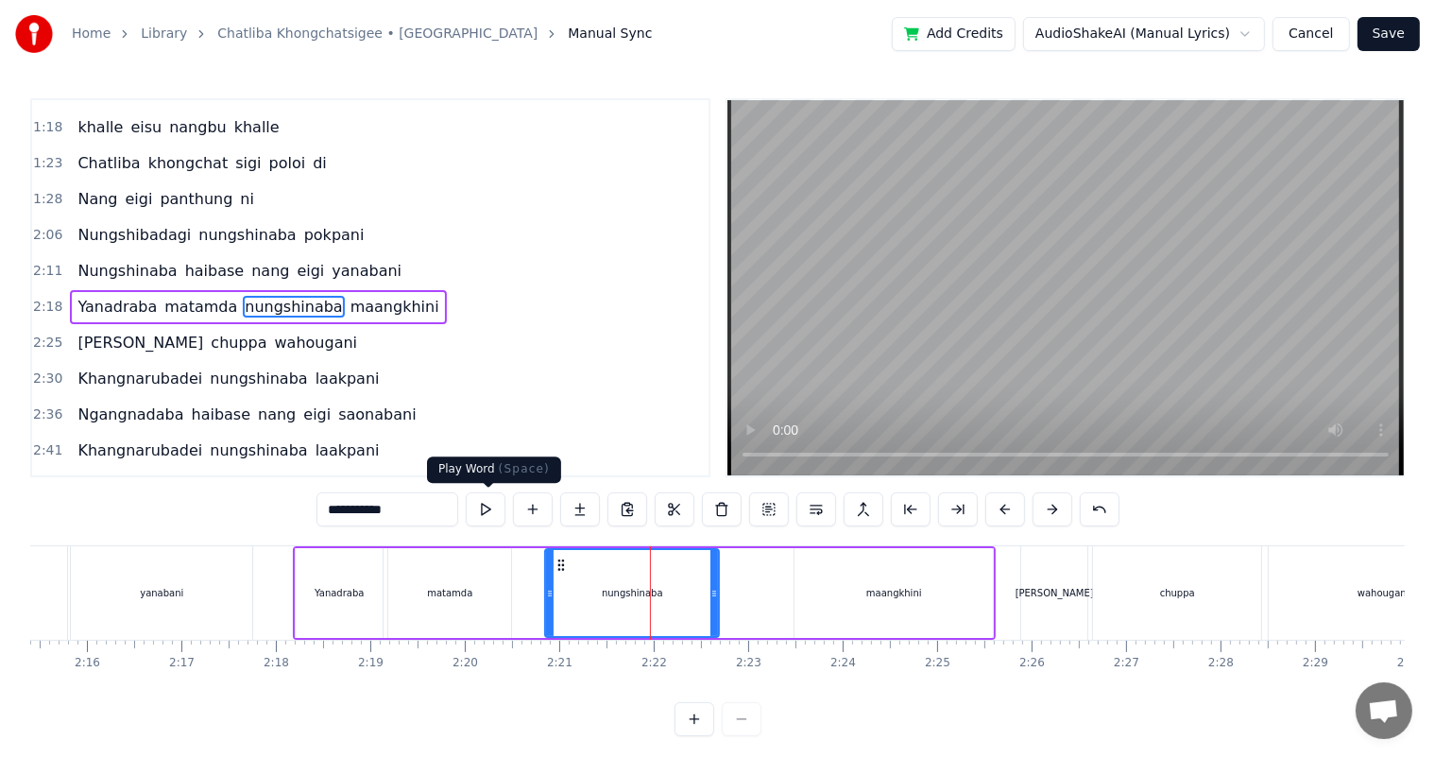
click at [412, 509] on input "**********" at bounding box center [388, 509] width 142 height 34
type input "**********"
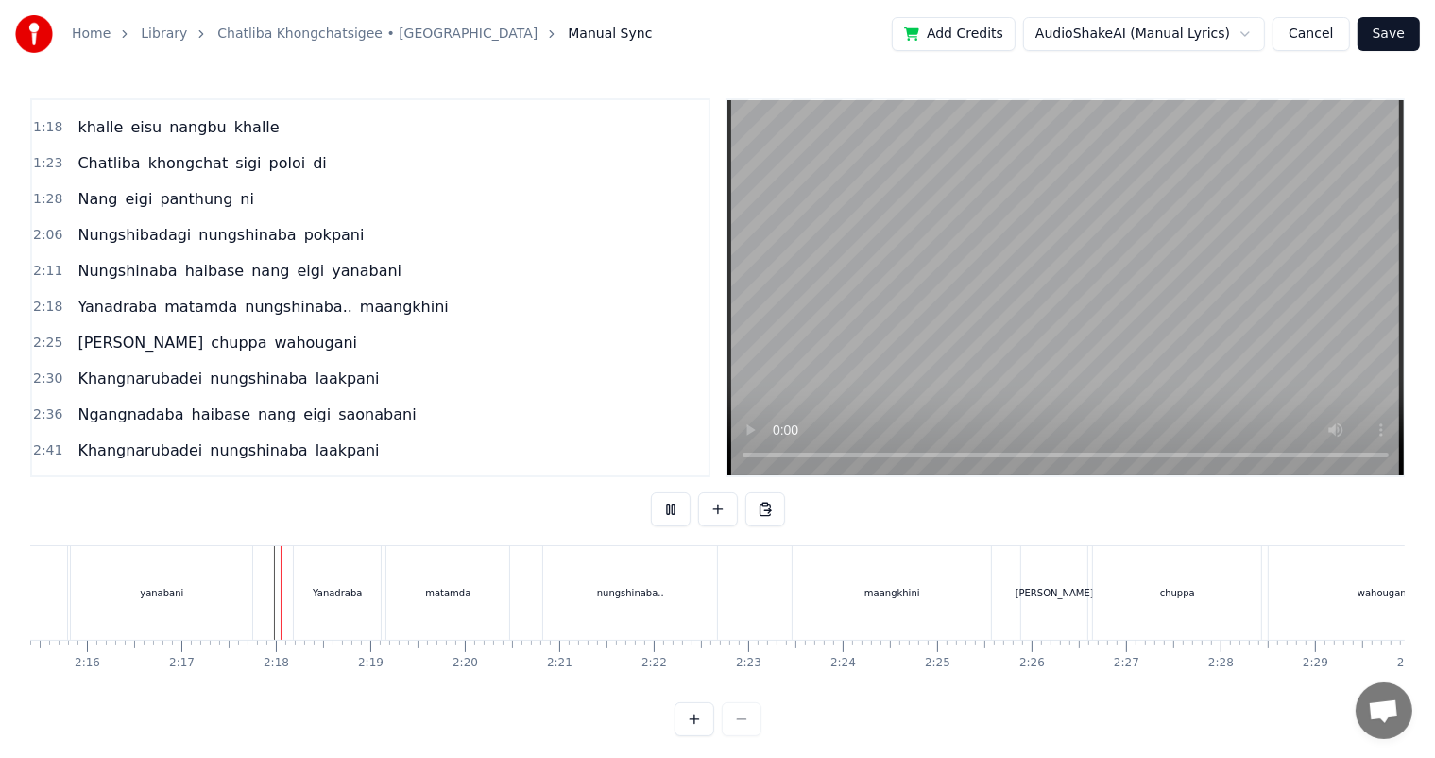
scroll to position [25, 0]
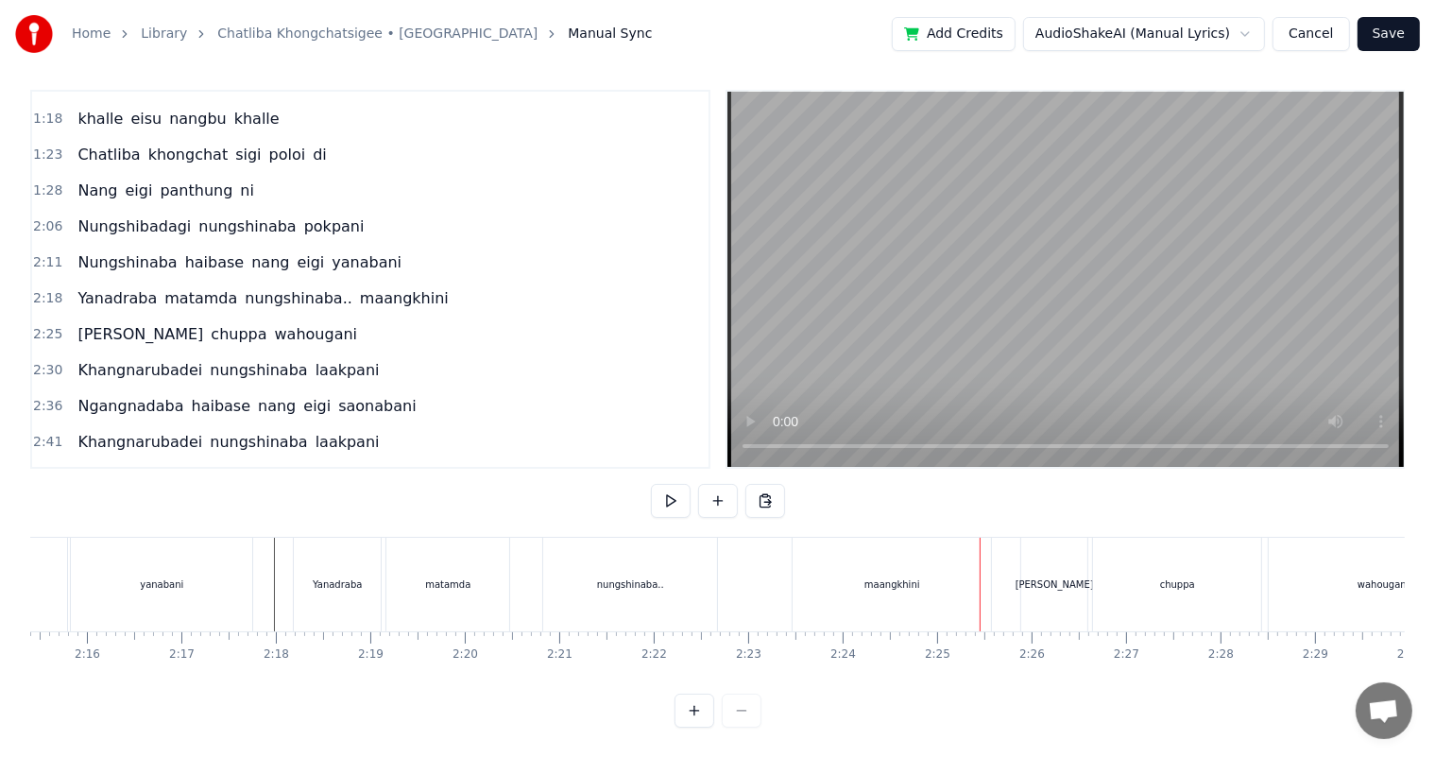
click at [926, 576] on div "maangkhini" at bounding box center [892, 585] width 198 height 94
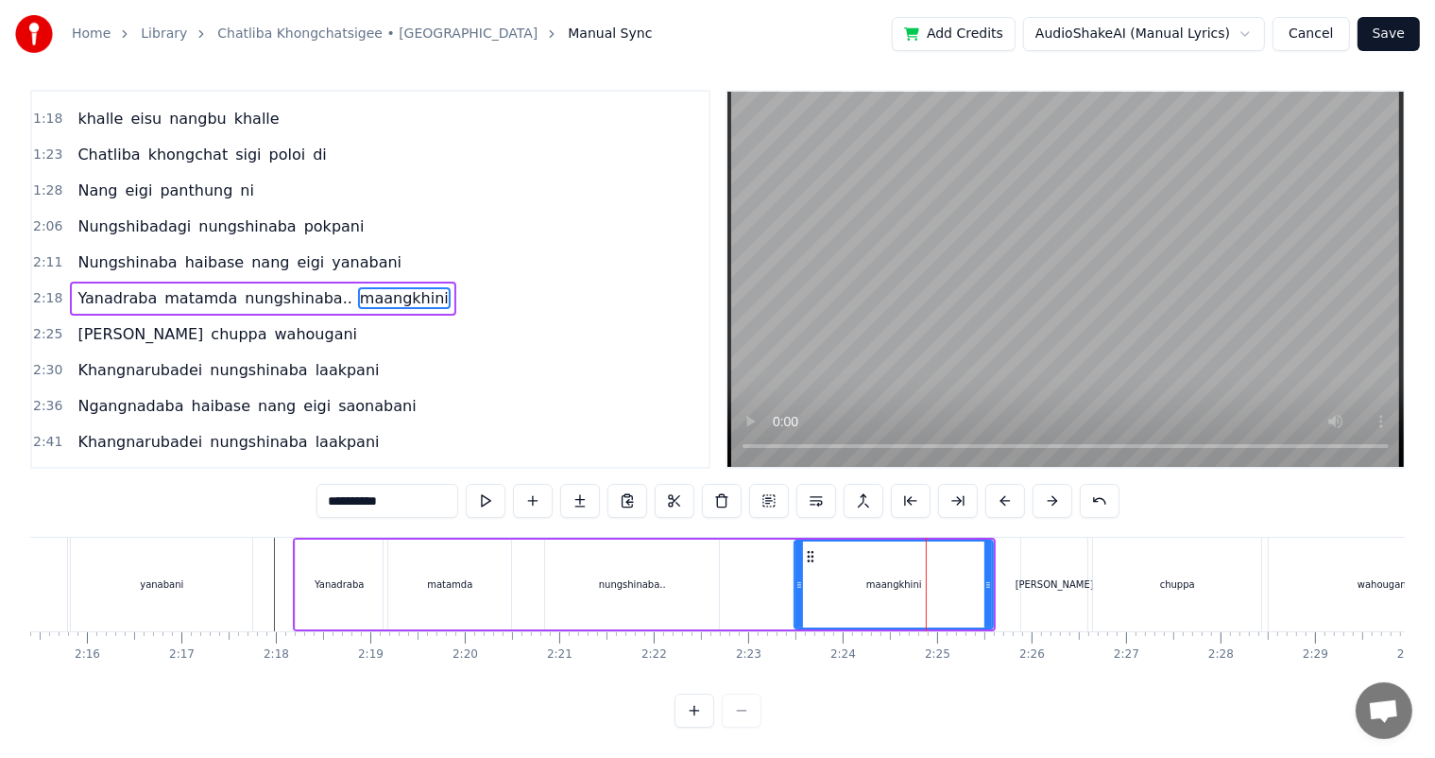
scroll to position [0, 0]
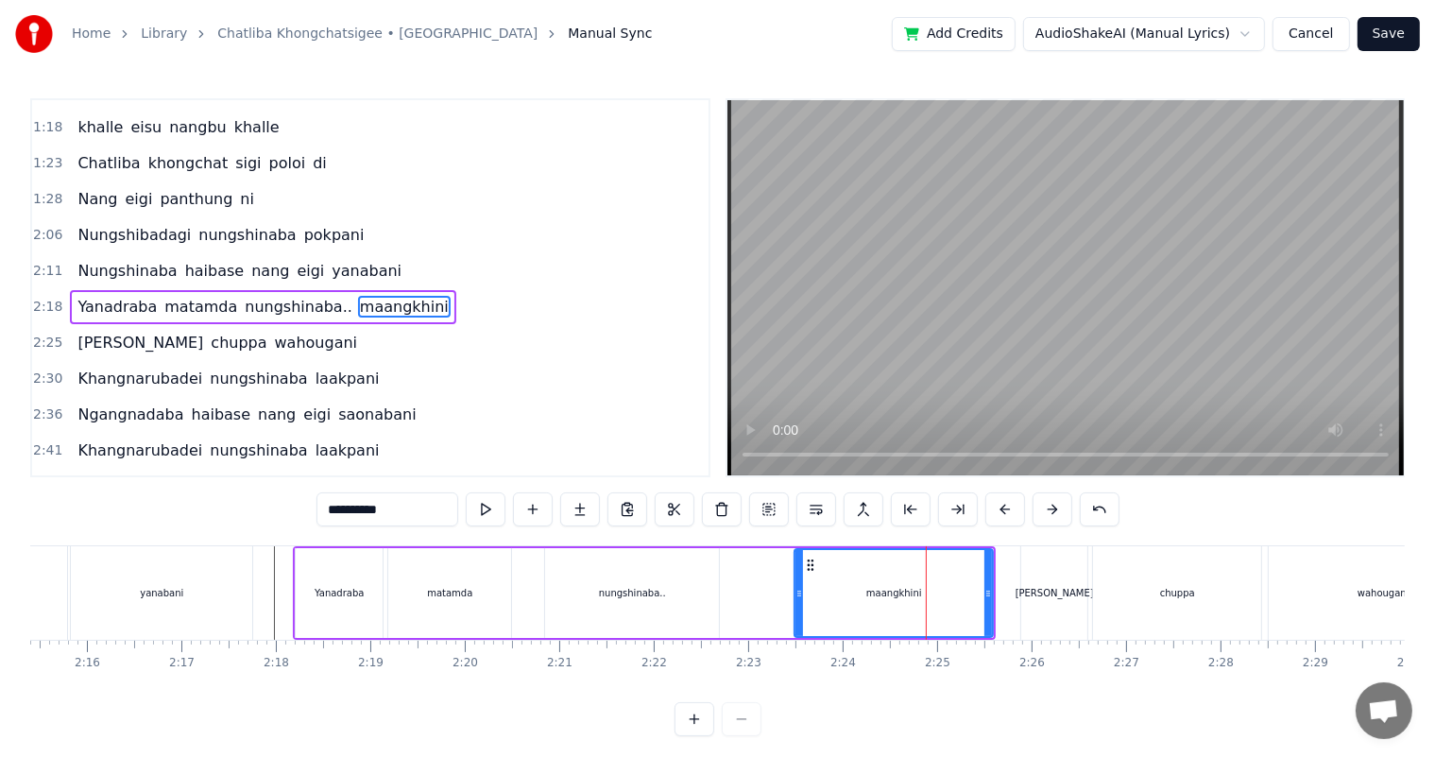
click at [435, 519] on input "**********" at bounding box center [388, 509] width 142 height 34
type input "**********"
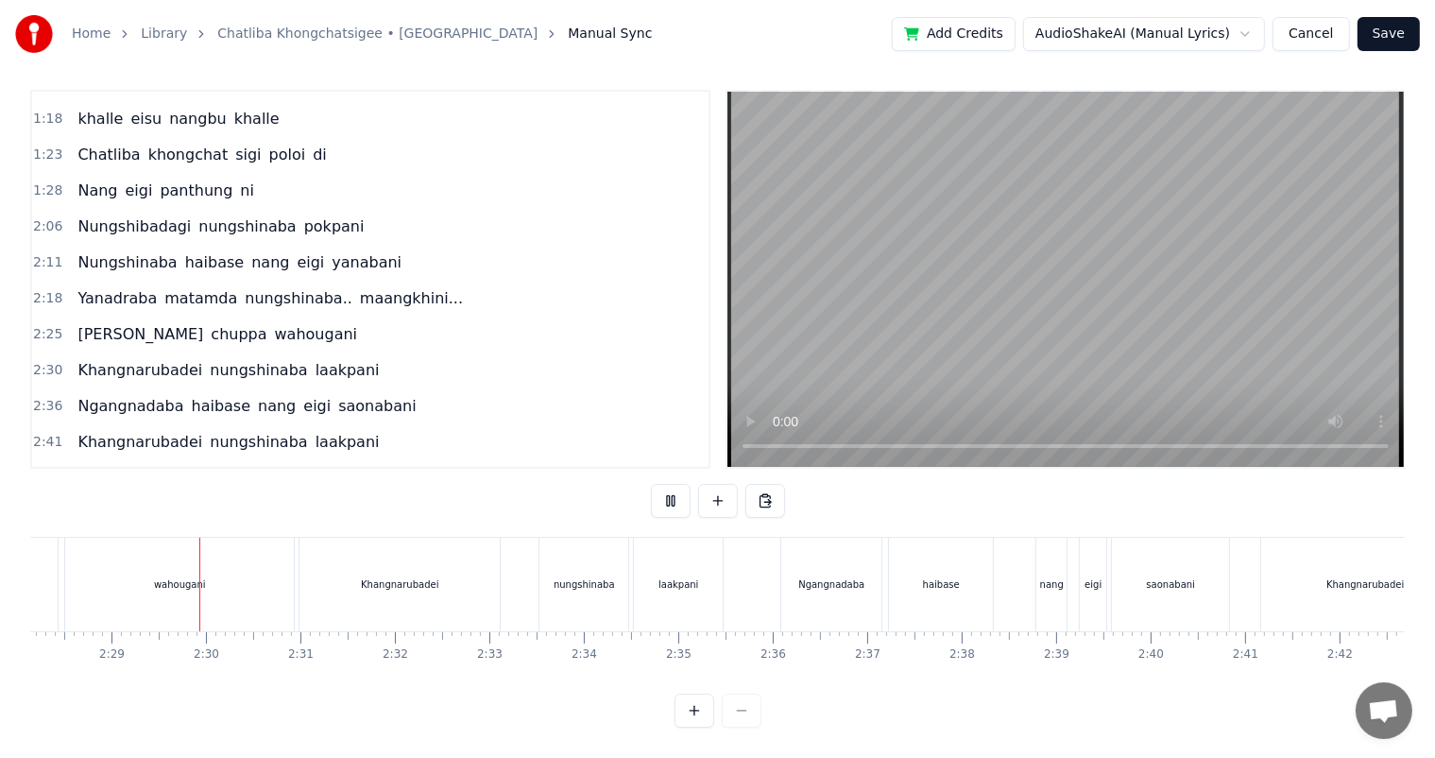
scroll to position [0, 14001]
click at [421, 579] on div "Khangnarubadei" at bounding box center [398, 585] width 200 height 94
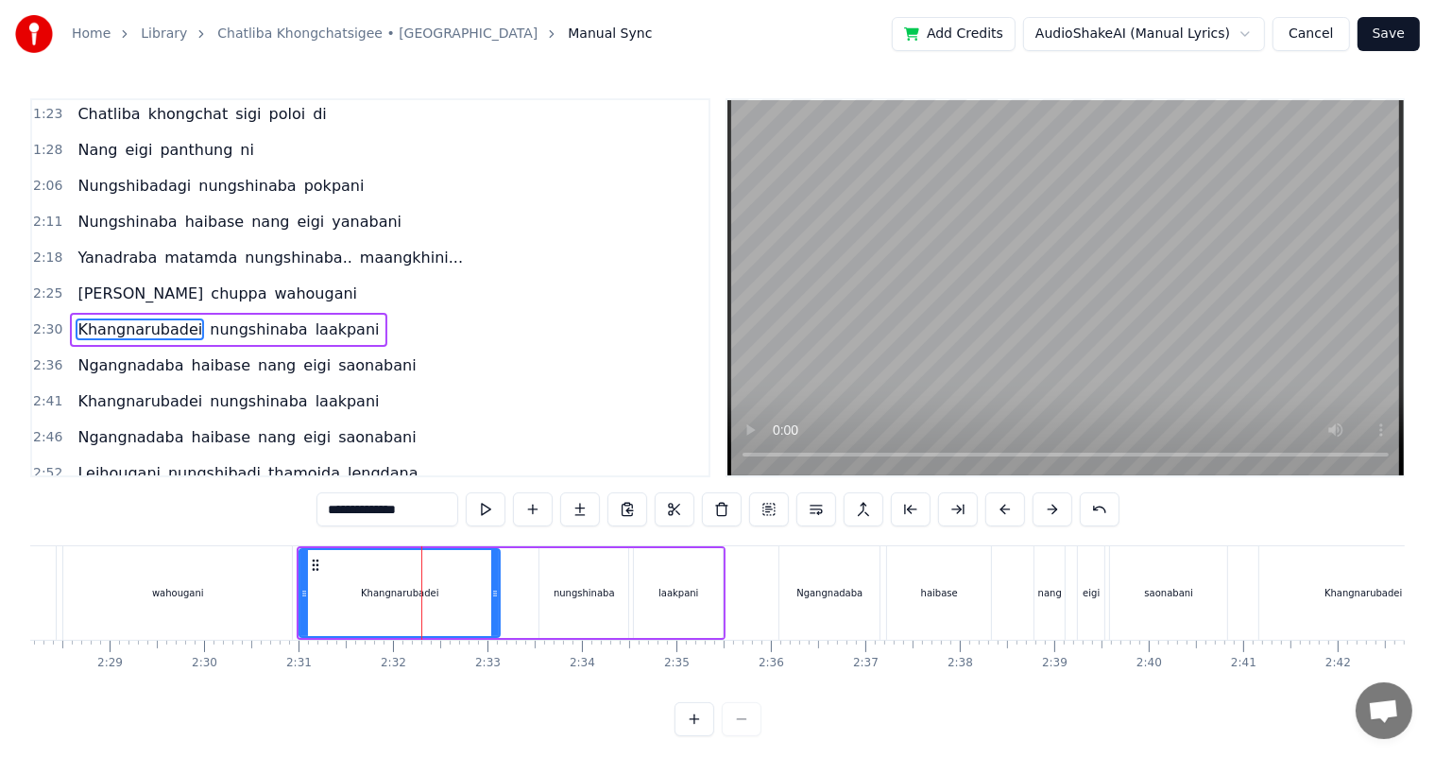
scroll to position [455, 0]
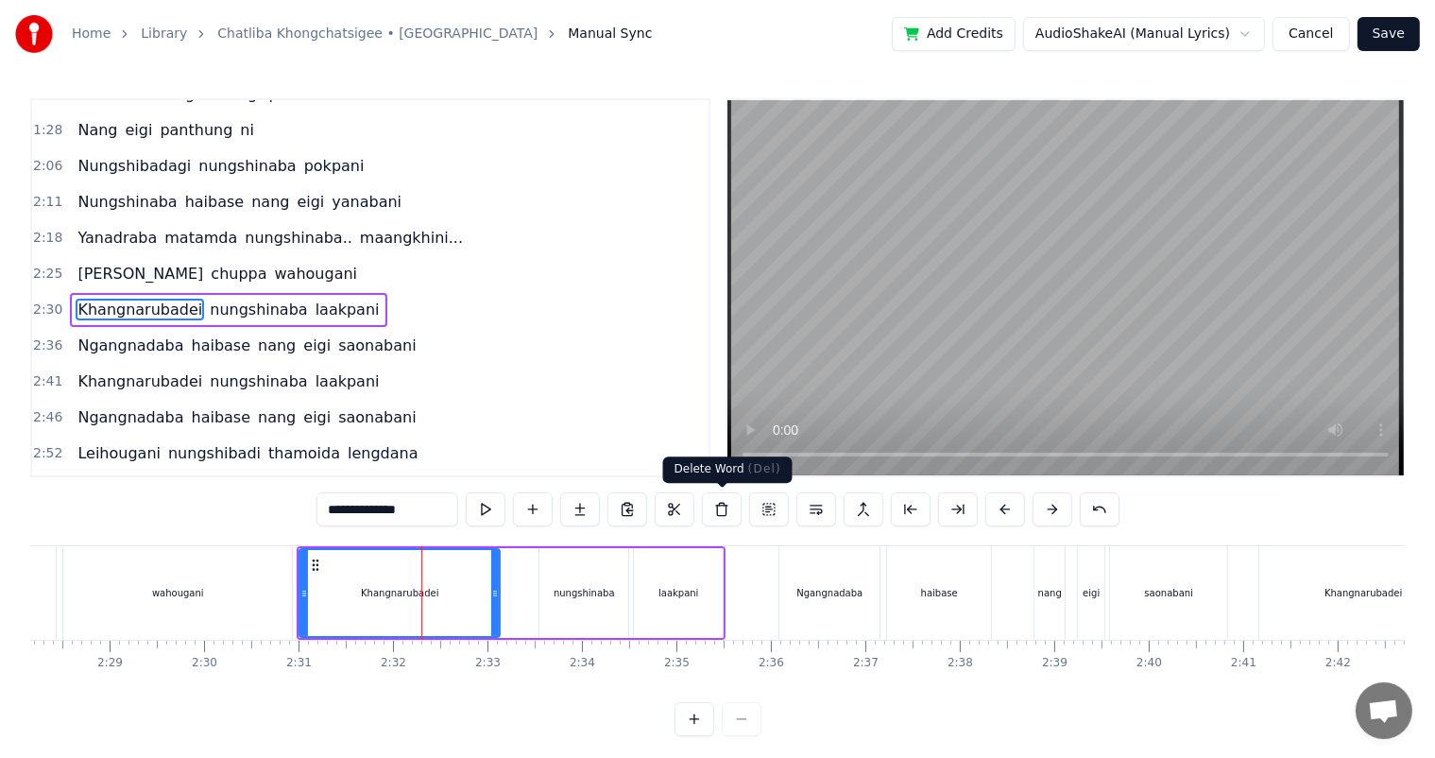
click at [714, 513] on button at bounding box center [722, 509] width 40 height 34
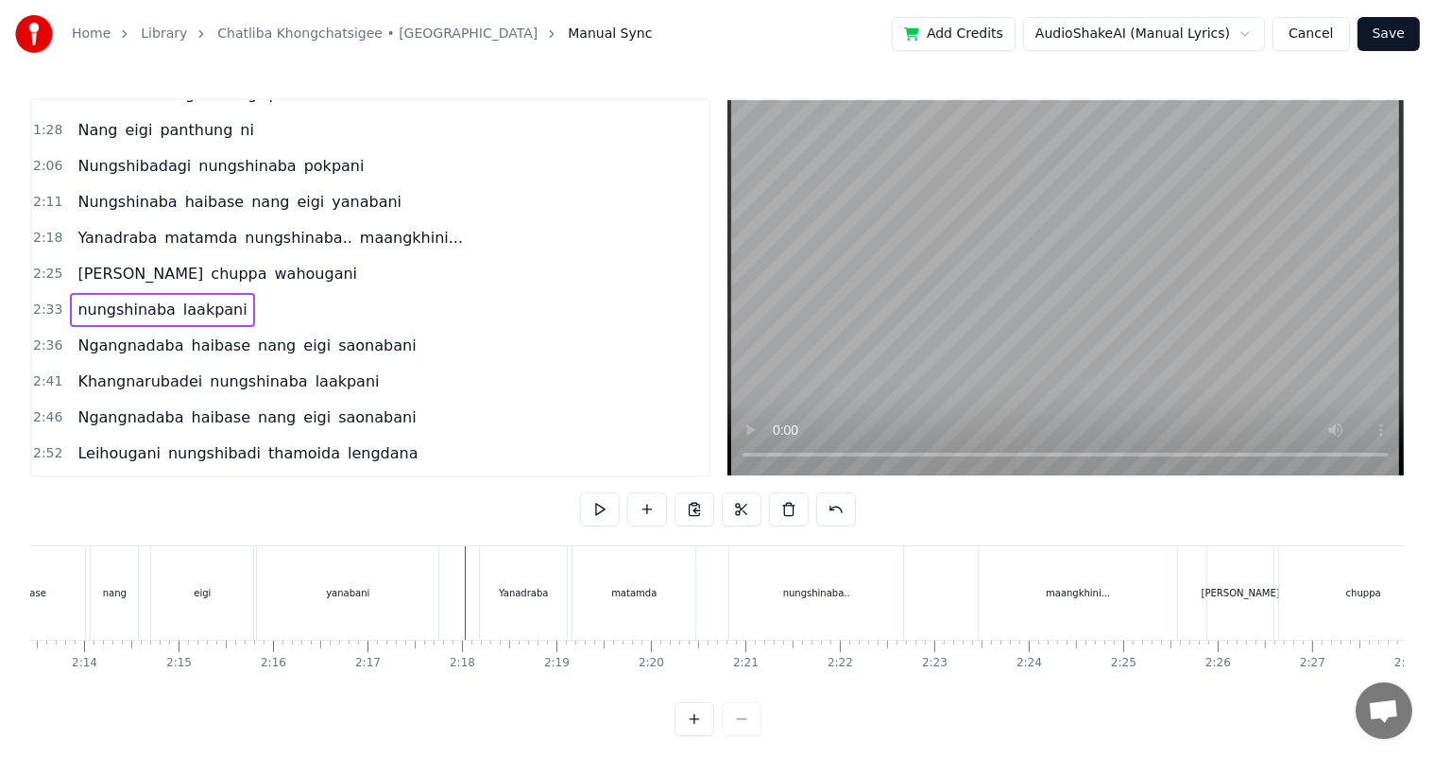
scroll to position [0, 12570]
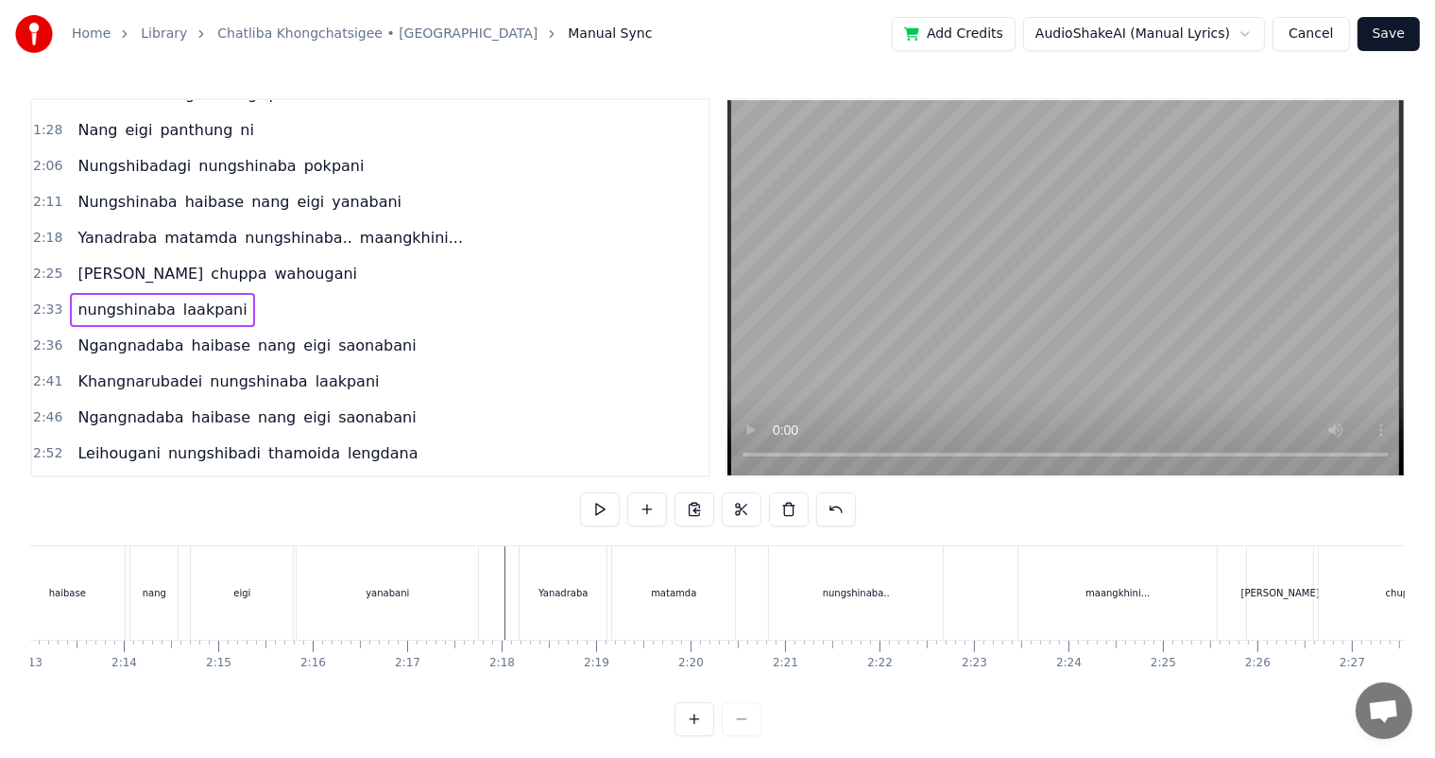
click at [179, 583] on div "Nungshinaba haibase nang eigi yanabani" at bounding box center [187, 593] width 592 height 94
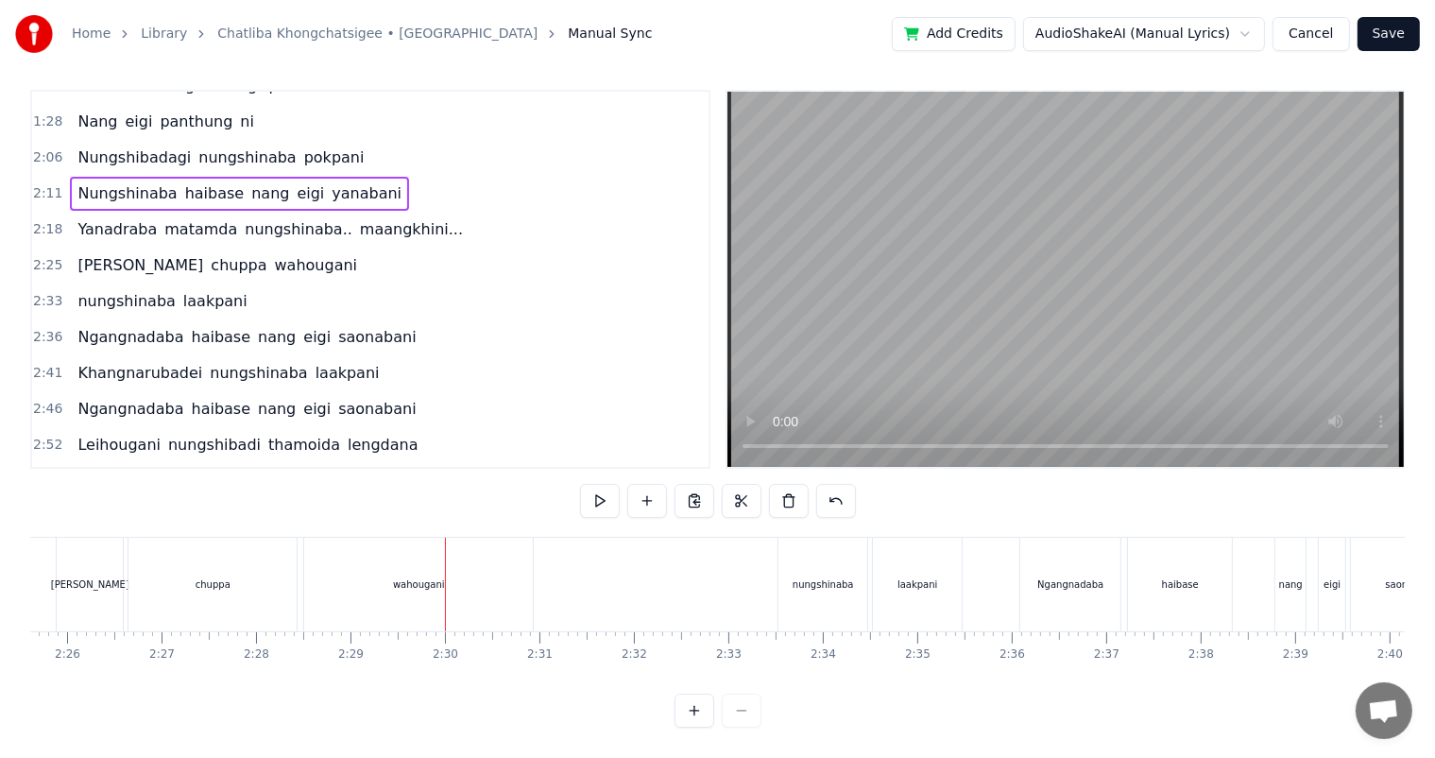
scroll to position [25, 0]
click at [227, 589] on div "chuppa" at bounding box center [213, 585] width 168 height 94
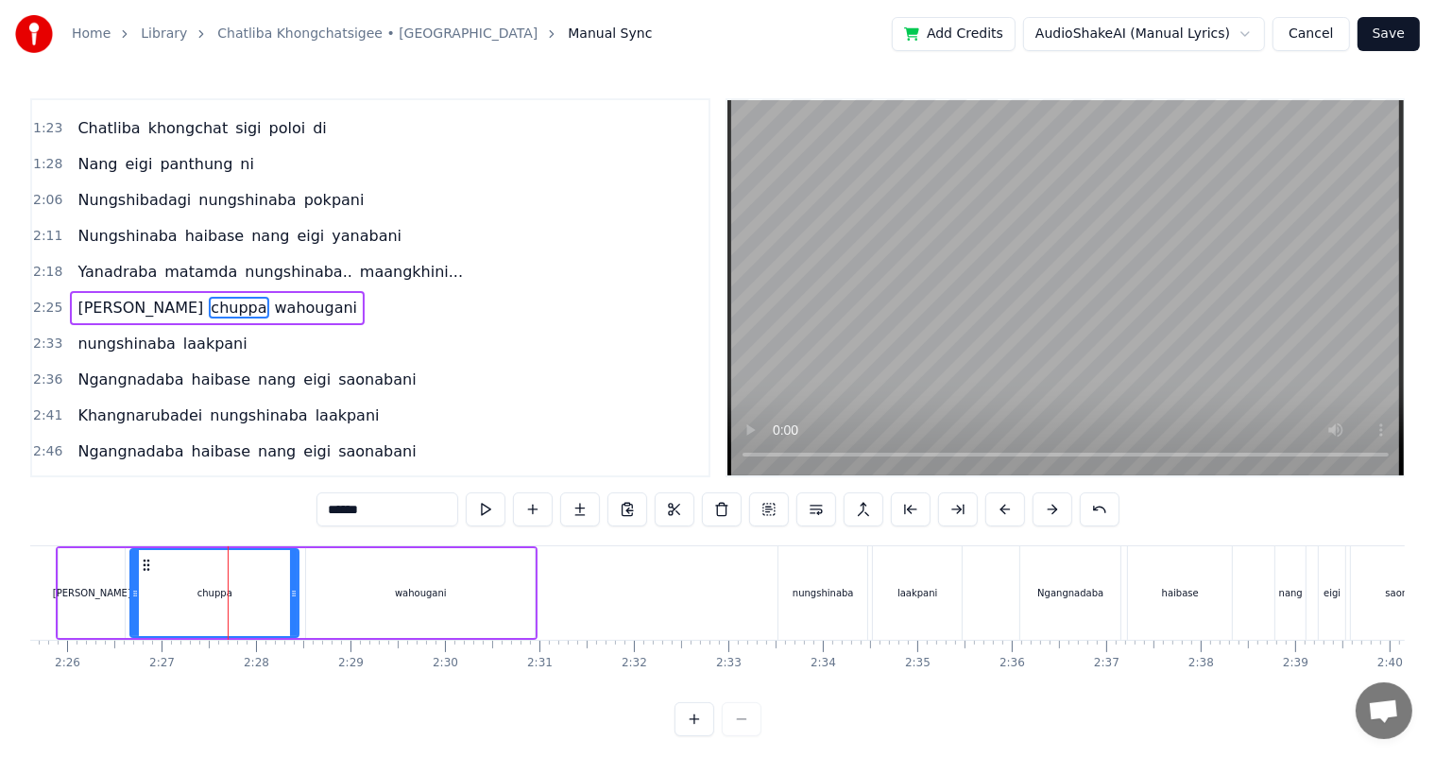
scroll to position [420, 0]
click at [394, 513] on input "******" at bounding box center [388, 509] width 142 height 34
type input "**********"
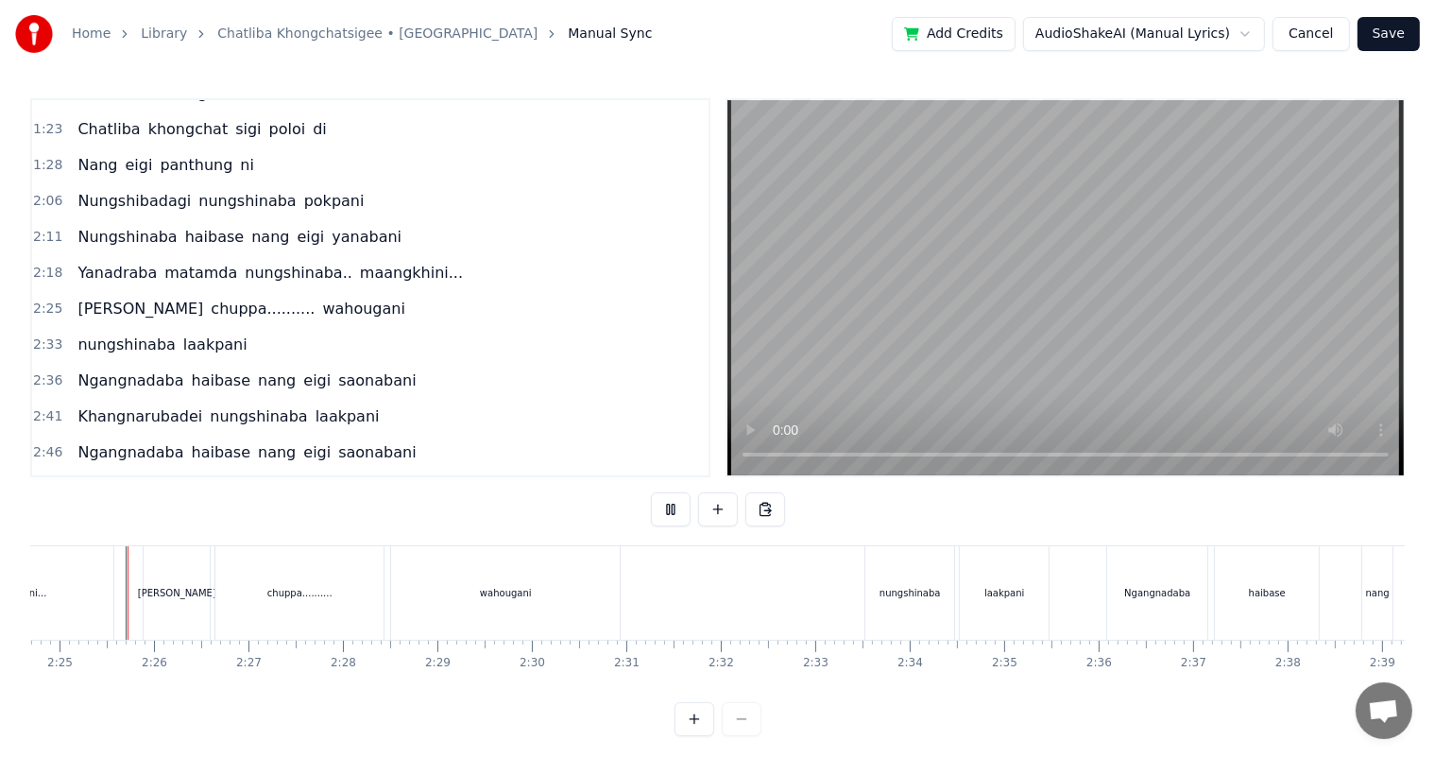
scroll to position [25, 0]
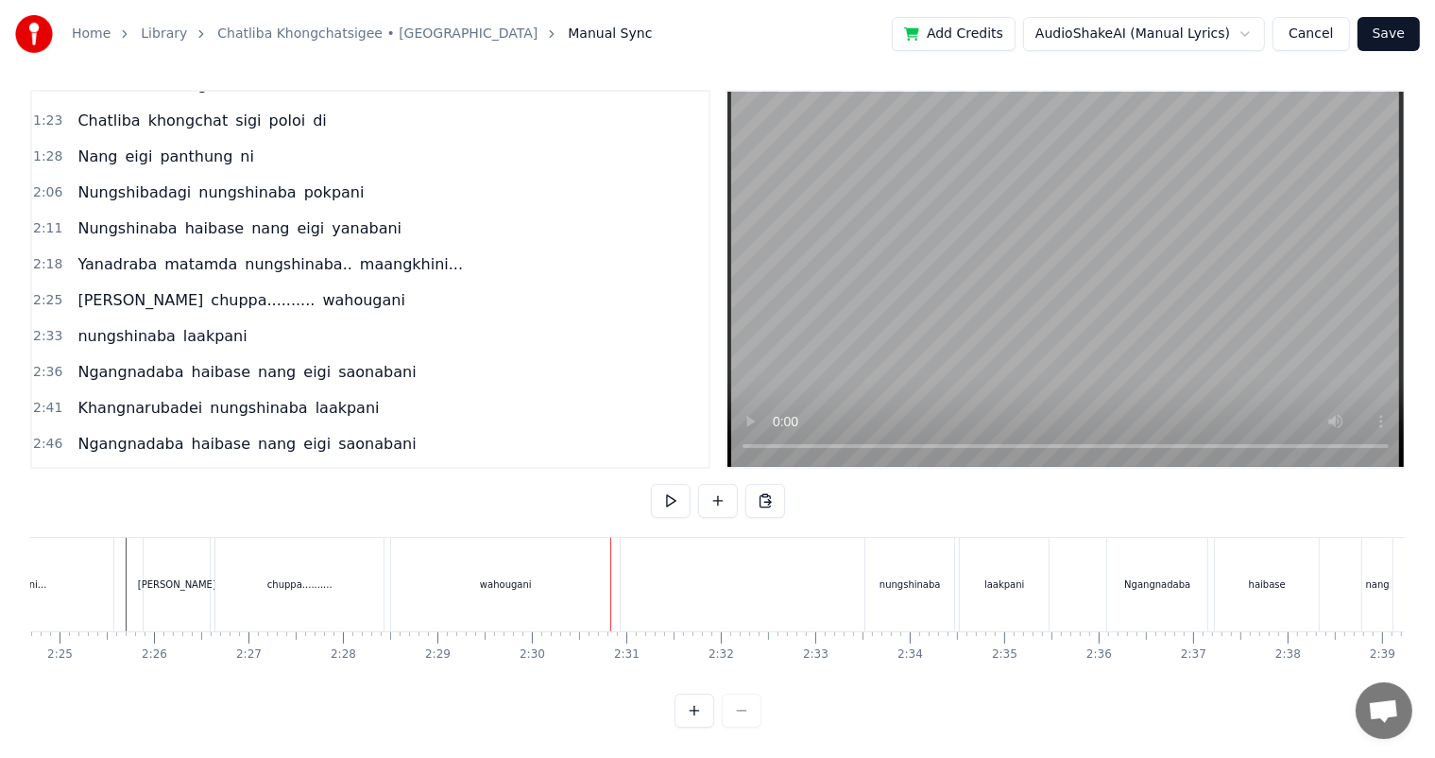
click at [525, 577] on div "wahougani" at bounding box center [506, 584] width 52 height 14
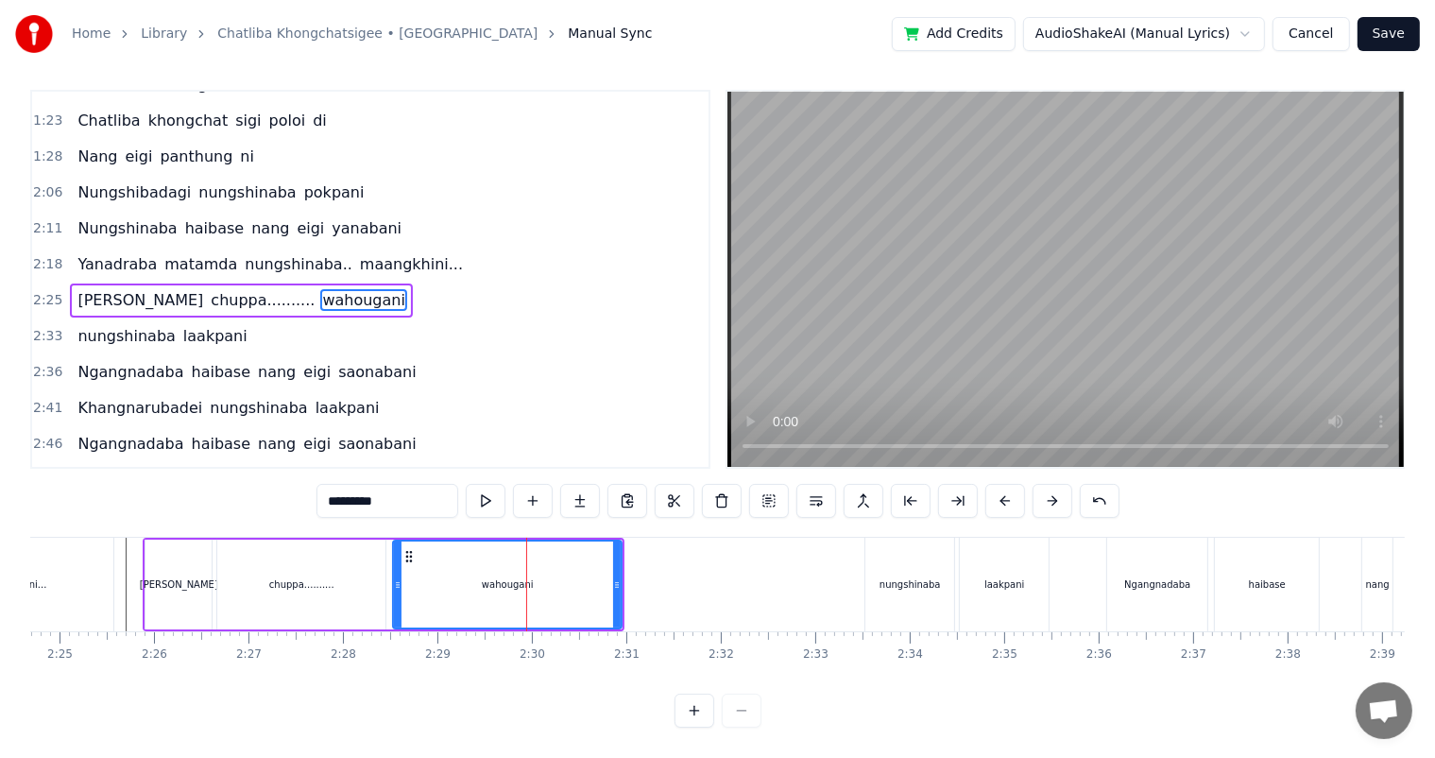
scroll to position [0, 0]
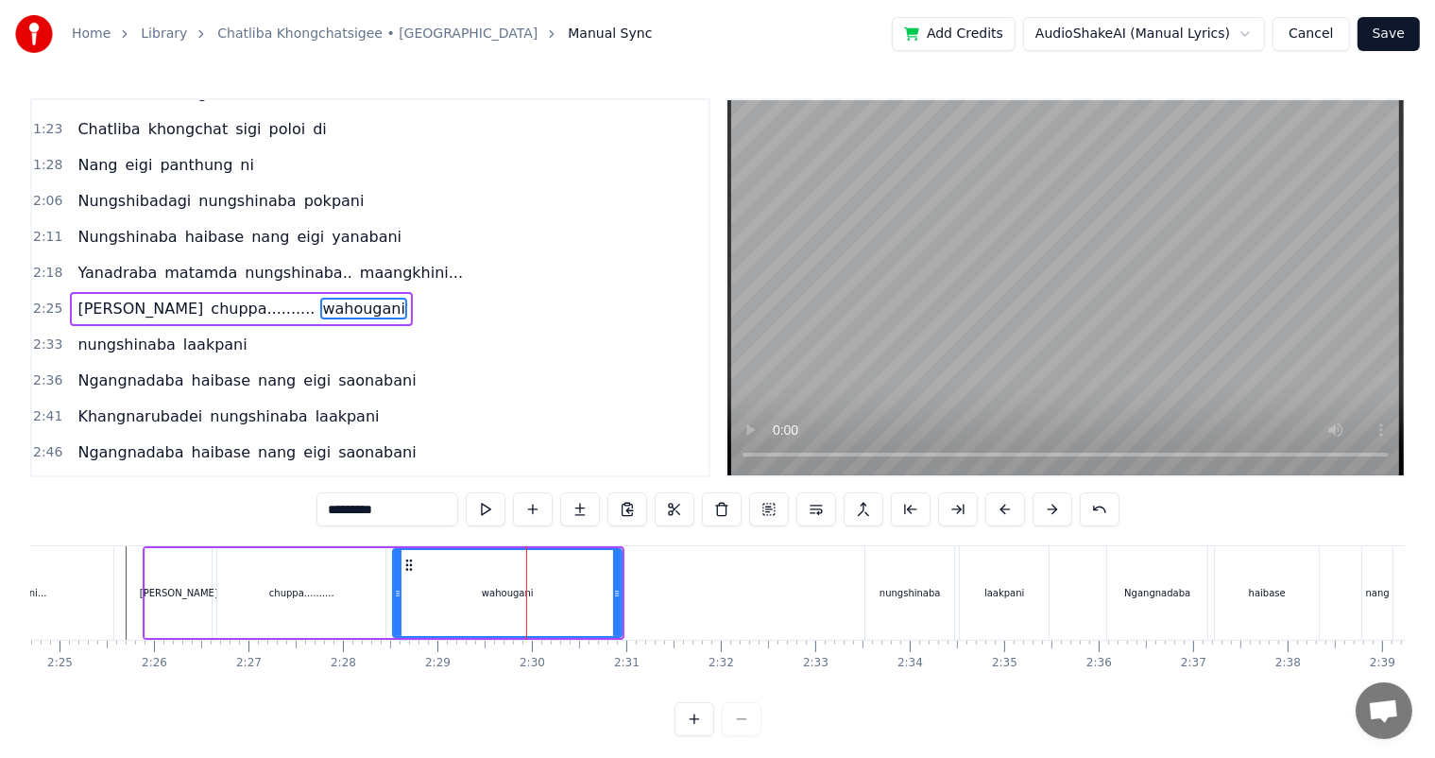
click at [412, 517] on input "*********" at bounding box center [388, 509] width 142 height 34
type input "**********"
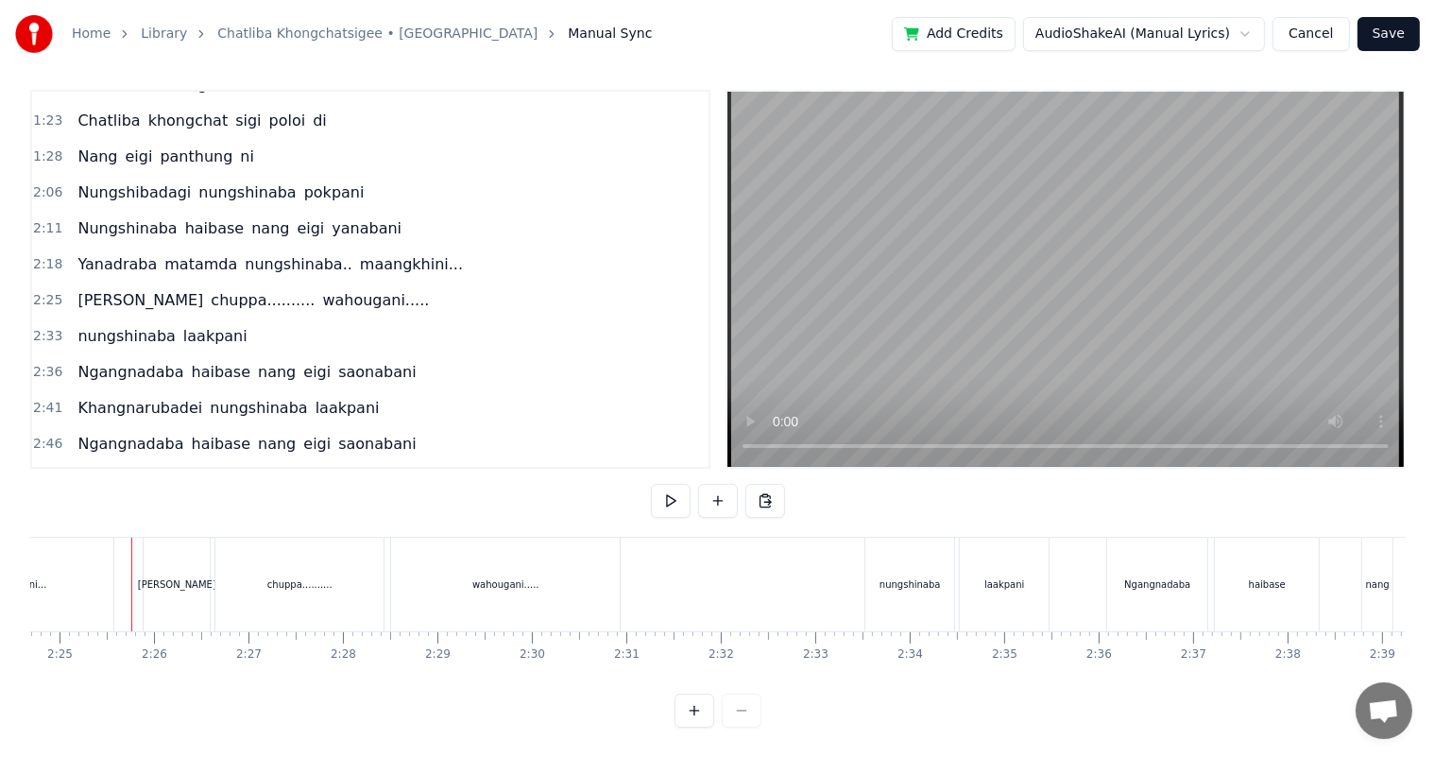
scroll to position [25, 0]
click at [907, 577] on div "nungshinaba" at bounding box center [910, 584] width 61 height 14
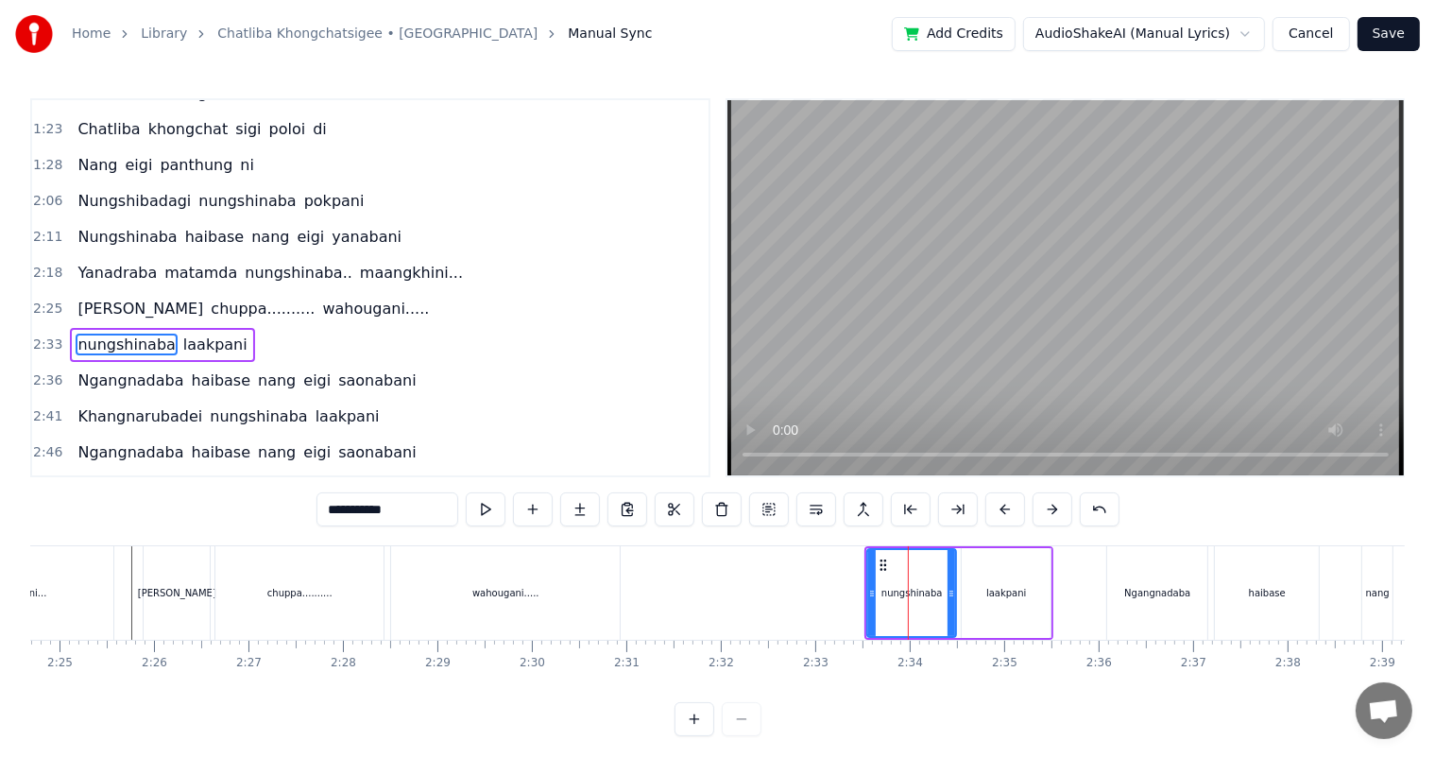
scroll to position [455, 0]
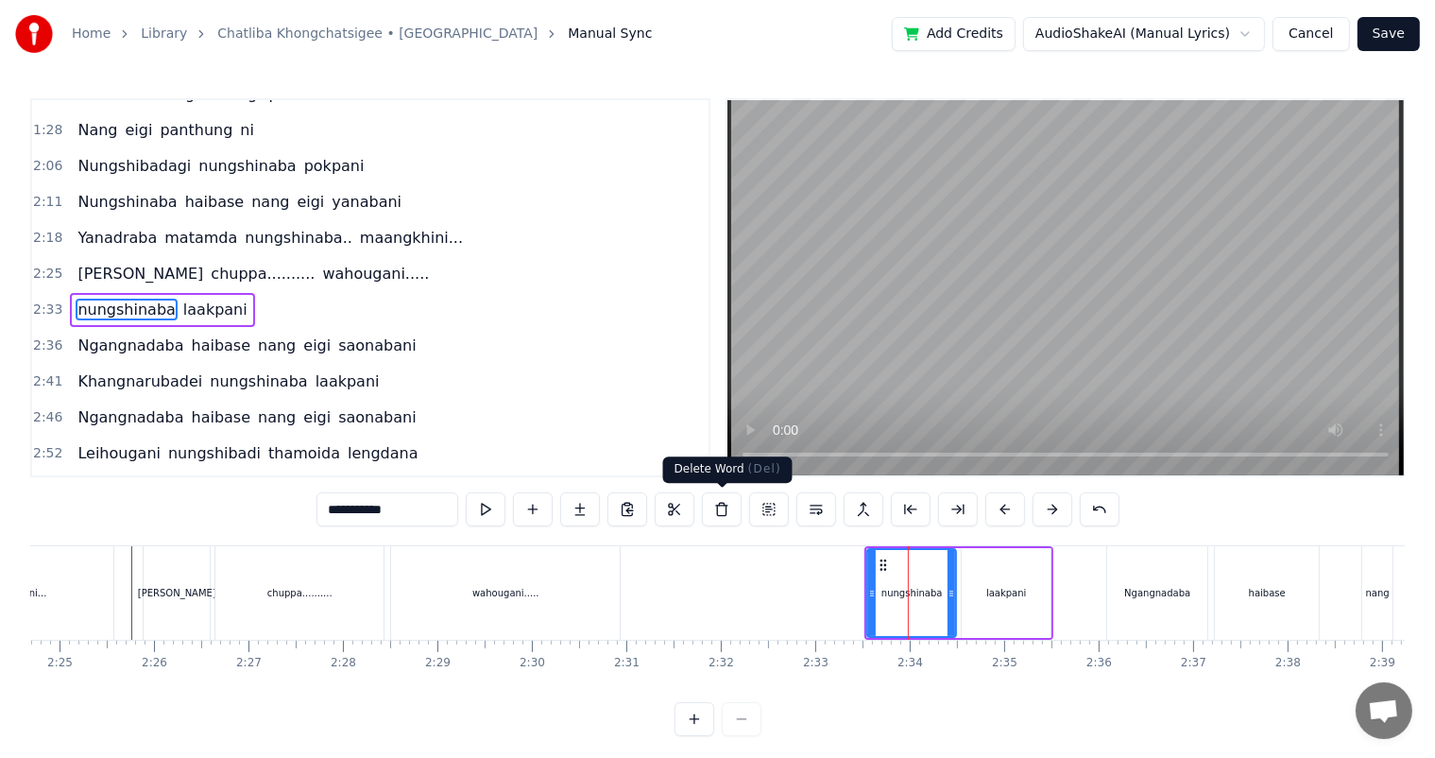
click at [722, 509] on button at bounding box center [722, 509] width 40 height 34
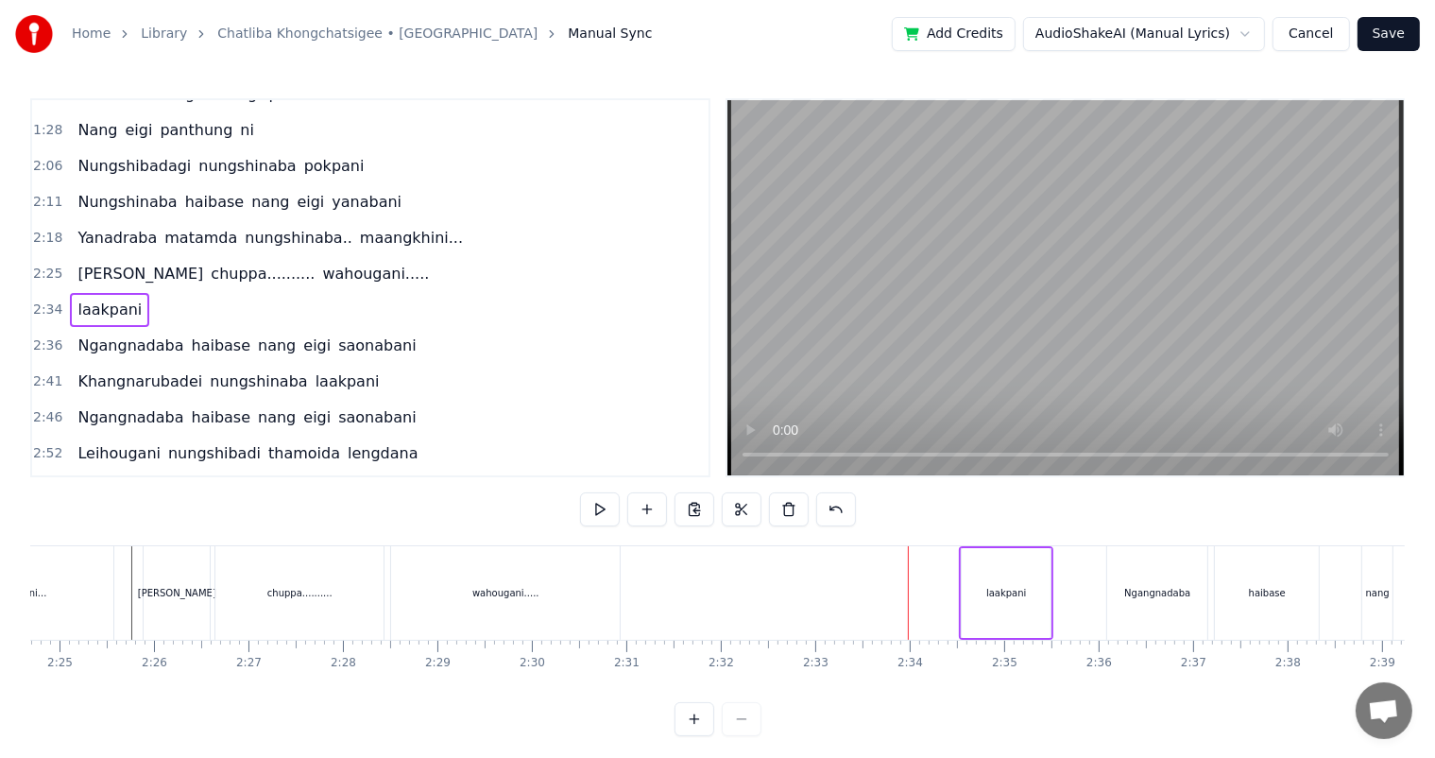
click at [1005, 601] on div "laakpani" at bounding box center [1006, 593] width 89 height 90
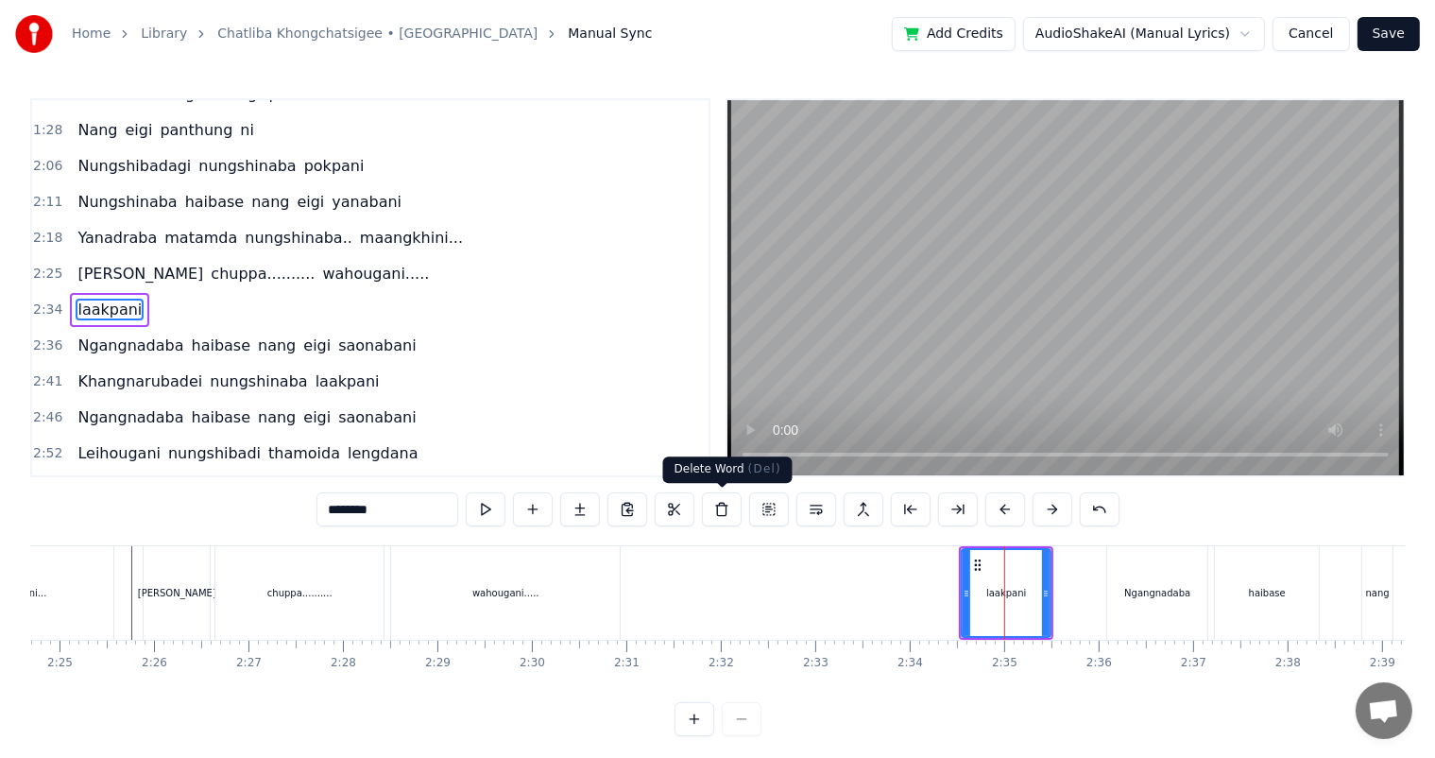
click at [722, 508] on button at bounding box center [722, 509] width 40 height 34
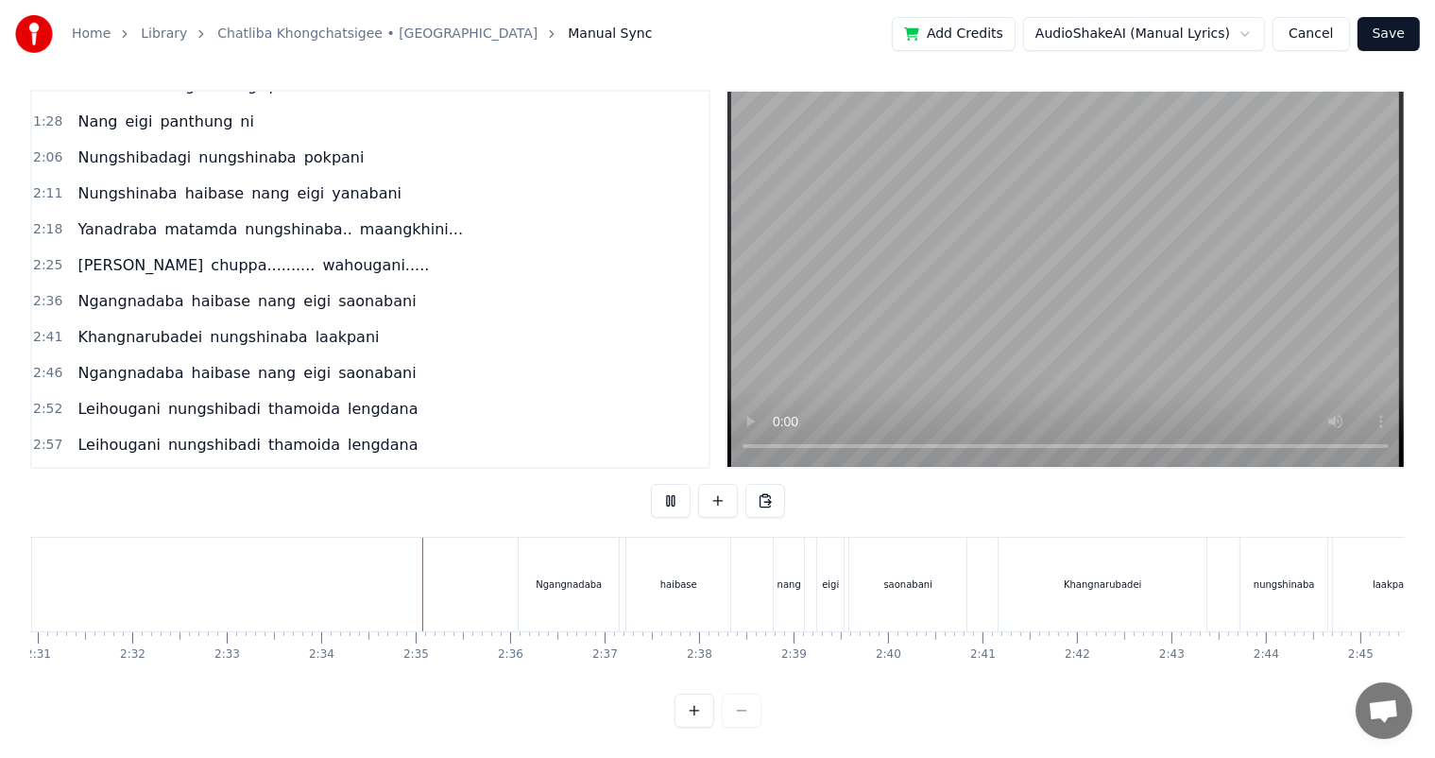
scroll to position [0, 14278]
click at [561, 578] on div "Ngangnadaba" at bounding box center [553, 585] width 100 height 94
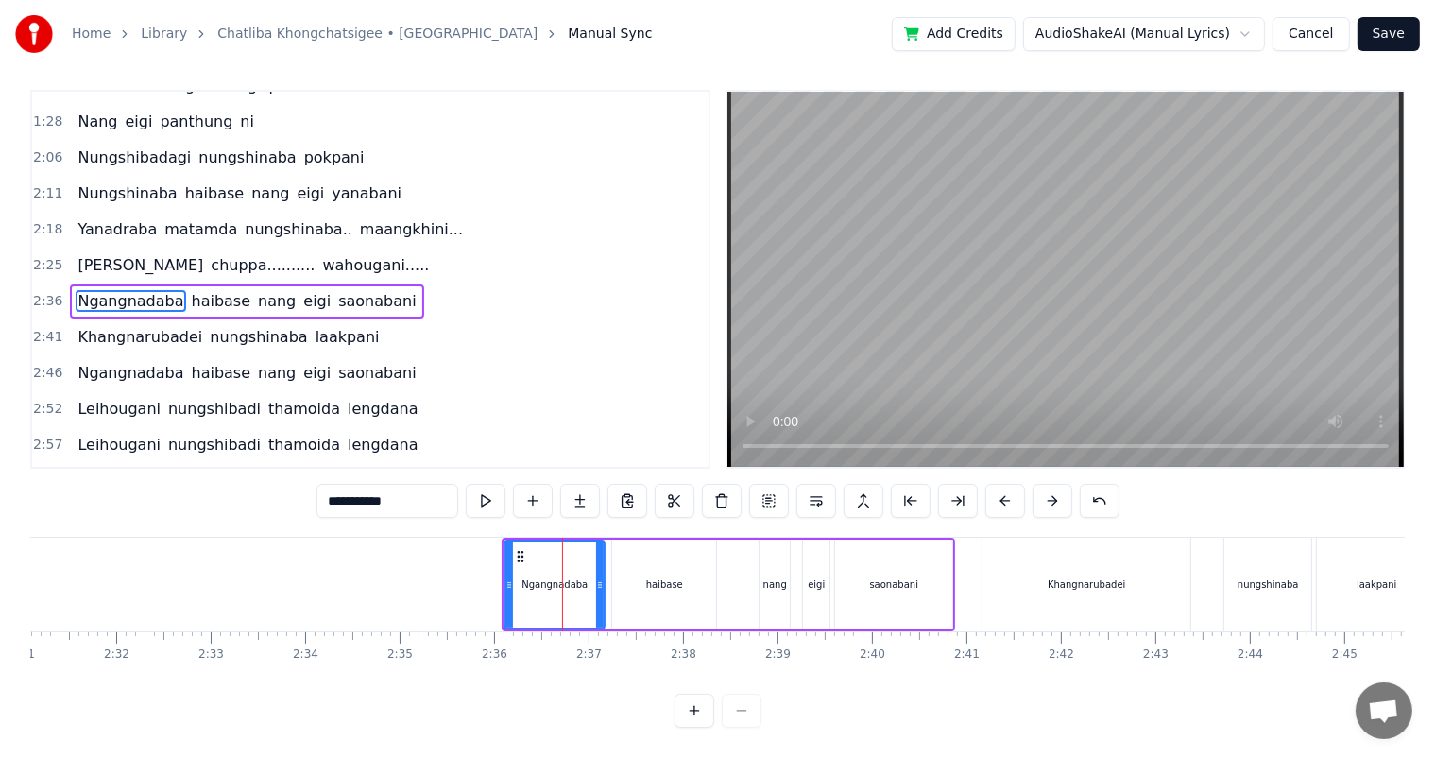
scroll to position [0, 0]
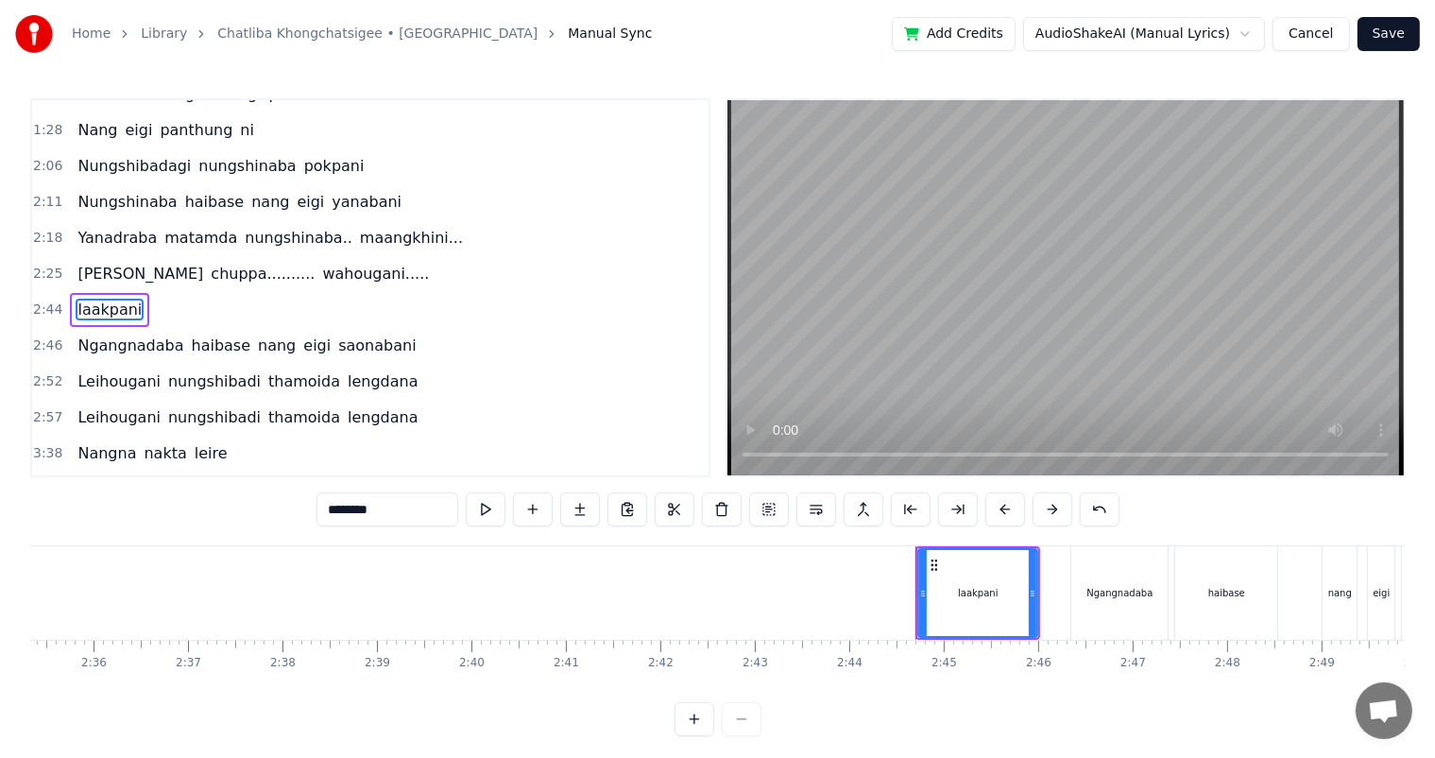
type input "**********"
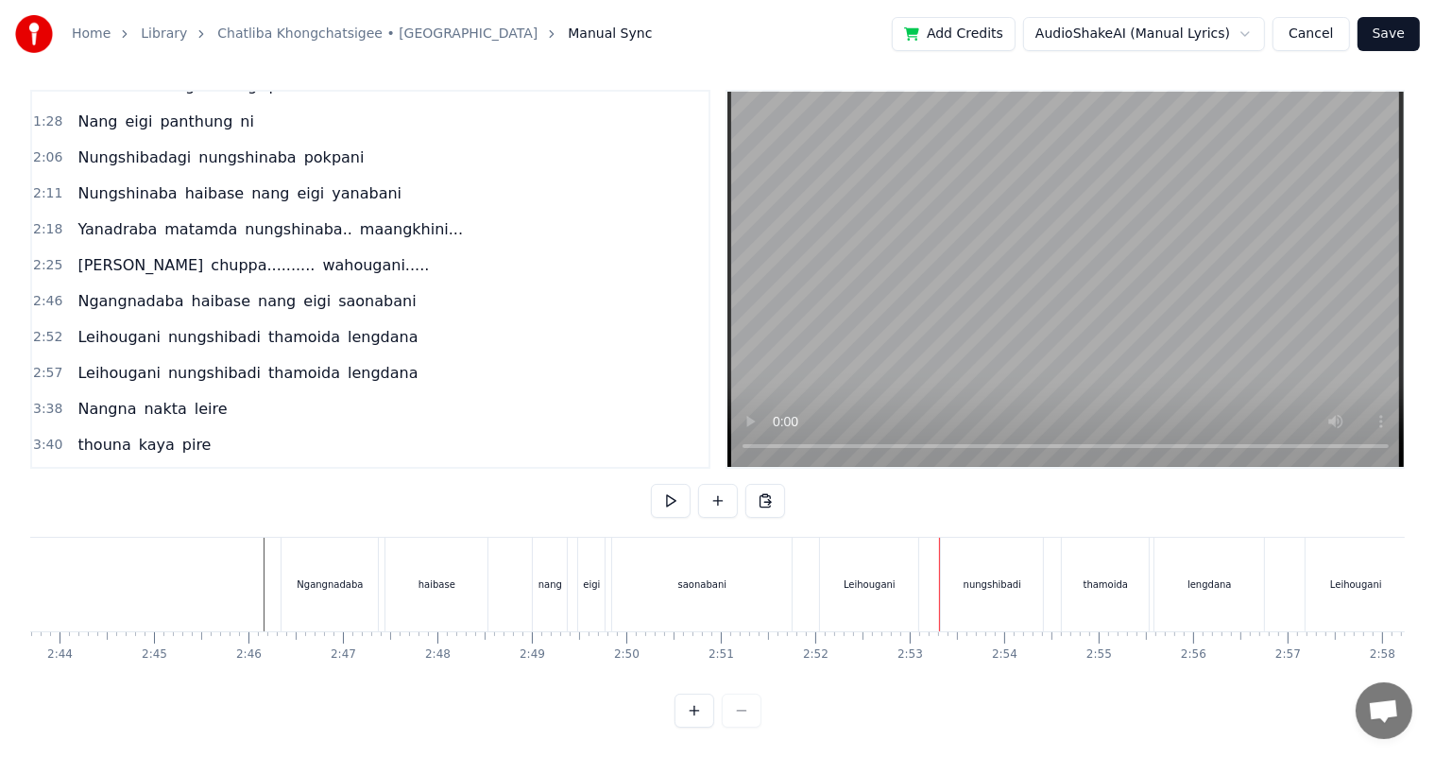
scroll to position [25, 0]
click at [326, 577] on div "Ngangnadaba" at bounding box center [330, 584] width 66 height 14
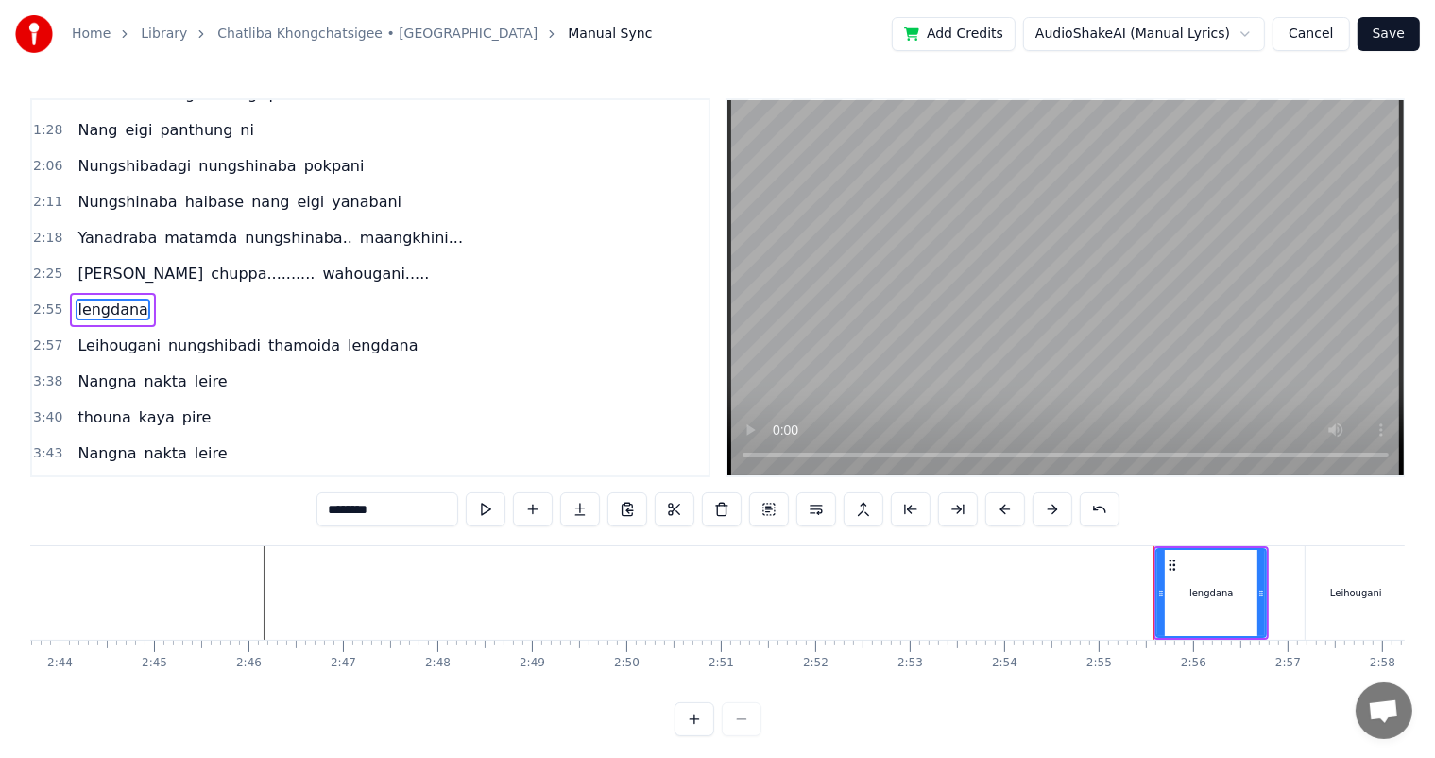
type input "**********"
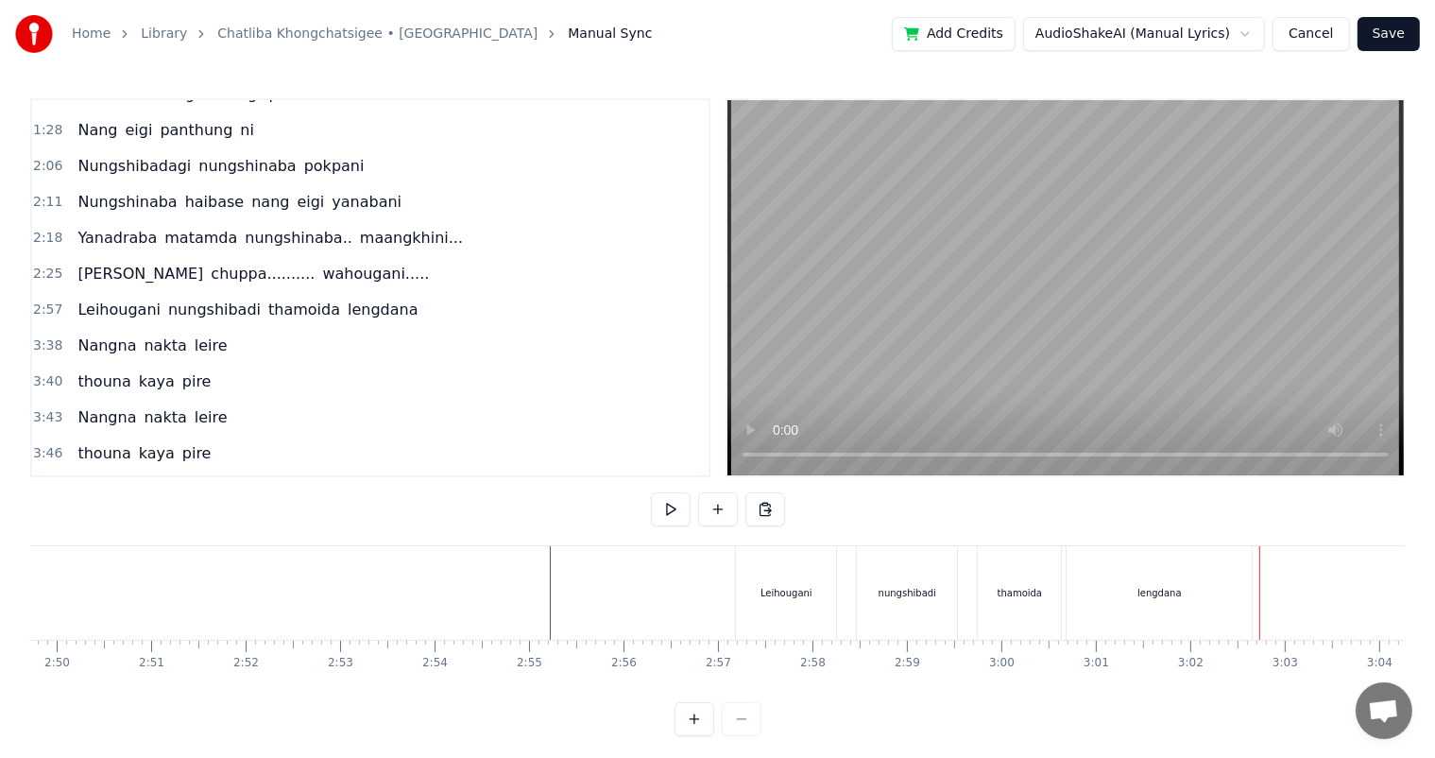
scroll to position [0, 16118]
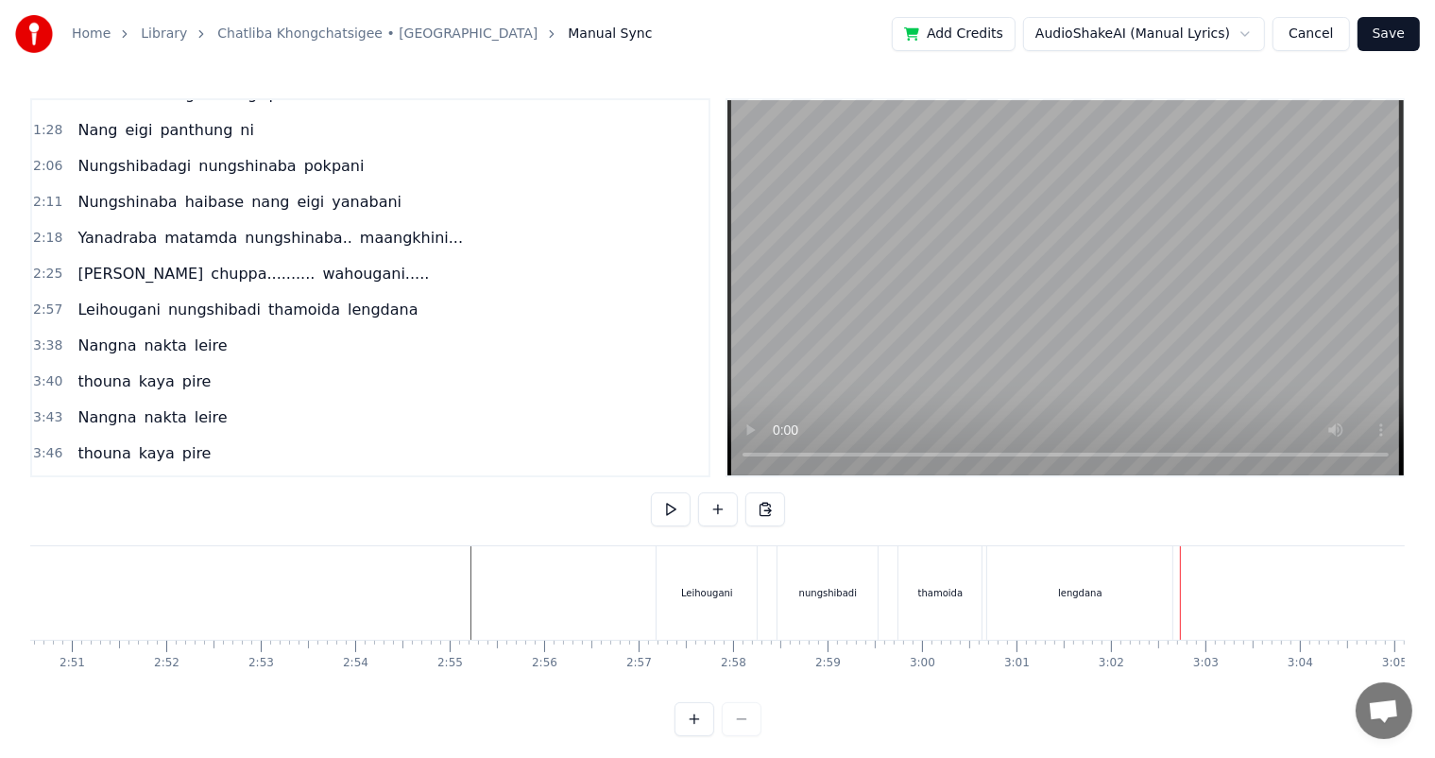
click at [707, 593] on div "Leihougani" at bounding box center [707, 593] width 52 height 14
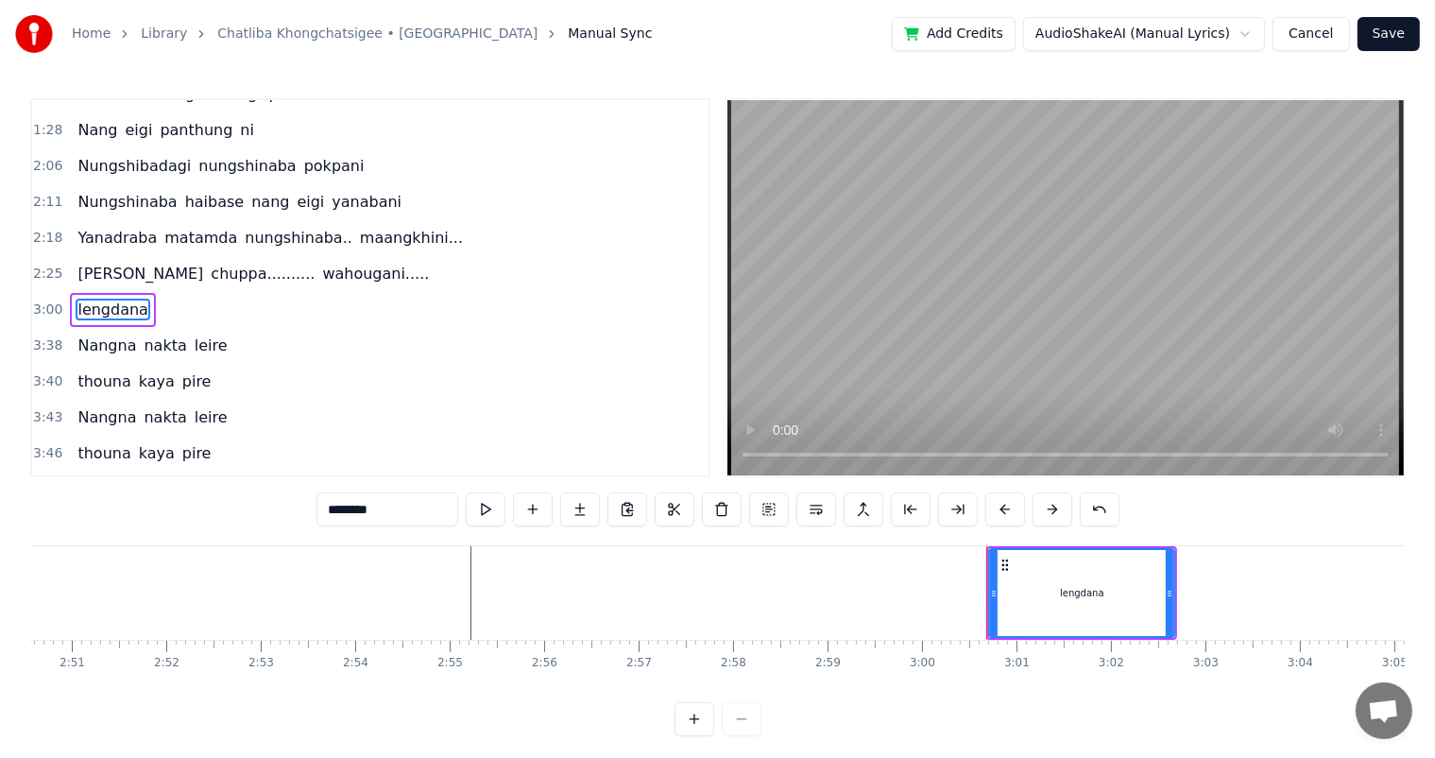
type input "******"
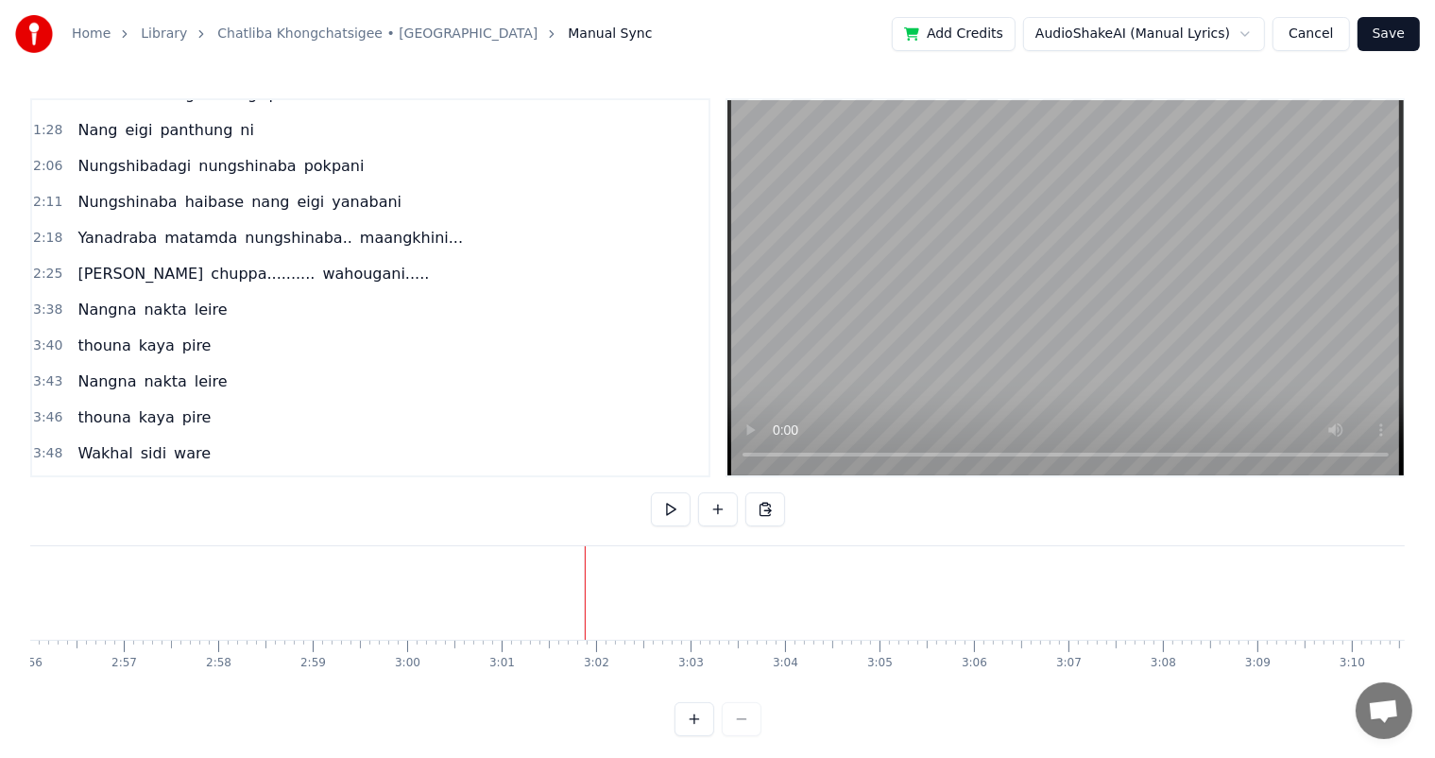
scroll to position [25, 0]
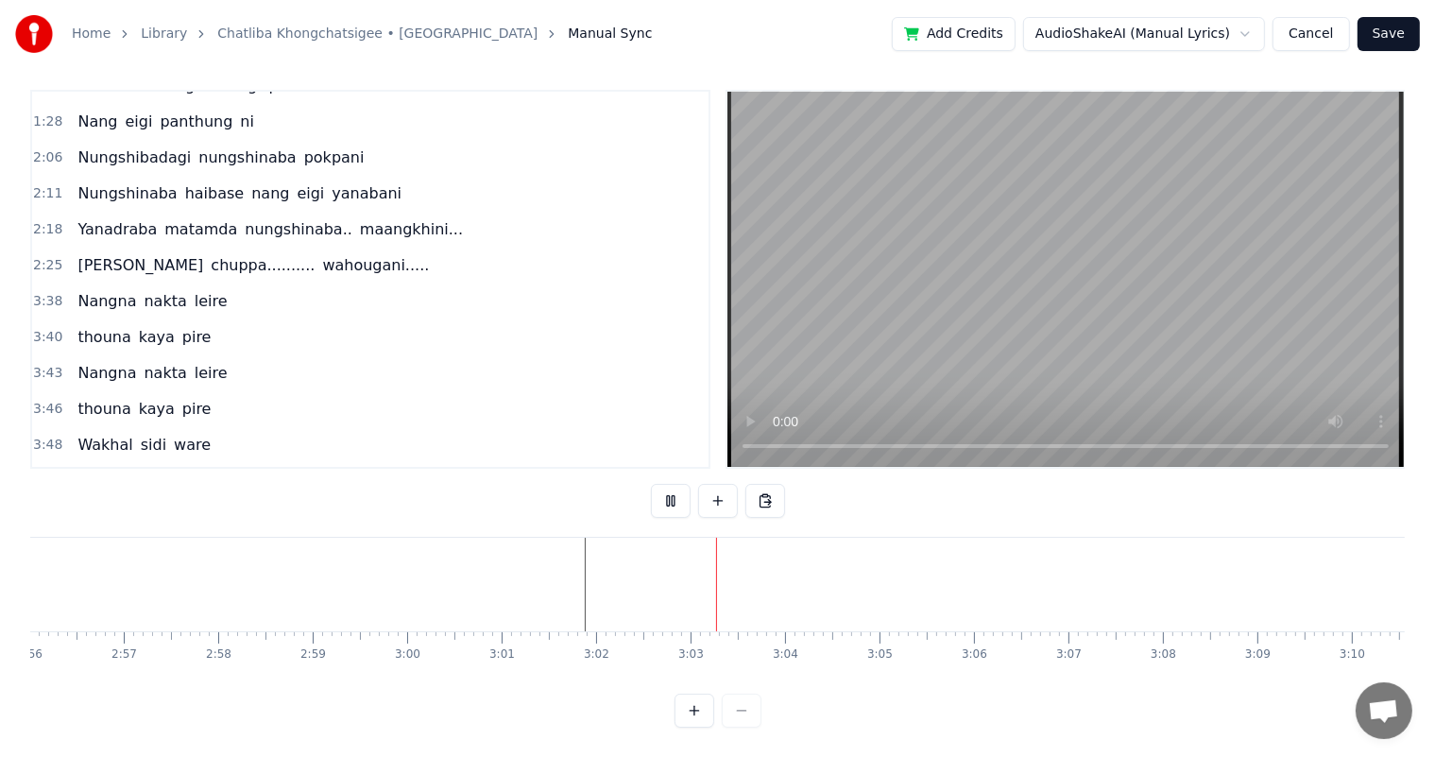
click at [299, 559] on div at bounding box center [1016, 585] width 35239 height 94
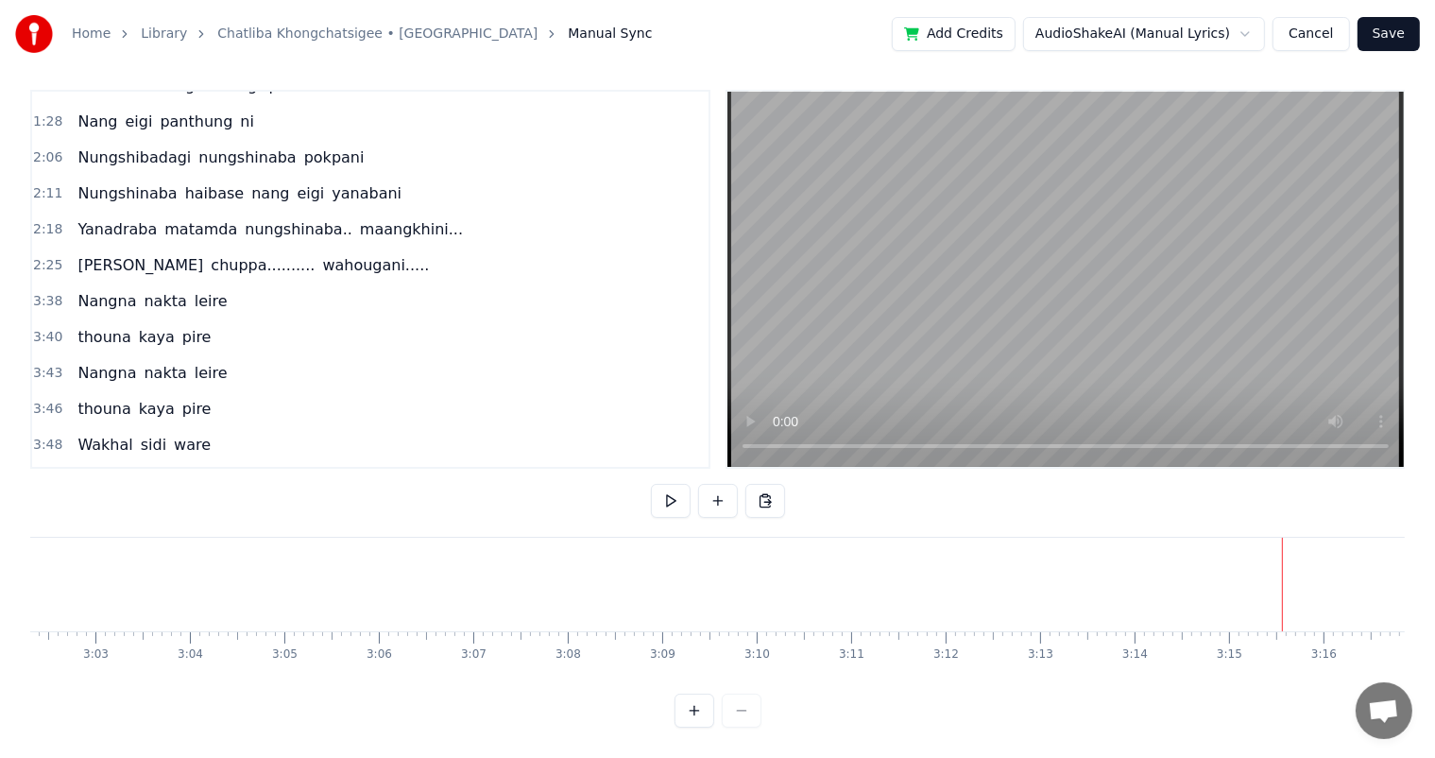
scroll to position [0, 17109]
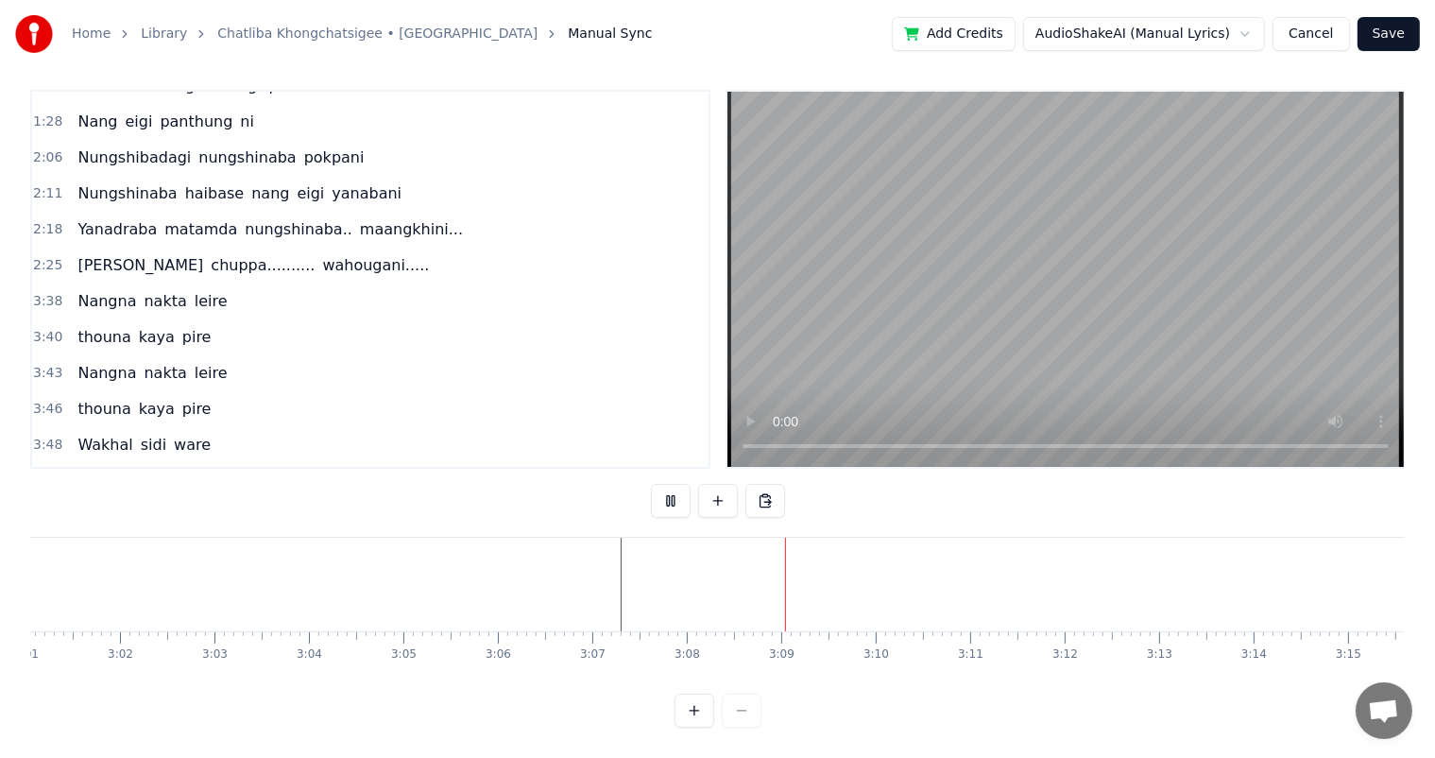
click at [488, 548] on div at bounding box center [540, 585] width 35239 height 94
click at [266, 538] on div at bounding box center [540, 585] width 35239 height 94
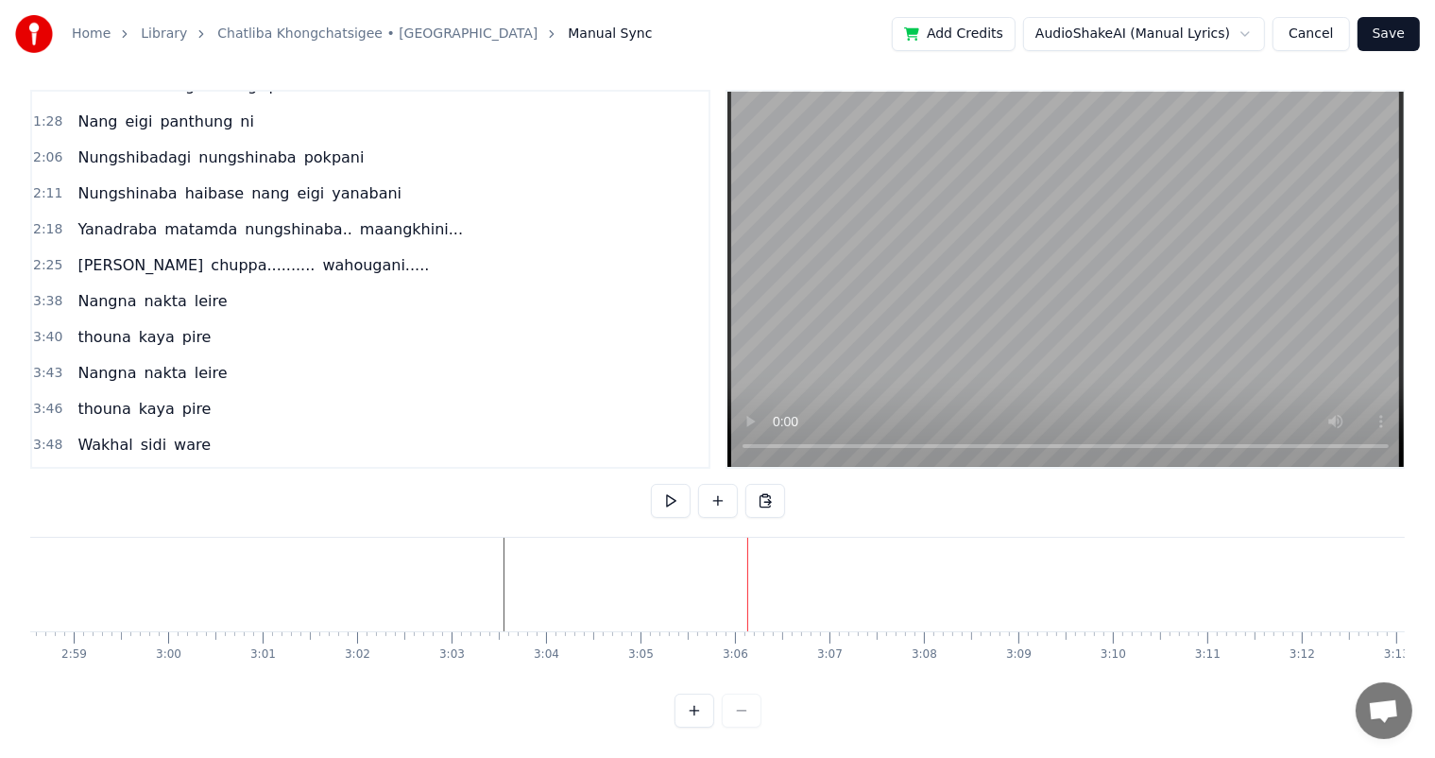
scroll to position [0, 16515]
click at [223, 540] on div at bounding box center [1134, 585] width 35239 height 94
click at [319, 577] on div "Nangna" at bounding box center [312, 584] width 37 height 14
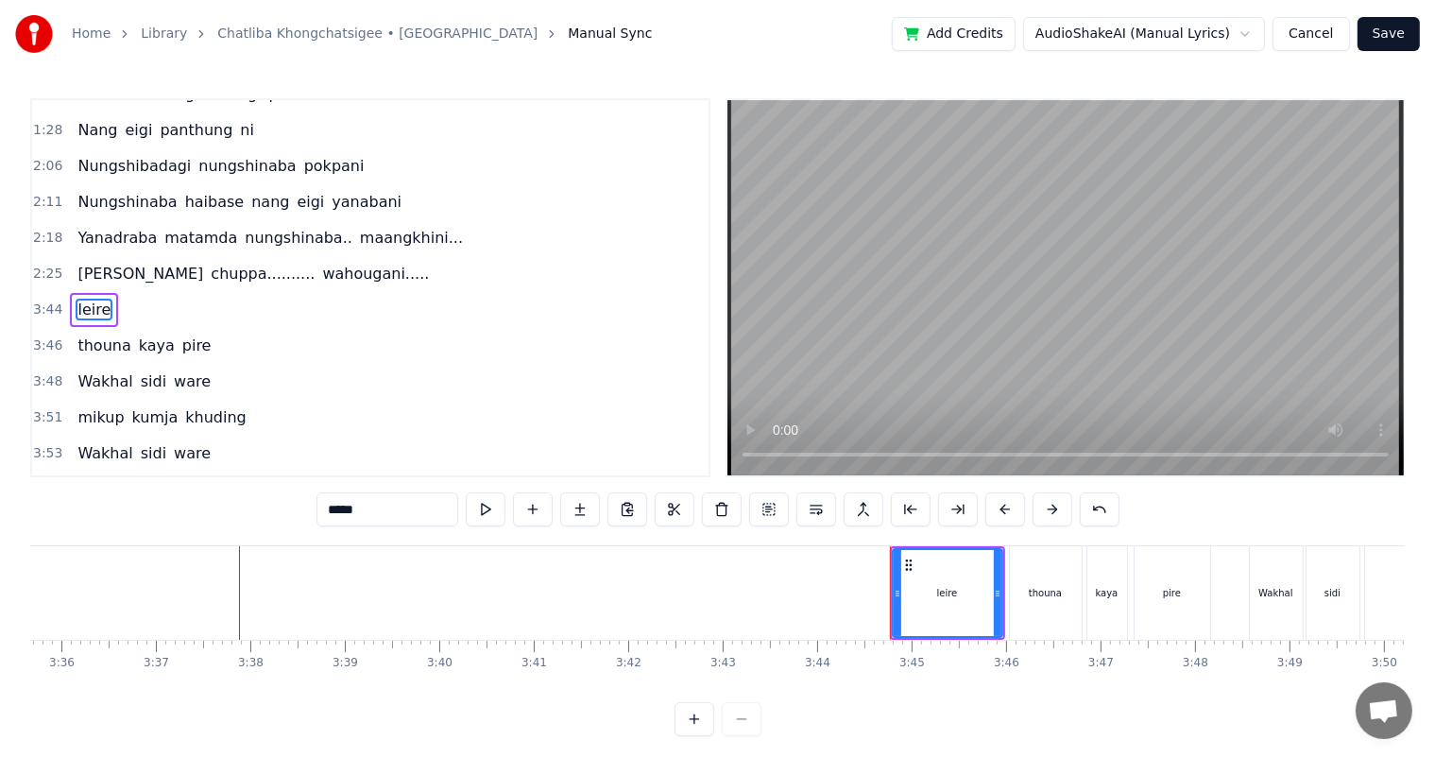
type input "******"
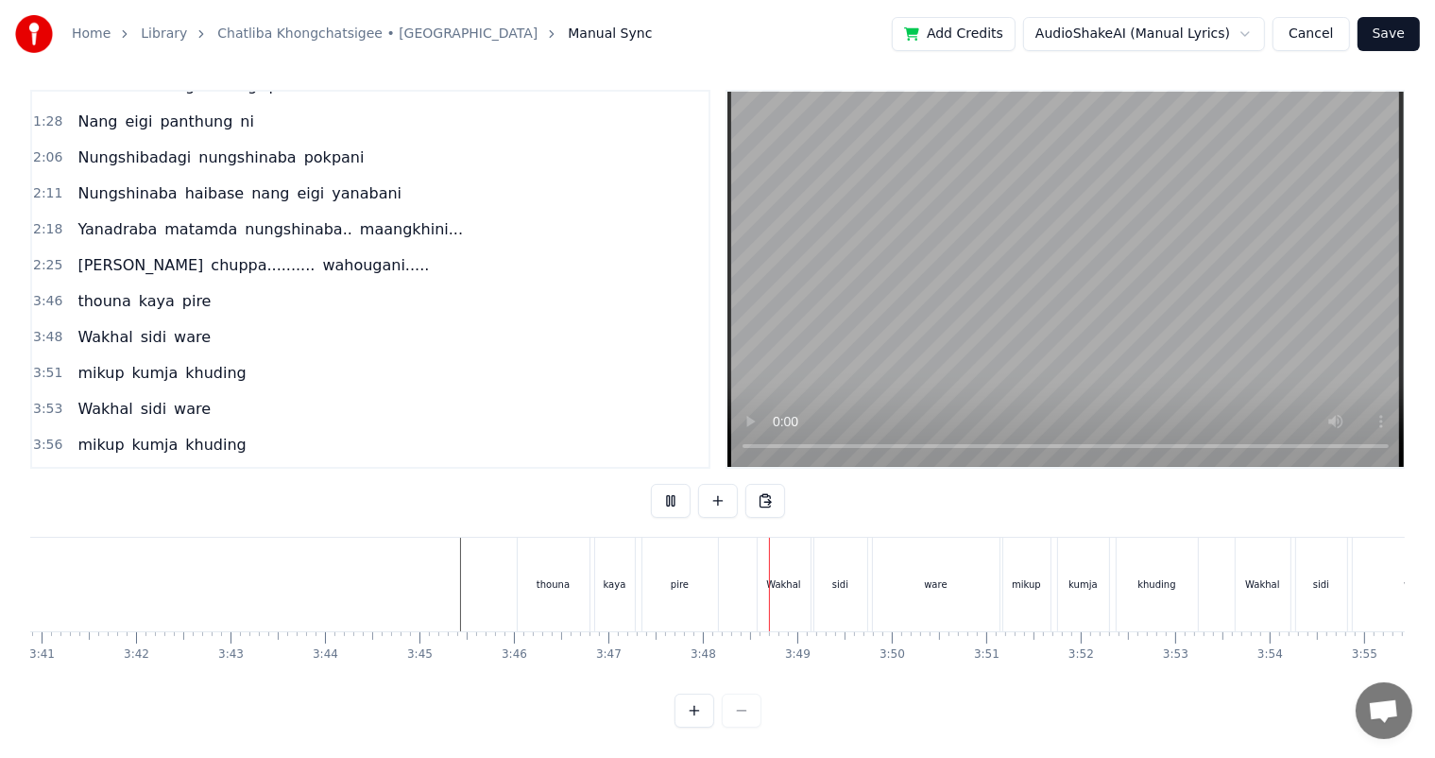
scroll to position [0, 20948]
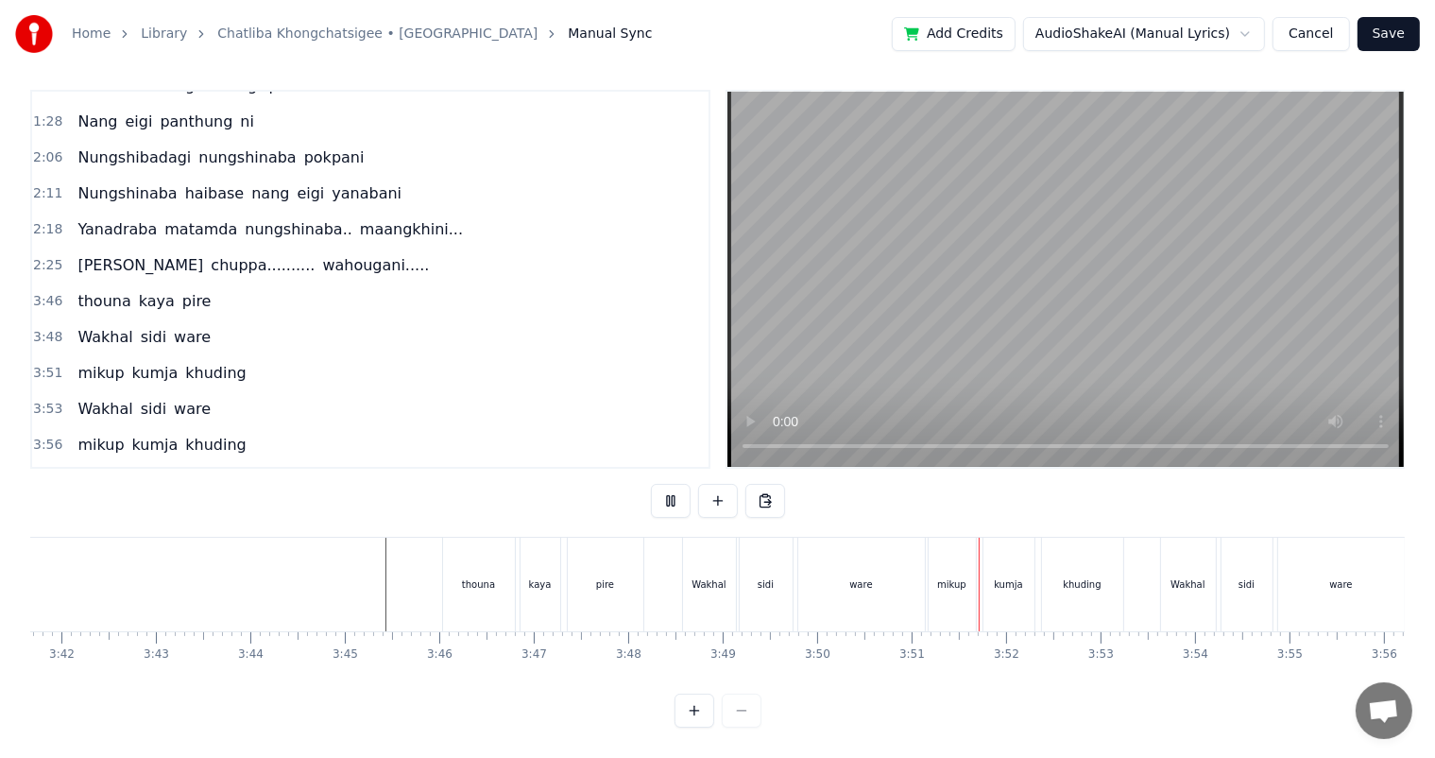
click at [480, 577] on div "thouna" at bounding box center [478, 584] width 33 height 14
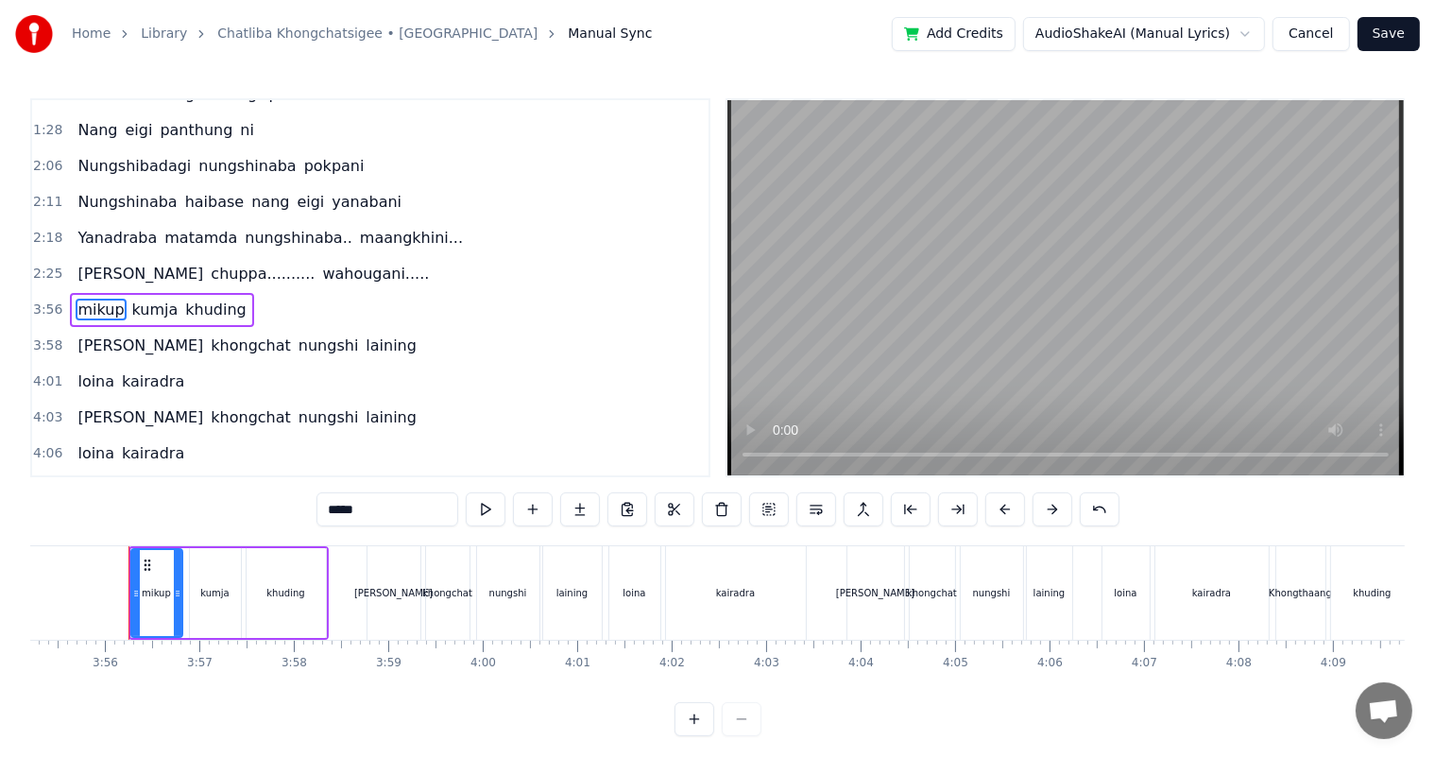
scroll to position [0, 22230]
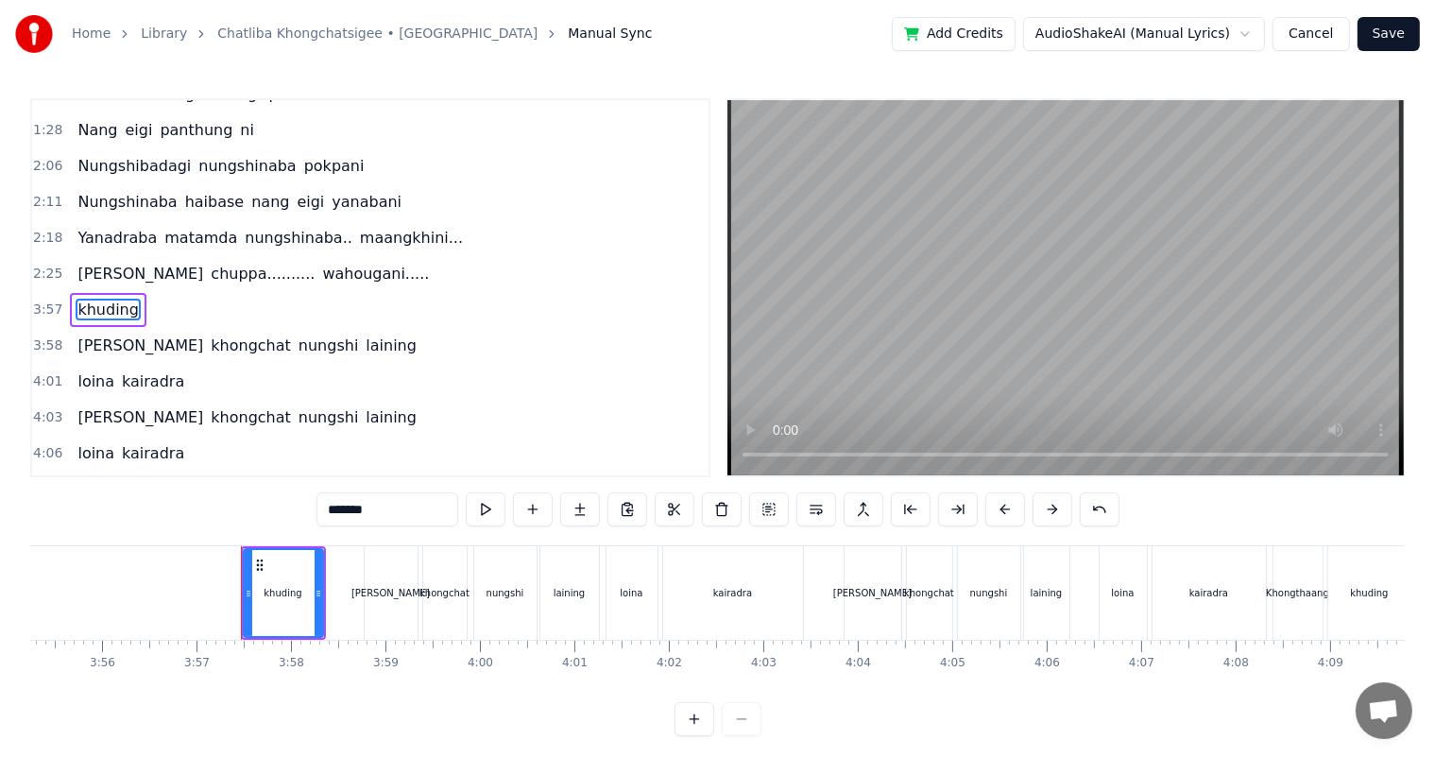
type input "******"
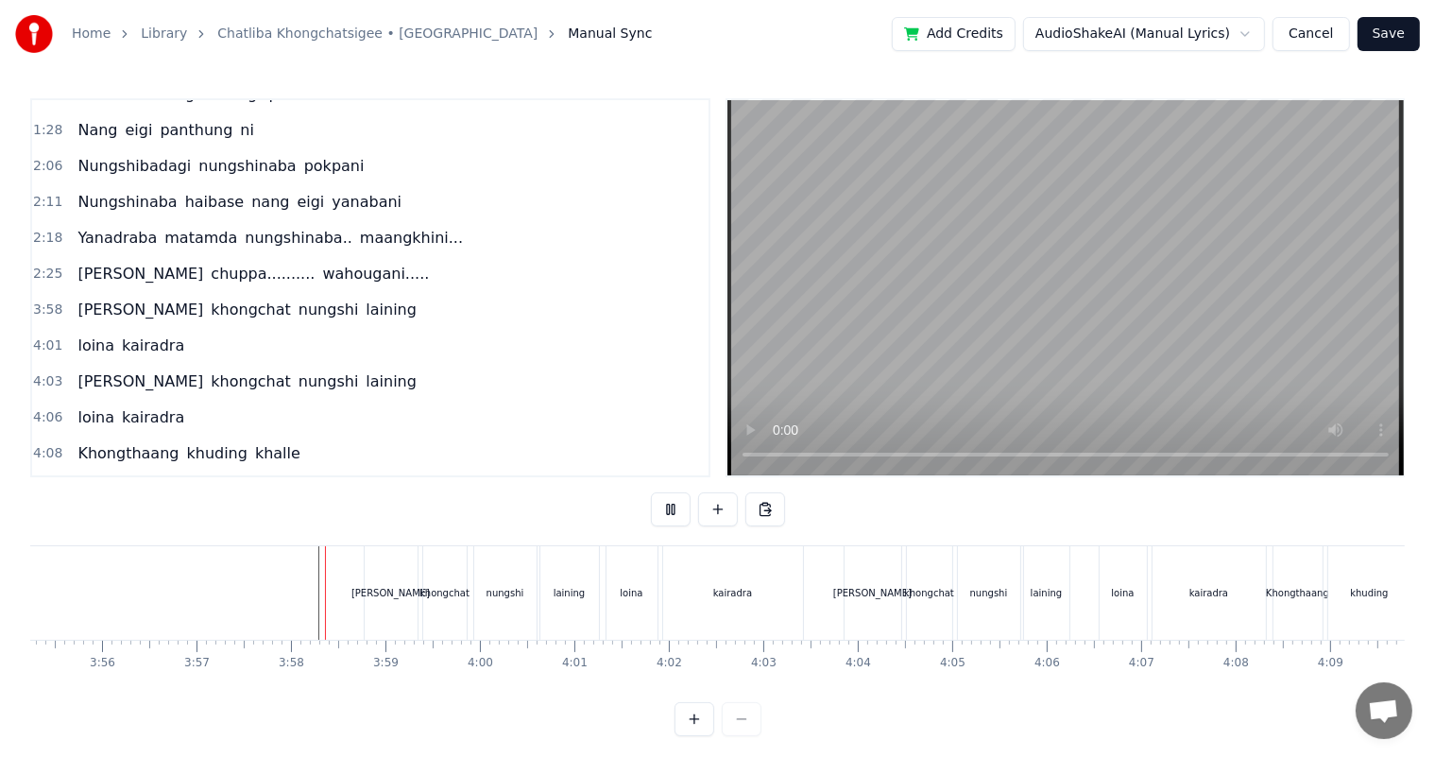
scroll to position [25, 0]
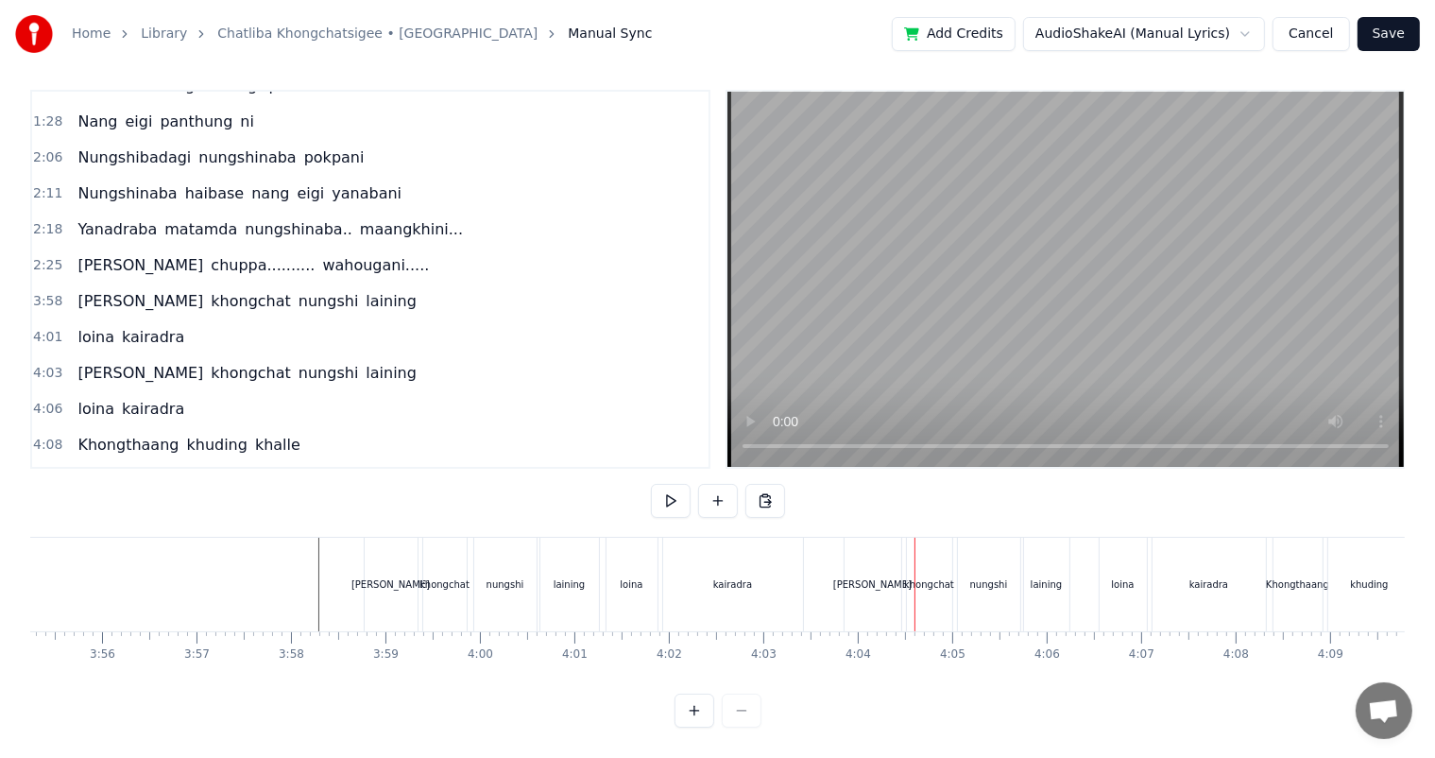
click at [392, 577] on div "[PERSON_NAME]" at bounding box center [391, 584] width 78 height 14
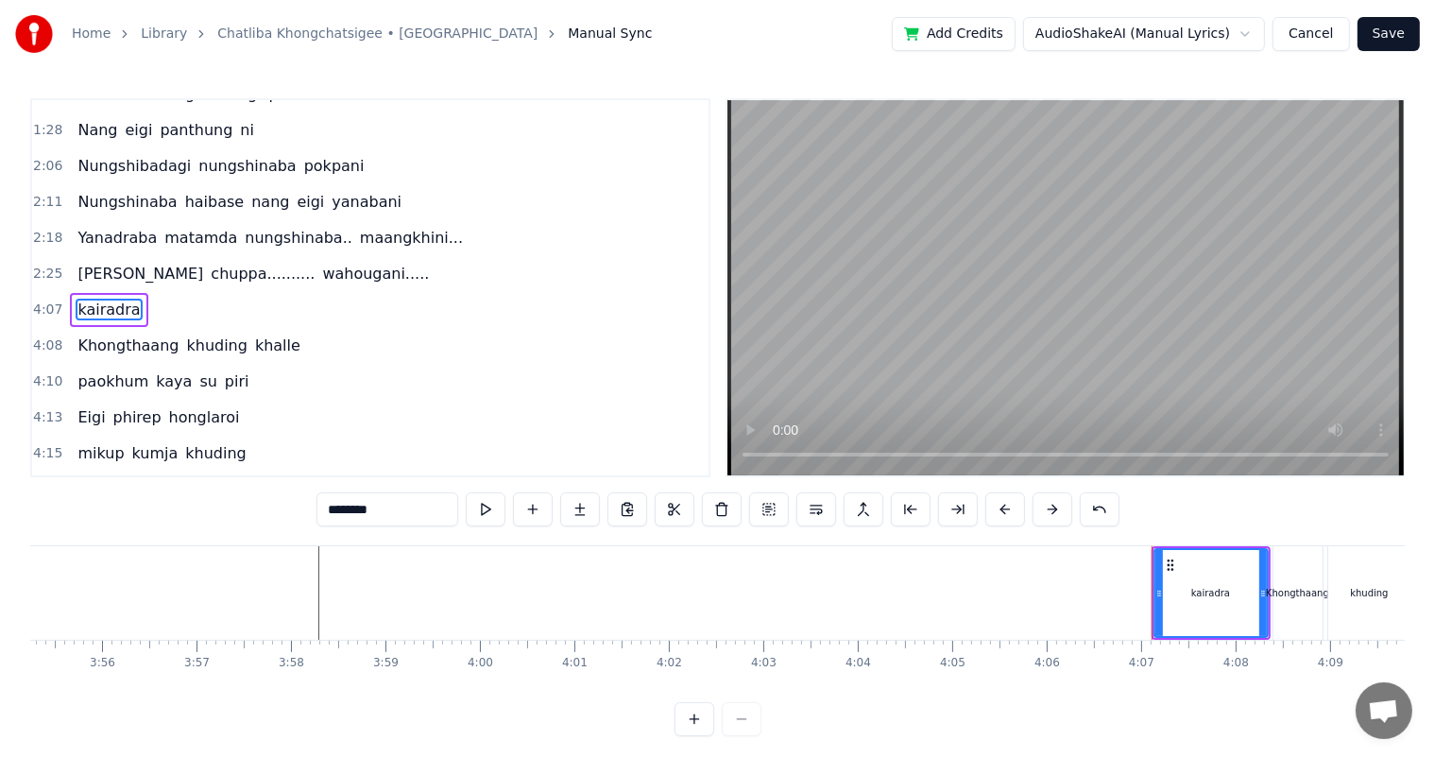
type input "**********"
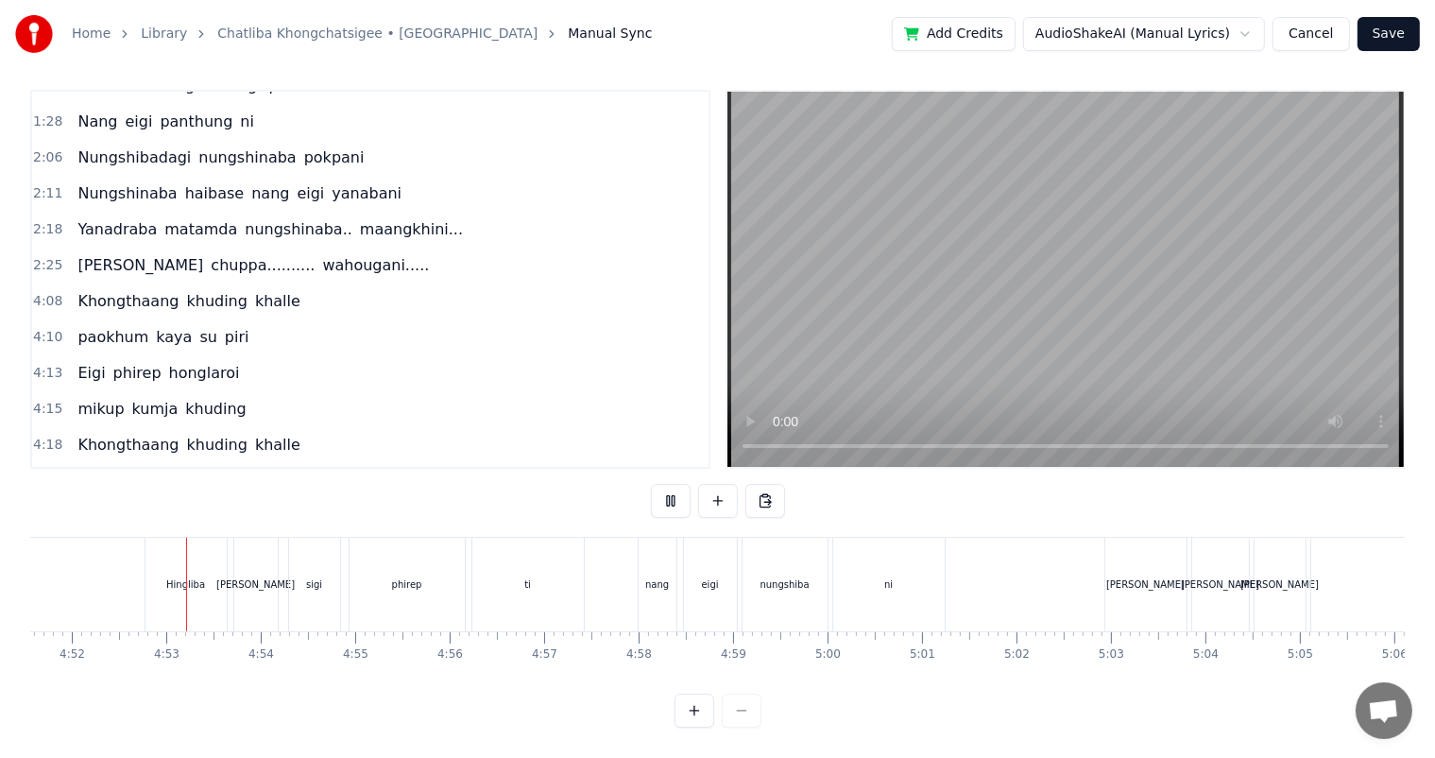
scroll to position [0, 27555]
click at [529, 576] on div "ti" at bounding box center [527, 585] width 112 height 94
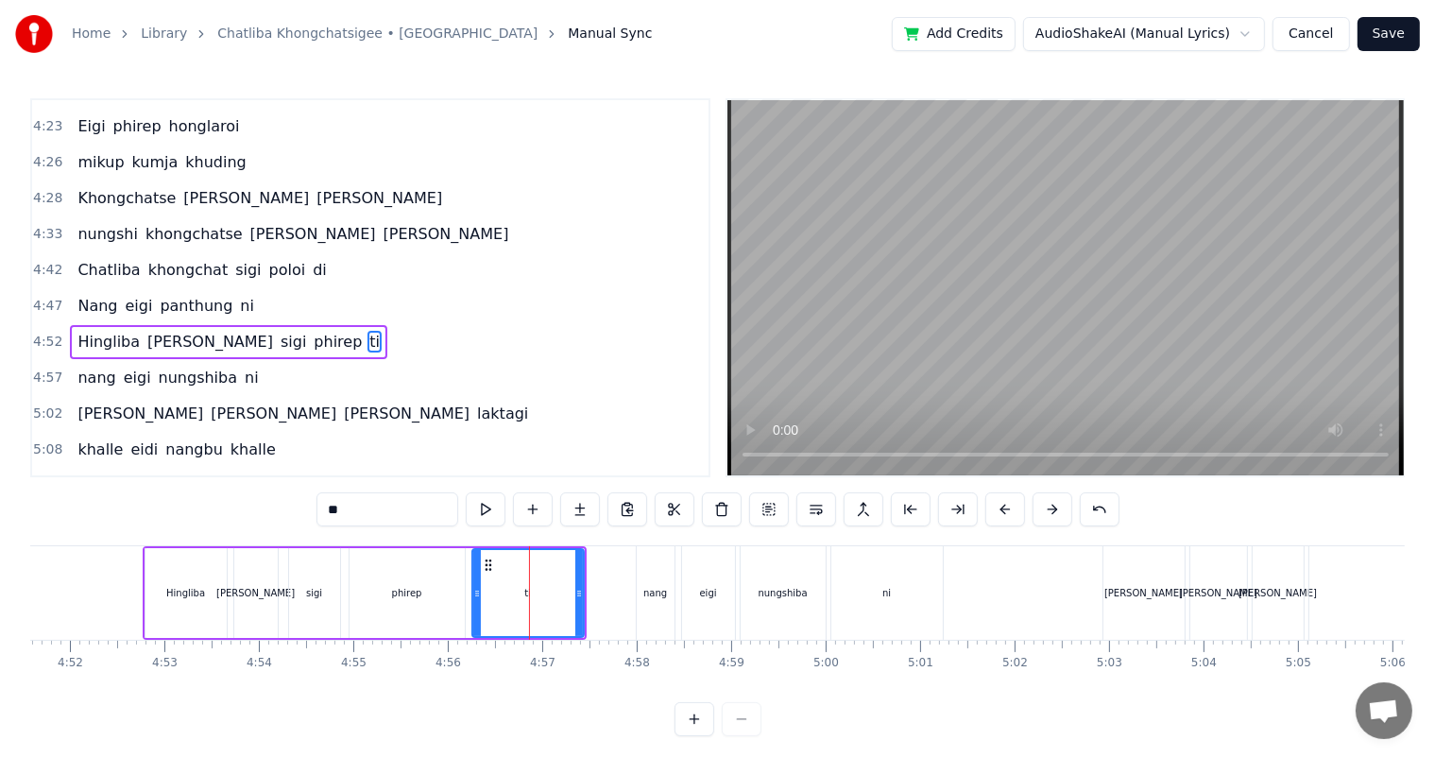
scroll to position [872, 0]
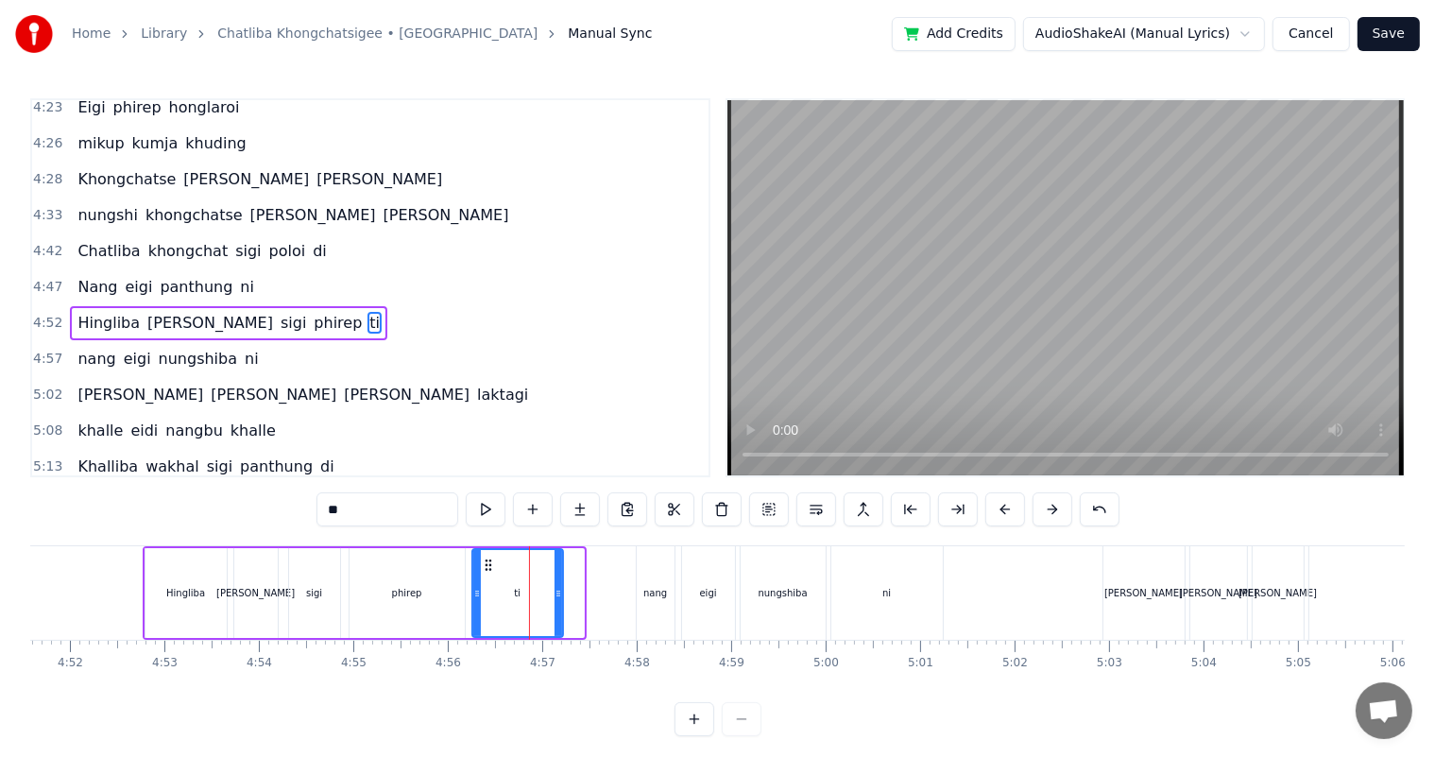
drag, startPoint x: 575, startPoint y: 593, endPoint x: 508, endPoint y: 598, distance: 66.3
click at [550, 588] on div "ti" at bounding box center [517, 593] width 89 height 86
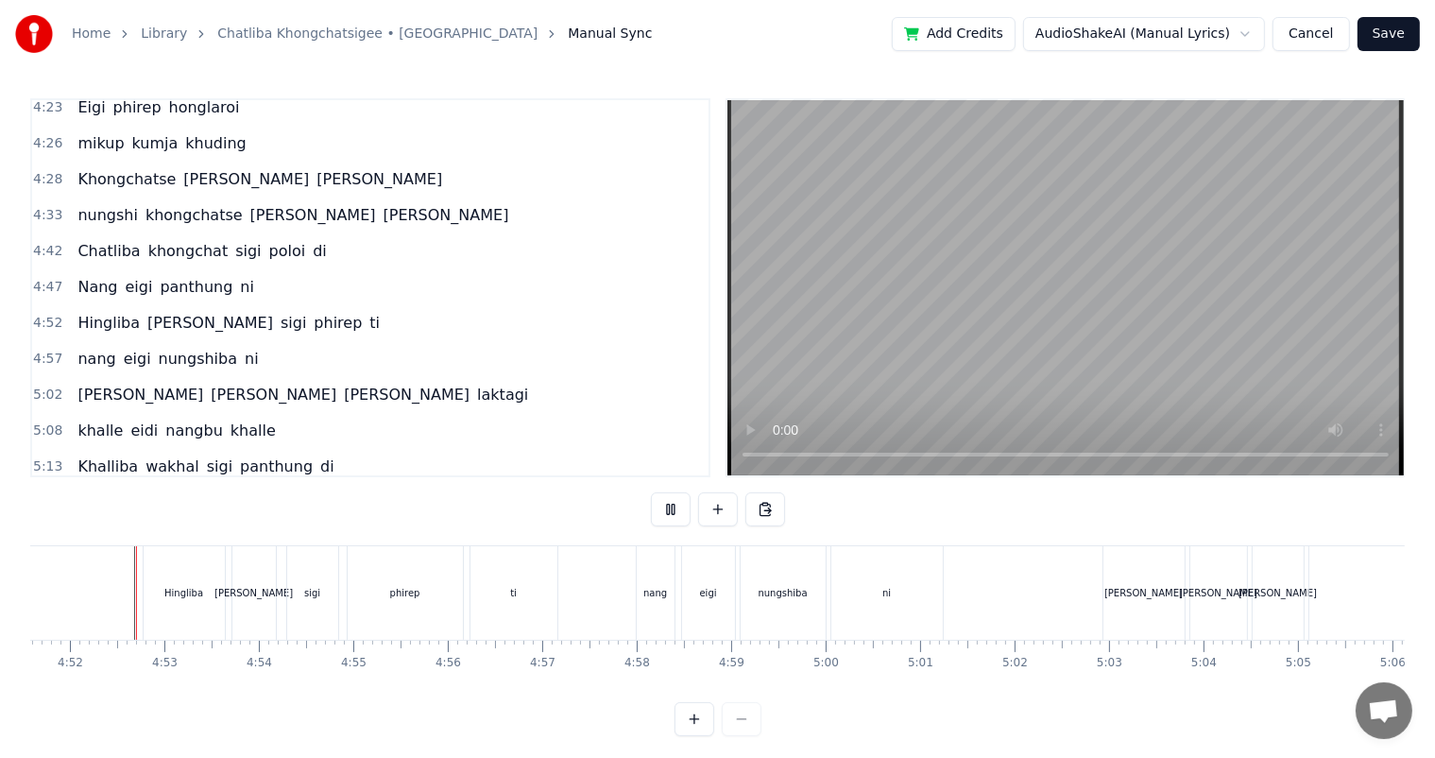
scroll to position [25, 0]
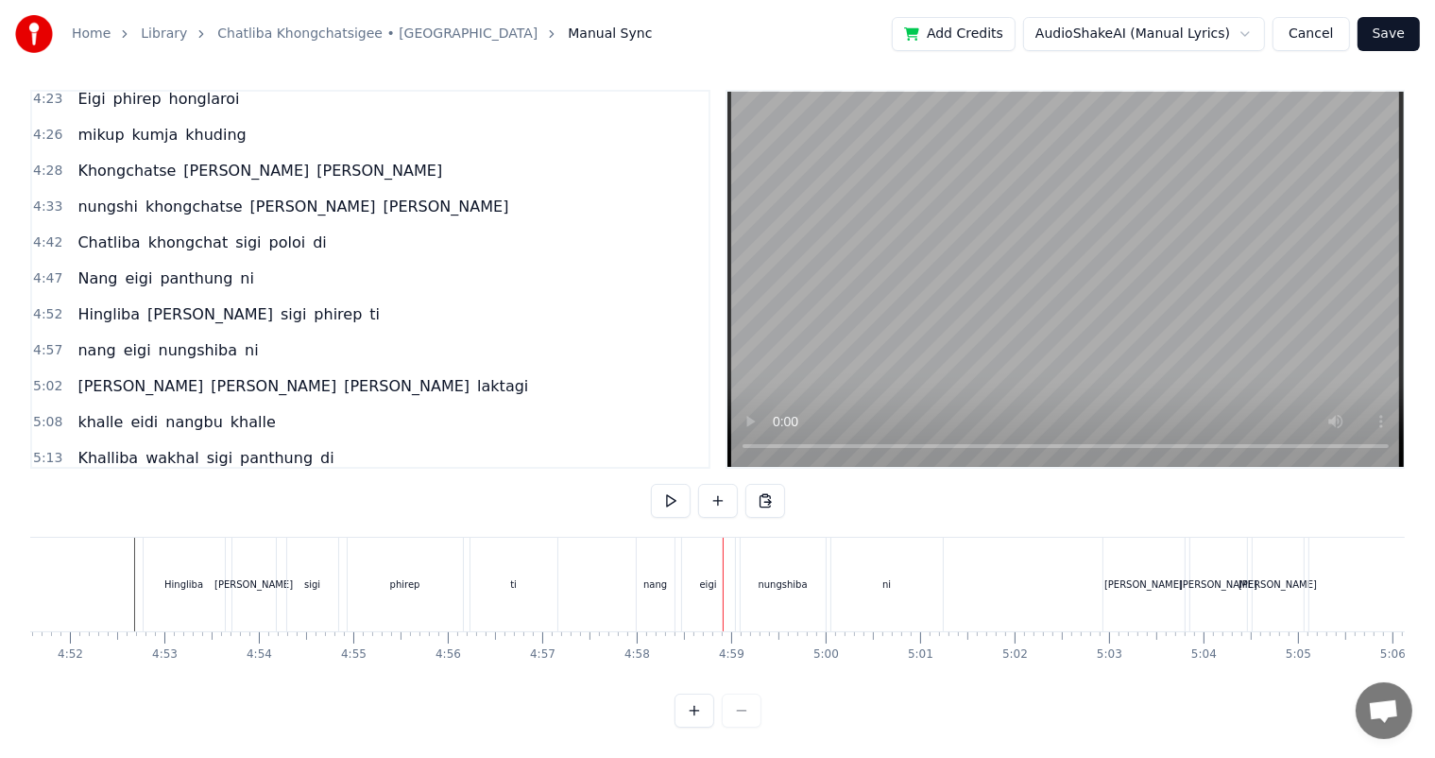
click at [522, 575] on div "ti" at bounding box center [514, 585] width 87 height 94
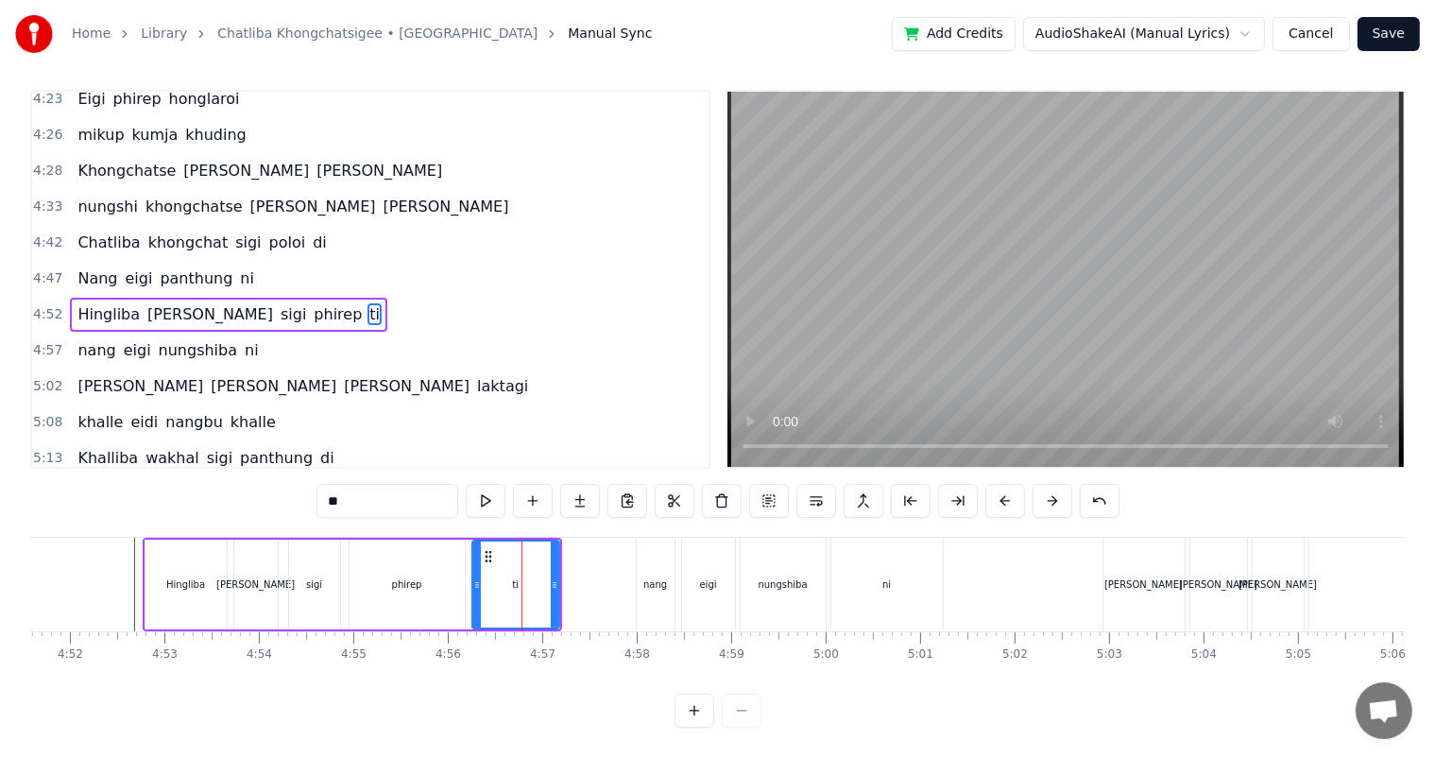
scroll to position [0, 0]
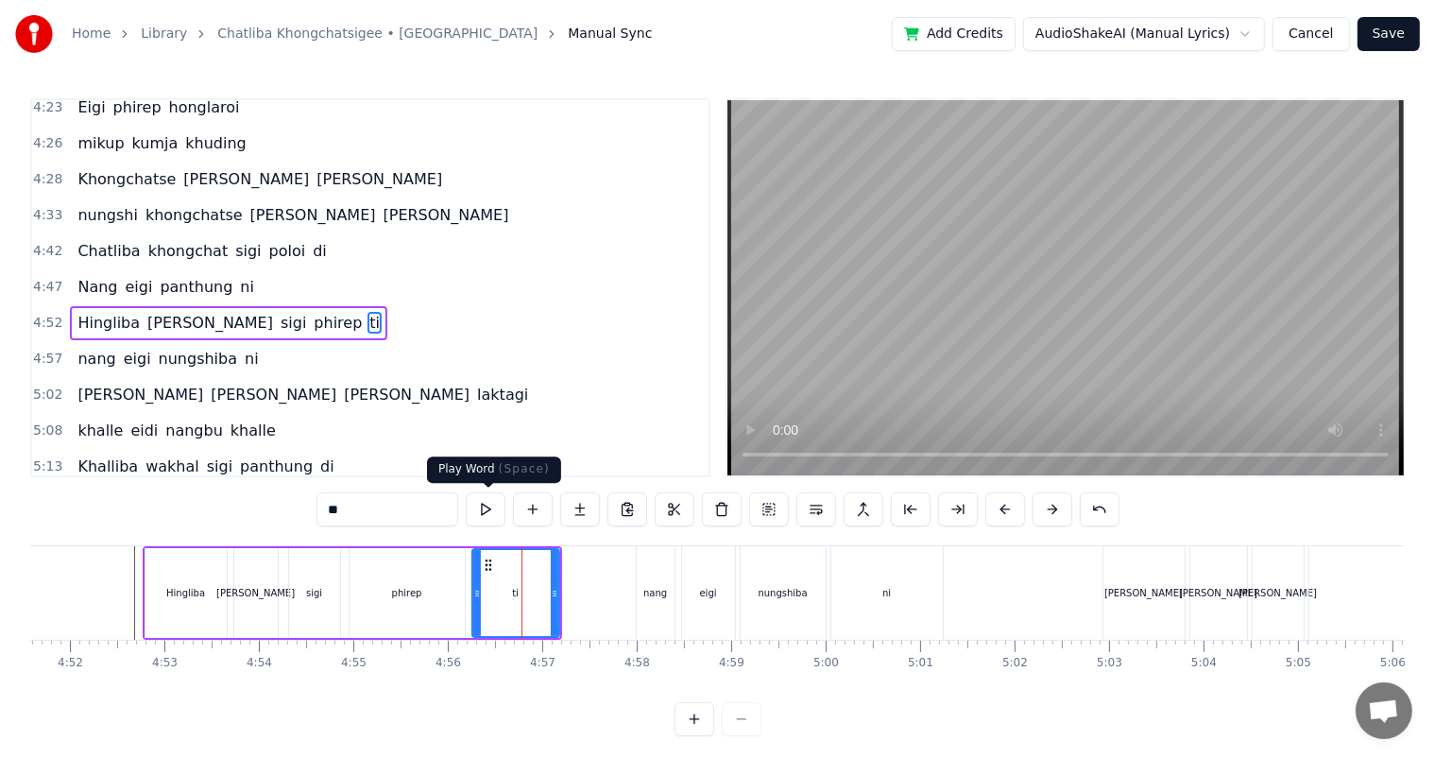
click at [415, 506] on input "**" at bounding box center [388, 509] width 142 height 34
type input "*****"
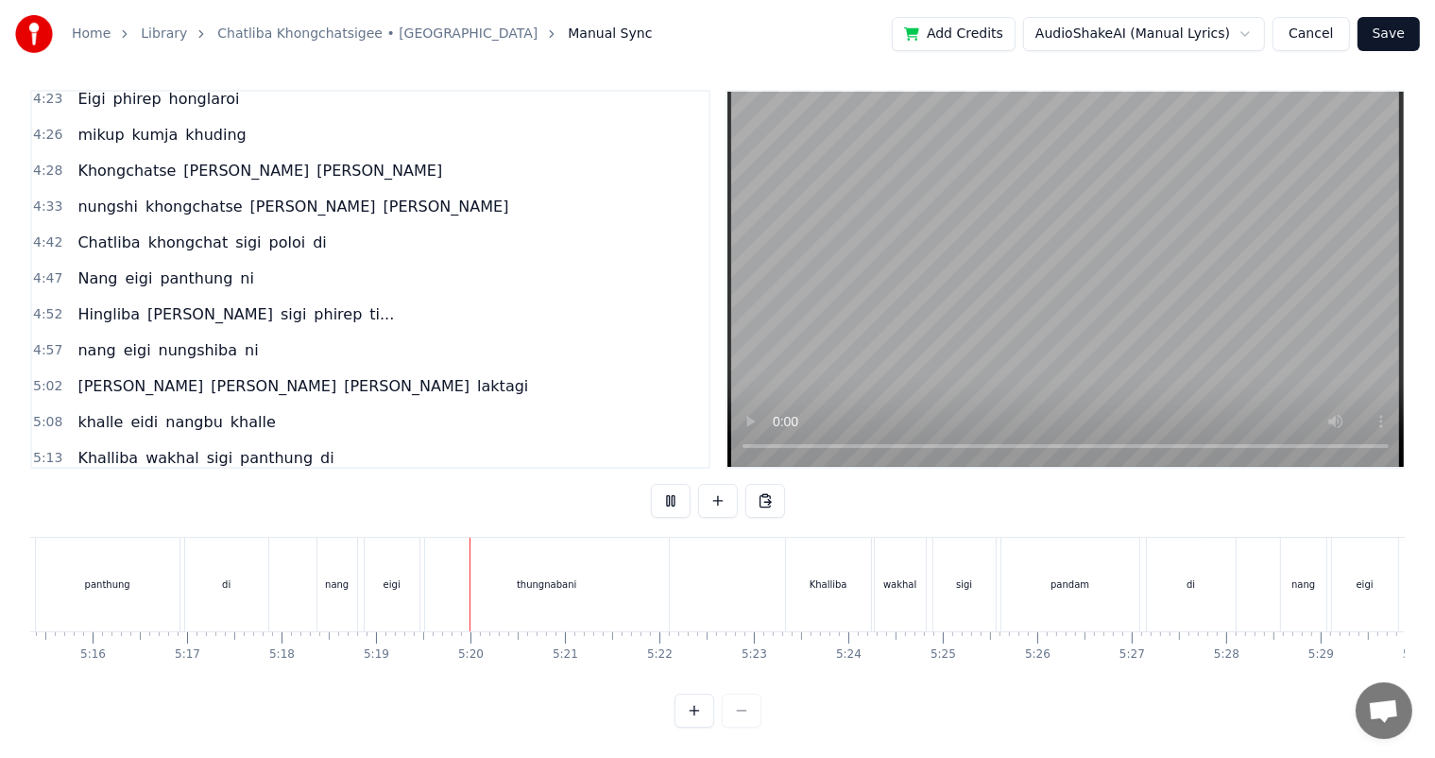
scroll to position [0, 30099]
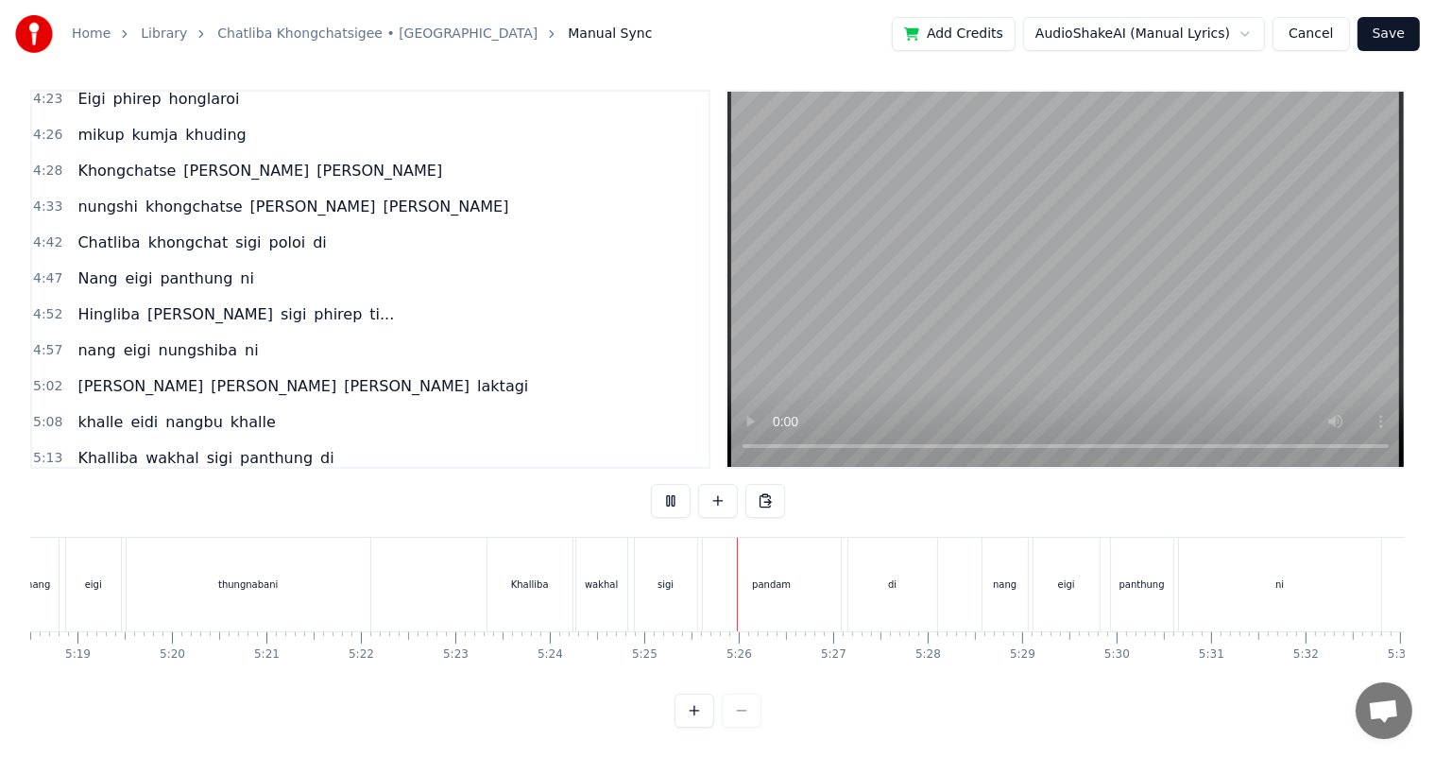
click at [114, 541] on div "eigi" at bounding box center [93, 585] width 55 height 94
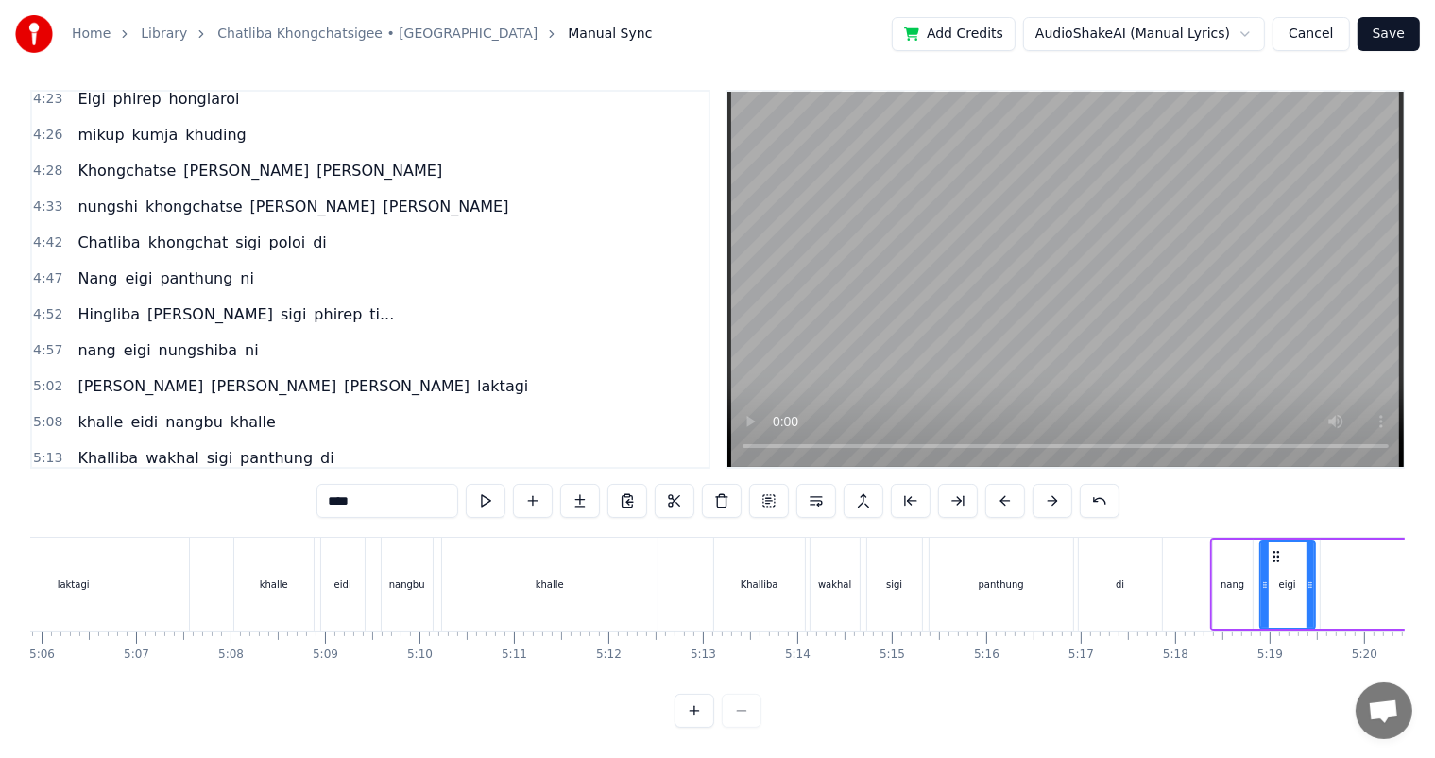
scroll to position [0, 28808]
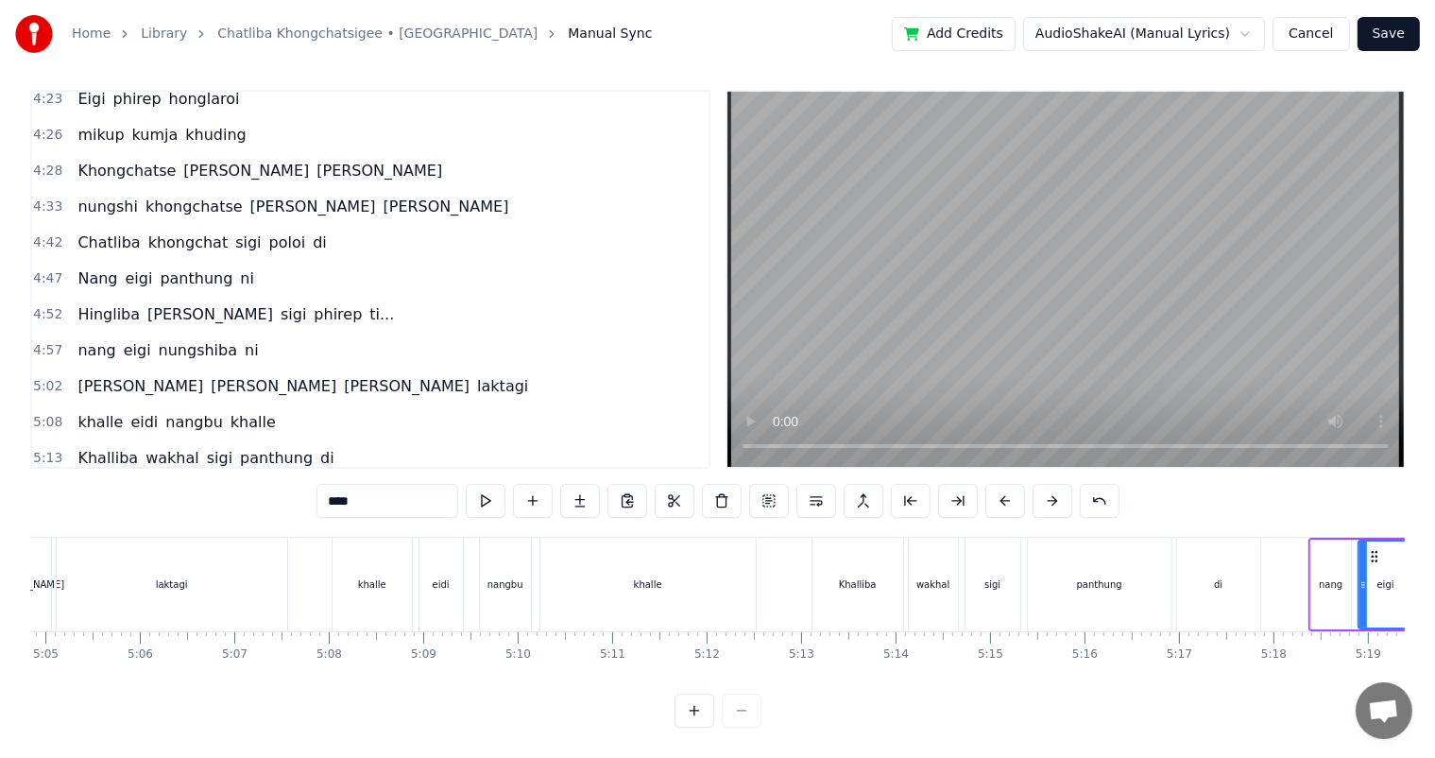
click at [251, 563] on div "laktagi" at bounding box center [172, 585] width 231 height 94
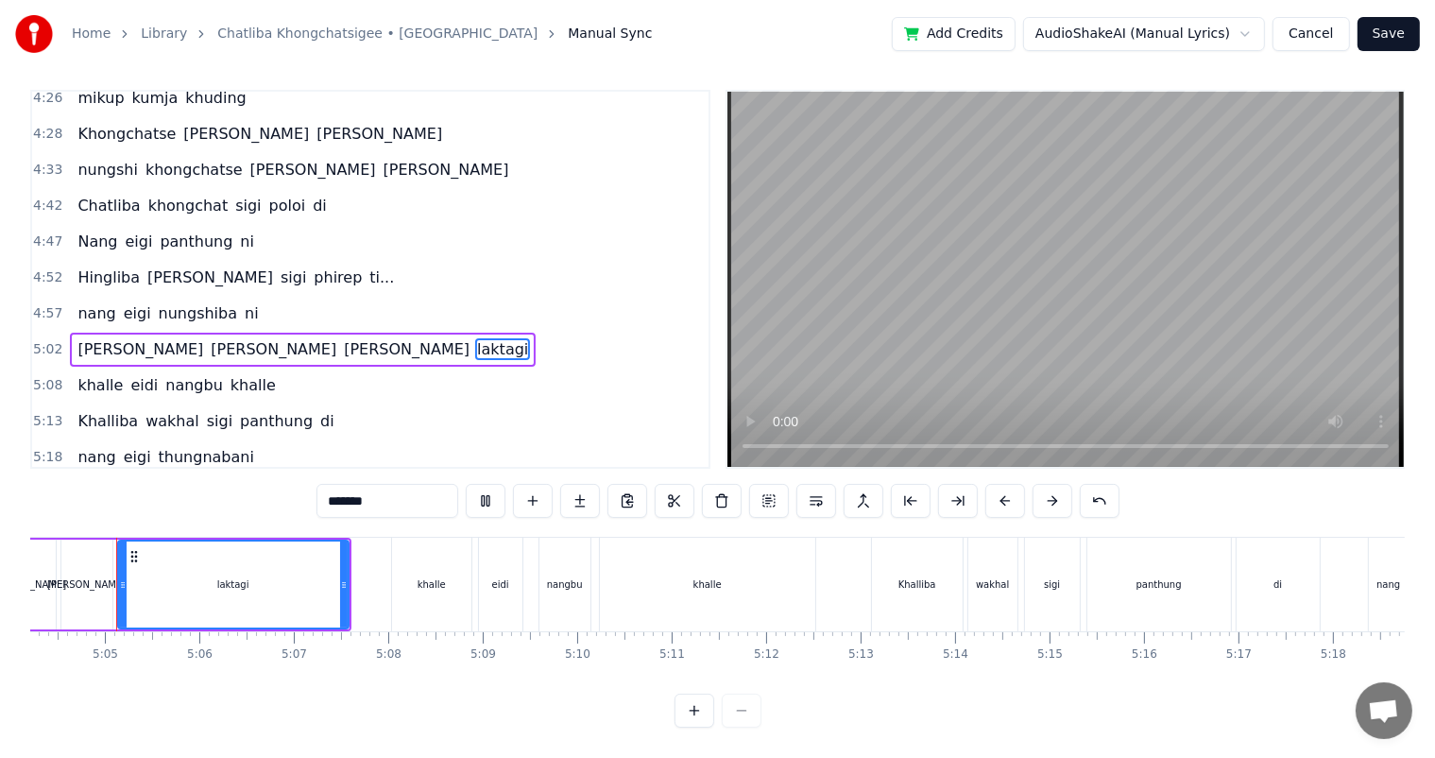
scroll to position [0, 28738]
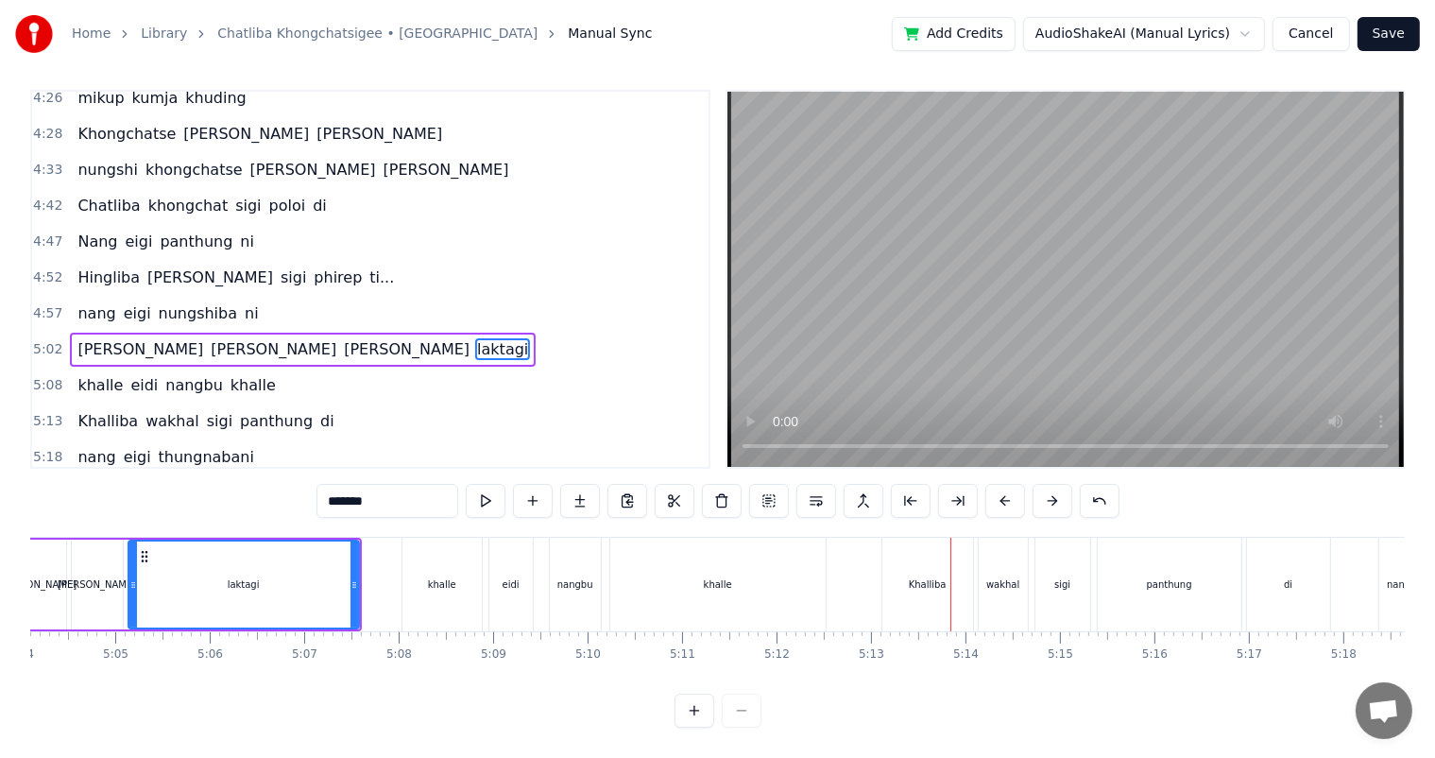
click at [915, 576] on div "Khalliba" at bounding box center [928, 585] width 91 height 94
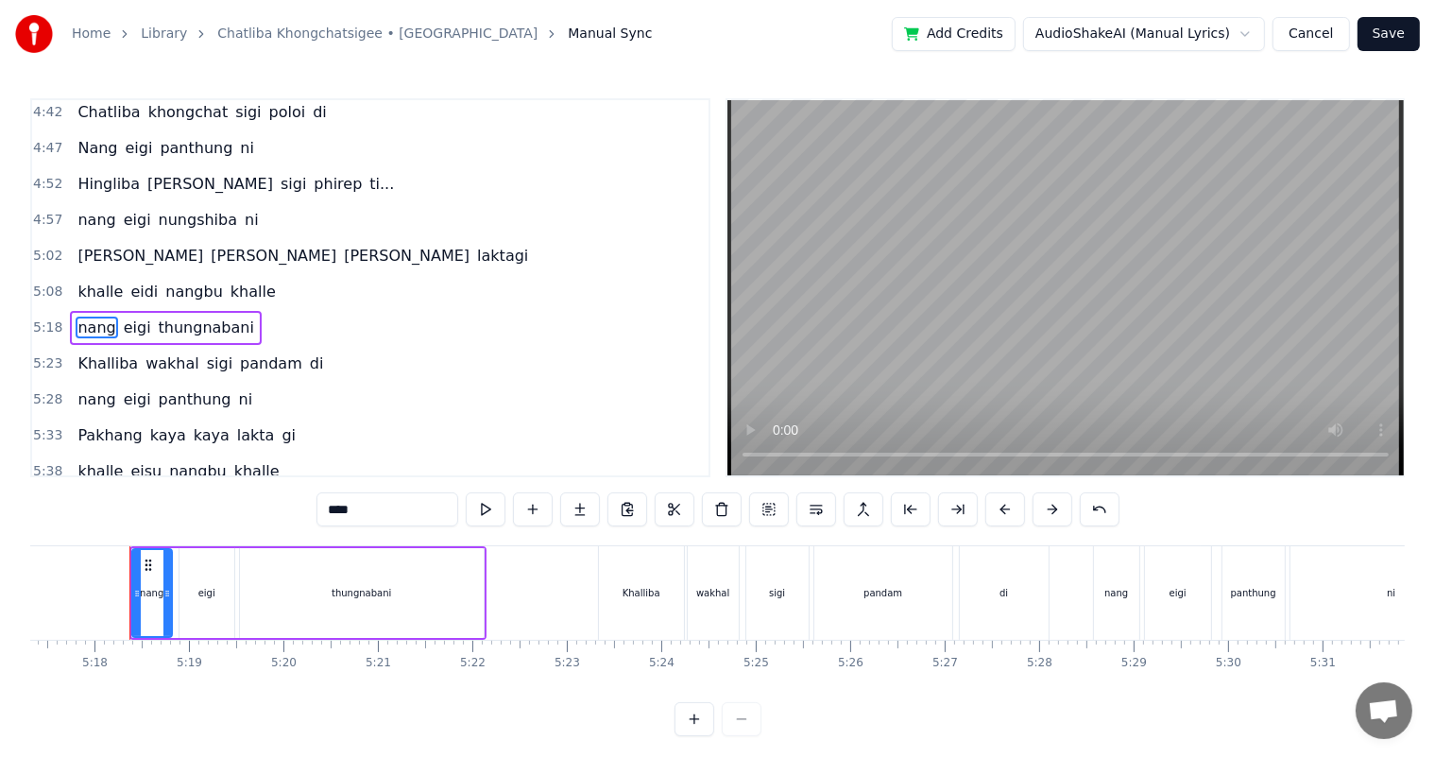
scroll to position [0, 29991]
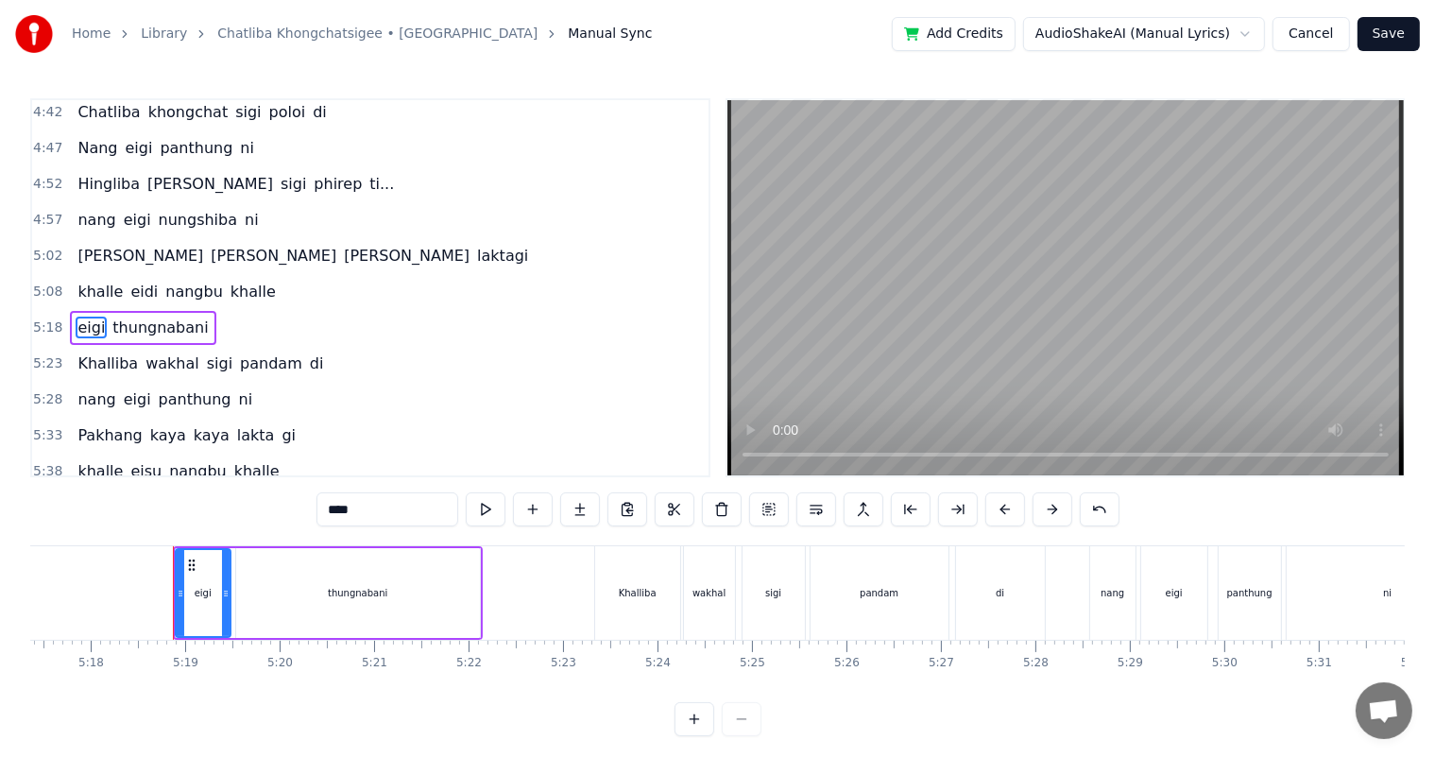
type input "**********"
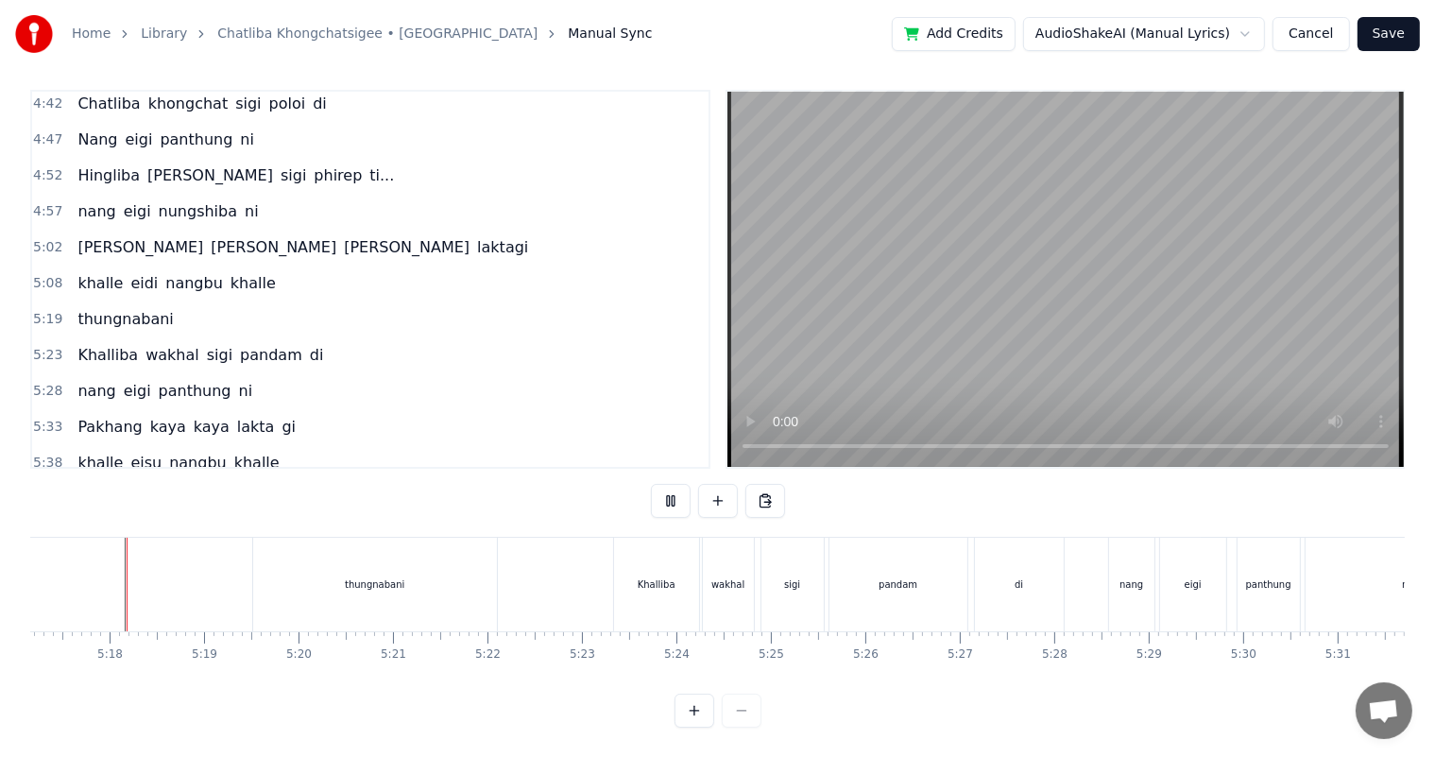
scroll to position [25, 0]
click at [421, 574] on div "thungnabani" at bounding box center [375, 585] width 244 height 94
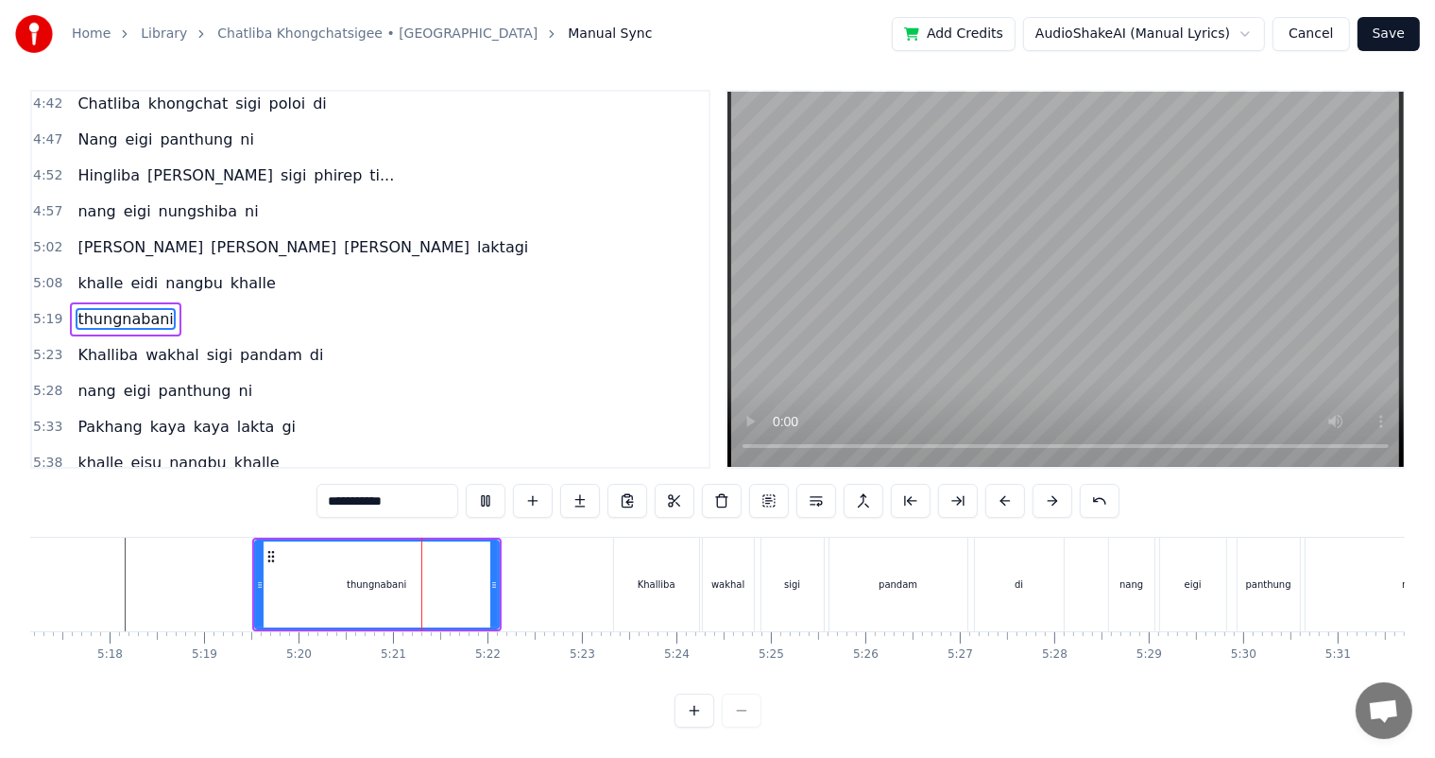
scroll to position [0, 0]
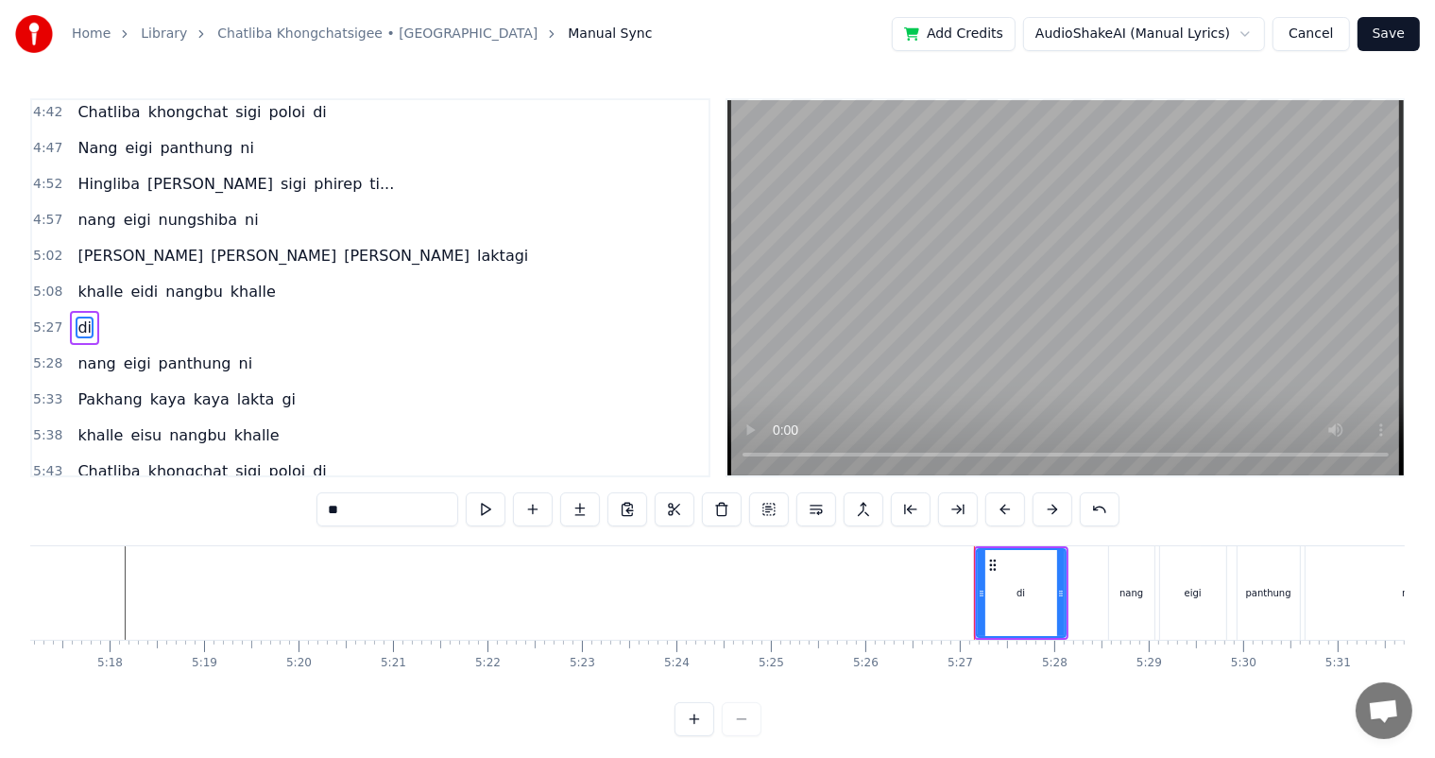
type input "****"
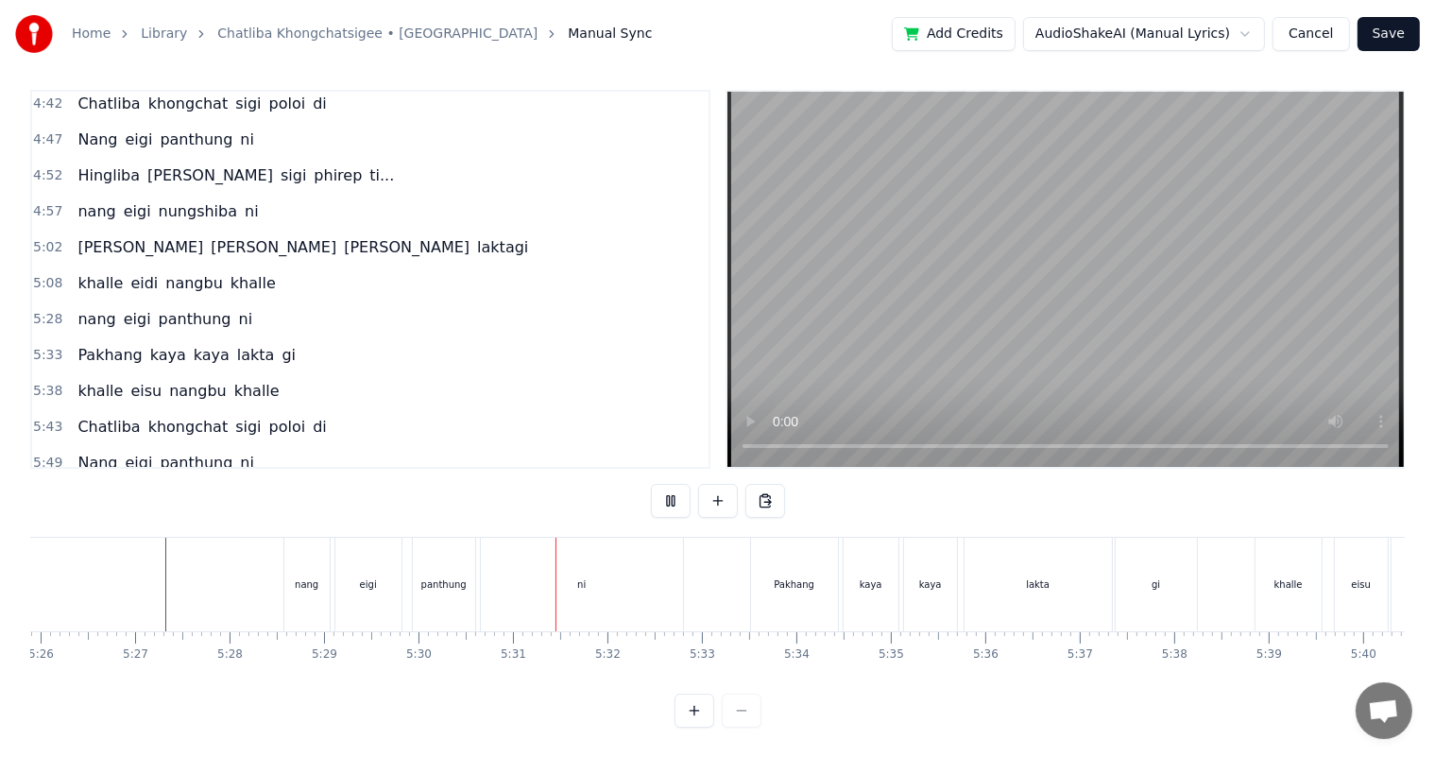
scroll to position [0, 30841]
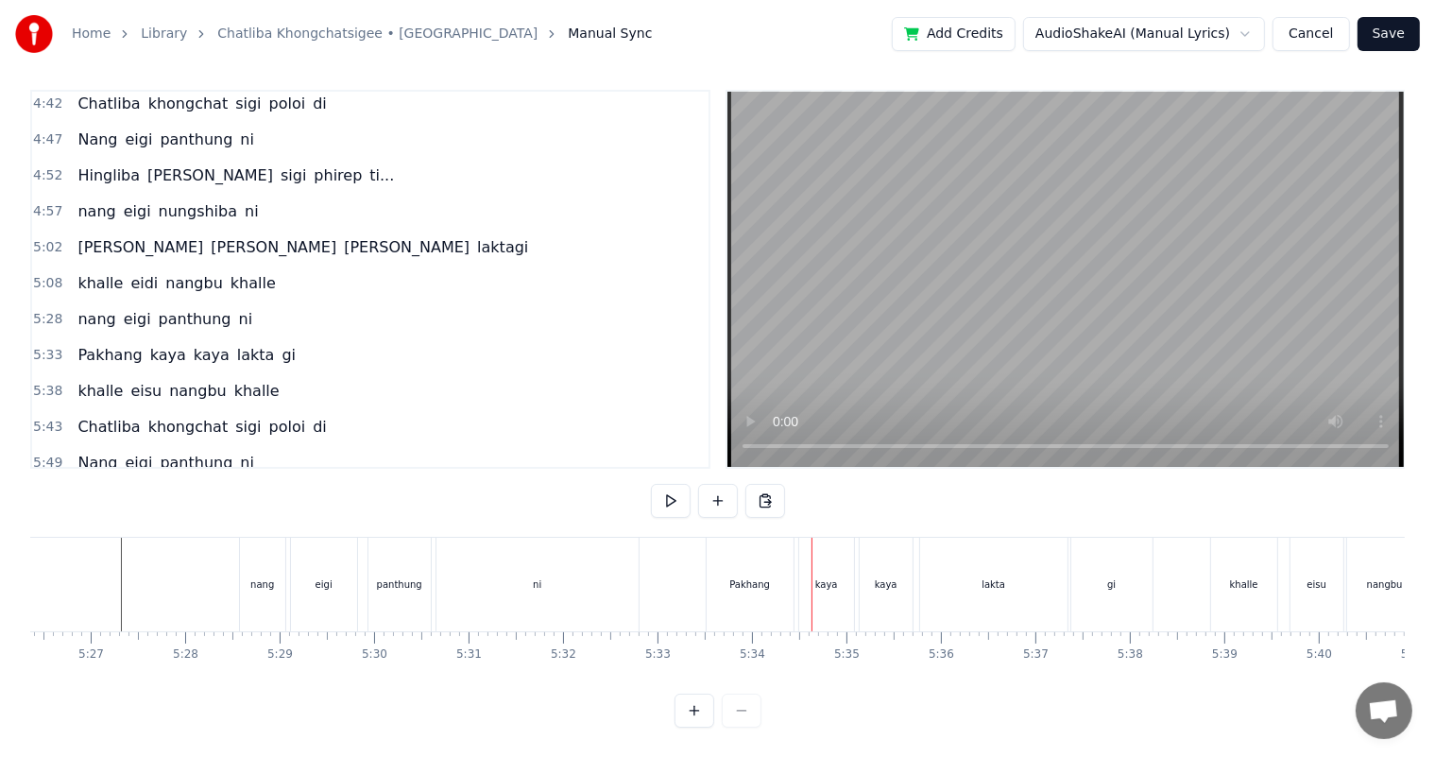
click at [271, 577] on div "nang" at bounding box center [262, 584] width 24 height 14
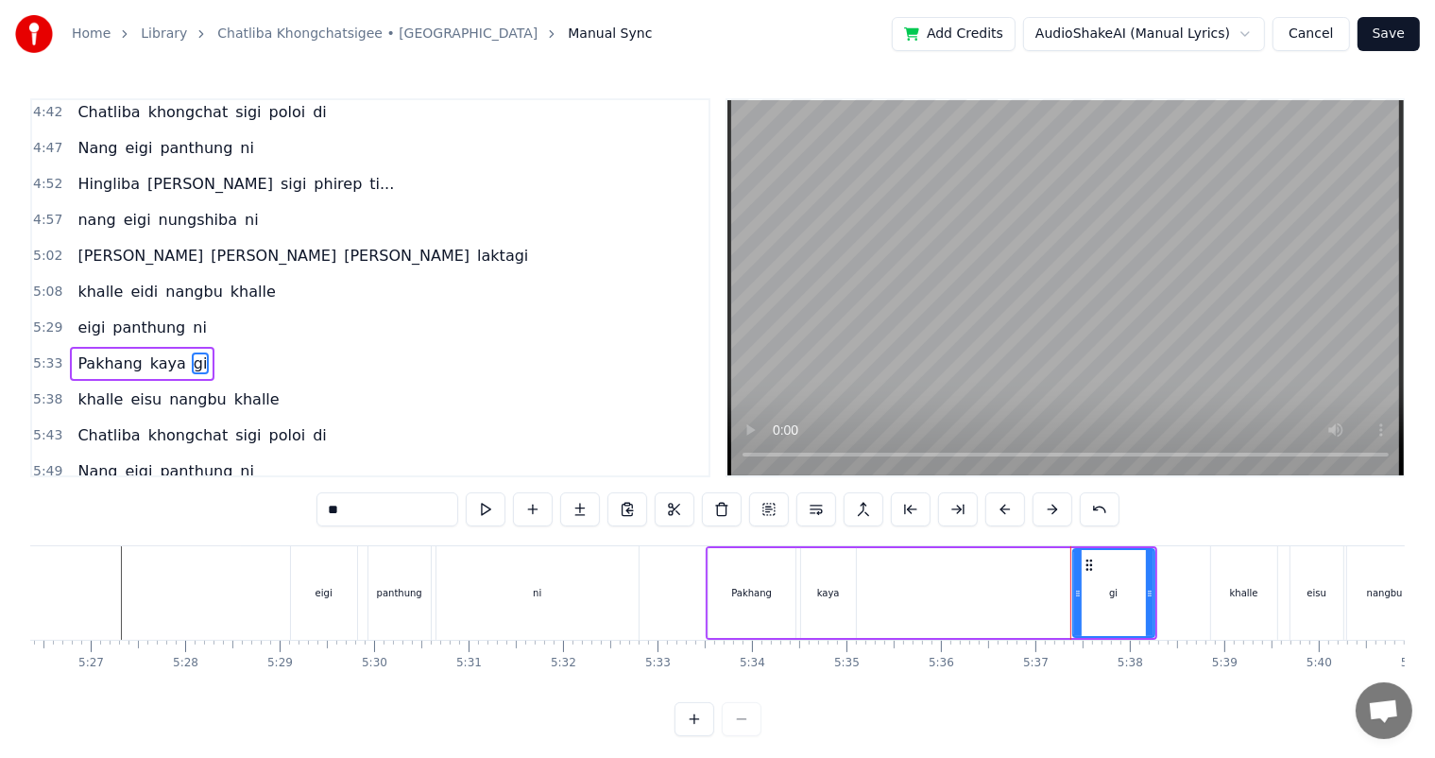
scroll to position [1046, 0]
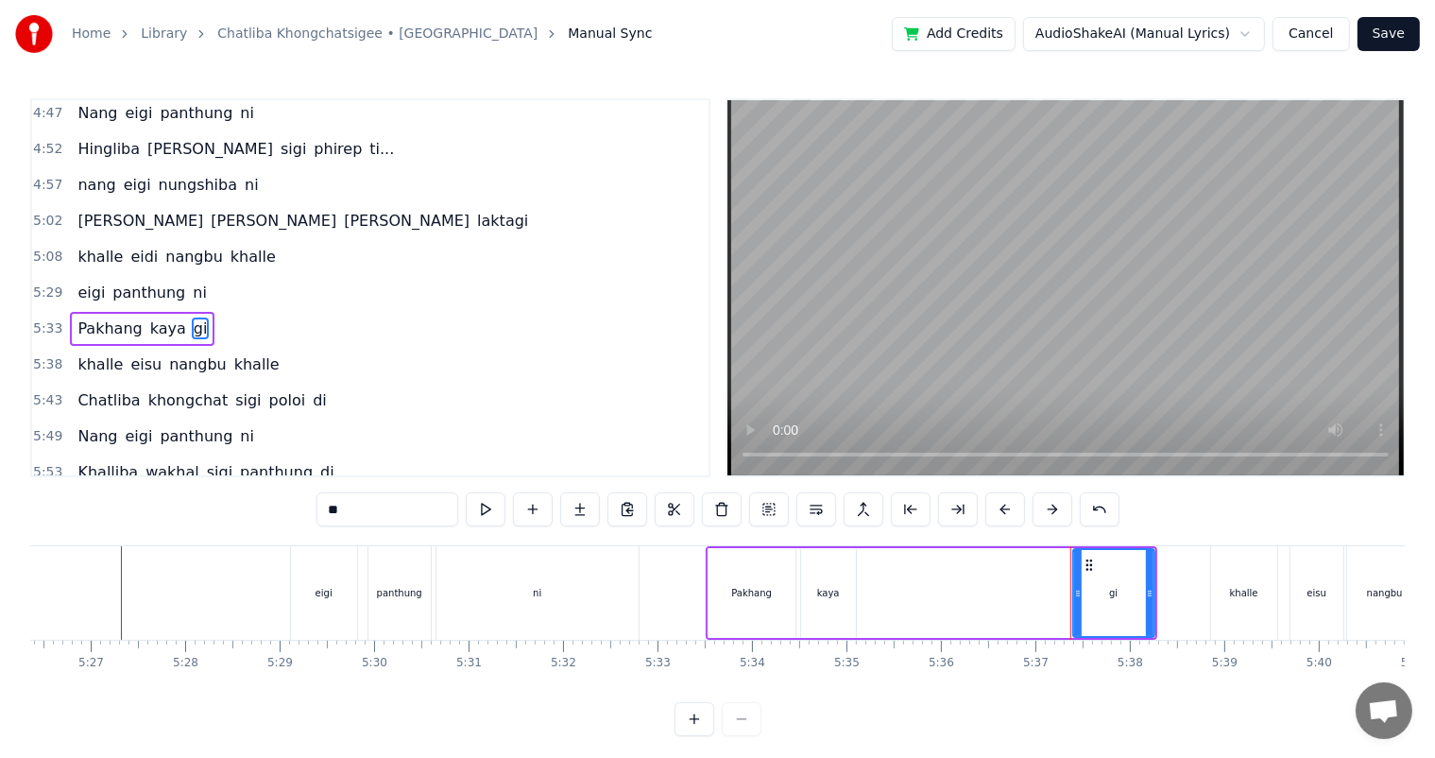
click at [328, 599] on div "eigi" at bounding box center [324, 593] width 66 height 94
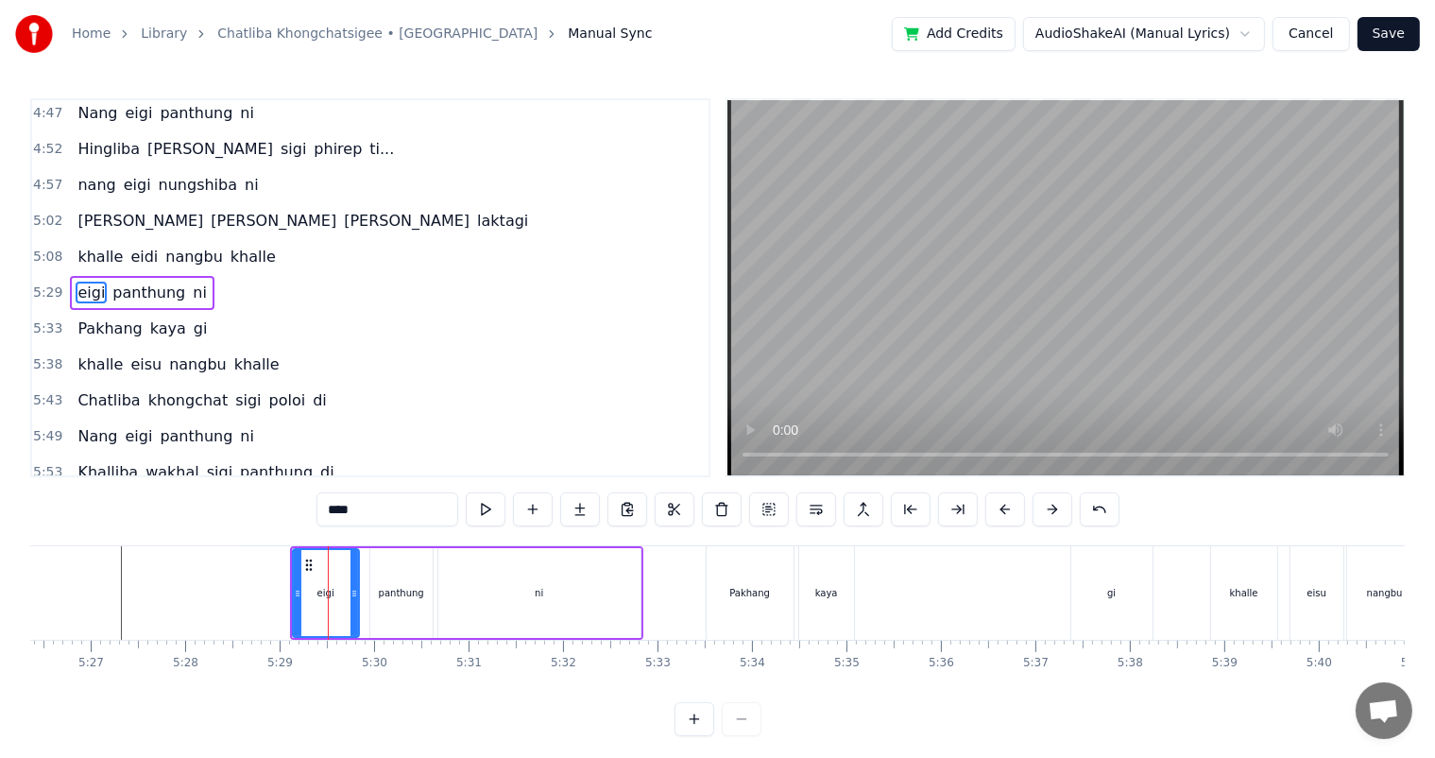
scroll to position [1011, 0]
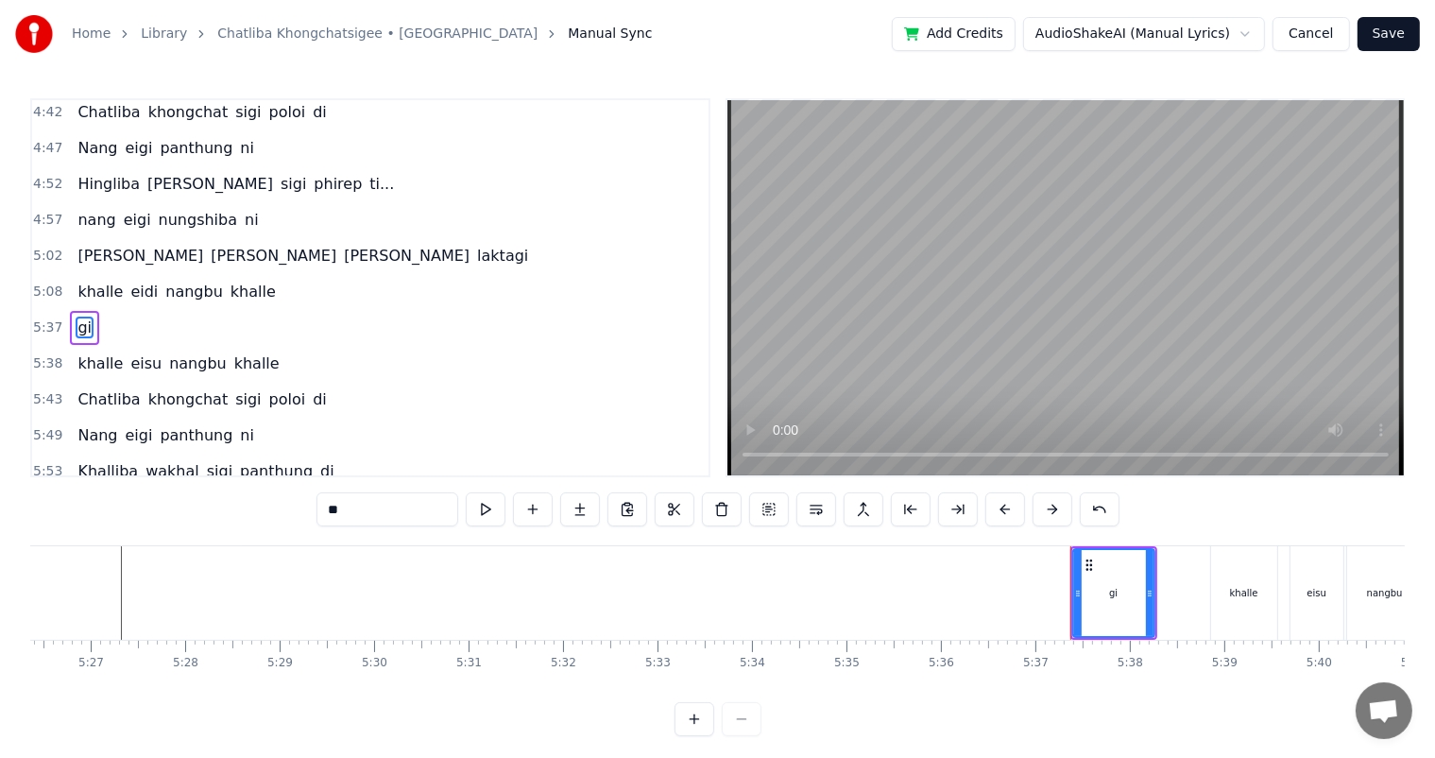
type input "******"
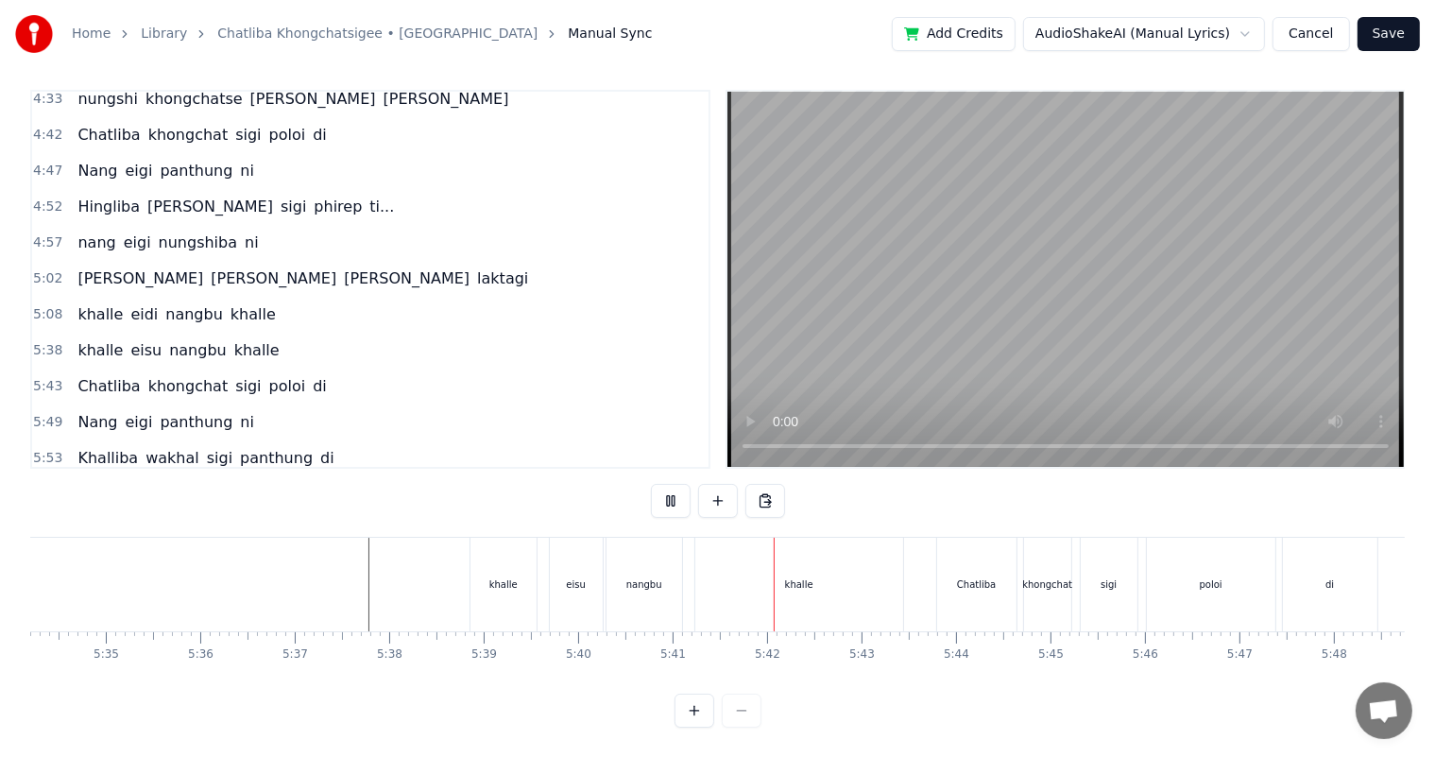
scroll to position [0, 31643]
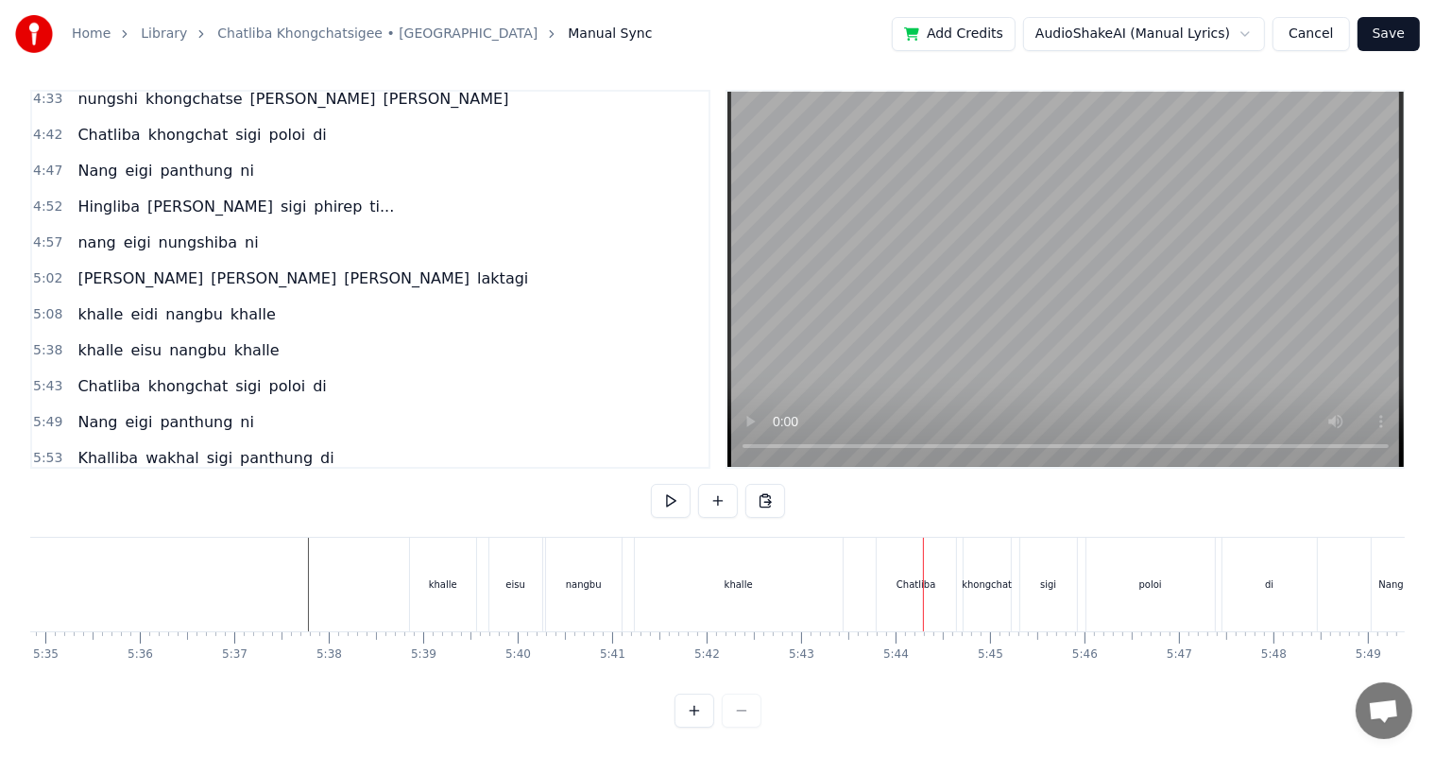
click at [436, 582] on div "khalle" at bounding box center [443, 585] width 66 height 94
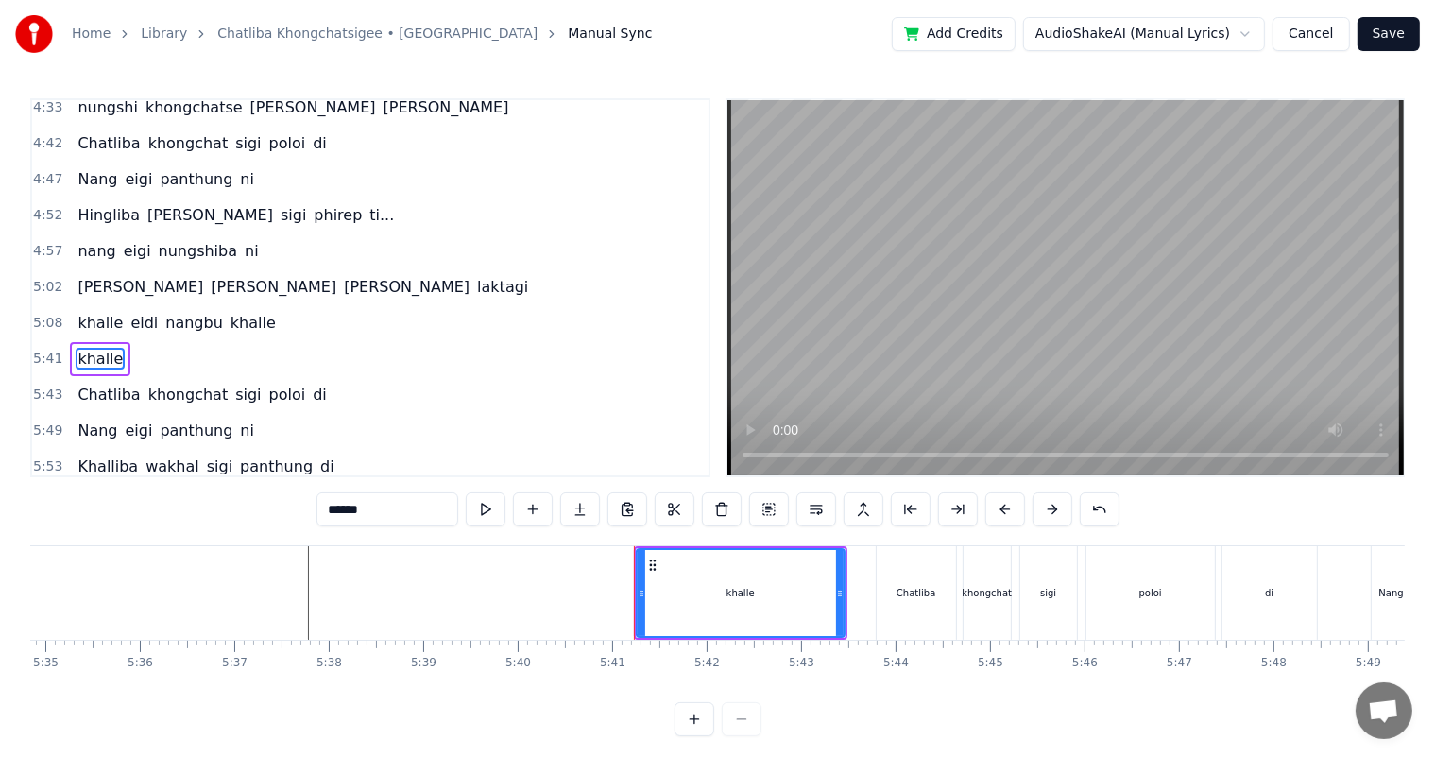
type input "********"
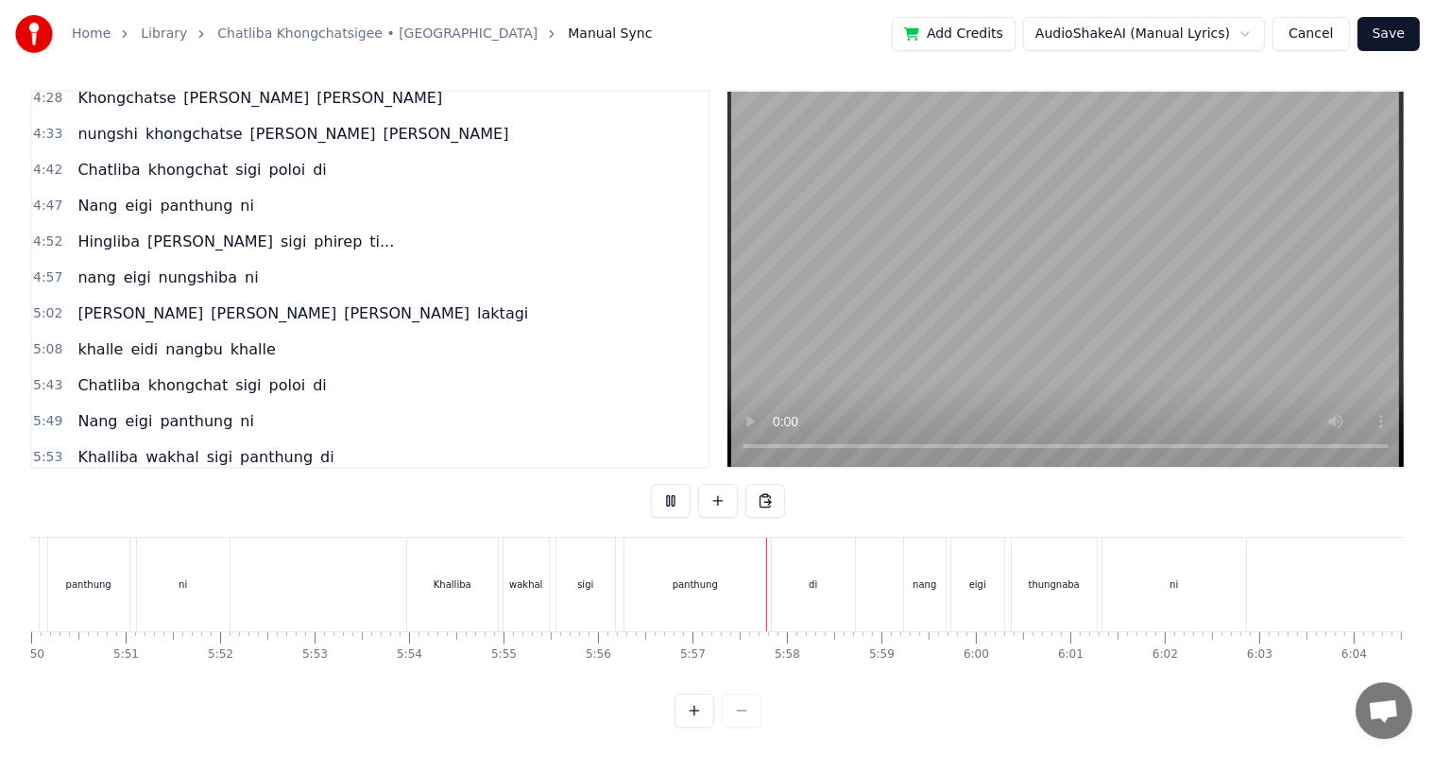
scroll to position [0, 33079]
click at [453, 582] on div "Khalliba" at bounding box center [448, 585] width 91 height 94
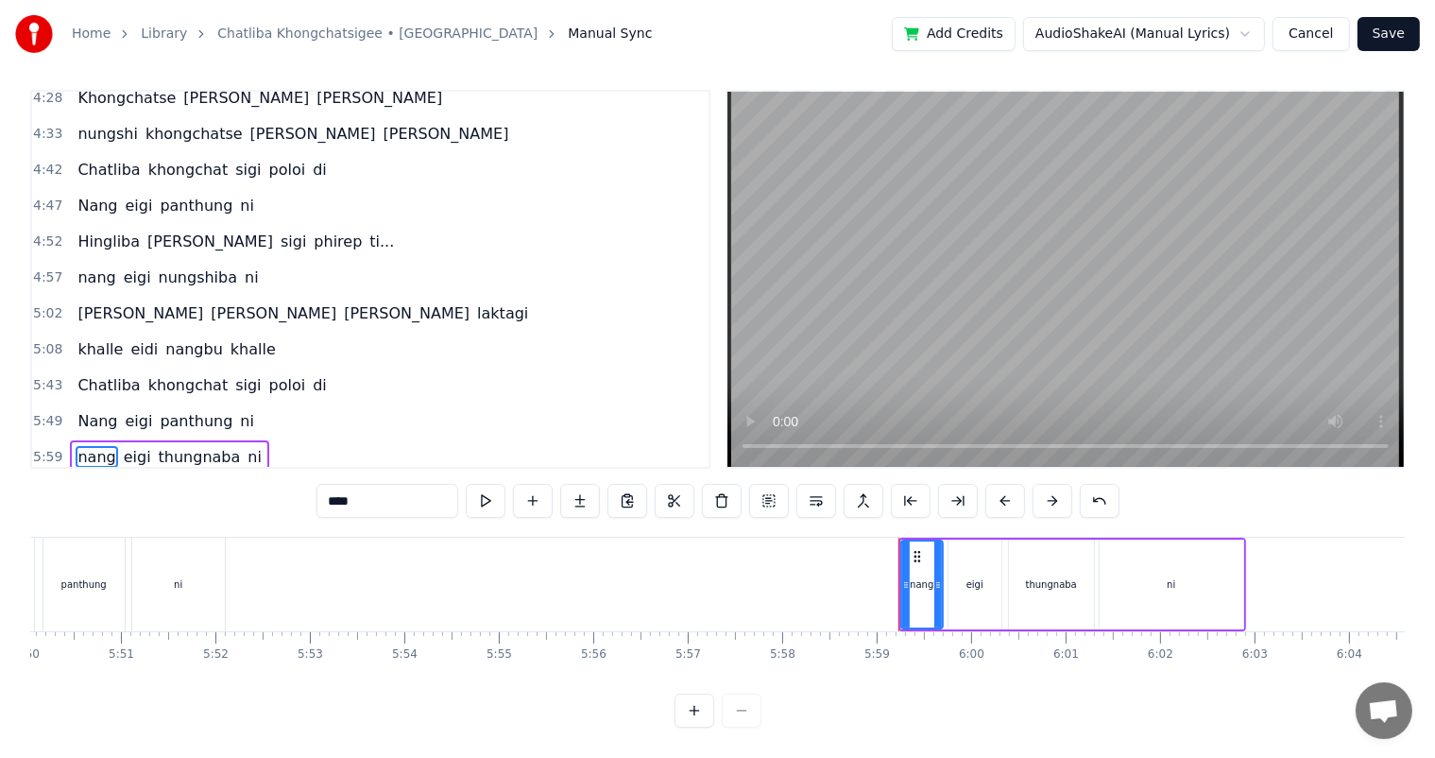
scroll to position [911, 0]
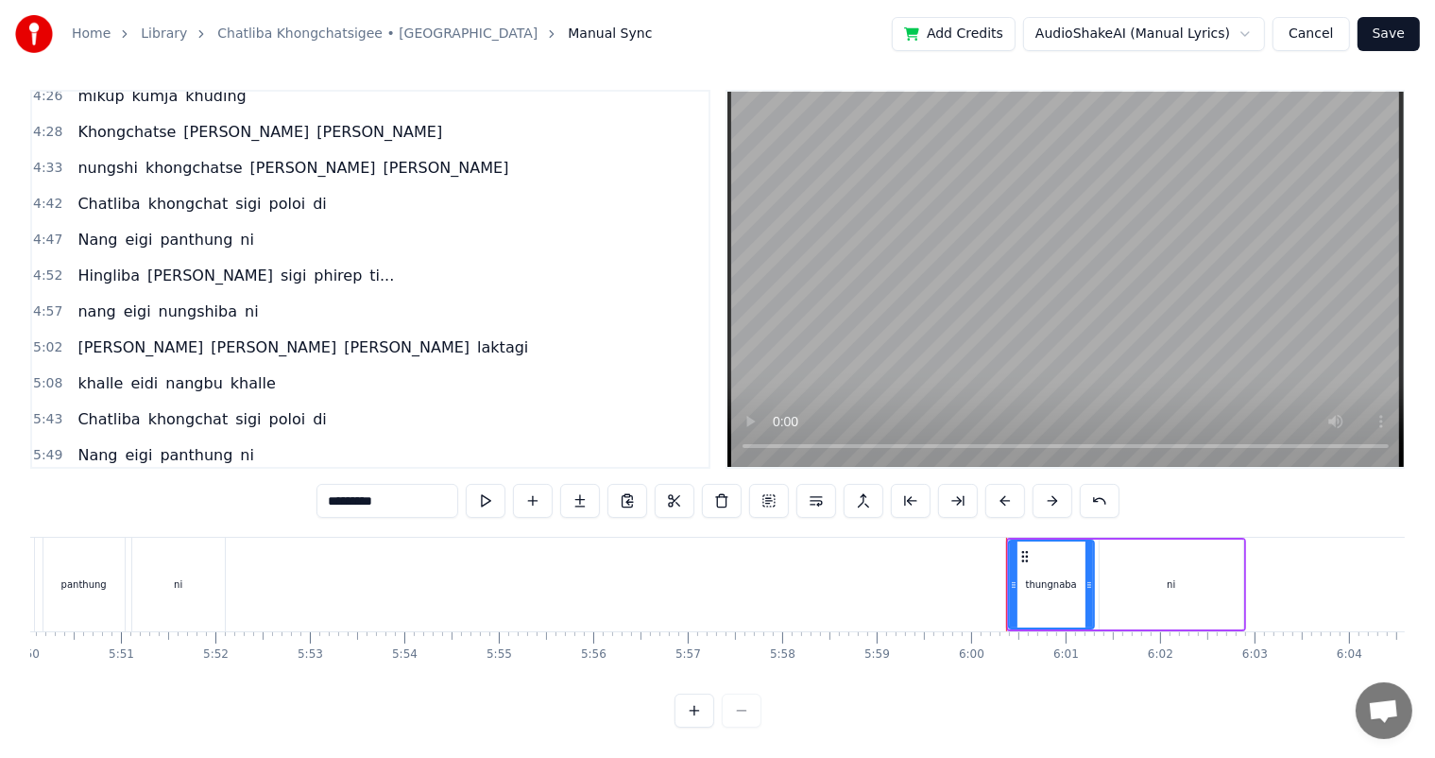
type input "**"
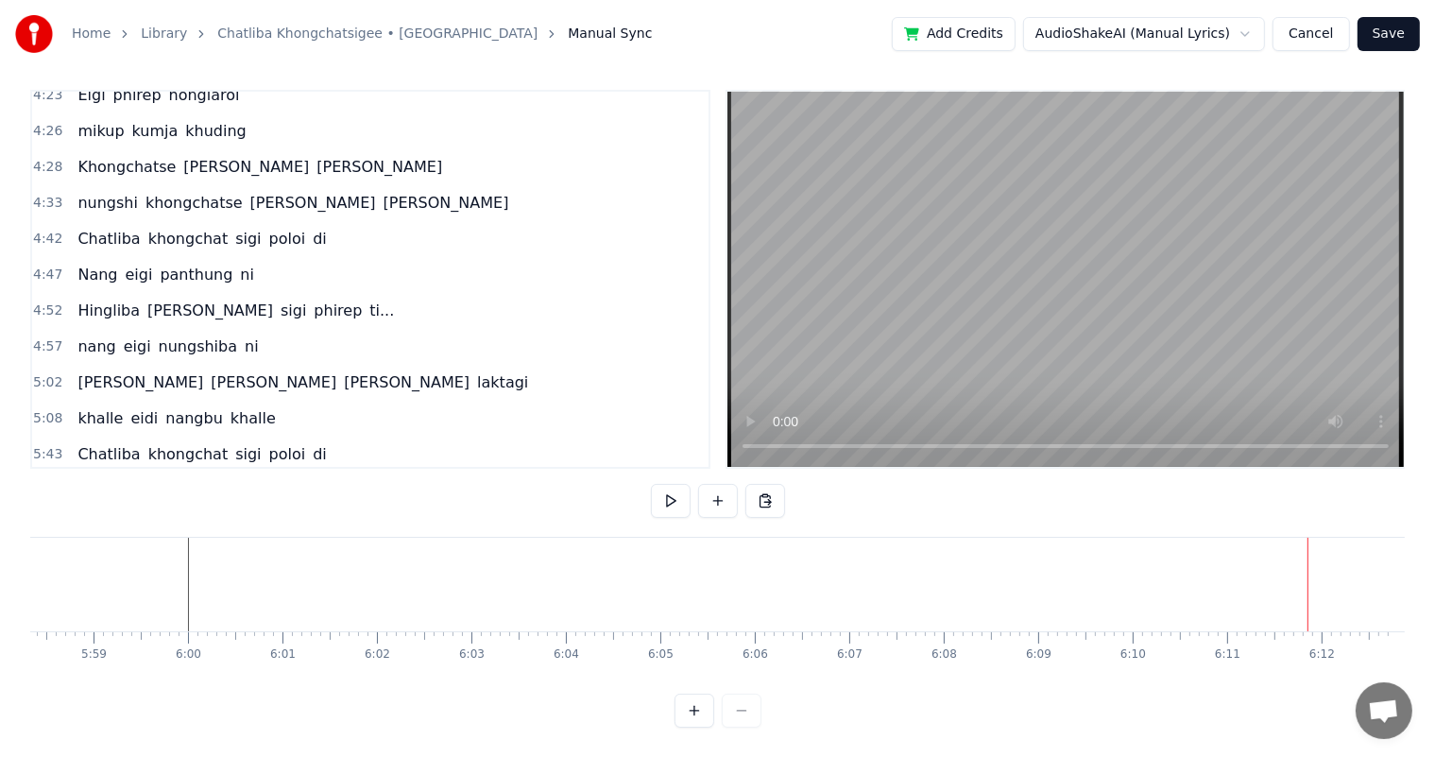
scroll to position [0, 0]
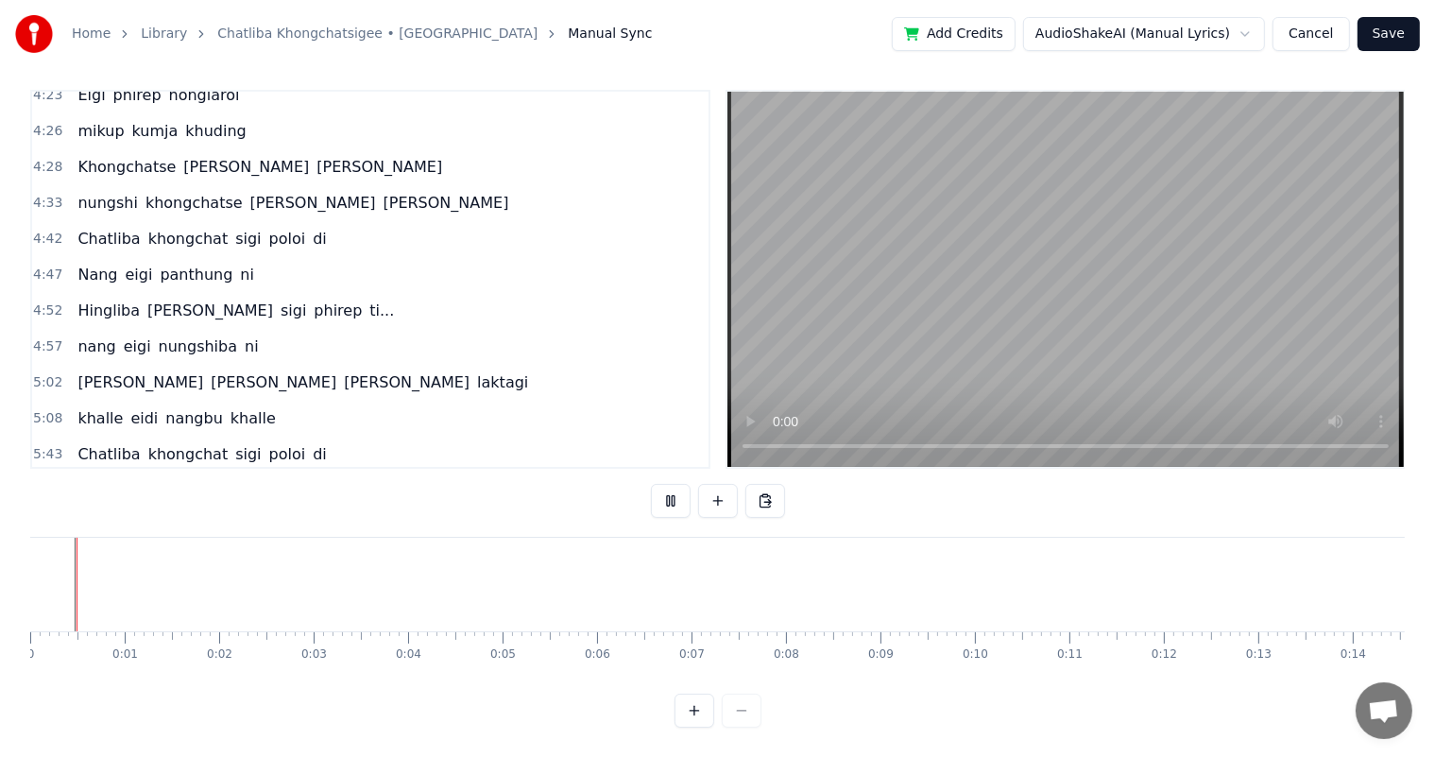
scroll to position [25, 0]
click at [1391, 34] on button "Save" at bounding box center [1389, 34] width 62 height 34
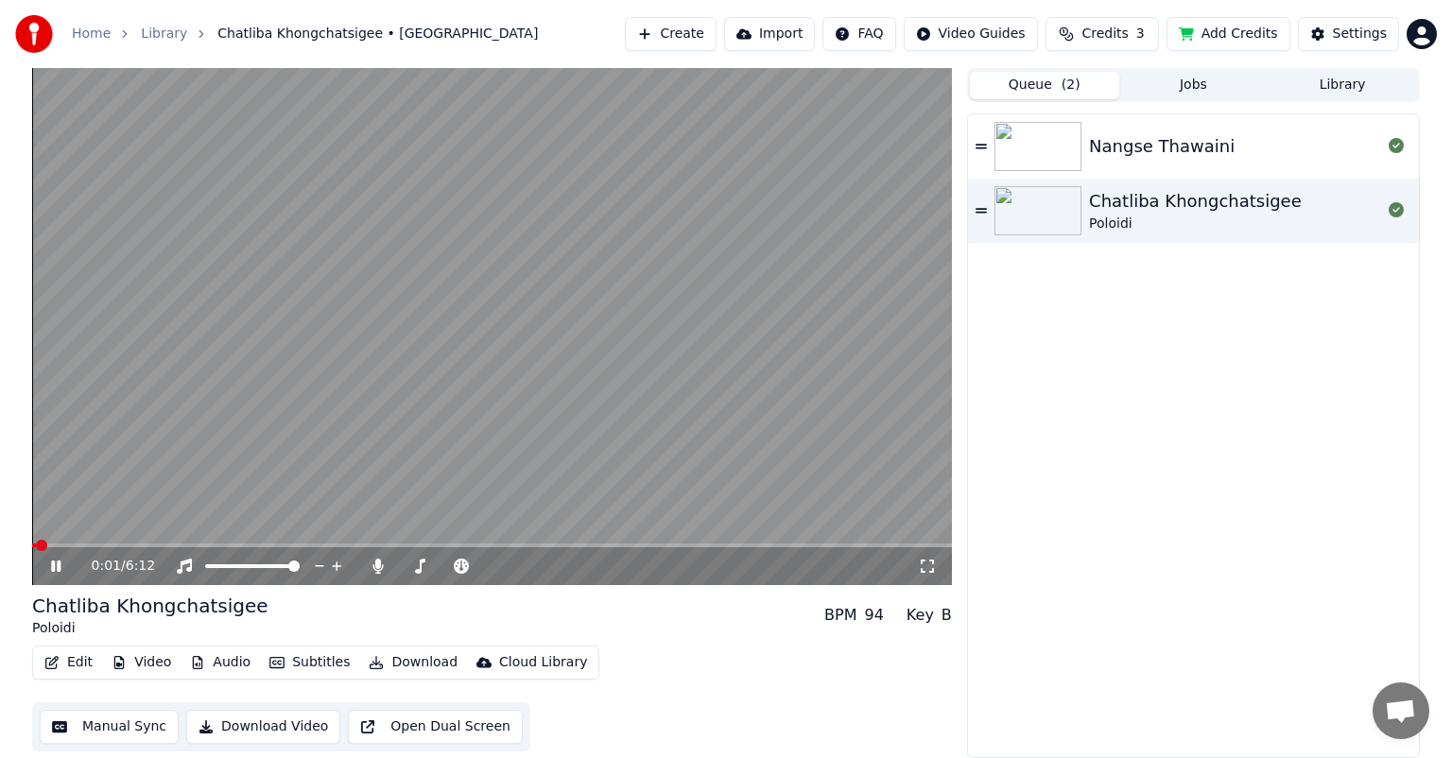
click at [57, 567] on icon at bounding box center [69, 566] width 44 height 15
click at [376, 571] on icon at bounding box center [377, 566] width 10 height 15
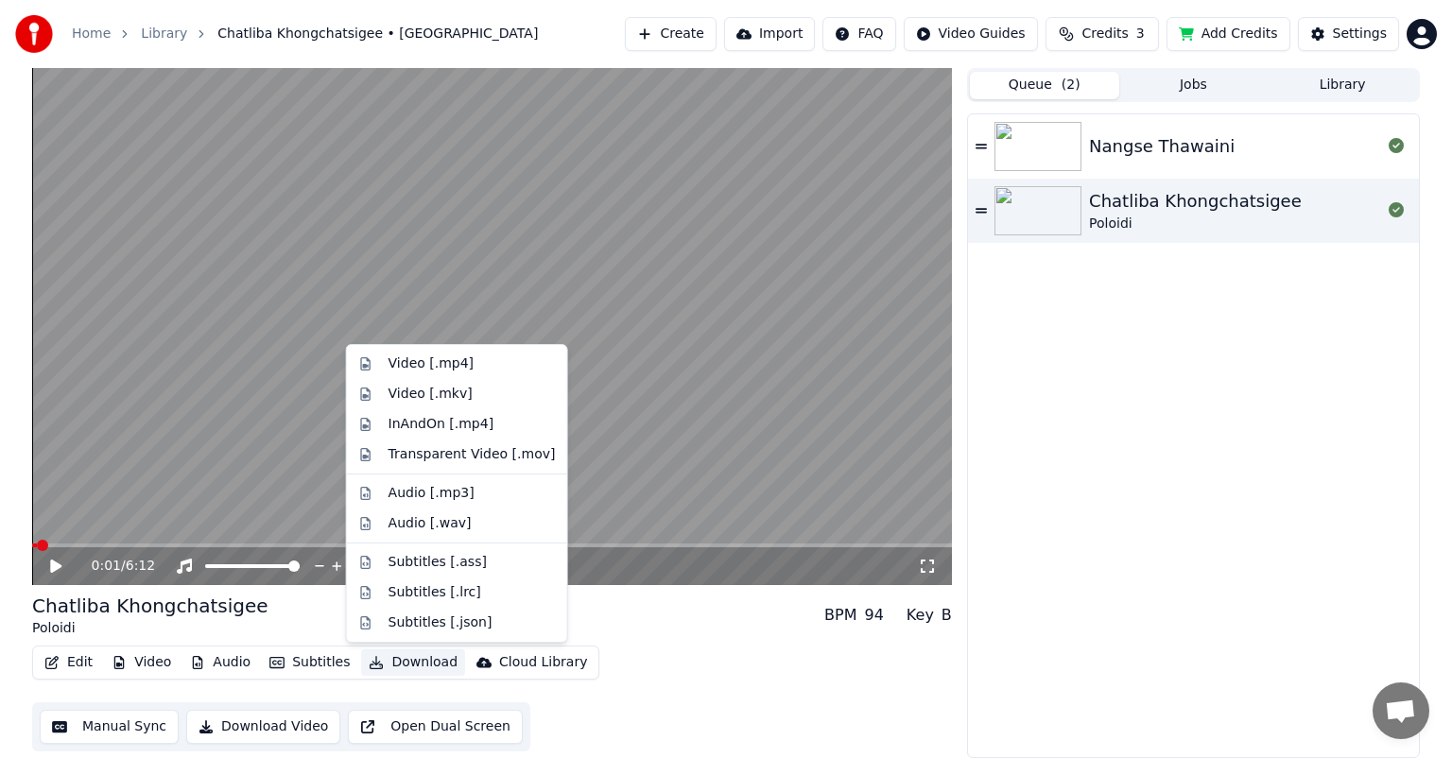
click at [421, 662] on button "Download" at bounding box center [413, 662] width 104 height 26
click at [442, 367] on div "Video [.mp4]" at bounding box center [430, 363] width 85 height 19
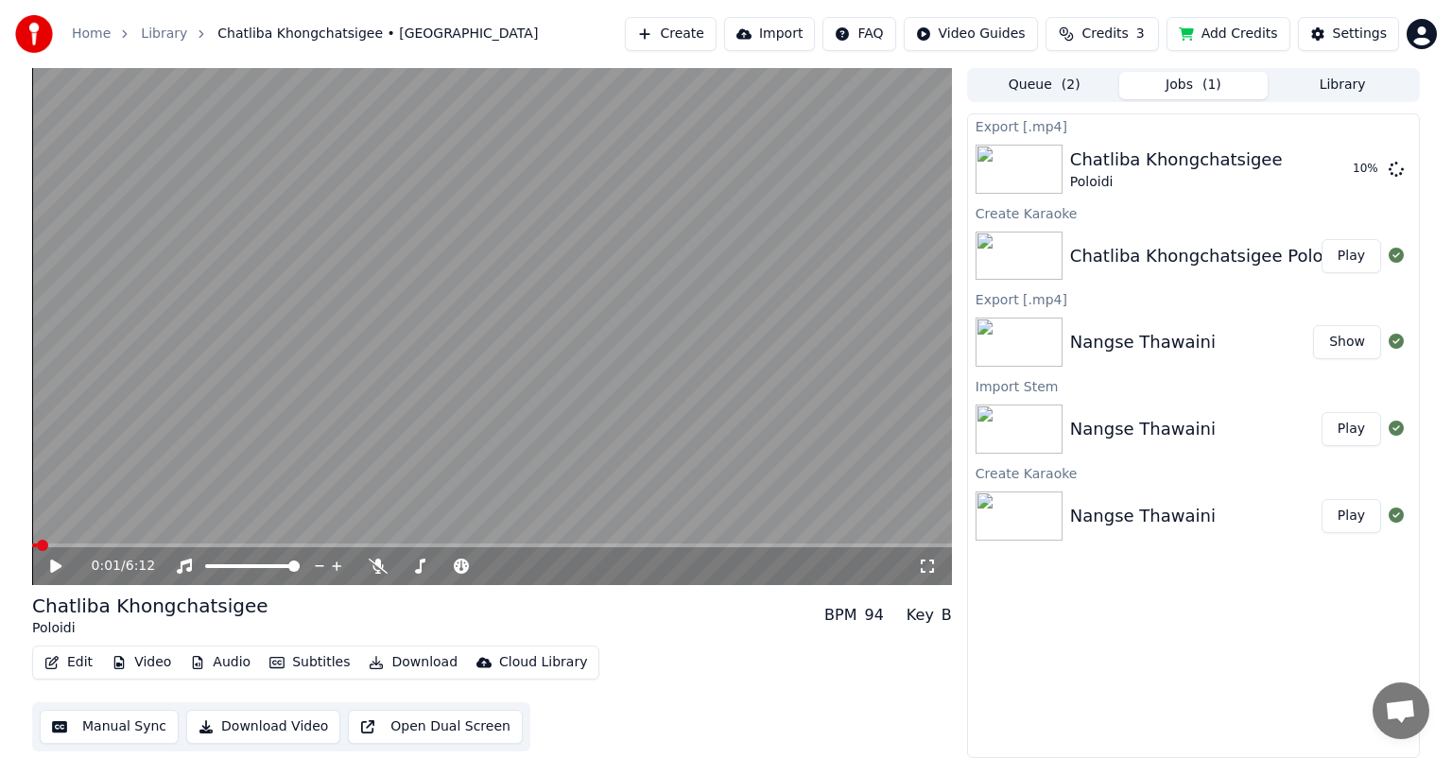
click at [430, 663] on button "Download" at bounding box center [413, 662] width 104 height 26
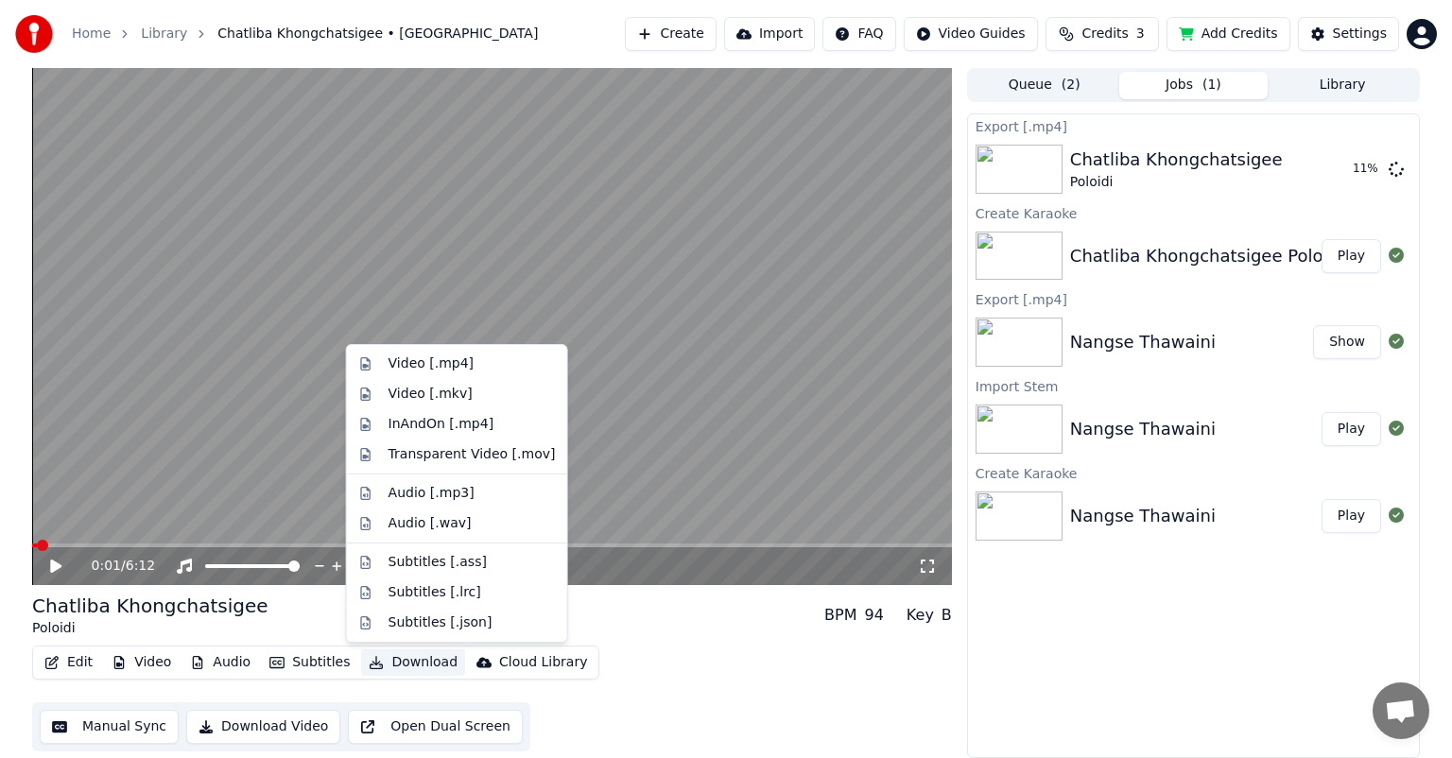
click at [731, 706] on div "Edit Video Audio Subtitles Download Cloud Library Manual Sync Download Video Op…" at bounding box center [491, 698] width 919 height 106
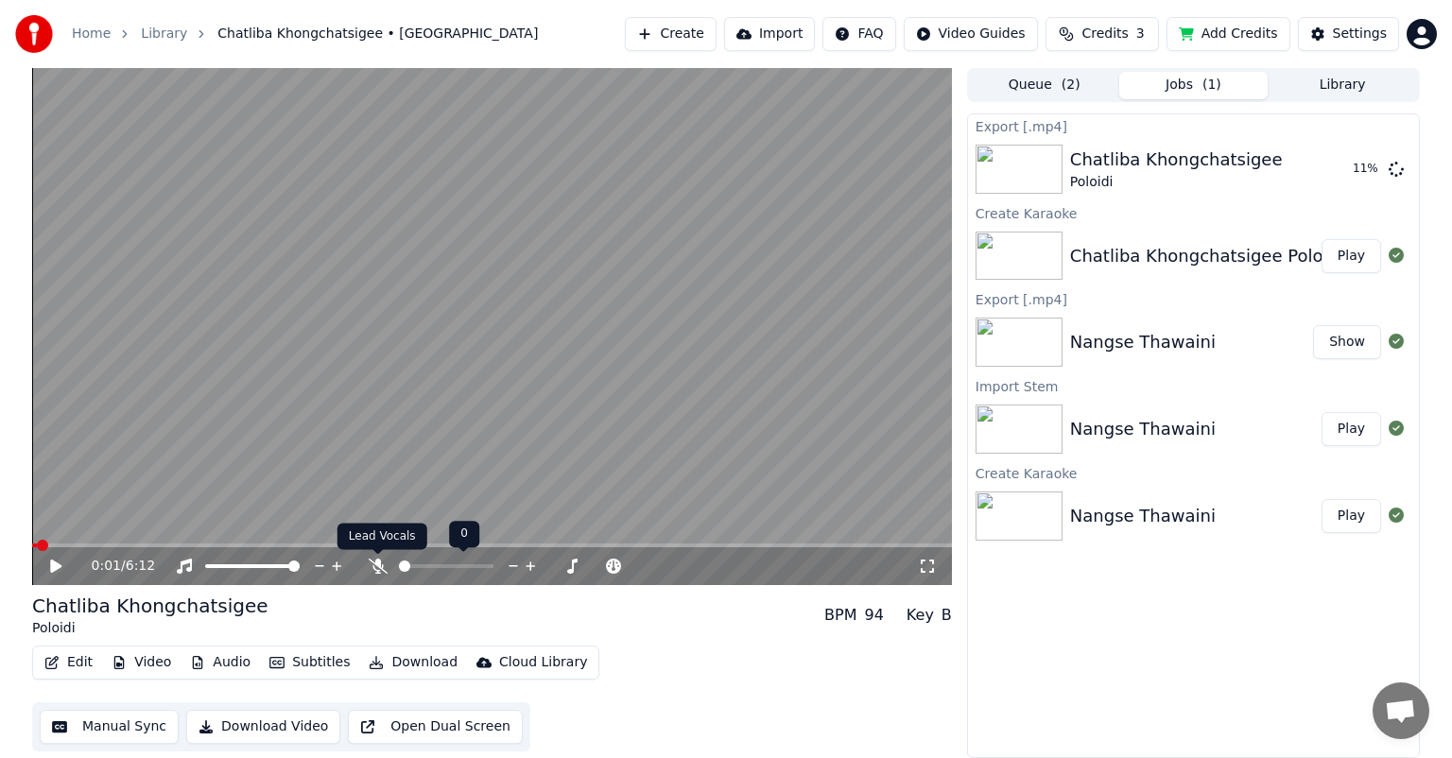
click at [374, 564] on icon at bounding box center [378, 566] width 19 height 15
click at [410, 652] on button "Download" at bounding box center [413, 662] width 104 height 26
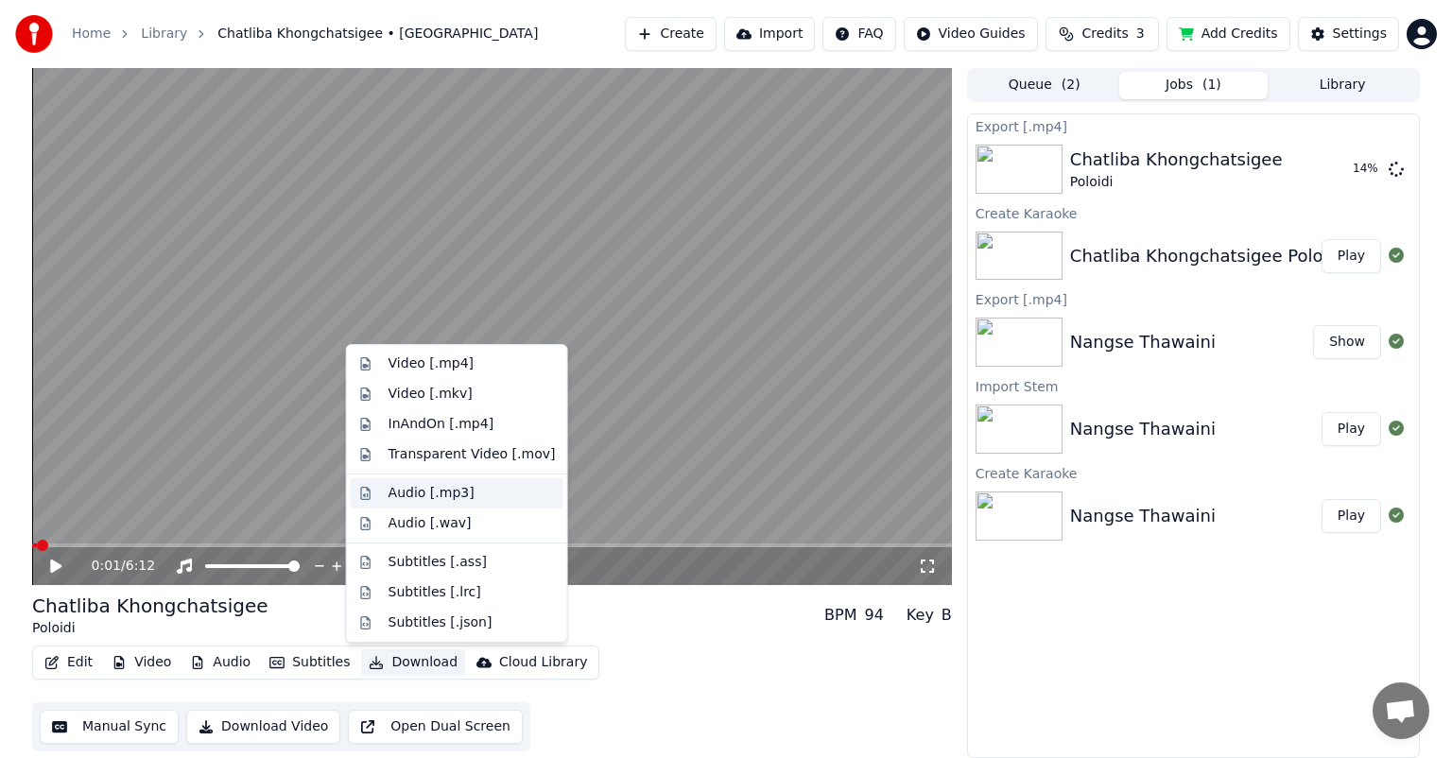
click at [427, 495] on div "Audio [.mp3]" at bounding box center [431, 493] width 86 height 19
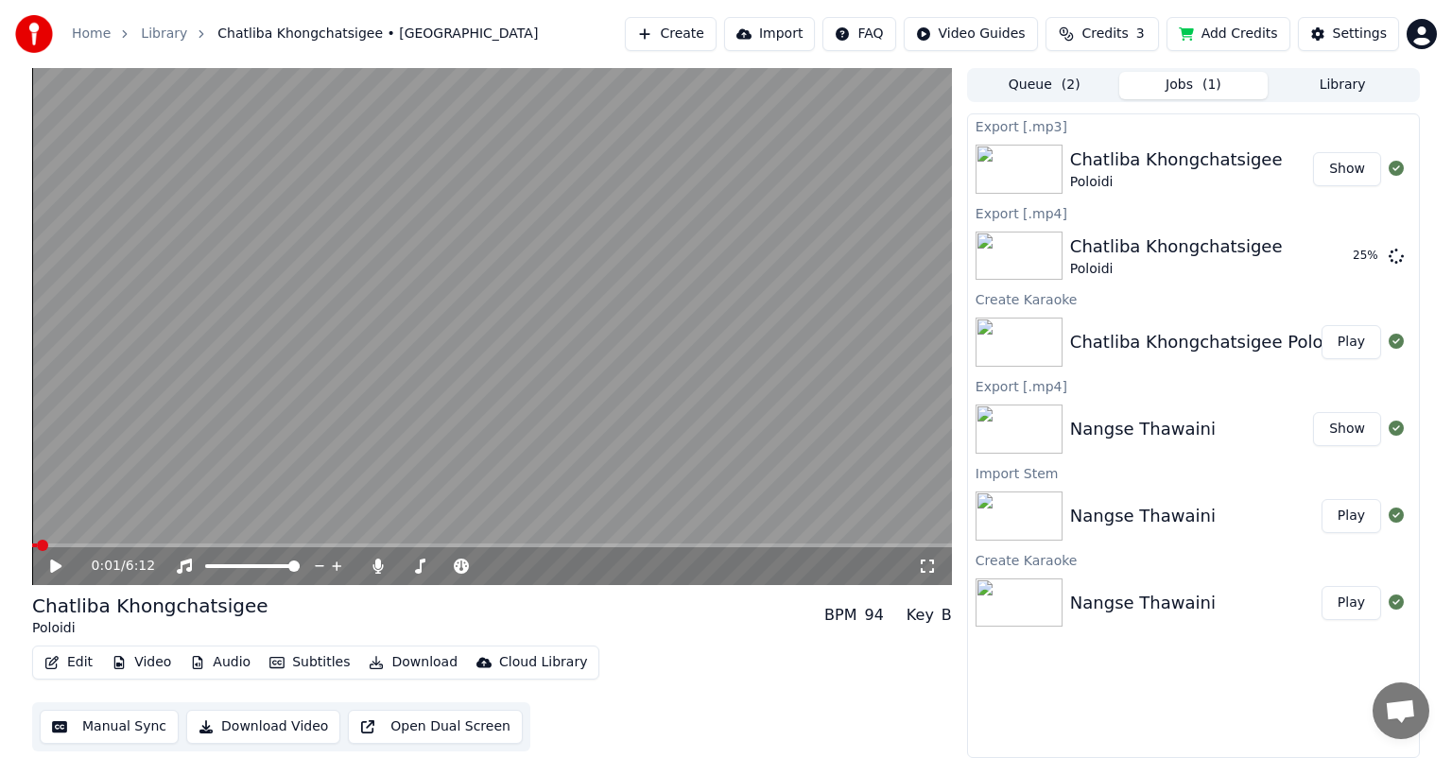
click at [1351, 165] on button "Show" at bounding box center [1347, 169] width 68 height 34
click at [1347, 170] on button "Show" at bounding box center [1347, 169] width 68 height 34
click at [1313, 152] on button "Show" at bounding box center [1347, 169] width 68 height 34
click at [248, 570] on div at bounding box center [270, 566] width 152 height 19
click at [60, 565] on icon at bounding box center [55, 565] width 9 height 11
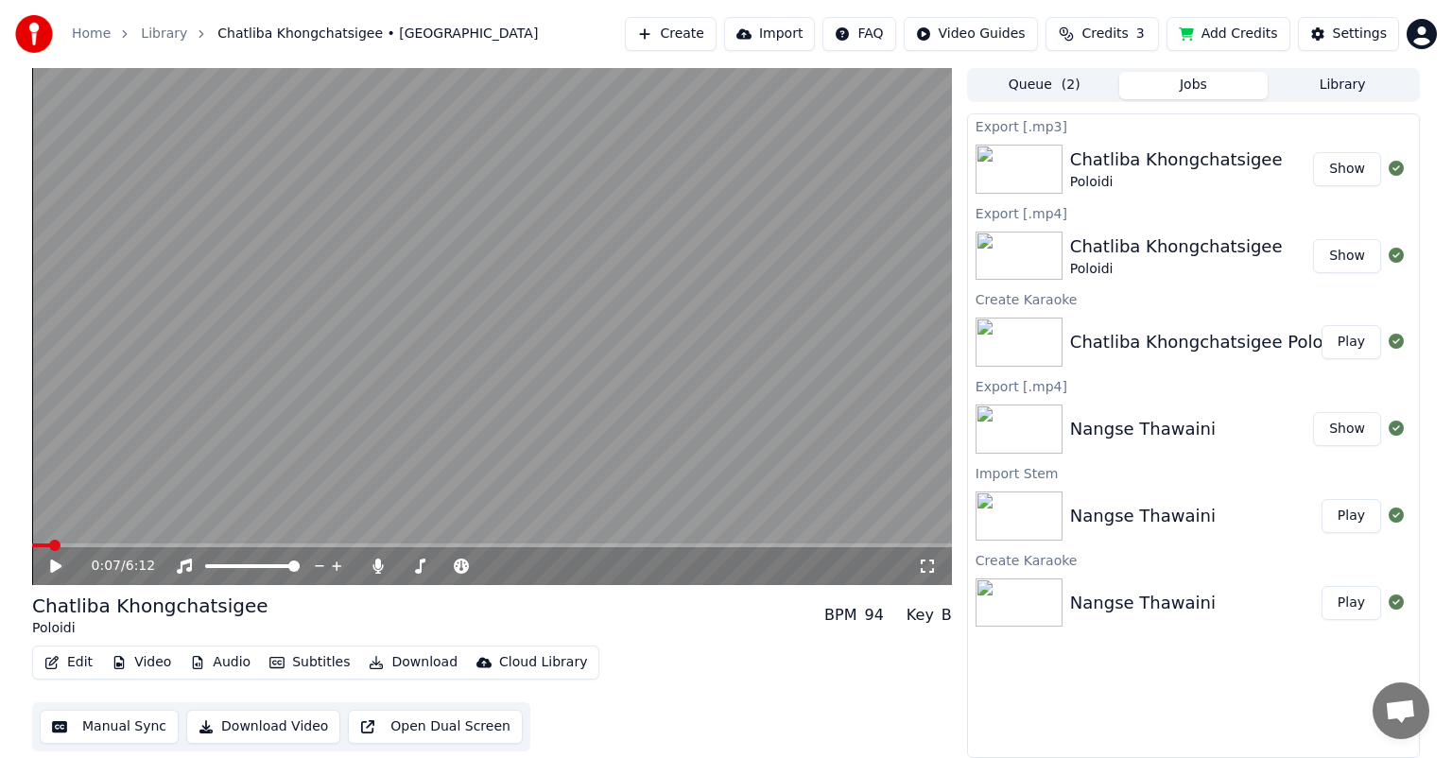
click at [407, 666] on button "Download" at bounding box center [413, 662] width 104 height 26
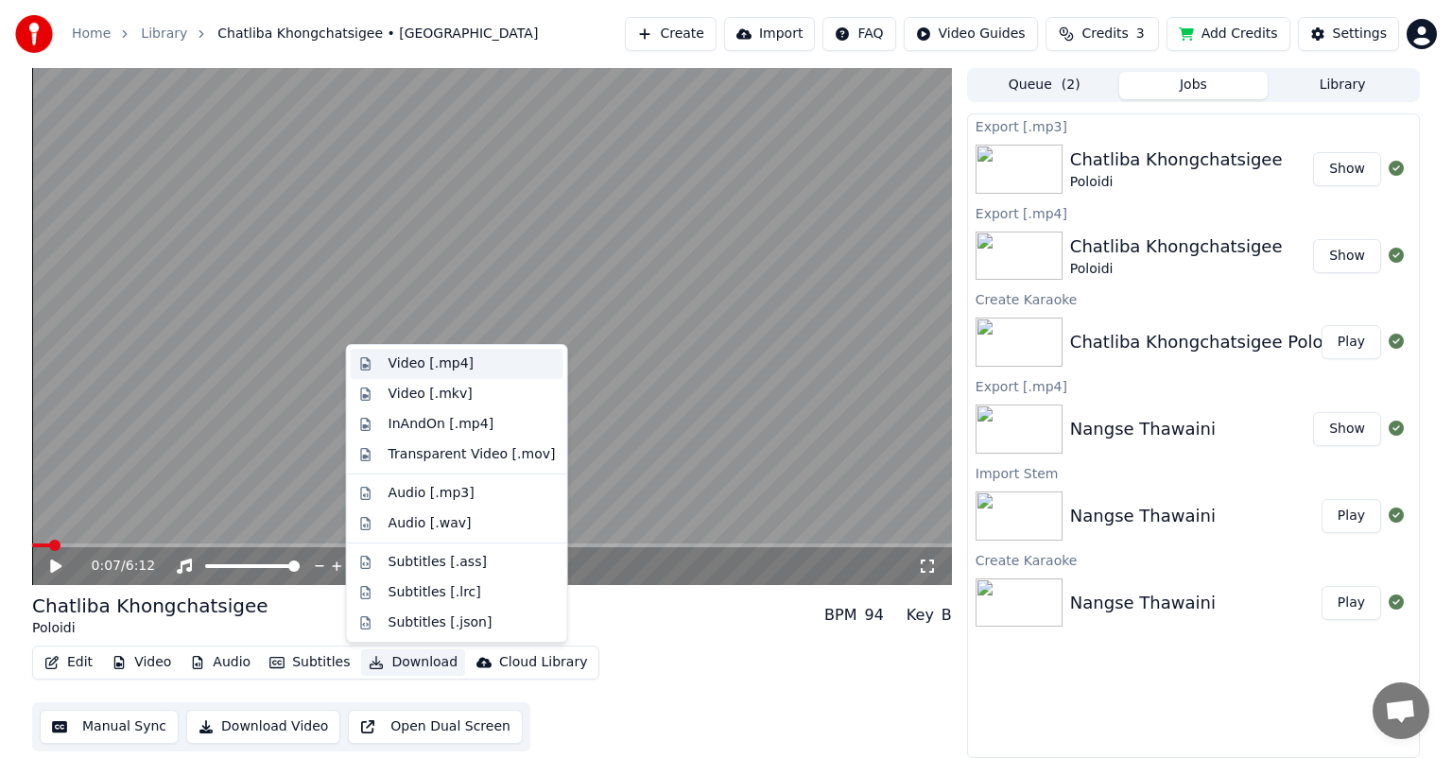
click at [439, 364] on div "Video [.mp4]" at bounding box center [430, 363] width 85 height 19
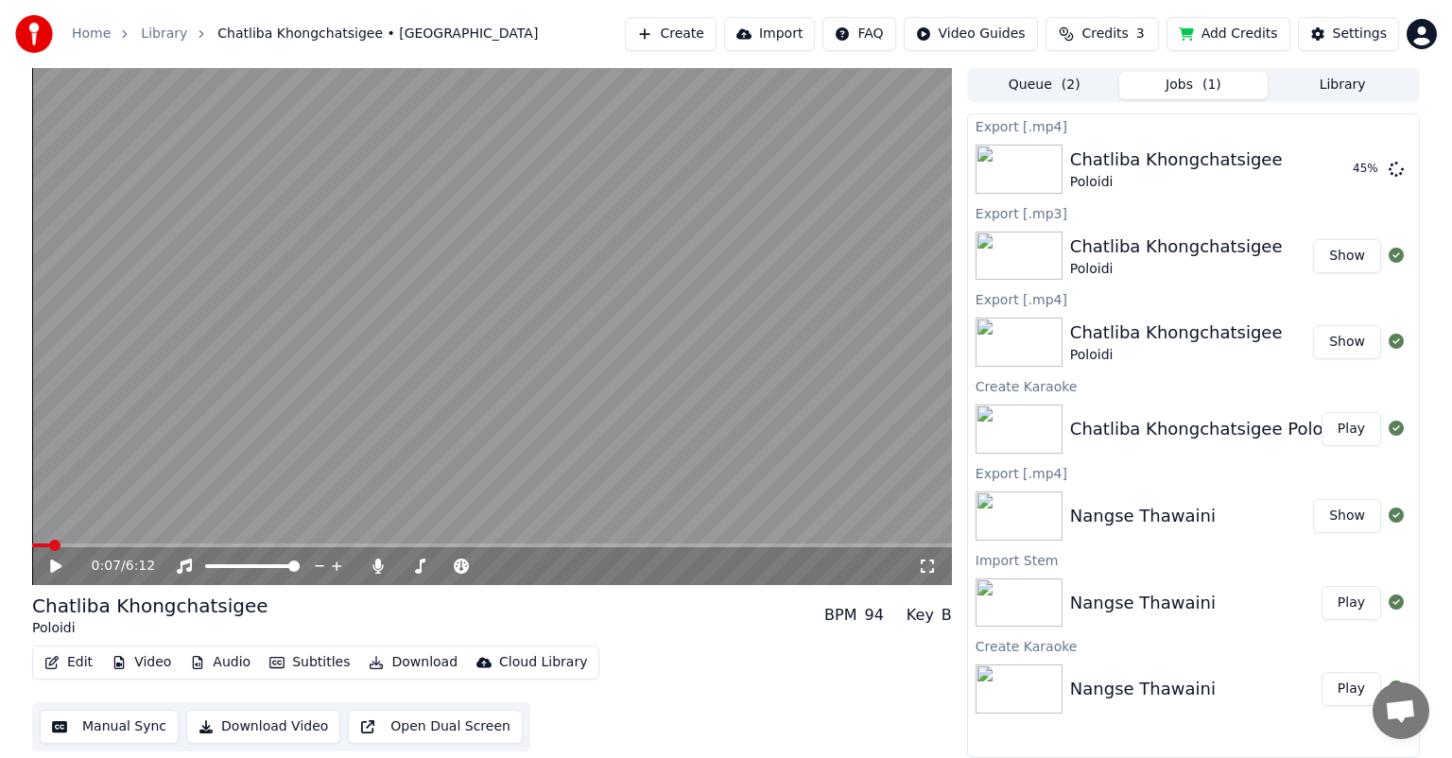
click at [57, 569] on icon at bounding box center [55, 565] width 11 height 13
click at [43, 551] on span at bounding box center [47, 545] width 11 height 11
click at [542, 542] on video at bounding box center [491, 326] width 919 height 517
click at [558, 548] on div "0:04 / 6:12" at bounding box center [491, 566] width 919 height 38
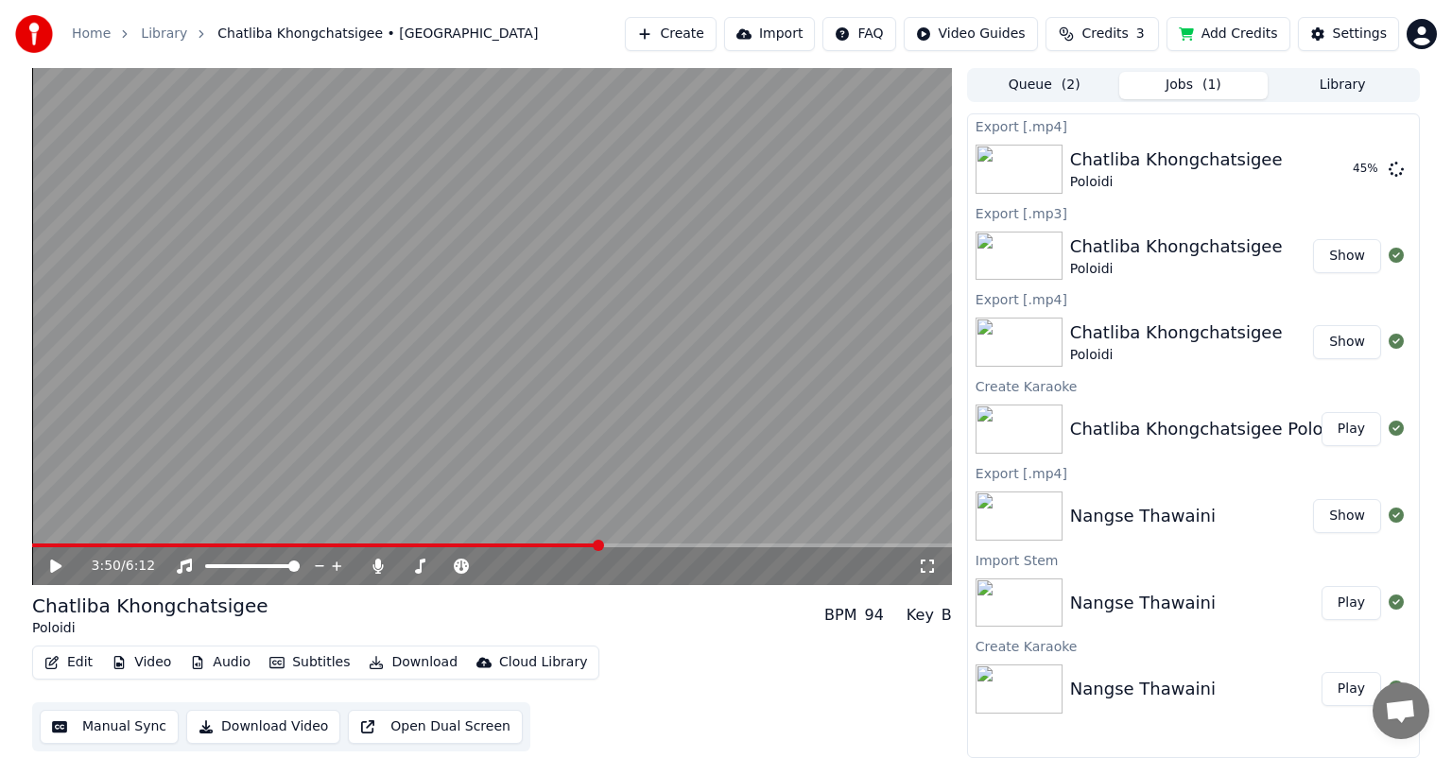
click at [599, 545] on span at bounding box center [491, 545] width 919 height 4
click at [648, 542] on video at bounding box center [491, 326] width 919 height 517
click at [750, 544] on span at bounding box center [491, 545] width 919 height 4
click at [796, 541] on video at bounding box center [491, 326] width 919 height 517
click at [903, 541] on video at bounding box center [491, 326] width 919 height 517
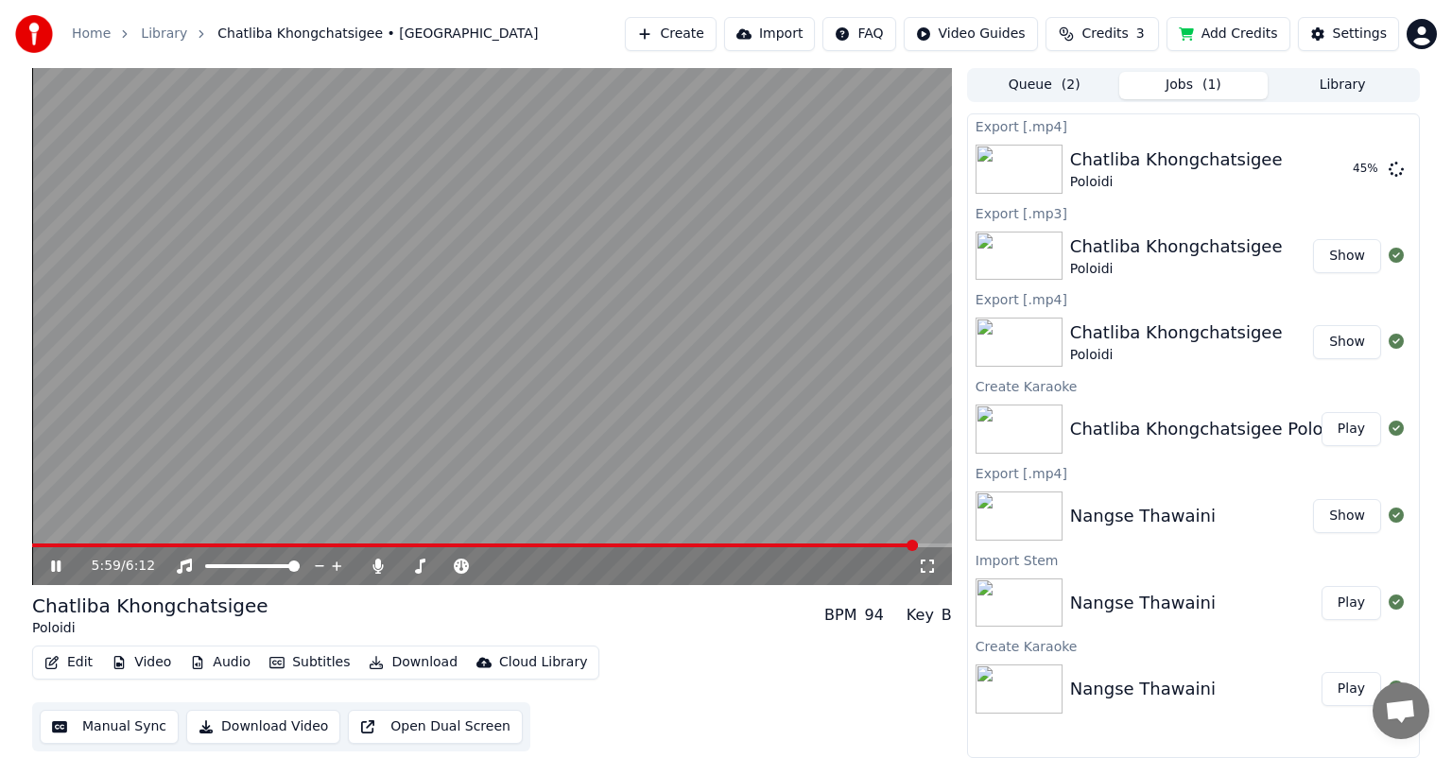
click at [917, 543] on span at bounding box center [491, 545] width 919 height 4
click at [930, 544] on span at bounding box center [491, 545] width 919 height 4
click at [1278, 163] on div "Chatliba Khongchatsigee Poloidi" at bounding box center [1192, 168] width 245 height 45
click at [1396, 166] on icon at bounding box center [1395, 168] width 15 height 15
click at [1369, 166] on icon at bounding box center [1373, 169] width 15 height 15
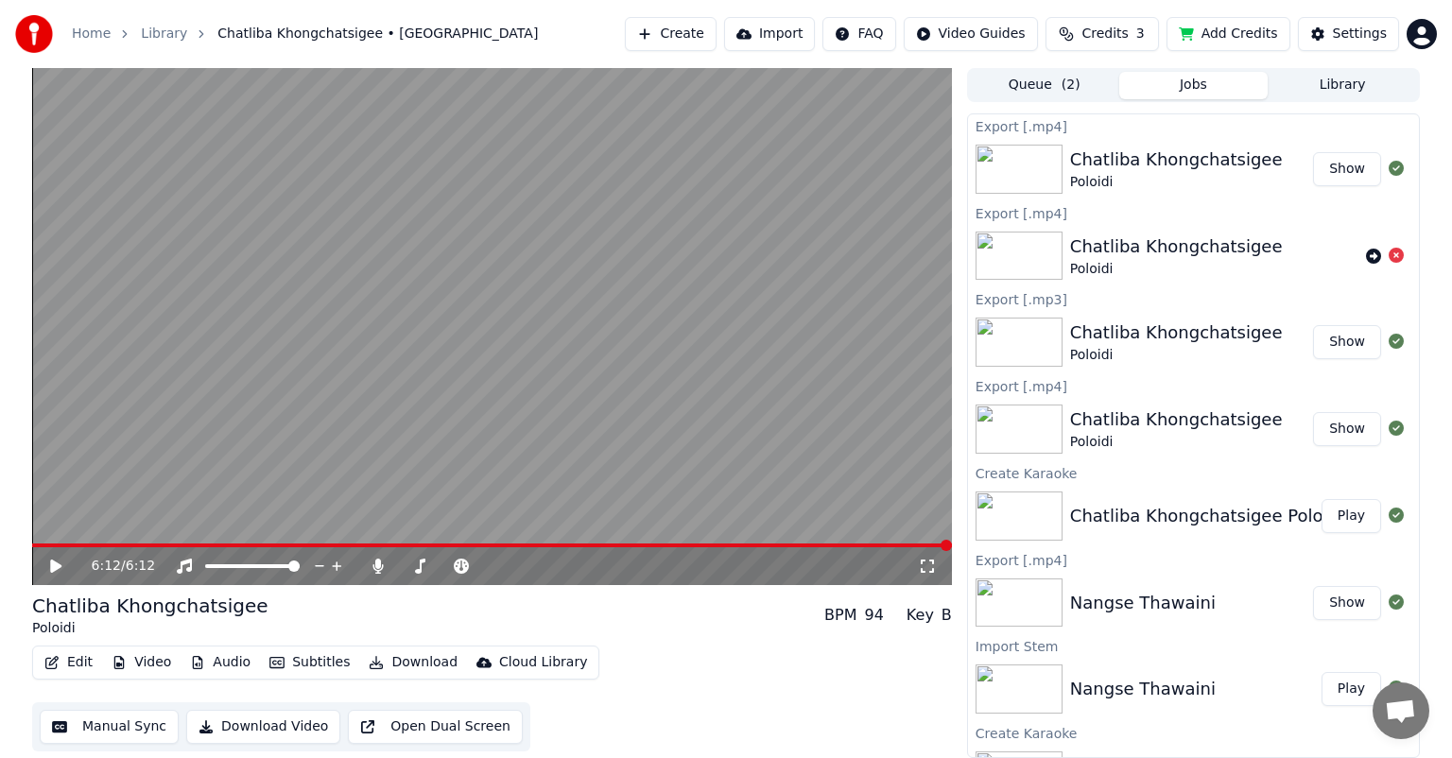
click at [1332, 166] on button "Show" at bounding box center [1347, 169] width 68 height 34
click at [1327, 167] on button "Show" at bounding box center [1347, 169] width 68 height 34
click at [378, 566] on icon at bounding box center [377, 566] width 10 height 15
click at [405, 662] on button "Download" at bounding box center [413, 662] width 104 height 26
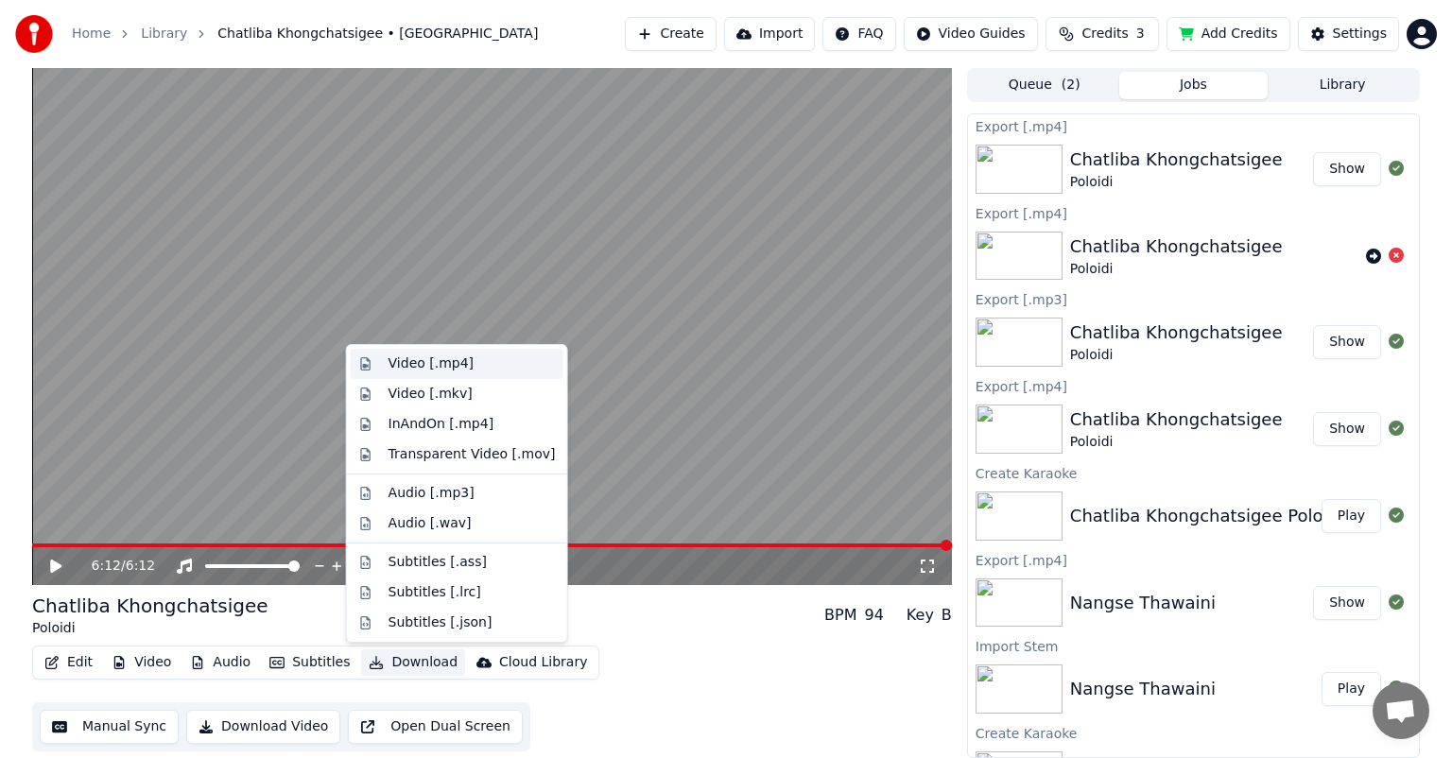
click at [442, 365] on div "Video [.mp4]" at bounding box center [430, 363] width 85 height 19
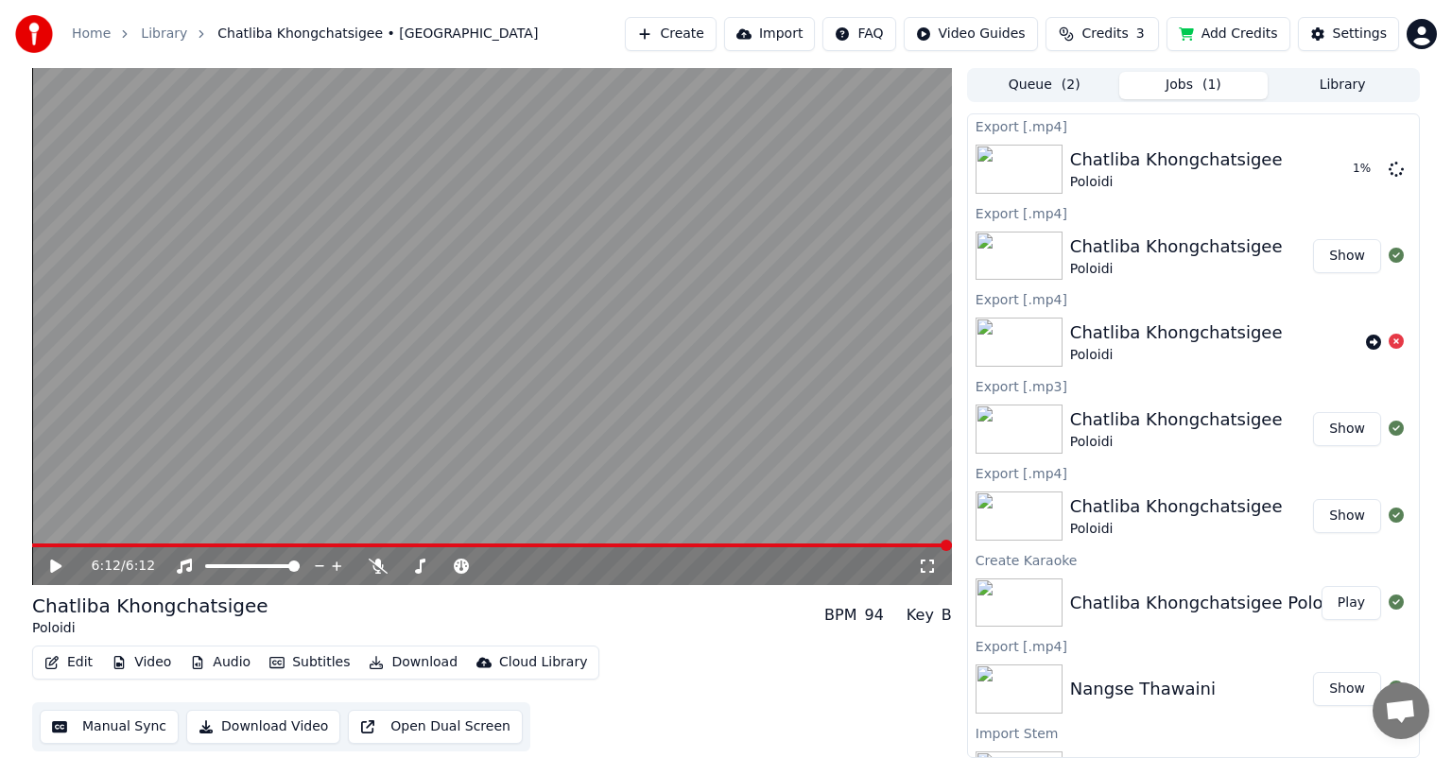
click at [1334, 523] on button "Show" at bounding box center [1347, 516] width 68 height 34
click at [1336, 520] on button "Show" at bounding box center [1347, 516] width 68 height 34
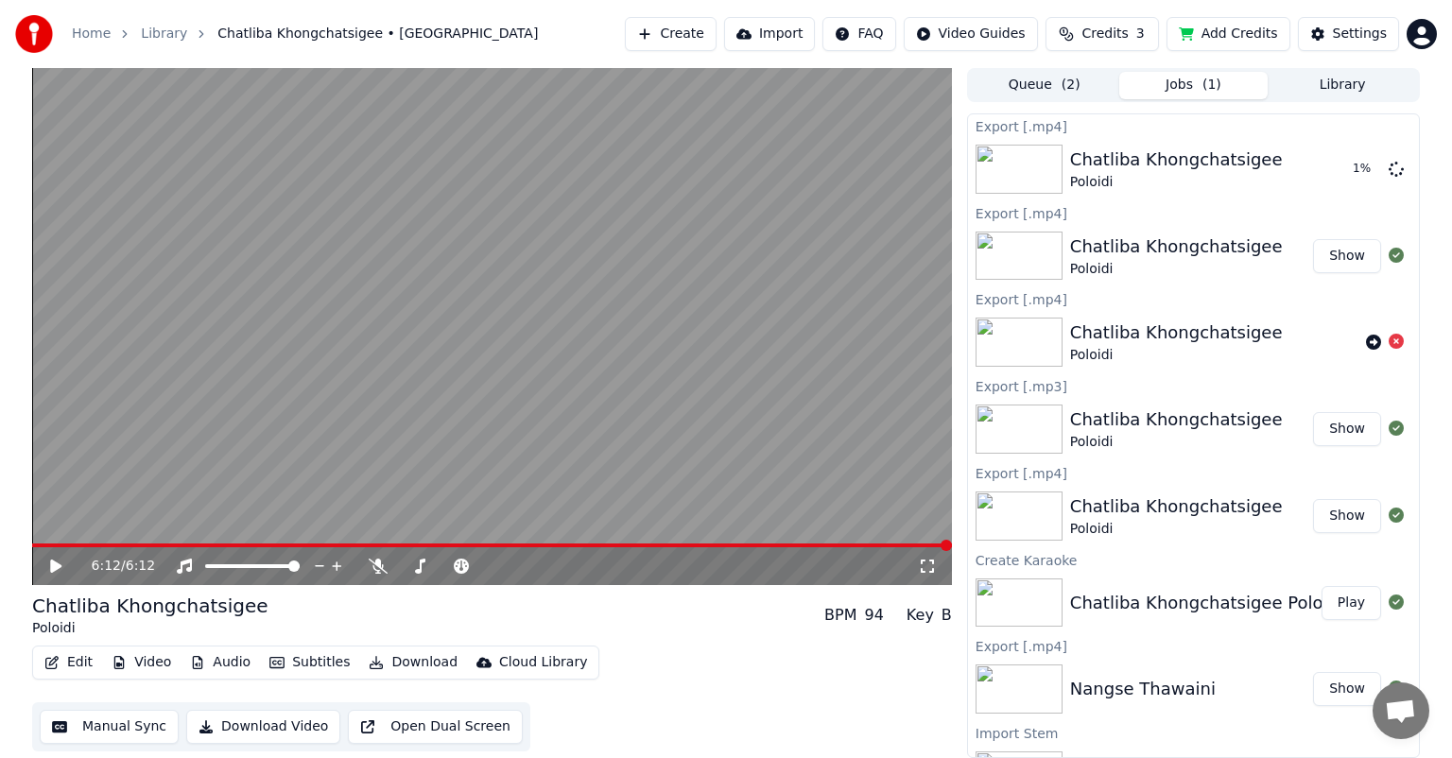
click at [1336, 520] on button "Show" at bounding box center [1347, 516] width 68 height 34
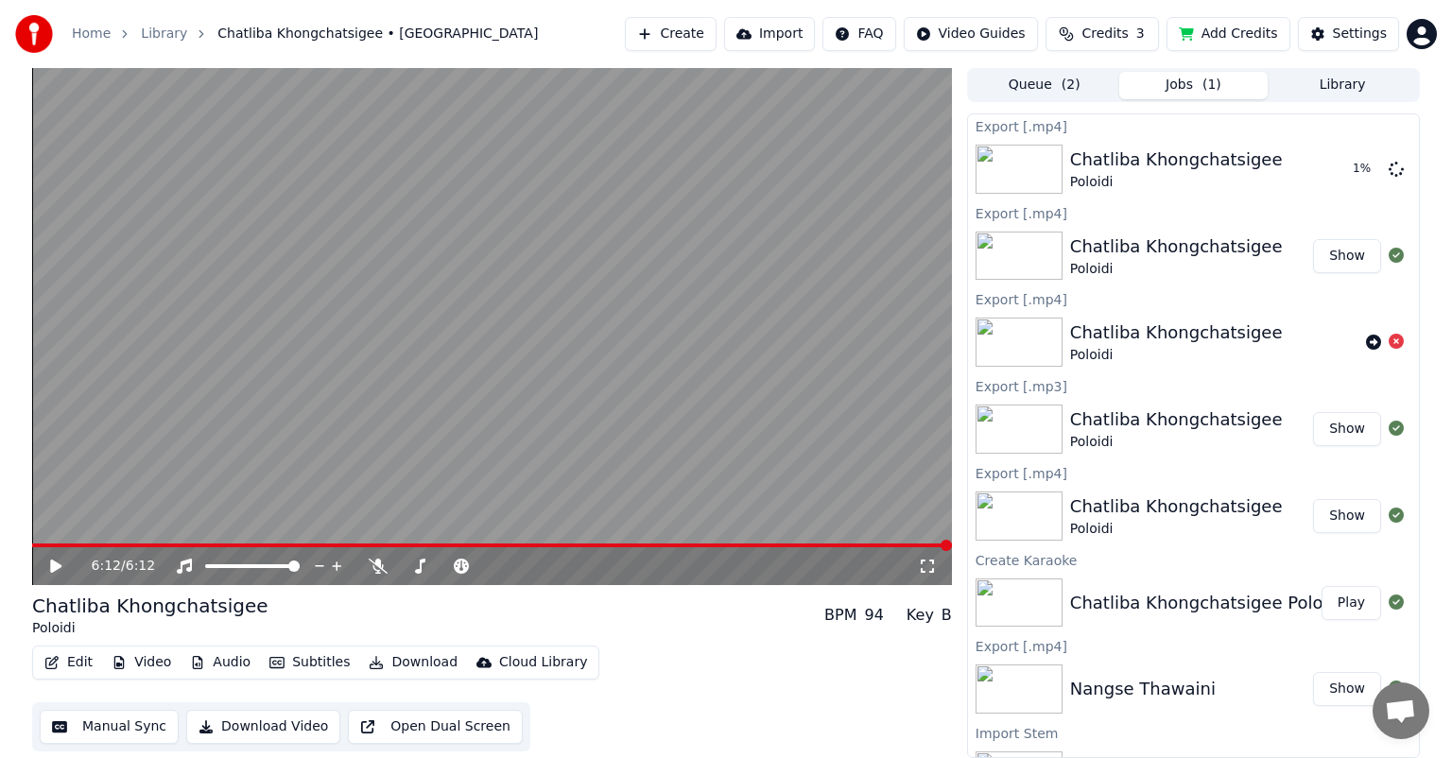
click at [1336, 520] on button "Show" at bounding box center [1347, 516] width 68 height 34
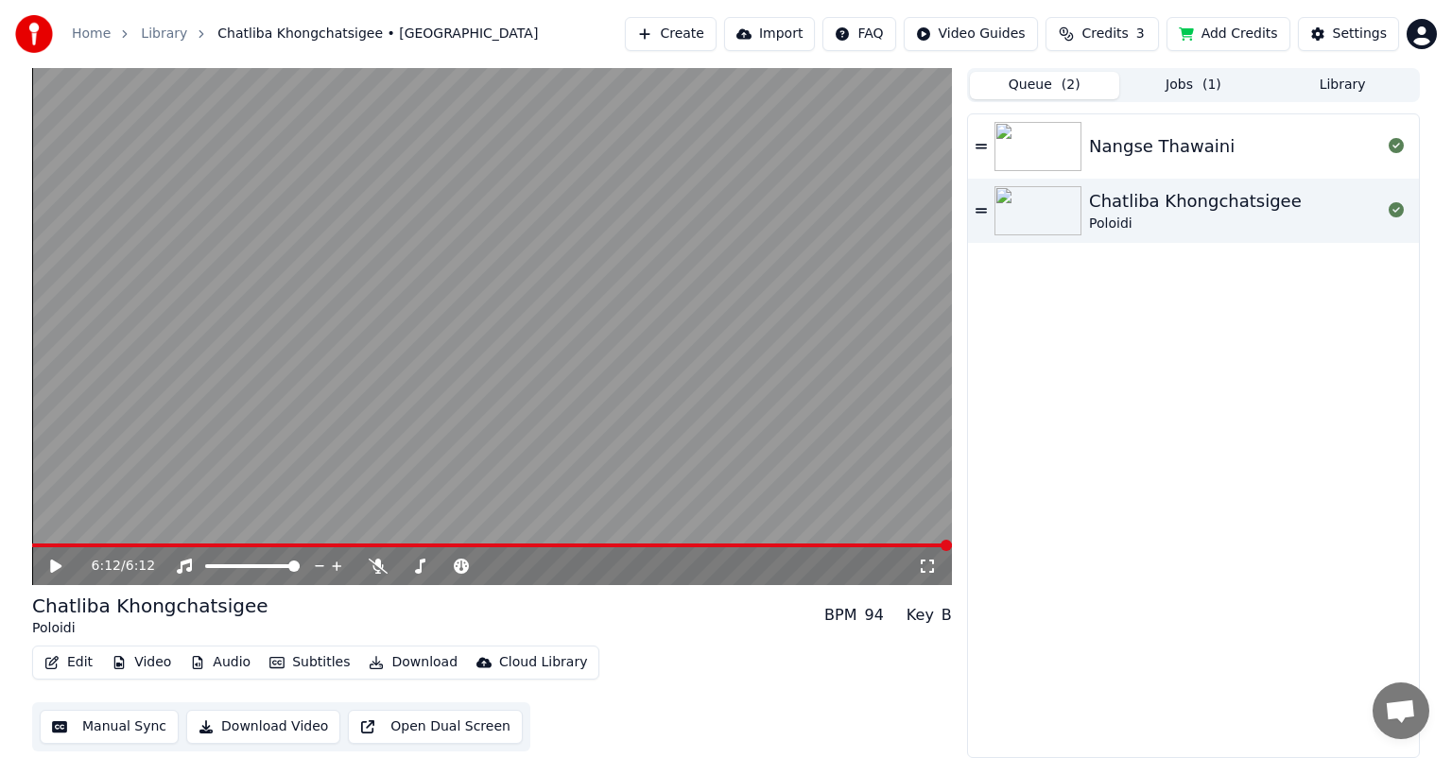
click at [1058, 88] on button "Queue ( 2 )" at bounding box center [1044, 85] width 149 height 27
click at [1198, 88] on button "Jobs ( 1 )" at bounding box center [1193, 85] width 149 height 27
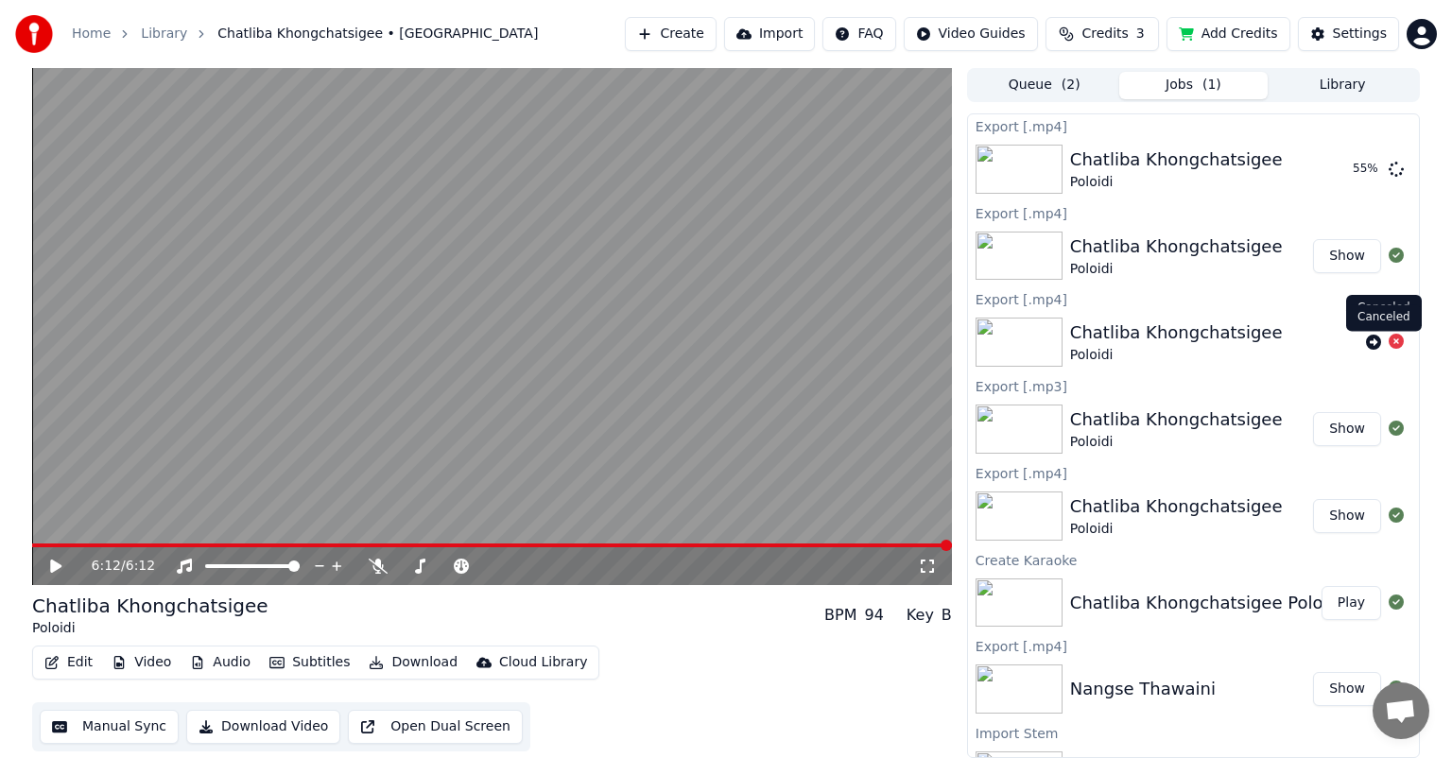
click at [1388, 340] on icon at bounding box center [1395, 341] width 15 height 15
drag, startPoint x: 734, startPoint y: 615, endPoint x: 735, endPoint y: 682, distance: 67.1
click at [735, 682] on div "Chatliba Khongchatsigee Poloidi BPM 94 Key B Edit Video Audio Subtitles Downloa…" at bounding box center [491, 672] width 919 height 159
click at [743, 620] on div "Chatliba Khongchatsigee Poloidi BPM 94 Key B" at bounding box center [491, 615] width 919 height 45
click at [1335, 175] on button "Show" at bounding box center [1347, 169] width 68 height 34
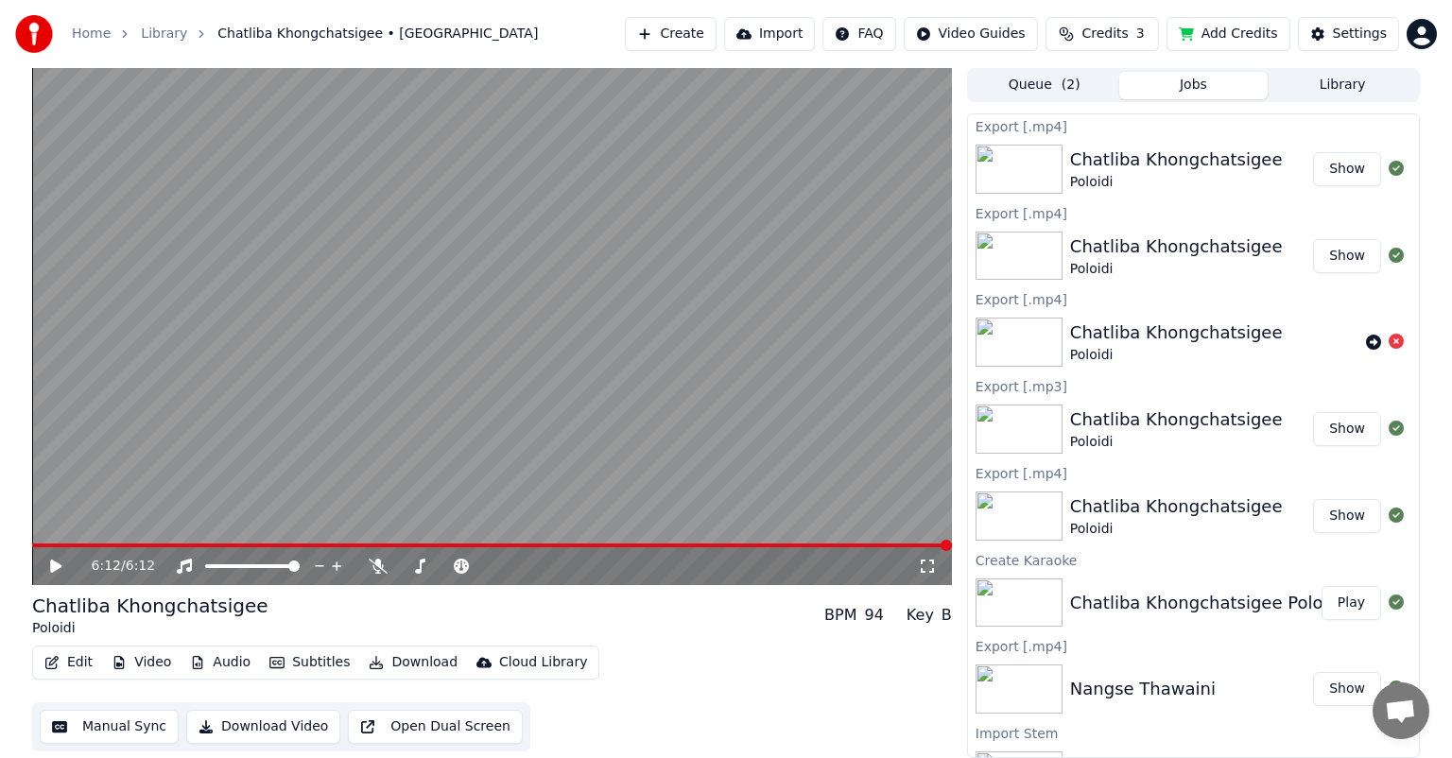
click at [1172, 83] on button "Jobs" at bounding box center [1193, 85] width 149 height 27
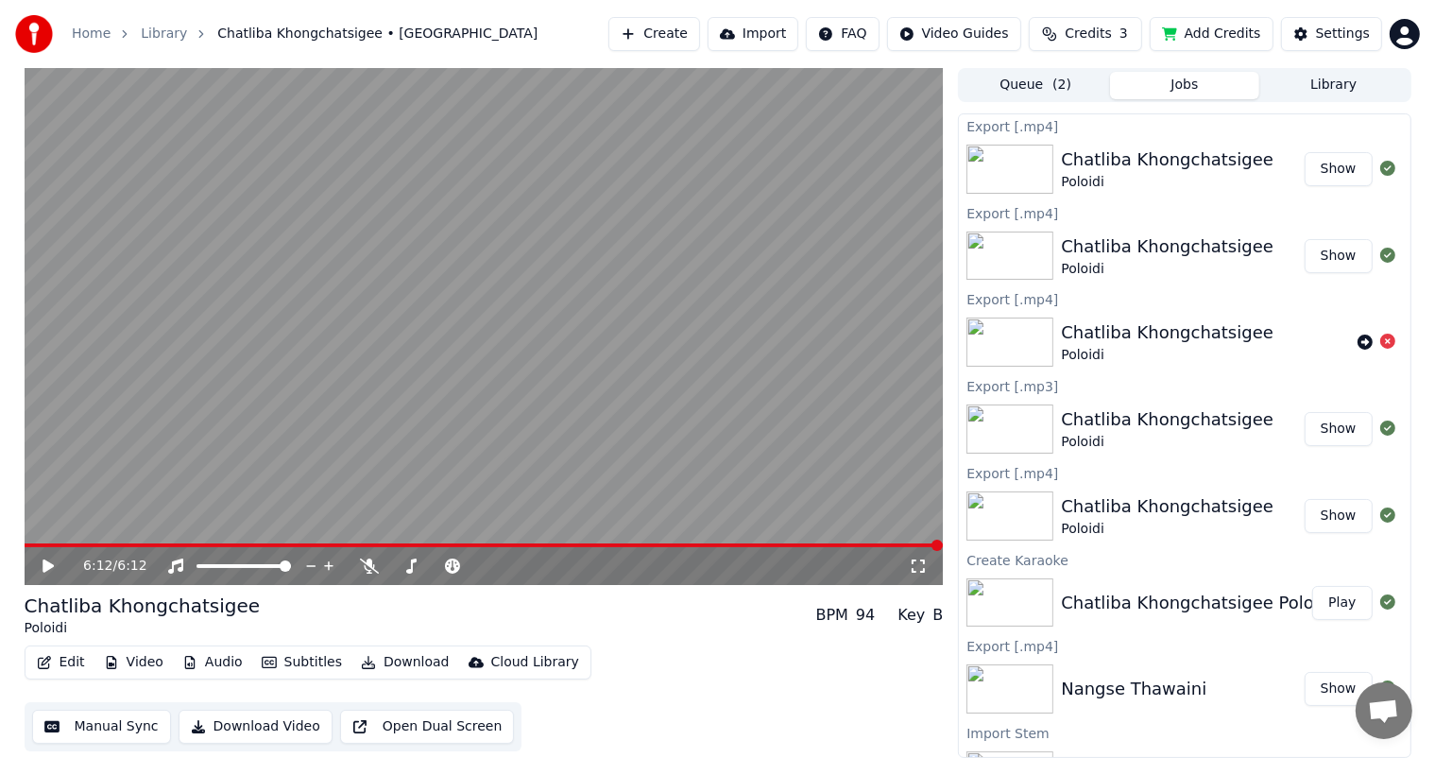
click at [1327, 81] on button "Library" at bounding box center [1334, 85] width 149 height 27
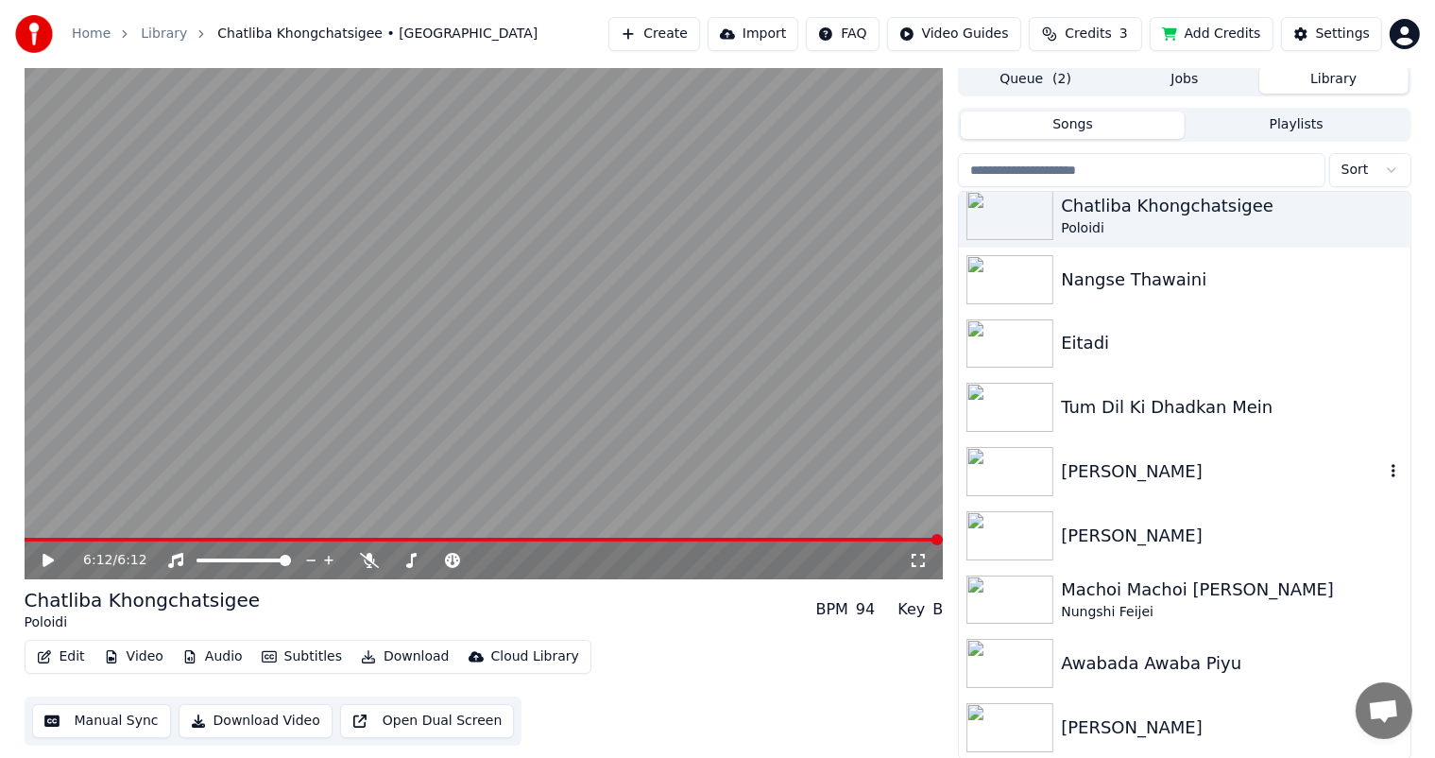
scroll to position [8, 0]
click at [1168, 605] on div "Nungshi Feijei" at bounding box center [1222, 610] width 322 height 19
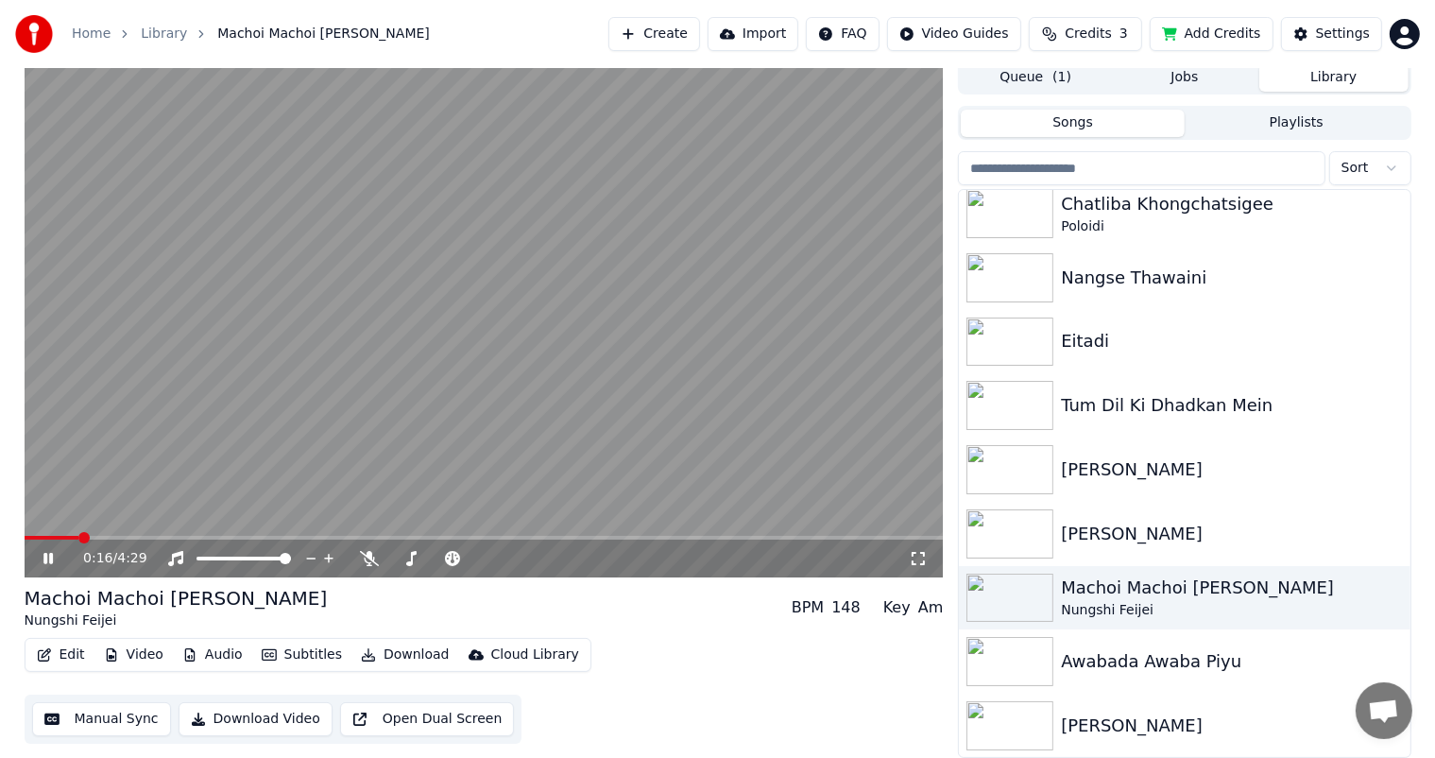
click at [77, 540] on span at bounding box center [484, 538] width 919 height 4
click at [104, 538] on span at bounding box center [484, 538] width 919 height 4
click at [149, 537] on span at bounding box center [484, 538] width 919 height 4
click at [236, 537] on span at bounding box center [484, 538] width 919 height 4
click at [301, 537] on span at bounding box center [484, 538] width 919 height 4
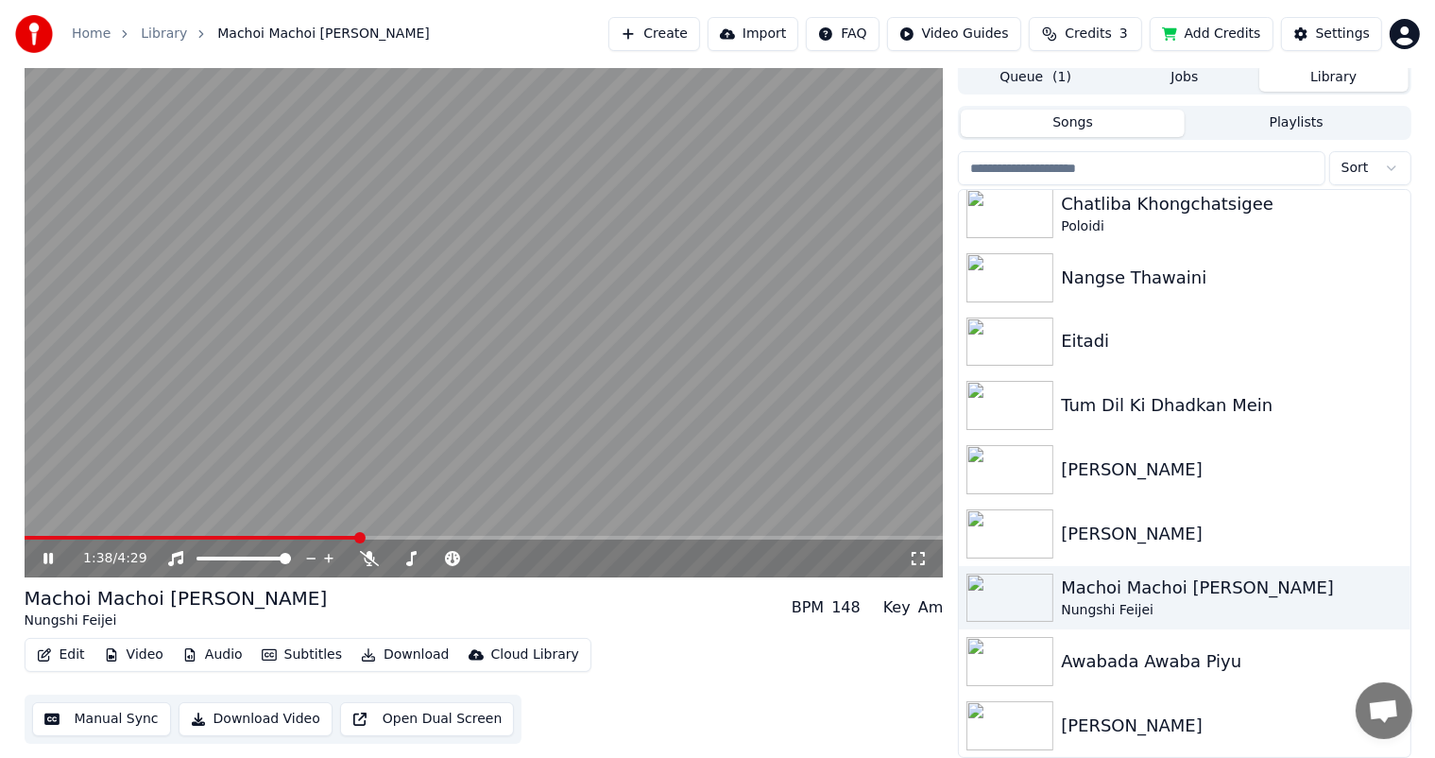
click at [358, 539] on span at bounding box center [484, 538] width 919 height 4
click at [405, 537] on span at bounding box center [484, 538] width 919 height 4
drag, startPoint x: 462, startPoint y: 535, endPoint x: 576, endPoint y: 534, distance: 113.4
click at [481, 535] on video at bounding box center [484, 318] width 919 height 517
drag, startPoint x: 576, startPoint y: 534, endPoint x: 635, endPoint y: 533, distance: 58.6
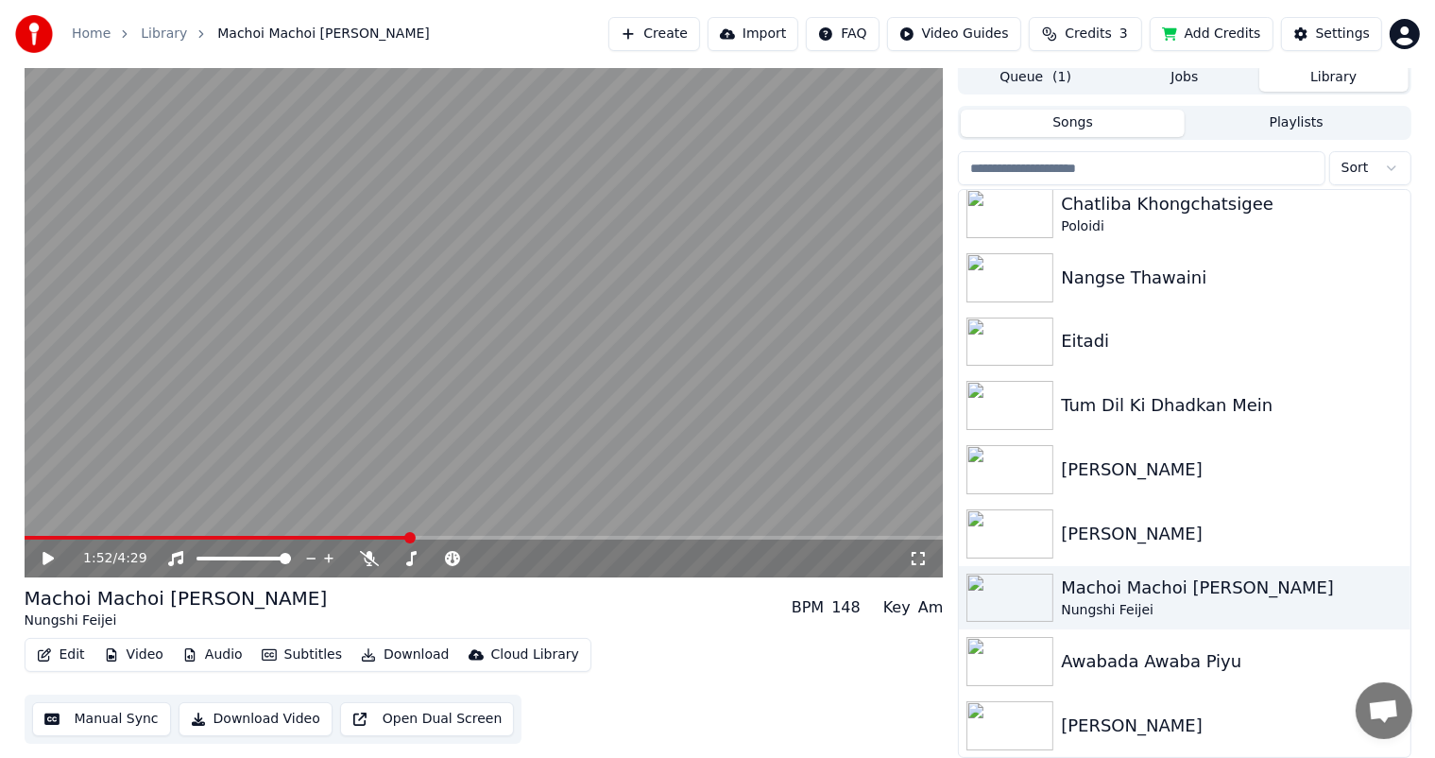
click at [578, 534] on video at bounding box center [484, 318] width 919 height 517
click at [677, 537] on span at bounding box center [484, 538] width 919 height 4
click at [787, 539] on span at bounding box center [484, 538] width 919 height 4
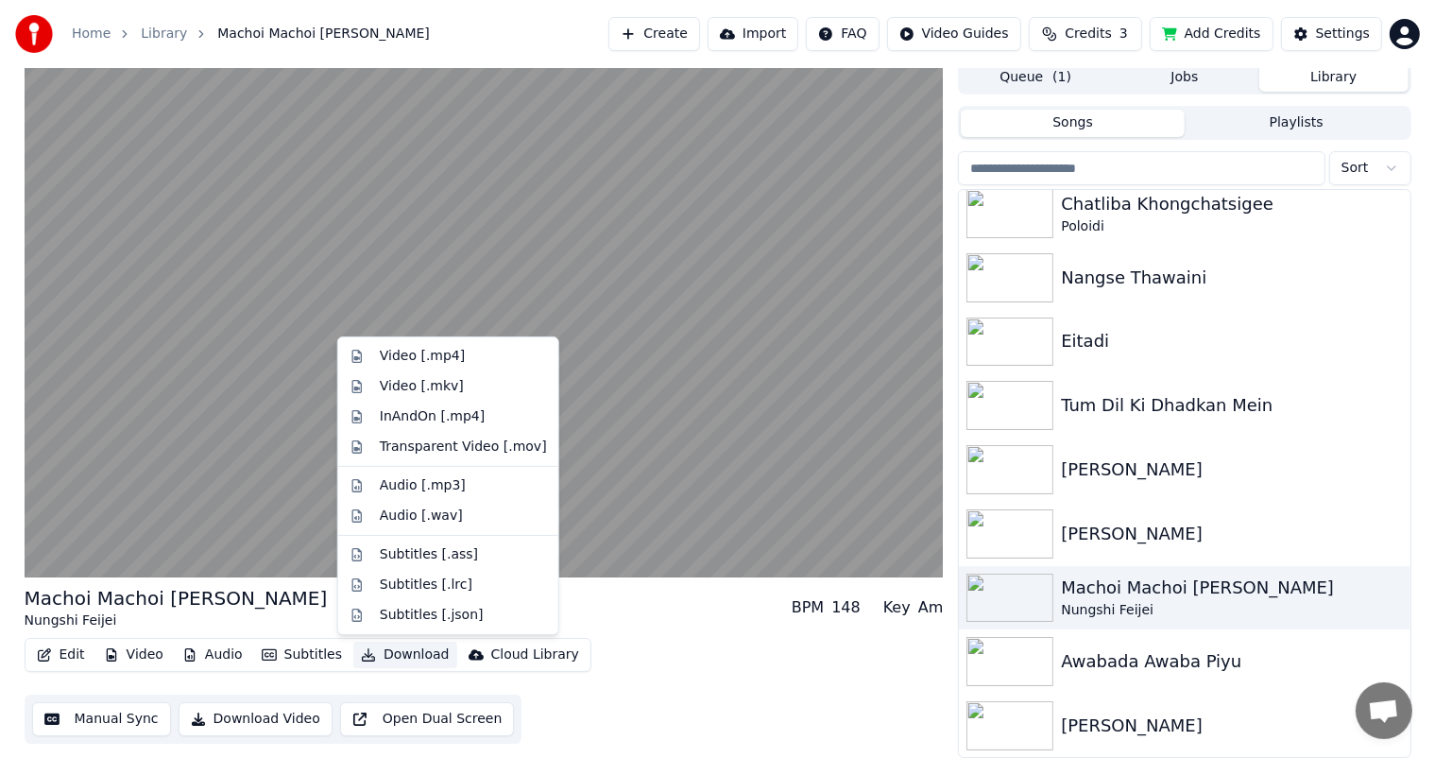
click at [404, 656] on button "Download" at bounding box center [405, 655] width 104 height 26
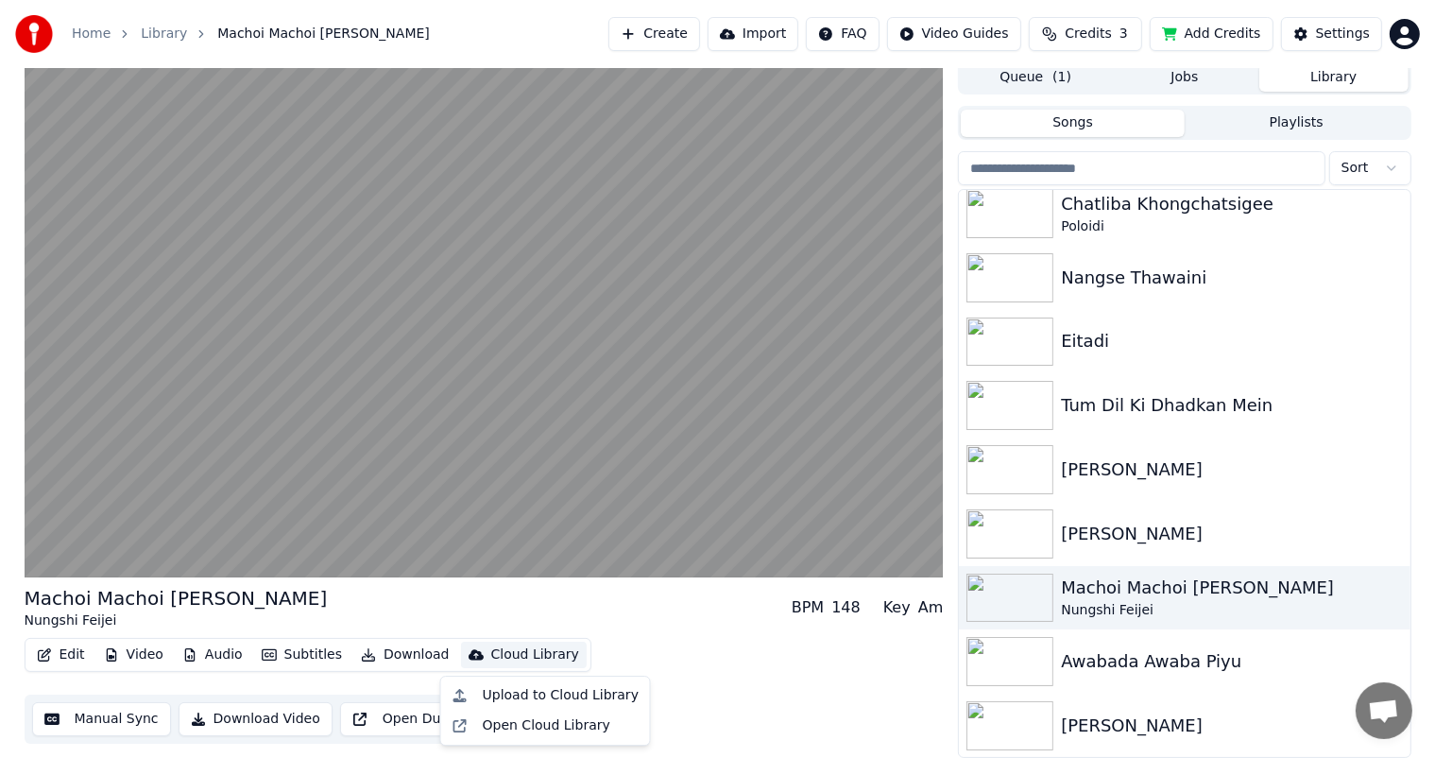
click at [717, 598] on div "Machoi Machoi Eigi Waheina Nungshi Feijei BPM 148 Key Am" at bounding box center [484, 607] width 919 height 45
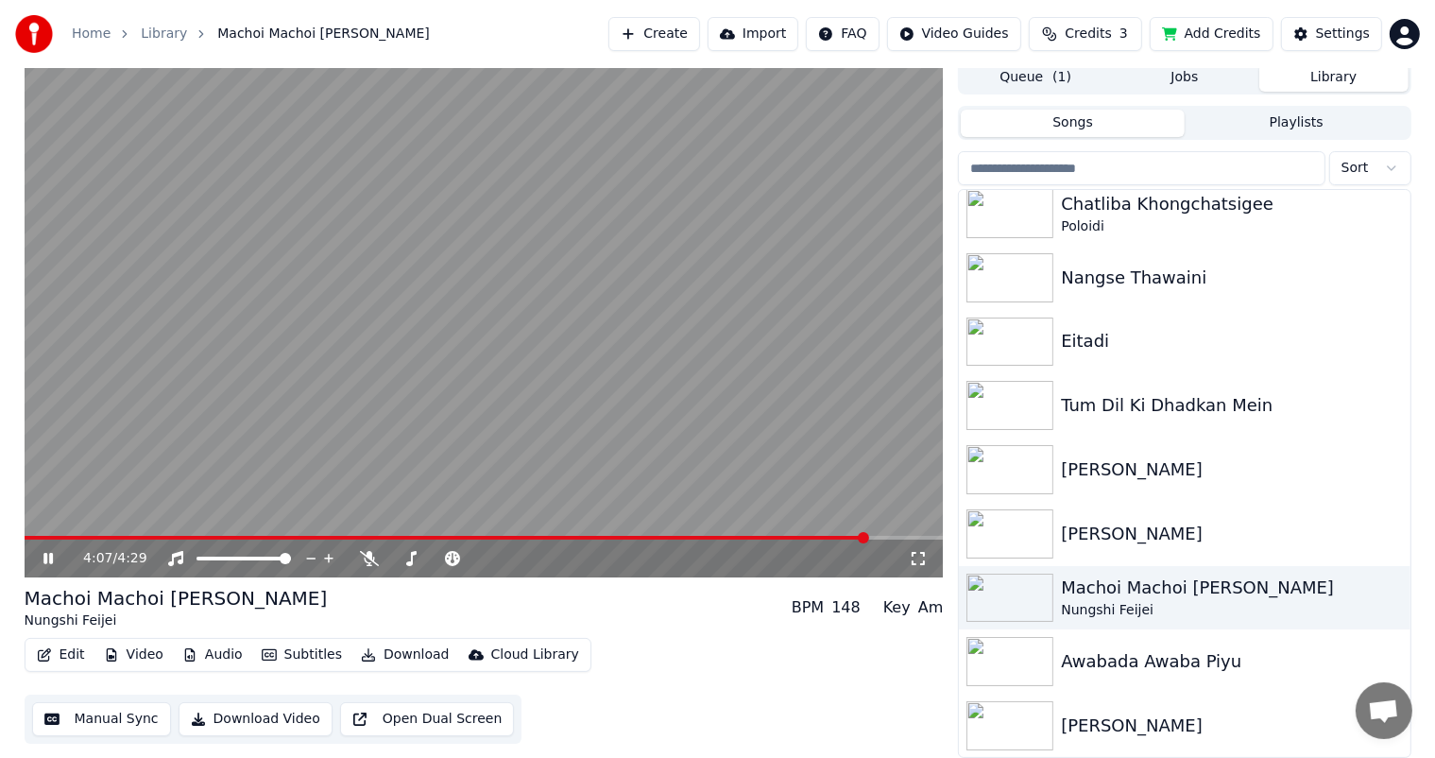
click at [48, 561] on icon at bounding box center [62, 558] width 44 height 15
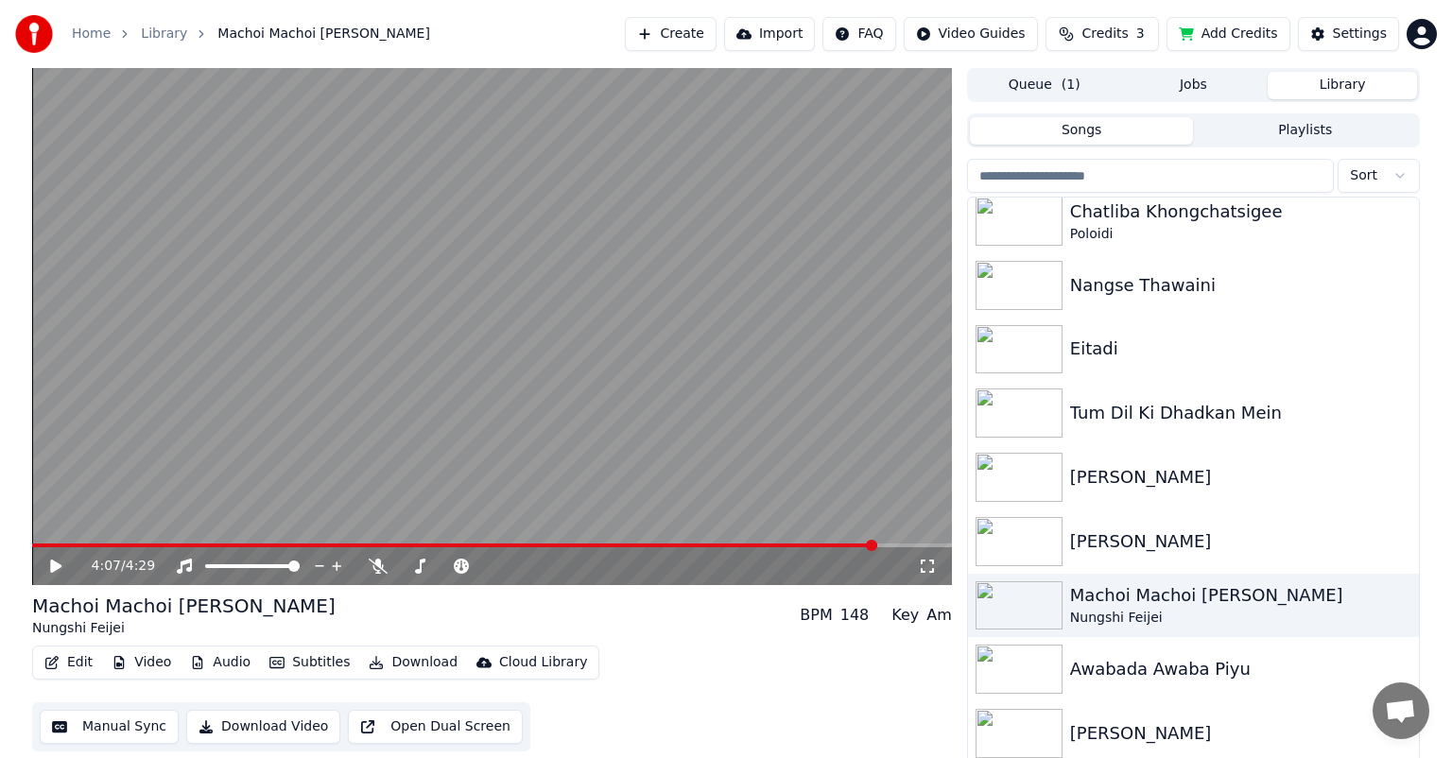
click at [1047, 80] on button "Queue ( 1 )" at bounding box center [1044, 85] width 149 height 27
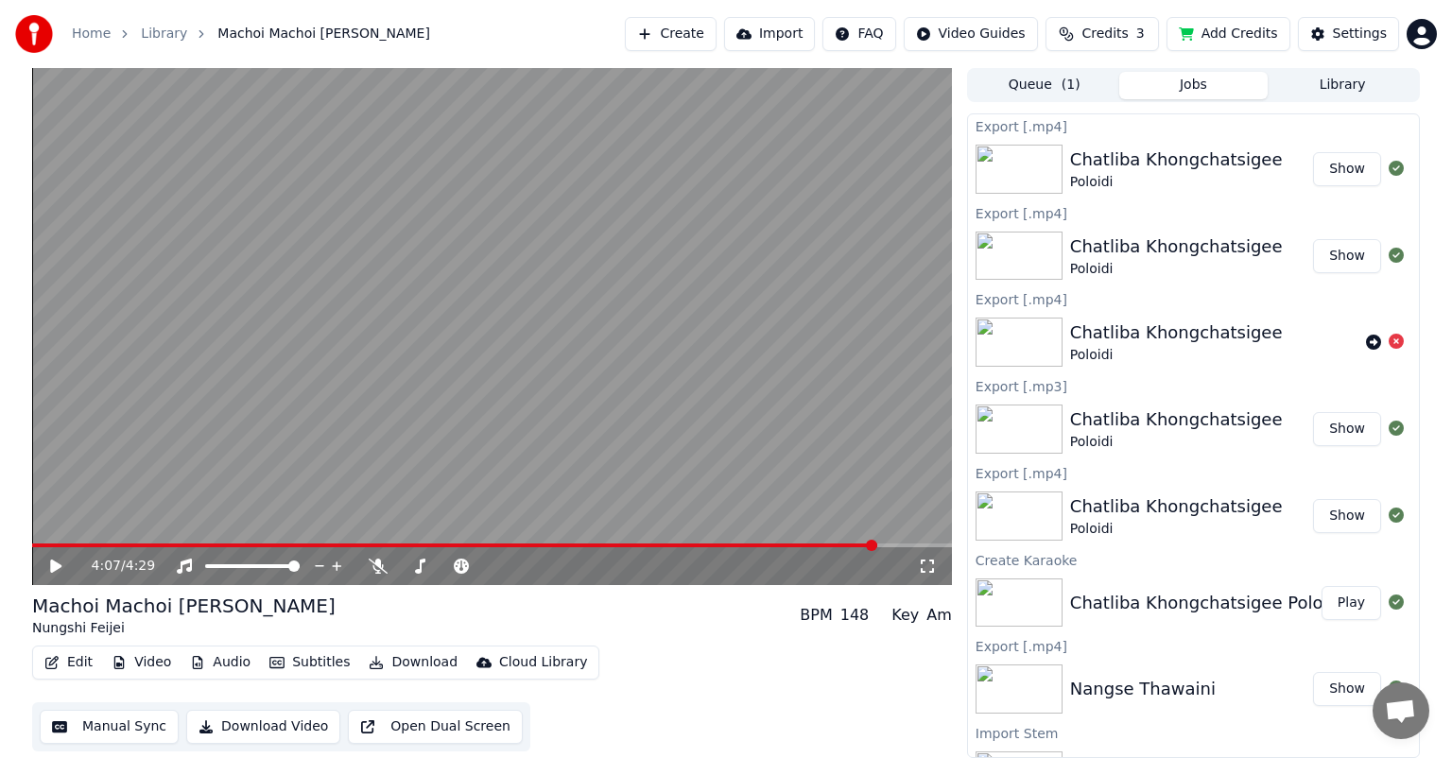
click at [1202, 90] on button "Jobs" at bounding box center [1193, 85] width 149 height 27
